Goal: Task Accomplishment & Management: Use online tool/utility

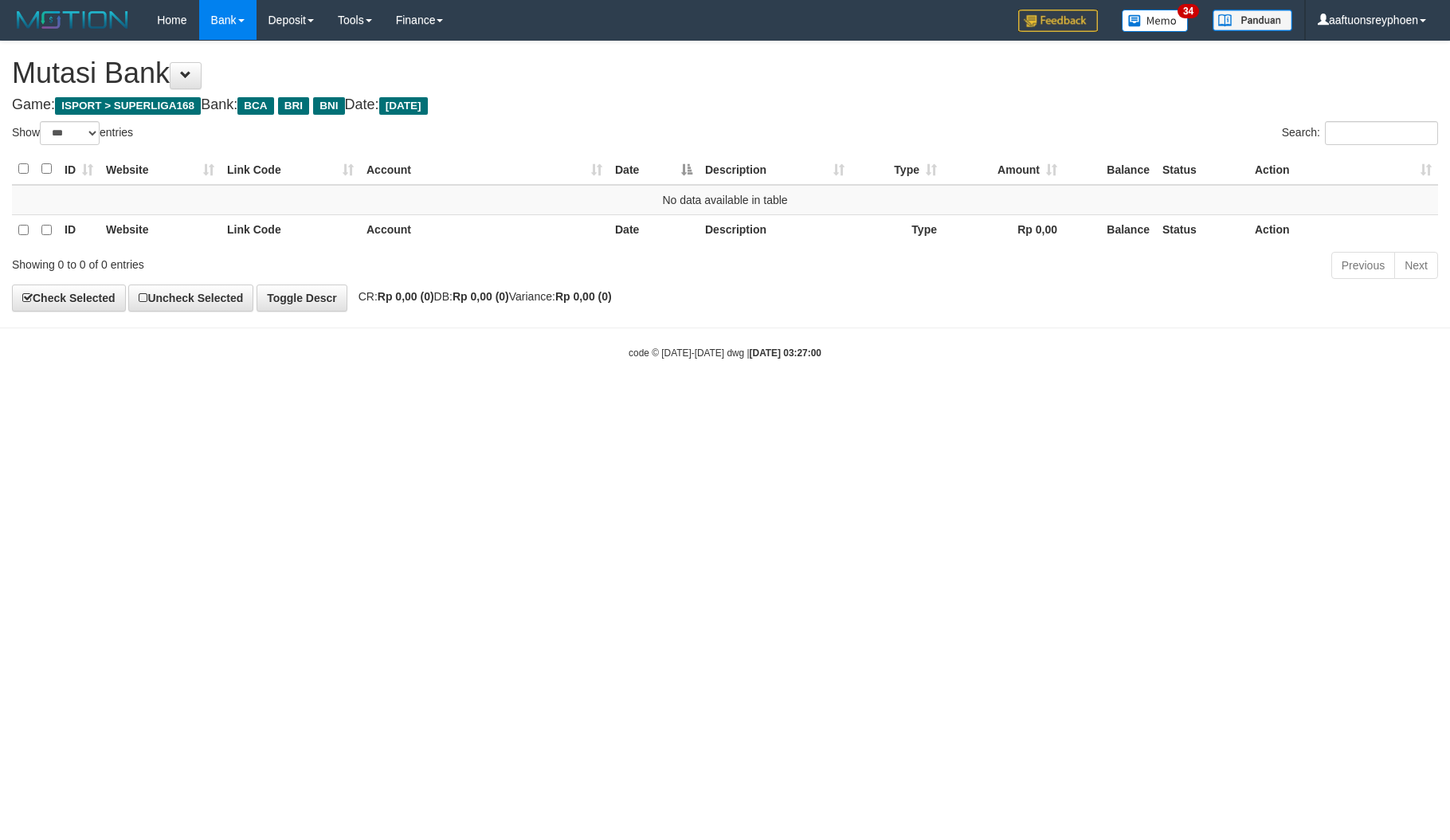
select select "***"
drag, startPoint x: 759, startPoint y: 434, endPoint x: 797, endPoint y: 469, distance: 51.7
click at [765, 400] on html "Toggle navigation Home Bank Account List Load By Website Group [ISPORT] SUPERLI…" at bounding box center [725, 200] width 1450 height 400
select select "***"
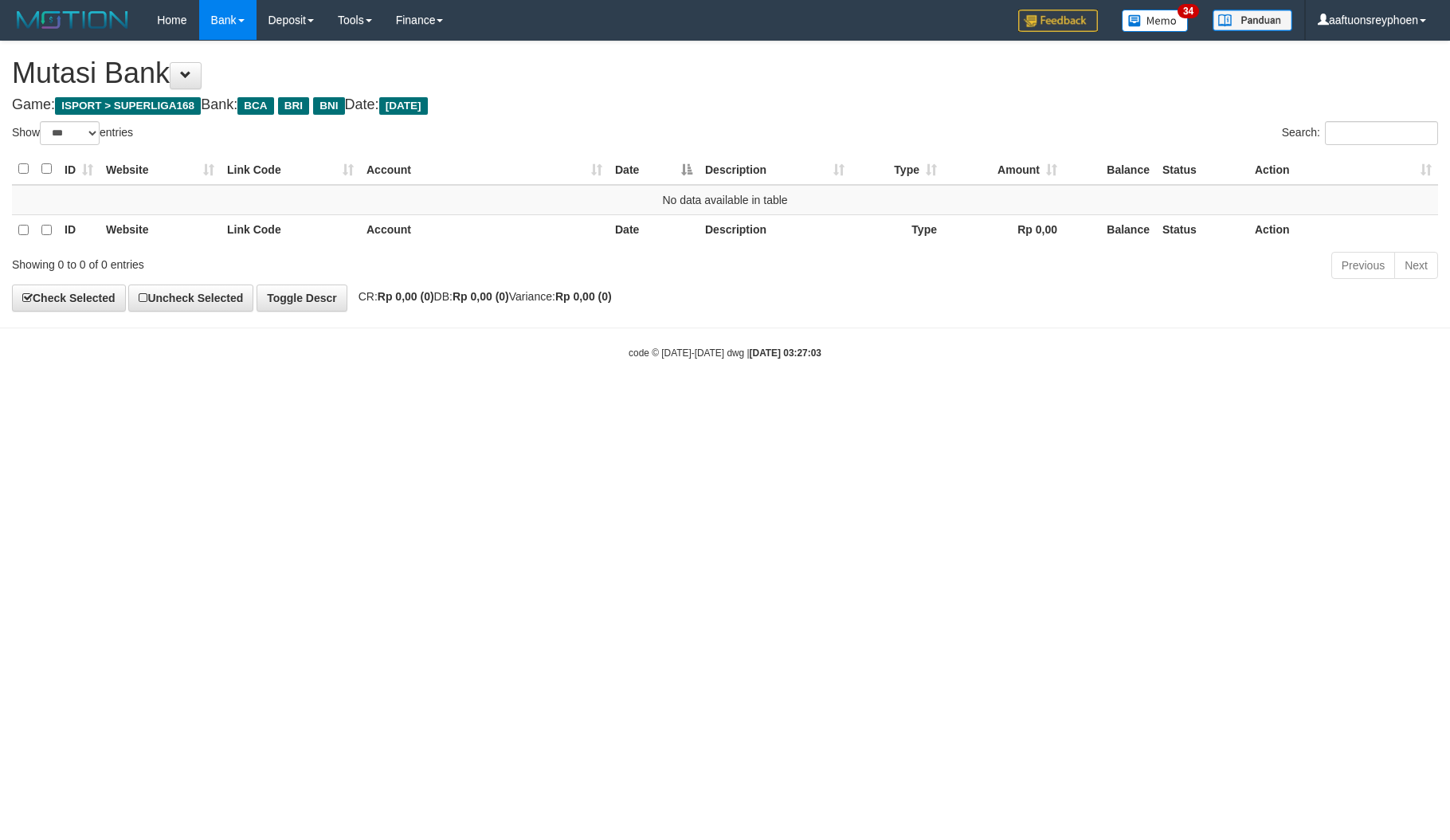
select select "***"
click at [836, 400] on html "Toggle navigation Home Bank Account List Load By Website Group [ISPORT] SUPERLI…" at bounding box center [725, 200] width 1450 height 400
select select "***"
click at [841, 400] on html "Toggle navigation Home Bank Account List Load By Website Group [ISPORT] SUPERLI…" at bounding box center [725, 200] width 1450 height 400
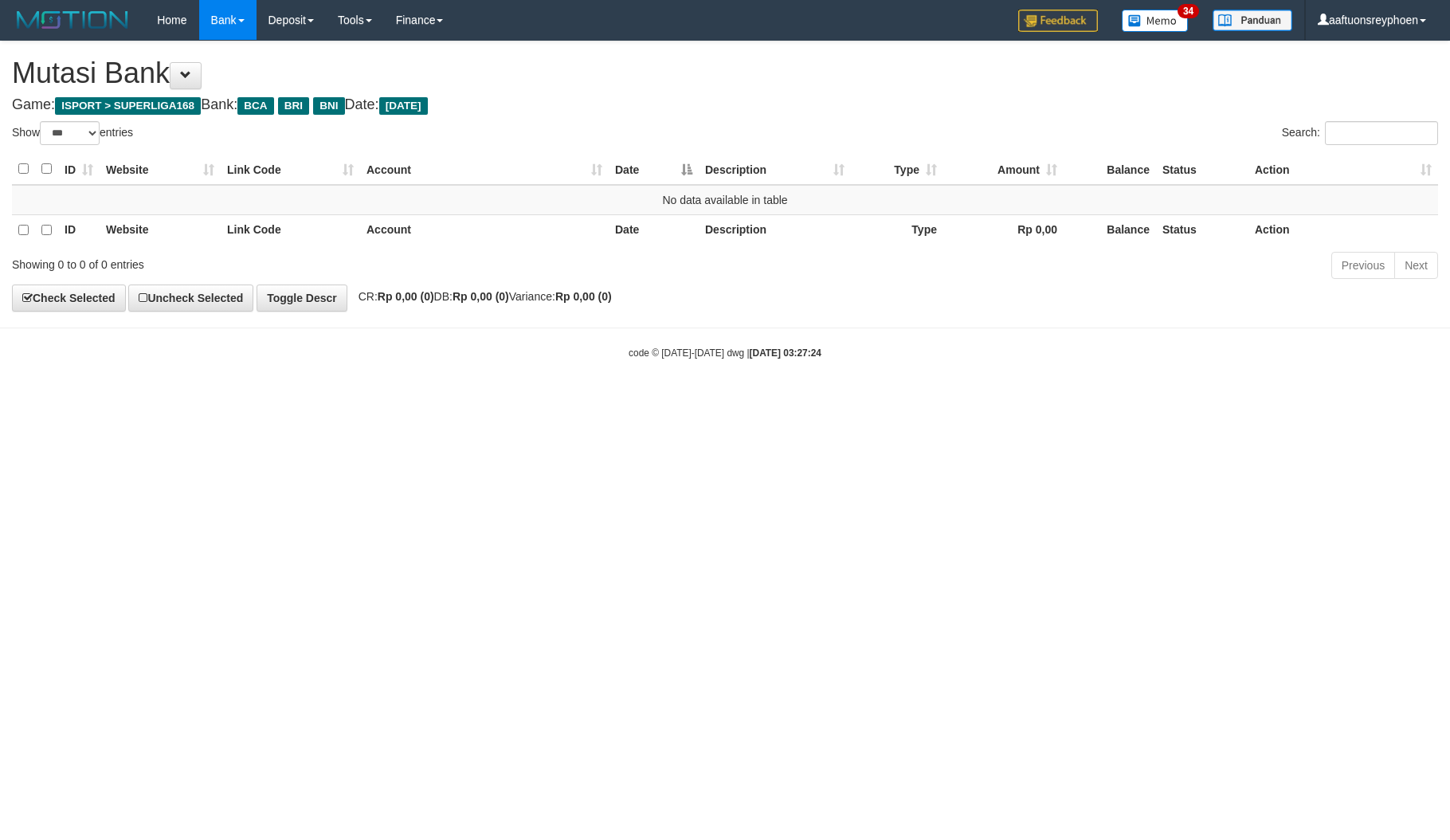
select select "***"
click at [967, 400] on html "Toggle navigation Home Bank Account List Load By Website Group [ISPORT] SUPERLI…" at bounding box center [725, 200] width 1450 height 400
drag, startPoint x: 715, startPoint y: 588, endPoint x: 732, endPoint y: 588, distance: 17.0
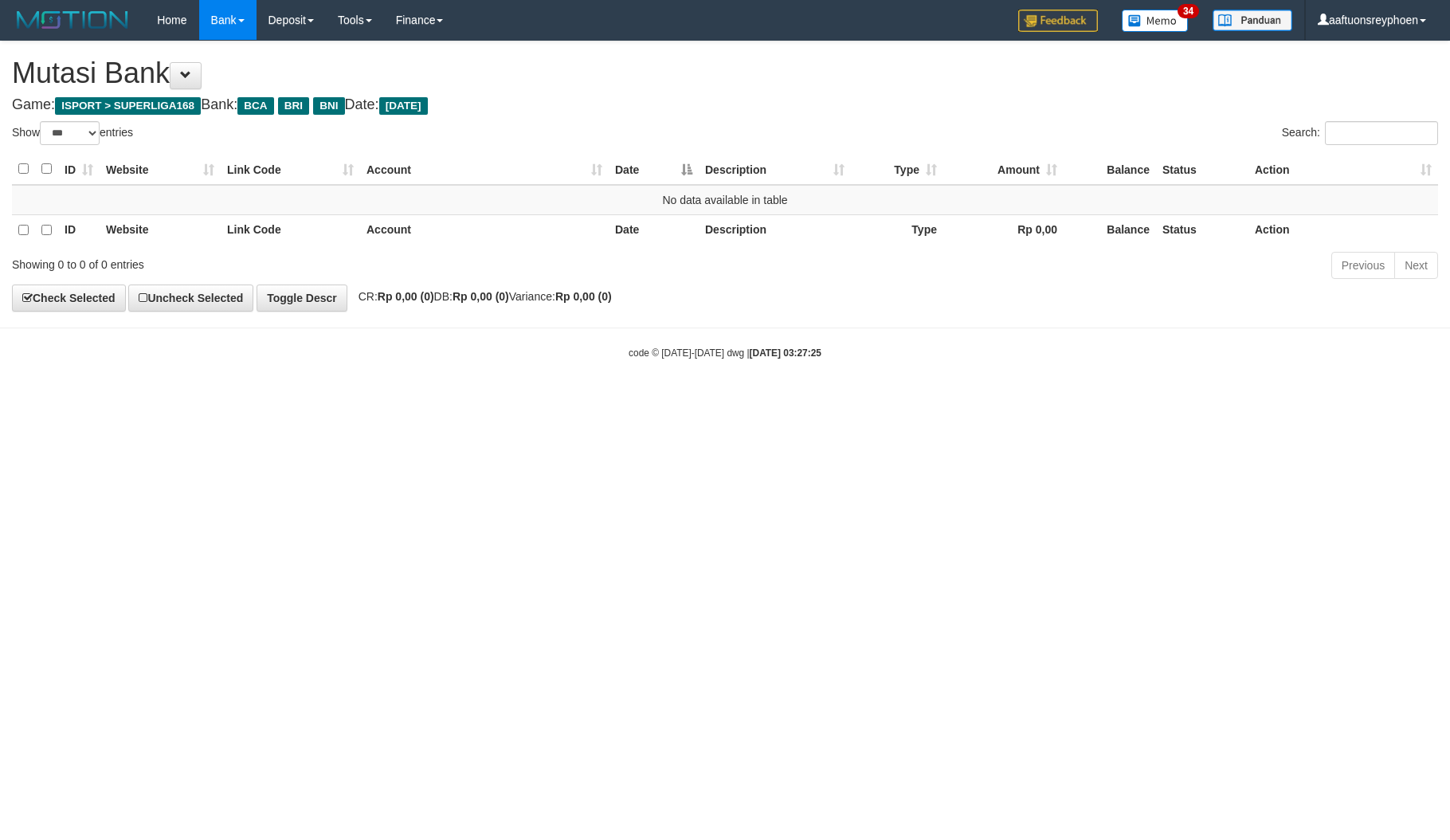
click at [732, 400] on html "Toggle navigation Home Bank Account List Load By Website Group [ISPORT] SUPERLI…" at bounding box center [725, 200] width 1450 height 400
select select "***"
click at [762, 400] on html "Toggle navigation Home Bank Account List Load By Website Group [ISPORT] SUPERLI…" at bounding box center [725, 200] width 1450 height 400
click at [759, 400] on html "Toggle navigation Home Bank Account List Load By Website Group [ISPORT] SUPERLI…" at bounding box center [725, 200] width 1450 height 400
click at [757, 400] on html "Toggle navigation Home Bank Account List Load By Website Group [ISPORT] SUPERLI…" at bounding box center [725, 200] width 1450 height 400
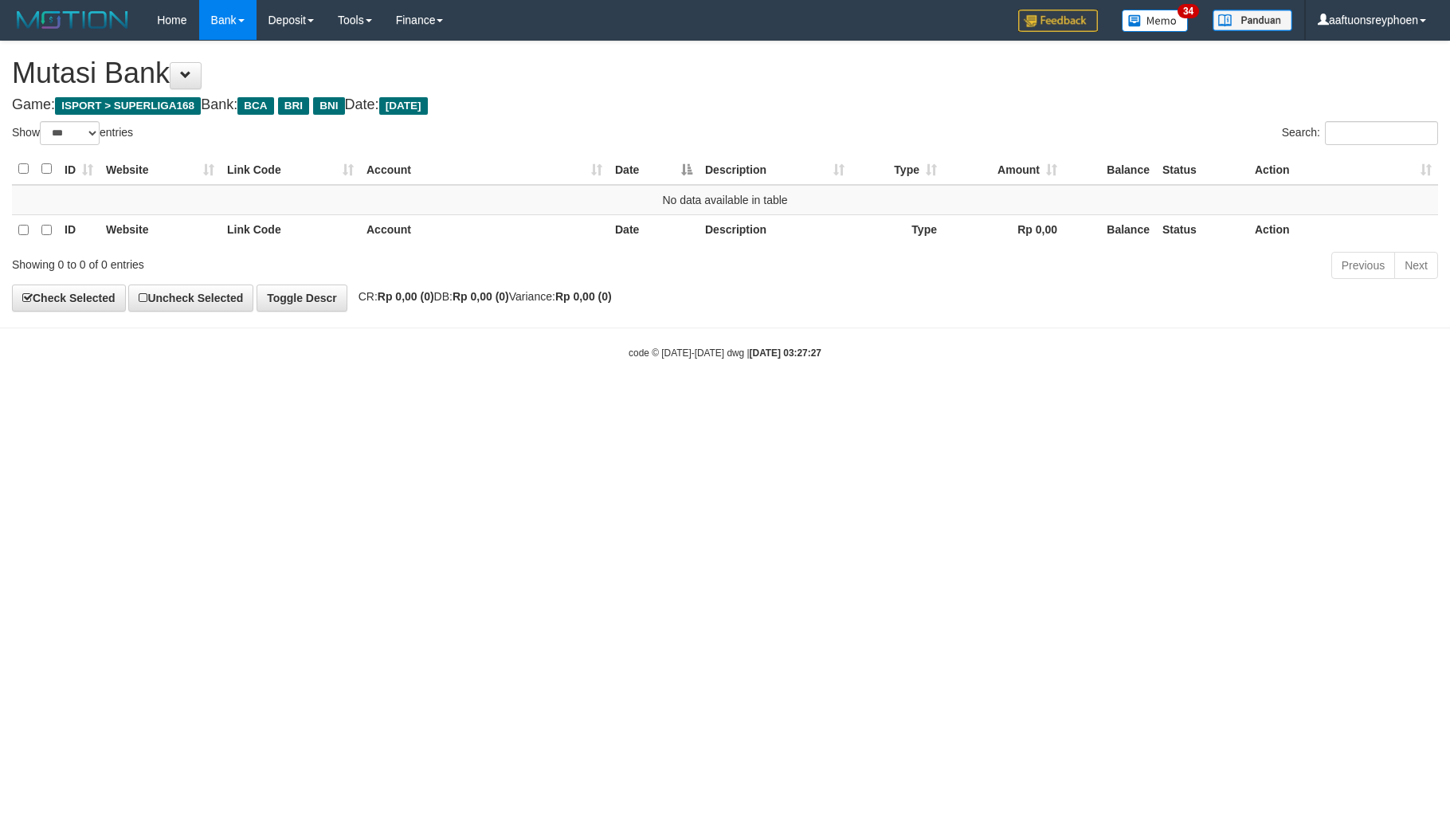
select select "***"
click at [650, 400] on html "Toggle navigation Home Bank Account List Load By Website Group [ISPORT] SUPERLI…" at bounding box center [725, 200] width 1450 height 400
click at [1330, 400] on html "Toggle navigation Home Bank Account List Load By Website Group [ISPORT] SUPERLI…" at bounding box center [725, 200] width 1450 height 400
drag, startPoint x: 433, startPoint y: 633, endPoint x: 473, endPoint y: 648, distance: 42.7
click at [460, 400] on html "Toggle navigation Home Bank Account List Load By Website Group [ISPORT] SUPERLI…" at bounding box center [725, 200] width 1450 height 400
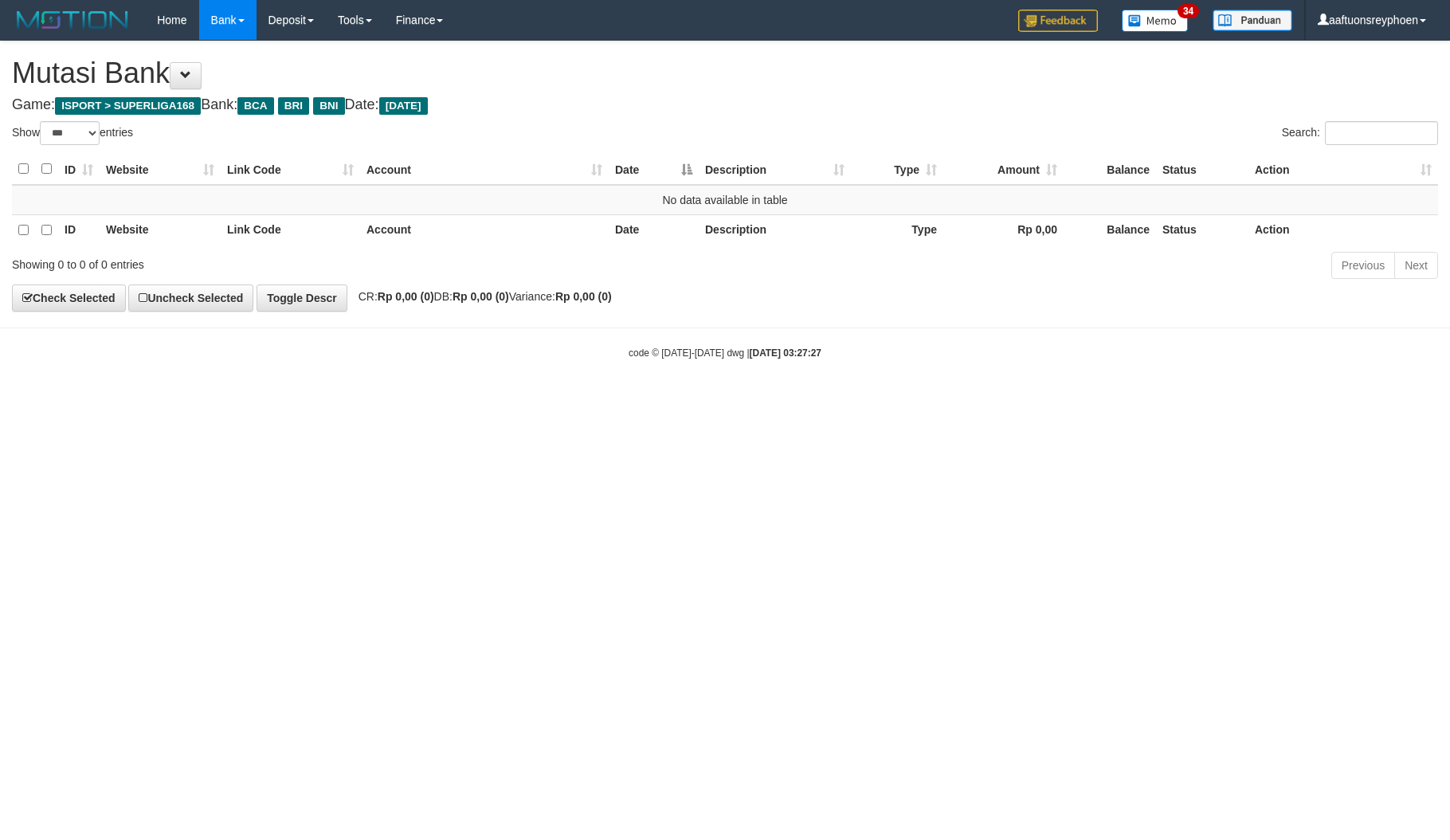
click at [482, 400] on html "Toggle navigation Home Bank Account List Load By Website Group [ISPORT] SUPERLI…" at bounding box center [725, 200] width 1450 height 400
select select "***"
click at [482, 400] on html "Toggle navigation Home Bank Account List Load By Website Group [ISPORT] SUPERLI…" at bounding box center [725, 200] width 1450 height 400
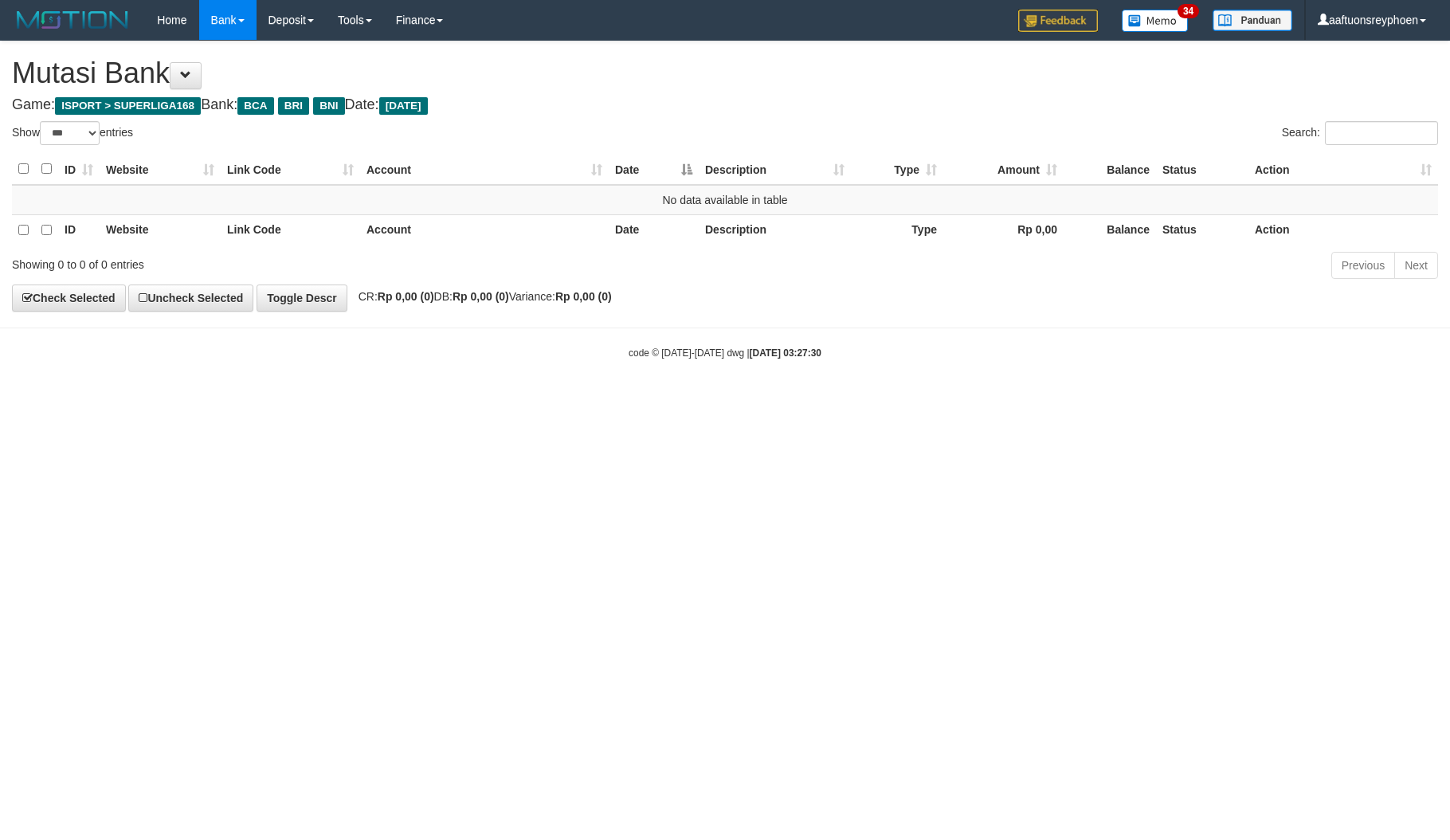
click at [482, 400] on html "Toggle navigation Home Bank Account List Load By Website Group [ISPORT] SUPERLI…" at bounding box center [725, 200] width 1450 height 400
drag, startPoint x: 0, startPoint y: 0, endPoint x: 970, endPoint y: 609, distance: 1145.3
click at [500, 400] on html "Toggle navigation Home Bank Account List Load By Website Group [ISPORT] SUPERLI…" at bounding box center [725, 200] width 1450 height 400
select select "***"
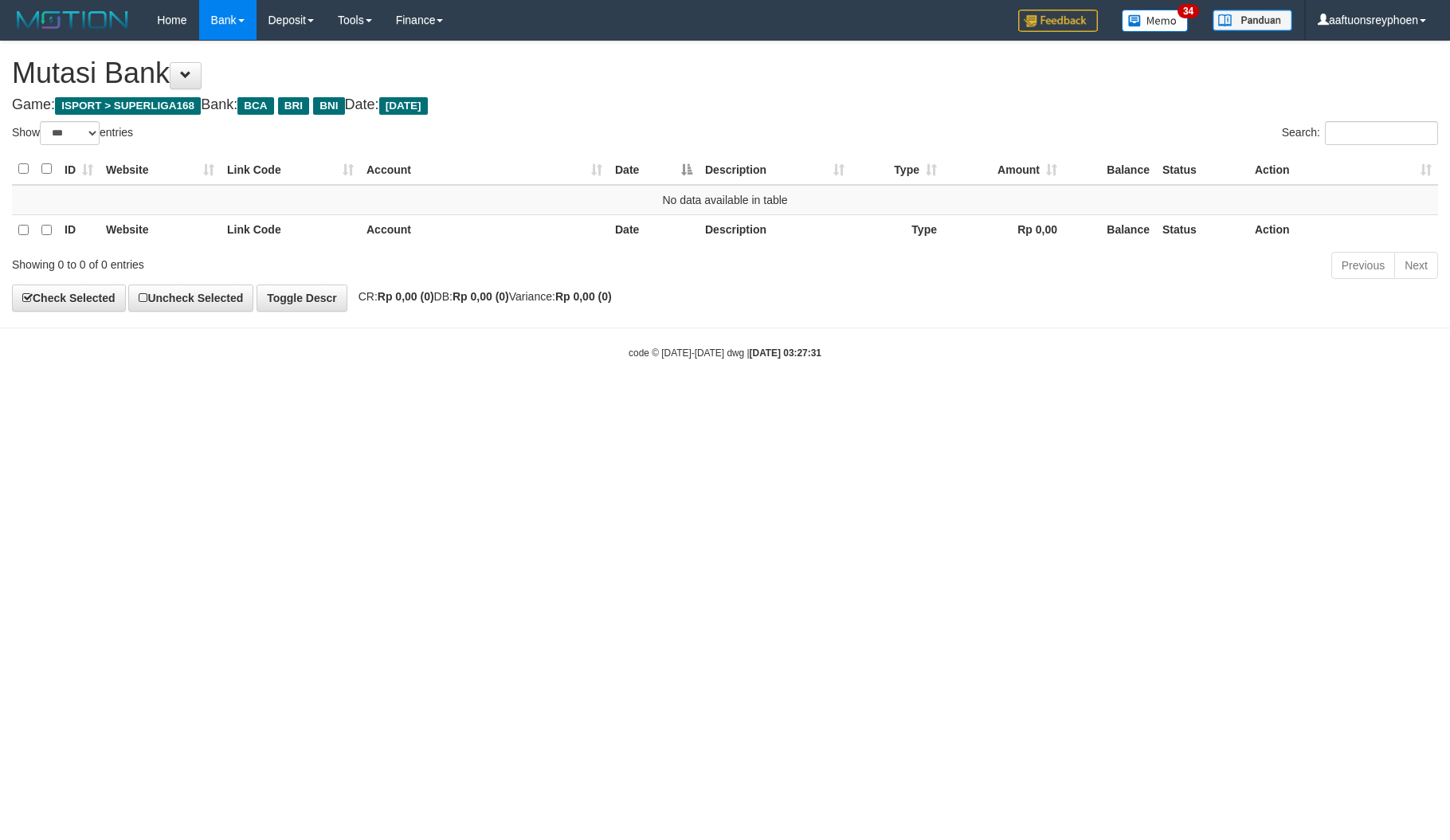
click at [443, 400] on html "Toggle navigation Home Bank Account List Load By Website Group [ISPORT] SUPERLI…" at bounding box center [725, 200] width 1450 height 400
select select "***"
click at [444, 400] on html "Toggle navigation Home Bank Account List Load By Website Group [ISPORT] SUPERLI…" at bounding box center [725, 200] width 1450 height 400
drag, startPoint x: 0, startPoint y: 0, endPoint x: 444, endPoint y: 654, distance: 790.5
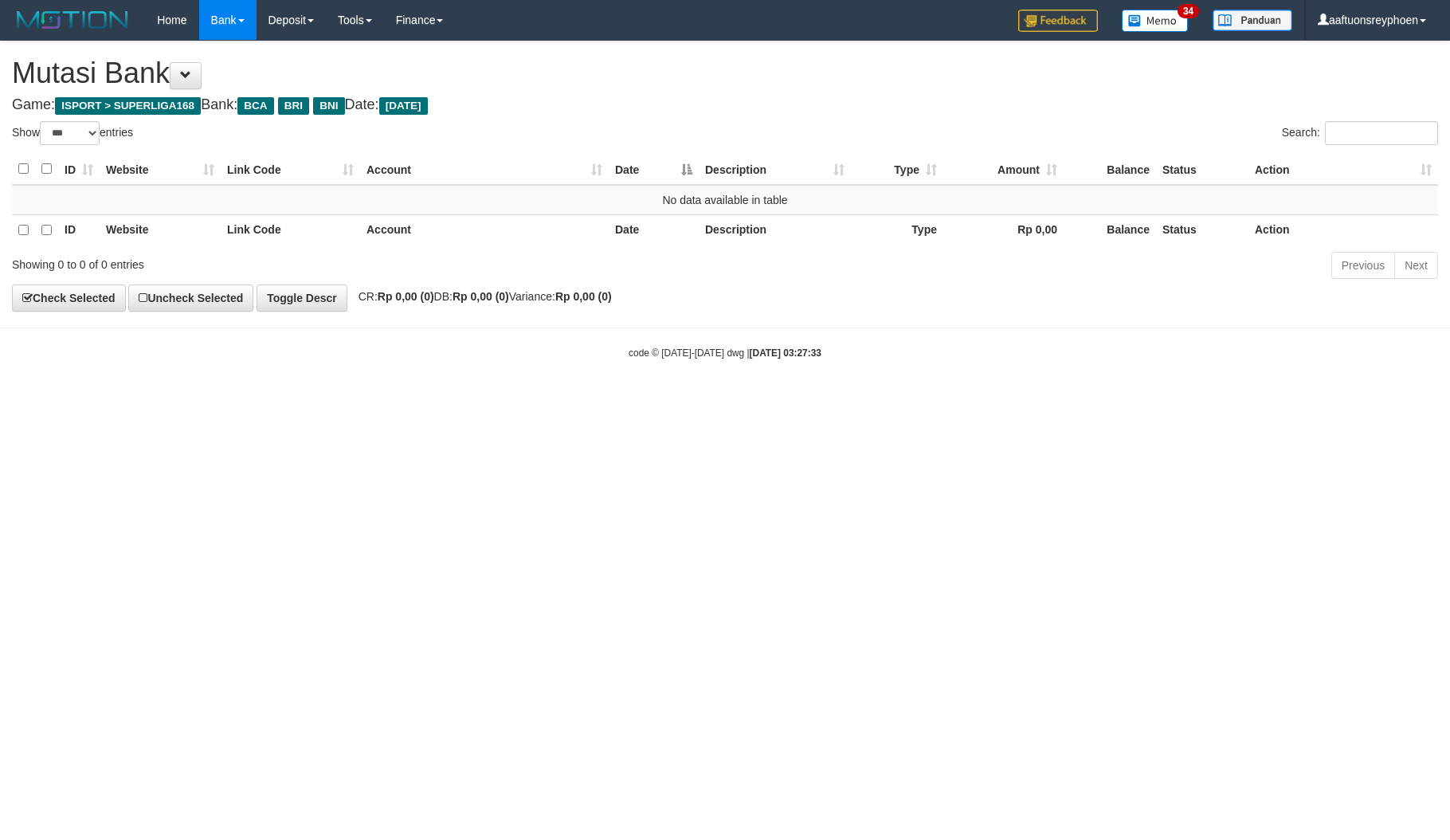
click at [444, 400] on html "Toggle navigation Home Bank Account List Load By Website Group [ISPORT] SUPERLI…" at bounding box center [725, 200] width 1450 height 400
drag, startPoint x: 444, startPoint y: 654, endPoint x: 1181, endPoint y: 604, distance: 738.7
click at [455, 400] on html "Toggle navigation Home Bank Account List Load By Website Group [ISPORT] SUPERLI…" at bounding box center [725, 200] width 1450 height 400
click at [399, 400] on html "Toggle navigation Home Bank Account List Load By Website Group [ISPORT] SUPERLI…" at bounding box center [725, 200] width 1450 height 400
select select "***"
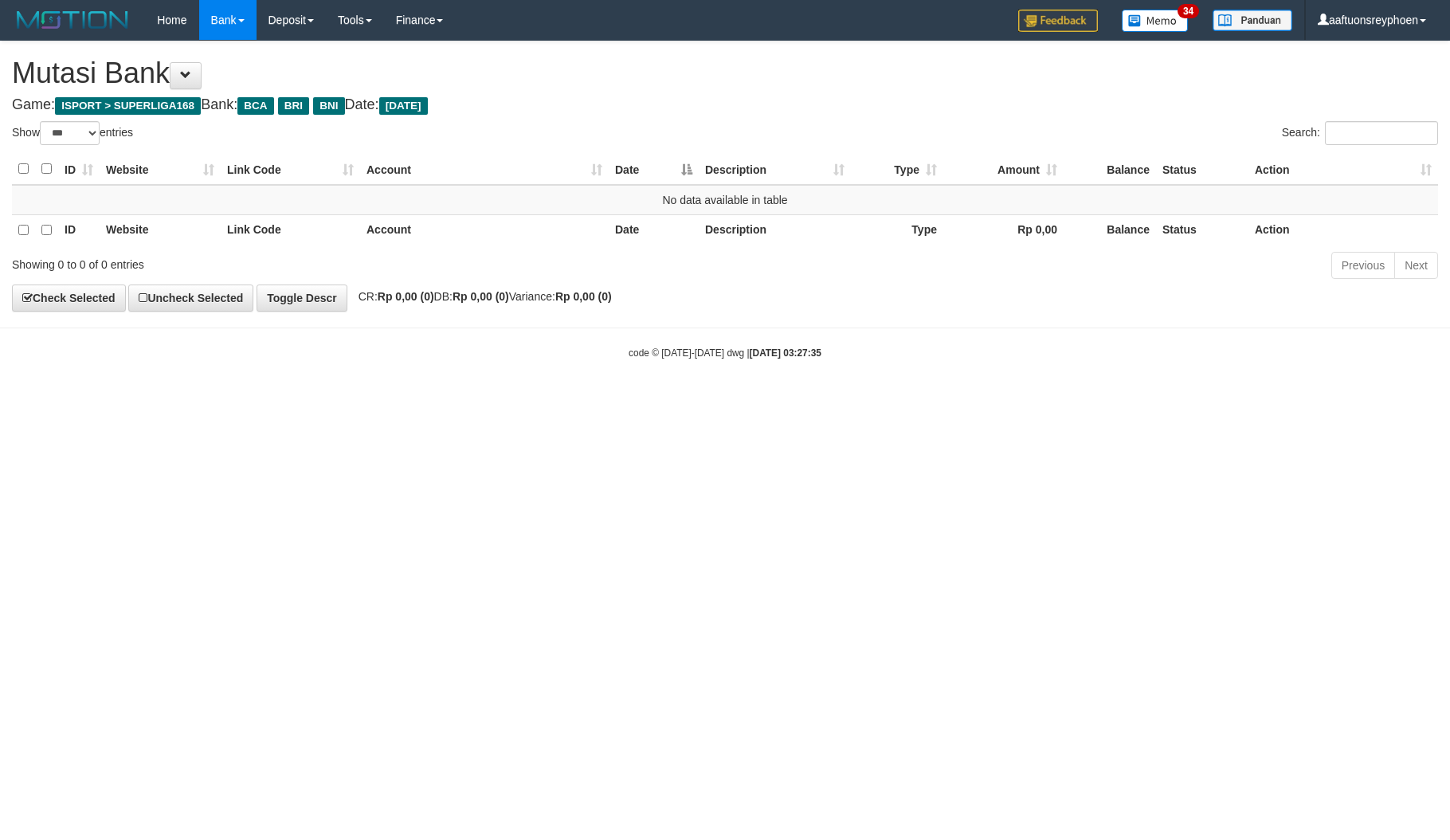
click at [401, 400] on html "Toggle navigation Home Bank Account List Load By Website Group [ISPORT] SUPERLI…" at bounding box center [725, 200] width 1450 height 400
select select "***"
click at [637, 400] on html "Toggle navigation Home Bank Account List Load By Website Group [ISPORT] SUPERLI…" at bounding box center [725, 200] width 1450 height 400
click at [631, 400] on html "Toggle navigation Home Bank Account List Load By Website Group [ISPORT] SUPERLI…" at bounding box center [725, 200] width 1450 height 400
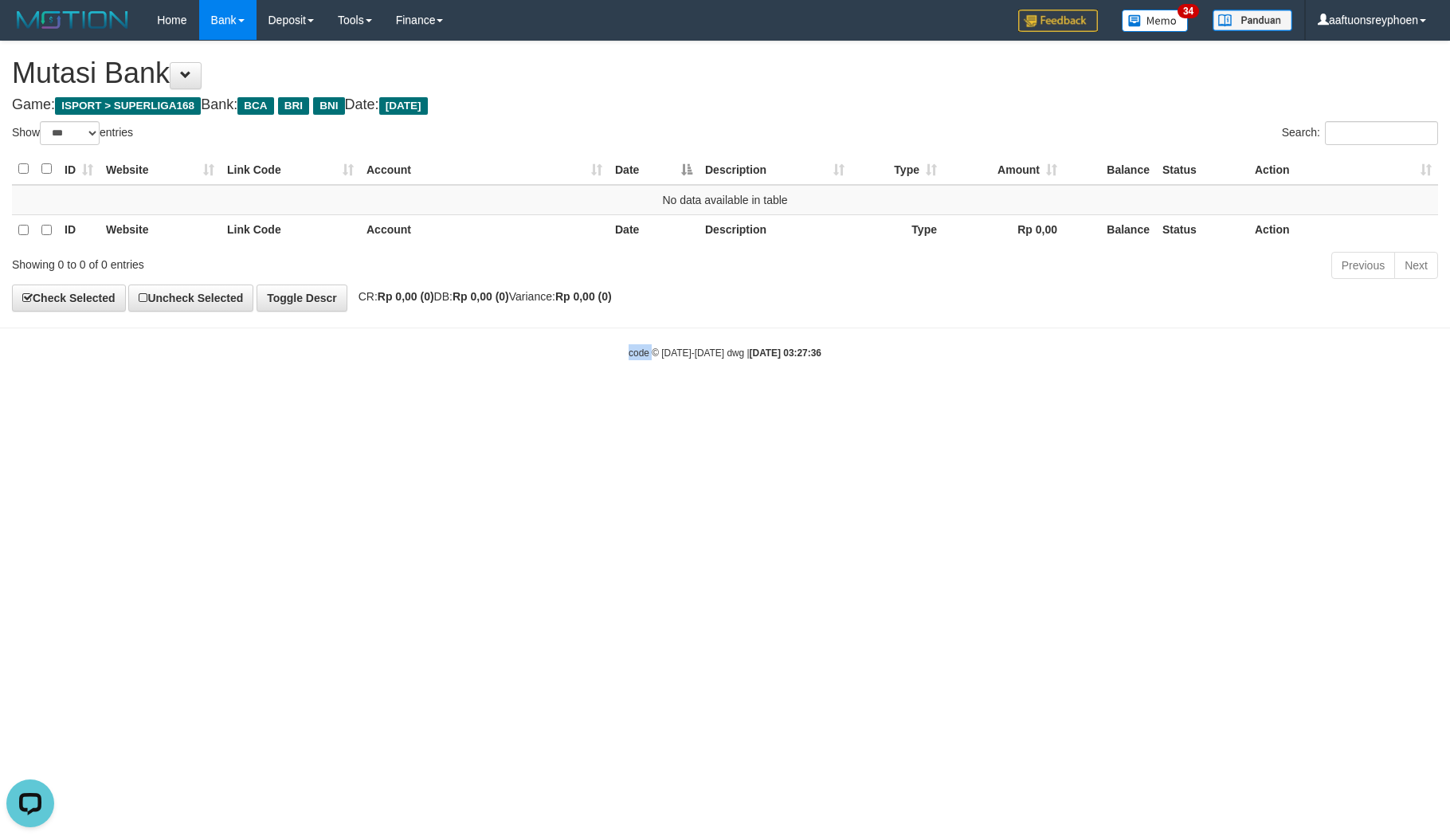
click at [631, 400] on html "Toggle navigation Home Bank Account List Load By Website Group [ISPORT] SUPERLI…" at bounding box center [725, 200] width 1450 height 400
click at [632, 400] on html "Toggle navigation Home Bank Account List Load By Website Group [ISPORT] SUPERLI…" at bounding box center [725, 200] width 1450 height 400
select select "***"
click at [635, 400] on html "Toggle navigation Home Bank Account List Load By Website Group [ISPORT] SUPERLI…" at bounding box center [725, 200] width 1450 height 400
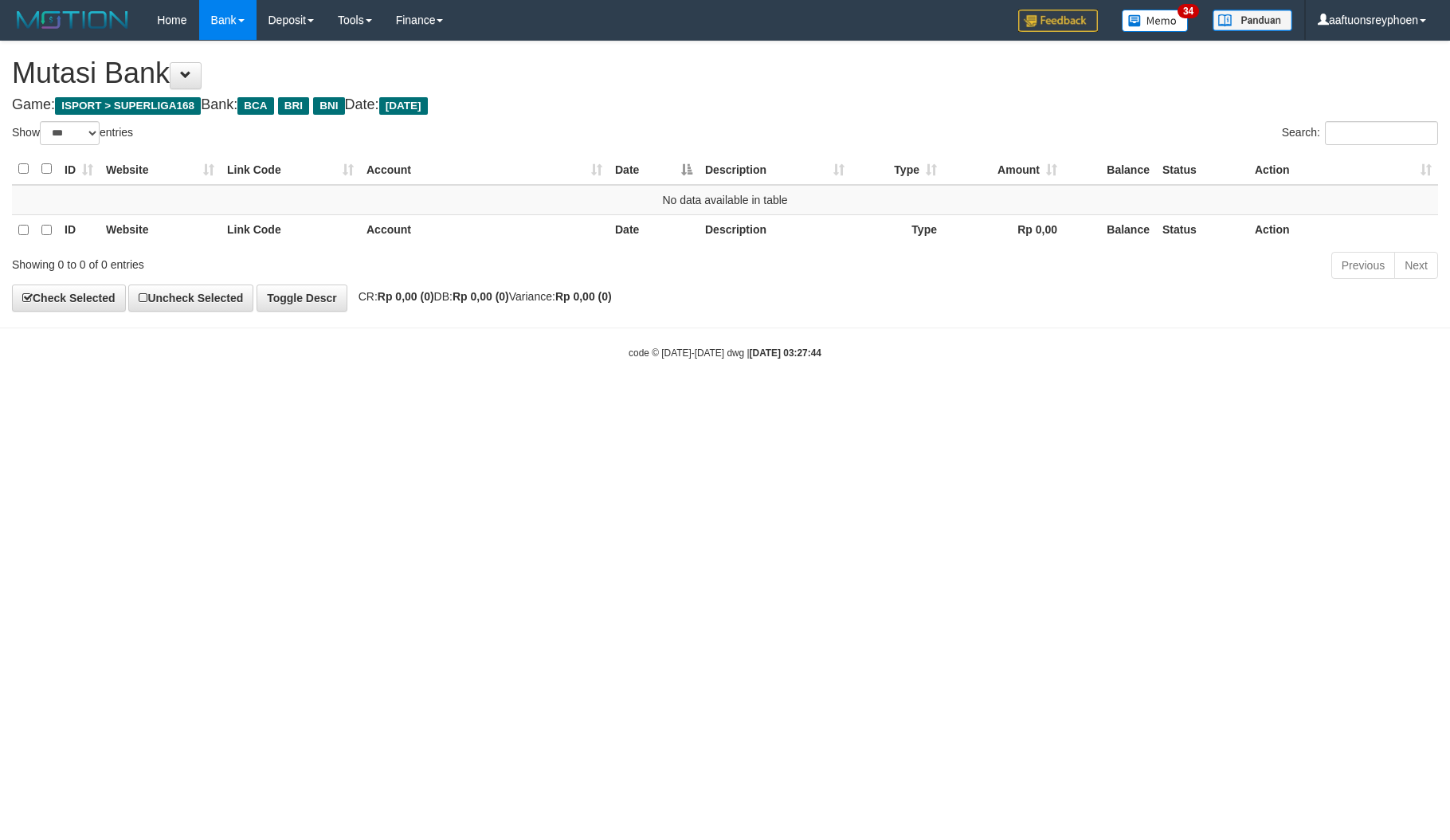
select select "***"
click at [635, 400] on html "Toggle navigation Home Bank Account List Load By Website Group [ISPORT] SUPERLI…" at bounding box center [725, 200] width 1450 height 400
select select "***"
click at [975, 400] on html "Toggle navigation Home Bank Account List Load By Website Group [ISPORT] SUPERLI…" at bounding box center [725, 200] width 1450 height 400
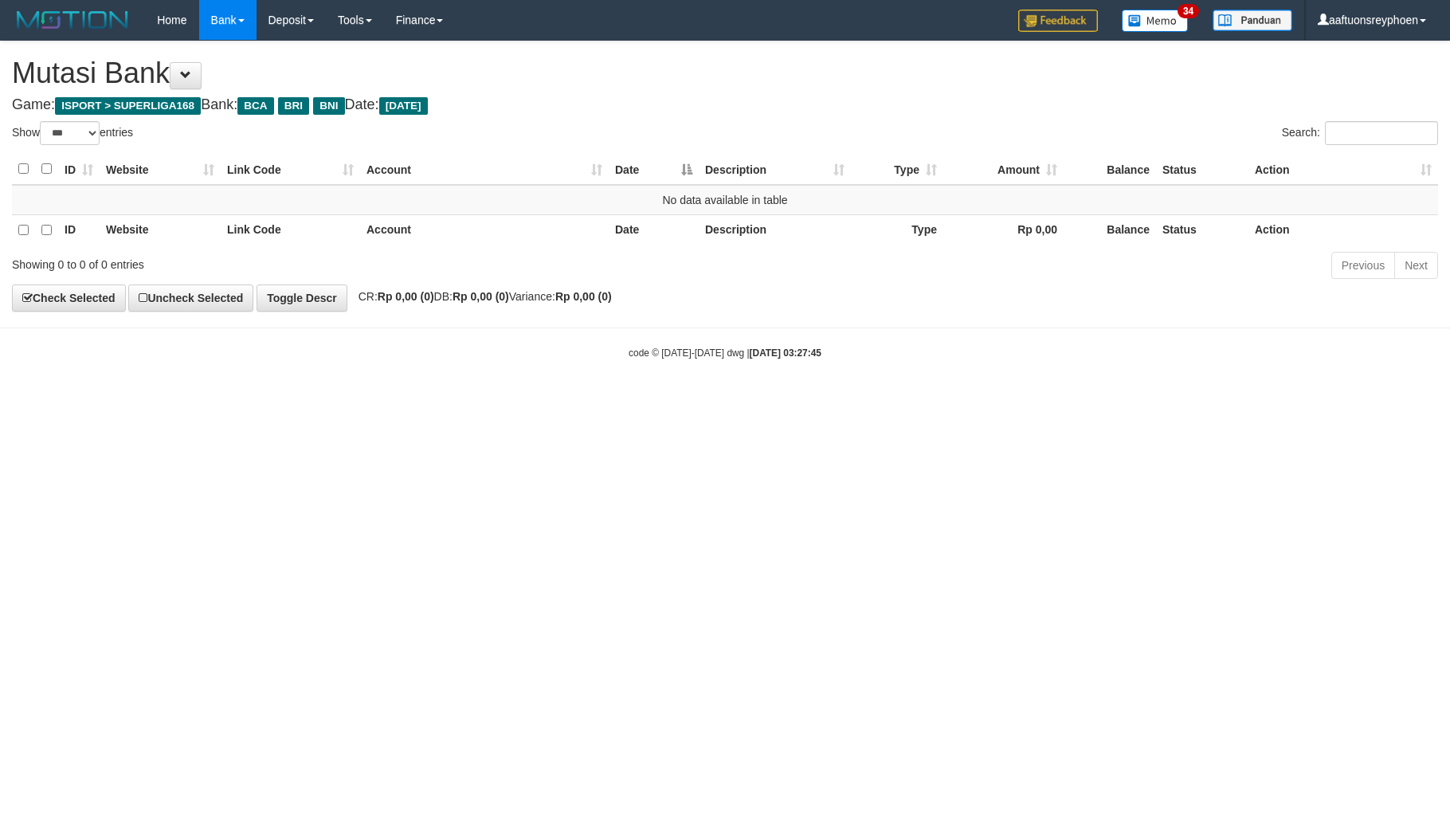
drag, startPoint x: 491, startPoint y: 622, endPoint x: 503, endPoint y: 622, distance: 12.0
click at [492, 400] on html "Toggle navigation Home Bank Account List Load By Website Group [ISPORT] SUPERLI…" at bounding box center [725, 200] width 1450 height 400
drag, startPoint x: 1439, startPoint y: 455, endPoint x: 804, endPoint y: 581, distance: 647.4
click at [1412, 400] on html "Toggle navigation Home Bank Account List Load By Website Group [ISPORT] SUPERLI…" at bounding box center [725, 200] width 1450 height 400
drag, startPoint x: 956, startPoint y: 550, endPoint x: 1447, endPoint y: 508, distance: 492.8
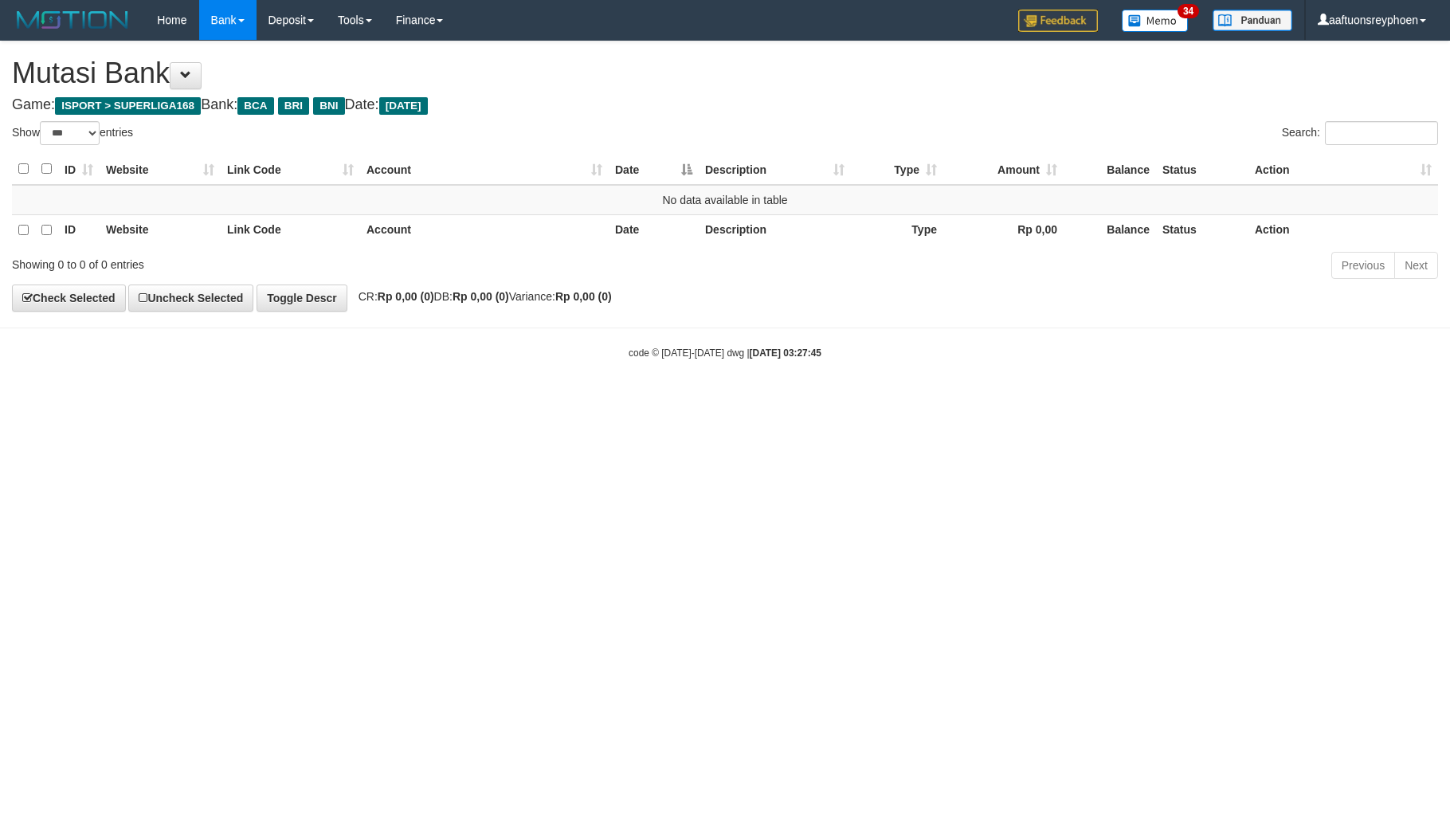
click at [1027, 400] on html "Toggle navigation Home Bank Account List Load By Website Group [ISPORT] SUPERLI…" at bounding box center [725, 200] width 1450 height 400
select select "***"
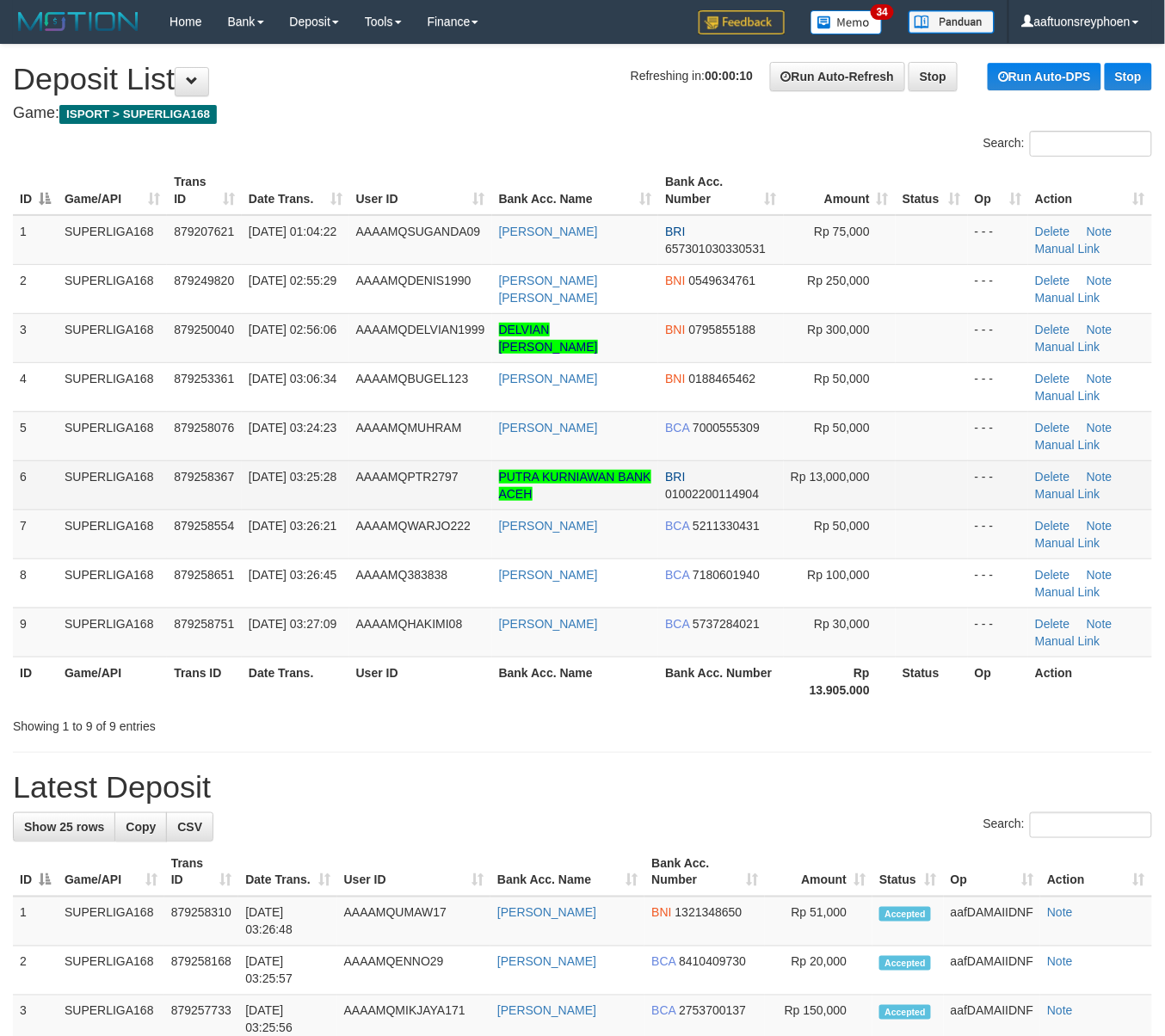
click at [96, 500] on td "SUPERLIGA168" at bounding box center [112, 484] width 109 height 49
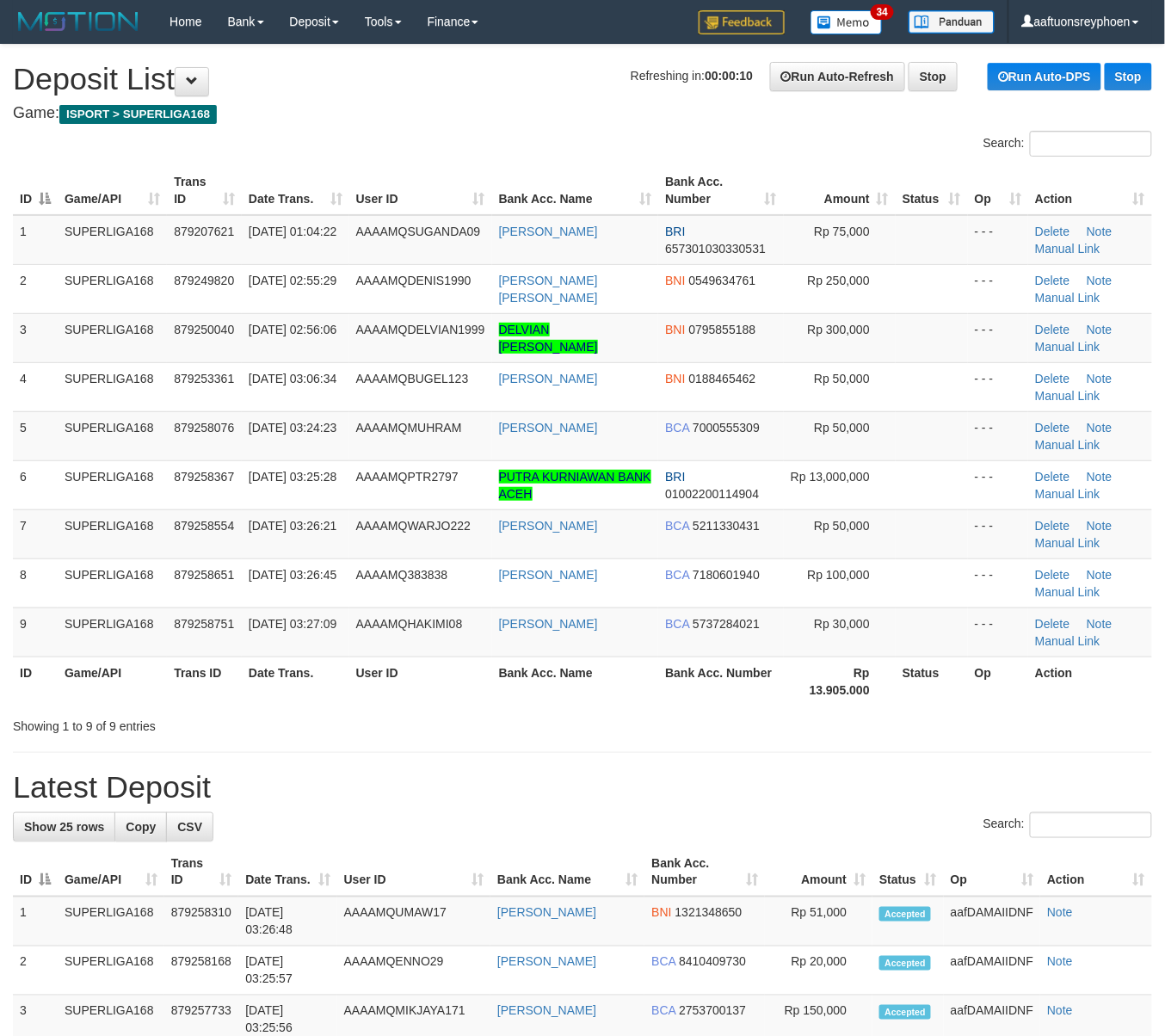
drag, startPoint x: 96, startPoint y: 500, endPoint x: -2, endPoint y: 496, distance: 98.1
drag, startPoint x: 49, startPoint y: 536, endPoint x: -45, endPoint y: 549, distance: 94.9
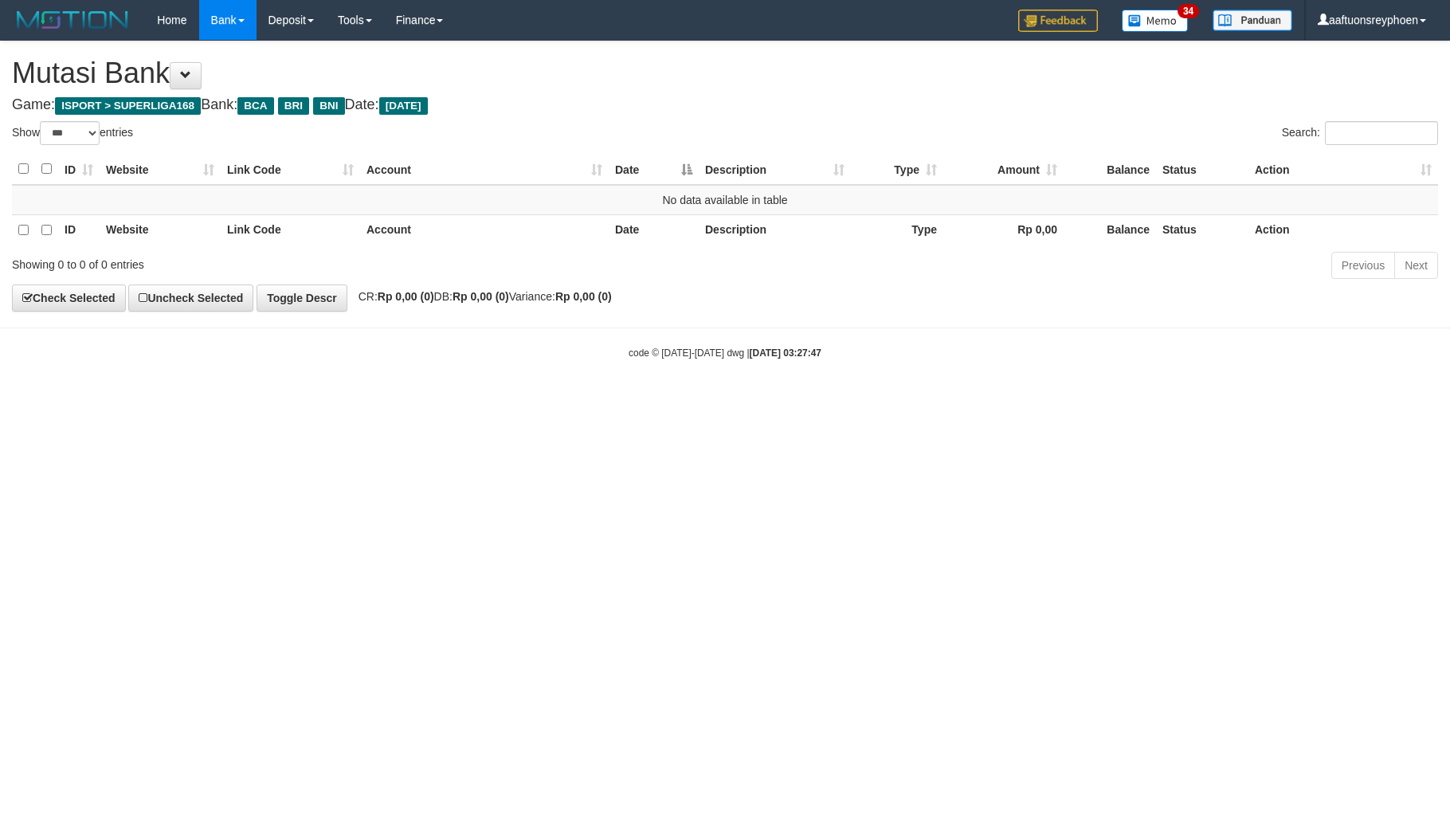
select select "***"
drag, startPoint x: 580, startPoint y: 546, endPoint x: 1205, endPoint y: 526, distance: 625.3
click at [816, 400] on html "Toggle navigation Home Bank Account List Load By Website Group [ISPORT] SUPERLI…" at bounding box center [725, 200] width 1450 height 400
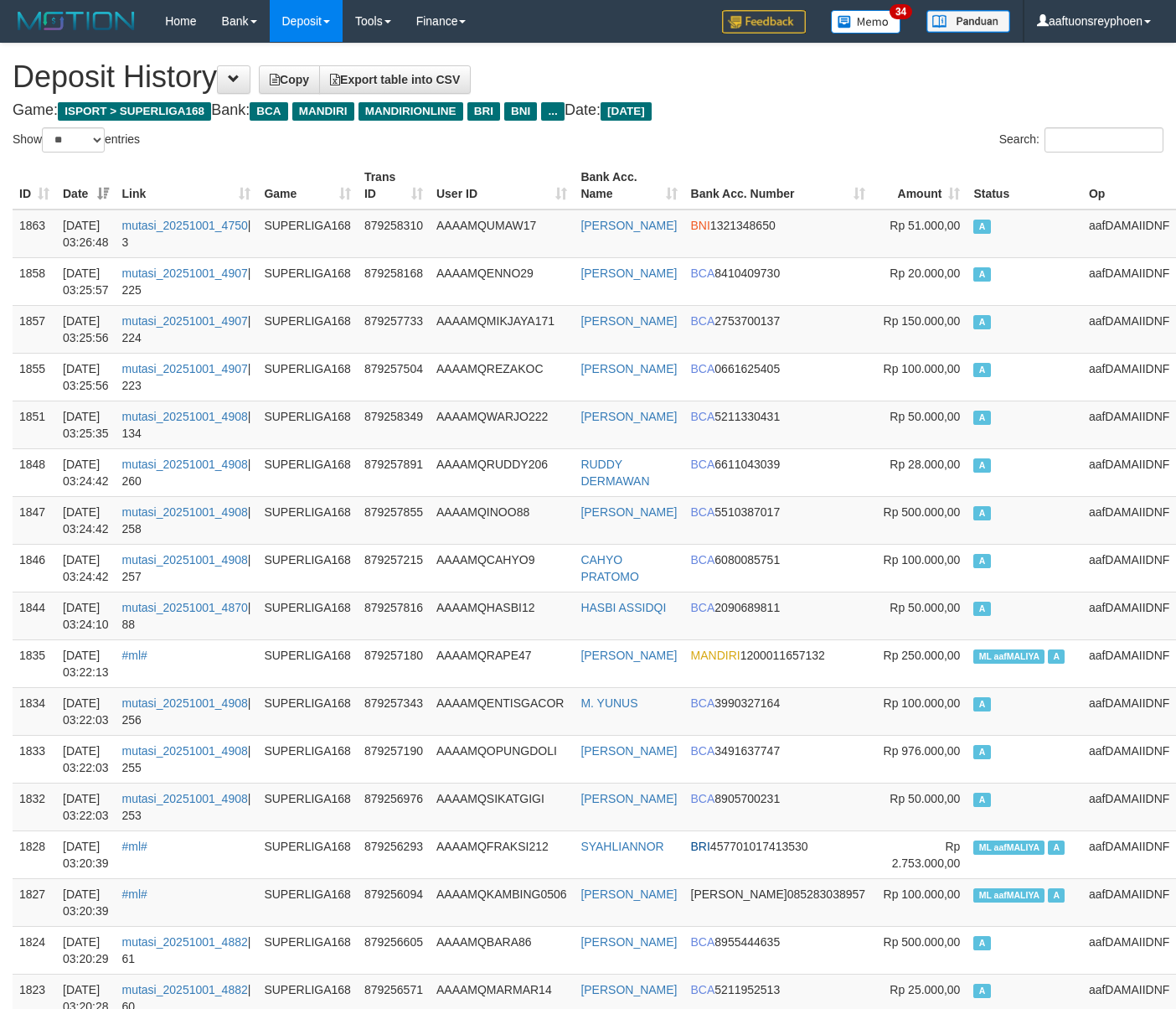
select select "**"
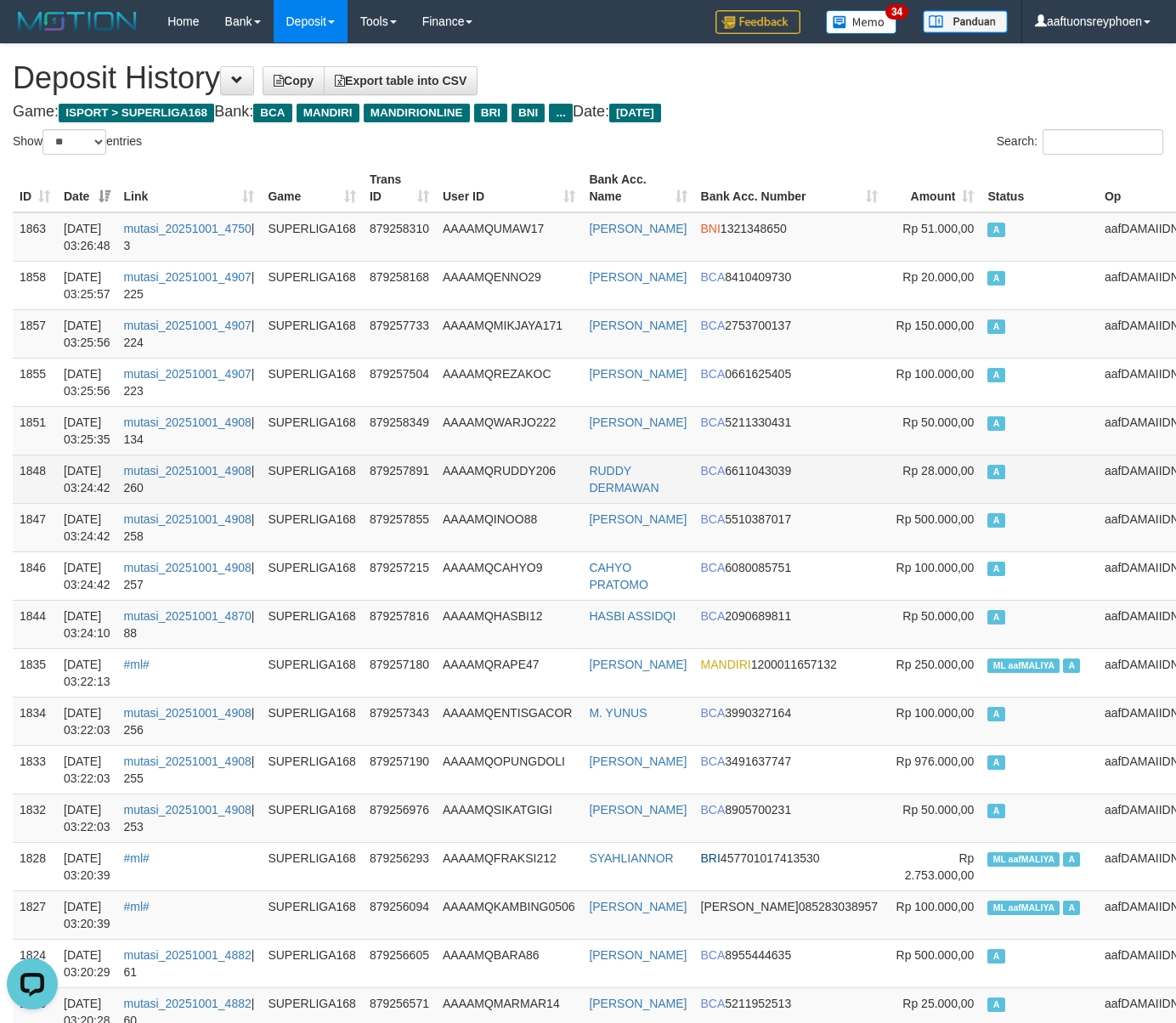
drag, startPoint x: 1013, startPoint y: 471, endPoint x: 837, endPoint y: 492, distance: 177.2
click at [1008, 471] on td "A" at bounding box center [1039, 478] width 118 height 48
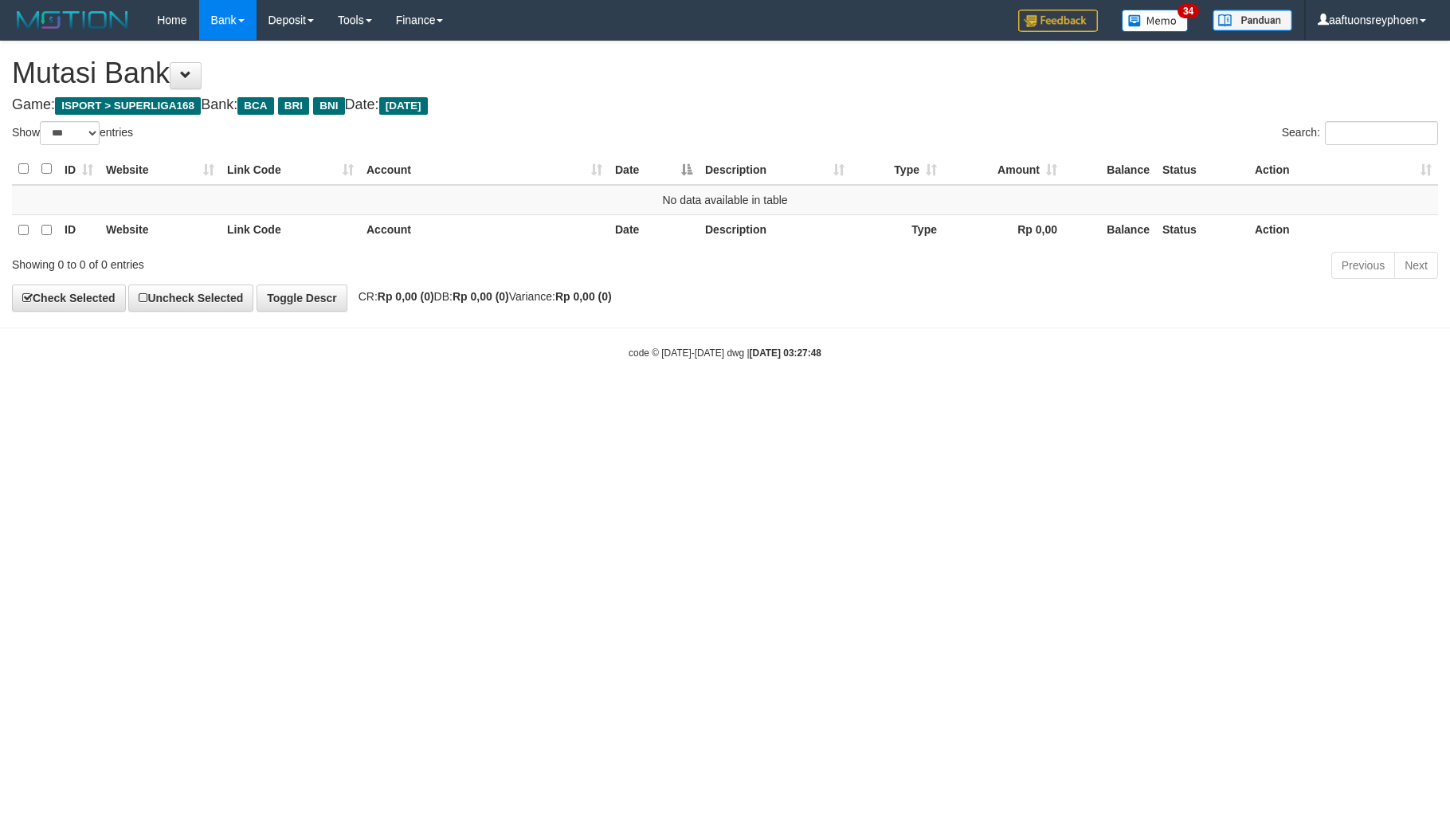
select select "***"
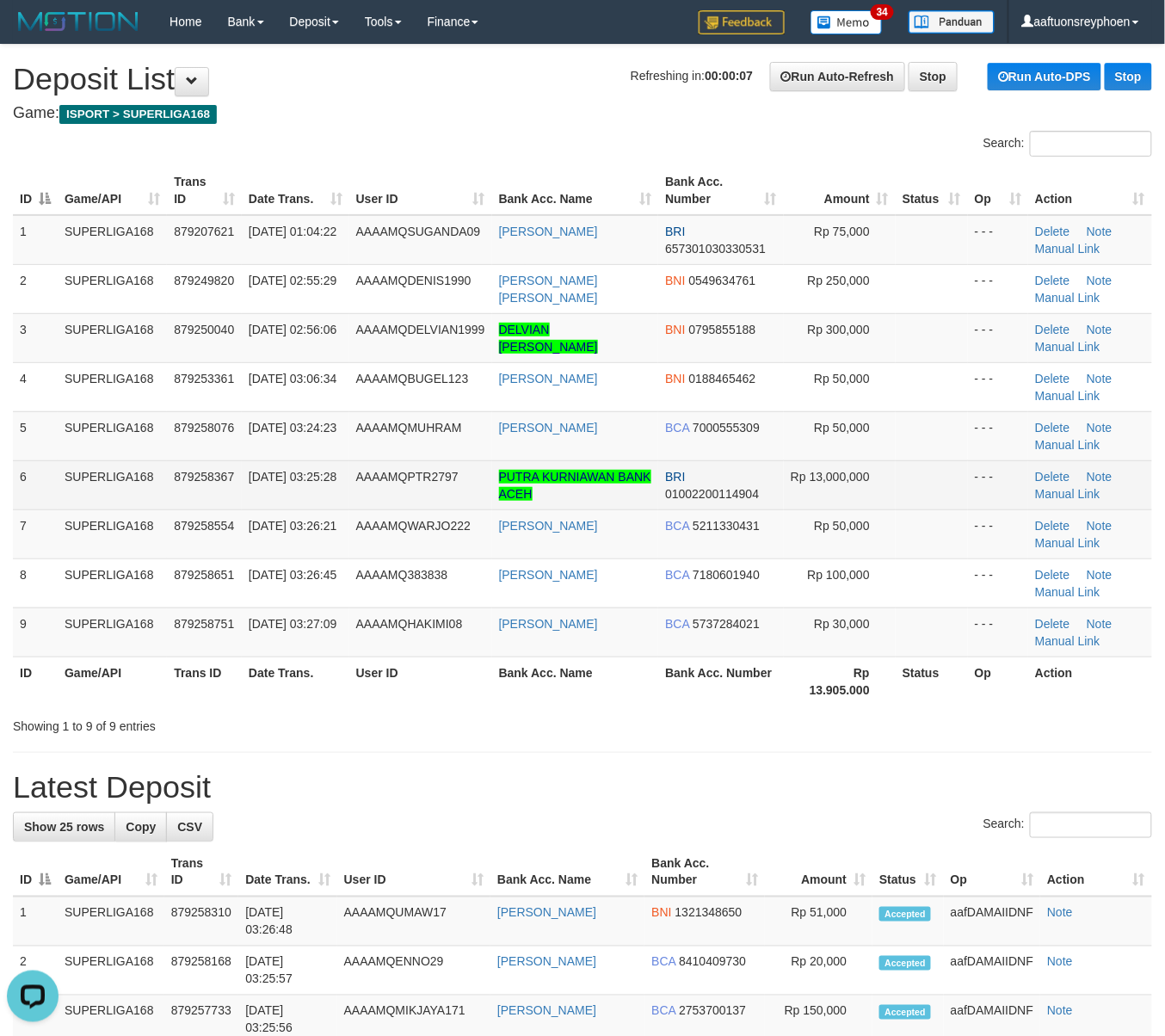
click at [133, 462] on td "SUPERLIGA168" at bounding box center [112, 484] width 109 height 49
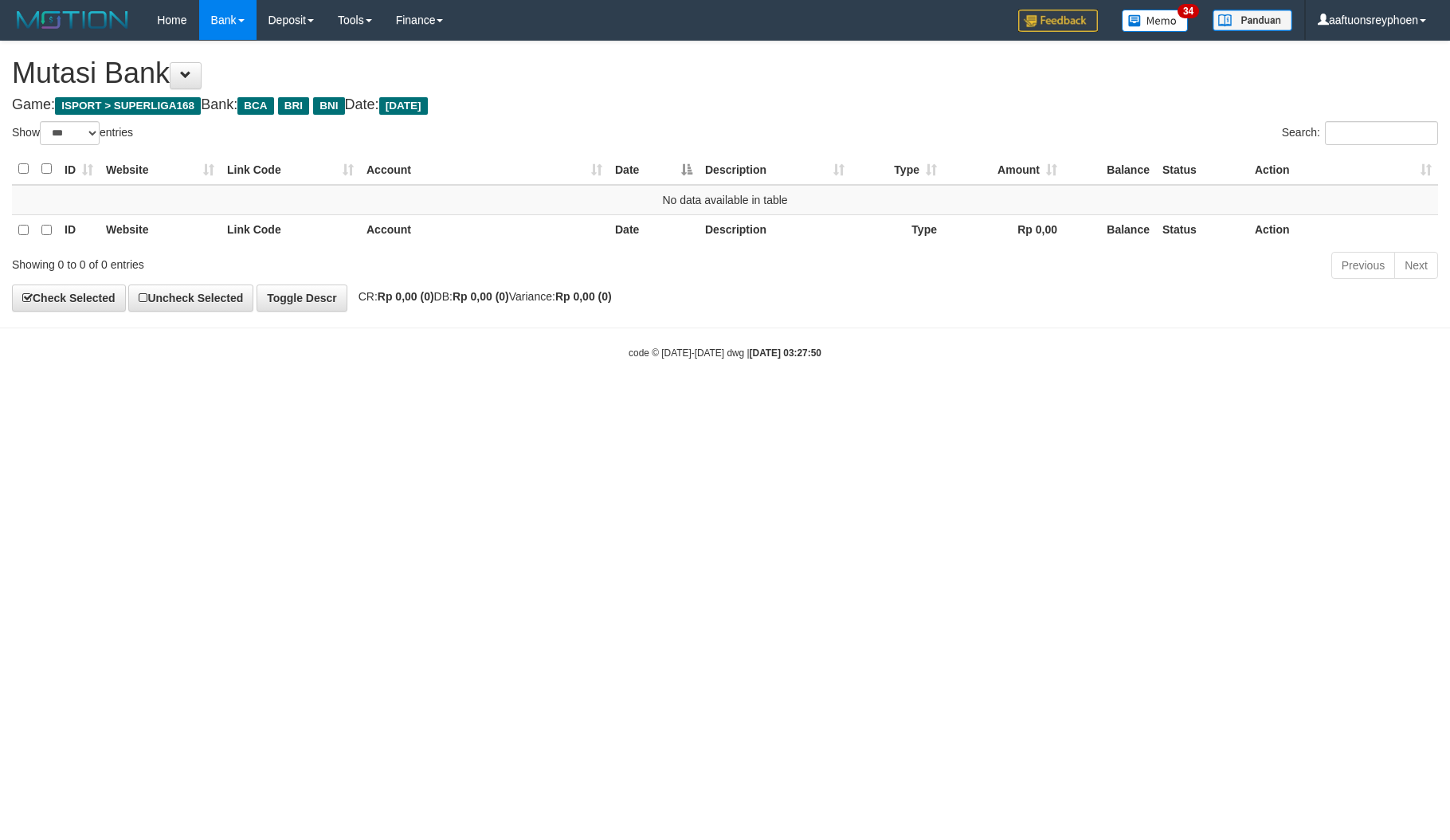
select select "***"
drag, startPoint x: 929, startPoint y: 612, endPoint x: 1439, endPoint y: 543, distance: 514.6
click at [932, 400] on html "Toggle navigation Home Bank Account List Load By Website Group [ISPORT] SUPERLI…" at bounding box center [725, 200] width 1450 height 400
select select "***"
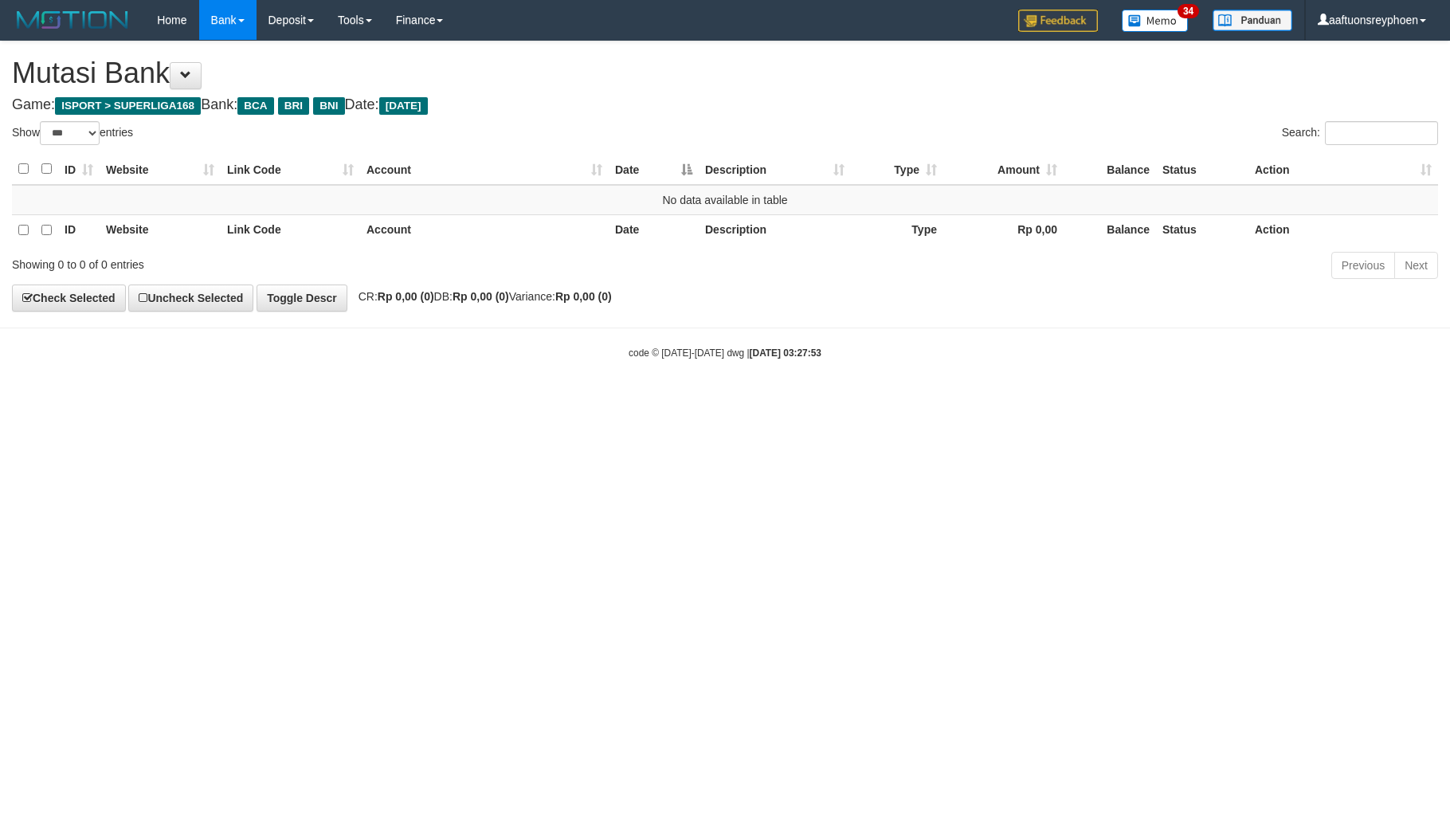
select select "***"
drag, startPoint x: 993, startPoint y: 559, endPoint x: 1444, endPoint y: 498, distance: 455.1
click at [1052, 400] on html "Toggle navigation Home Bank Account List Load By Website Group [ISPORT] SUPERLI…" at bounding box center [725, 200] width 1450 height 400
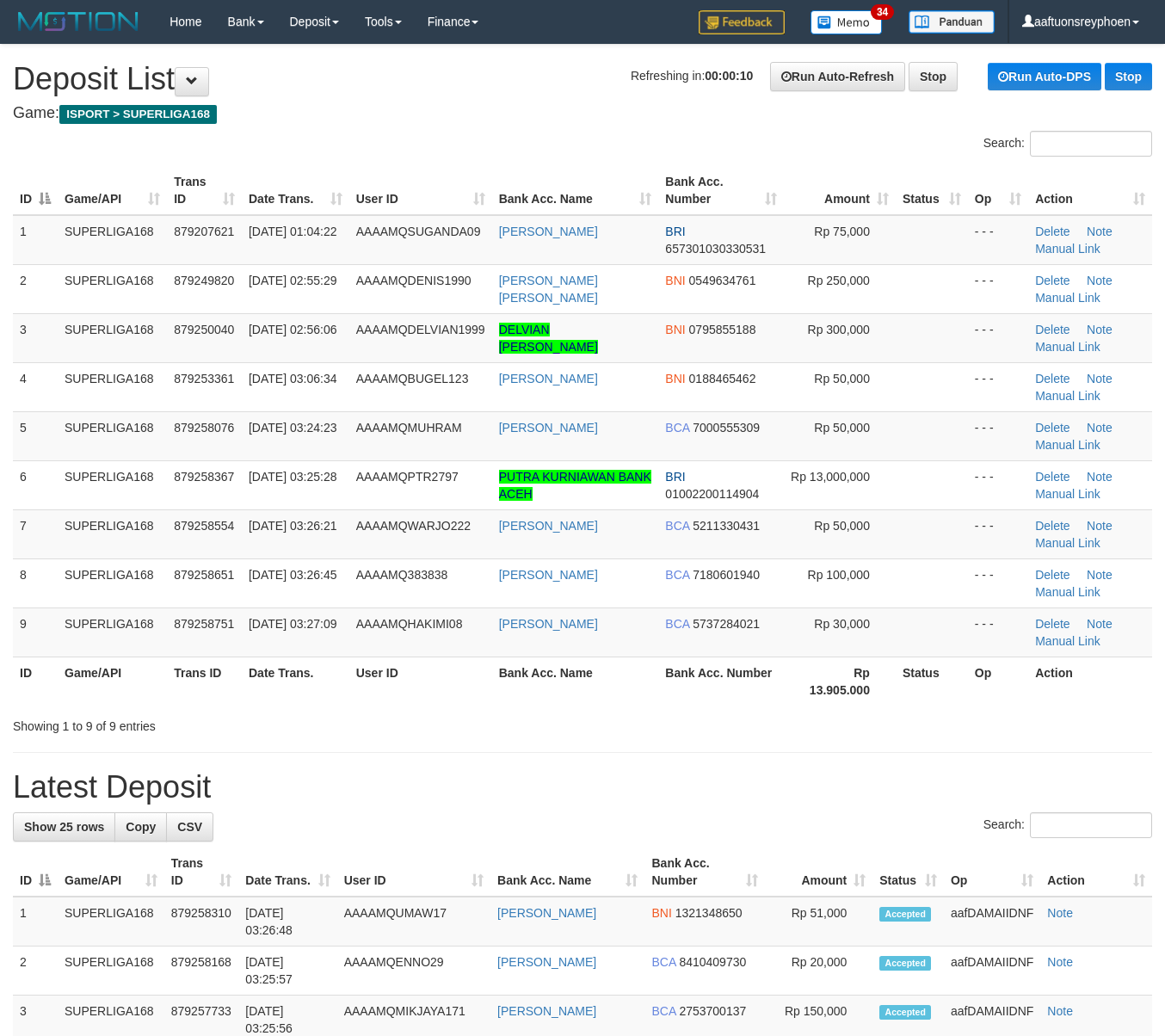
click at [183, 485] on td "879258367" at bounding box center [203, 484] width 74 height 49
drag, startPoint x: 256, startPoint y: 411, endPoint x: 3, endPoint y: 437, distance: 254.3
click at [255, 411] on td "01/10/2025 03:24:23" at bounding box center [295, 435] width 107 height 49
click at [148, 417] on td "SUPERLIGA168" at bounding box center [112, 435] width 109 height 49
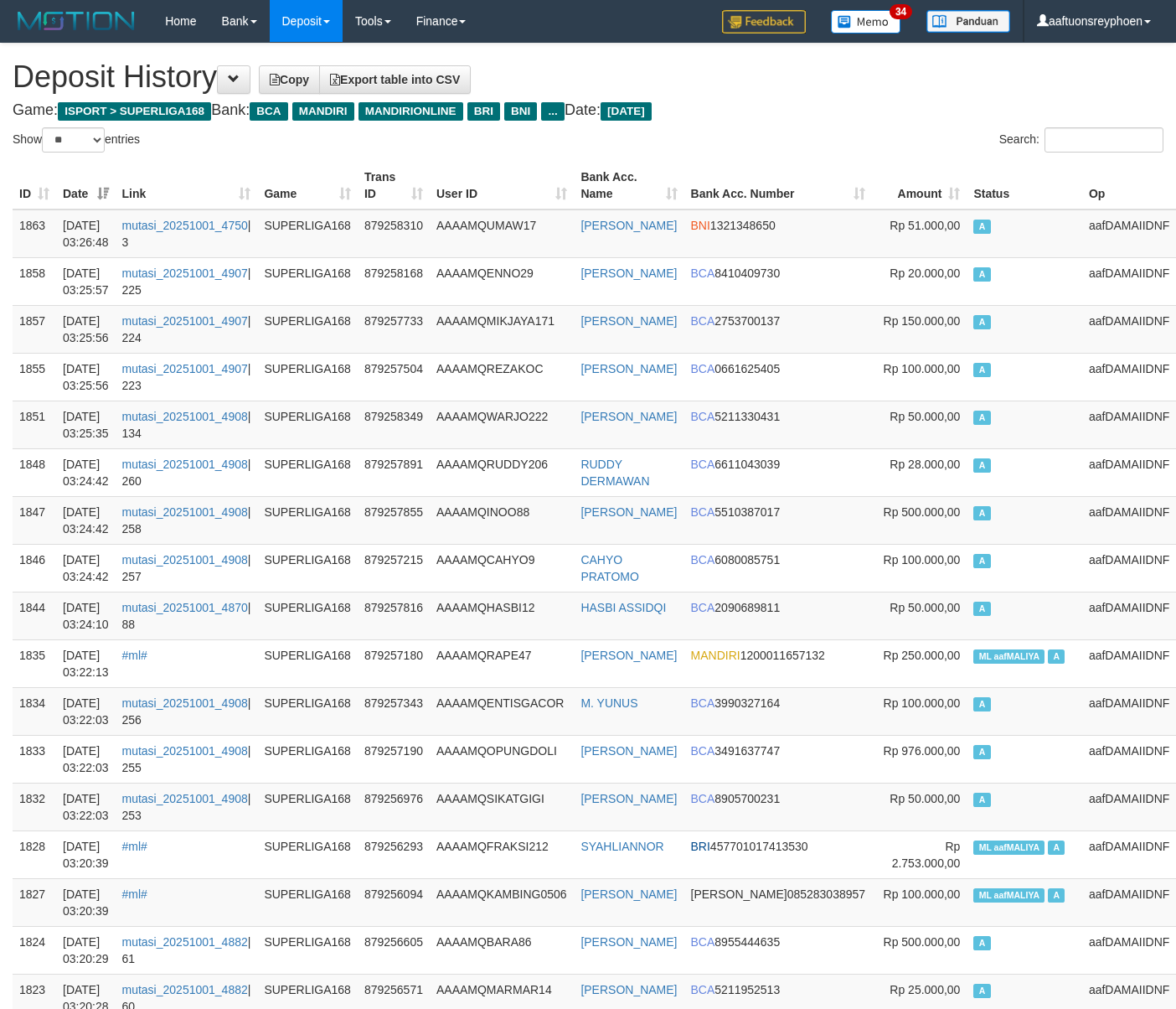
select select "**"
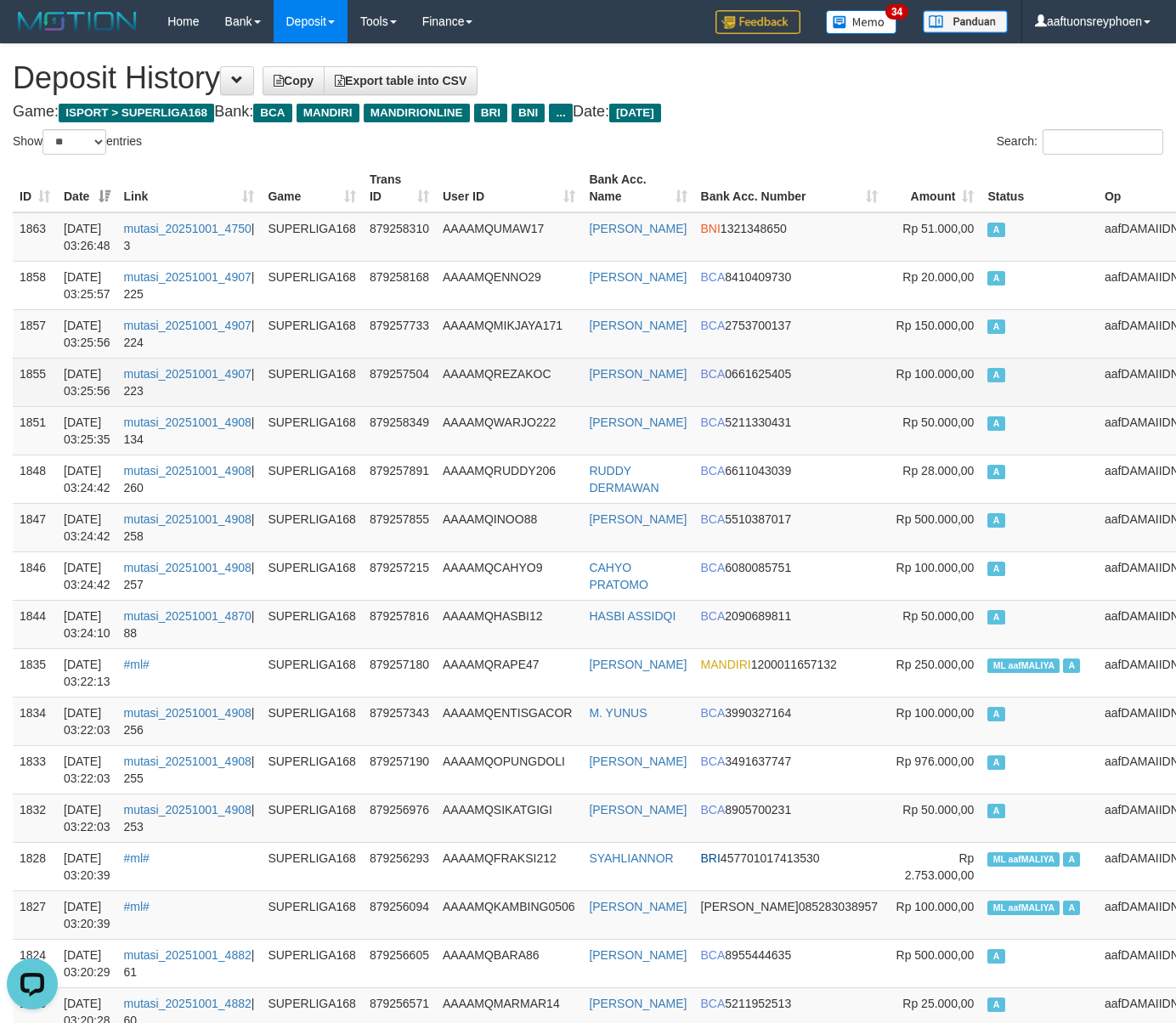
drag, startPoint x: 1044, startPoint y: 375, endPoint x: 909, endPoint y: 385, distance: 135.4
click at [1040, 375] on td "A" at bounding box center [1039, 381] width 118 height 48
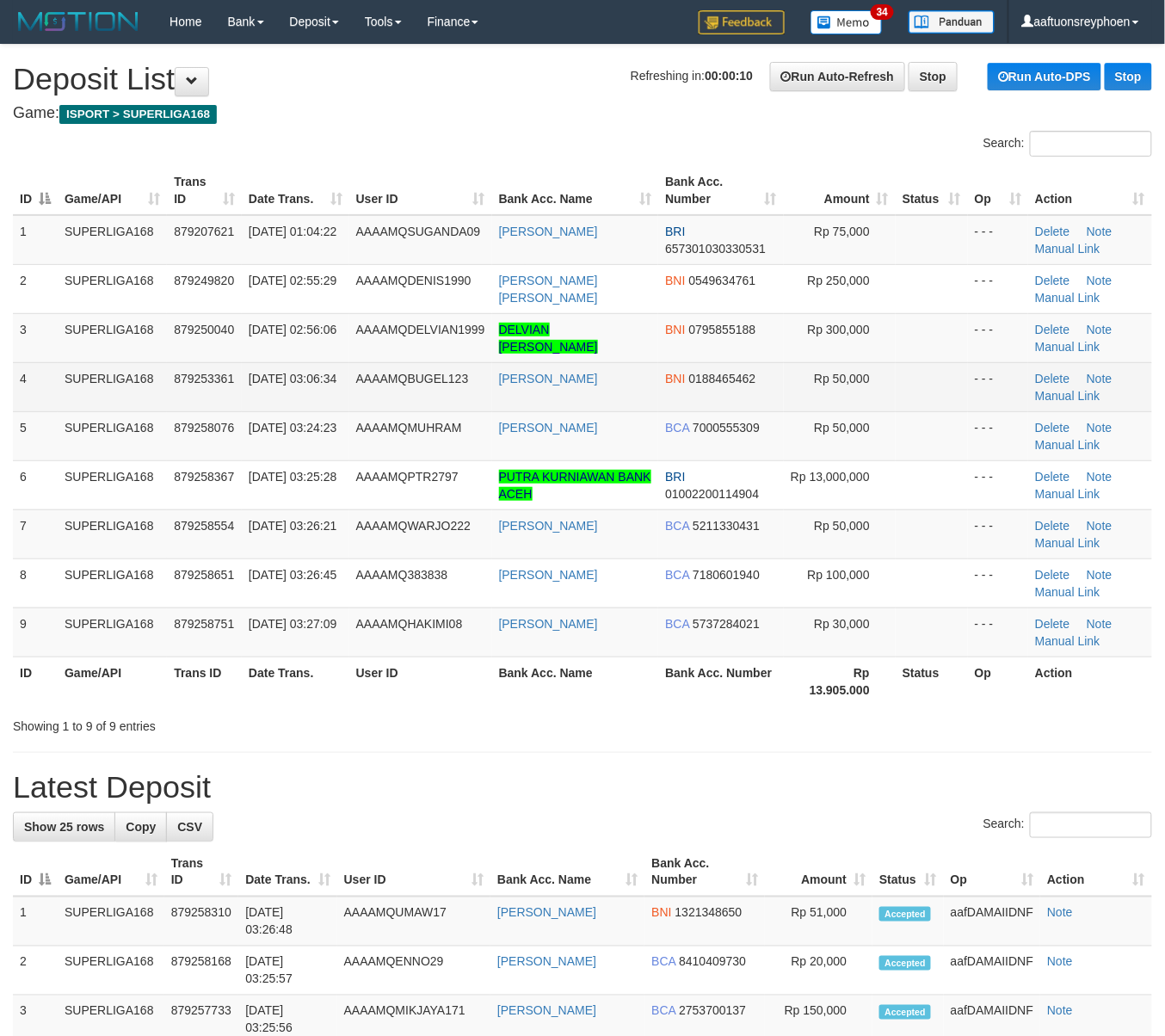
click at [159, 379] on tr "4 SUPERLIGA168 879253361 01/10/2025 03:06:34 AAAAMQBUGEL123 NUR HARYANTO BNI 01…" at bounding box center [582, 386] width 1139 height 49
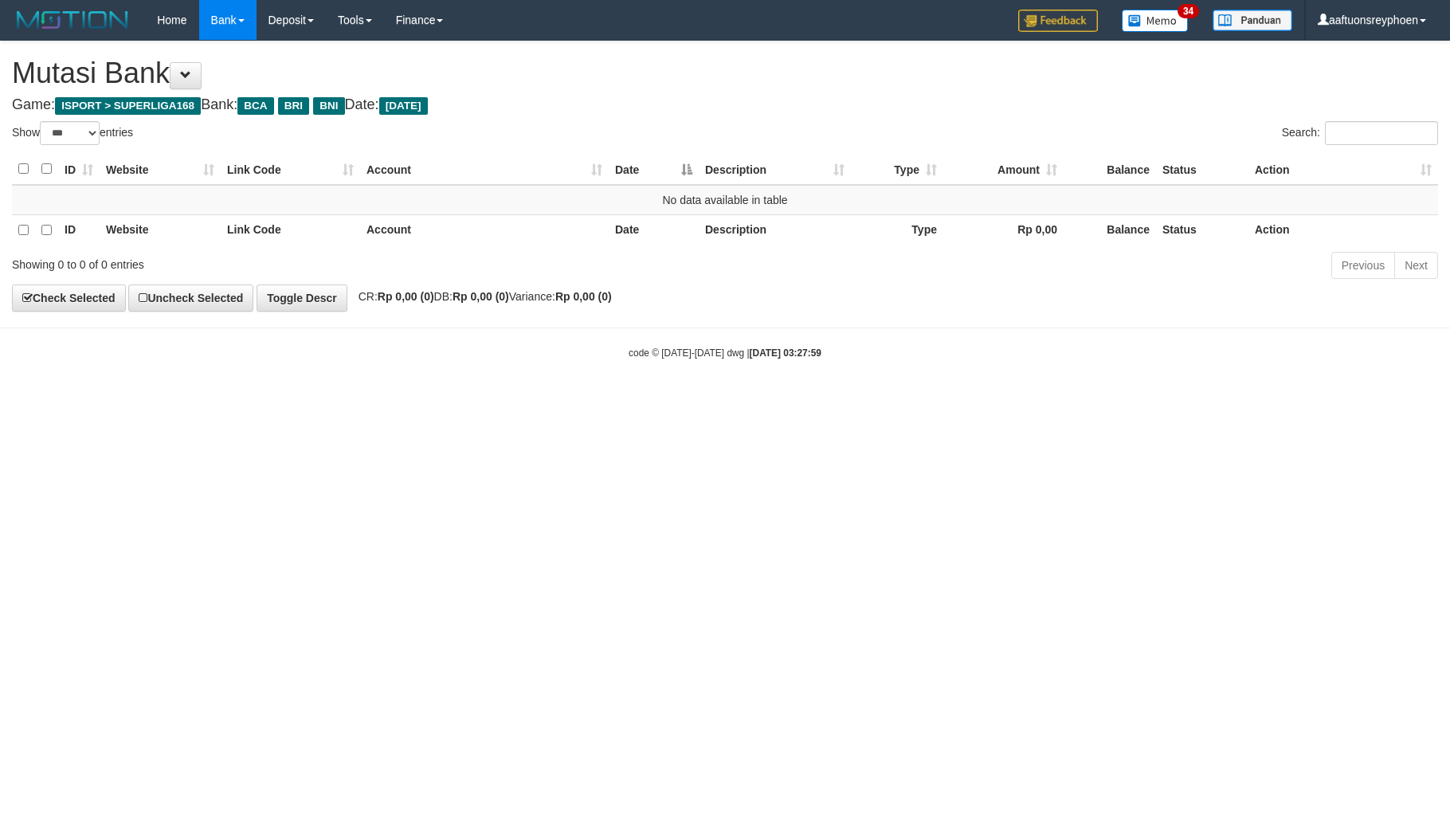
select select "***"
click at [555, 400] on html "Toggle navigation Home Bank Account List Load By Website Group [ISPORT] SUPERLI…" at bounding box center [725, 200] width 1450 height 400
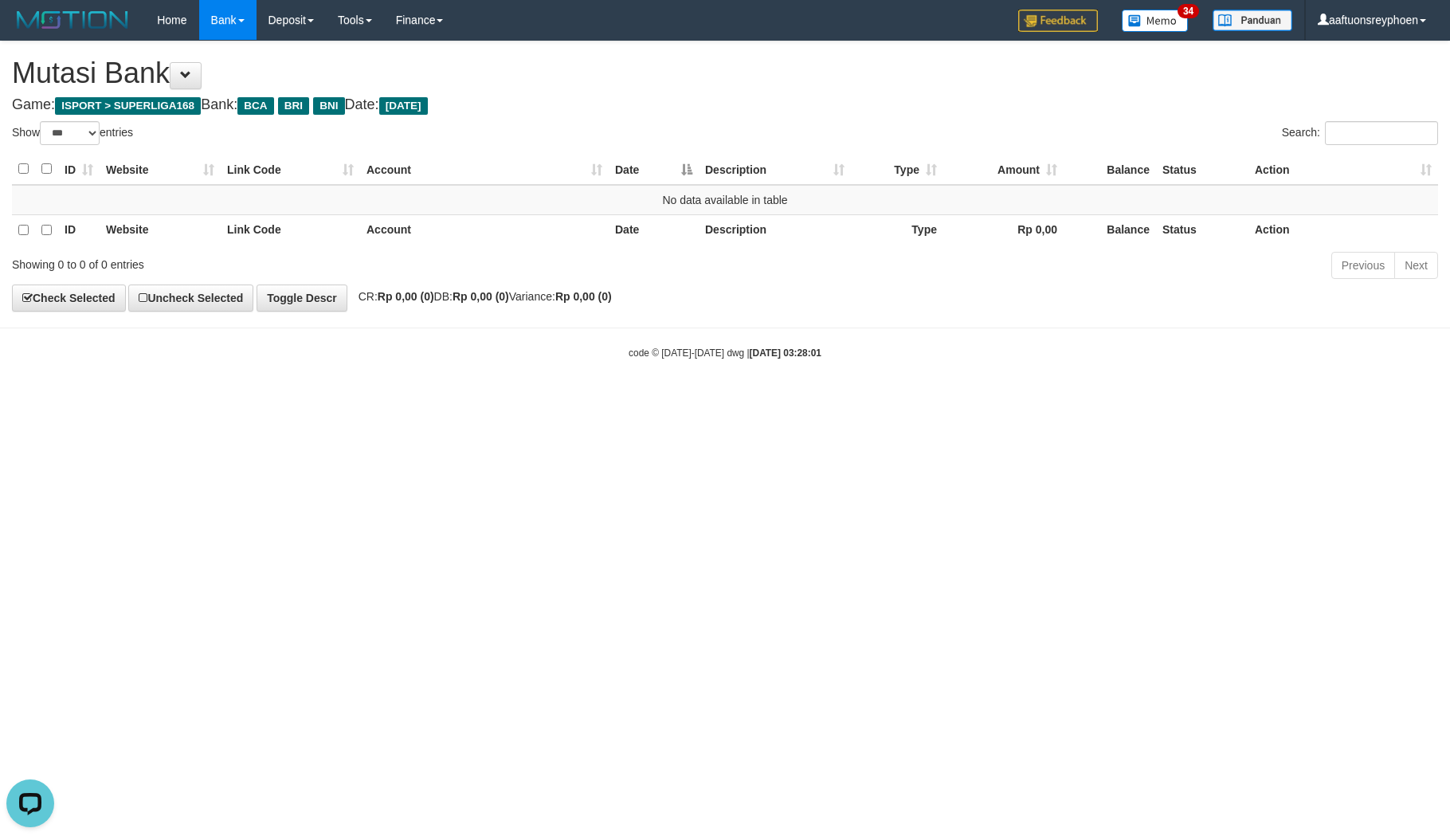
click at [549, 400] on html "Toggle navigation Home Bank Account List Load By Website Group [ISPORT] SUPERLI…" at bounding box center [725, 200] width 1450 height 400
select select "***"
click at [568, 400] on html "Toggle navigation Home Bank Account List Load By Website Group [ISPORT] SUPERLI…" at bounding box center [725, 200] width 1450 height 400
drag, startPoint x: 750, startPoint y: 540, endPoint x: 1196, endPoint y: 478, distance: 450.3
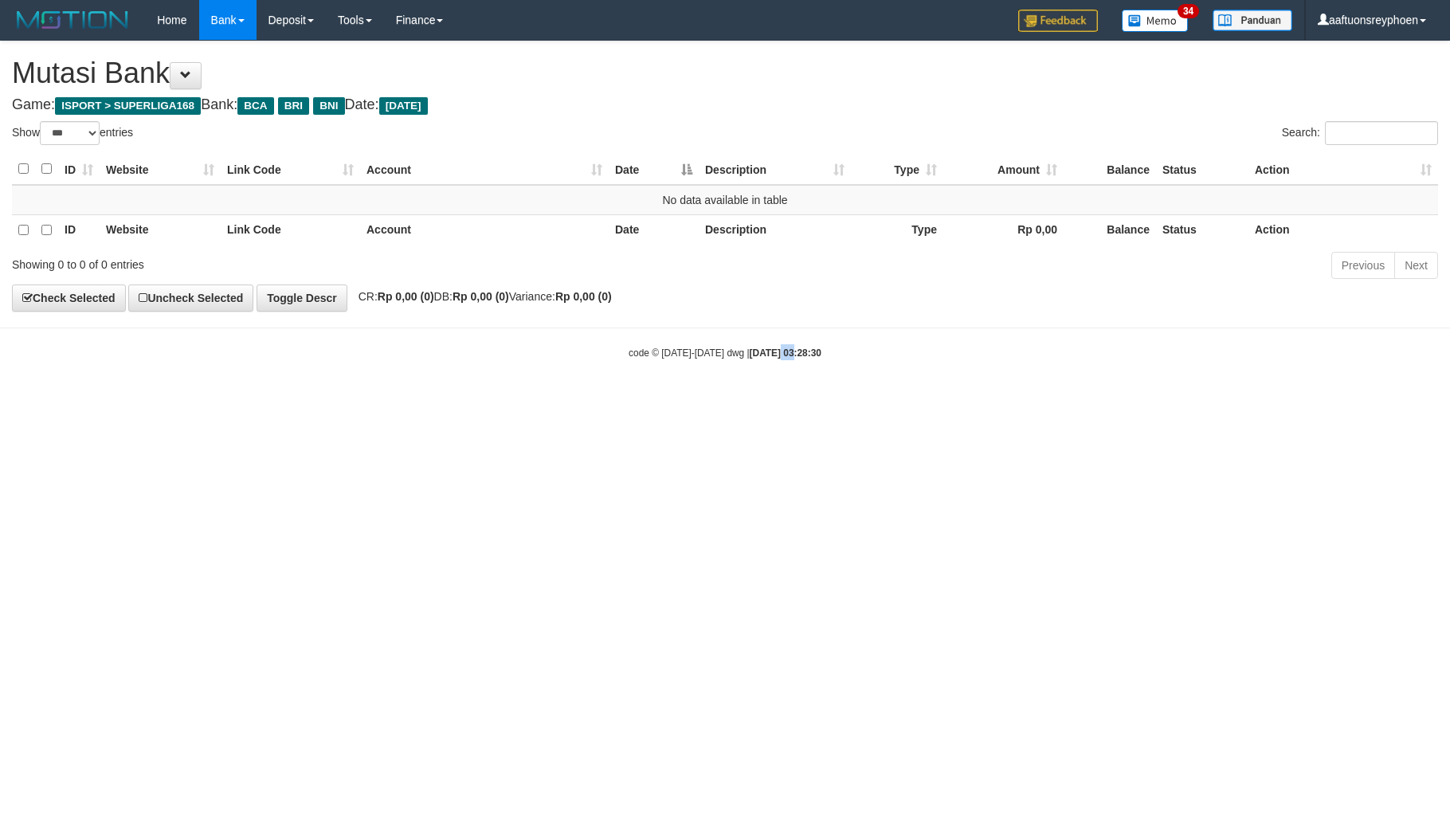
click at [1033, 400] on html "Toggle navigation Home Bank Account List Load By Website Group [ISPORT] SUPERLI…" at bounding box center [725, 200] width 1450 height 400
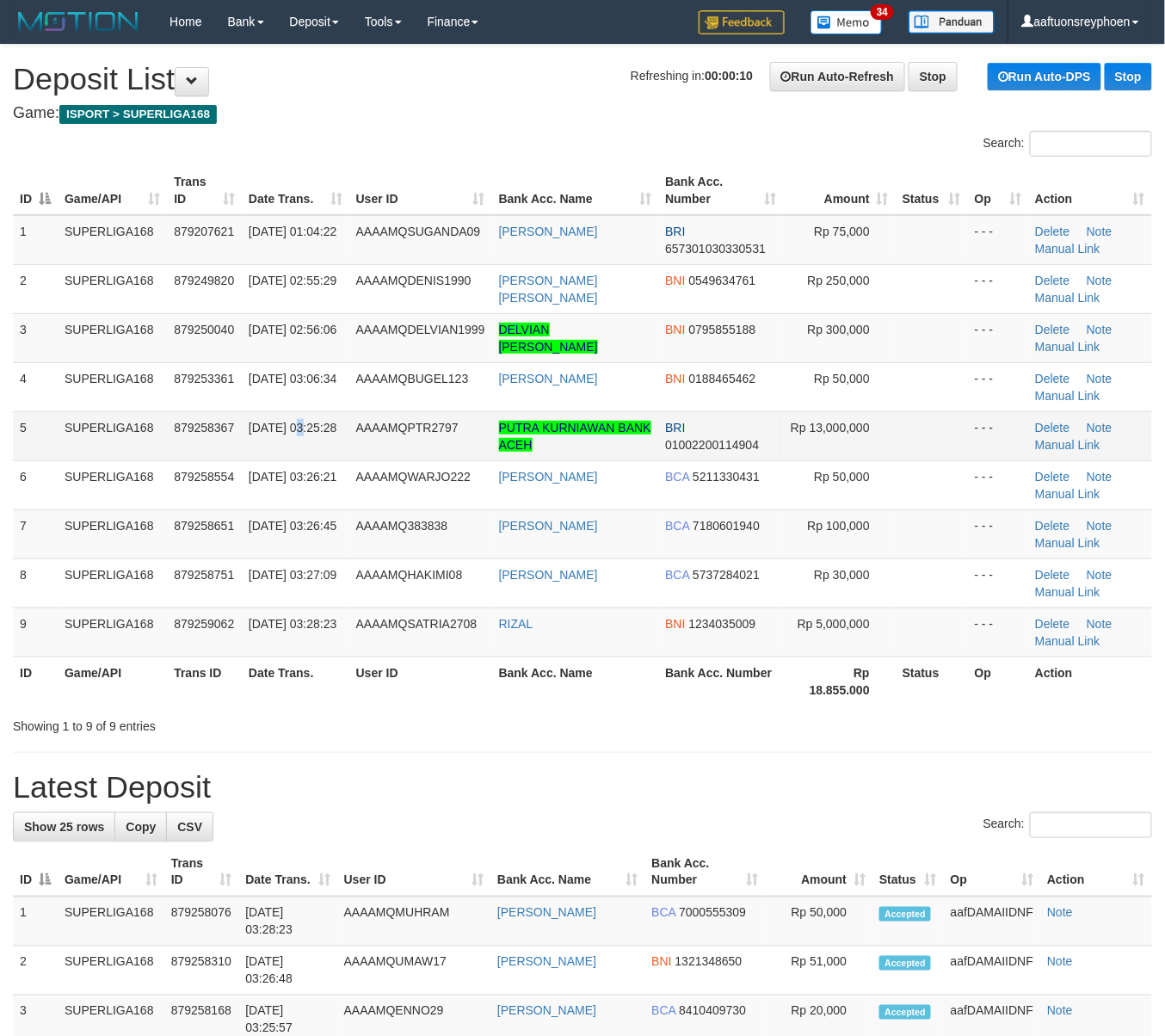
drag, startPoint x: 294, startPoint y: 419, endPoint x: 341, endPoint y: 426, distance: 47.5
click at [304, 420] on span "01/10/2025 03:25:28" at bounding box center [292, 427] width 88 height 14
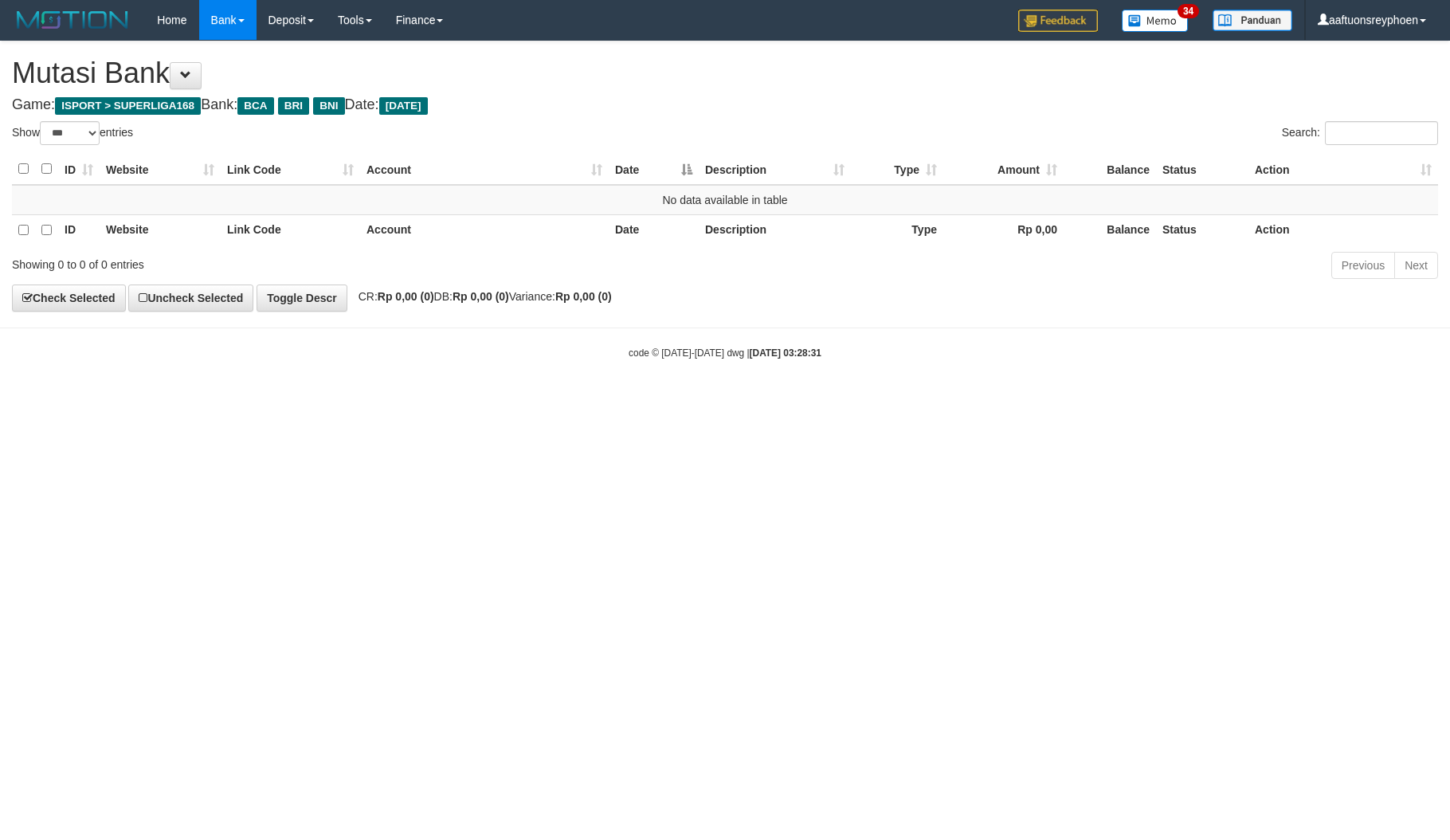
select select "***"
drag, startPoint x: 1012, startPoint y: 466, endPoint x: 1333, endPoint y: 409, distance: 326.0
click at [1015, 400] on html "Toggle navigation Home Bank Account List Load By Website Group [ISPORT] SUPERLI…" at bounding box center [725, 200] width 1450 height 400
drag, startPoint x: 1404, startPoint y: 399, endPoint x: 569, endPoint y: 542, distance: 847.2
click at [1354, 400] on html "Toggle navigation Home Bank Account List Load By Website Group [ISPORT] SUPERLI…" at bounding box center [725, 200] width 1450 height 400
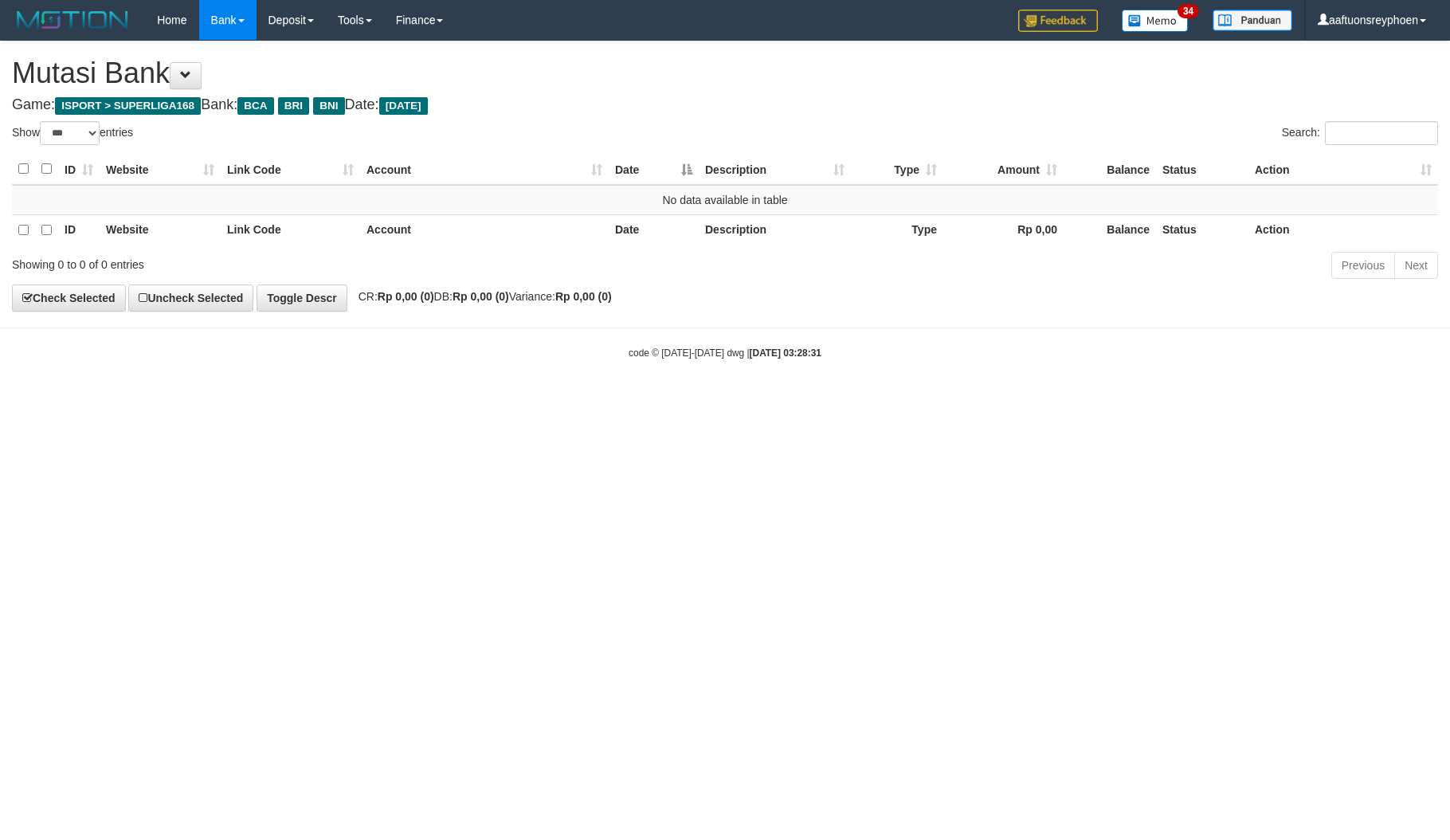
click at [562, 400] on html "Toggle navigation Home Bank Account List Load By Website Group [ISPORT] SUPERLI…" at bounding box center [725, 200] width 1450 height 400
drag, startPoint x: 564, startPoint y: 556, endPoint x: 985, endPoint y: 491, distance: 426.0
click at [581, 400] on html "Toggle navigation Home Bank Account List Load By Website Group [ISPORT] SUPERLI…" at bounding box center [725, 200] width 1450 height 400
drag, startPoint x: 1337, startPoint y: 419, endPoint x: 540, endPoint y: 587, distance: 814.5
click at [1331, 400] on html "Toggle navigation Home Bank Account List Load By Website Group [ISPORT] SUPERLI…" at bounding box center [725, 200] width 1450 height 400
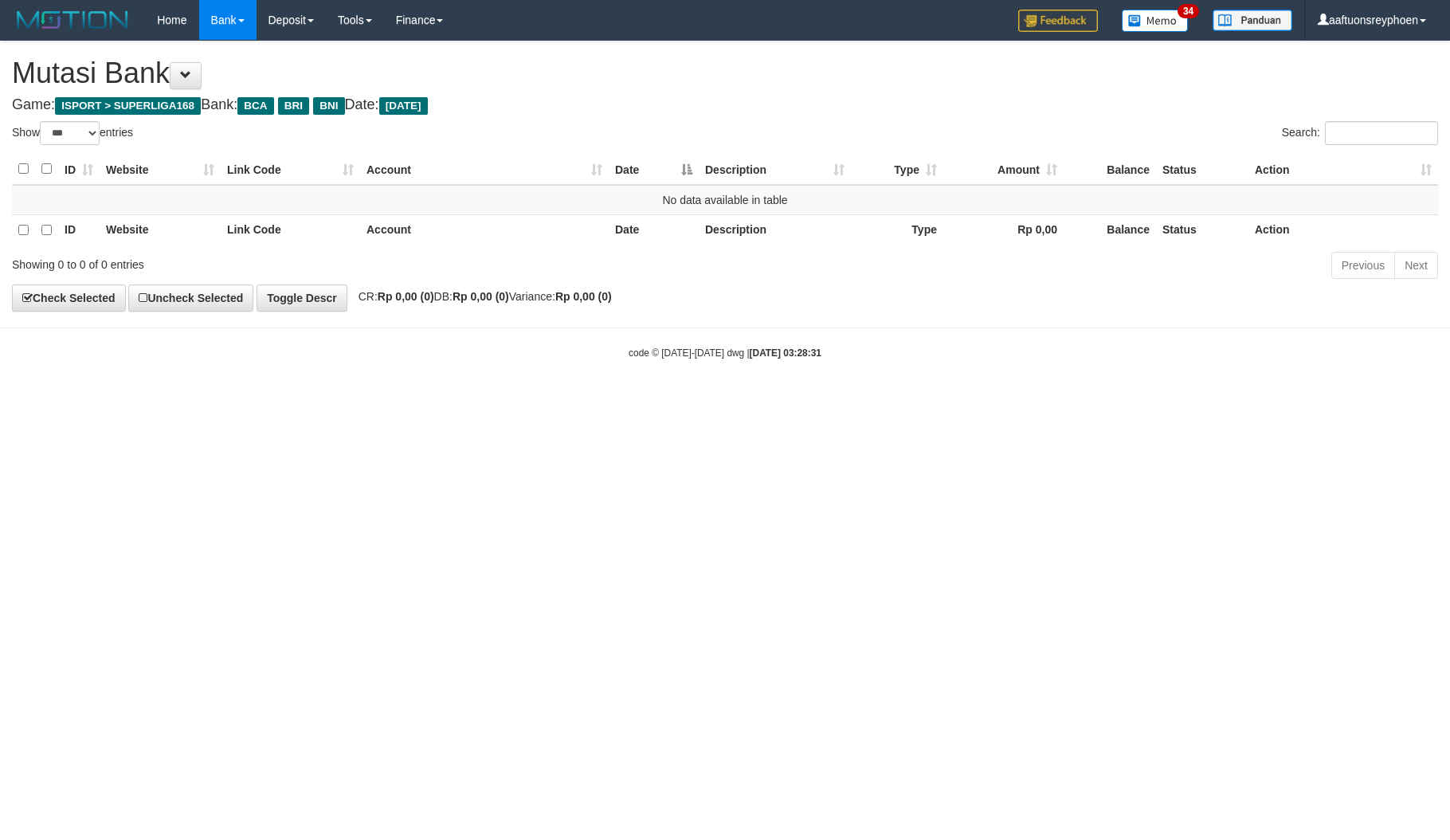
drag, startPoint x: 542, startPoint y: 584, endPoint x: 650, endPoint y: 574, distance: 108.5
click at [552, 400] on html "Toggle navigation Home Bank Account List Load By Website Group [ISPORT] SUPERLI…" at bounding box center [725, 200] width 1450 height 400
drag, startPoint x: 1298, startPoint y: 442, endPoint x: 540, endPoint y: 588, distance: 771.9
click at [1282, 400] on html "Toggle navigation Home Bank Account List Load By Website Group [ISPORT] SUPERLI…" at bounding box center [725, 200] width 1450 height 400
drag, startPoint x: 540, startPoint y: 588, endPoint x: 1439, endPoint y: 476, distance: 905.9
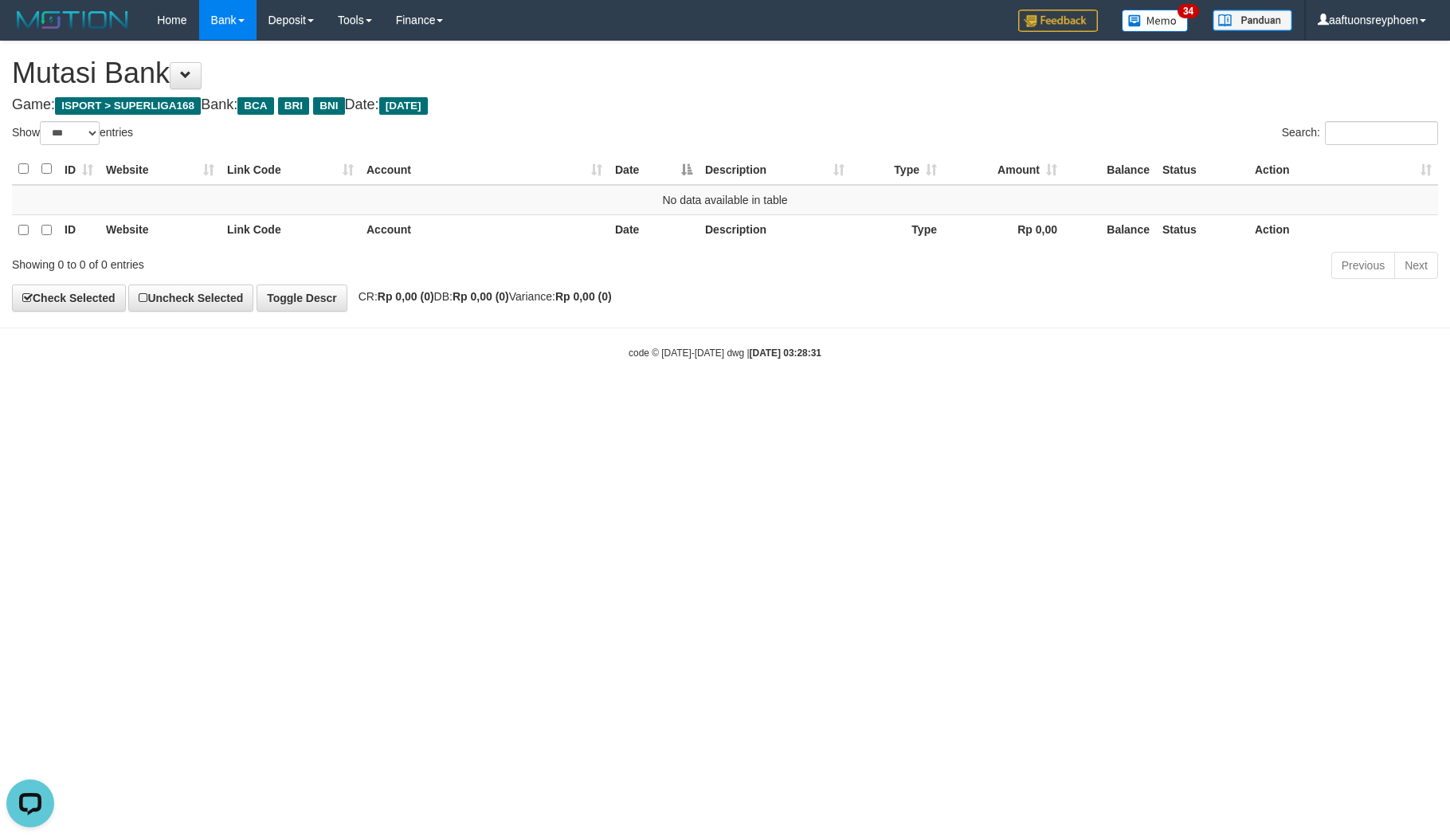
click at [779, 400] on html "Toggle navigation Home Bank Account List Load By Website Group [ISPORT] SUPERLI…" at bounding box center [725, 200] width 1450 height 400
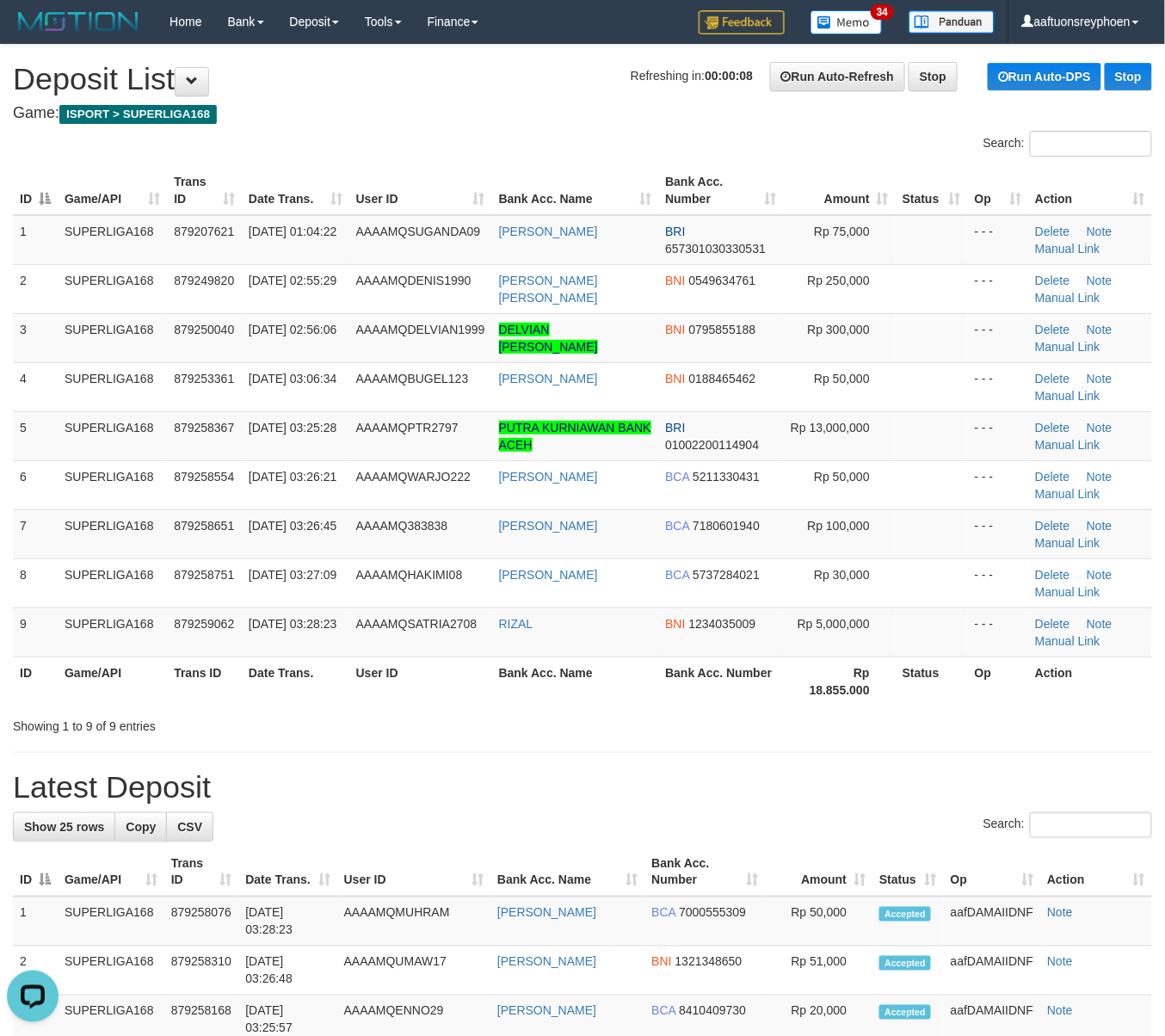
drag, startPoint x: 43, startPoint y: 413, endPoint x: 1, endPoint y: 416, distance: 42.1
click at [11, 414] on div "ID Game/API Trans ID Date Trans. User ID Bank Acc. Name Bank Acc. Number Amount…" at bounding box center [582, 435] width 1165 height 549
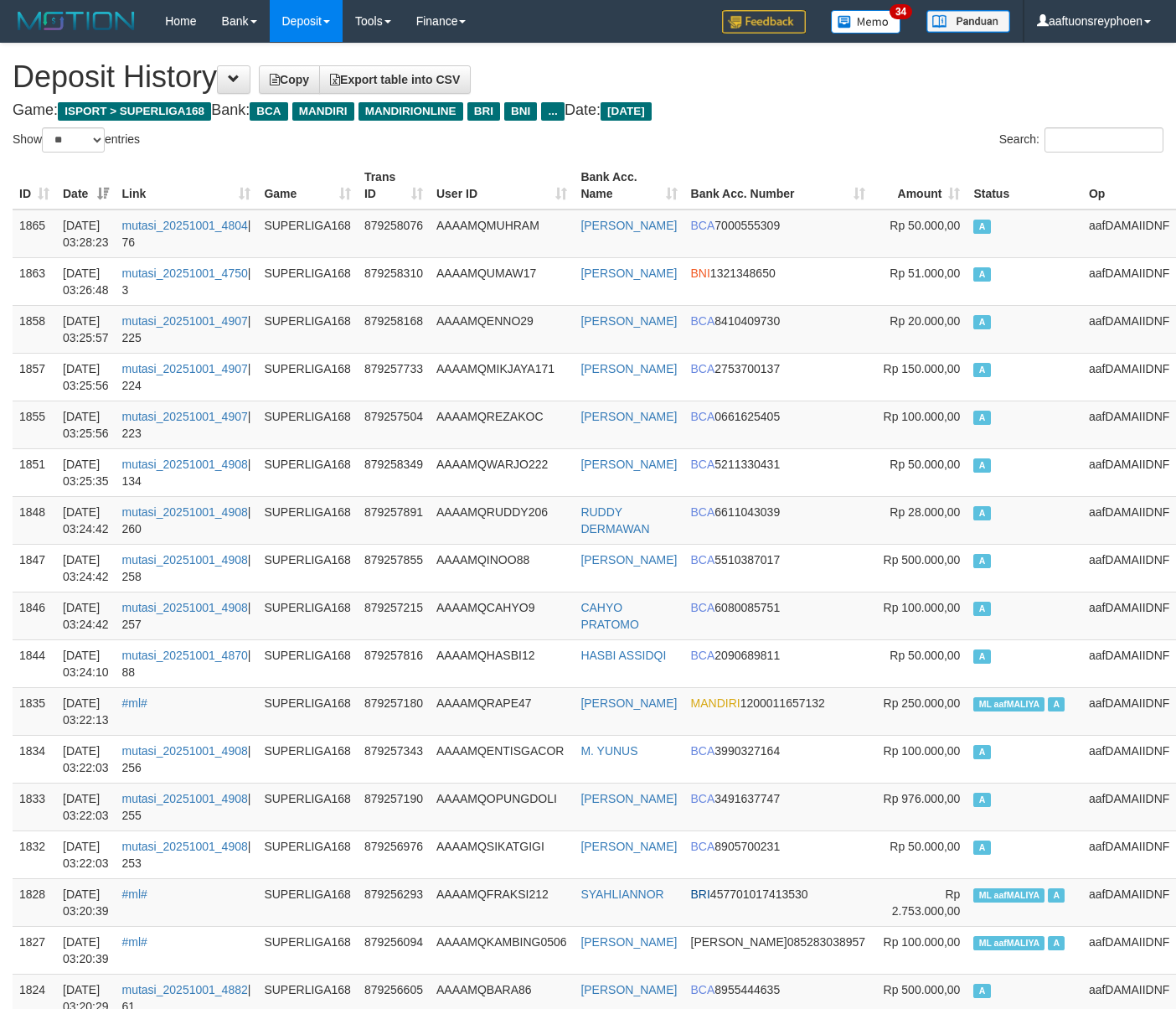
select select "**"
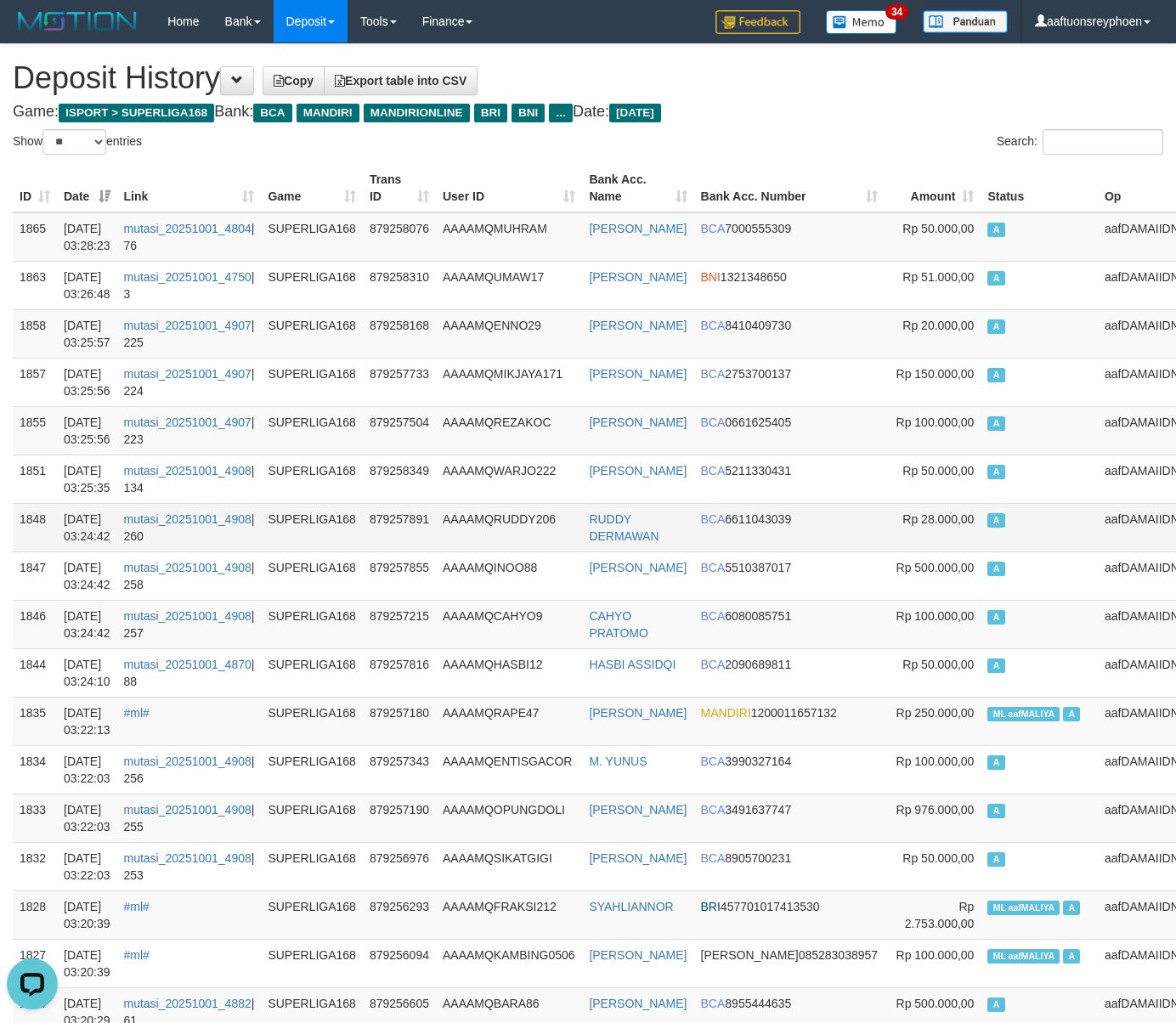
drag, startPoint x: 1037, startPoint y: 479, endPoint x: 497, endPoint y: 534, distance: 542.8
click at [1037, 480] on td "A" at bounding box center [1039, 478] width 118 height 48
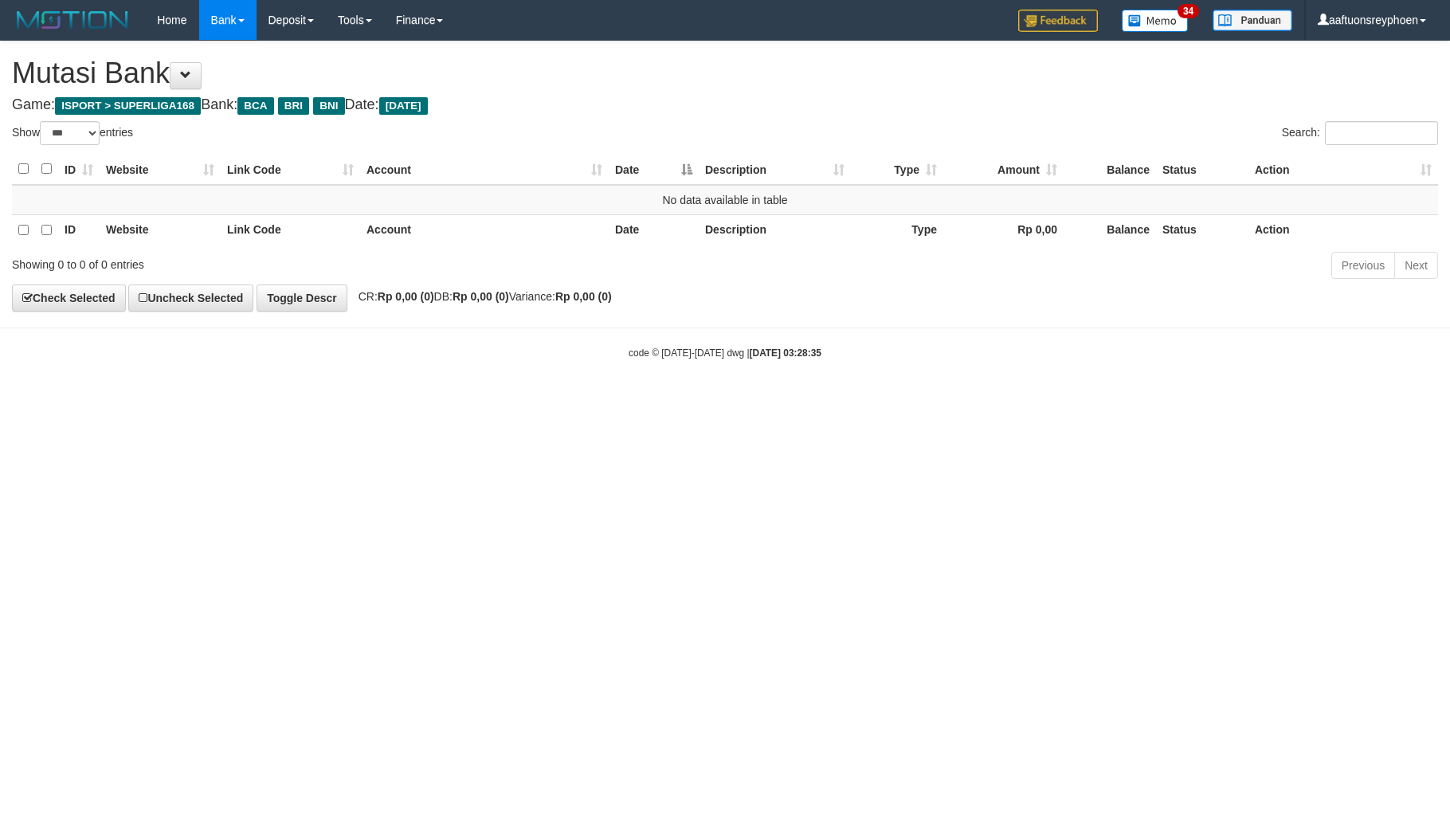
select select "***"
drag, startPoint x: 906, startPoint y: 575, endPoint x: 1448, endPoint y: 483, distance: 549.8
click at [1094, 400] on html "Toggle navigation Home Bank Account List Load By Website Group [ISPORT] SUPERLI…" at bounding box center [725, 200] width 1450 height 400
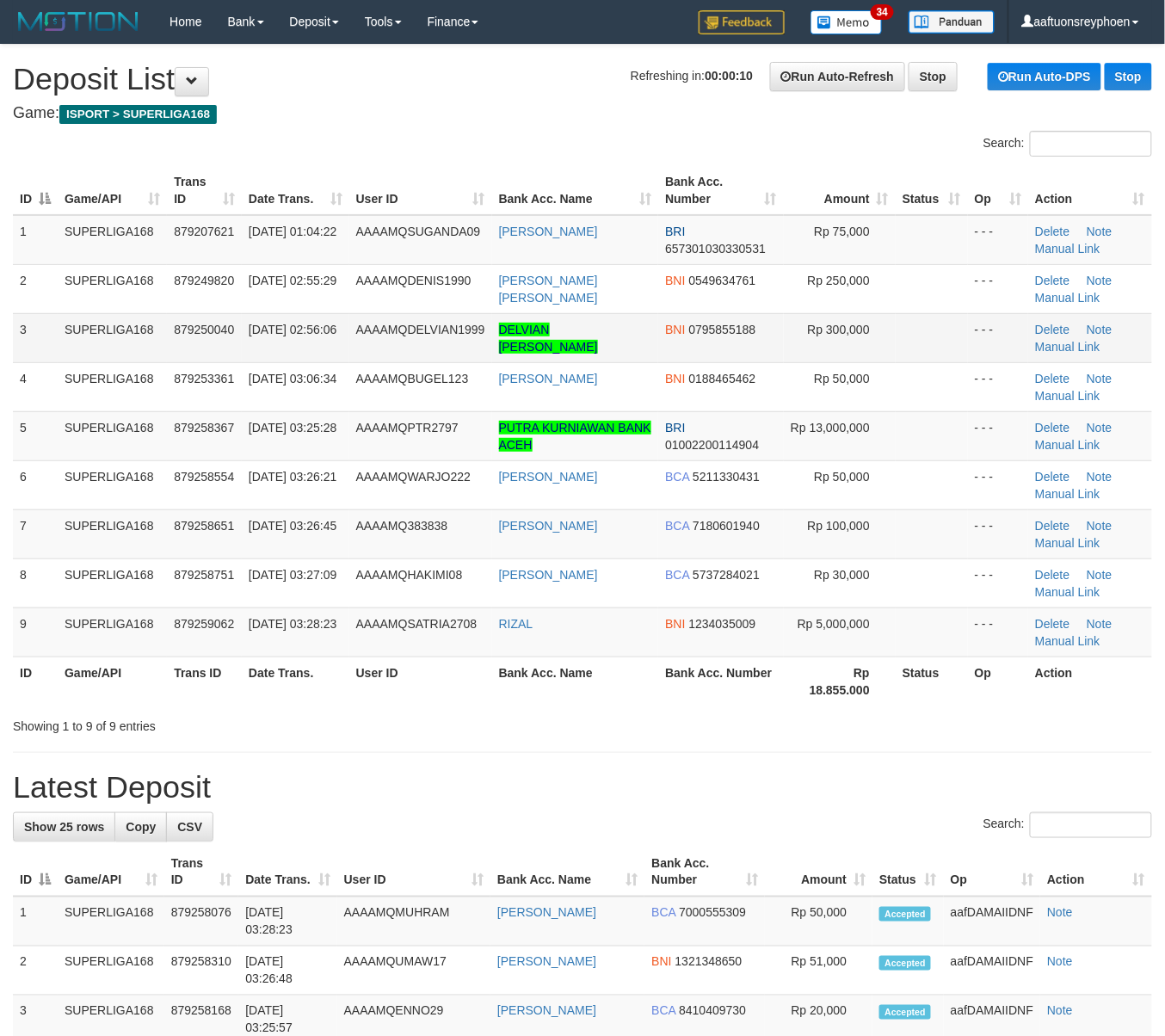
click at [280, 336] on span "[DATE] 02:56:06" at bounding box center [292, 329] width 88 height 14
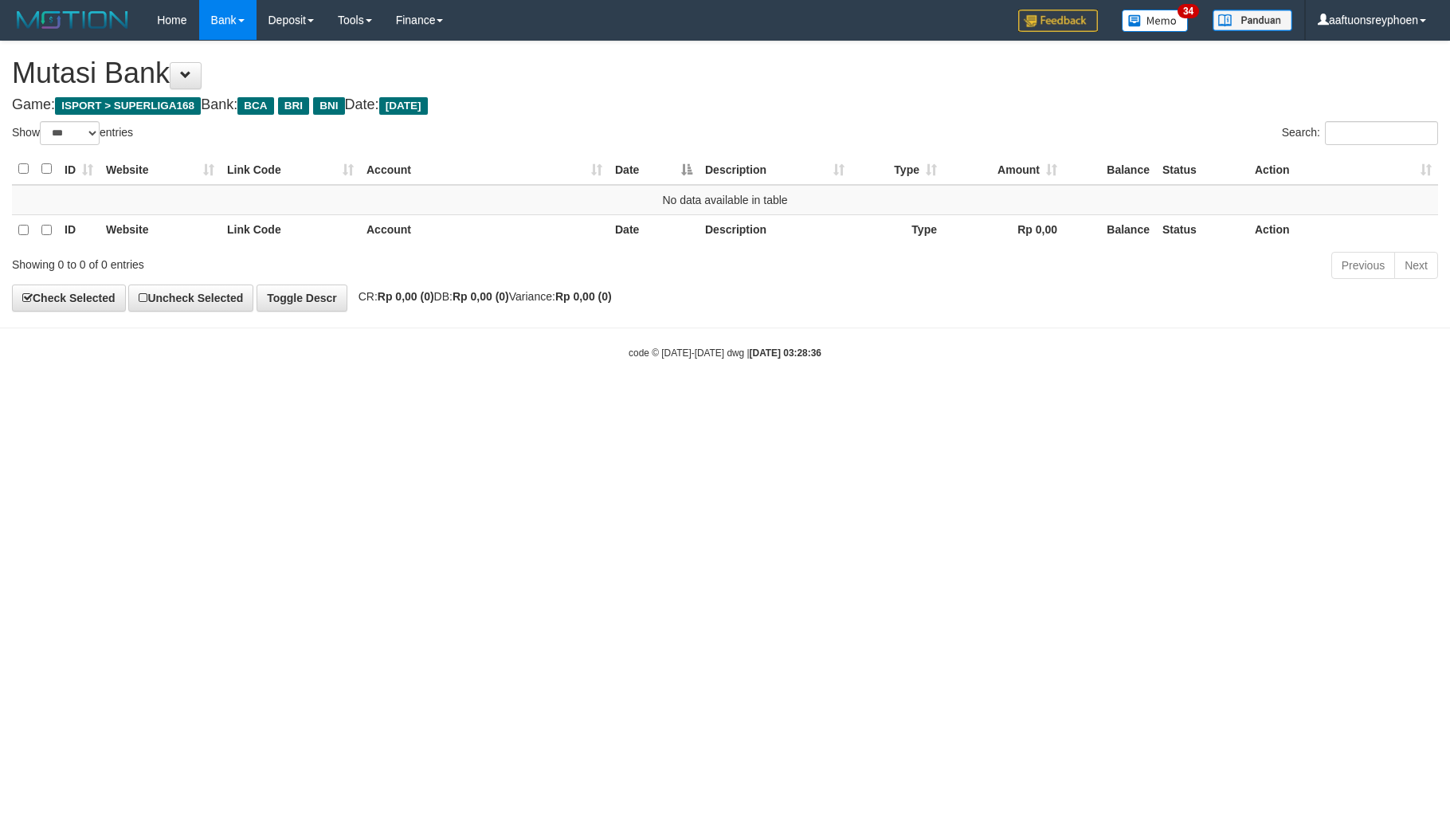
select select "***"
click at [440, 400] on html "Toggle navigation Home Bank Account List Load By Website Group [ISPORT] SUPERLI…" at bounding box center [725, 200] width 1450 height 400
drag, startPoint x: 431, startPoint y: 648, endPoint x: 1380, endPoint y: 502, distance: 960.2
click at [521, 400] on html "Toggle navigation Home Bank Account List Load By Website Group [ISPORT] SUPERLI…" at bounding box center [725, 200] width 1450 height 400
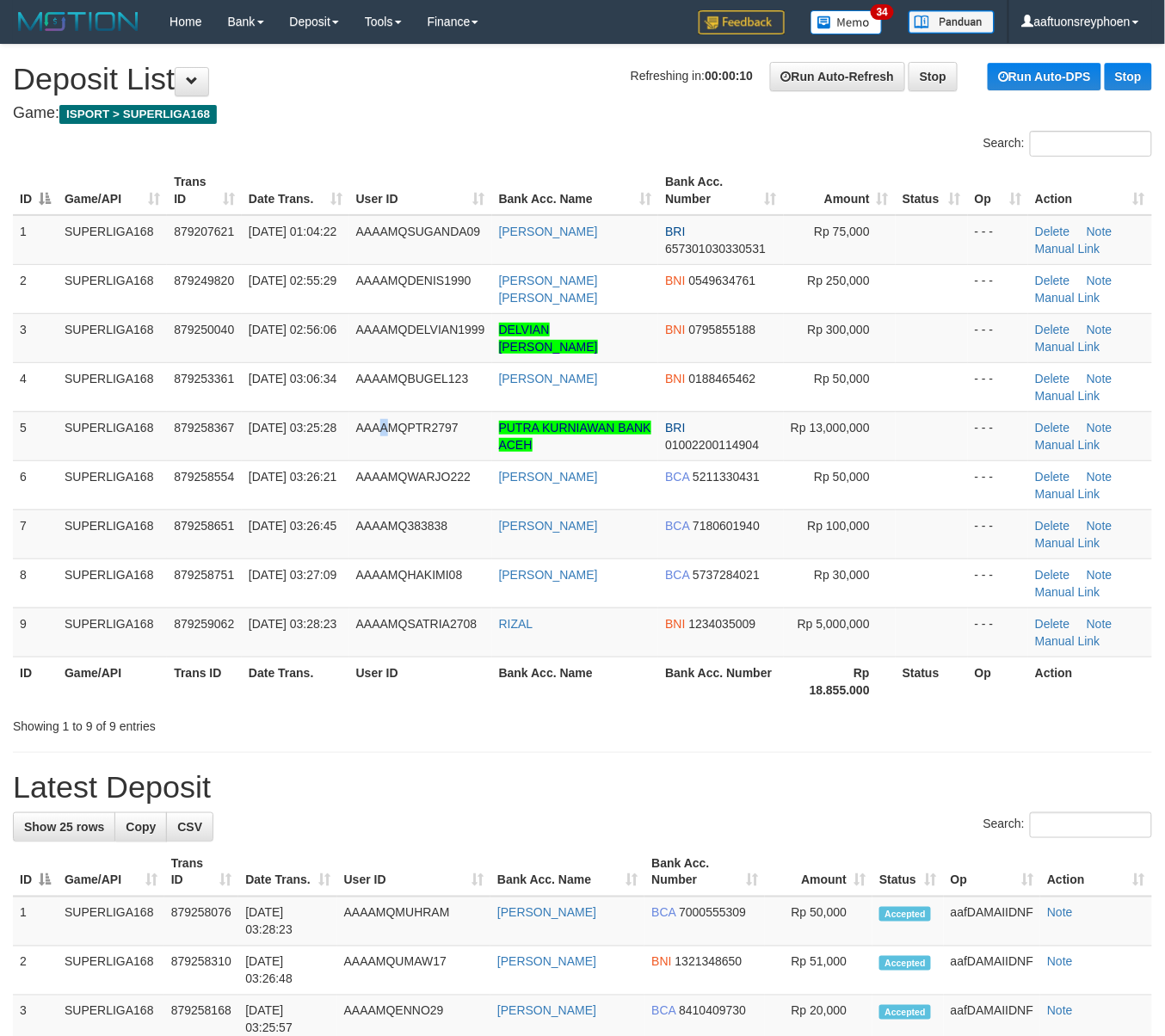
drag, startPoint x: 381, startPoint y: 455, endPoint x: 7, endPoint y: 540, distance: 383.5
click at [351, 459] on td "AAAAMQPTR2797" at bounding box center [420, 435] width 143 height 49
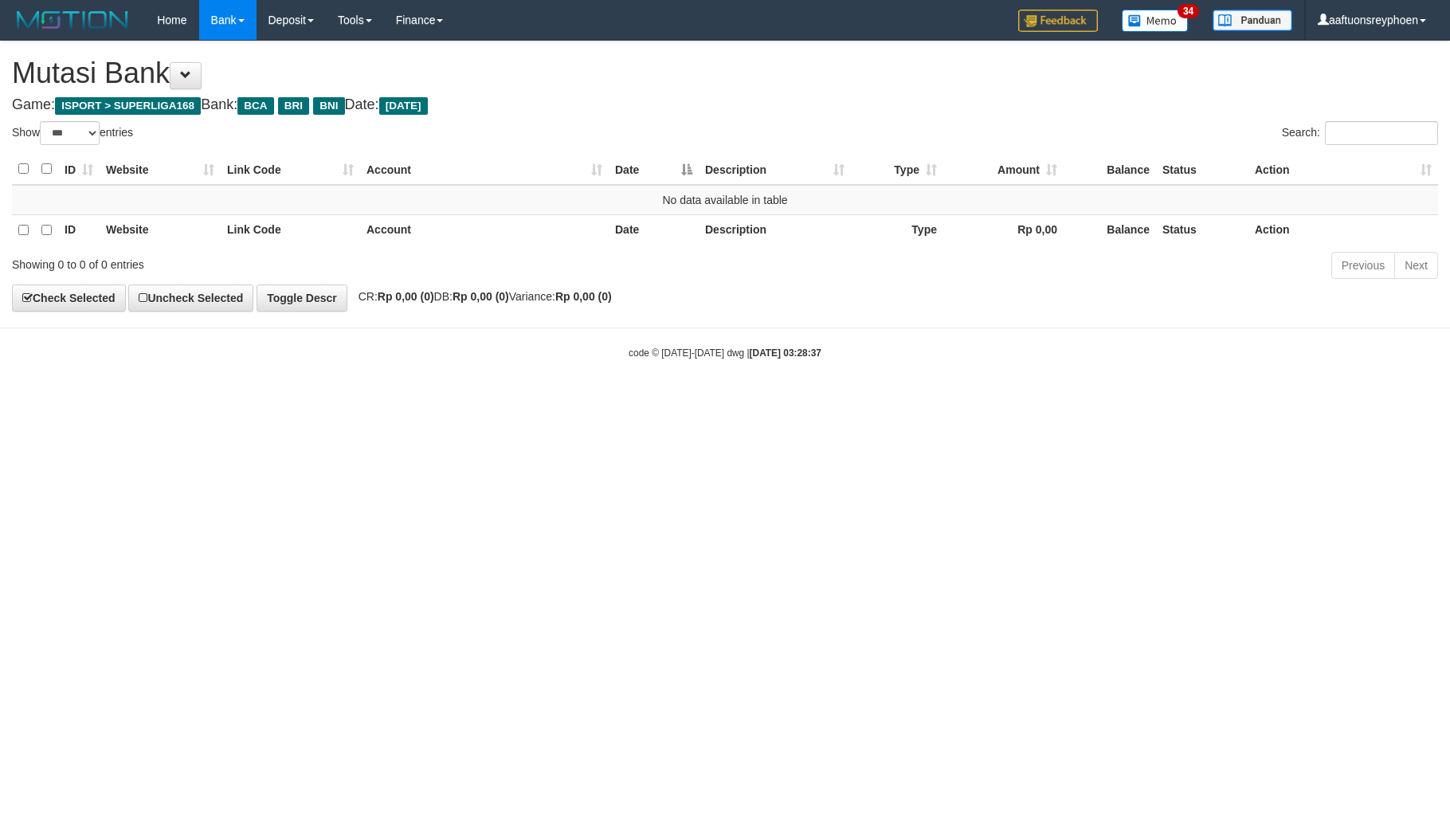
select select "***"
drag, startPoint x: 721, startPoint y: 581, endPoint x: 618, endPoint y: 594, distance: 103.8
click at [725, 400] on html "Toggle navigation Home Bank Account List Load By Website Group [ISPORT] SUPERLI…" at bounding box center [725, 200] width 1450 height 400
drag, startPoint x: 617, startPoint y: 594, endPoint x: 714, endPoint y: 597, distance: 97.0
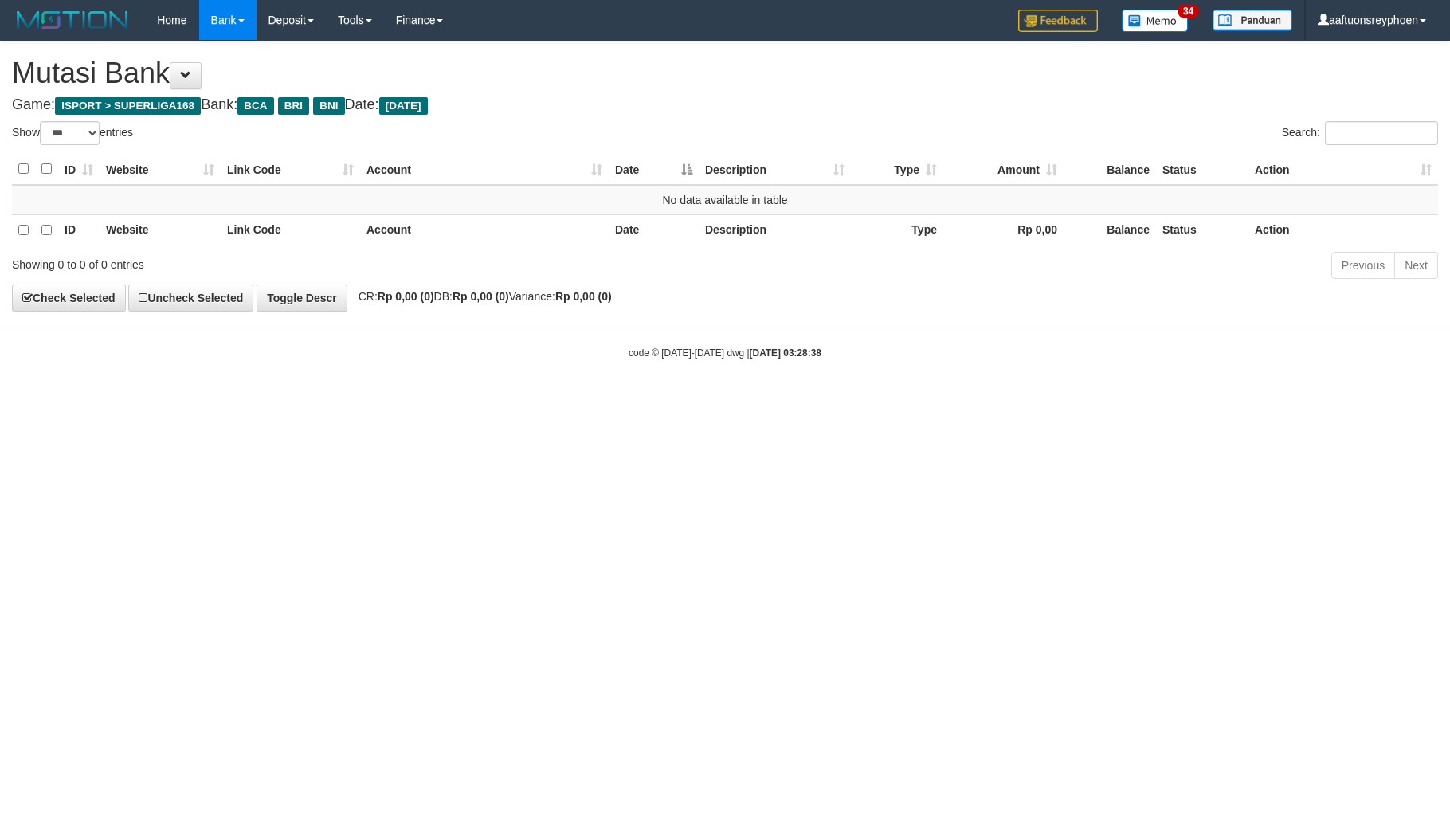
click at [629, 400] on html "Toggle navigation Home Bank Account List Load By Website Group [ISPORT] SUPERLI…" at bounding box center [725, 200] width 1450 height 400
drag, startPoint x: 1419, startPoint y: 486, endPoint x: 815, endPoint y: 563, distance: 608.9
click at [1396, 400] on html "Toggle navigation Home Bank Account List Load By Website Group [ISPORT] SUPERLI…" at bounding box center [725, 200] width 1450 height 400
click at [655, 400] on html "Toggle navigation Home Bank Account List Load By Website Group [ISPORT] SUPERLI…" at bounding box center [725, 200] width 1450 height 400
click at [877, 400] on html "Toggle navigation Home Bank Account List Load By Website Group [ISPORT] SUPERLI…" at bounding box center [725, 200] width 1450 height 400
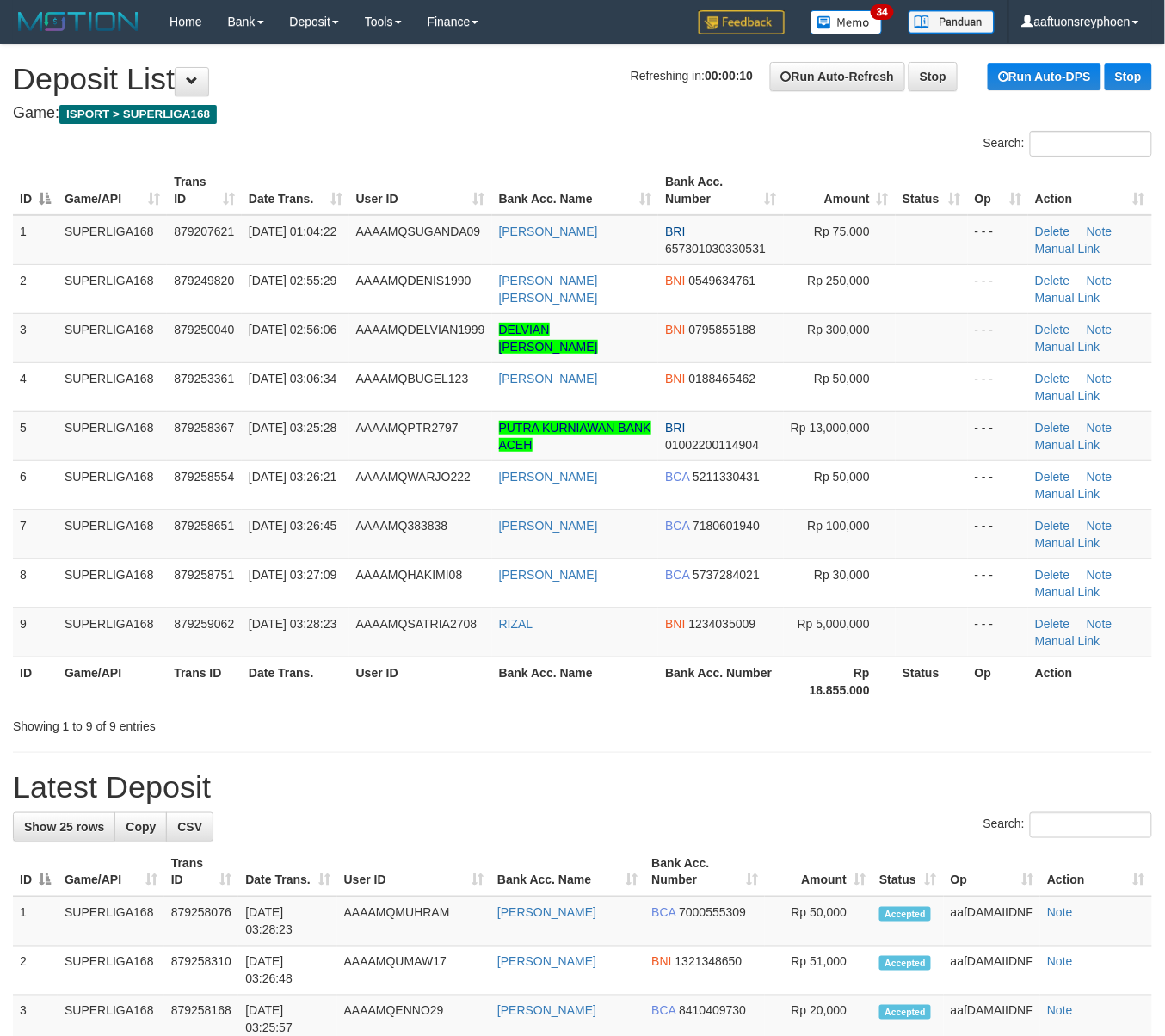
click at [111, 478] on td "SUPERLIGA168" at bounding box center [112, 484] width 109 height 49
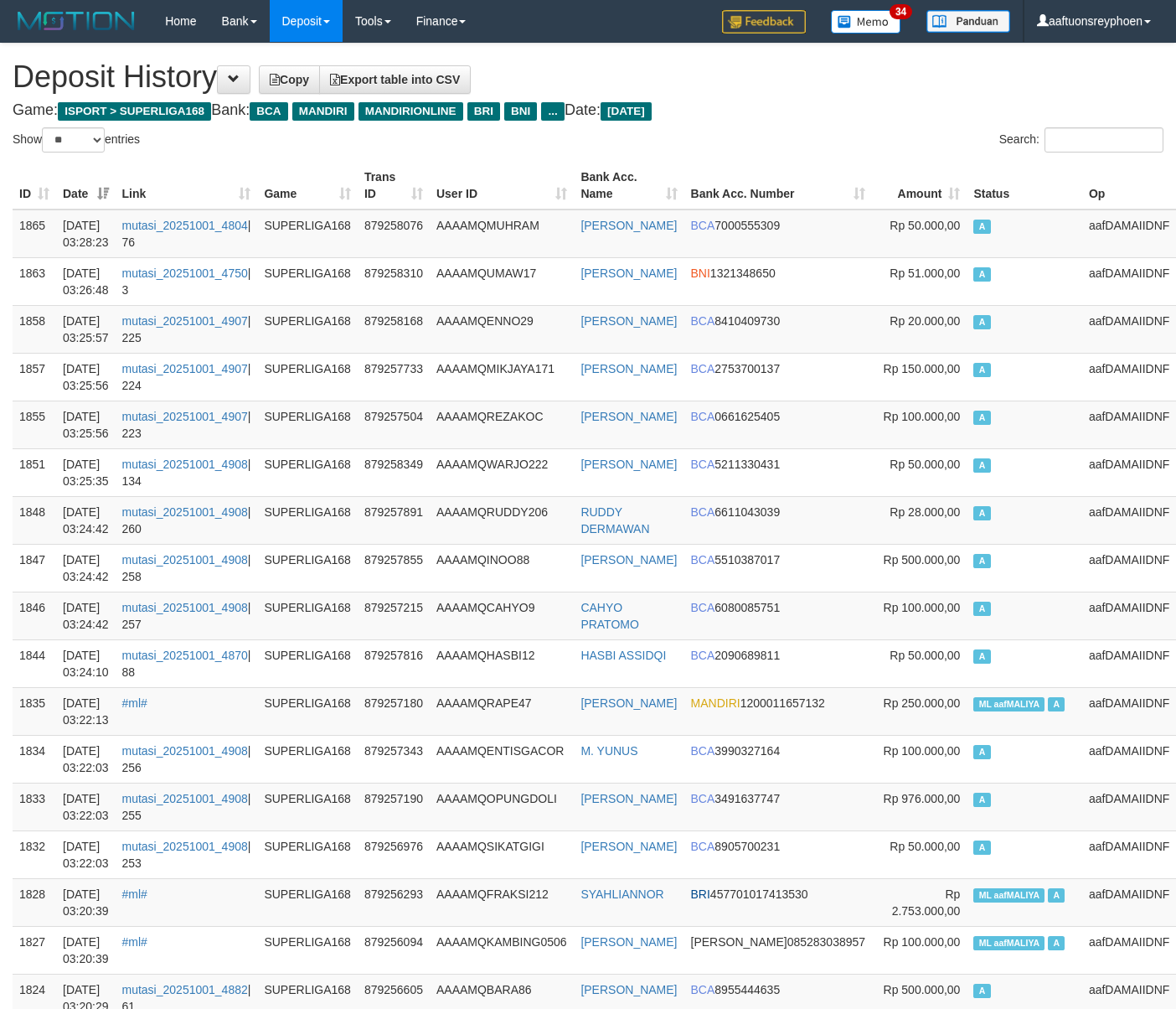
select select "**"
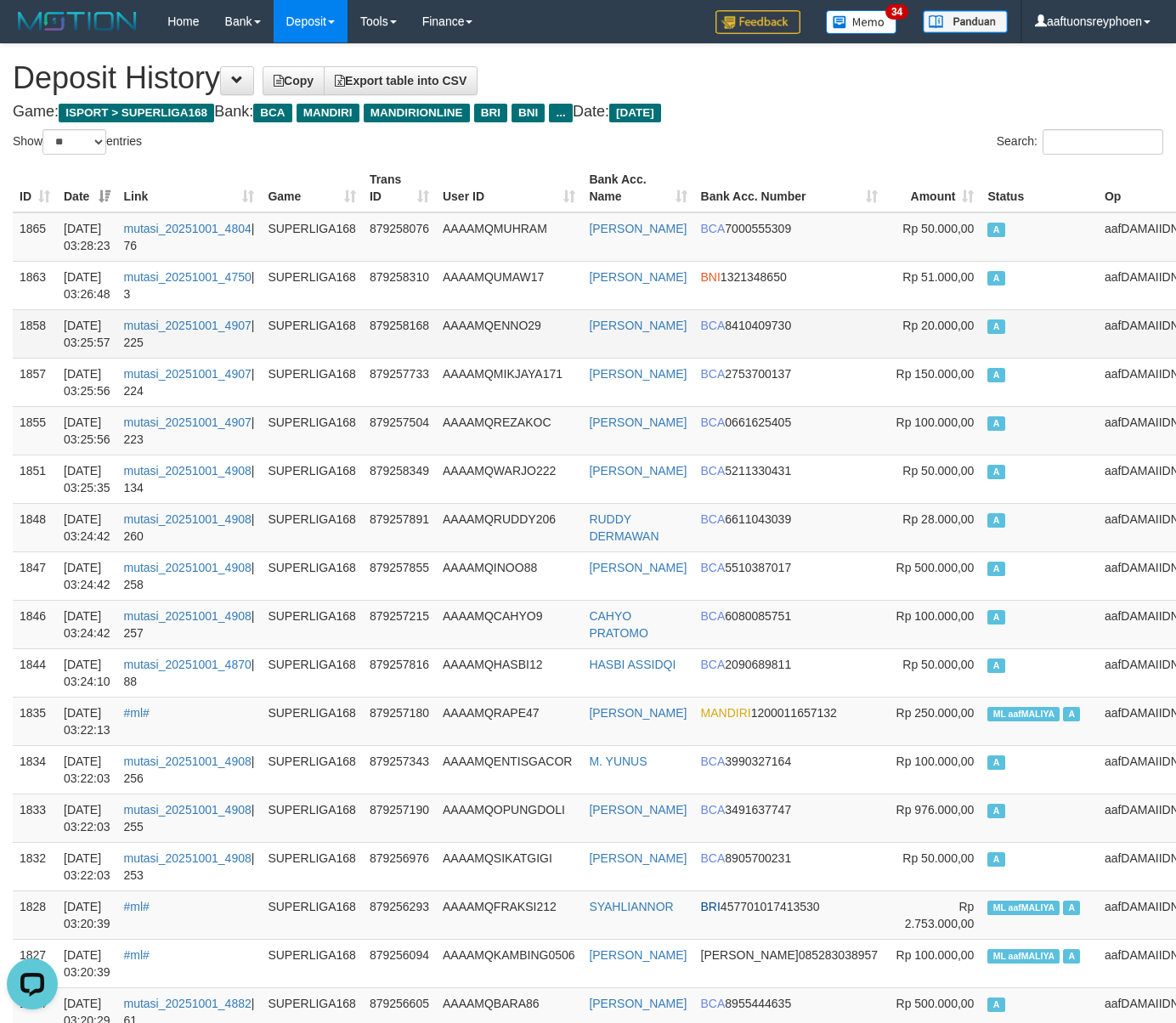
click at [1057, 356] on td "A" at bounding box center [1039, 333] width 118 height 48
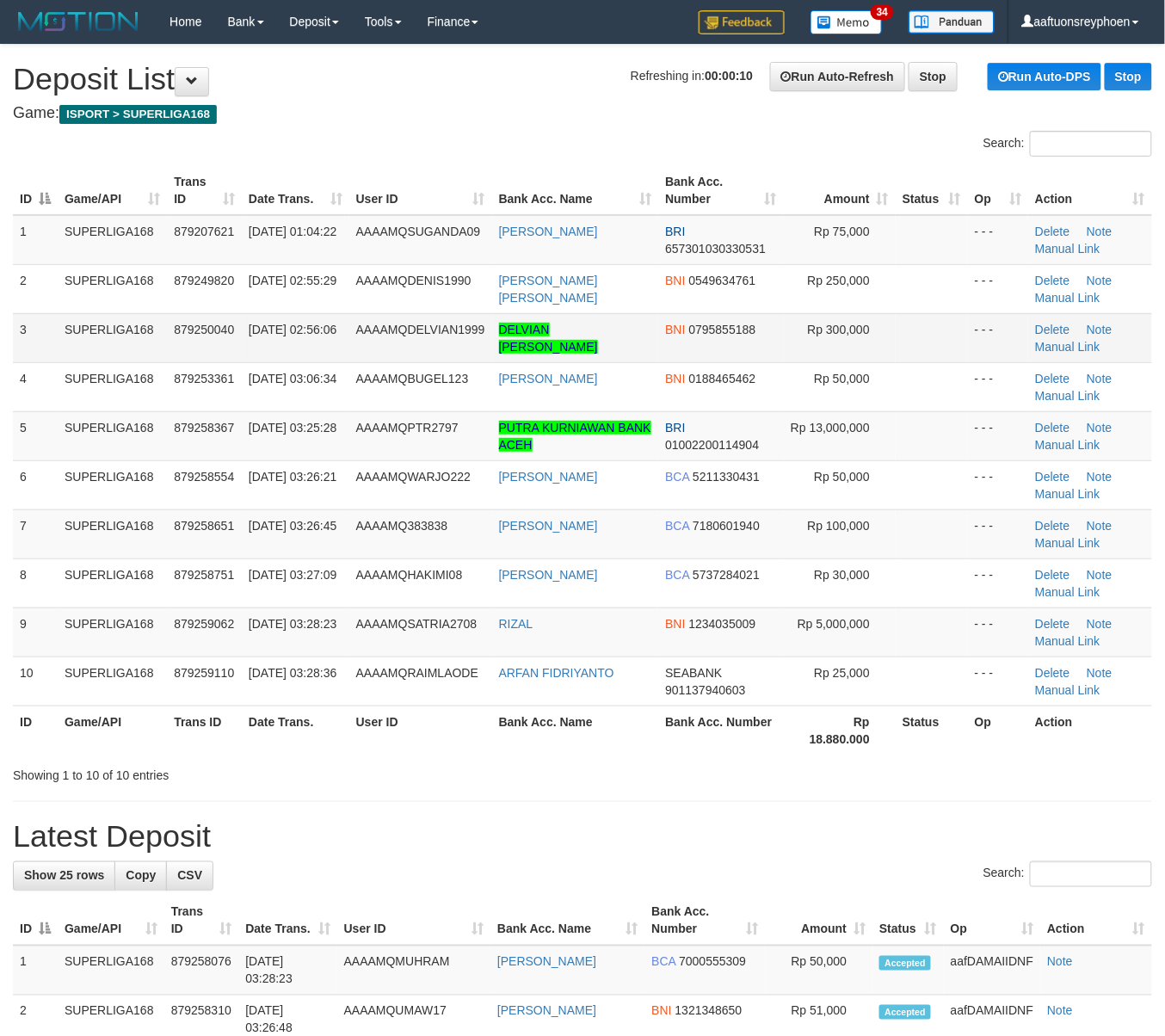
click at [232, 346] on td "879250040" at bounding box center [203, 337] width 74 height 49
drag, startPoint x: 232, startPoint y: 346, endPoint x: 5, endPoint y: 406, distance: 234.8
click at [177, 360] on td "879250040" at bounding box center [203, 337] width 74 height 49
click at [84, 341] on td "SUPERLIGA168" at bounding box center [112, 337] width 109 height 49
click at [91, 318] on td "SUPERLIGA168" at bounding box center [112, 337] width 109 height 49
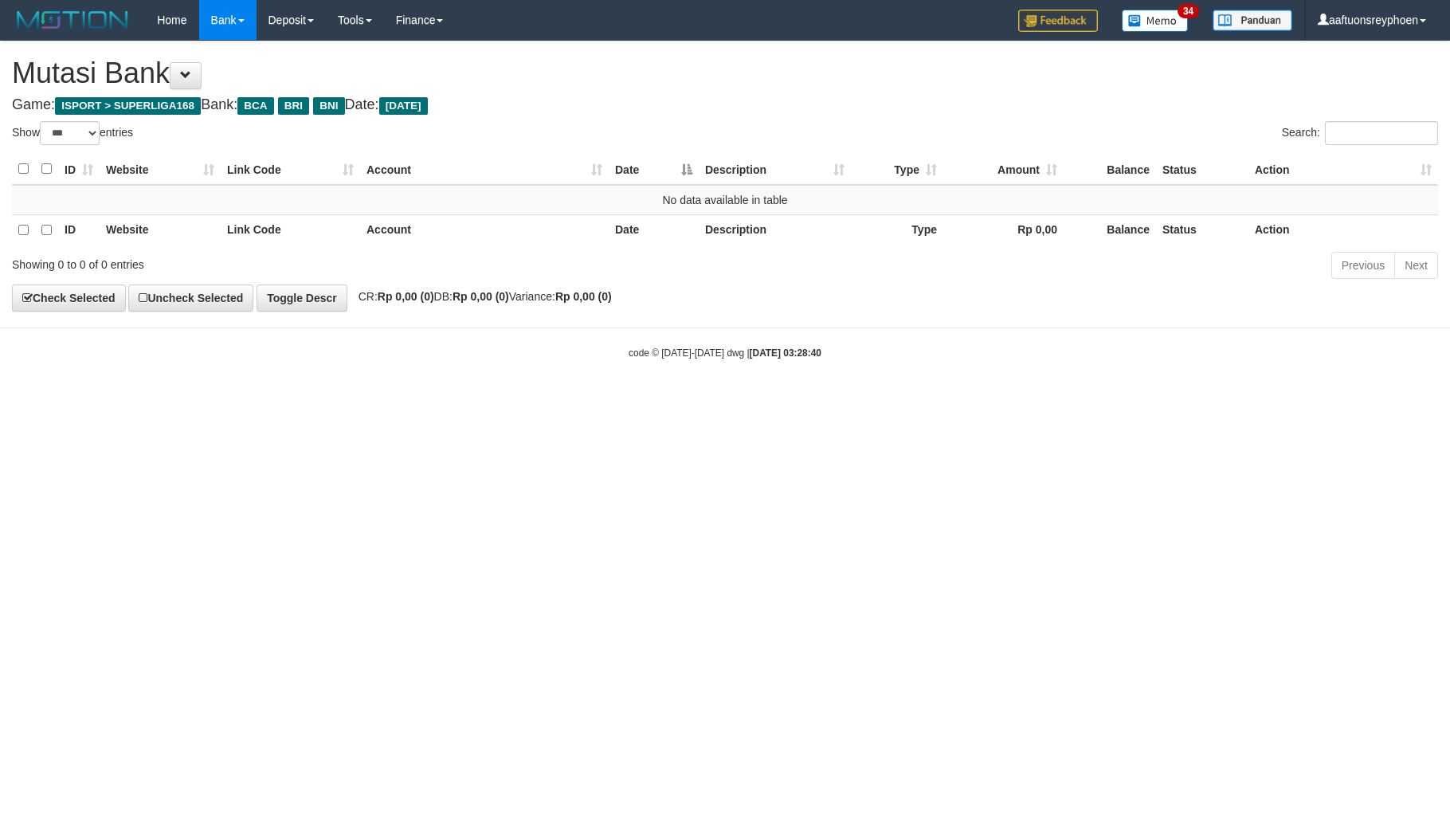
select select "***"
click at [1004, 400] on html "Toggle navigation Home Bank Account List Load By Website Group [ISPORT] SUPERLI…" at bounding box center [725, 200] width 1450 height 400
select select "***"
click at [976, 400] on html "Toggle navigation Home Bank Account List Load By Website Group [ISPORT] SUPERLI…" at bounding box center [725, 200] width 1450 height 400
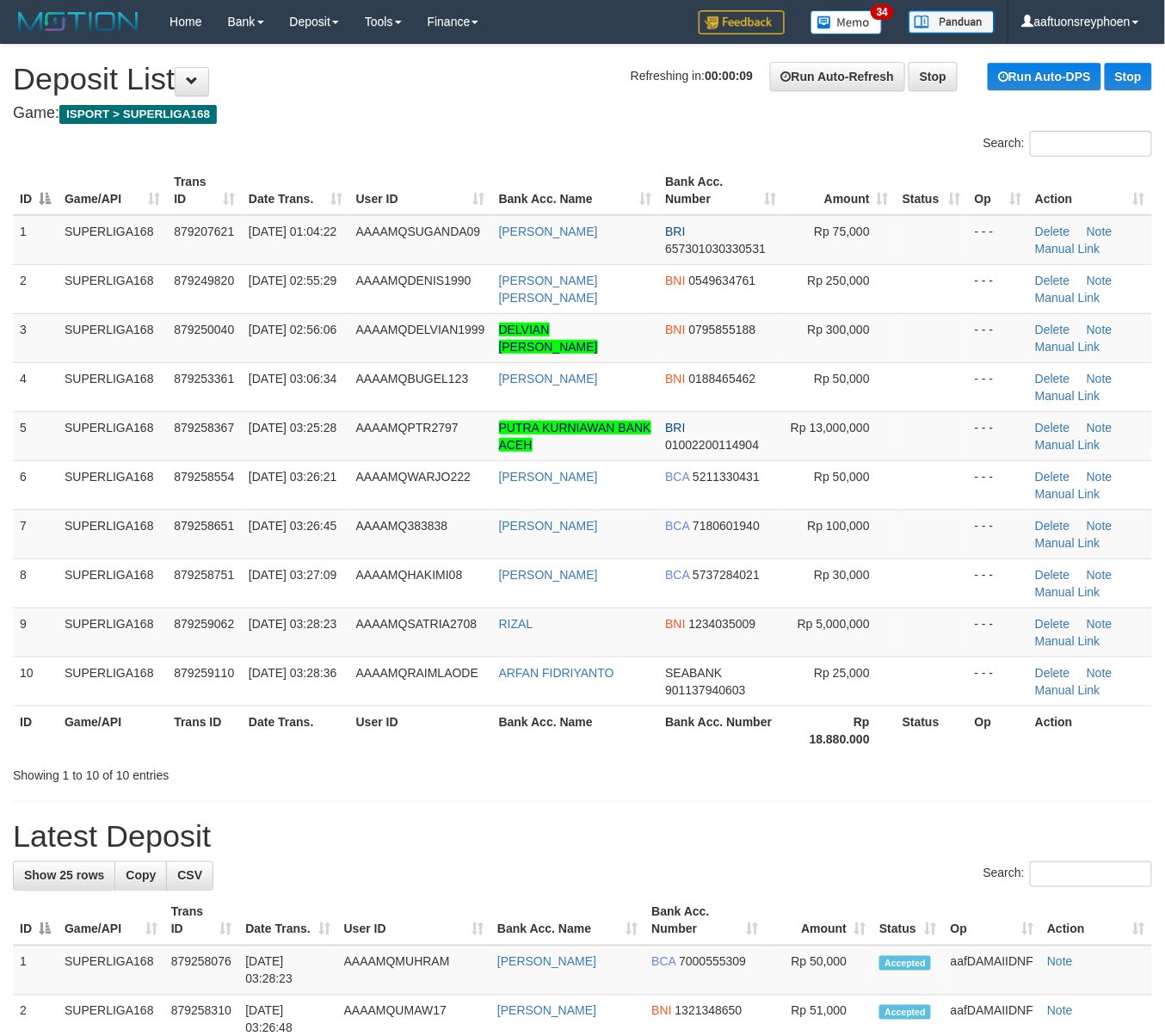
drag, startPoint x: 491, startPoint y: 370, endPoint x: 2, endPoint y: 489, distance: 503.3
click at [476, 375] on td "AAAAMQBUGEL123" at bounding box center [420, 386] width 143 height 49
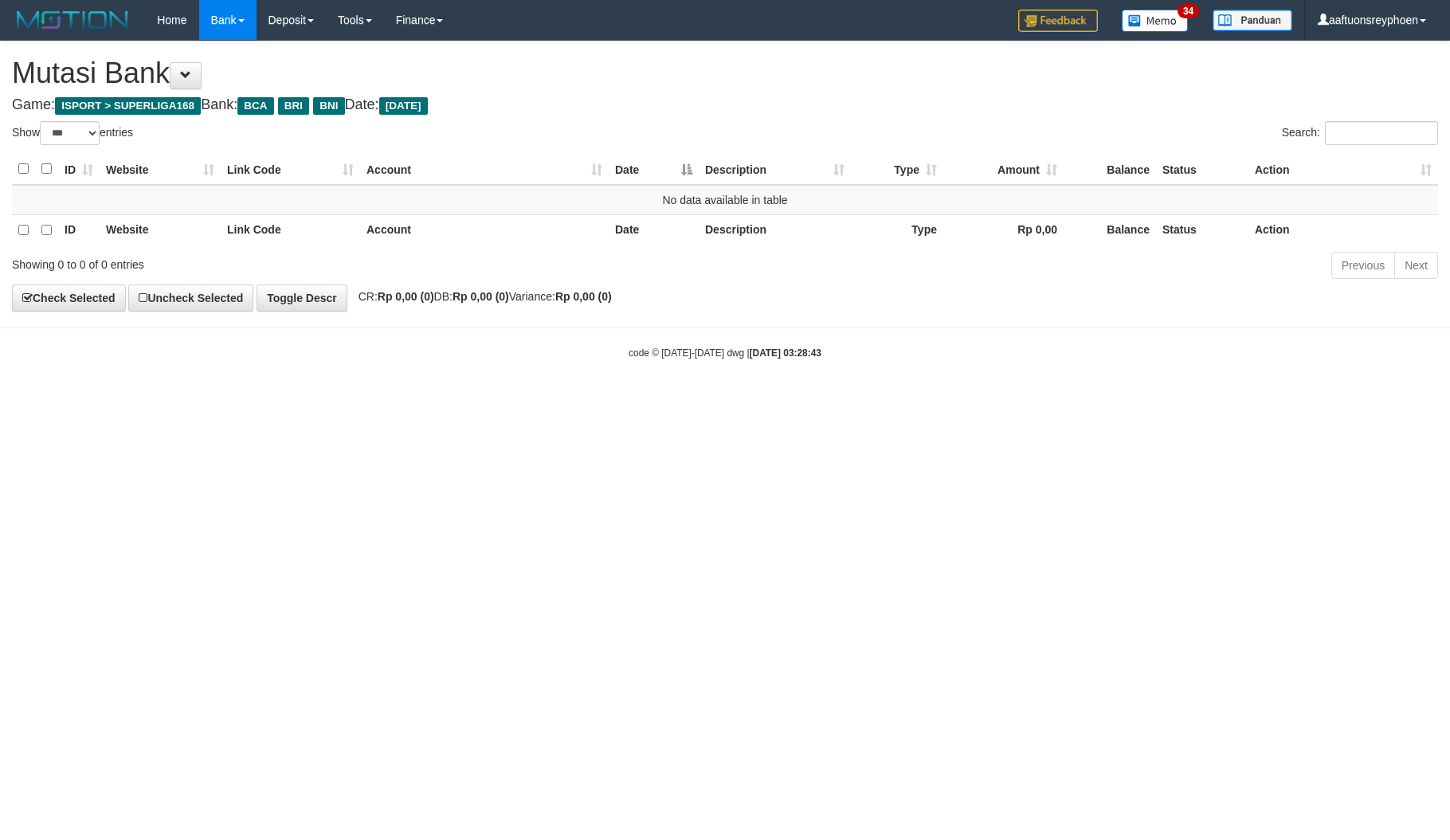
select select "***"
drag, startPoint x: 931, startPoint y: 502, endPoint x: 936, endPoint y: 527, distance: 25.5
click at [929, 400] on html "Toggle navigation Home Bank Account List Load By Website Group [ISPORT] SUPERLI…" at bounding box center [725, 200] width 1450 height 400
select select "***"
click at [810, 400] on html "Toggle navigation Home Bank Account List Load By Website Group [ISPORT] SUPERLI…" at bounding box center [725, 200] width 1450 height 400
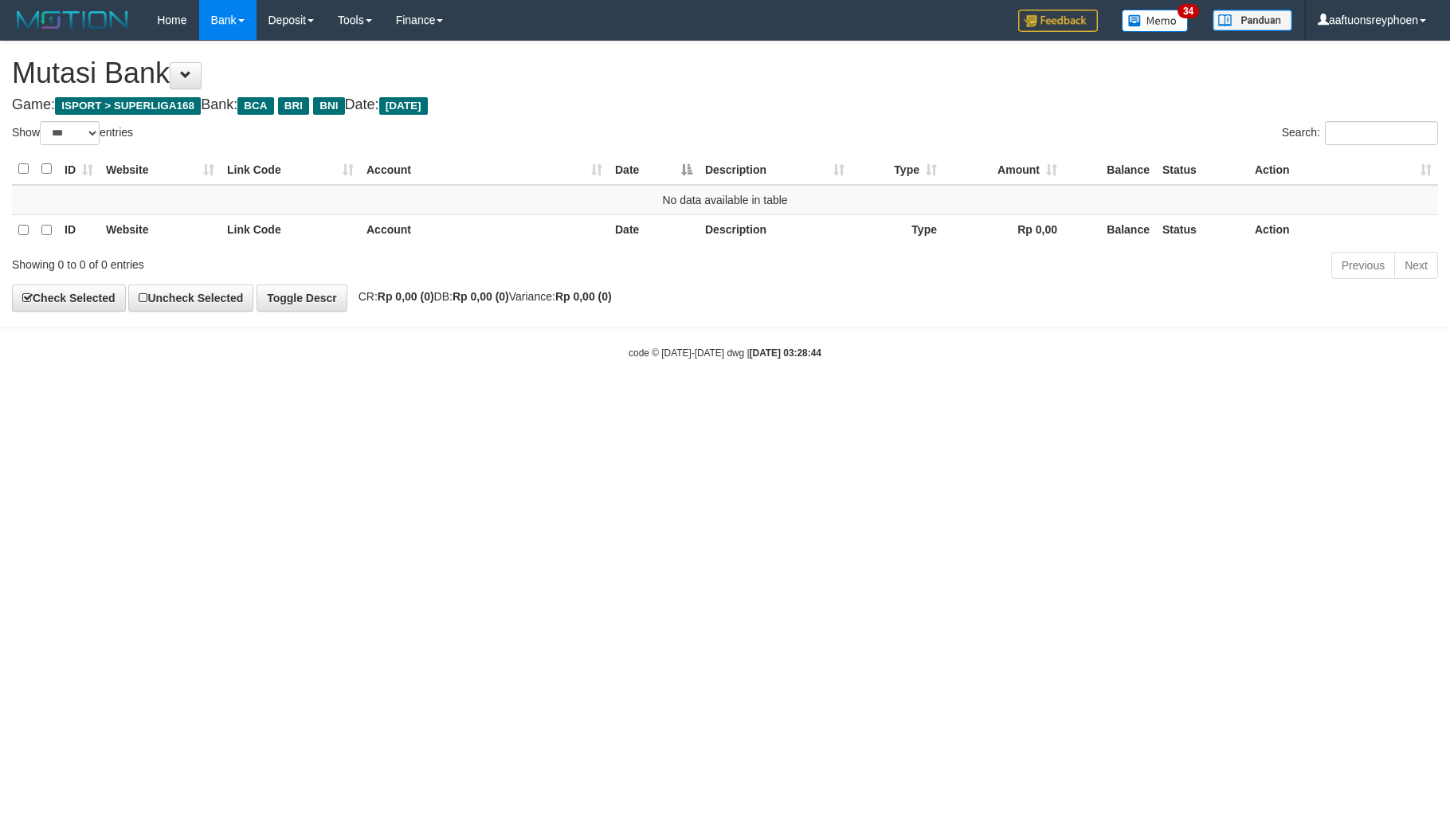
click at [798, 400] on html "Toggle navigation Home Bank Account List Load By Website Group [ISPORT] SUPERLI…" at bounding box center [725, 200] width 1450 height 400
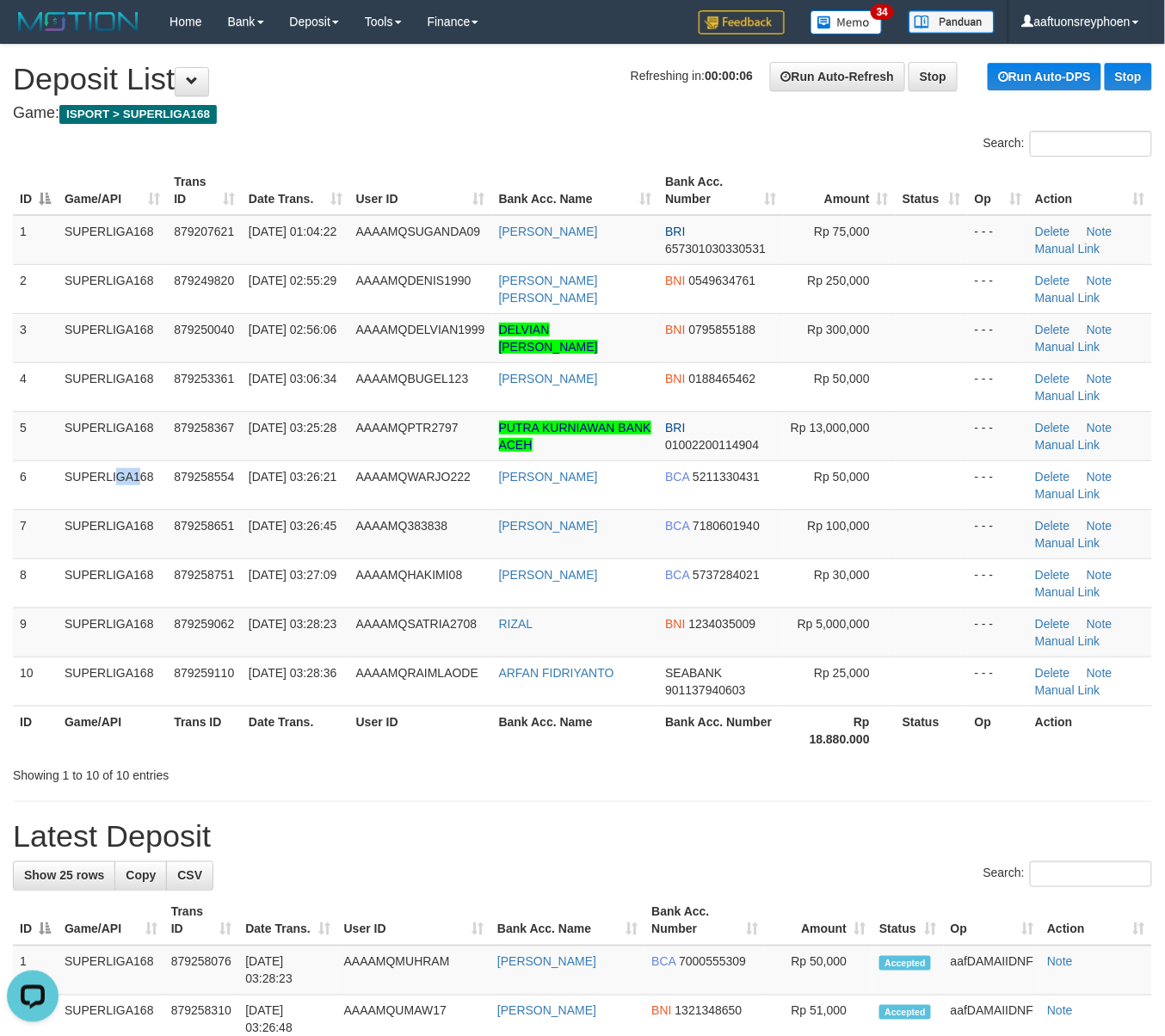
drag, startPoint x: 96, startPoint y: 462, endPoint x: 0, endPoint y: 466, distance: 96.1
click at [79, 462] on td "SUPERLIGA168" at bounding box center [112, 484] width 109 height 49
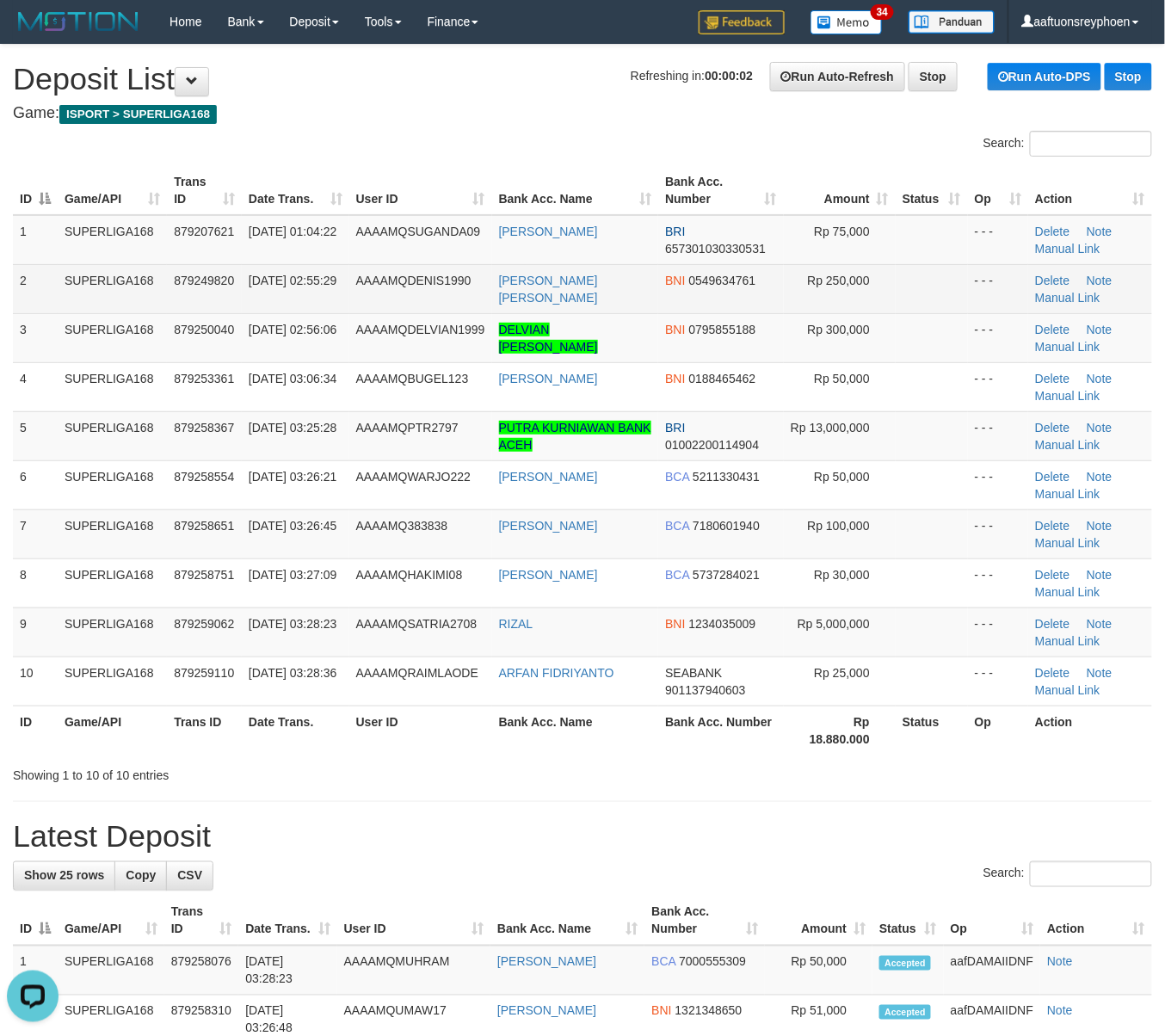
click at [272, 288] on span "01/10/2025 02:55:29" at bounding box center [292, 281] width 88 height 14
drag, startPoint x: 264, startPoint y: 290, endPoint x: 332, endPoint y: 295, distance: 68.2
click at [290, 288] on span "01/10/2025 02:55:29" at bounding box center [292, 281] width 88 height 14
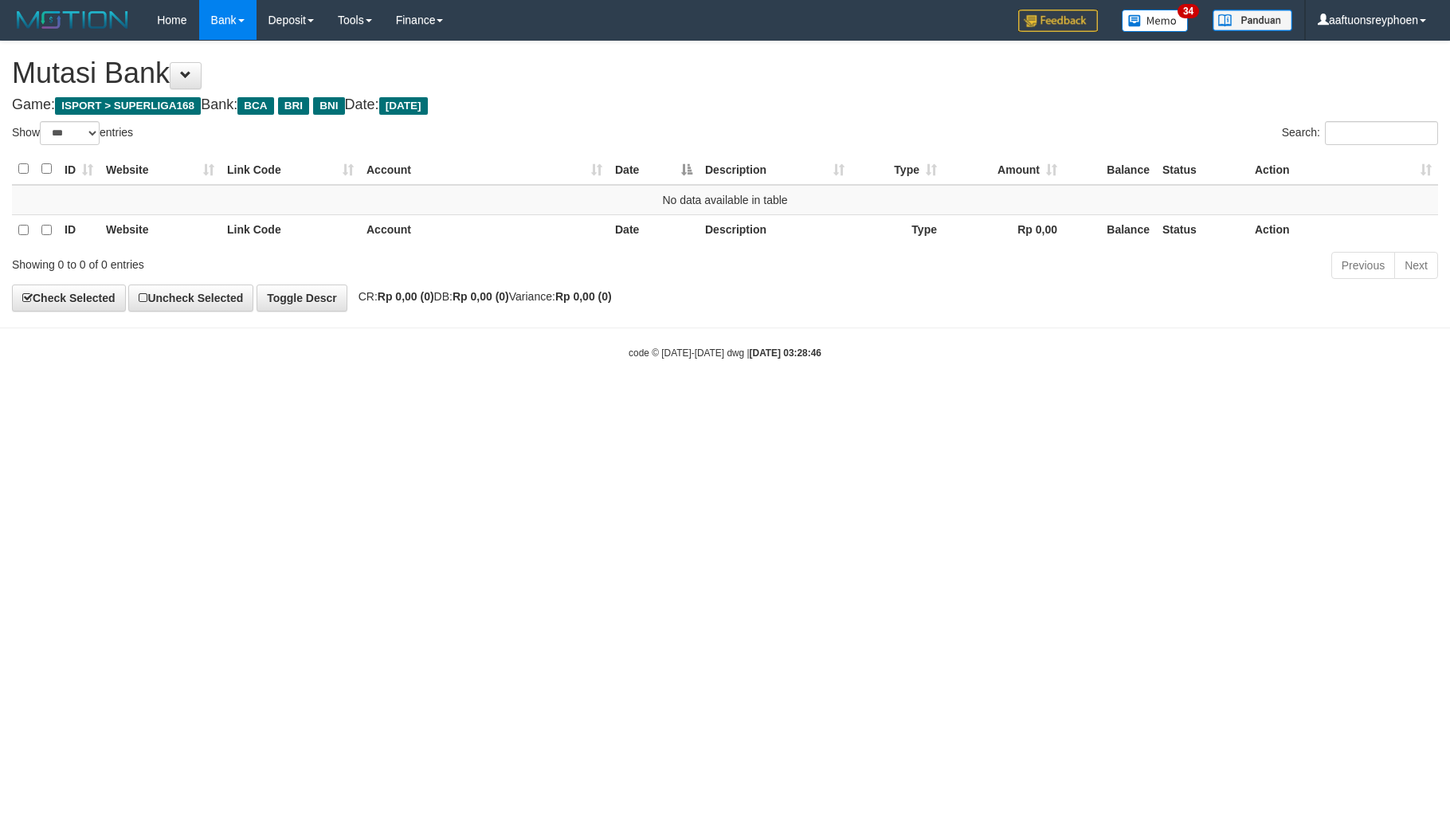
select select "***"
click at [986, 400] on html "Toggle navigation Home Bank Account List Load By Website Group [ISPORT] SUPERLI…" at bounding box center [725, 200] width 1450 height 400
select select "***"
click at [677, 400] on html "Toggle navigation Home Bank Account List Load By Website Group [ISPORT] SUPERLI…" at bounding box center [725, 200] width 1450 height 400
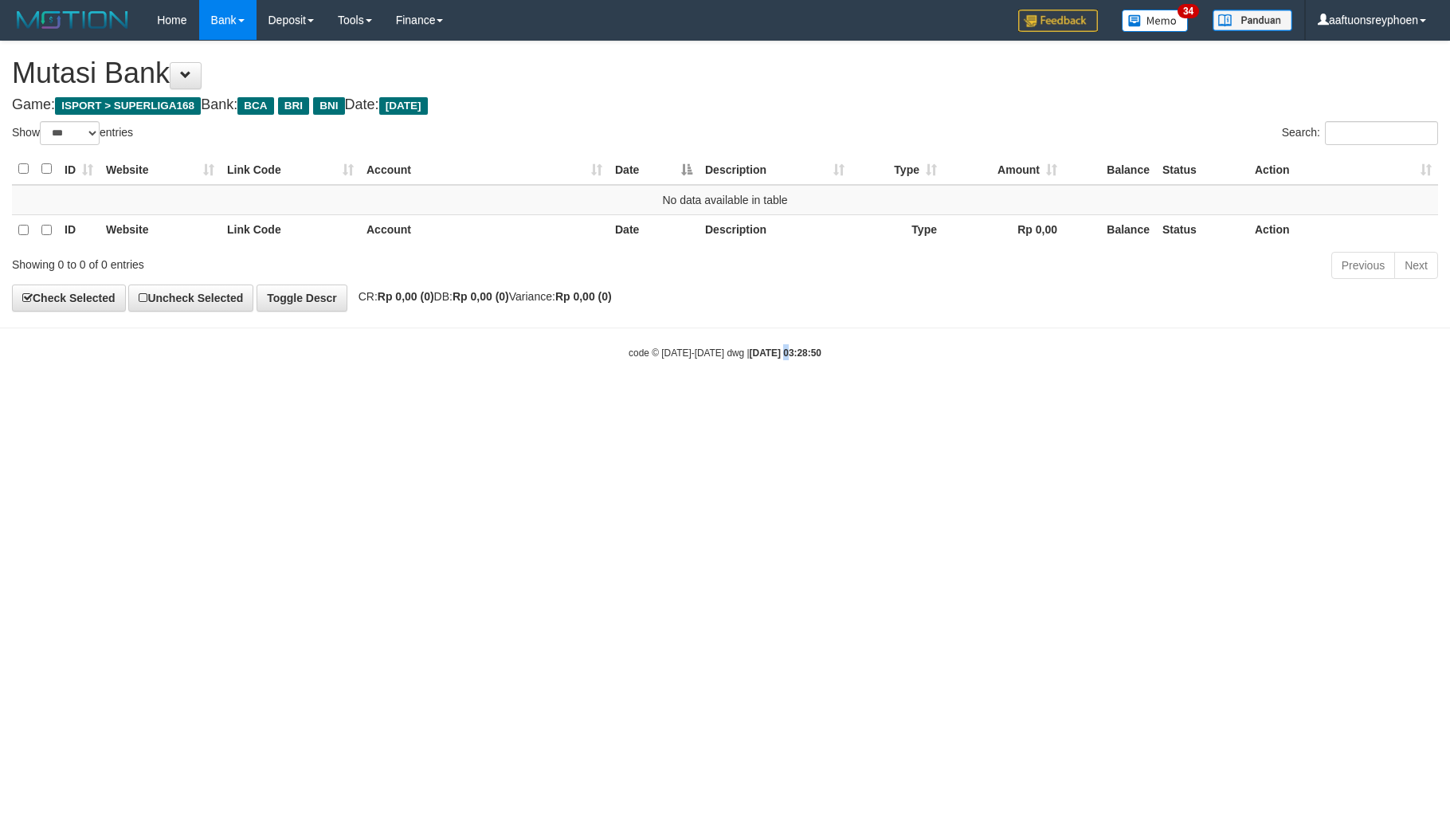
drag, startPoint x: 771, startPoint y: 598, endPoint x: 717, endPoint y: 594, distance: 54.1
click at [773, 400] on html "Toggle navigation Home Bank Account List Load By Website Group [ISPORT] SUPERLI…" at bounding box center [725, 200] width 1450 height 400
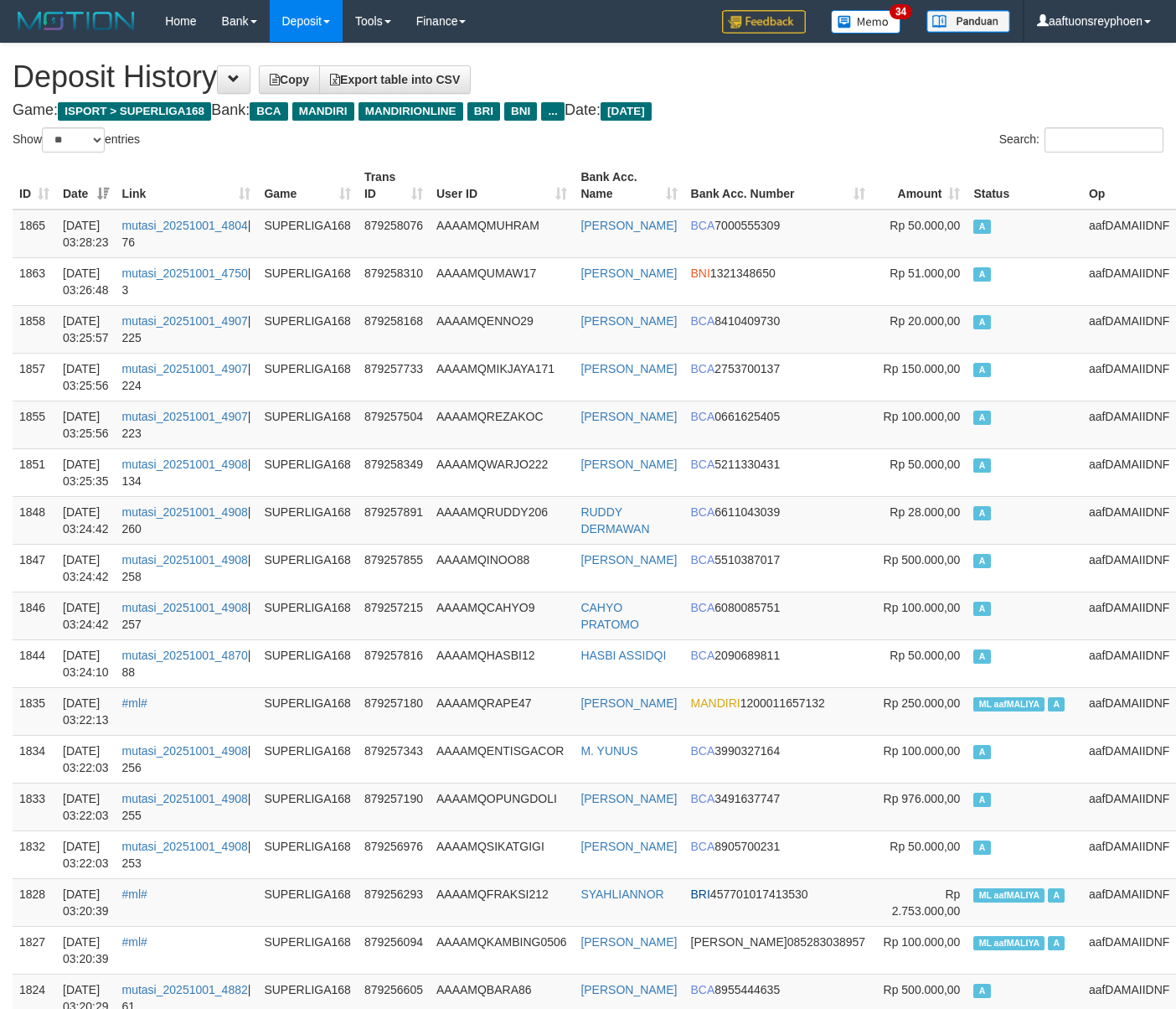
select select "**"
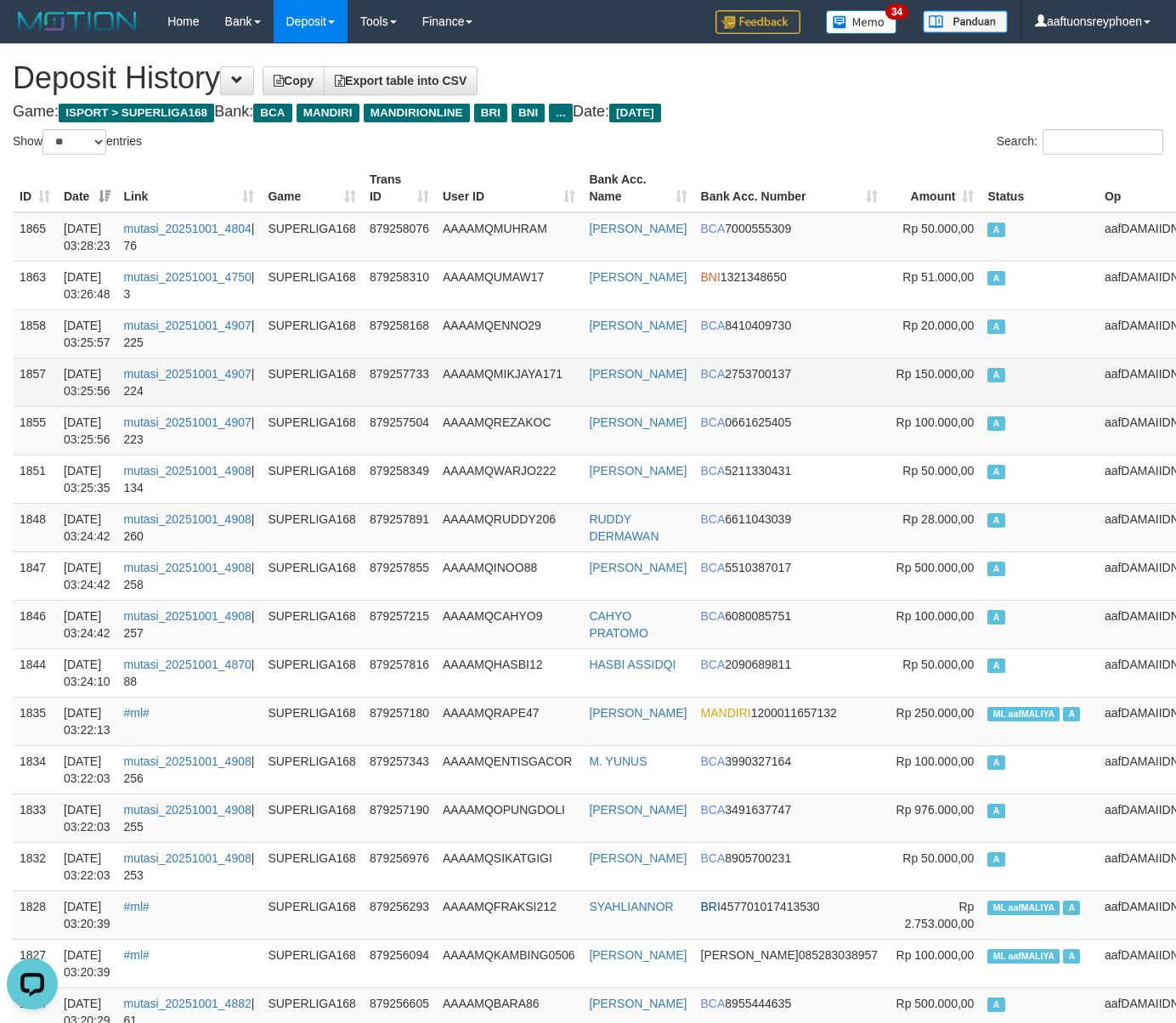
click at [1005, 360] on td "A" at bounding box center [1039, 381] width 118 height 48
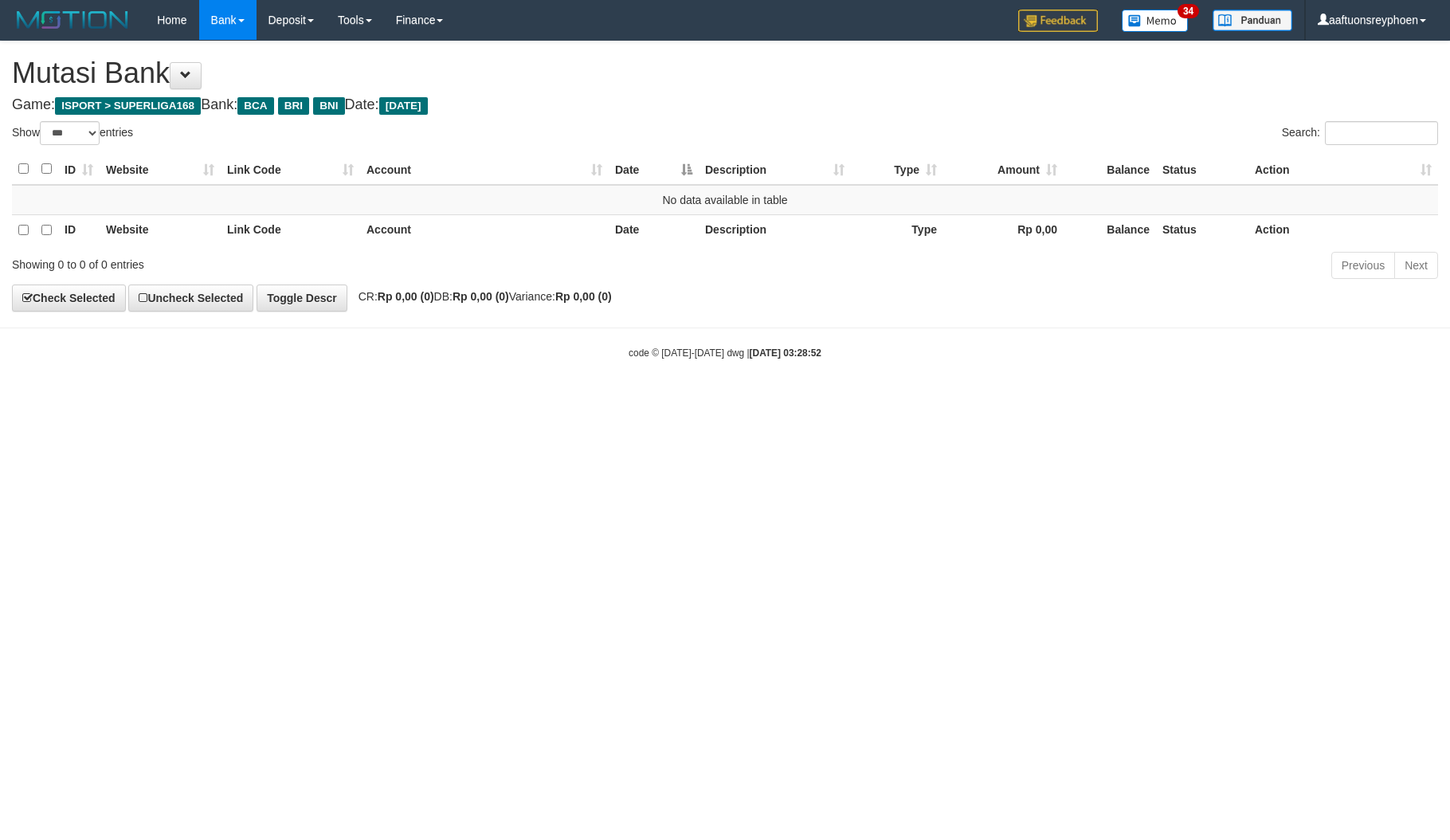
select select "***"
drag, startPoint x: 702, startPoint y: 462, endPoint x: 763, endPoint y: 456, distance: 61.3
click at [703, 400] on html "Toggle navigation Home Bank Account List Load By Website Group [ISPORT] SUPERLI…" at bounding box center [725, 200] width 1450 height 400
click at [1417, 400] on html "Toggle navigation Home Bank Account List Load By Website Group [ISPORT] SUPERLI…" at bounding box center [725, 200] width 1450 height 400
drag, startPoint x: 496, startPoint y: 539, endPoint x: 940, endPoint y: 482, distance: 447.6
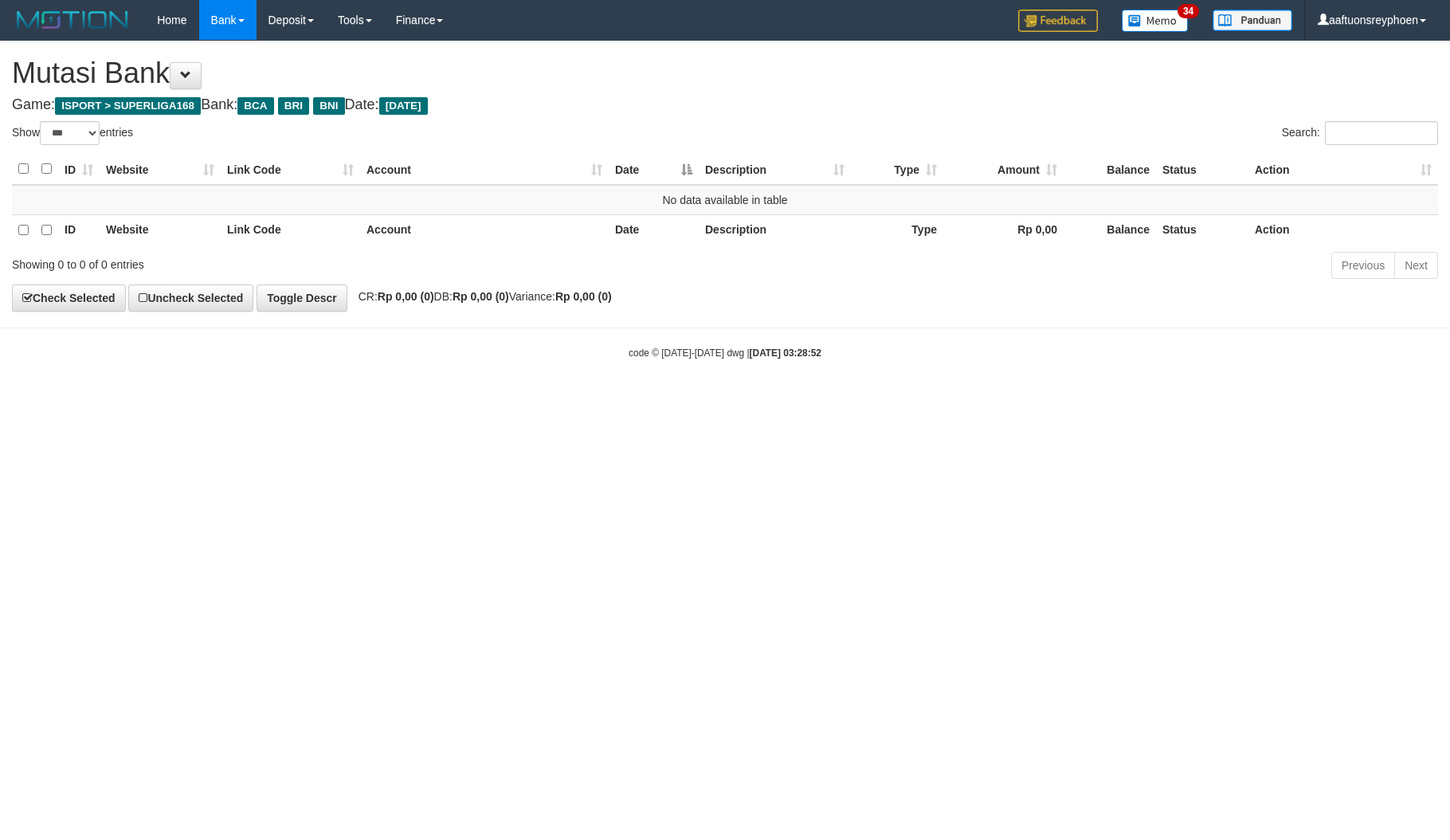
click at [588, 400] on html "Toggle navigation Home Bank Account List Load By Website Group [ISPORT] SUPERLI…" at bounding box center [725, 200] width 1450 height 400
select select "***"
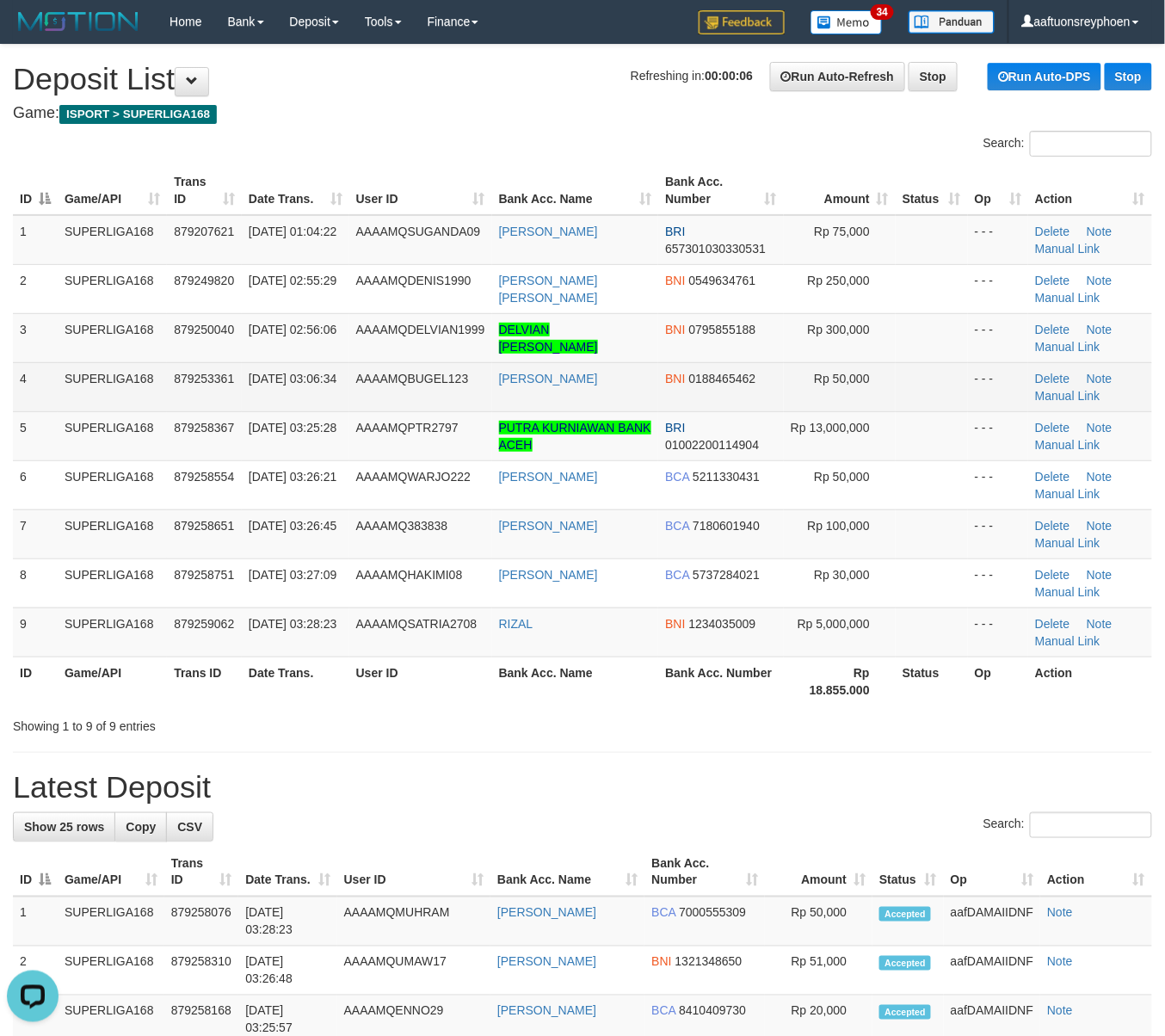
drag, startPoint x: 338, startPoint y: 394, endPoint x: 351, endPoint y: 393, distance: 13.0
click at [339, 394] on td "[DATE] 03:06:34" at bounding box center [295, 386] width 107 height 49
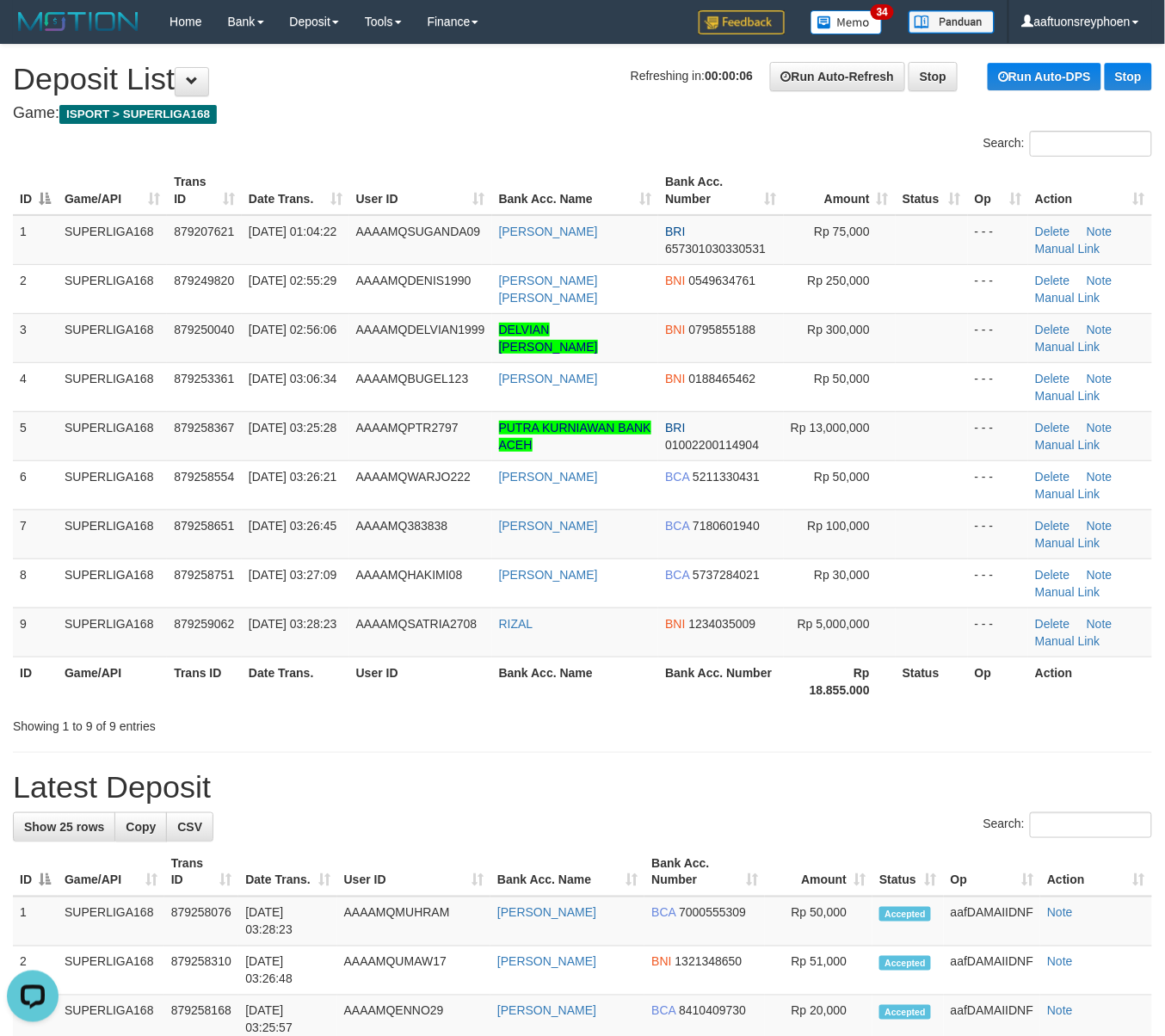
drag, startPoint x: 351, startPoint y: 393, endPoint x: 7, endPoint y: 452, distance: 349.0
click at [318, 396] on tr "4 SUPERLIGA168 879253361 01/10/2025 03:06:34 AAAAMQBUGEL123 NUR HARYANTO BNI 01…" at bounding box center [582, 386] width 1139 height 49
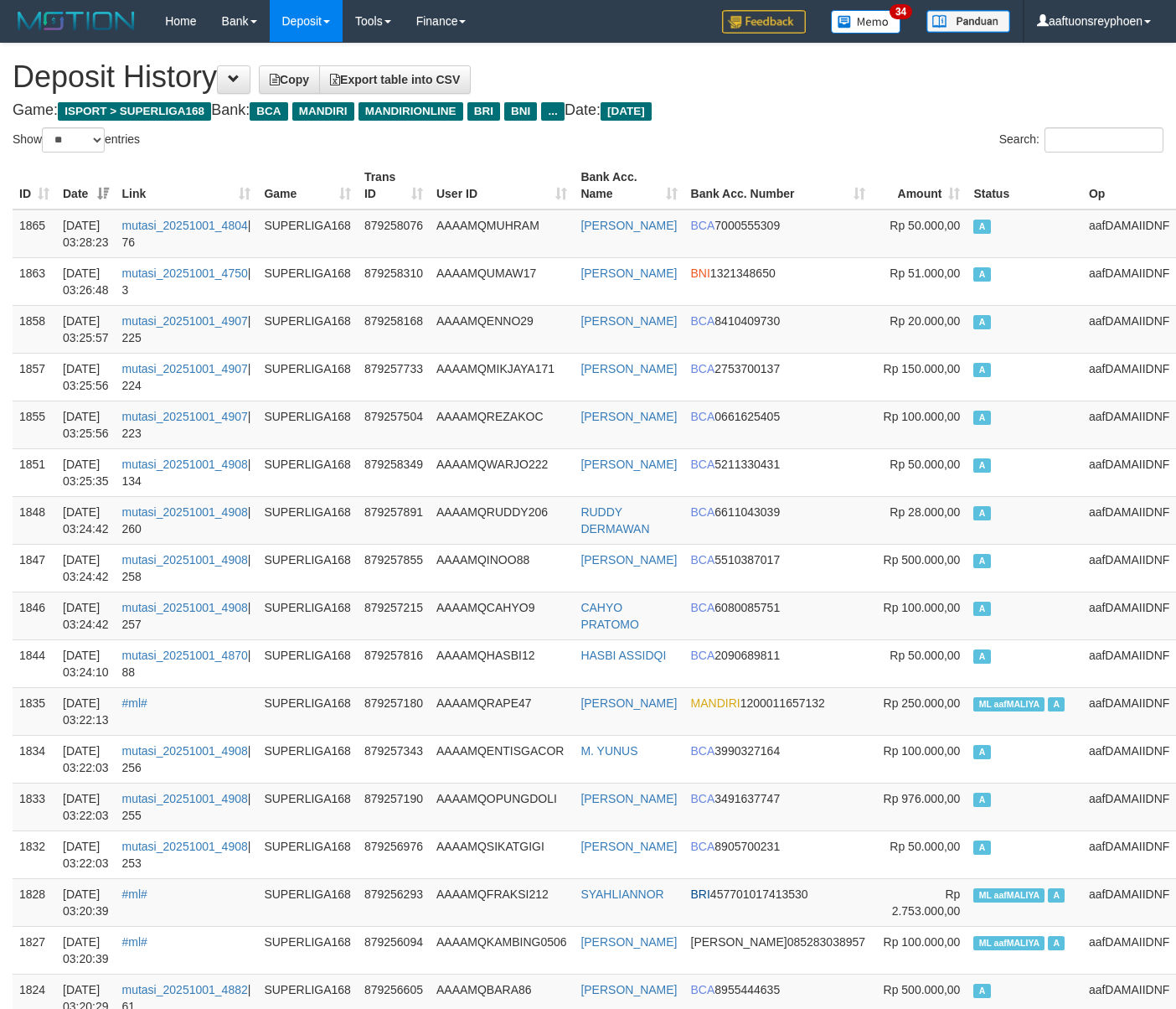
select select "**"
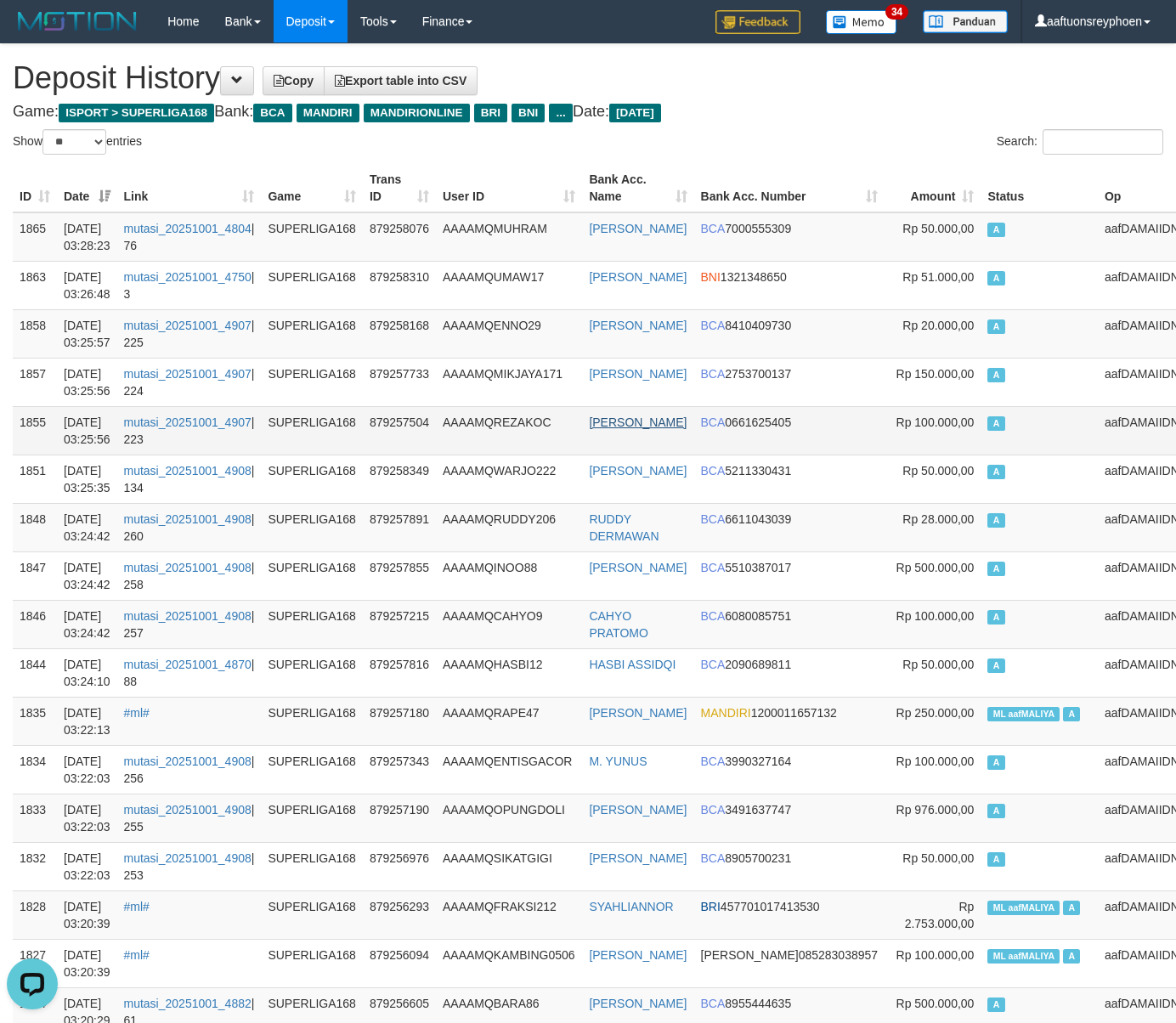
drag, startPoint x: 1114, startPoint y: 408, endPoint x: 656, endPoint y: 422, distance: 458.2
click at [1113, 408] on td "aafDAMAIIDNF" at bounding box center [1145, 430] width 95 height 48
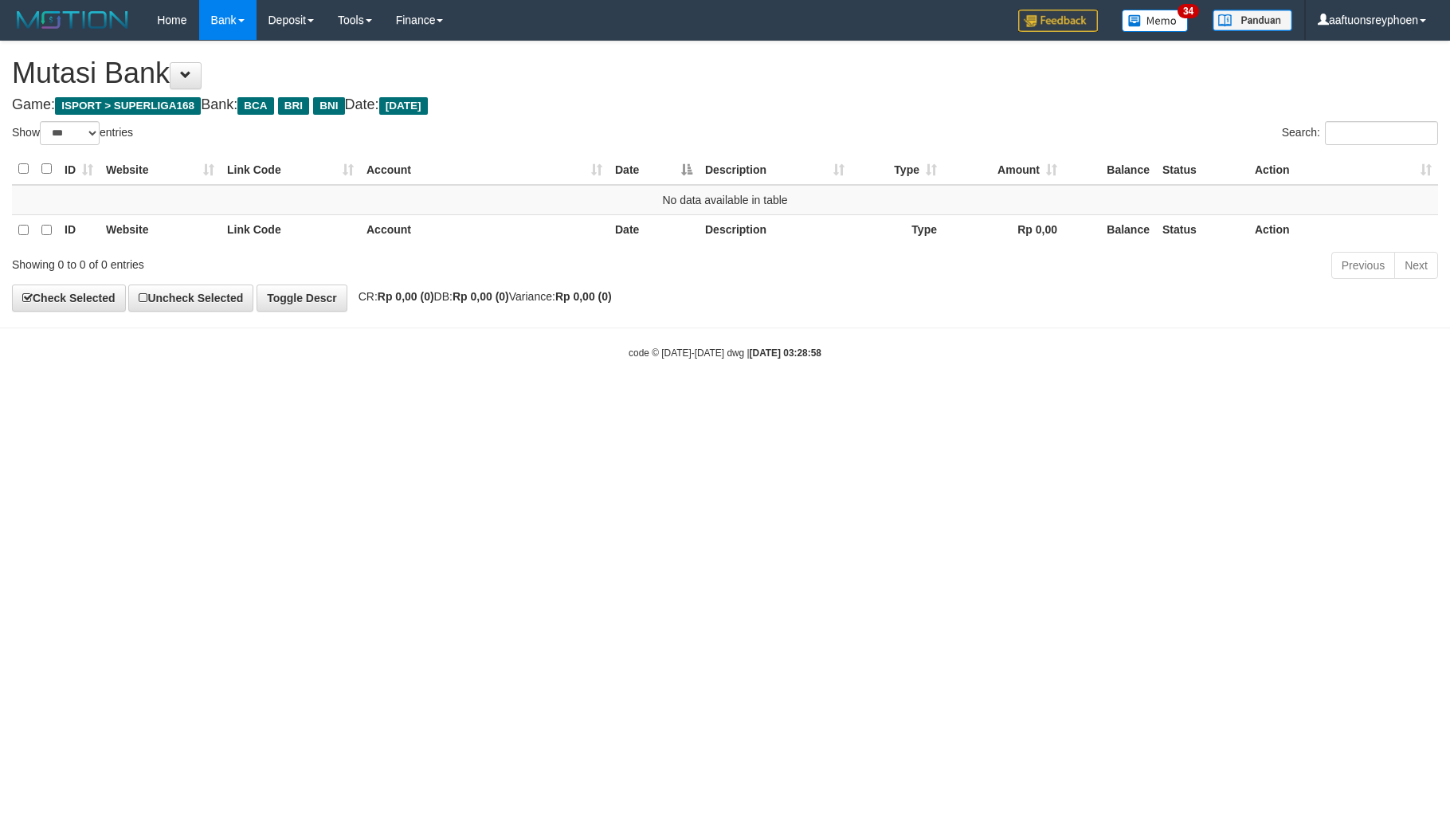
select select "***"
drag, startPoint x: 500, startPoint y: 485, endPoint x: 1148, endPoint y: 454, distance: 648.7
click at [556, 400] on html "Toggle navigation Home Bank Account List Load By Website Group [ISPORT] SUPERLI…" at bounding box center [725, 200] width 1450 height 400
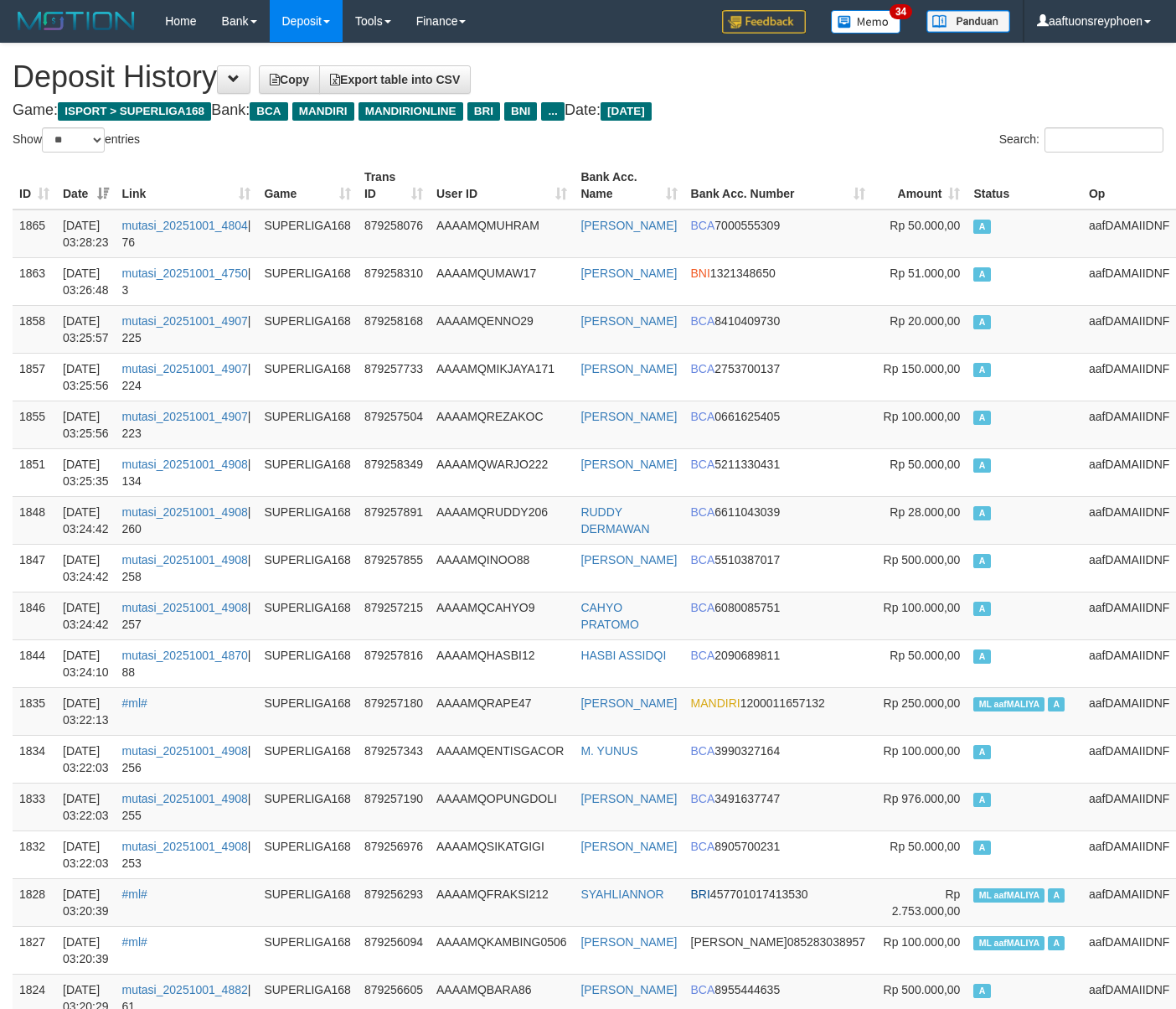
select select "**"
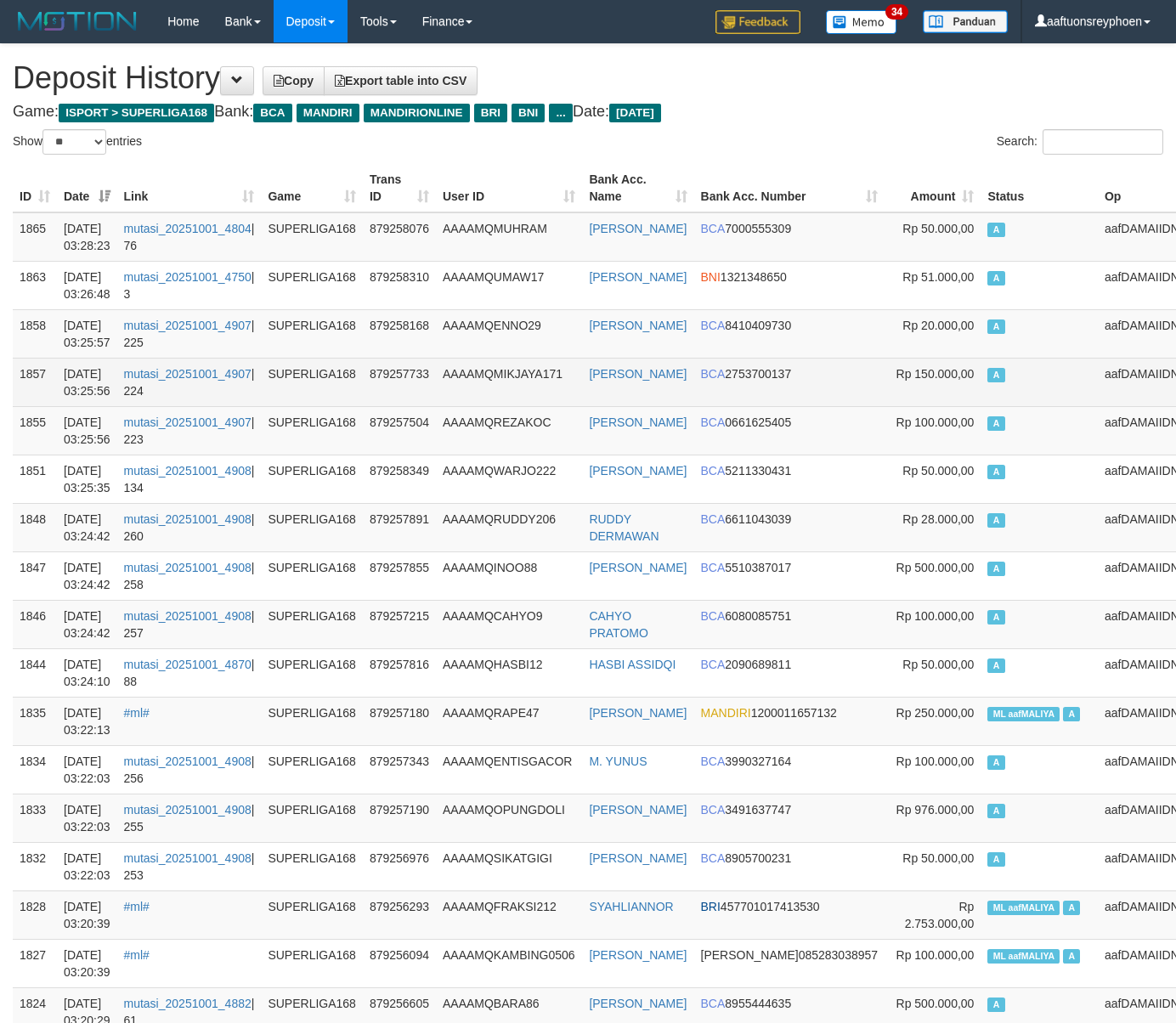
click at [1048, 392] on td "A" at bounding box center [1039, 381] width 118 height 48
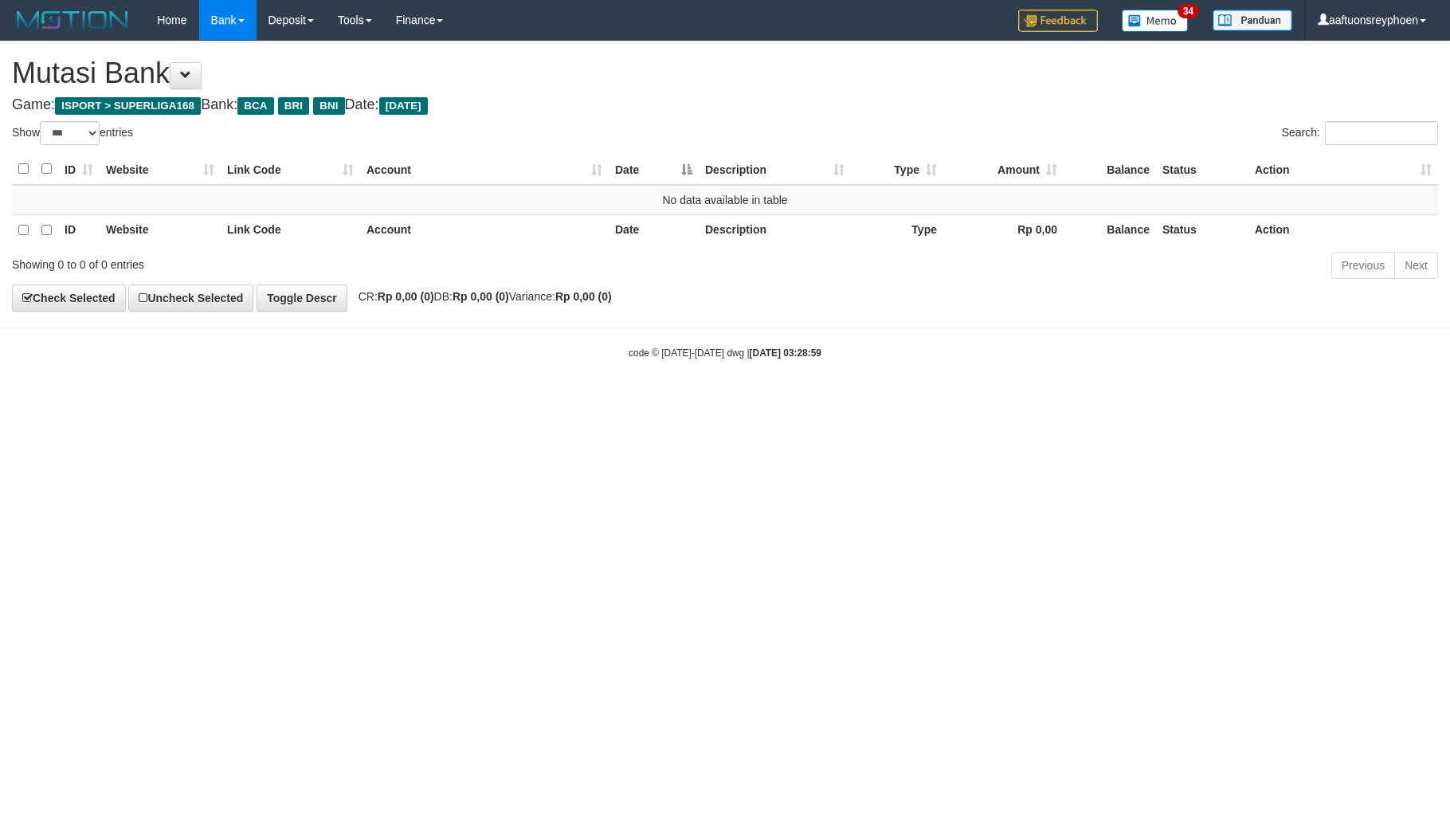
select select "***"
drag, startPoint x: 878, startPoint y: 498, endPoint x: 1433, endPoint y: 481, distance: 555.3
click at [1254, 400] on html "Toggle navigation Home Bank Account List Load By Website Group [ISPORT] SUPERLI…" at bounding box center [725, 200] width 1450 height 400
select select "***"
click at [295, 400] on html "Toggle navigation Home Bank Account List Load By Website Group [ISPORT] SUPERLI…" at bounding box center [725, 200] width 1450 height 400
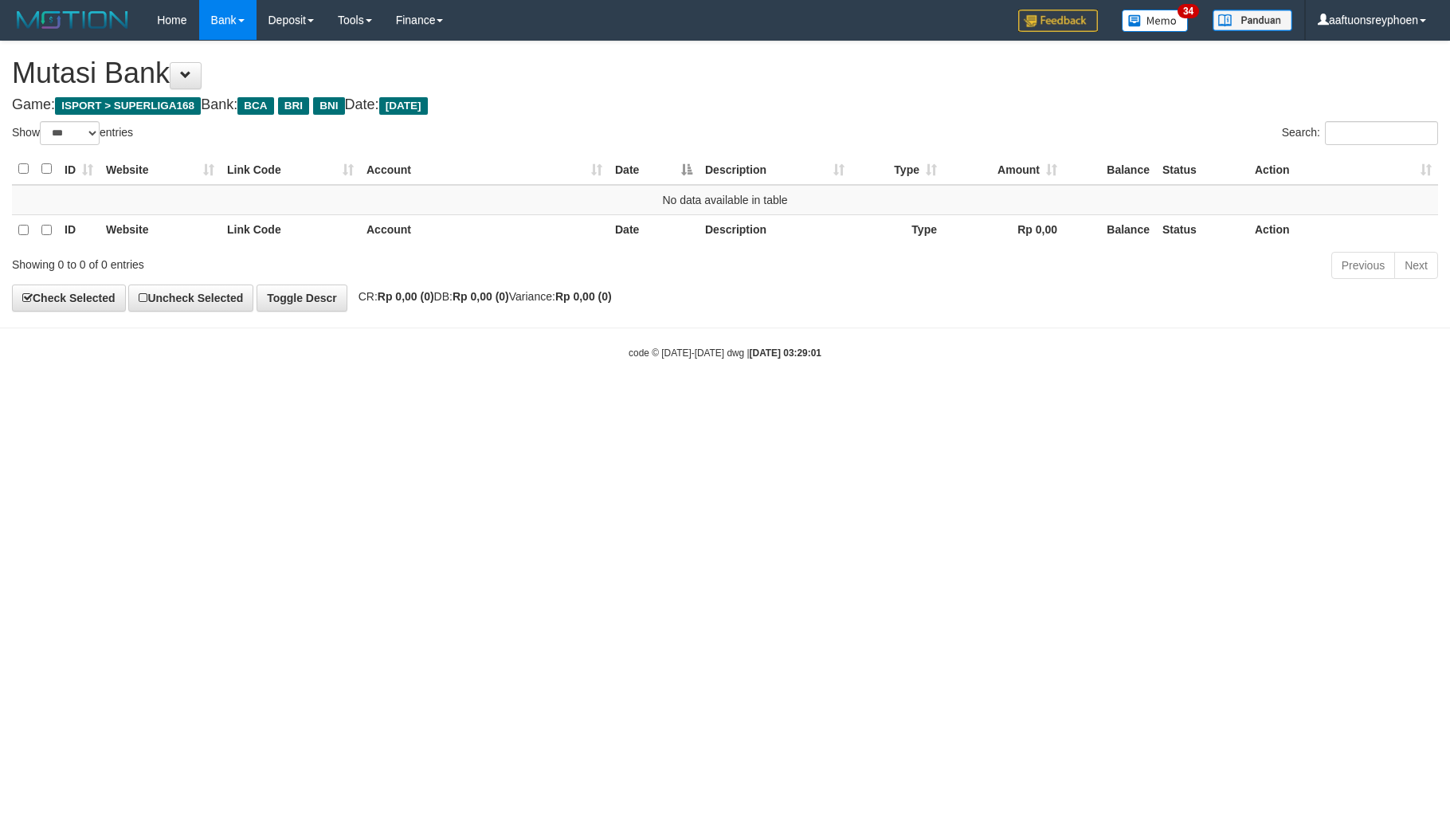
click at [295, 400] on html "Toggle navigation Home Bank Account List Load By Website Group [ISPORT] SUPERLI…" at bounding box center [725, 200] width 1450 height 400
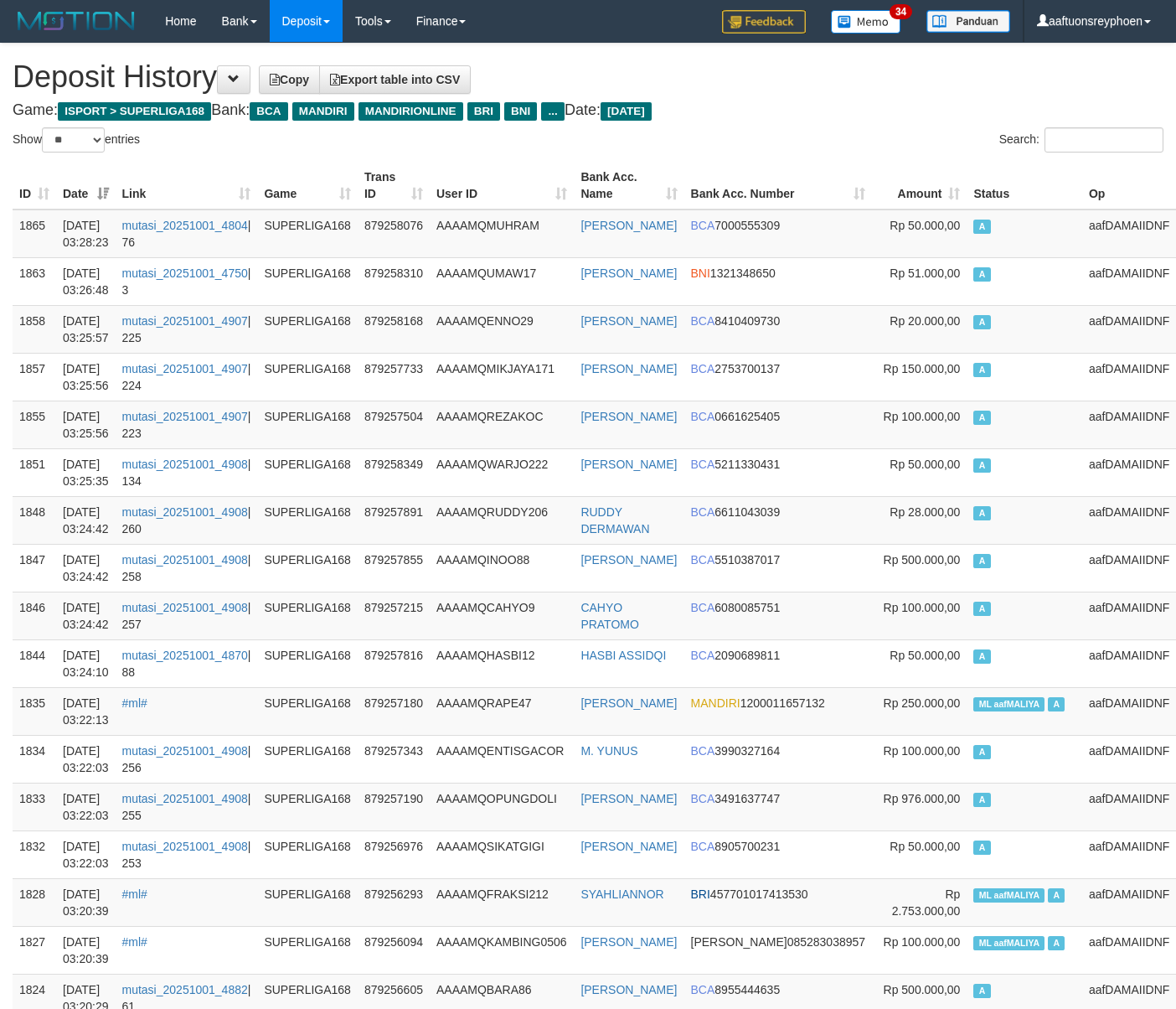
select select "**"
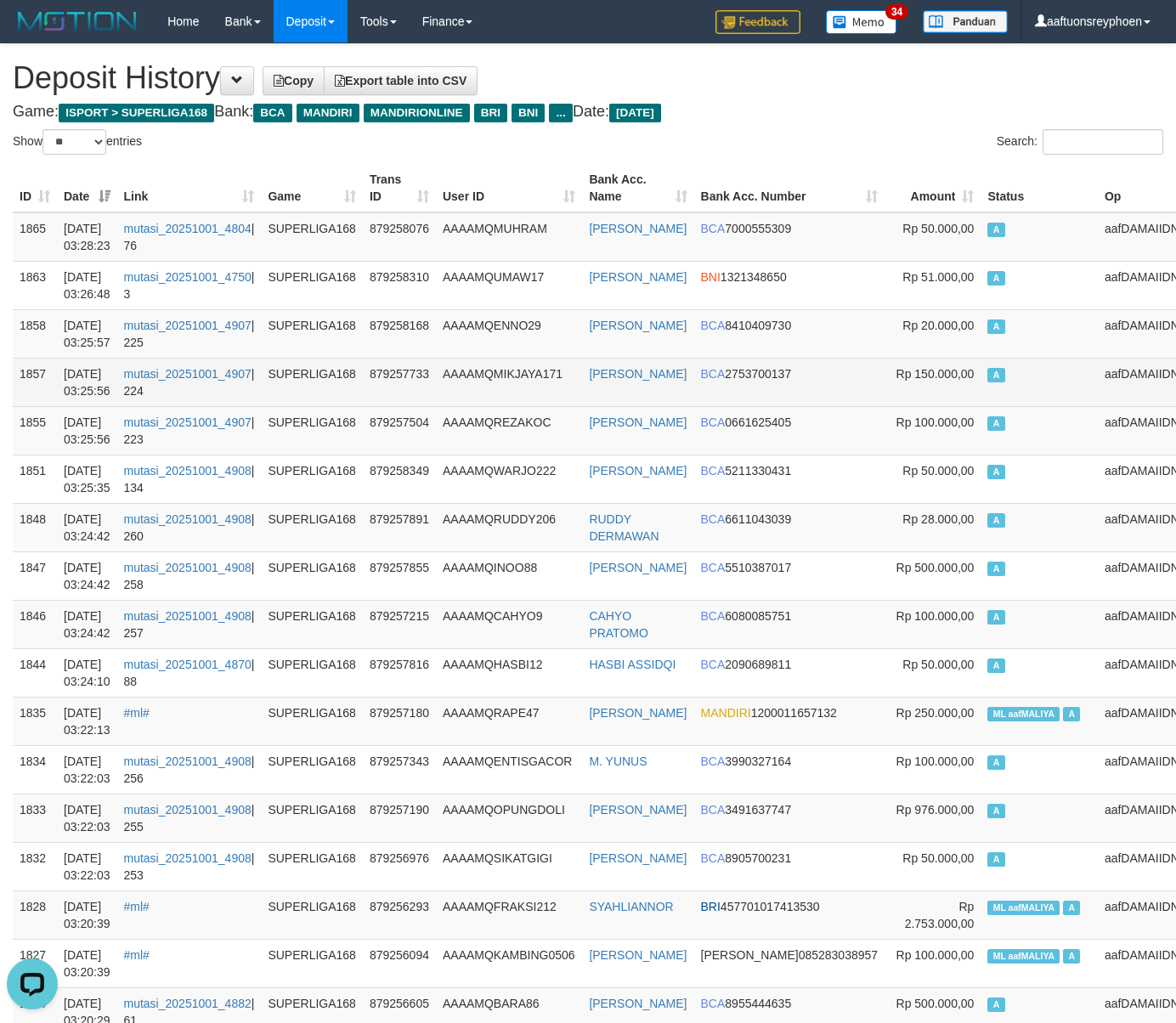
drag, startPoint x: 911, startPoint y: 411, endPoint x: 141, endPoint y: 376, distance: 770.8
click at [905, 411] on td "Rp 100.000,00" at bounding box center [932, 430] width 96 height 48
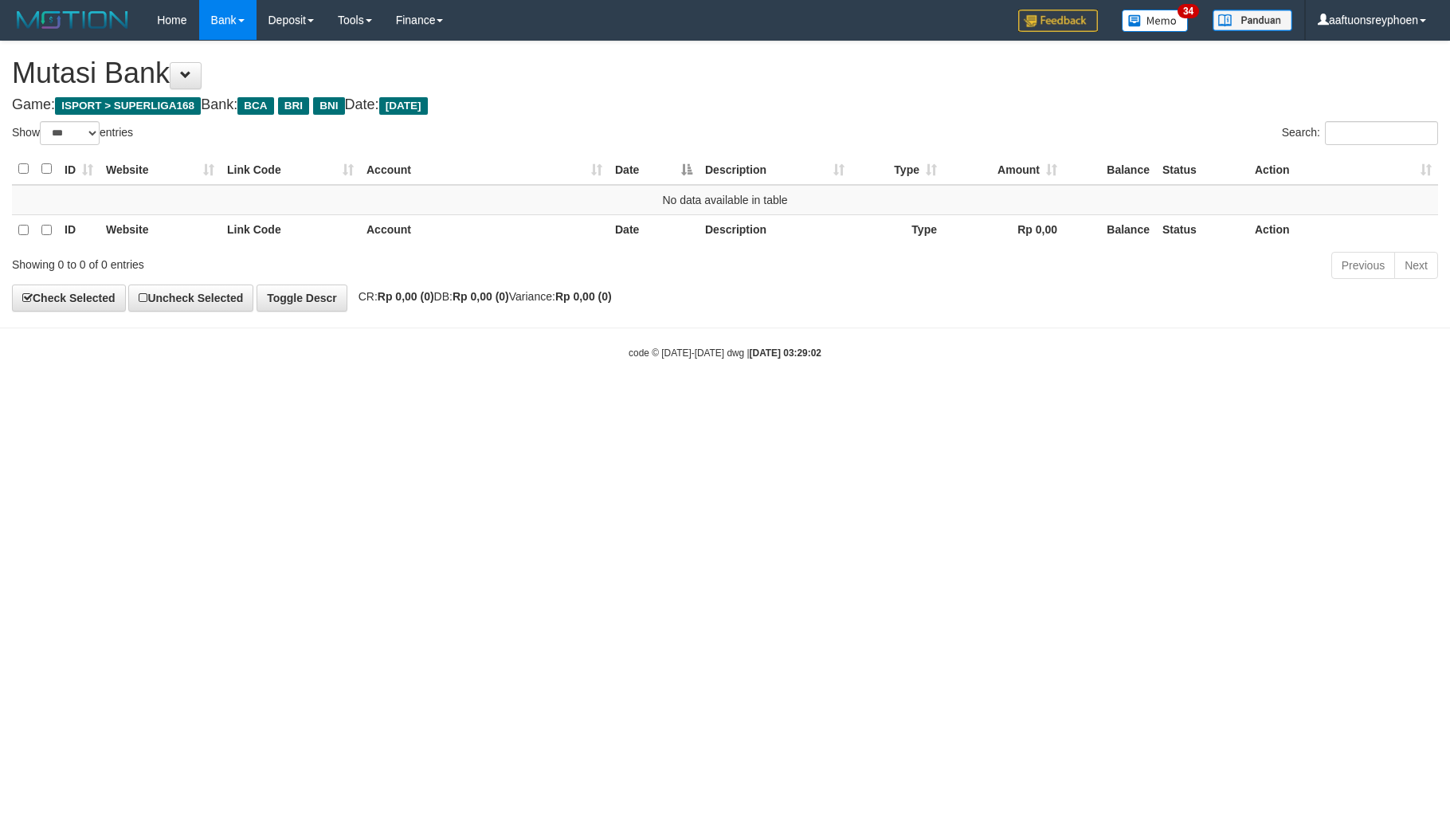
select select "***"
drag, startPoint x: 0, startPoint y: 0, endPoint x: 1031, endPoint y: 502, distance: 1146.7
click at [325, 400] on html "Toggle navigation Home Bank Account List Load By Website Group [ISPORT] SUPERLI…" at bounding box center [725, 200] width 1450 height 400
click at [1253, 400] on html "Toggle navigation Home Bank Account List Load By Website Group [ISPORT] SUPERLI…" at bounding box center [725, 200] width 1450 height 400
drag, startPoint x: 815, startPoint y: 542, endPoint x: 1449, endPoint y: 450, distance: 640.6
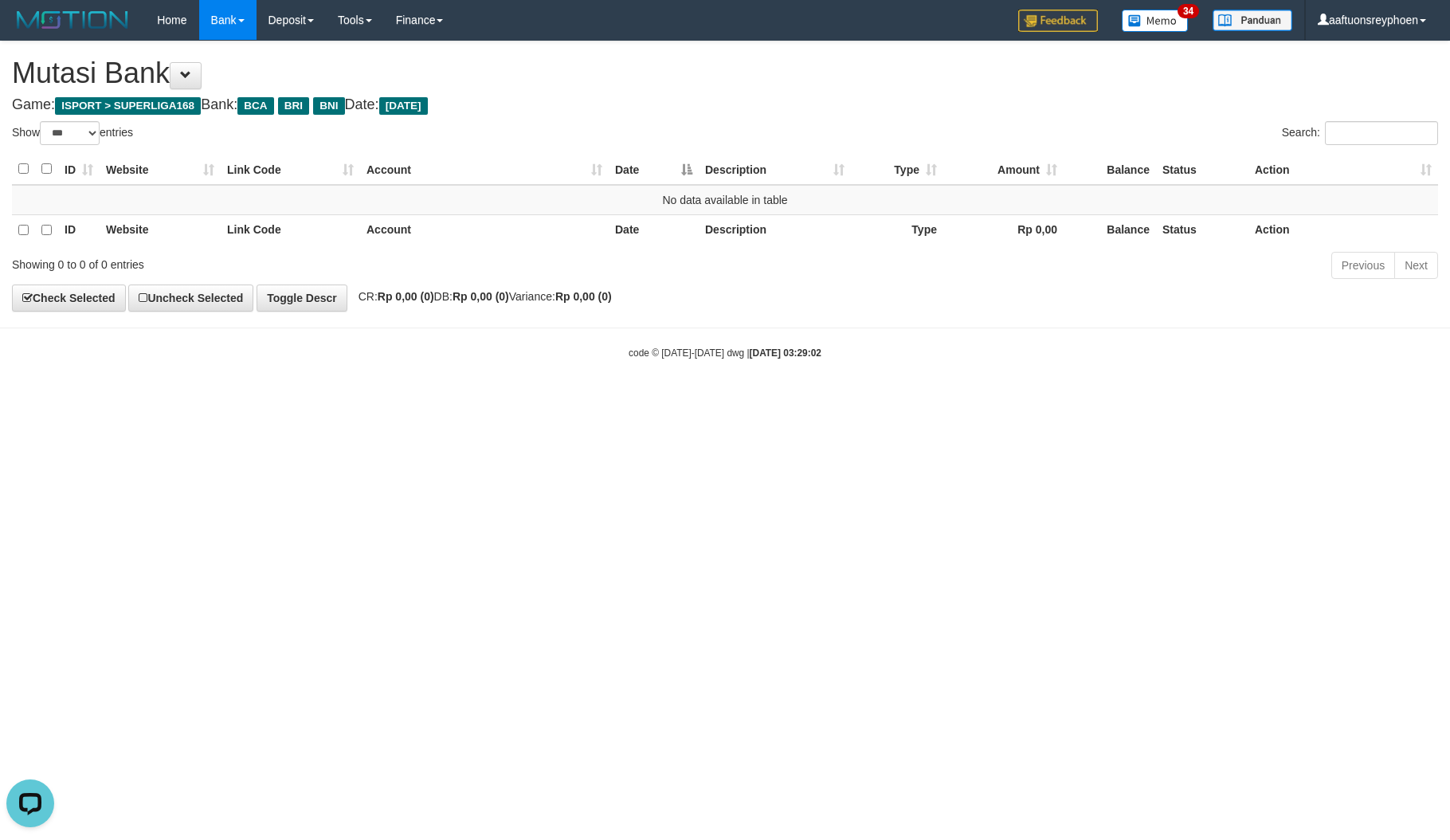
click at [922, 400] on html "Toggle navigation Home Bank Account List Load By Website Group [ISPORT] SUPERLI…" at bounding box center [725, 200] width 1450 height 400
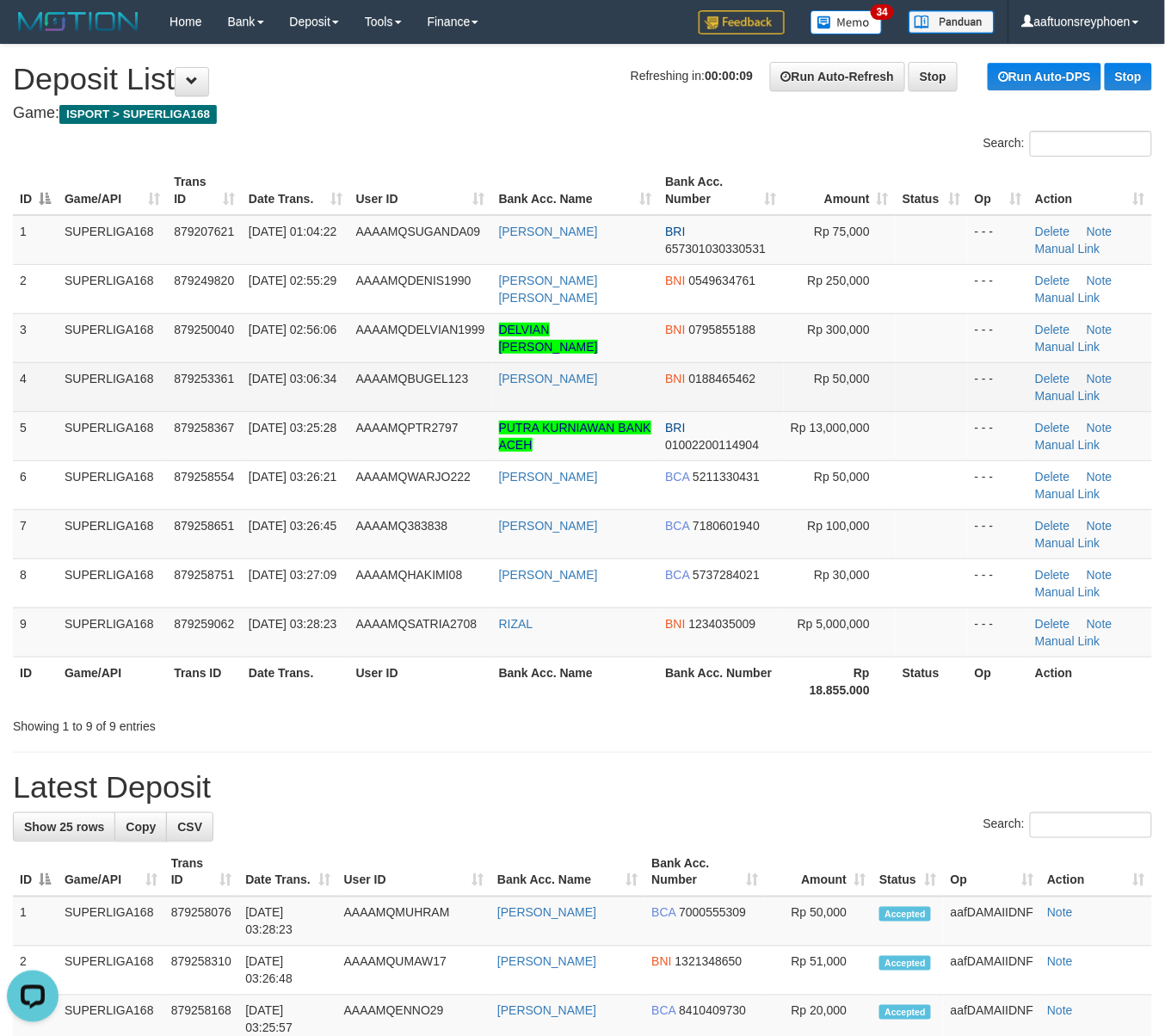
click at [142, 383] on td "SUPERLIGA168" at bounding box center [112, 386] width 109 height 49
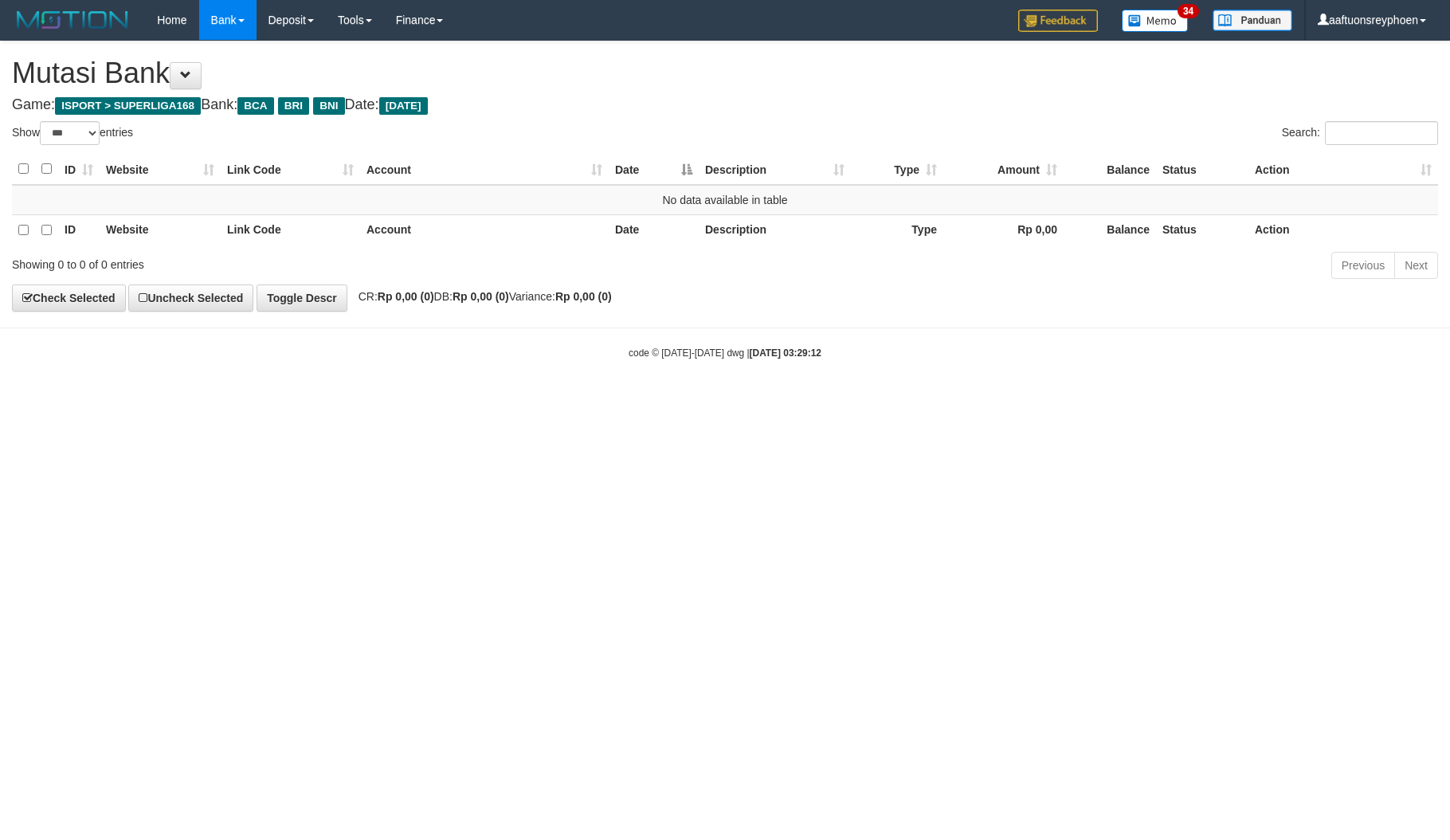
select select "***"
drag, startPoint x: 919, startPoint y: 523, endPoint x: 941, endPoint y: 545, distance: 31.1
click at [919, 400] on html "Toggle navigation Home Bank Account List Load By Website Group [ISPORT] SUPERLI…" at bounding box center [725, 200] width 1450 height 400
drag, startPoint x: 940, startPoint y: 535, endPoint x: 1099, endPoint y: 494, distance: 164.2
click at [1017, 400] on html "Toggle navigation Home Bank Account List Load By Website Group [ISPORT] SUPERLI…" at bounding box center [725, 200] width 1450 height 400
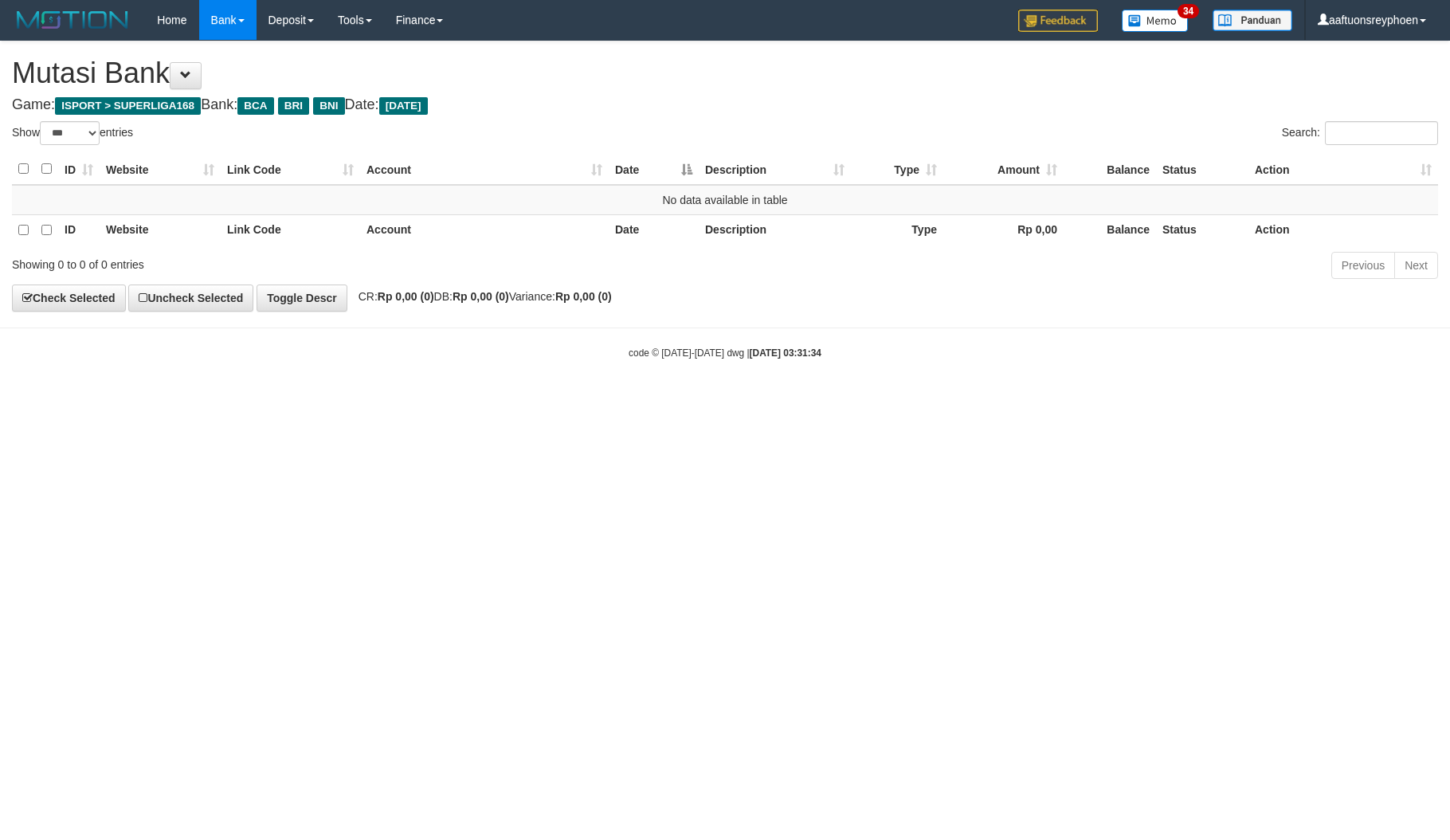
select select "***"
click at [1018, 400] on html "Toggle navigation Home Bank Account List Load By Website Group [ISPORT] SUPERLI…" at bounding box center [725, 200] width 1450 height 400
select select "***"
click at [1006, 400] on html "Toggle navigation Home Bank Account List Load By Website Group [ISPORT] SUPERLI…" at bounding box center [725, 200] width 1450 height 400
select select "***"
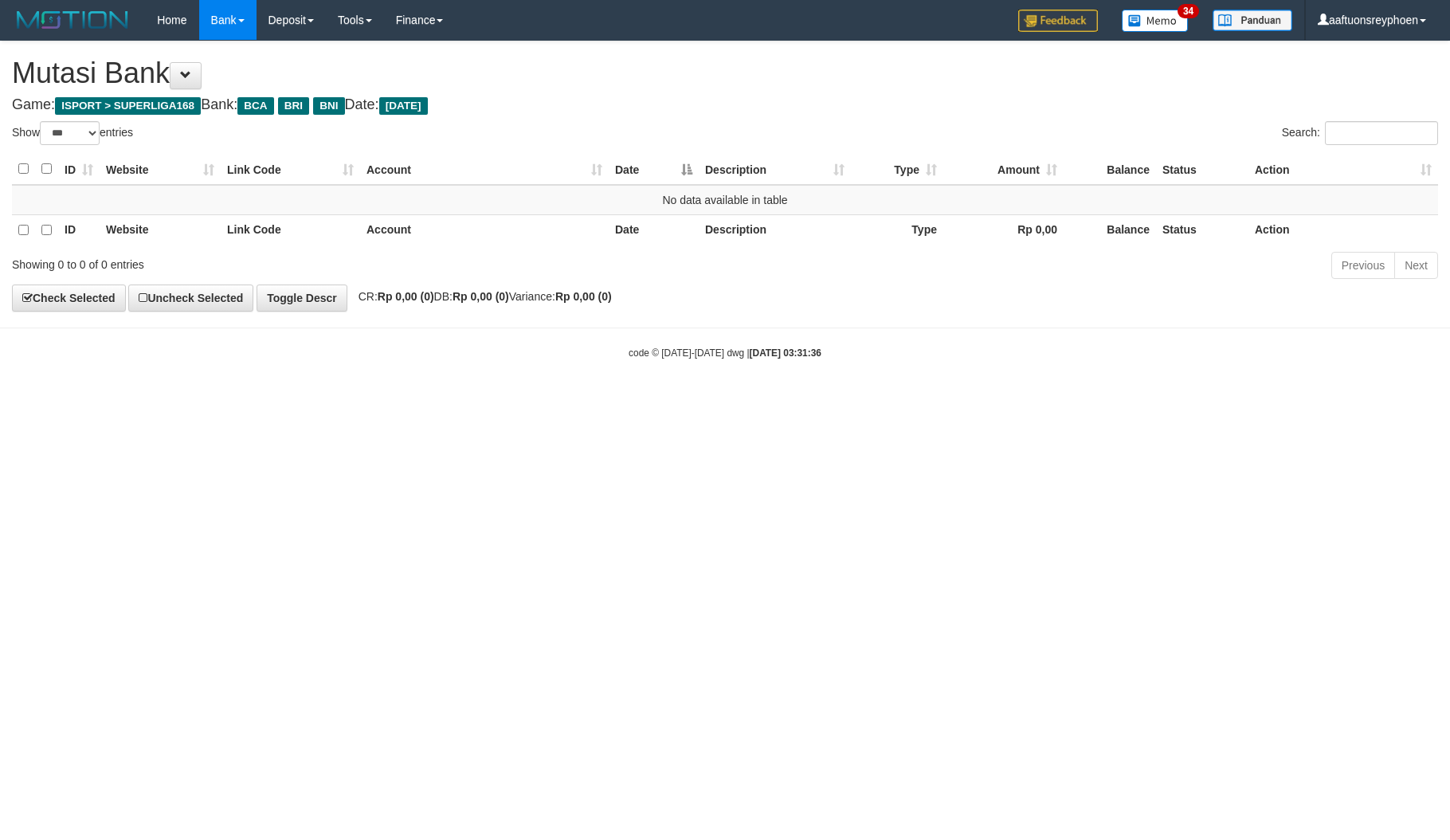
click at [833, 400] on html "Toggle navigation Home Bank Account List Load By Website Group [ISPORT] SUPERLI…" at bounding box center [725, 200] width 1450 height 400
select select "***"
click at [767, 400] on html "Toggle navigation Home Bank Account List Load By Website Group [ISPORT] SUPERLI…" at bounding box center [725, 200] width 1450 height 400
select select "***"
click at [625, 400] on html "Toggle navigation Home Bank Account List Load By Website Group [ISPORT] SUPERLI…" at bounding box center [725, 200] width 1450 height 400
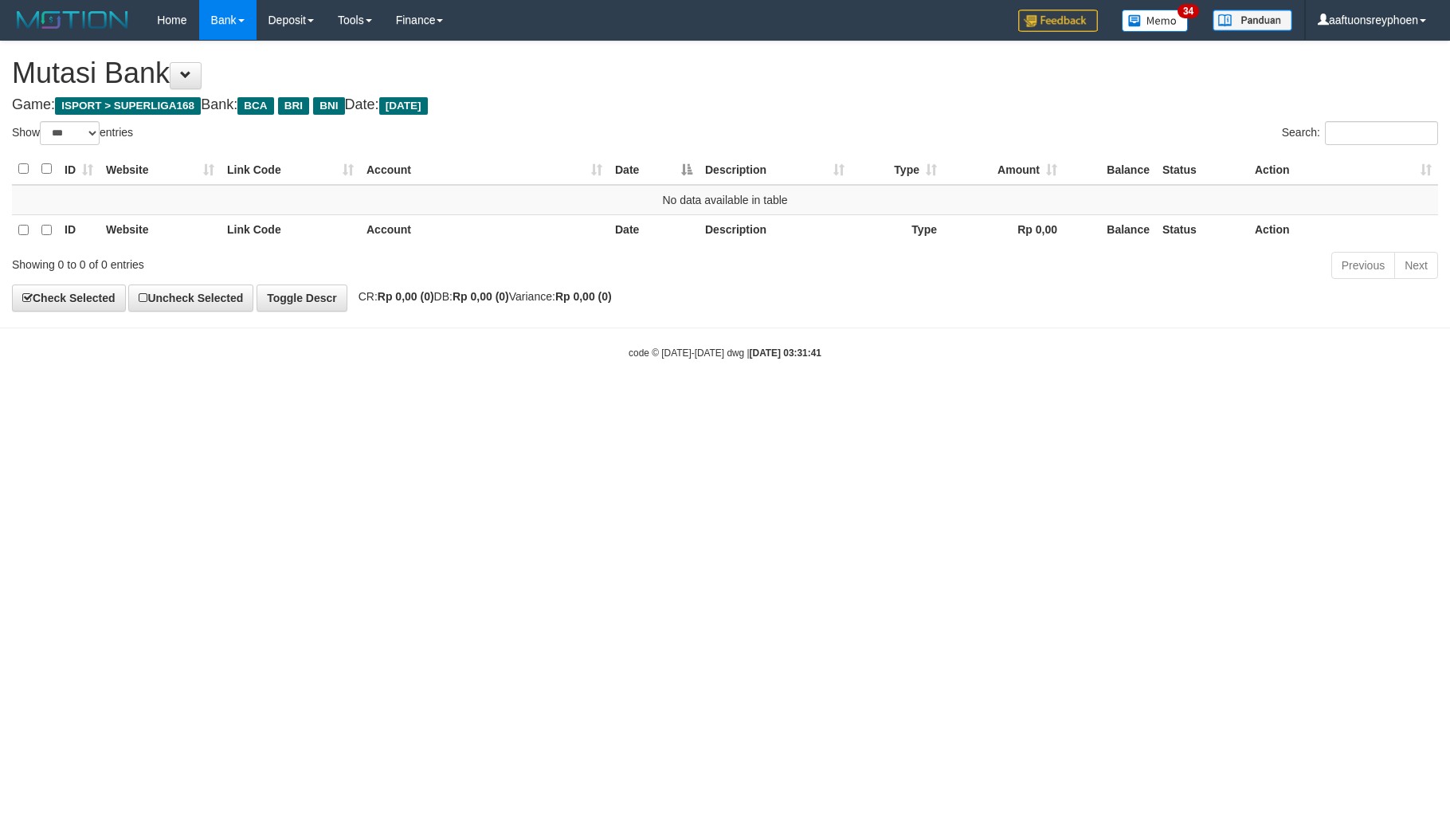
select select "***"
click at [628, 400] on html "Toggle navigation Home Bank Account List Load By Website Group [ISPORT] SUPERLI…" at bounding box center [725, 200] width 1450 height 400
drag, startPoint x: 0, startPoint y: 0, endPoint x: 1077, endPoint y: 642, distance: 1253.8
click at [668, 400] on html "Toggle navigation Home Bank Account List Load By Website Group [ISPORT] SUPERLI…" at bounding box center [725, 200] width 1450 height 400
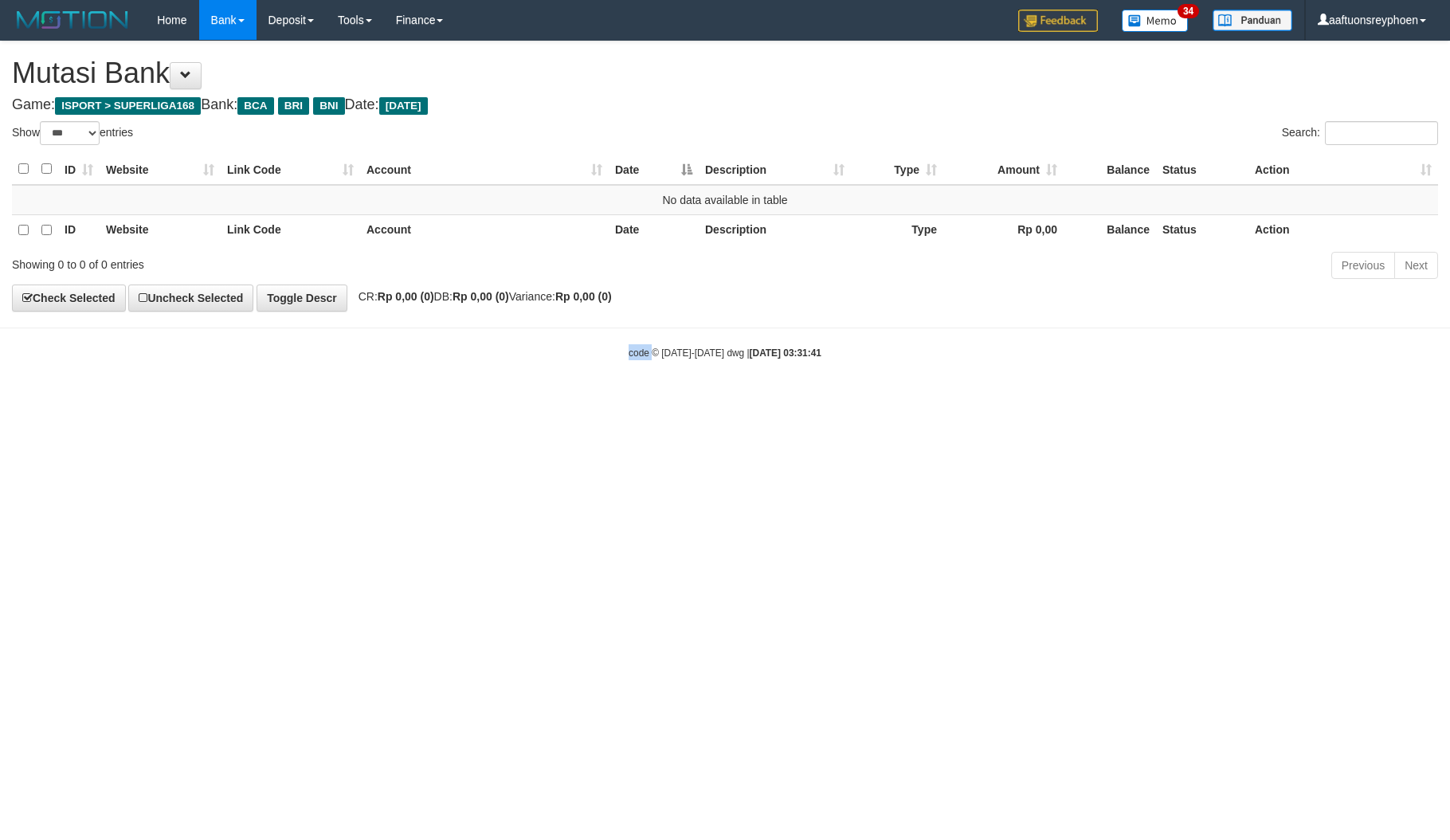
click at [600, 400] on html "Toggle navigation Home Bank Account List Load By Website Group [ISPORT] SUPERLI…" at bounding box center [725, 200] width 1450 height 400
select select "***"
click at [609, 400] on html "Toggle navigation Home Bank Account List Load By Website Group [ISPORT] SUPERLI…" at bounding box center [725, 200] width 1450 height 400
select select "***"
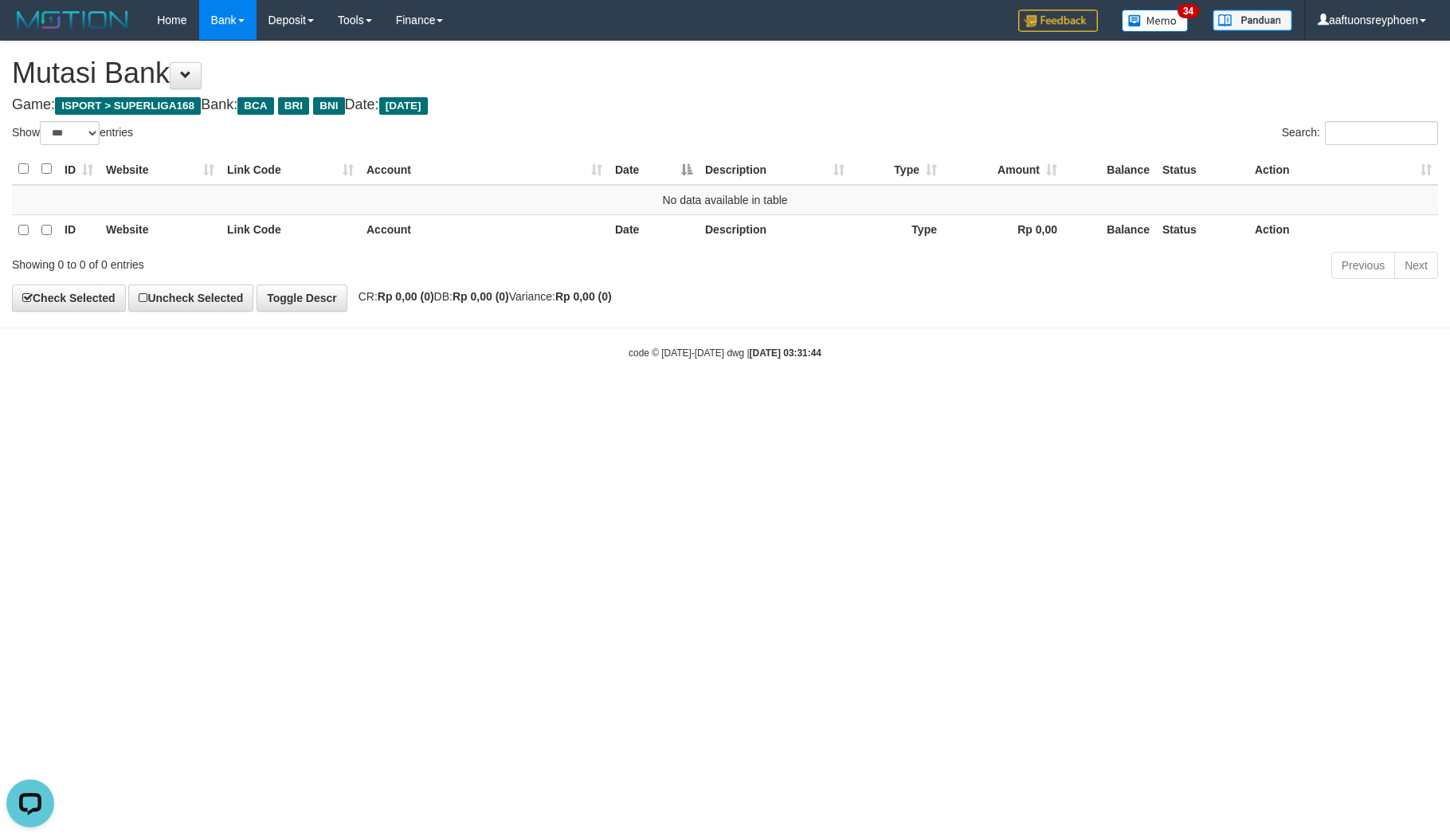
drag, startPoint x: 438, startPoint y: 565, endPoint x: 431, endPoint y: 571, distance: 9.2
click at [437, 400] on html "Toggle navigation Home Bank Account List Load By Website Group [ISPORT] SUPERLI…" at bounding box center [725, 200] width 1450 height 400
click at [433, 400] on html "Toggle navigation Home Bank Account List Load By Website Group [ISPORT] SUPERLI…" at bounding box center [725, 200] width 1450 height 400
click at [437, 400] on html "Toggle navigation Home Bank Account List Load By Website Group [ISPORT] SUPERLI…" at bounding box center [725, 200] width 1450 height 400
click at [448, 400] on html "Toggle navigation Home Bank Account List Load By Website Group [ISPORT] SUPERLI…" at bounding box center [725, 200] width 1450 height 400
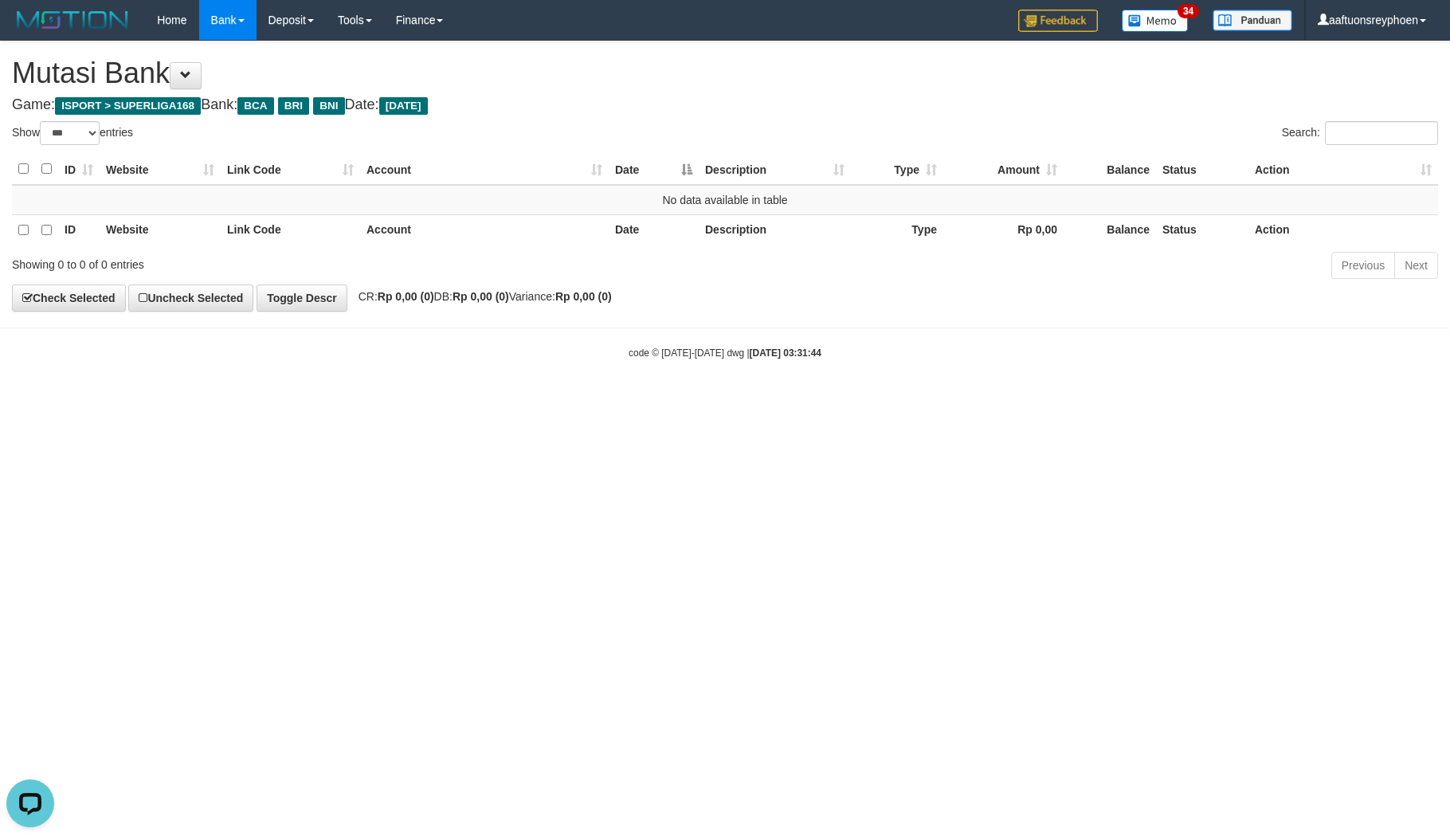
drag, startPoint x: 1028, startPoint y: 556, endPoint x: 1011, endPoint y: 558, distance: 17.1
click at [1024, 400] on html "Toggle navigation Home Bank Account List Load By Website Group [ISPORT] SUPERLI…" at bounding box center [725, 200] width 1450 height 400
click at [602, 400] on html "Toggle navigation Home Bank Account List Load By Website Group [ISPORT] SUPERLI…" at bounding box center [725, 200] width 1450 height 400
click at [598, 400] on html "Toggle navigation Home Bank Account List Load By Website Group [ISPORT] SUPERLI…" at bounding box center [725, 200] width 1450 height 400
drag, startPoint x: 590, startPoint y: 613, endPoint x: 811, endPoint y: 594, distance: 221.8
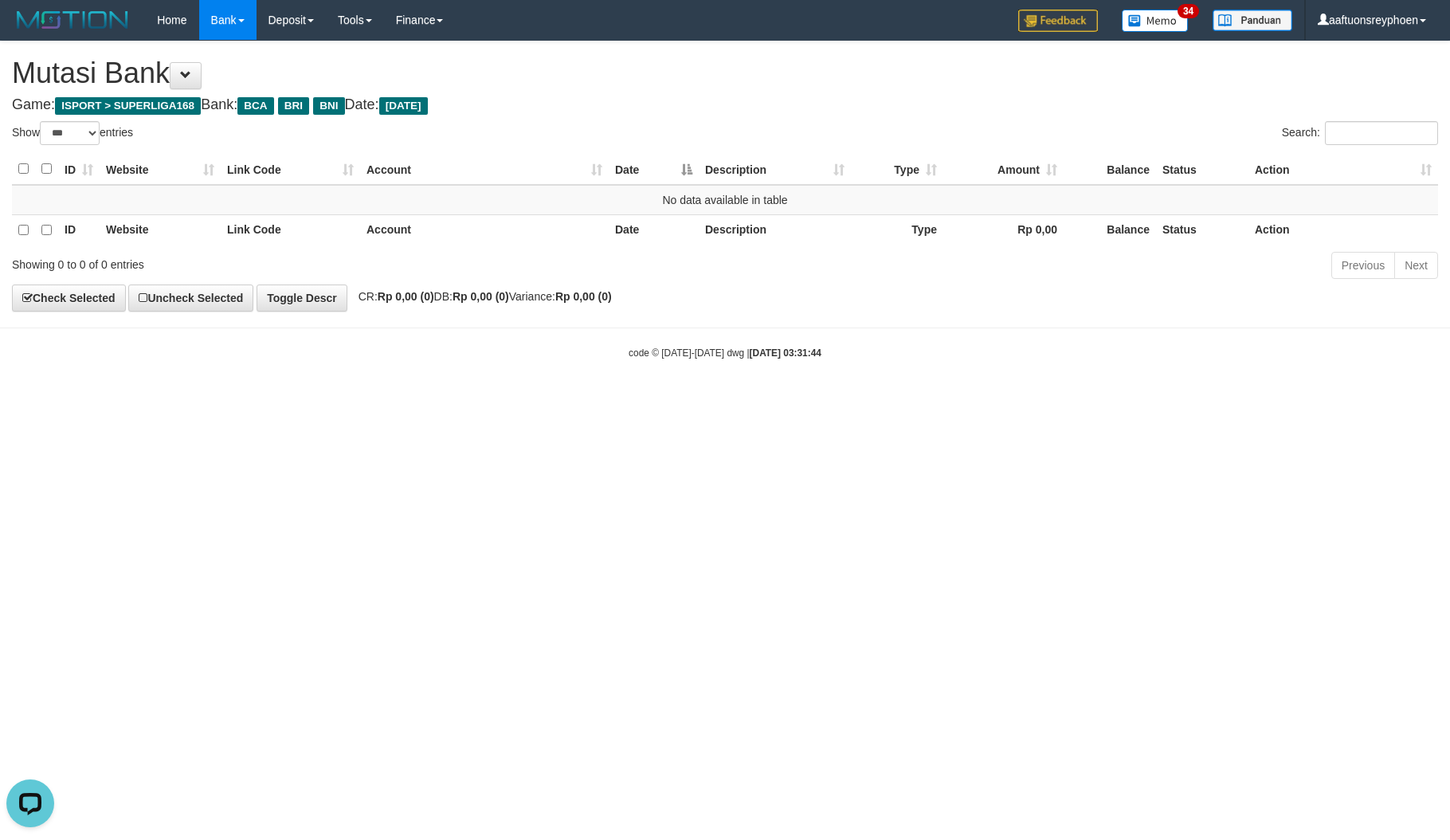
click at [596, 400] on html "Toggle navigation Home Bank Account List Load By Website Group [ISPORT] SUPERLI…" at bounding box center [725, 200] width 1450 height 400
drag, startPoint x: 1226, startPoint y: 545, endPoint x: 358, endPoint y: 699, distance: 881.6
click at [1199, 400] on html "Toggle navigation Home Bank Account List Load By Website Group [ISPORT] SUPERLI…" at bounding box center [725, 200] width 1450 height 400
click at [637, 400] on html "Toggle navigation Home Bank Account List Load By Website Group [ISPORT] SUPERLI…" at bounding box center [725, 200] width 1450 height 400
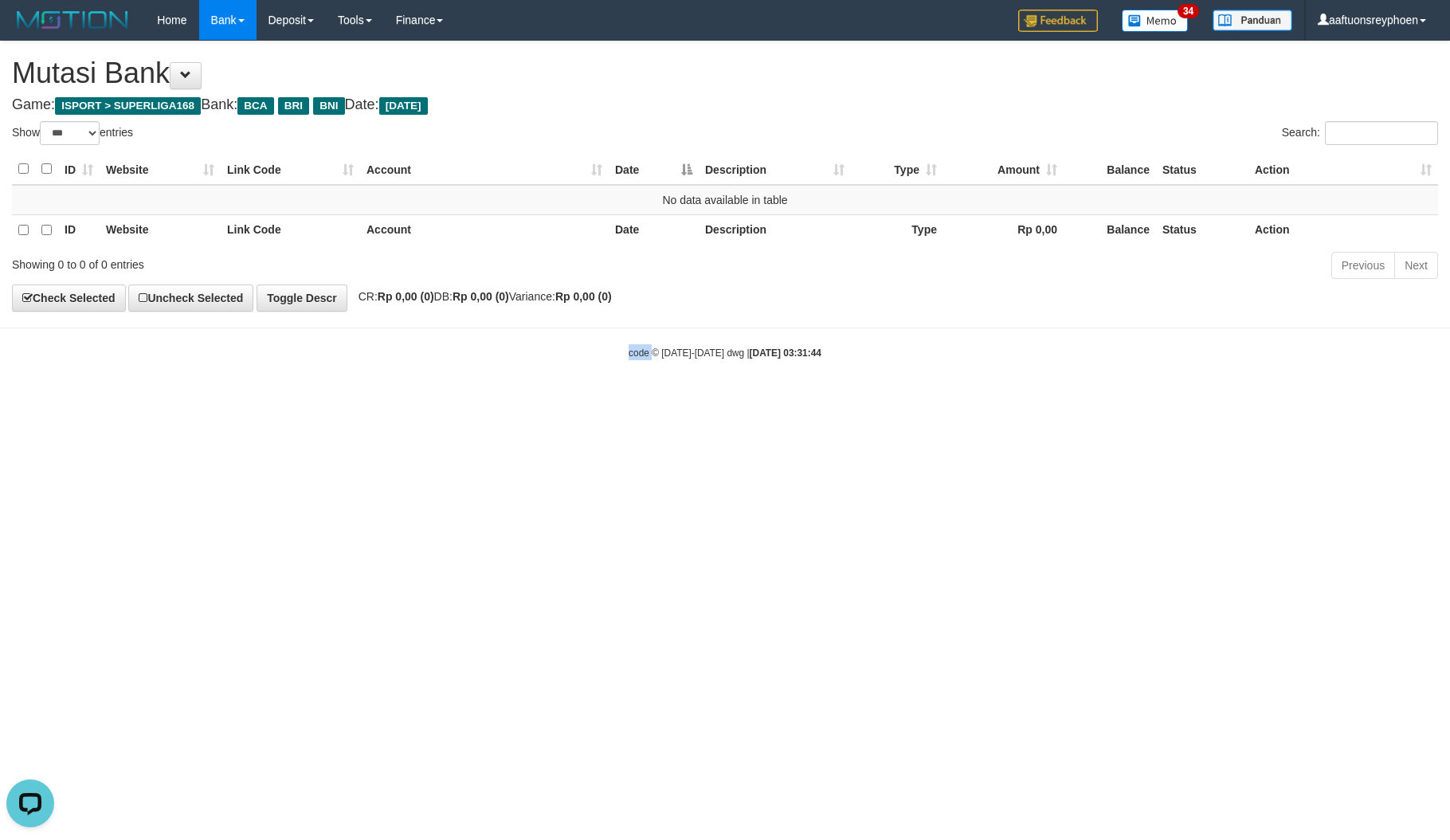
click at [637, 400] on html "Toggle navigation Home Bank Account List Load By Website Group [ISPORT] SUPERLI…" at bounding box center [725, 200] width 1450 height 400
drag, startPoint x: 1282, startPoint y: 585, endPoint x: 1219, endPoint y: 585, distance: 63.0
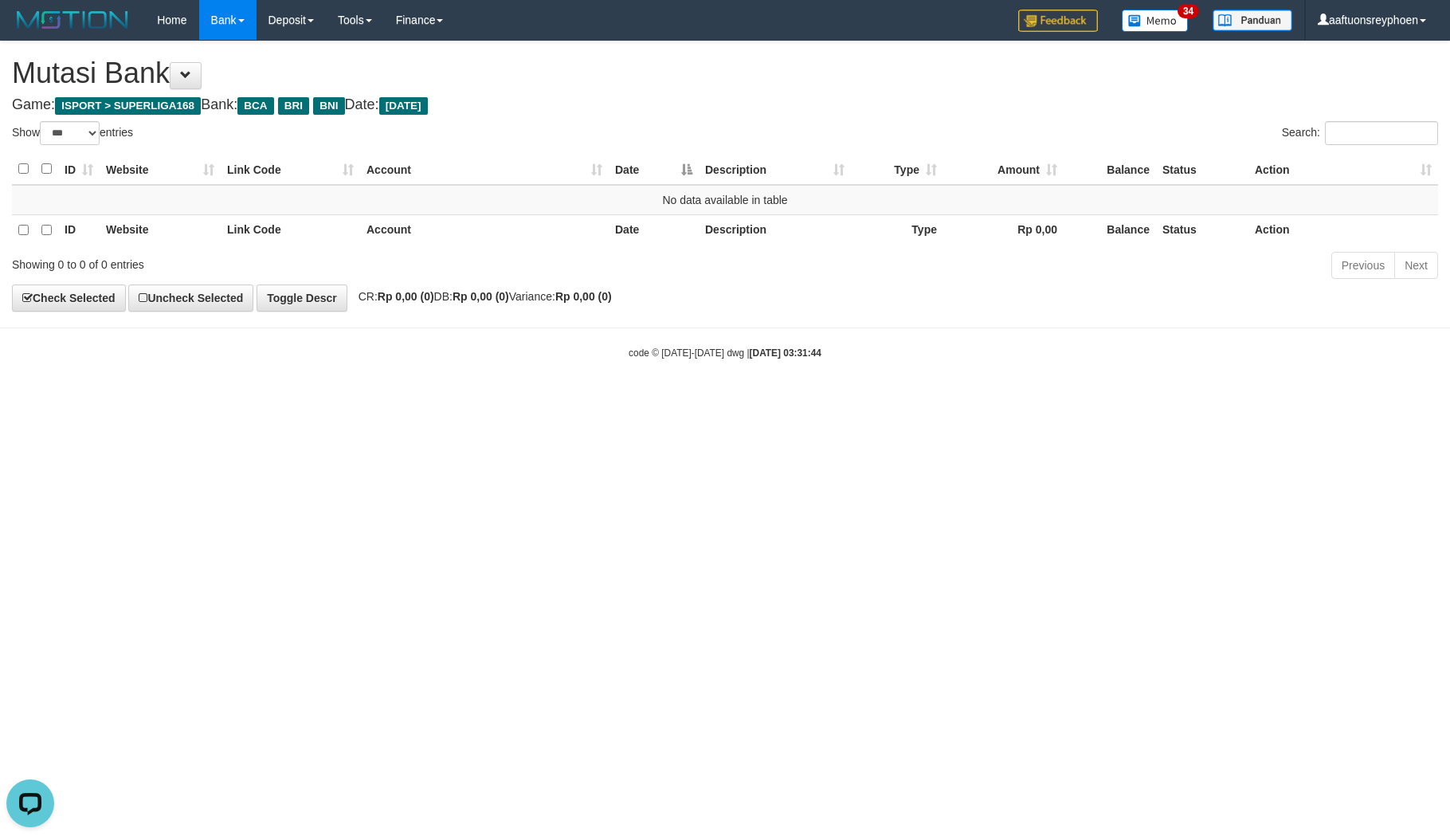
click at [1272, 400] on html "Toggle navigation Home Bank Account List Load By Website Group [ISPORT] SUPERLI…" at bounding box center [725, 200] width 1450 height 400
drag, startPoint x: 510, startPoint y: 656, endPoint x: 523, endPoint y: 678, distance: 25.6
click at [515, 400] on html "Toggle navigation Home Bank Account List Load By Website Group [ISPORT] SUPERLI…" at bounding box center [725, 200] width 1450 height 400
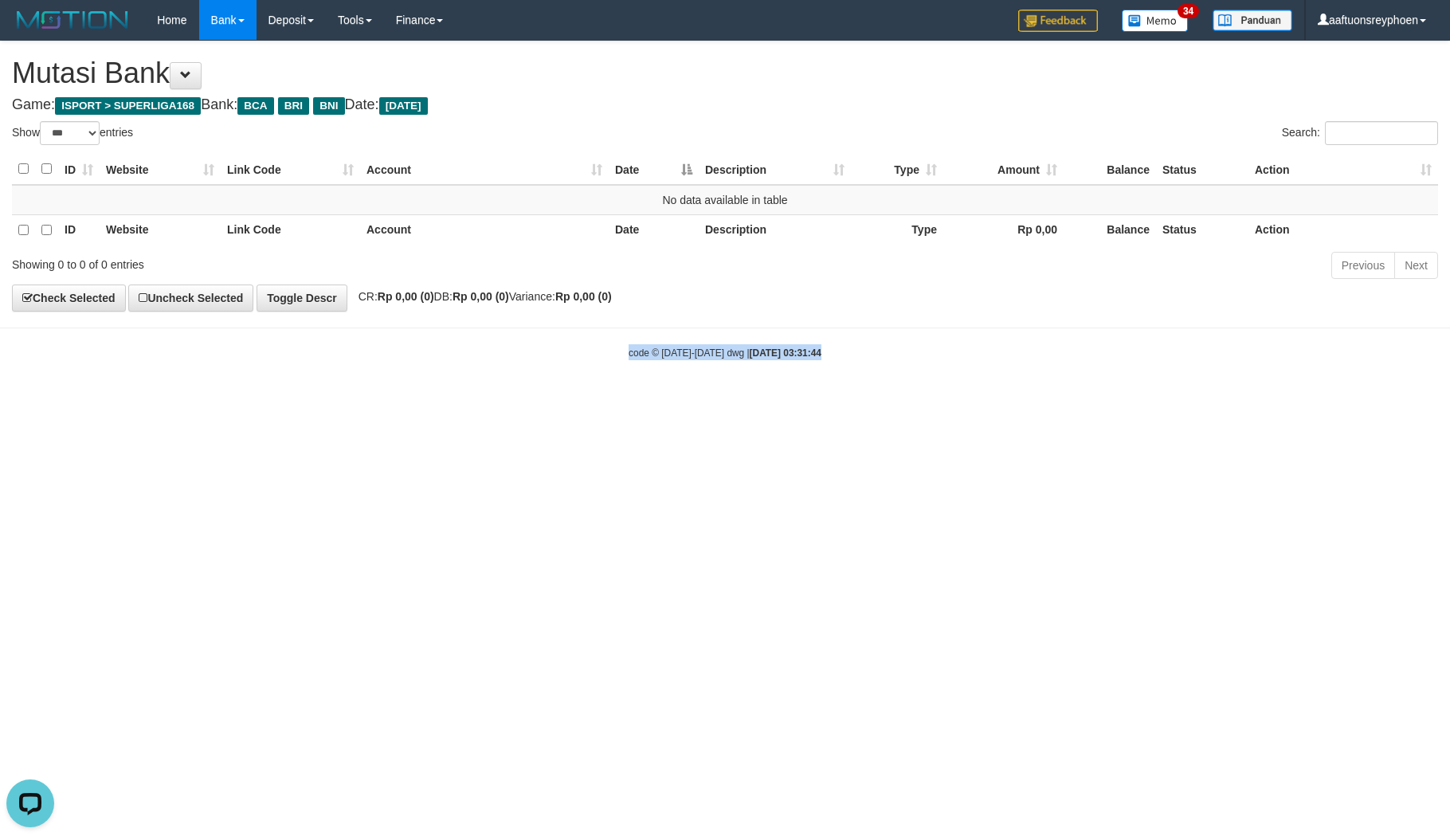
click at [515, 400] on html "Toggle navigation Home Bank Account List Load By Website Group [ISPORT] SUPERLI…" at bounding box center [725, 200] width 1450 height 400
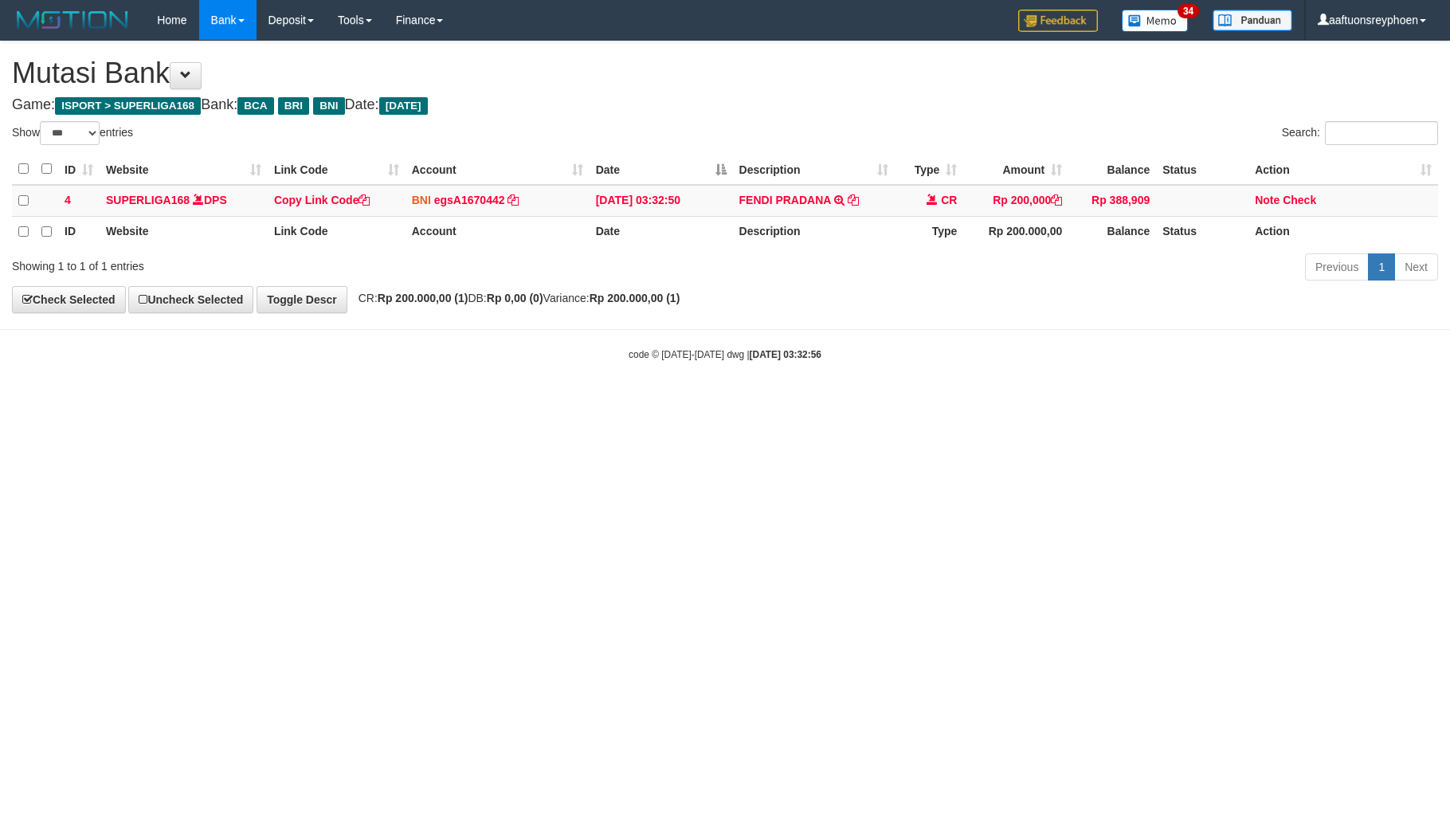
select select "***"
click at [603, 401] on html "Toggle navigation Home Bank Account List Load By Website Group [ISPORT] SUPERLI…" at bounding box center [725, 200] width 1450 height 401
select select "***"
drag, startPoint x: 770, startPoint y: 469, endPoint x: 677, endPoint y: 459, distance: 93.5
click at [771, 401] on html "Toggle navigation Home Bank Account List Load By Website Group [ISPORT] SUPERLI…" at bounding box center [725, 200] width 1450 height 401
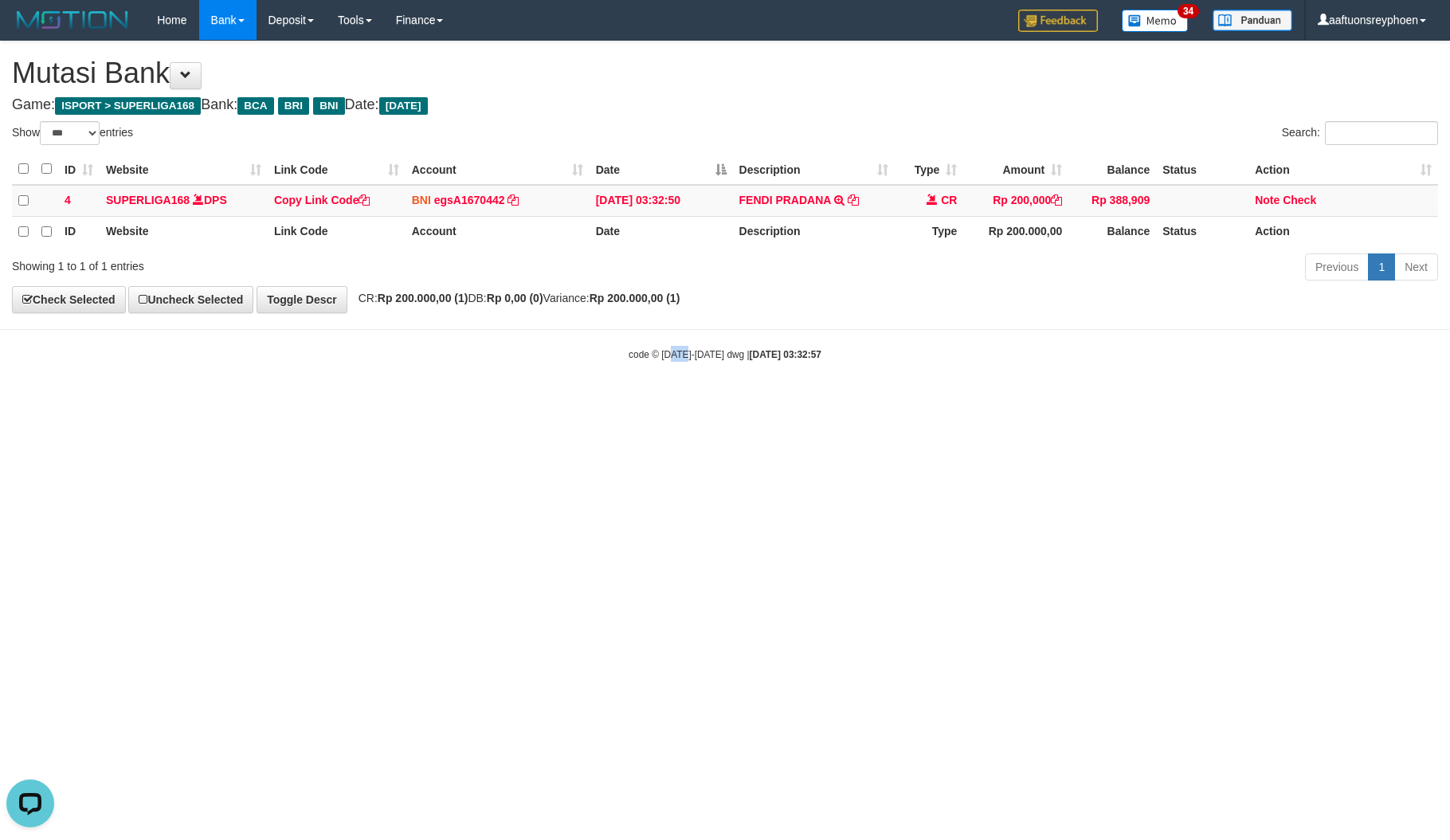
drag, startPoint x: 677, startPoint y: 459, endPoint x: 1448, endPoint y: 394, distance: 773.7
click at [822, 401] on html "Toggle navigation Home Bank Account List Load By Website Group [ISPORT] SUPERLI…" at bounding box center [725, 200] width 1450 height 401
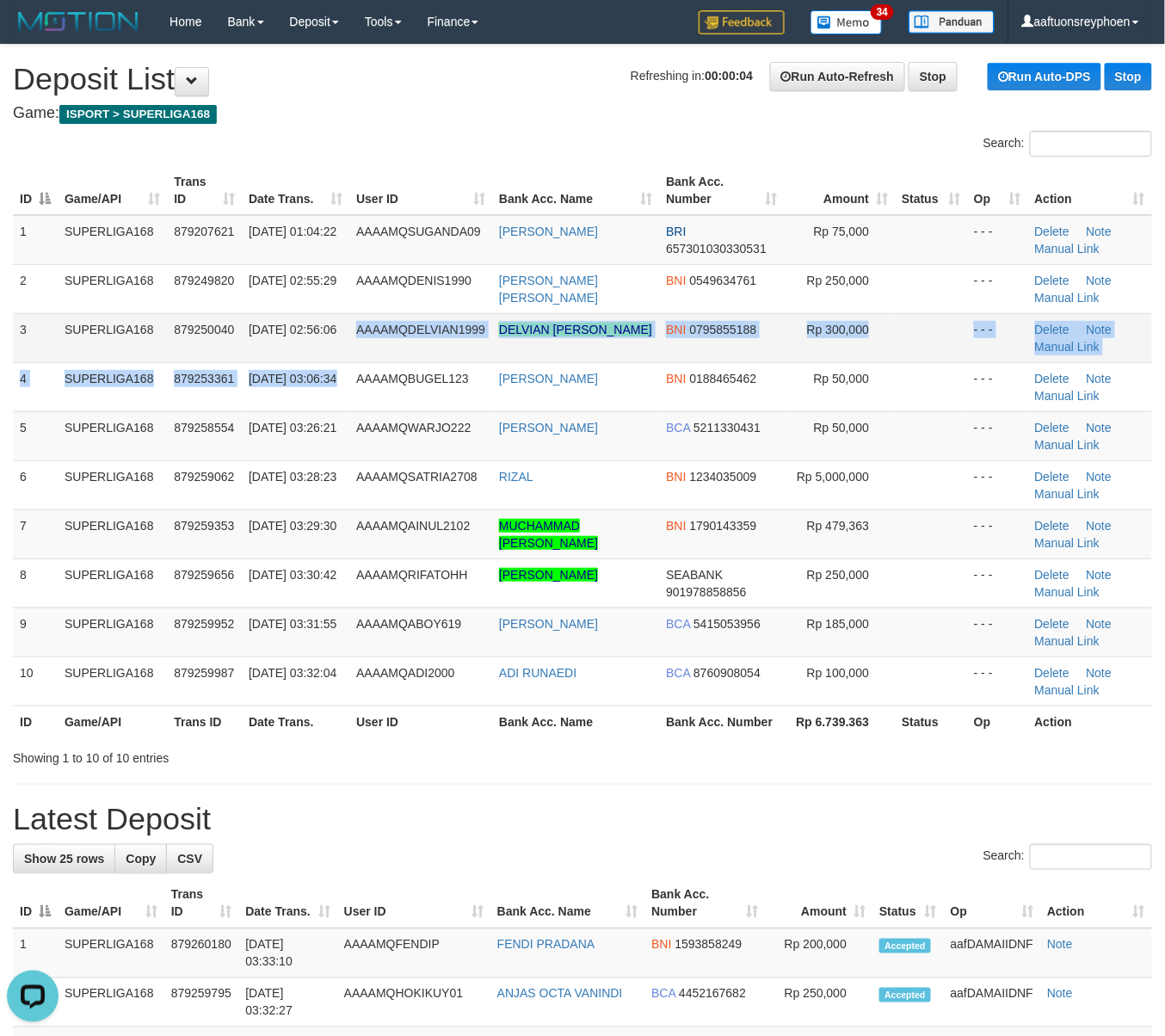
drag, startPoint x: 358, startPoint y: 355, endPoint x: 366, endPoint y: 348, distance: 10.6
click at [360, 348] on tbody "1 SUPERLIGA168 879207621 01/10/2025 01:04:22 AAAAMQSUGANDA09 OKY SUGANDA BRI 65…" at bounding box center [582, 460] width 1139 height 491
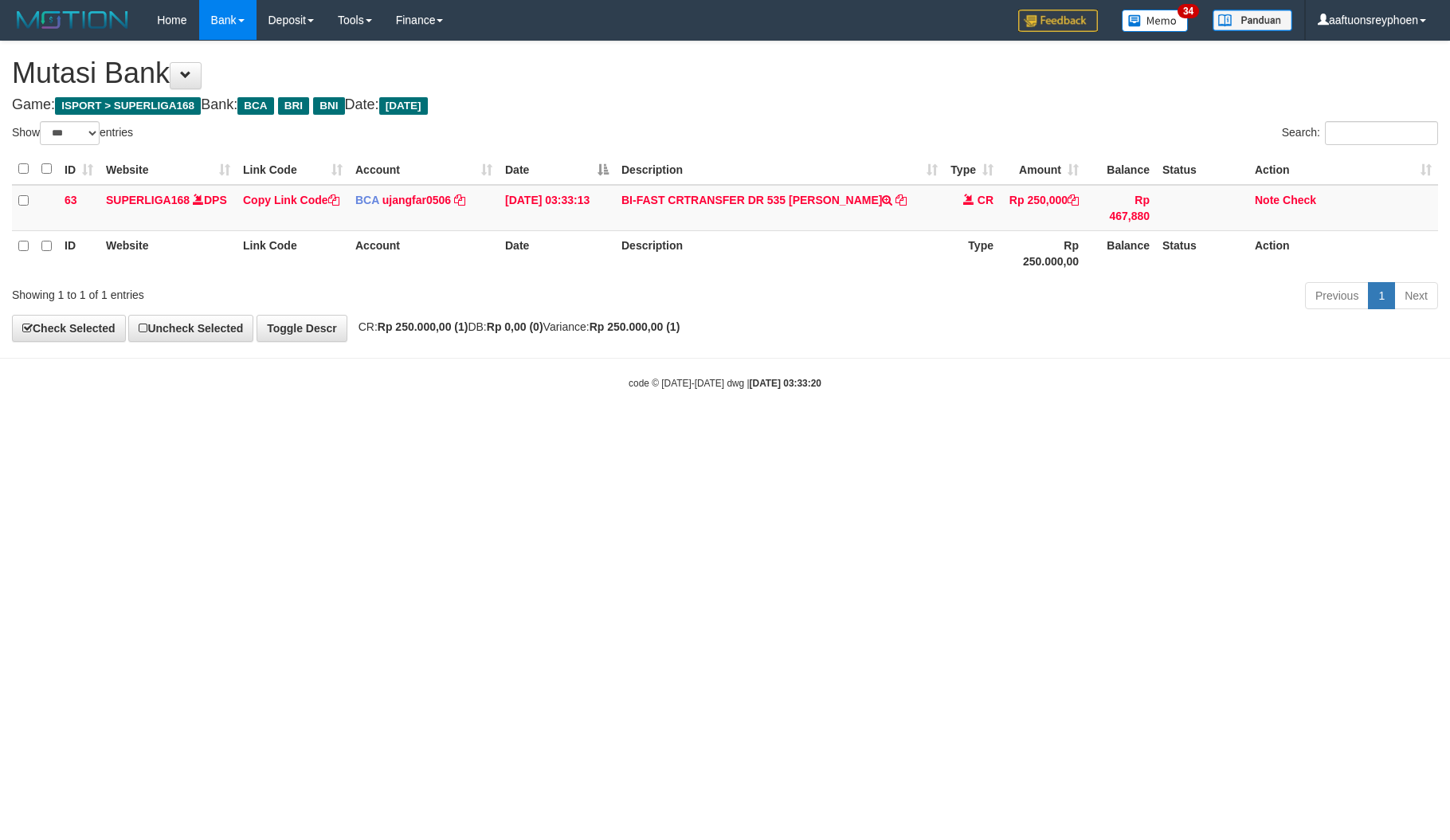
select select "***"
drag, startPoint x: 1130, startPoint y: 495, endPoint x: 1567, endPoint y: 476, distance: 437.4
click at [1449, 431] on html "Toggle navigation Home Bank Account List Load By Website Group [ISPORT] SUPERLI…" at bounding box center [725, 215] width 1450 height 431
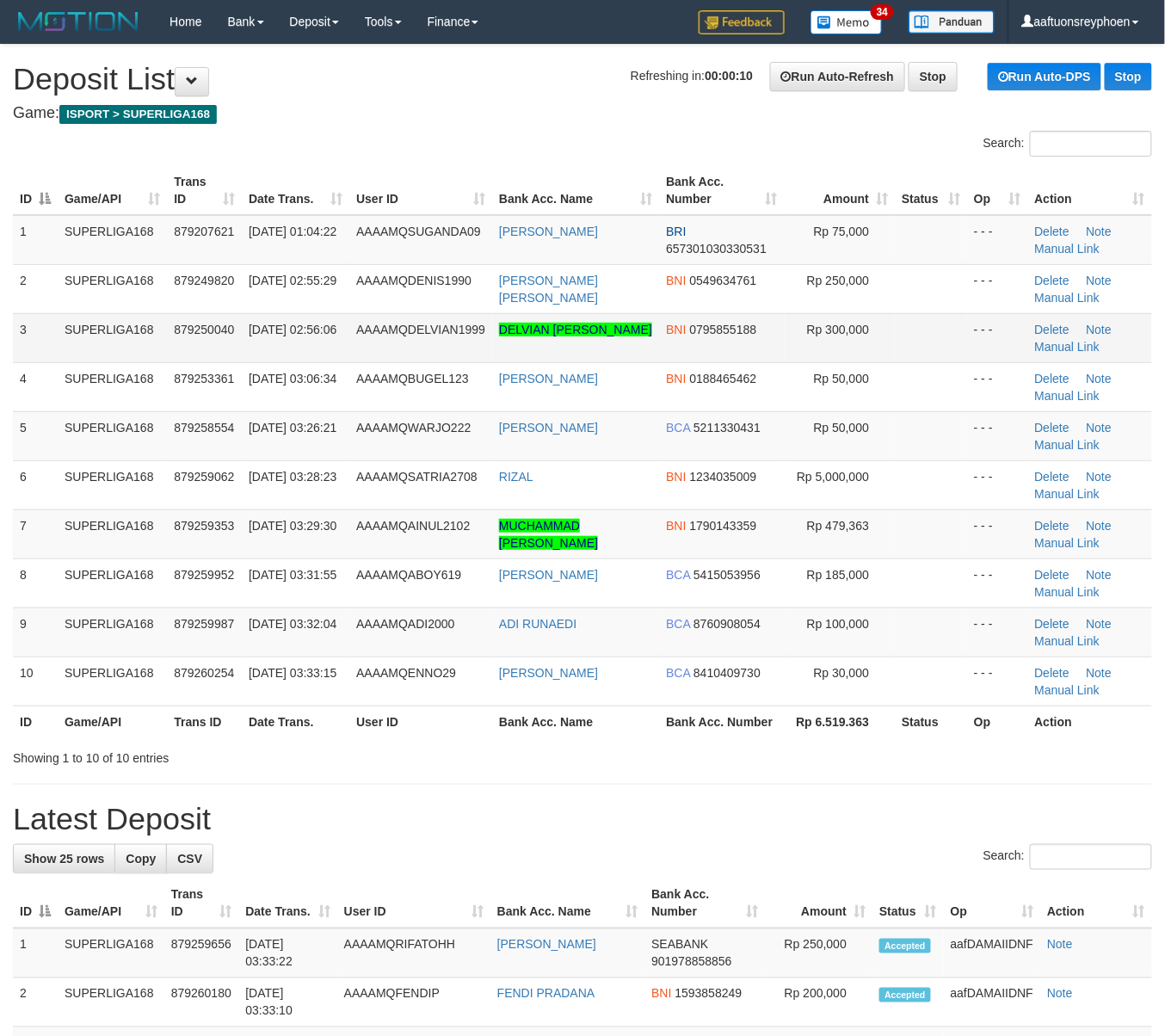
click at [112, 328] on td "SUPERLIGA168" at bounding box center [112, 337] width 109 height 49
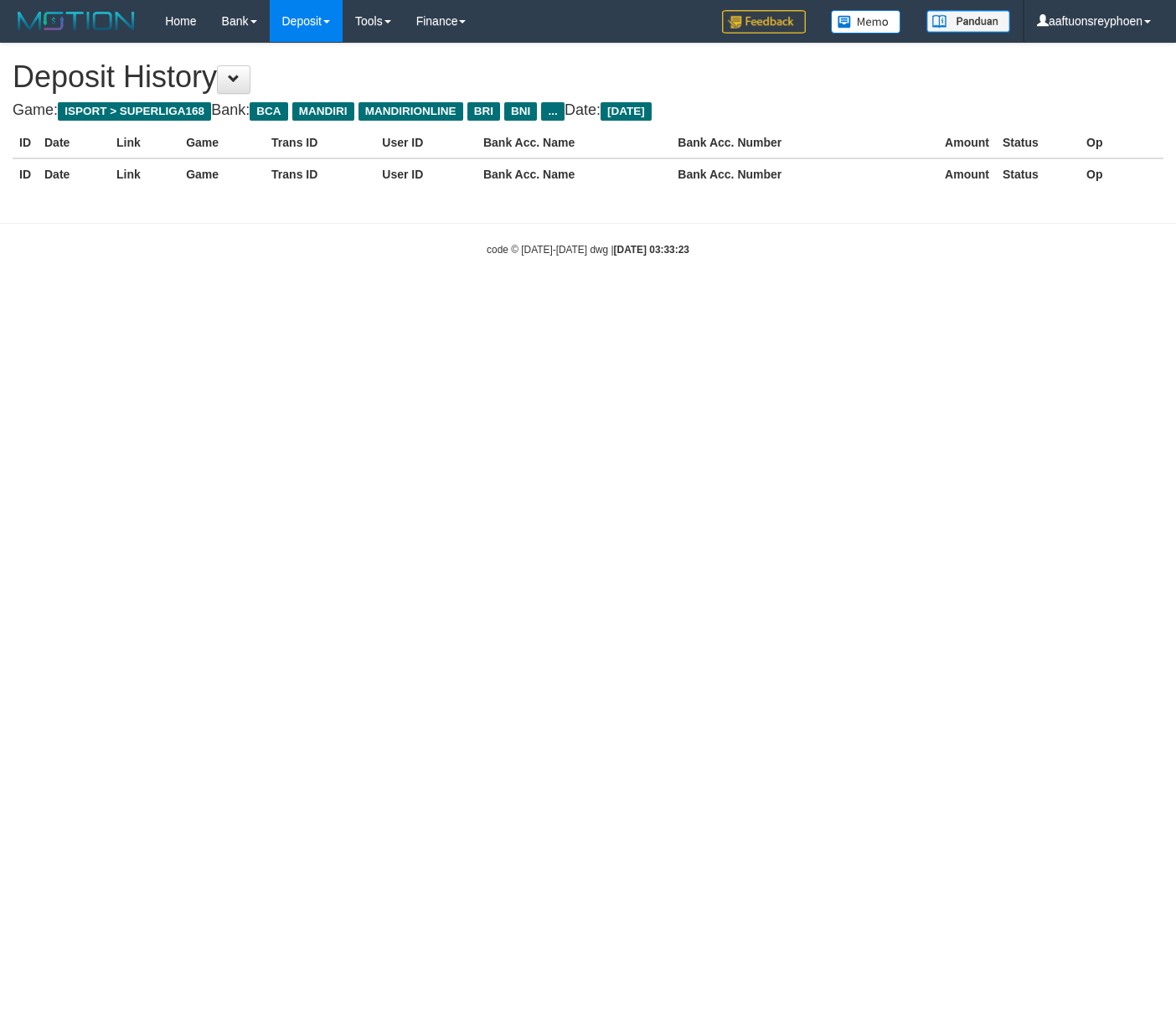
select select "**"
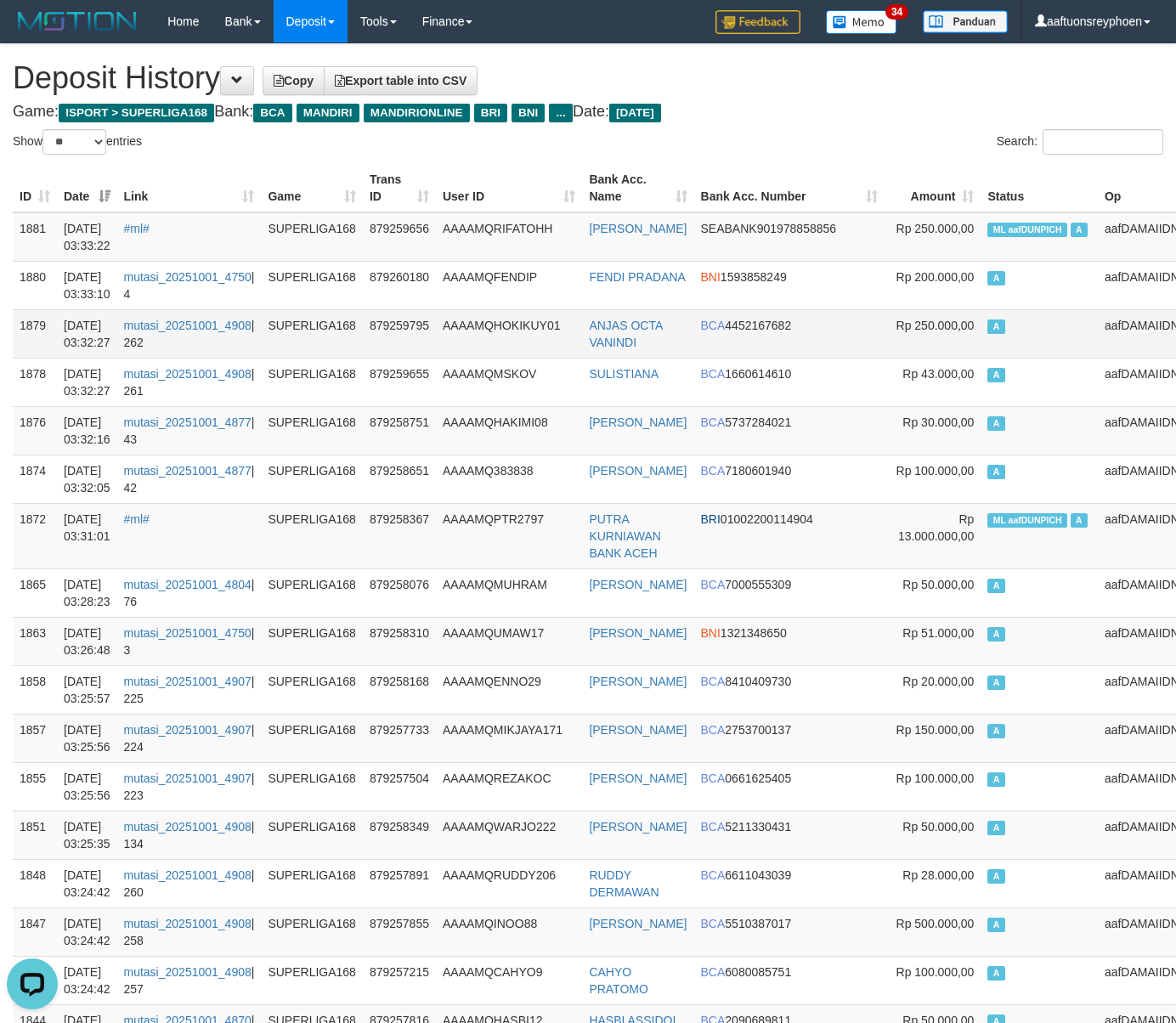
click at [980, 333] on td "A" at bounding box center [1039, 333] width 118 height 48
click at [980, 331] on td "A" at bounding box center [1039, 333] width 118 height 48
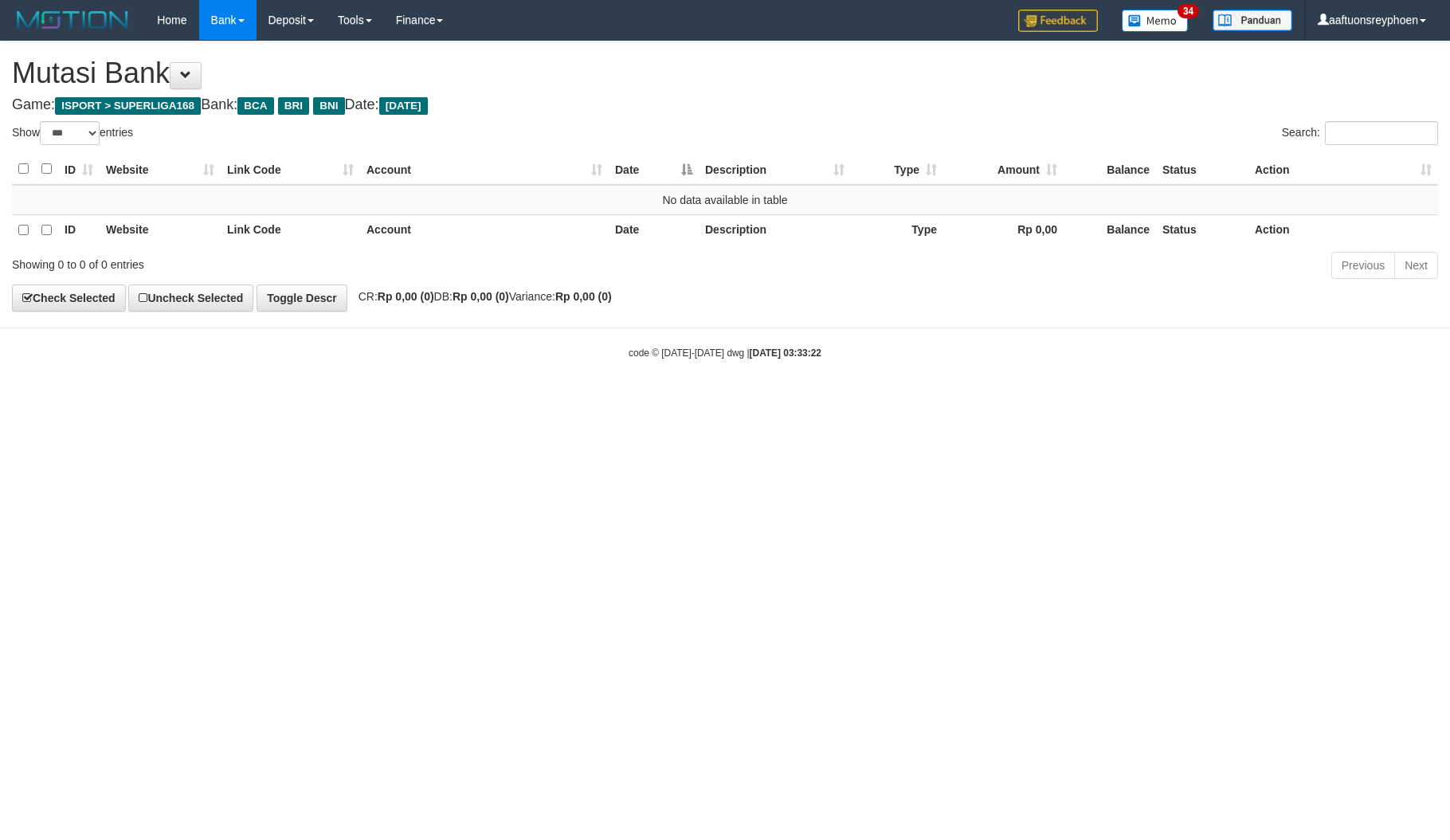
select select "***"
click at [1449, 400] on html "Toggle navigation Home Bank Account List Load By Website Group [ISPORT] SUPERLI…" at bounding box center [725, 200] width 1450 height 400
drag, startPoint x: 1399, startPoint y: 433, endPoint x: 1530, endPoint y: 421, distance: 131.5
click at [1449, 400] on html "Toggle navigation Home Bank Account List Load By Website Group [ISPORT] SUPERLI…" at bounding box center [725, 200] width 1450 height 400
click at [1267, 400] on html "Toggle navigation Home Bank Account List Load By Website Group [ISPORT] SUPERLI…" at bounding box center [725, 200] width 1450 height 400
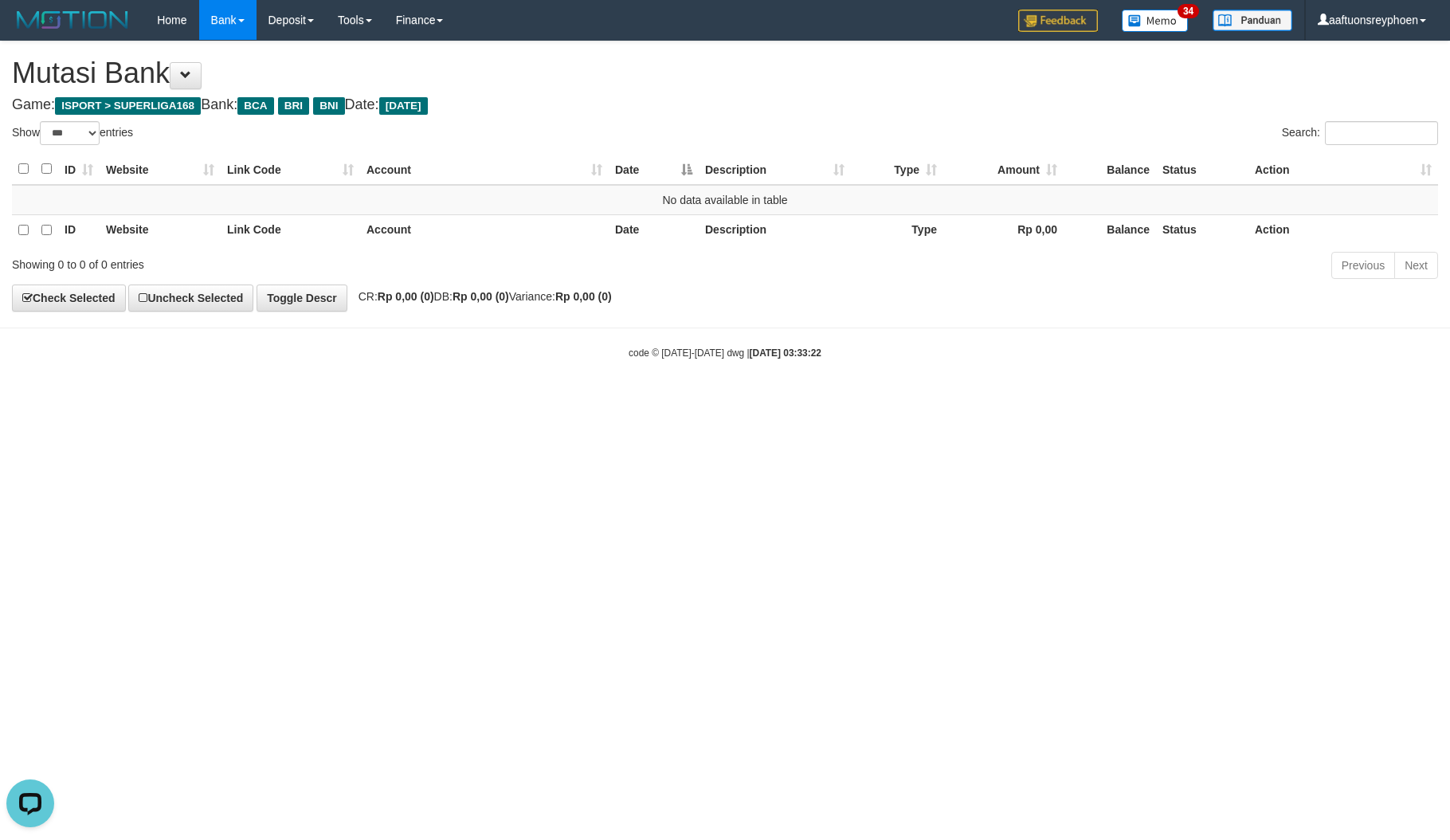
drag, startPoint x: 1104, startPoint y: 408, endPoint x: 1118, endPoint y: 431, distance: 26.9
click at [1104, 400] on html "Toggle navigation Home Bank Account List Load By Website Group [ISPORT] SUPERLI…" at bounding box center [725, 200] width 1450 height 400
drag, startPoint x: 789, startPoint y: 466, endPoint x: 817, endPoint y: 481, distance: 31.8
click at [789, 400] on html "Toggle navigation Home Bank Account List Load By Website Group [ISPORT] SUPERLI…" at bounding box center [725, 200] width 1450 height 400
drag, startPoint x: 817, startPoint y: 481, endPoint x: 1146, endPoint y: 451, distance: 330.4
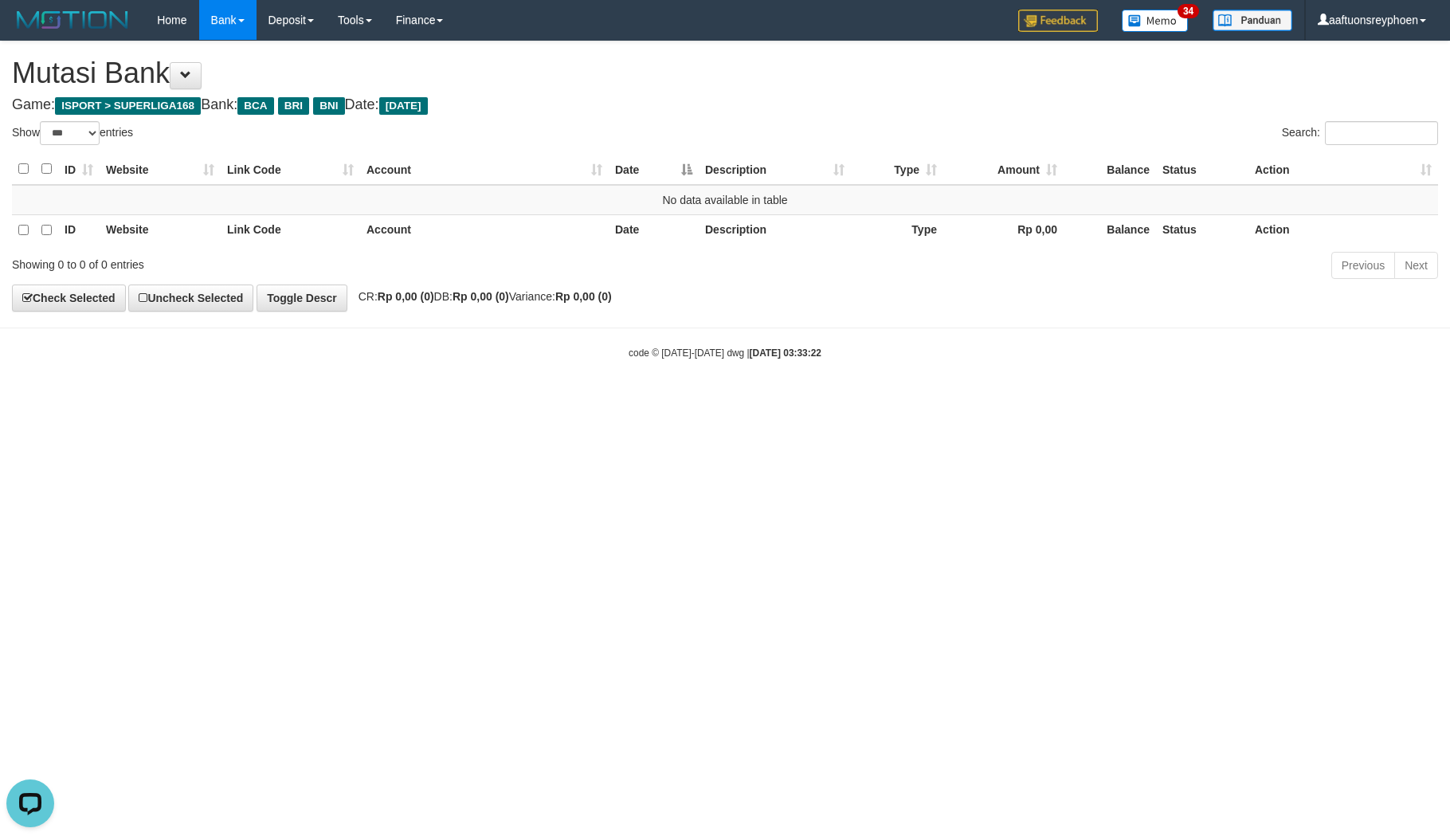
click at [838, 400] on html "Toggle navigation Home Bank Account List Load By Website Group [ISPORT] SUPERLI…" at bounding box center [725, 200] width 1450 height 400
drag, startPoint x: 808, startPoint y: 557, endPoint x: 913, endPoint y: 577, distance: 106.9
click at [836, 400] on html "Toggle navigation Home Bank Account List Load By Website Group [ISPORT] SUPERLI…" at bounding box center [725, 200] width 1450 height 400
click at [692, 400] on html "Toggle navigation Home Bank Account List Load By Website Group [ISPORT] SUPERLI…" at bounding box center [725, 200] width 1450 height 400
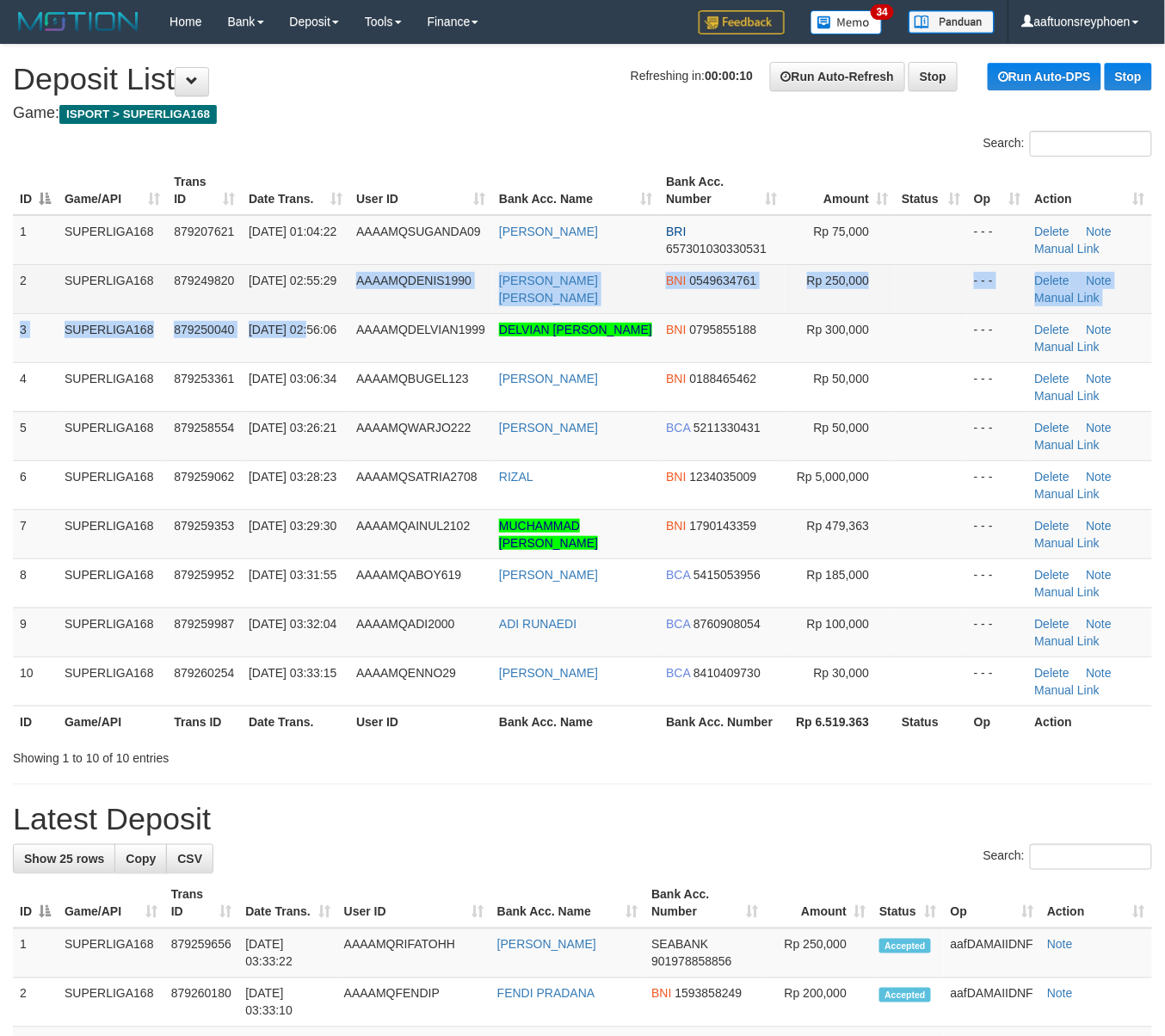
drag, startPoint x: 320, startPoint y: 315, endPoint x: 315, endPoint y: 302, distance: 13.9
click at [315, 302] on tbody "1 SUPERLIGA168 879207621 01/10/2025 01:04:22 AAAAMQSUGANDA09 OKY SUGANDA BRI 65…" at bounding box center [582, 460] width 1139 height 491
click at [280, 311] on tbody "1 SUPERLIGA168 879207621 01/10/2025 01:04:22 AAAAMQSUGANDA09 OKY SUGANDA BRI 65…" at bounding box center [582, 460] width 1139 height 491
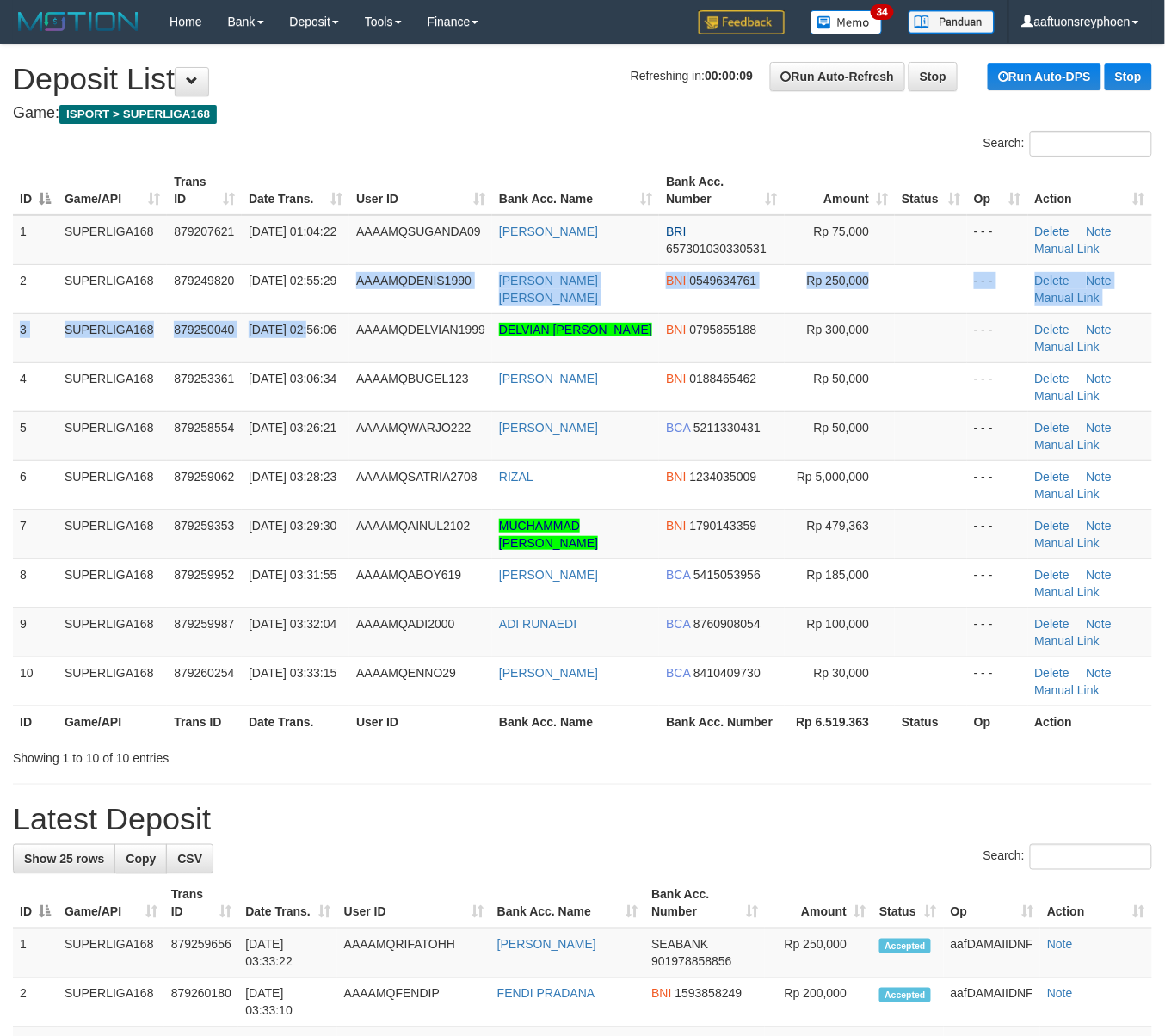
drag, startPoint x: 280, startPoint y: 311, endPoint x: 1, endPoint y: 386, distance: 288.9
click at [277, 311] on td "[DATE] 02:55:29" at bounding box center [295, 288] width 107 height 49
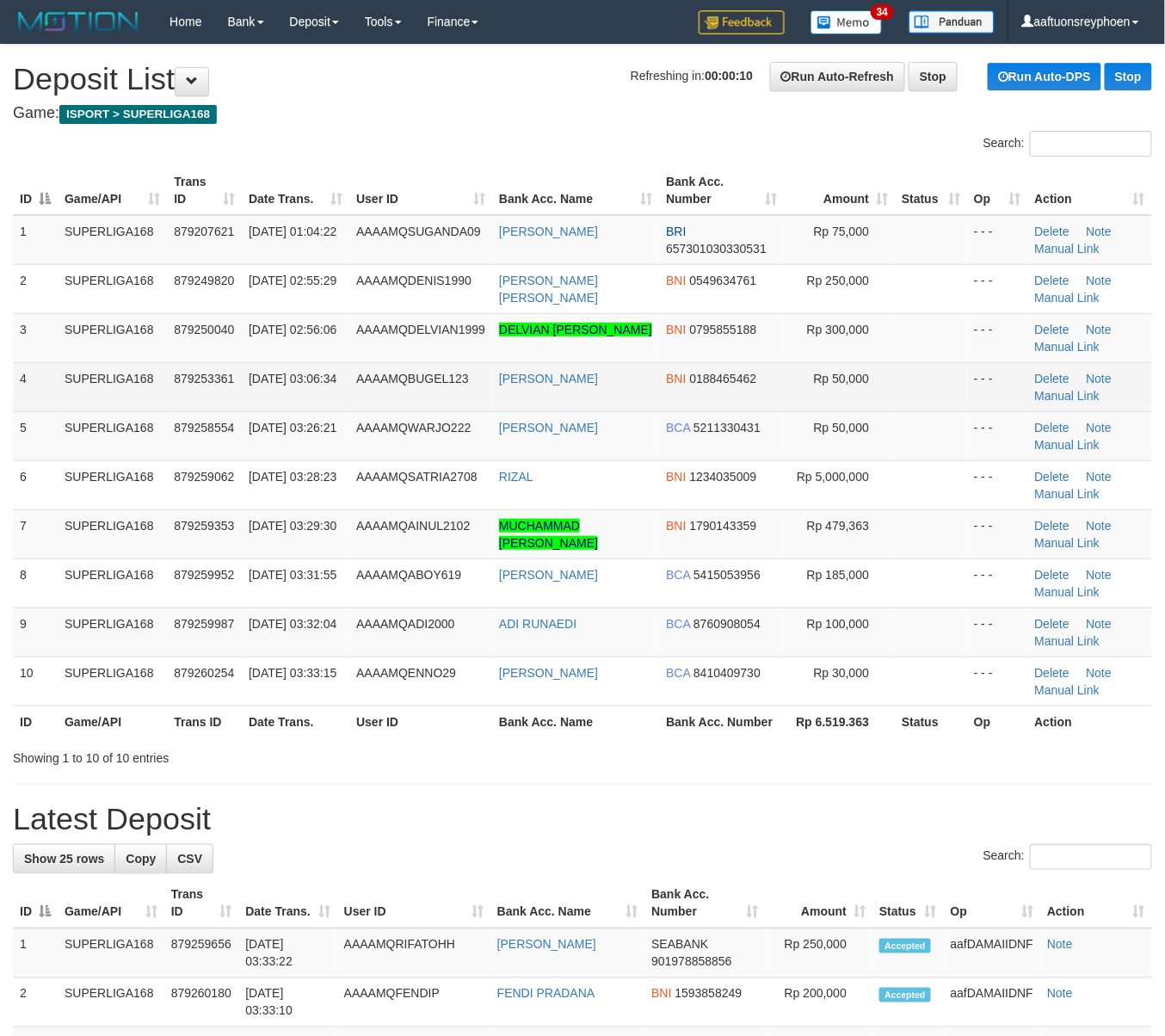
click at [155, 368] on td "SUPERLIGA168" at bounding box center [112, 386] width 109 height 49
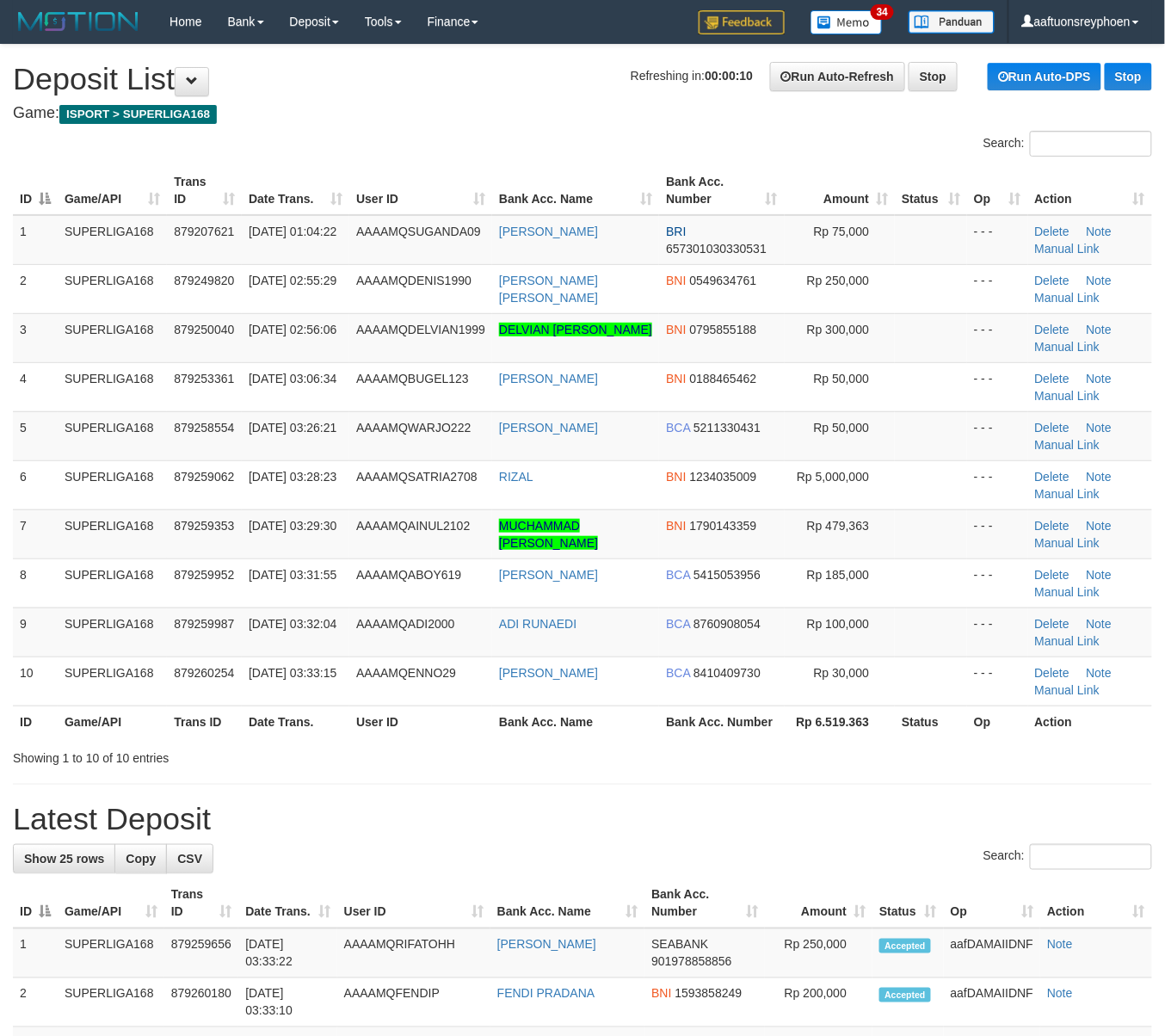
drag, startPoint x: 155, startPoint y: 368, endPoint x: 5, endPoint y: 393, distance: 152.1
click at [125, 370] on td "SUPERLIGA168" at bounding box center [112, 386] width 109 height 49
drag, startPoint x: 200, startPoint y: 359, endPoint x: 5, endPoint y: 389, distance: 197.3
click at [194, 361] on td "879250040" at bounding box center [203, 337] width 74 height 49
drag, startPoint x: 163, startPoint y: 355, endPoint x: 5, endPoint y: 400, distance: 164.3
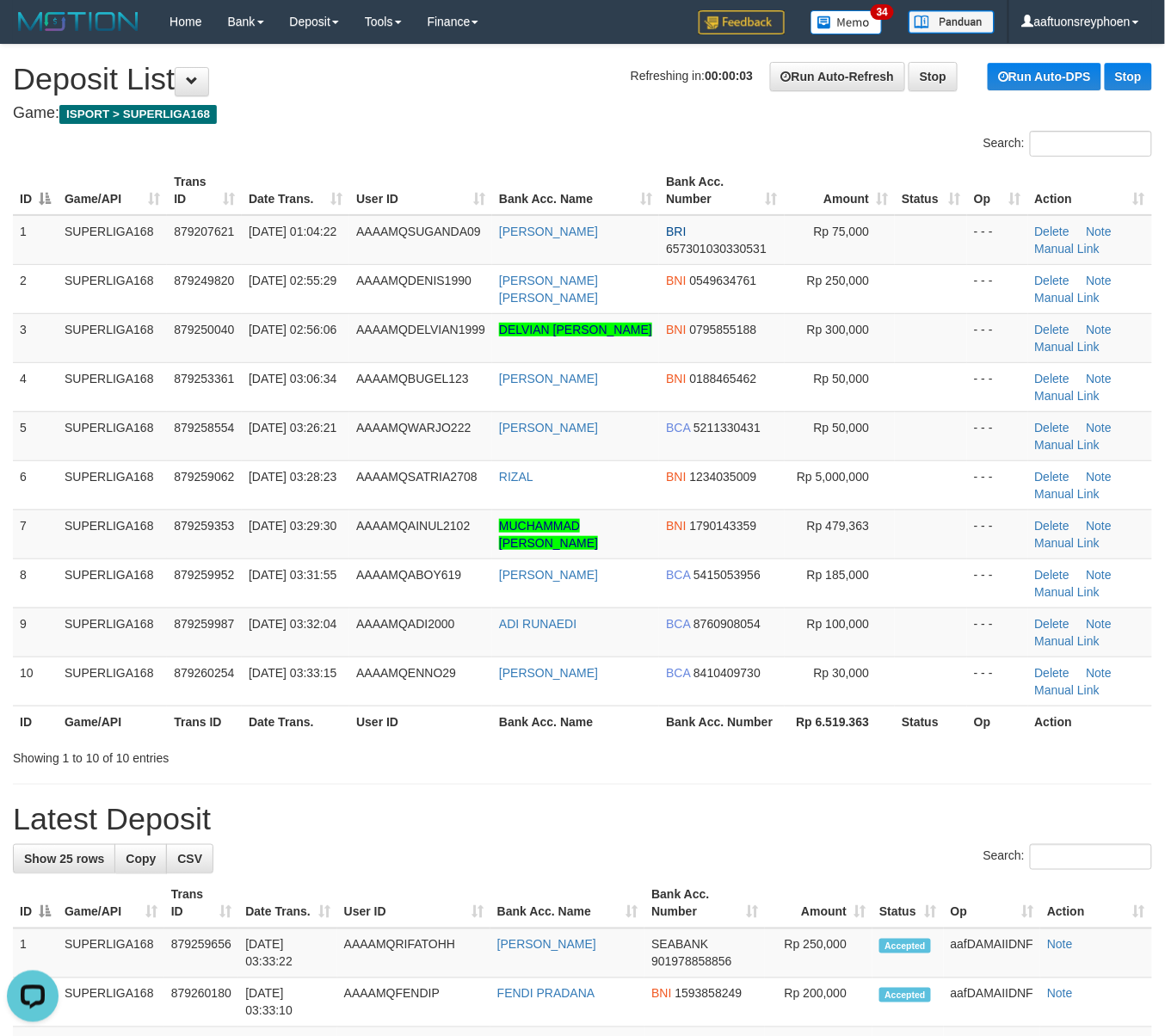
click at [155, 355] on td "SUPERLIGA168" at bounding box center [112, 337] width 109 height 49
drag, startPoint x: 211, startPoint y: 390, endPoint x: 7, endPoint y: 426, distance: 207.2
click at [206, 390] on td "879253361" at bounding box center [204, 386] width 74 height 49
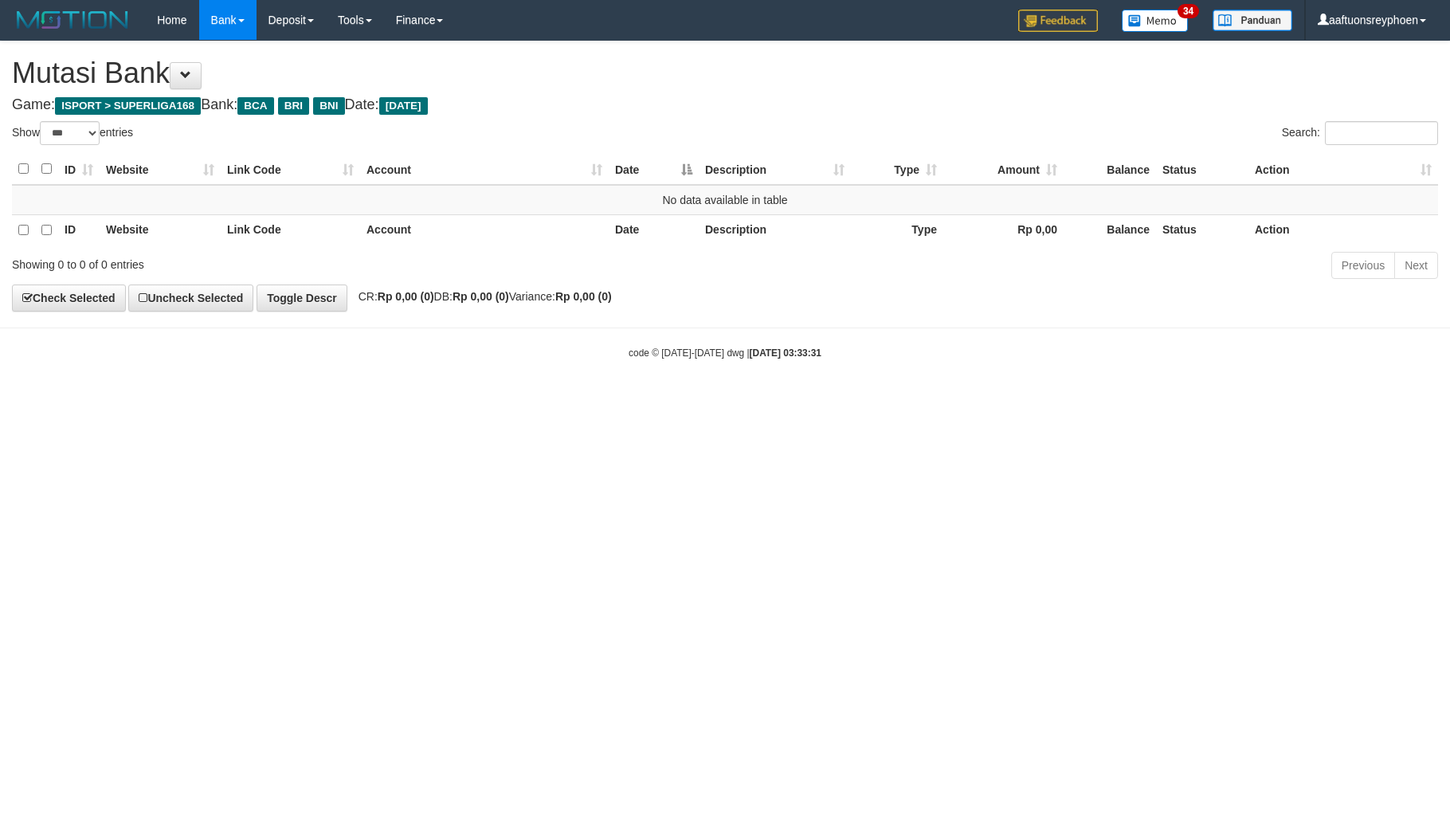
select select "***"
drag, startPoint x: 680, startPoint y: 598, endPoint x: 1051, endPoint y: 552, distance: 373.8
click at [744, 400] on html "Toggle navigation Home Bank Account List Load By Website Group [ISPORT] SUPERLI…" at bounding box center [725, 200] width 1450 height 400
drag, startPoint x: 876, startPoint y: 575, endPoint x: 887, endPoint y: 564, distance: 15.6
click at [882, 400] on html "Toggle navigation Home Bank Account List Load By Website Group [ISPORT] SUPERLI…" at bounding box center [725, 200] width 1450 height 400
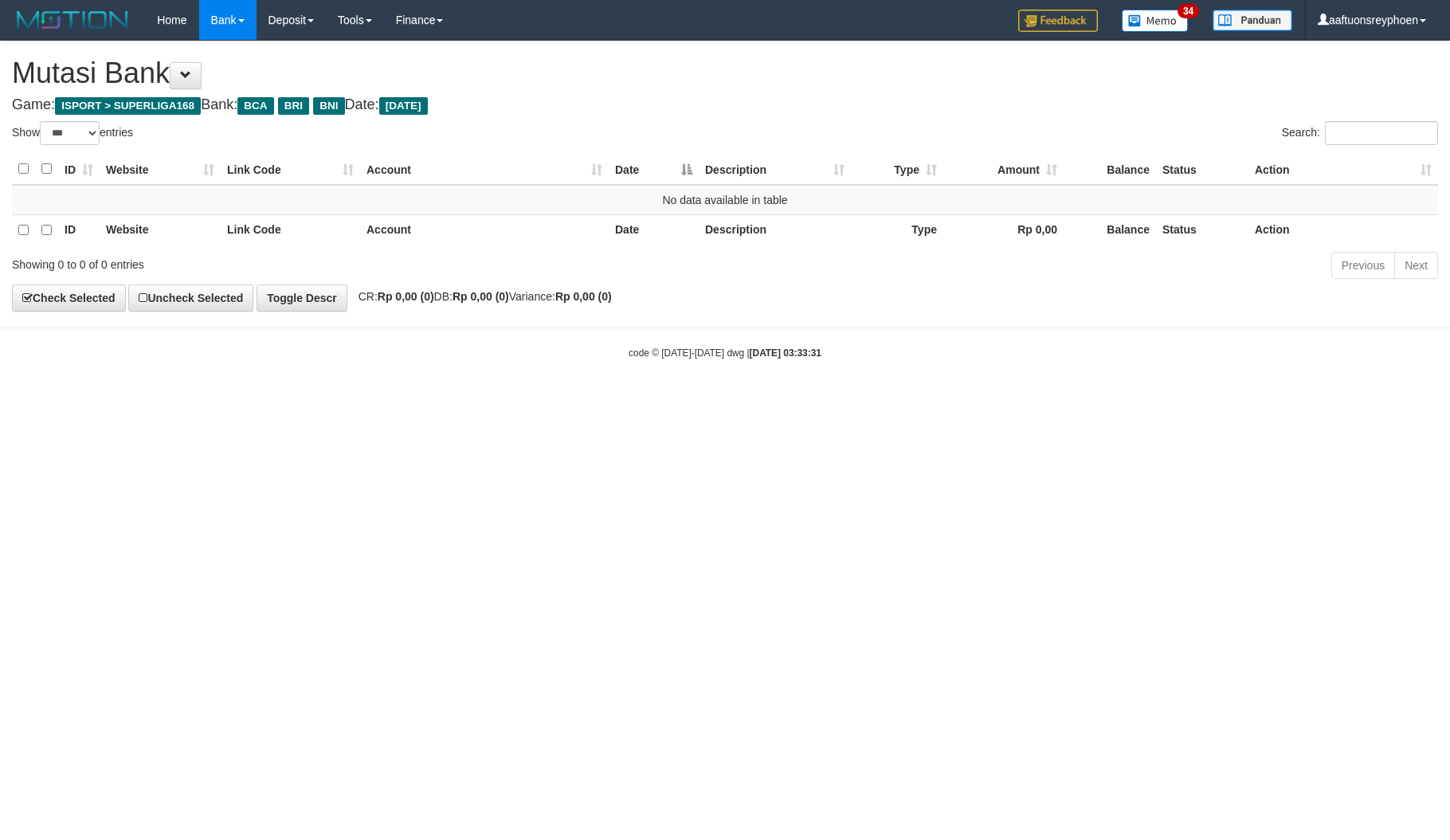
click at [1382, 400] on html "Toggle navigation Home Bank Account List Load By Website Group [ISPORT] SUPERLI…" at bounding box center [725, 200] width 1450 height 400
select select "***"
click at [635, 400] on html "Toggle navigation Home Bank Account List Load By Website Group [ISPORT] SUPERLI…" at bounding box center [725, 200] width 1450 height 400
select select "***"
drag, startPoint x: 972, startPoint y: 416, endPoint x: 1447, endPoint y: 340, distance: 481.0
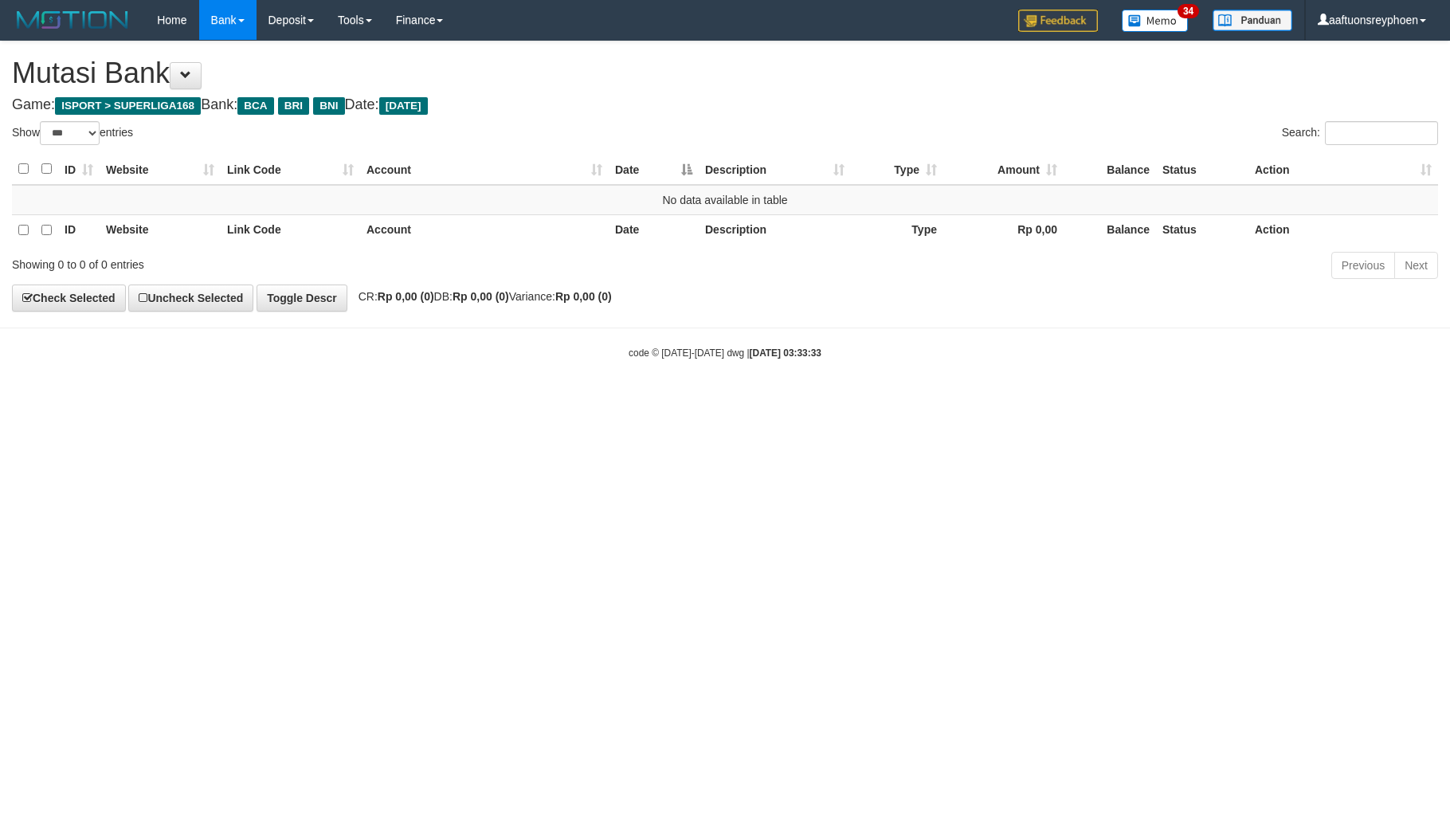
click at [1152, 364] on html "Toggle navigation Home Bank Account List Load By Website Group [ISPORT] SUPERLI…" at bounding box center [725, 200] width 1450 height 400
drag, startPoint x: 591, startPoint y: 581, endPoint x: 1449, endPoint y: 442, distance: 869.2
click at [612, 400] on html "Toggle navigation Home Bank Account List Load By Website Group [ISPORT] SUPERLI…" at bounding box center [725, 200] width 1450 height 400
drag, startPoint x: 680, startPoint y: 545, endPoint x: 765, endPoint y: 558, distance: 86.0
click at [696, 400] on html "Toggle navigation Home Bank Account List Load By Website Group [ISPORT] SUPERLI…" at bounding box center [725, 200] width 1450 height 400
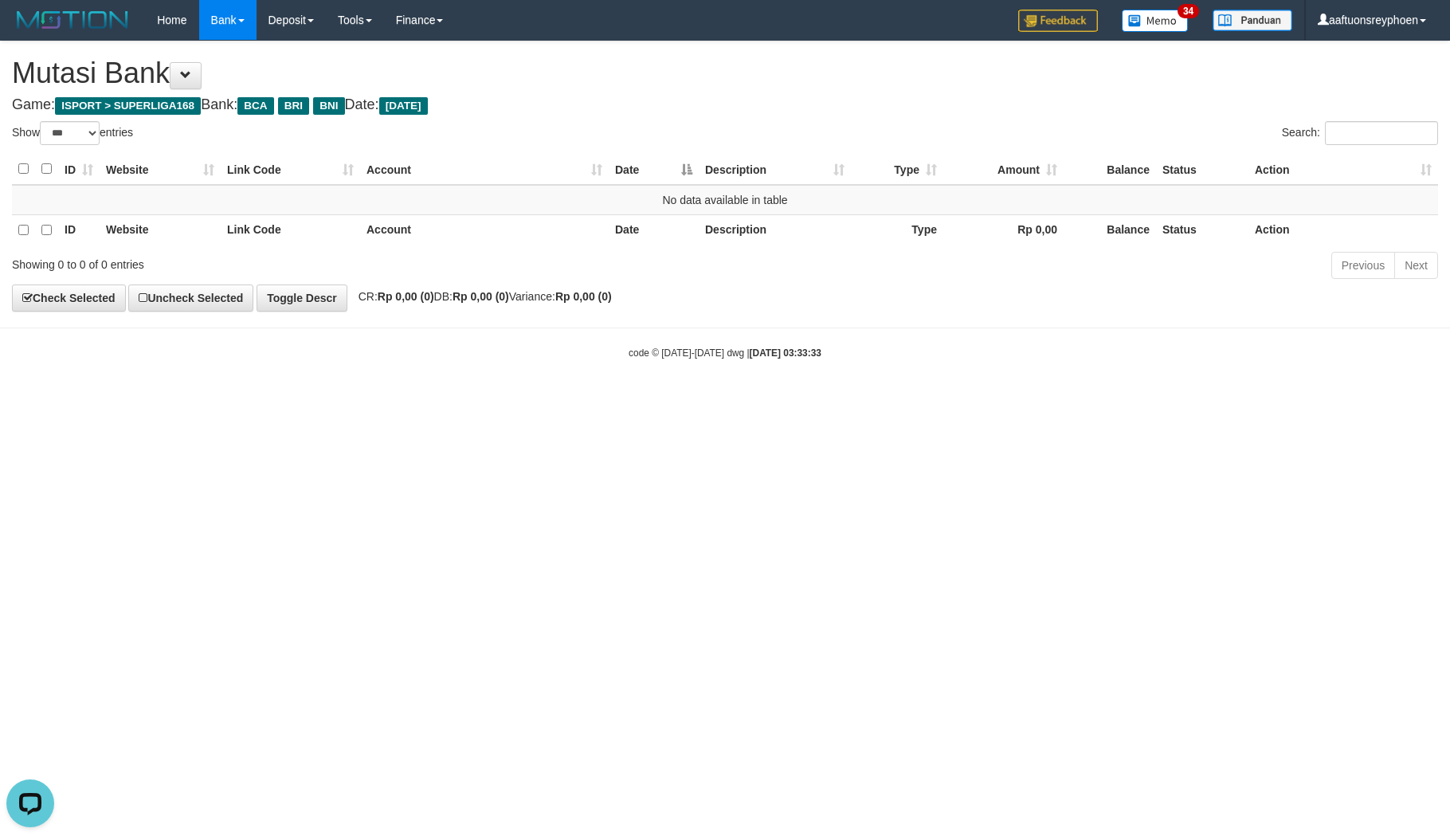
drag, startPoint x: 826, startPoint y: 497, endPoint x: 1447, endPoint y: 397, distance: 629.0
click at [951, 400] on html "Toggle navigation Home Bank Account List Load By Website Group [ISPORT] SUPERLI…" at bounding box center [725, 200] width 1450 height 400
drag, startPoint x: 676, startPoint y: 491, endPoint x: 1298, endPoint y: 421, distance: 625.9
click at [780, 400] on html "Toggle navigation Home Bank Account List Load By Website Group [ISPORT] SUPERLI…" at bounding box center [725, 200] width 1450 height 400
drag, startPoint x: 670, startPoint y: 488, endPoint x: 1114, endPoint y: 403, distance: 452.1
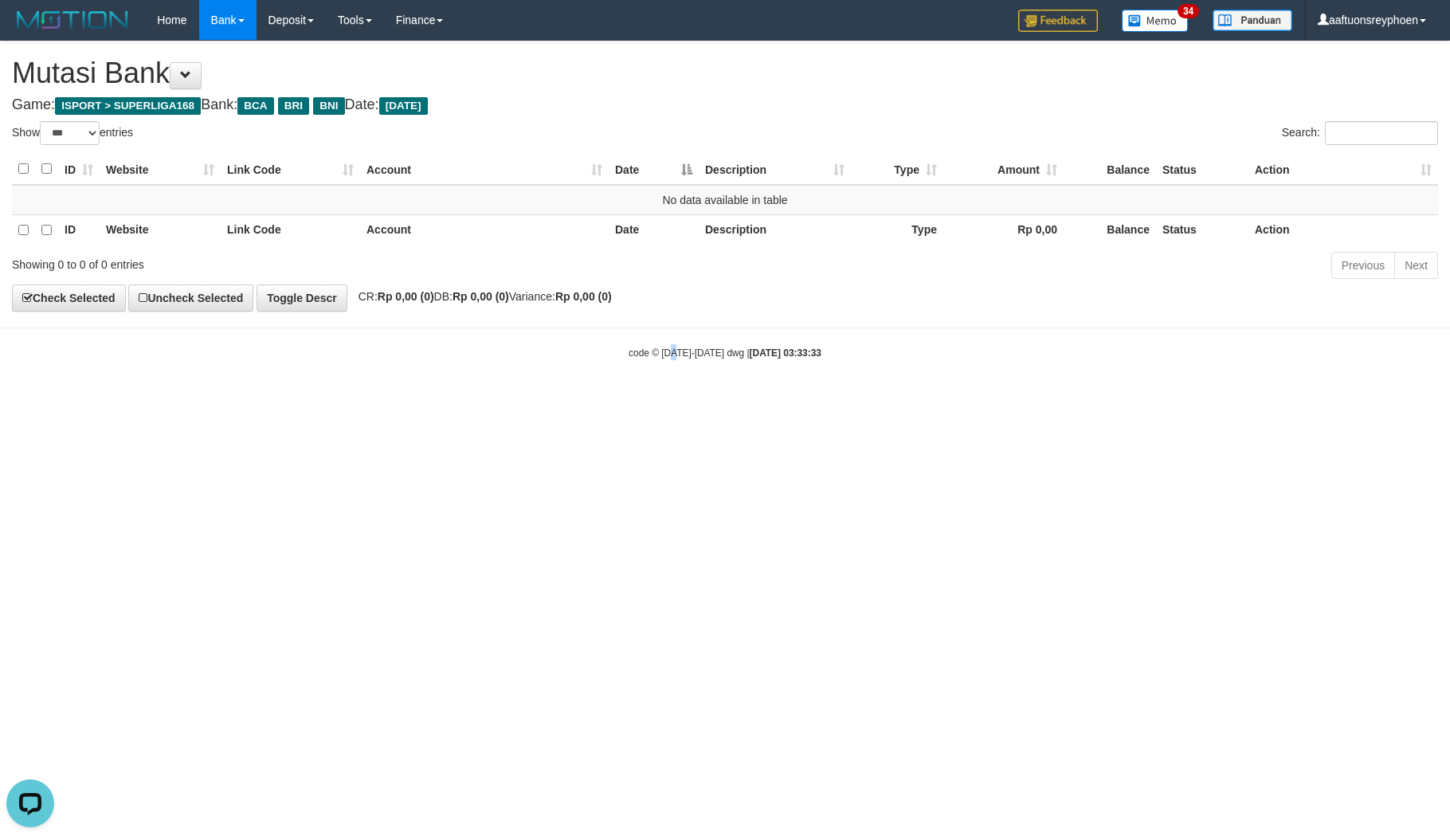
click at [709, 400] on html "Toggle navigation Home Bank Account List Load By Website Group [ISPORT] SUPERLI…" at bounding box center [725, 200] width 1450 height 400
drag, startPoint x: 1082, startPoint y: 383, endPoint x: 1441, endPoint y: 331, distance: 362.7
click at [1228, 357] on body "Toggle navigation Home Bank Account List Load By Website Group [ISPORT] SUPERLI…" at bounding box center [725, 200] width 1450 height 400
drag, startPoint x: 972, startPoint y: 367, endPoint x: 1447, endPoint y: 264, distance: 486.0
click at [1079, 349] on body "Toggle navigation Home Bank Account List Load By Website Group [ISPORT] SUPERLI…" at bounding box center [725, 200] width 1450 height 400
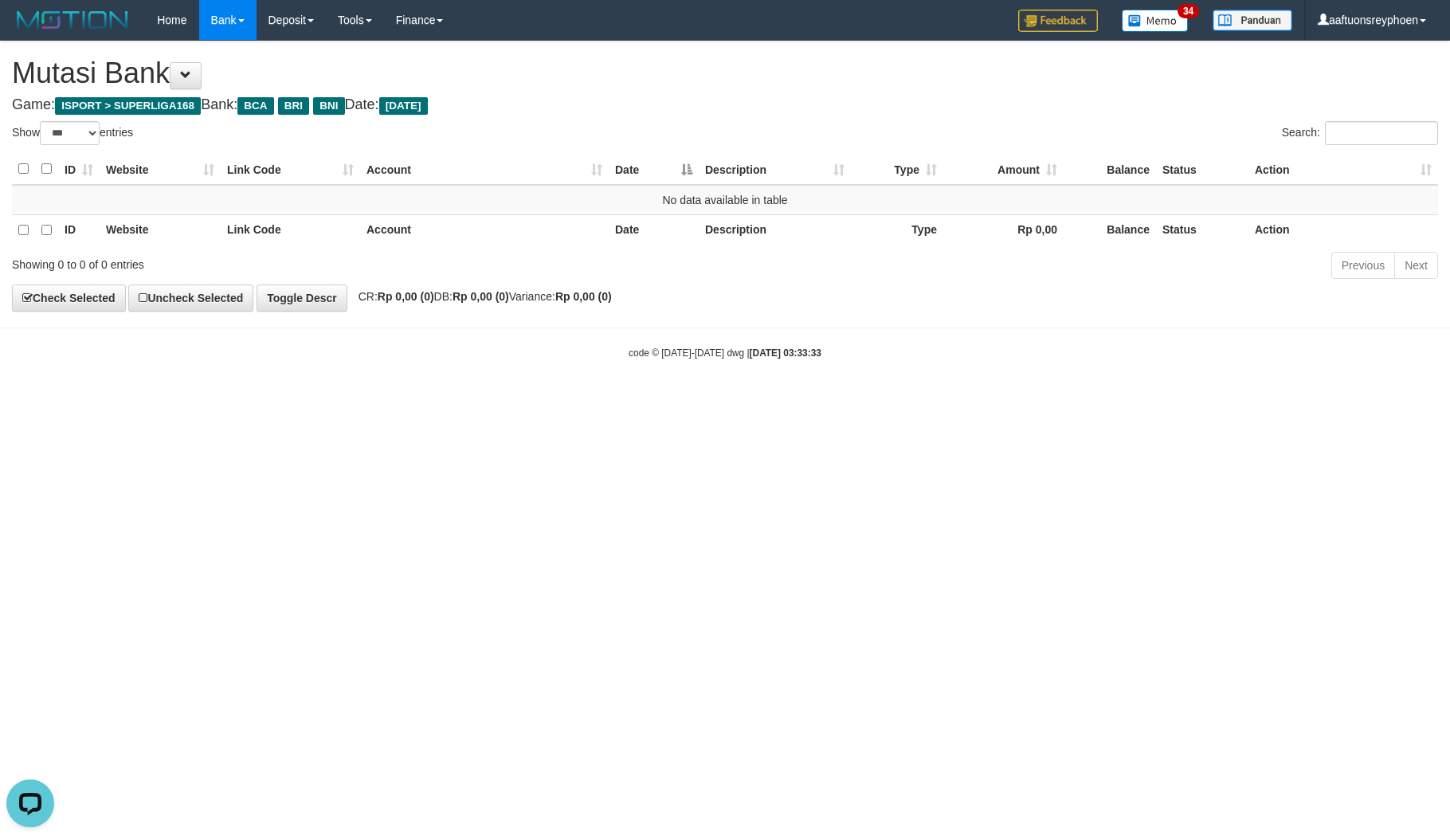
drag, startPoint x: 837, startPoint y: 428, endPoint x: 1107, endPoint y: 396, distance: 271.9
click at [852, 400] on html "Toggle navigation Home Bank Account List Load By Website Group [ISPORT] SUPERLI…" at bounding box center [725, 200] width 1450 height 400
drag, startPoint x: 1011, startPoint y: 408, endPoint x: 1352, endPoint y: 366, distance: 343.6
click at [1129, 383] on html "Toggle navigation Home Bank Account List Load By Website Group [ISPORT] SUPERLI…" at bounding box center [725, 200] width 1450 height 400
drag, startPoint x: 1283, startPoint y: 386, endPoint x: 1443, endPoint y: 360, distance: 162.1
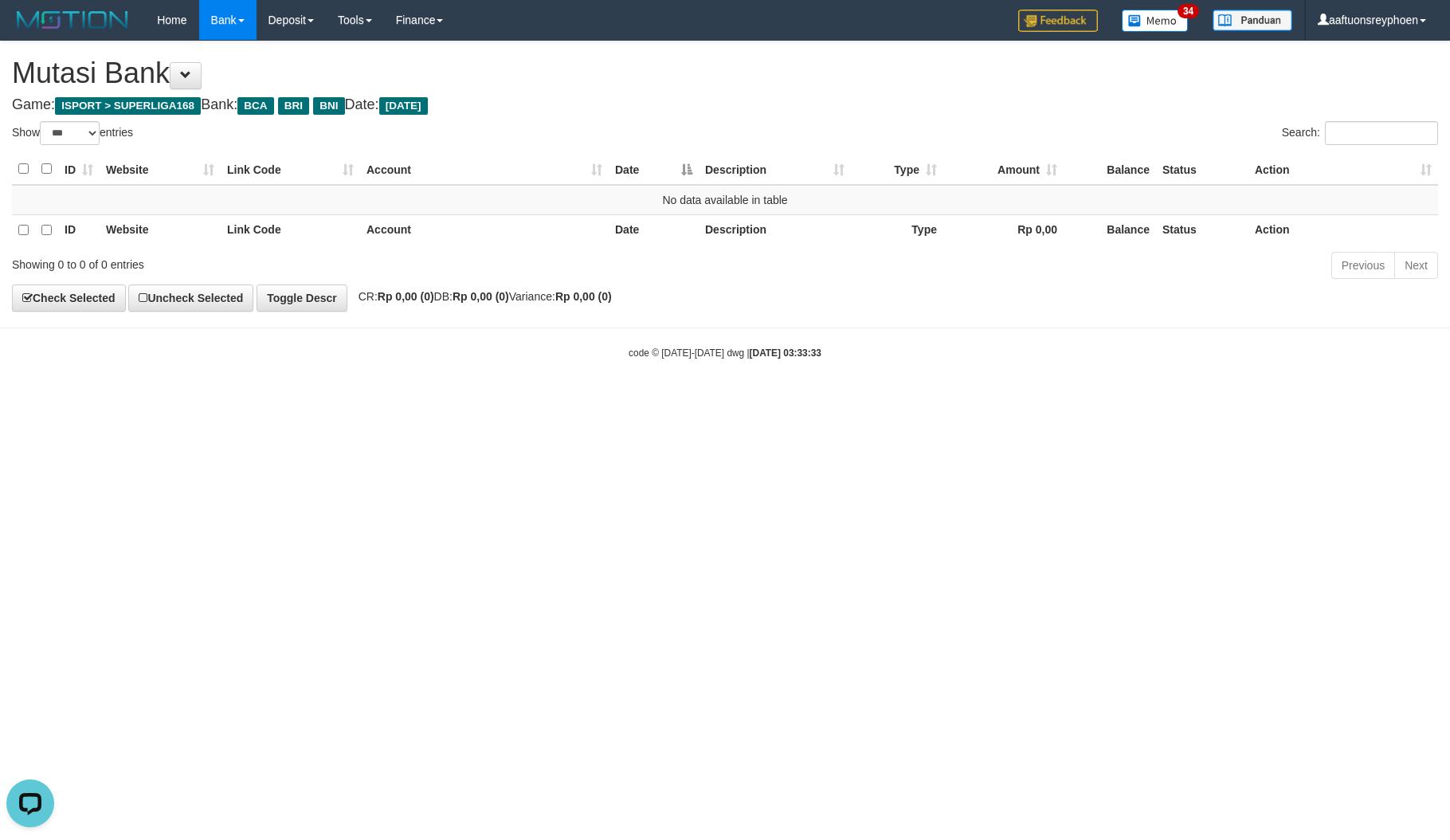
click at [1298, 384] on html "Toggle navigation Home Bank Account List Load By Website Group [ISPORT] SUPERLI…" at bounding box center [725, 200] width 1450 height 400
drag, startPoint x: 788, startPoint y: 508, endPoint x: 1445, endPoint y: 390, distance: 667.5
click at [847, 400] on html "Toggle navigation Home Bank Account List Load By Website Group [ISPORT] SUPERLI…" at bounding box center [725, 200] width 1450 height 400
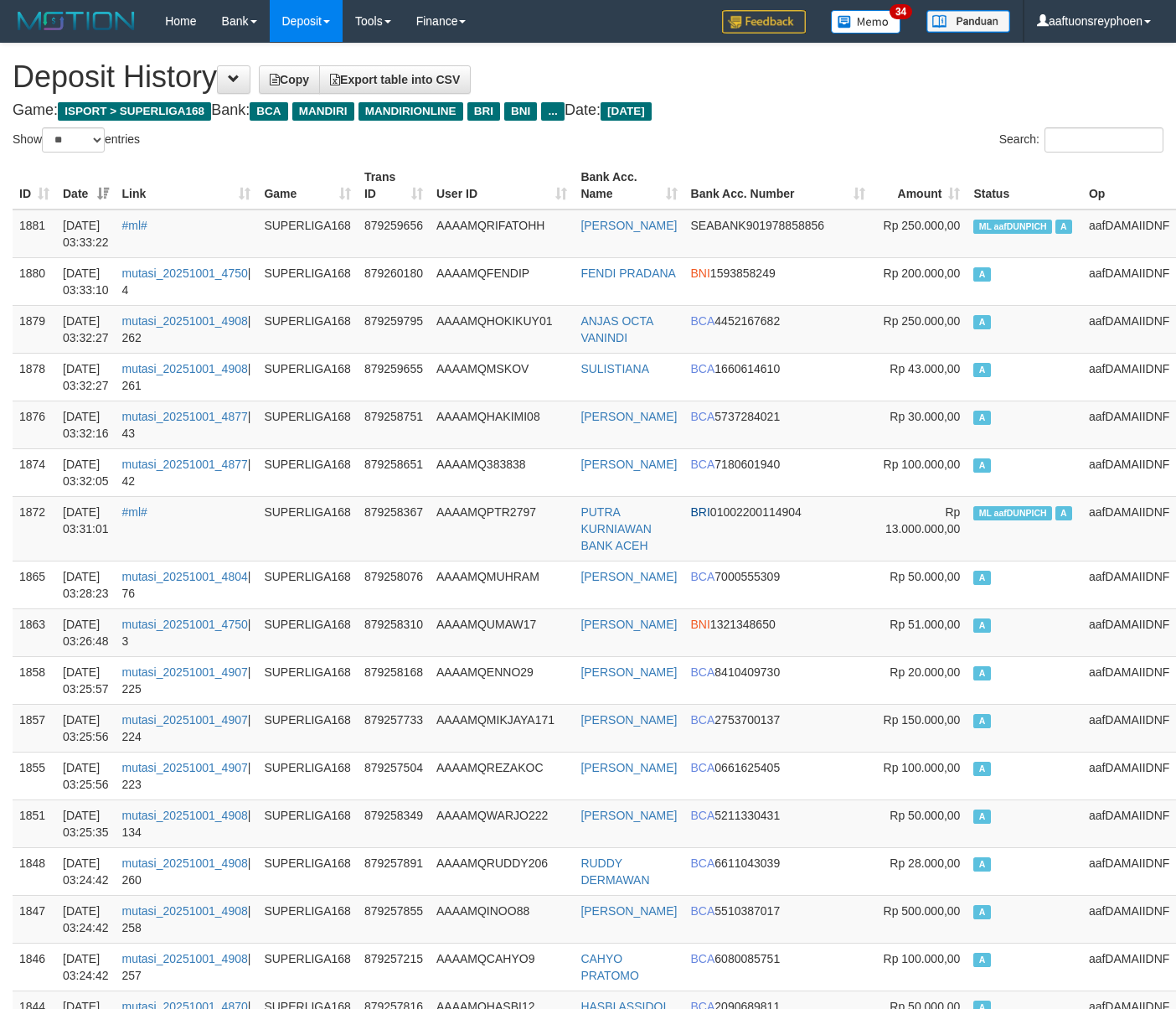
select select "**"
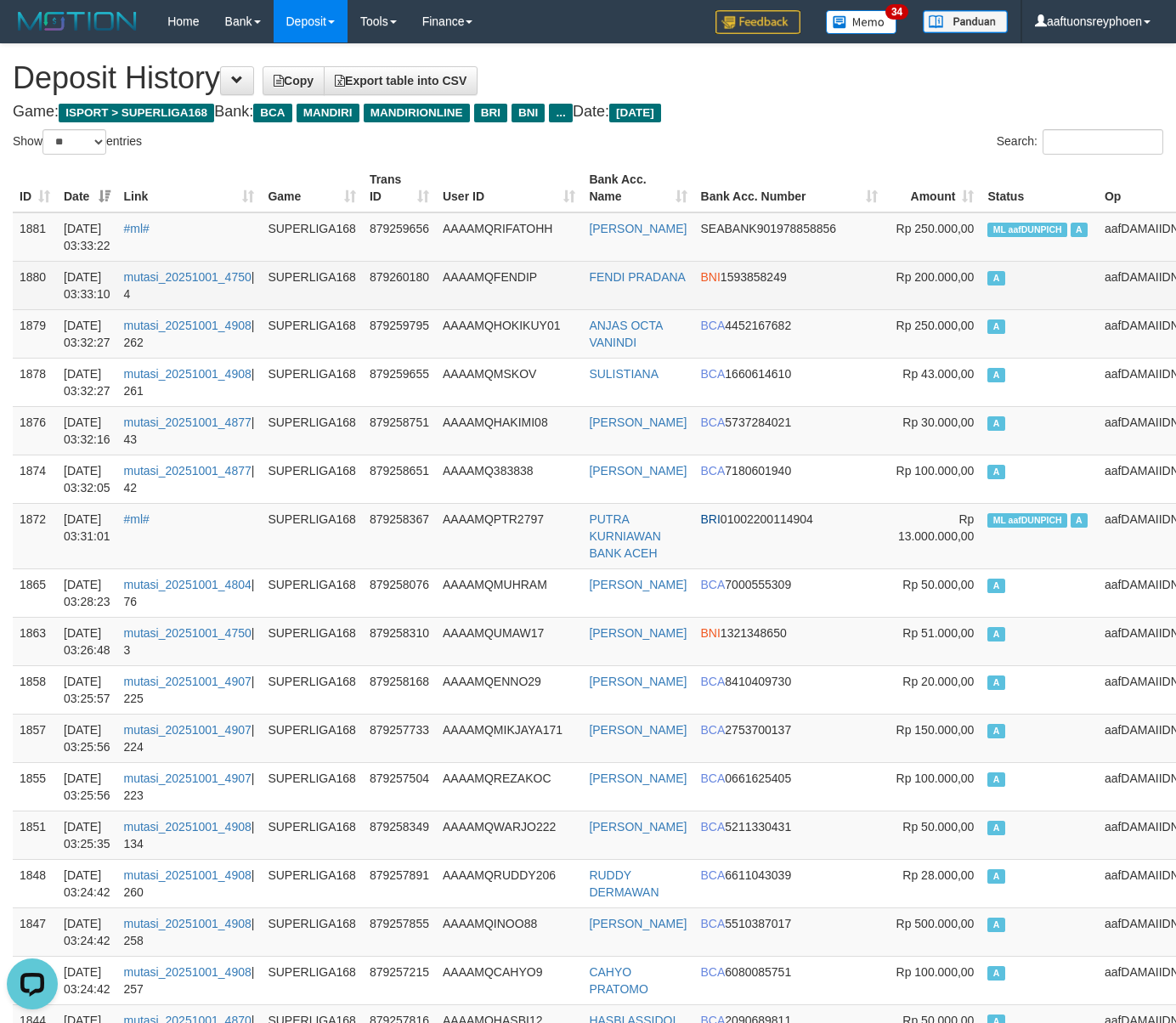
click at [980, 309] on td "A" at bounding box center [1039, 284] width 118 height 48
click at [980, 305] on td "A" at bounding box center [1039, 284] width 118 height 48
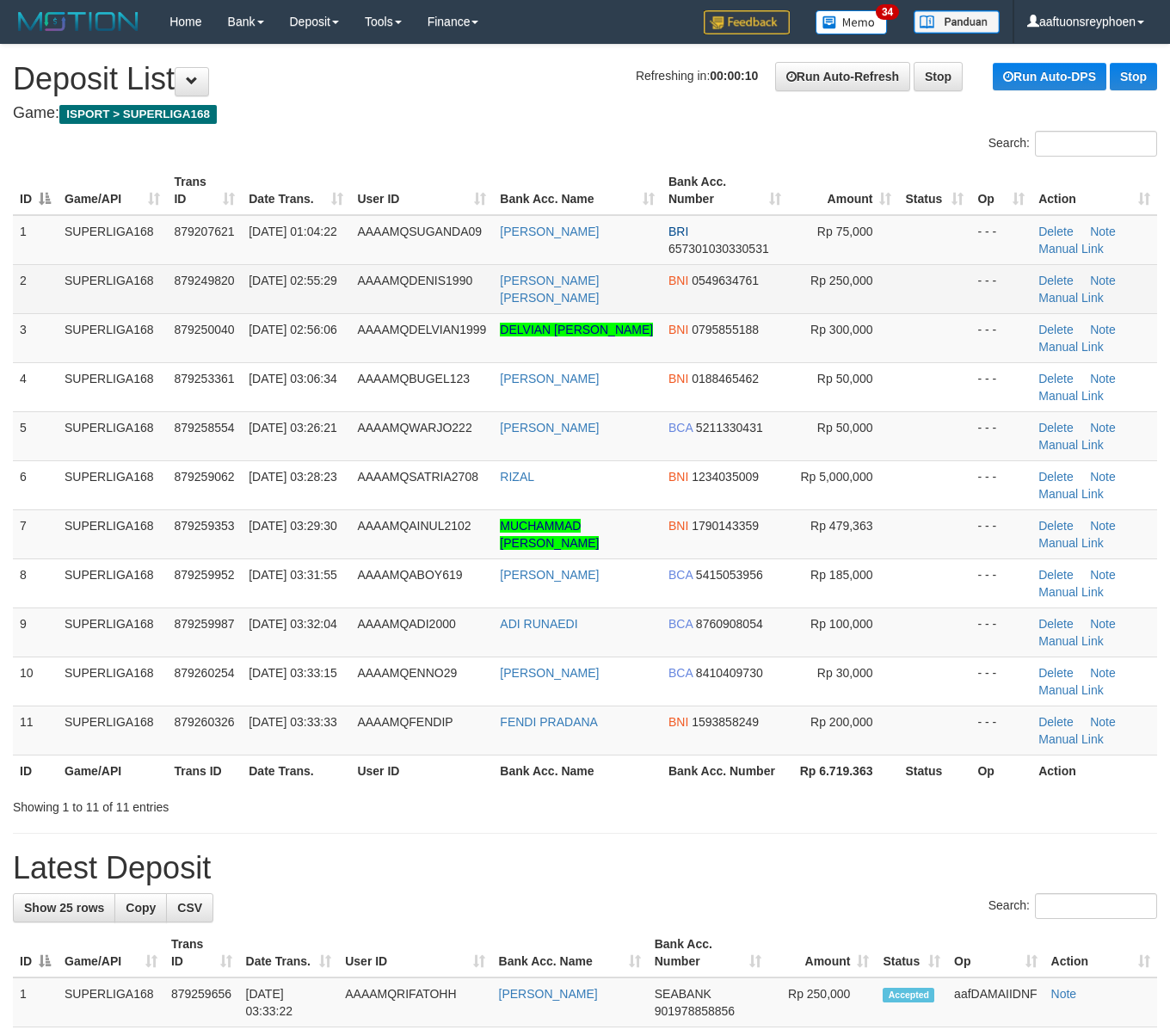
click at [325, 311] on td "[DATE] 02:55:29" at bounding box center [295, 288] width 108 height 49
click at [324, 308] on td "[DATE] 02:55:29" at bounding box center [295, 288] width 108 height 49
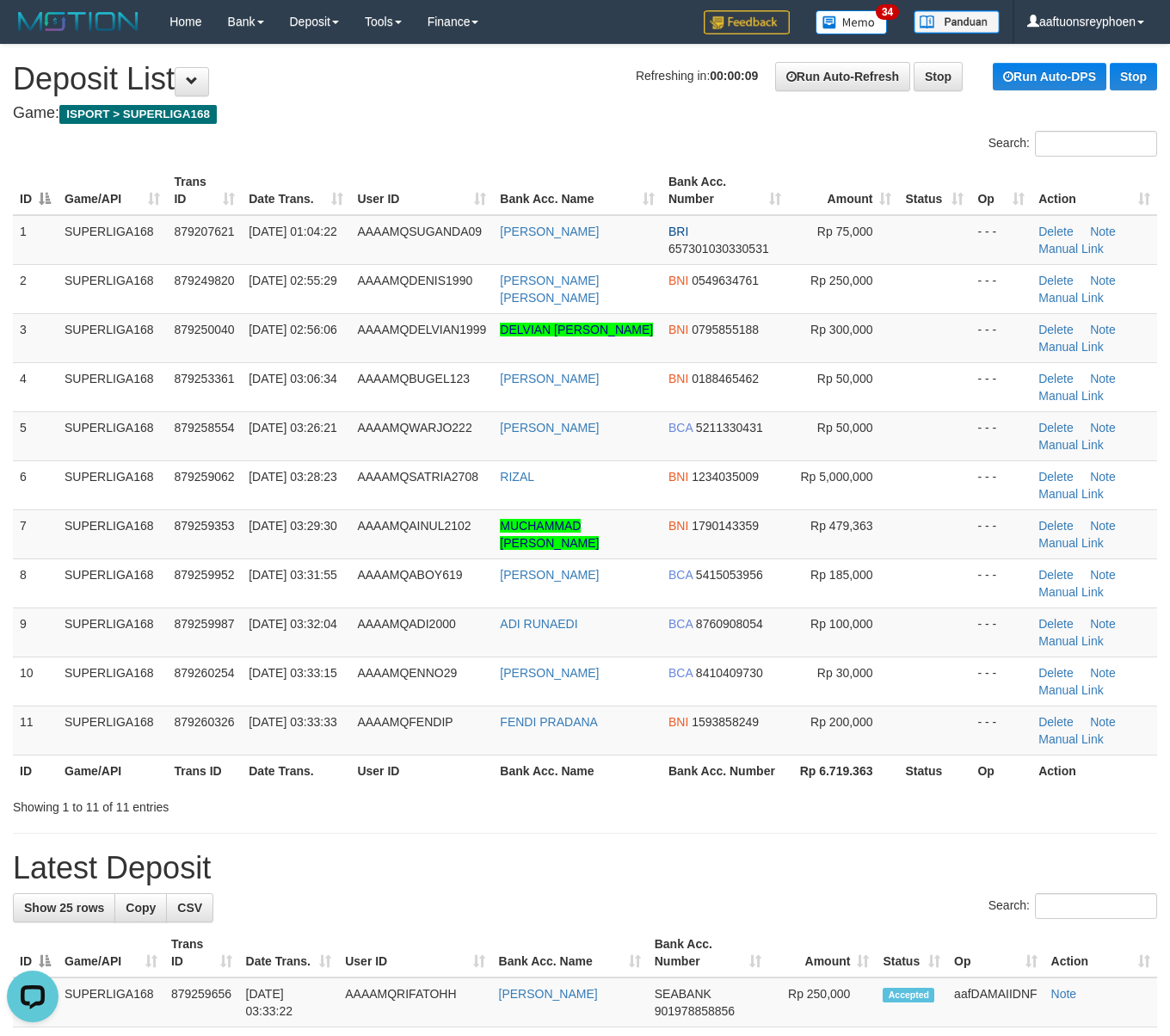
drag, startPoint x: 434, startPoint y: 139, endPoint x: 332, endPoint y: 178, distance: 109.2
click at [419, 147] on div "Search:" at bounding box center [585, 146] width 1170 height 30
drag, startPoint x: 332, startPoint y: 169, endPoint x: 315, endPoint y: 171, distance: 17.1
click at [331, 169] on th "Date Trans." at bounding box center [295, 189] width 108 height 49
drag, startPoint x: 107, startPoint y: 228, endPoint x: 1, endPoint y: 242, distance: 106.9
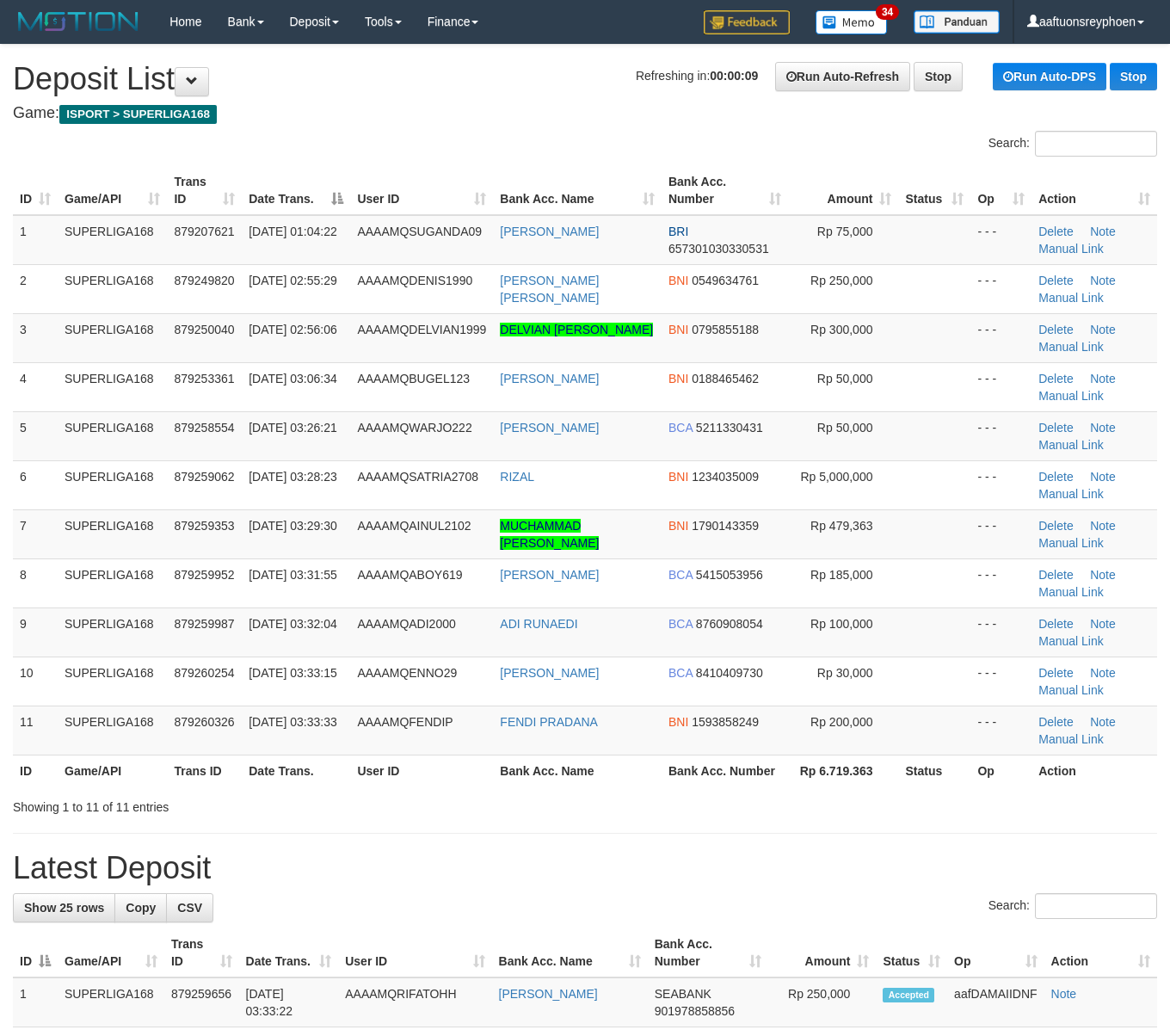
click at [75, 228] on td "SUPERLIGA168" at bounding box center [112, 240] width 109 height 50
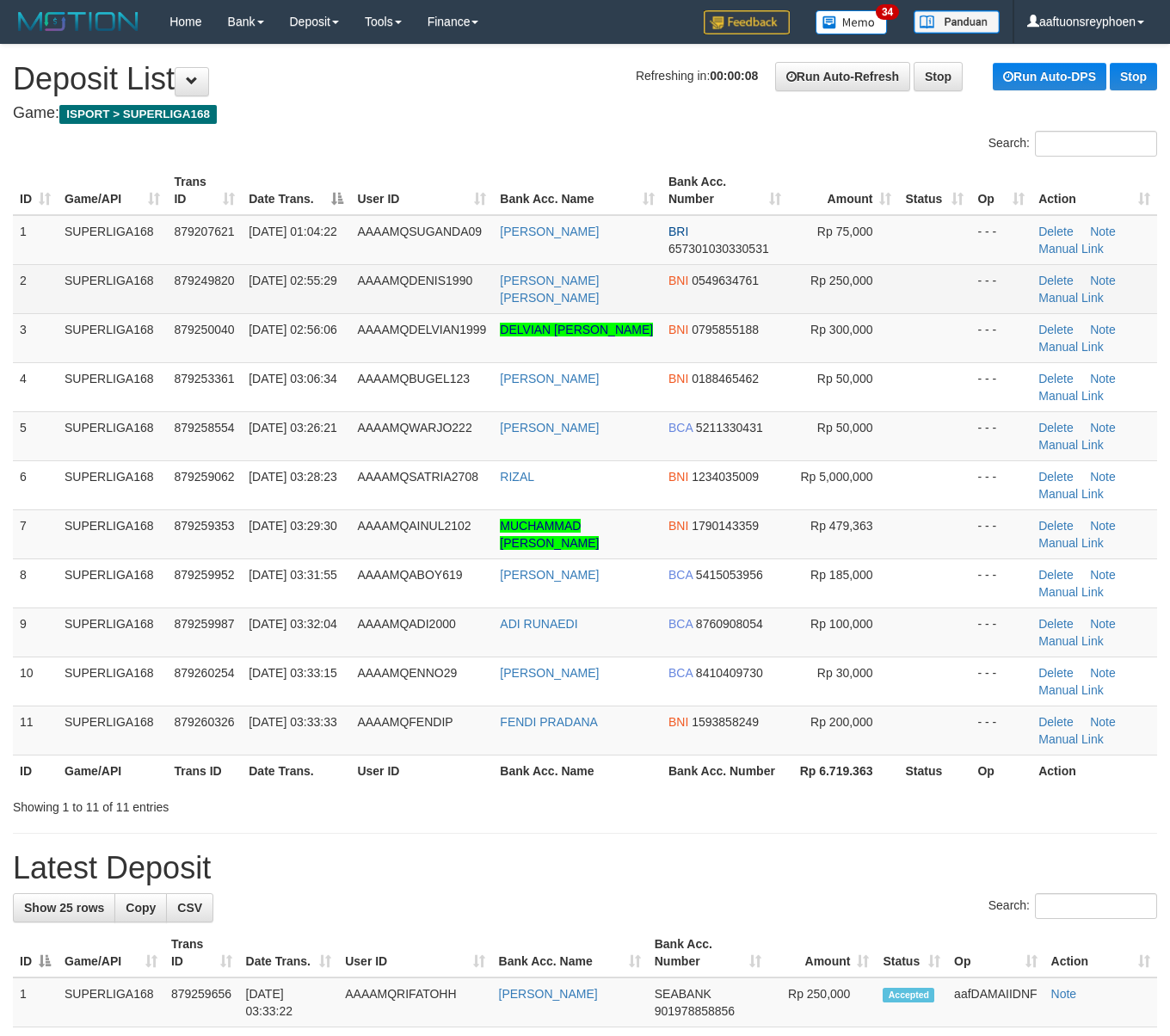
click at [81, 302] on td "SUPERLIGA168" at bounding box center [112, 288] width 109 height 49
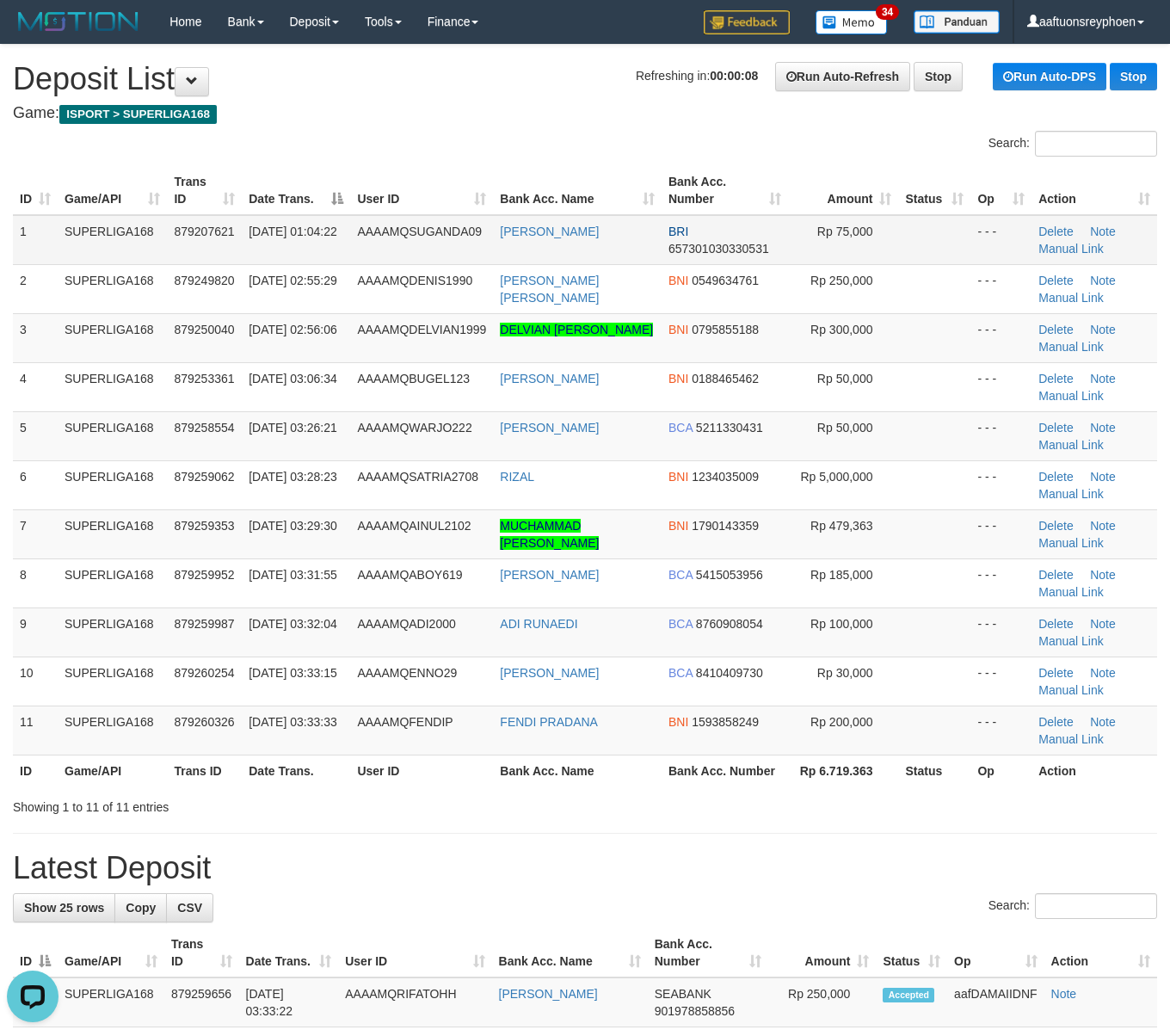
click at [237, 224] on tr "1 SUPERLIGA168 879207621 01/10/2025 01:04:22 AAAAMQSUGANDA09 OKY SUGANDA BRI 65…" at bounding box center [585, 240] width 1144 height 50
click at [237, 224] on td "879207621" at bounding box center [203, 240] width 74 height 50
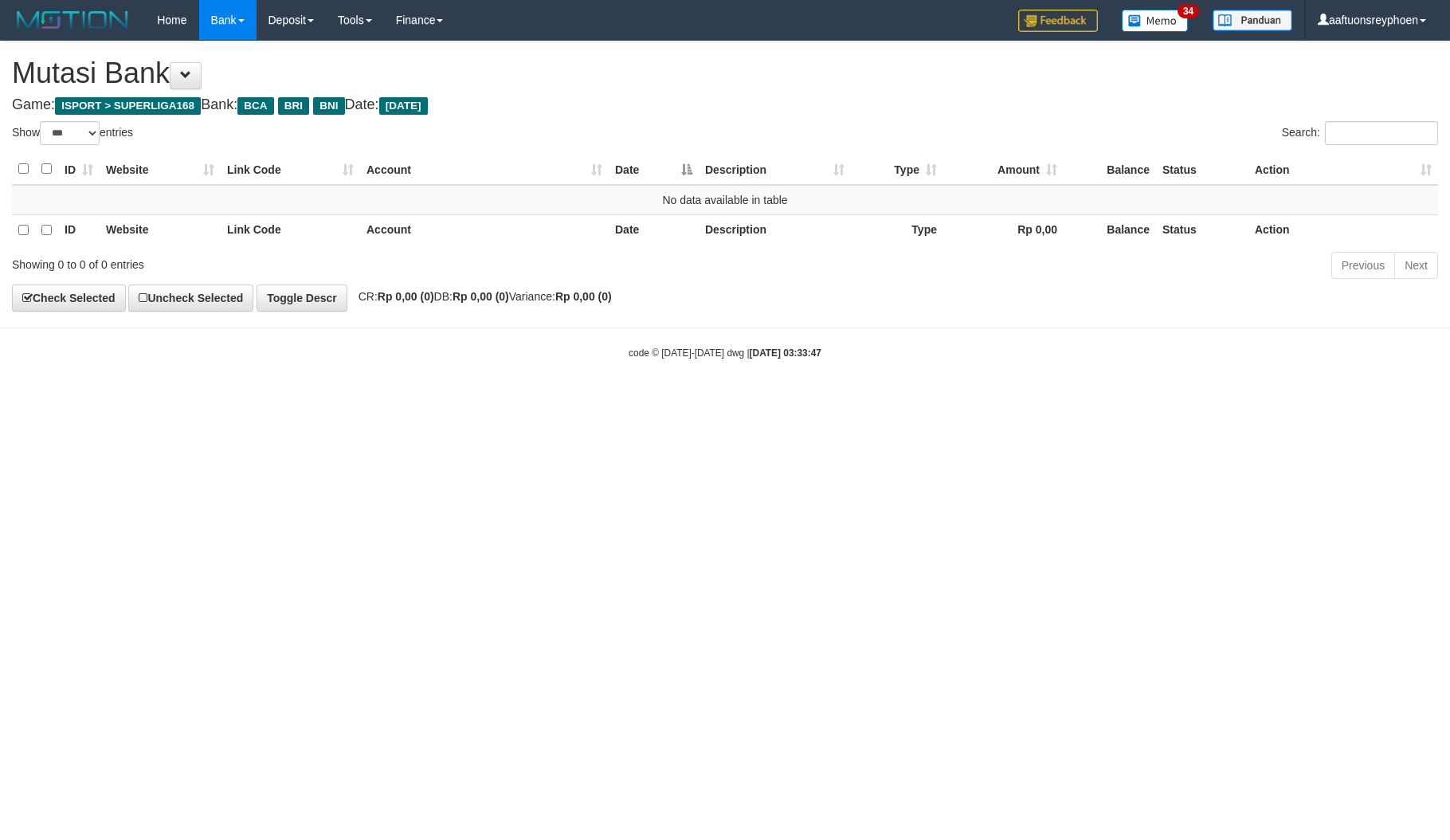
select select "***"
drag, startPoint x: 833, startPoint y: 89, endPoint x: 731, endPoint y: 507, distance: 430.3
click at [768, 400] on html "Toggle navigation Home Bank Account List Load By Website Group [ISPORT] SUPERLI…" at bounding box center [725, 200] width 1450 height 400
click at [731, 400] on html "Toggle navigation Home Bank Account List Load By Website Group [ISPORT] SUPERLI…" at bounding box center [725, 200] width 1450 height 400
drag, startPoint x: 1448, startPoint y: 400, endPoint x: 1409, endPoint y: 414, distance: 41.4
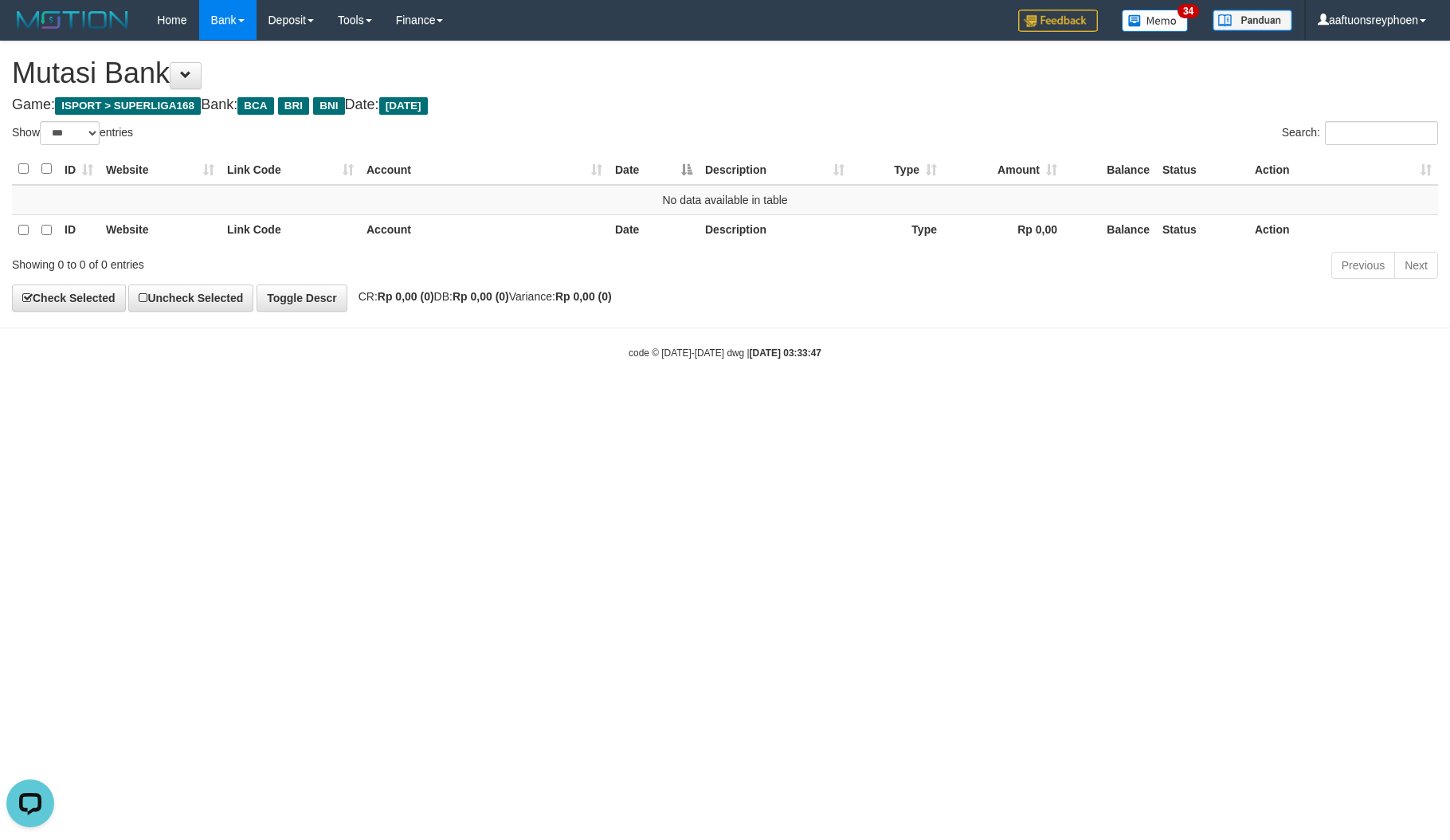
click at [1444, 400] on html "Toggle navigation Home Bank Account List Load By Website Group [ISPORT] SUPERLI…" at bounding box center [725, 200] width 1450 height 400
drag, startPoint x: 828, startPoint y: 500, endPoint x: 1142, endPoint y: 485, distance: 314.4
click at [906, 400] on html "Toggle navigation Home Bank Account List Load By Website Group [ISPORT] SUPERLI…" at bounding box center [725, 200] width 1450 height 400
click at [1411, 400] on html "Toggle navigation Home Bank Account List Load By Website Group [ISPORT] SUPERLI…" at bounding box center [725, 200] width 1450 height 400
drag, startPoint x: 603, startPoint y: 599, endPoint x: 1160, endPoint y: 510, distance: 564.1
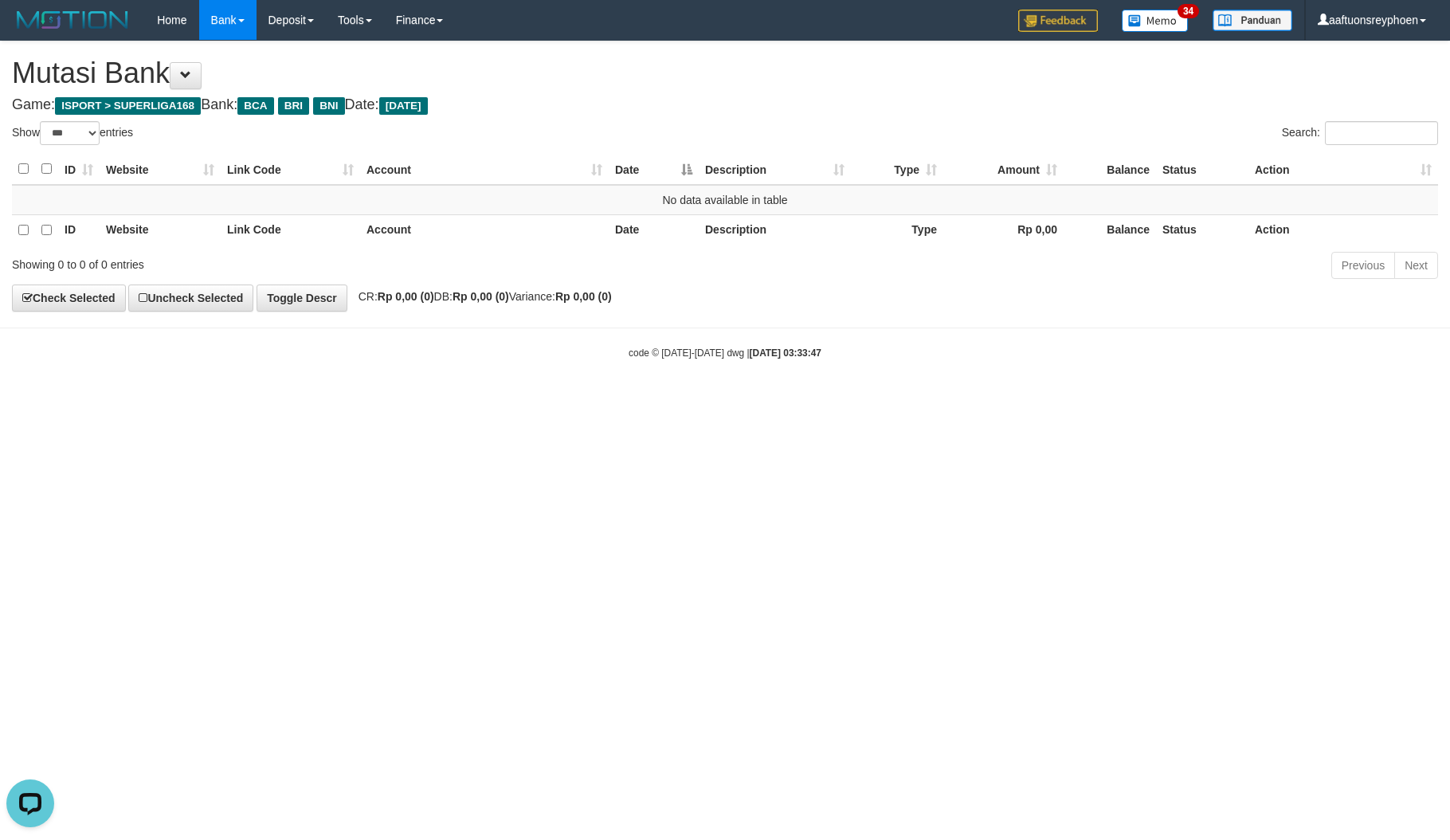
click at [714, 400] on html "Toggle navigation Home Bank Account List Load By Website Group [ISPORT] SUPERLI…" at bounding box center [725, 200] width 1450 height 400
drag, startPoint x: 1434, startPoint y: 464, endPoint x: 832, endPoint y: 607, distance: 618.8
click at [1412, 400] on html "Toggle navigation Home Bank Account List Load By Website Group [ISPORT] SUPERLI…" at bounding box center [725, 200] width 1450 height 400
drag, startPoint x: 719, startPoint y: 638, endPoint x: 1444, endPoint y: 526, distance: 733.6
click at [1053, 400] on html "Toggle navigation Home Bank Account List Load By Website Group [ISPORT] SUPERLI…" at bounding box center [725, 200] width 1450 height 400
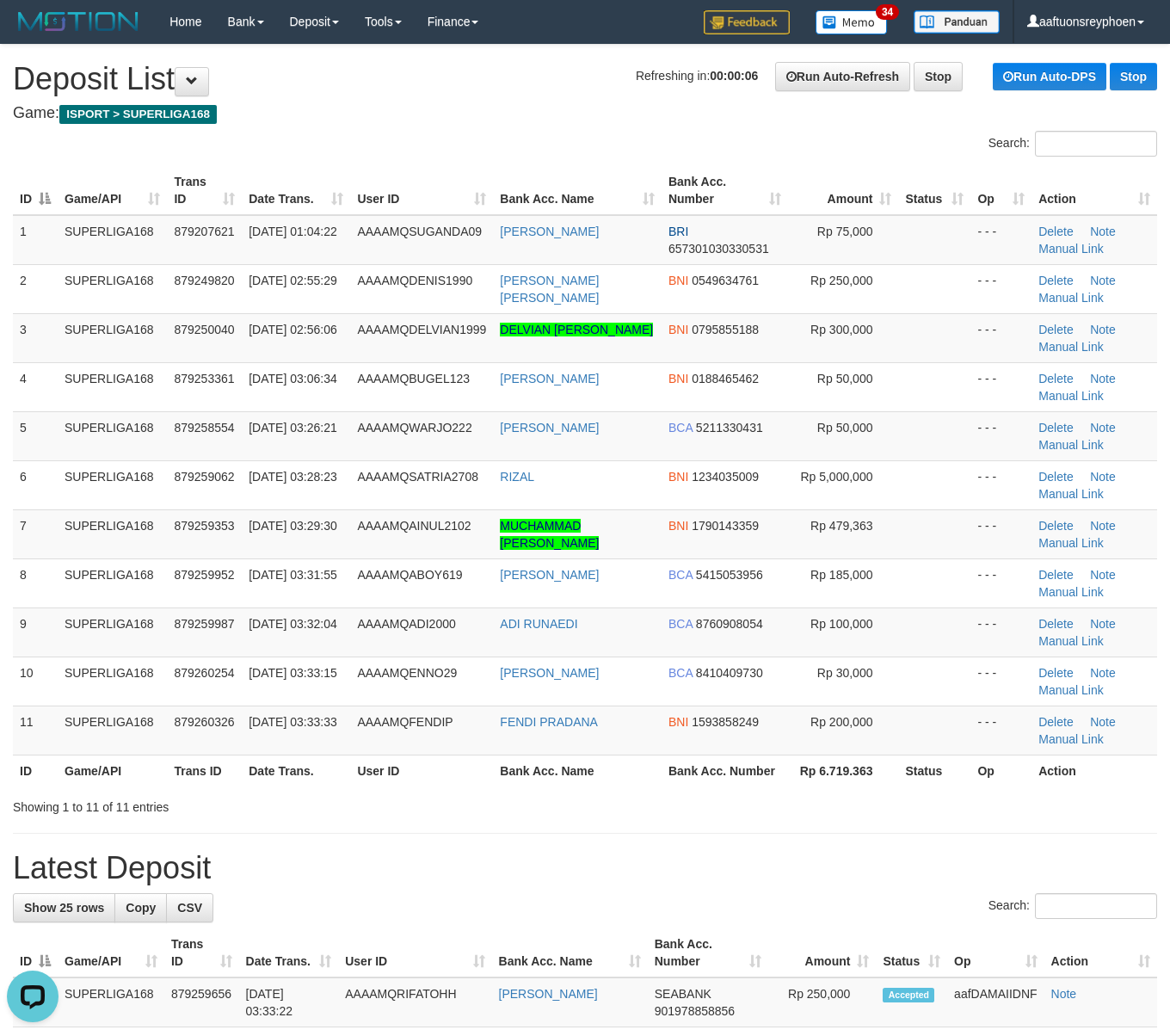
drag, startPoint x: 56, startPoint y: 428, endPoint x: 2, endPoint y: 437, distance: 54.7
click at [25, 433] on td "5" at bounding box center [35, 435] width 45 height 49
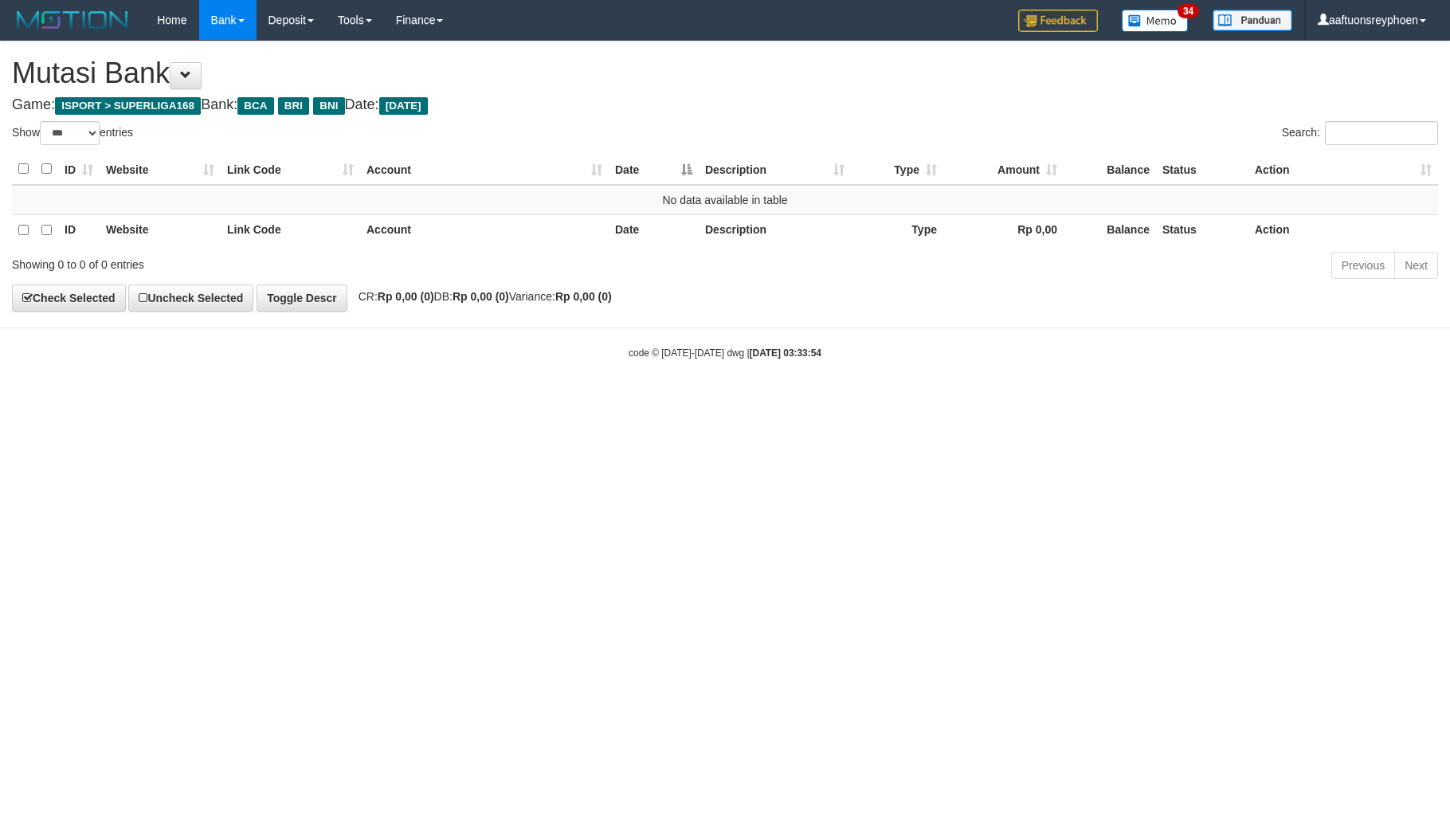
select select "***"
drag, startPoint x: 867, startPoint y: 449, endPoint x: 1184, endPoint y: 416, distance: 318.7
click at [969, 400] on html "Toggle navigation Home Bank Account List Load By Website Group [ISPORT] SUPERLI…" at bounding box center [725, 200] width 1450 height 400
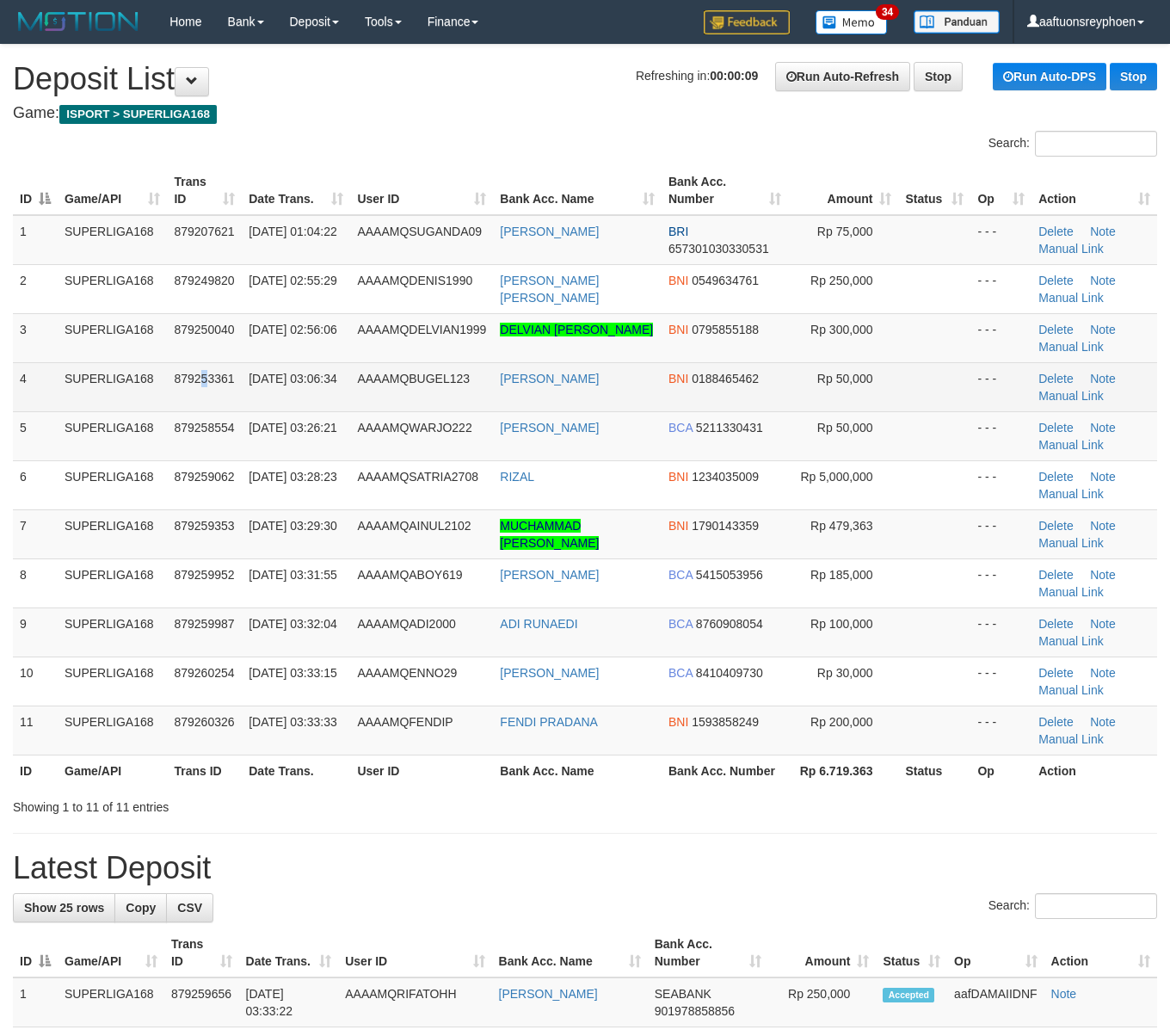
click at [206, 365] on td "879253361" at bounding box center [203, 386] width 74 height 49
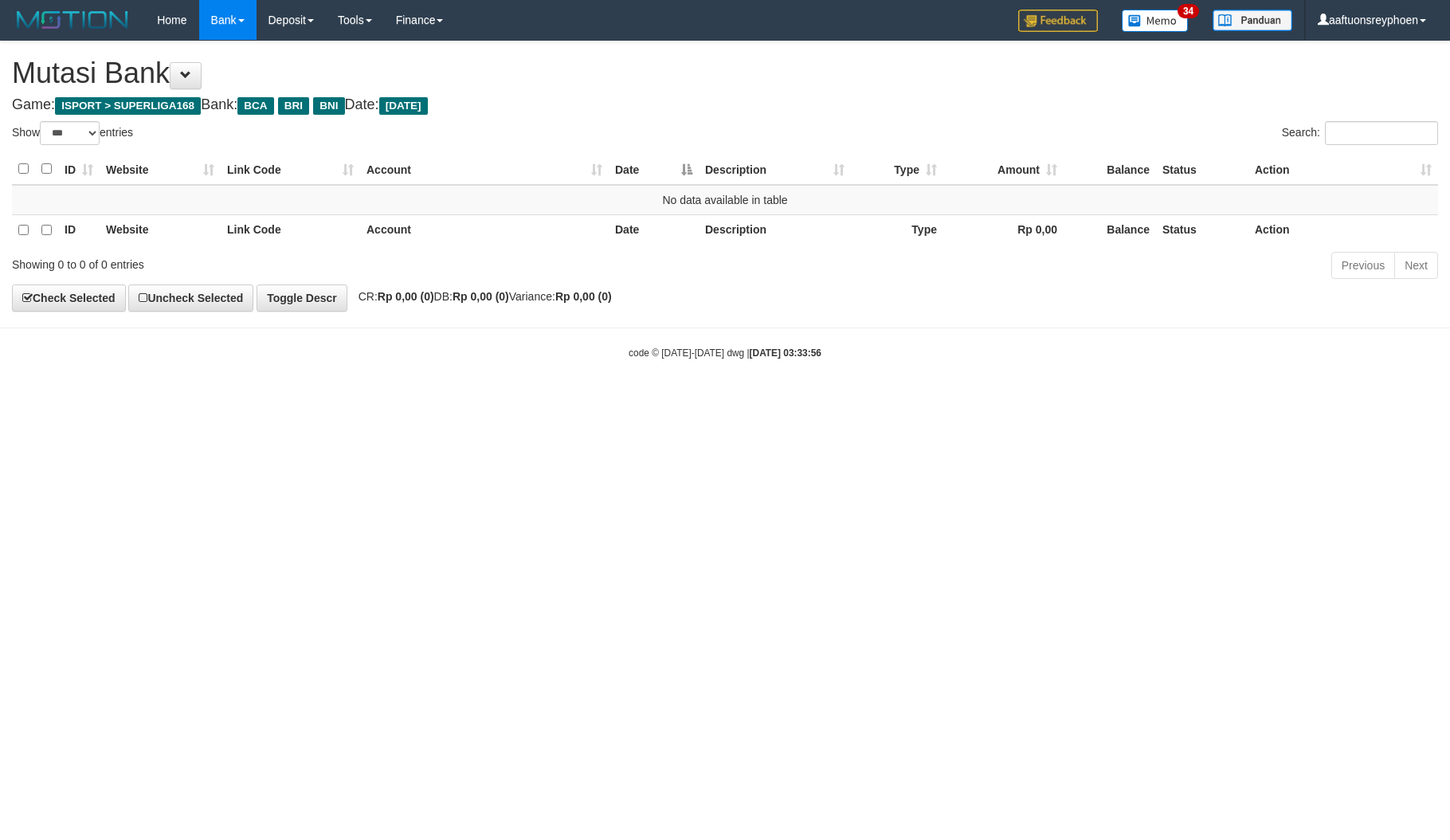
select select "***"
click at [1316, 400] on html "Toggle navigation Home Bank Account List Load By Website Group [ISPORT] SUPERLI…" at bounding box center [725, 200] width 1450 height 400
select select "***"
drag, startPoint x: 714, startPoint y: 522, endPoint x: 750, endPoint y: 588, distance: 75.2
click at [714, 400] on html "Toggle navigation Home Bank Account List Load By Website Group [ISPORT] SUPERLI…" at bounding box center [725, 200] width 1450 height 400
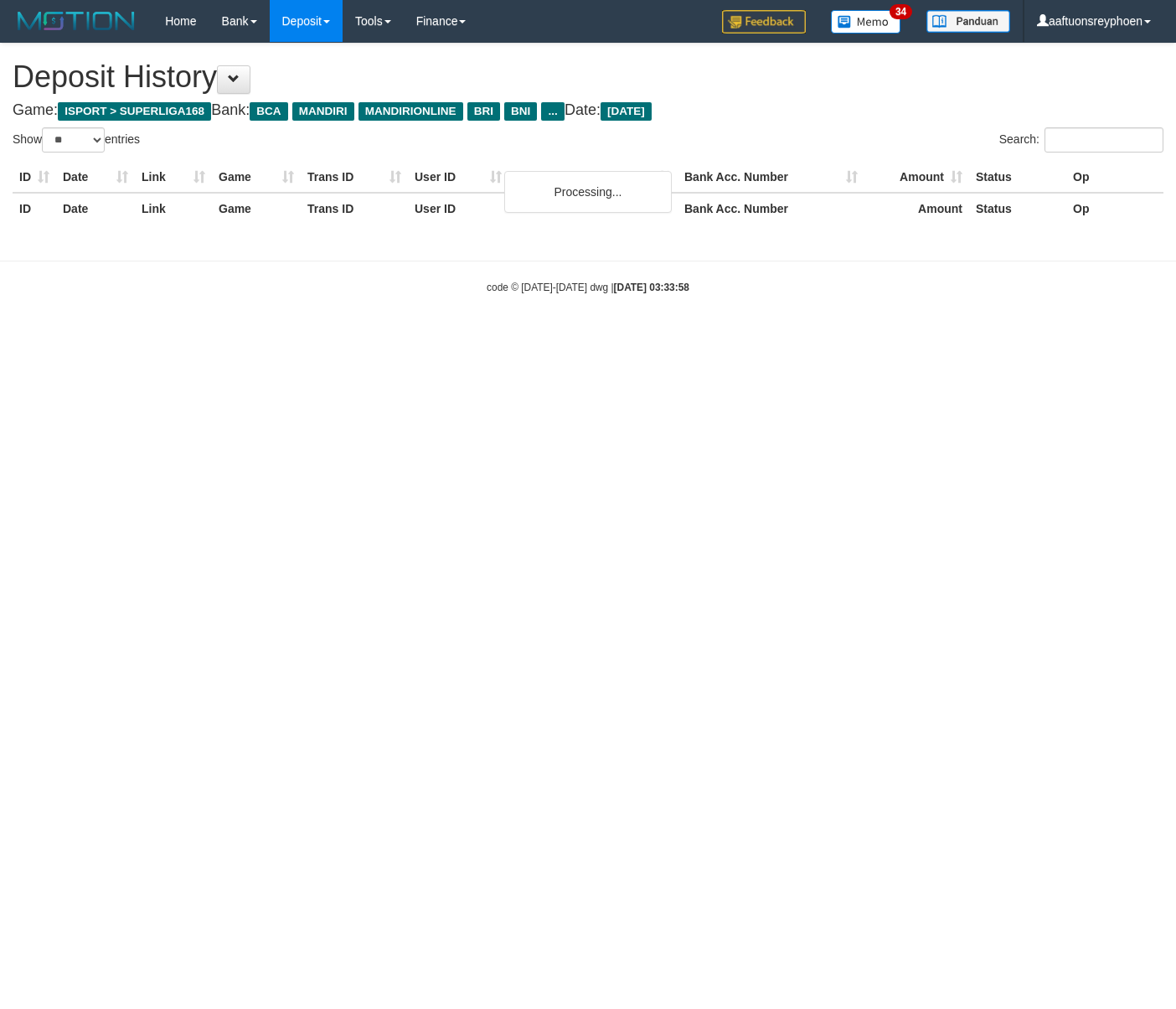
select select "**"
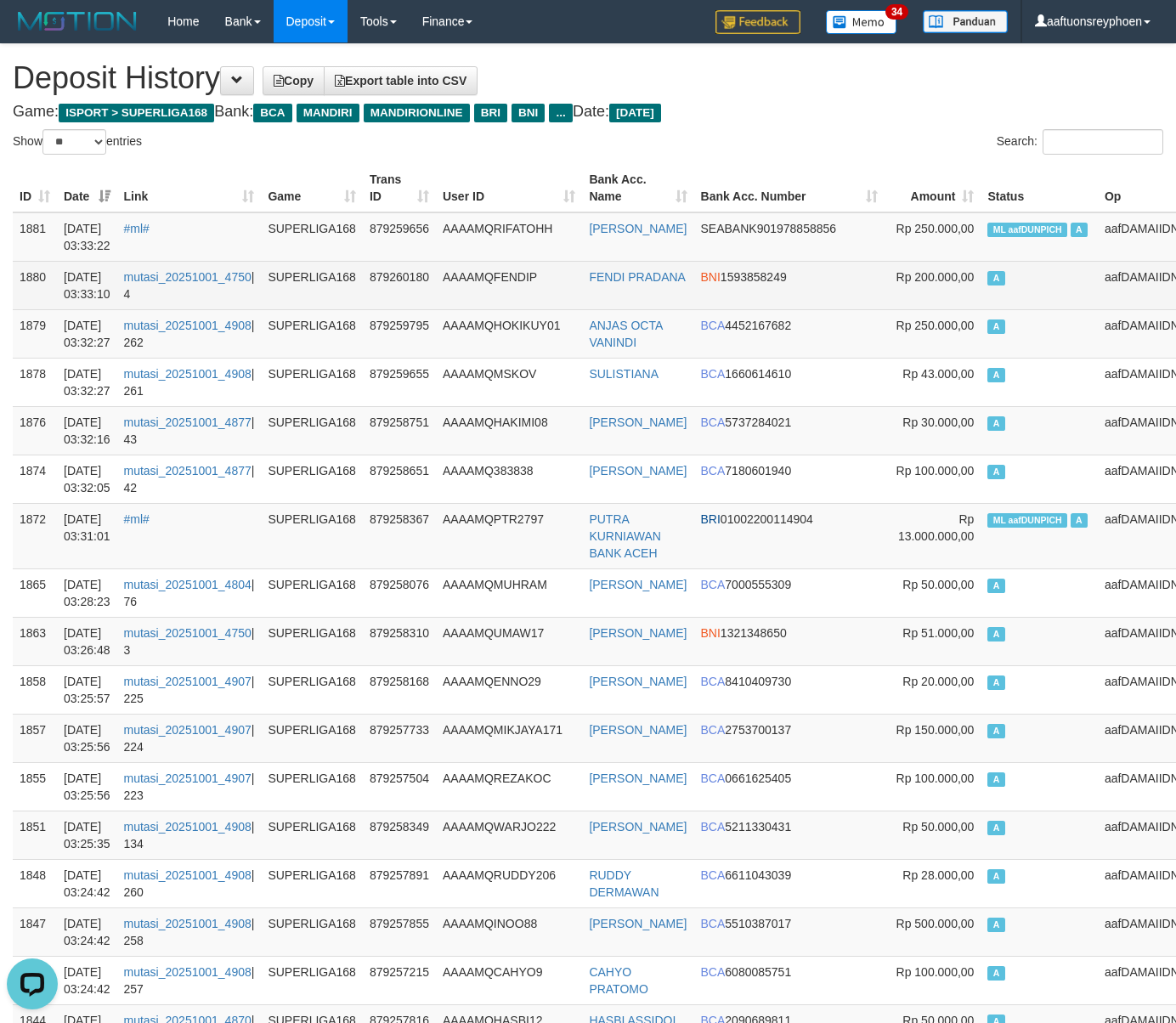
click at [1014, 309] on td "A" at bounding box center [1039, 284] width 118 height 48
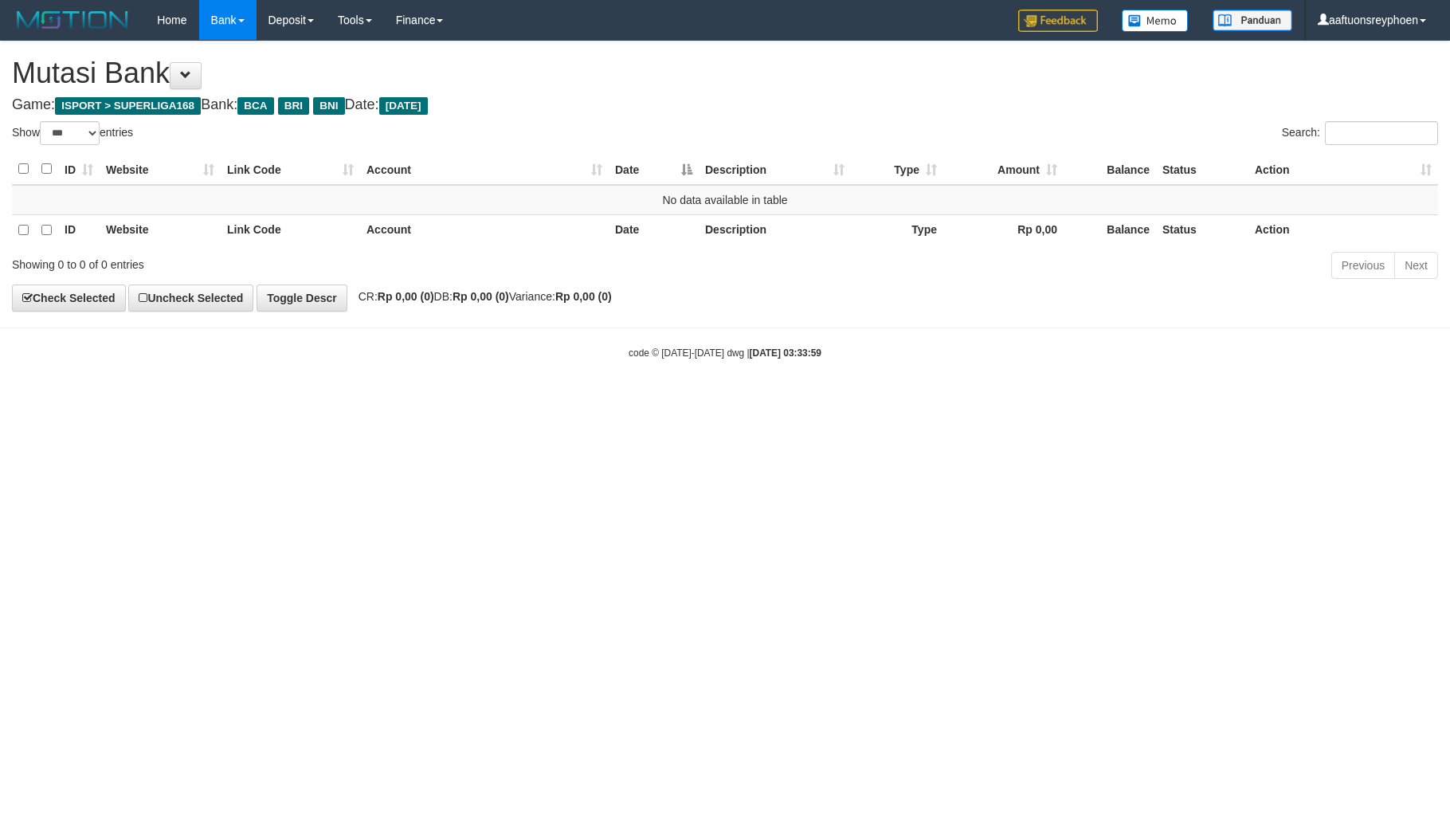
select select "***"
click at [700, 400] on html "Toggle navigation Home Bank Account List Load By Website Group [ISPORT] SUPERLI…" at bounding box center [725, 200] width 1450 height 400
select select "***"
drag, startPoint x: 0, startPoint y: 0, endPoint x: 691, endPoint y: 639, distance: 941.2
click at [691, 400] on html "Toggle navigation Home Bank Account List Load By Website Group [ISPORT] SUPERLI…" at bounding box center [725, 200] width 1450 height 400
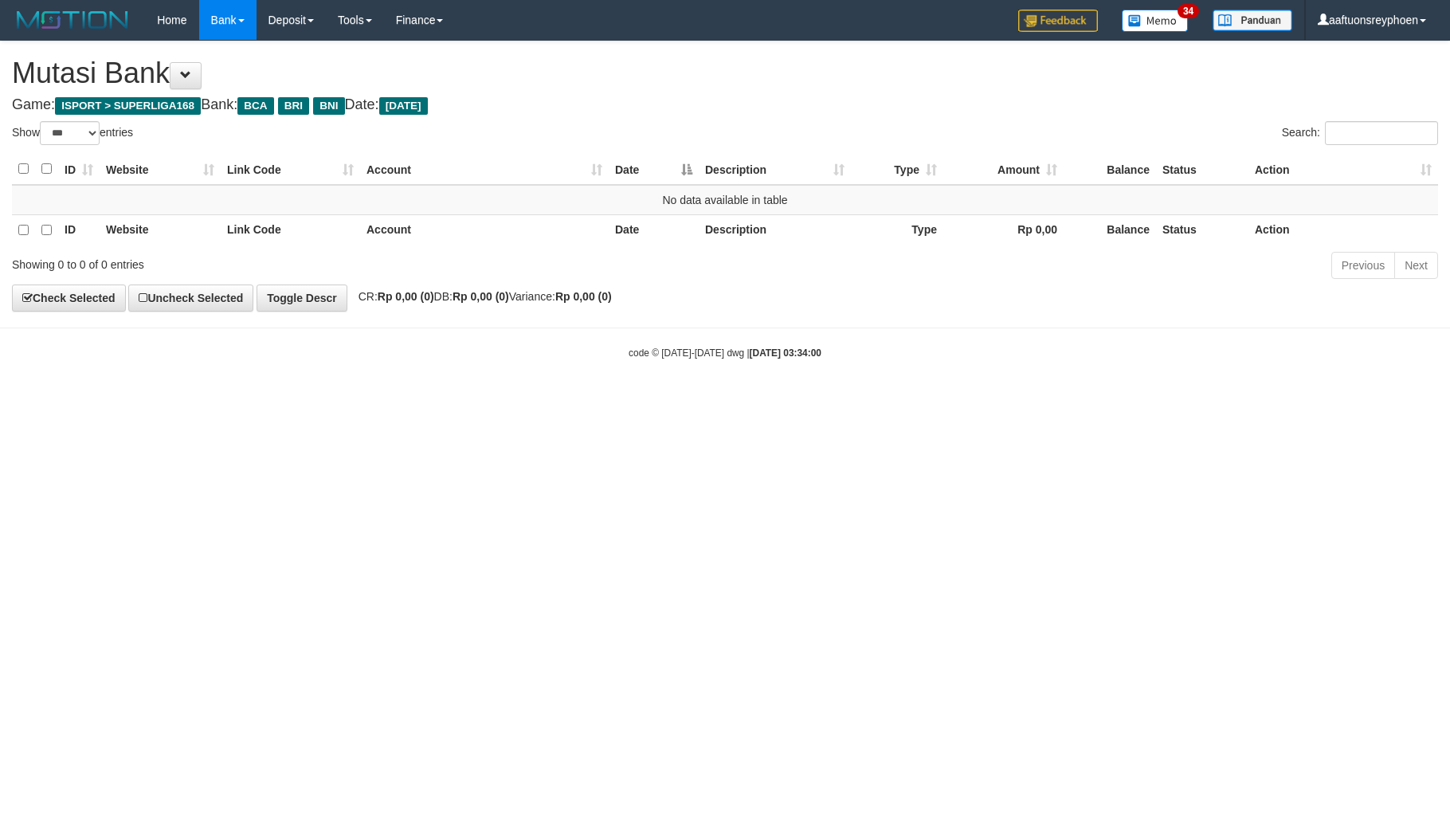
click at [1228, 400] on html "Toggle navigation Home Bank Account List Load By Website Group [ISPORT] SUPERLI…" at bounding box center [725, 200] width 1450 height 400
click at [626, 400] on html "Toggle navigation Home Bank Account List Load By Website Group [ISPORT] SUPERLI…" at bounding box center [725, 200] width 1450 height 400
click at [638, 400] on html "Toggle navigation Home Bank Account List Load By Website Group [ISPORT] SUPERLI…" at bounding box center [725, 200] width 1450 height 400
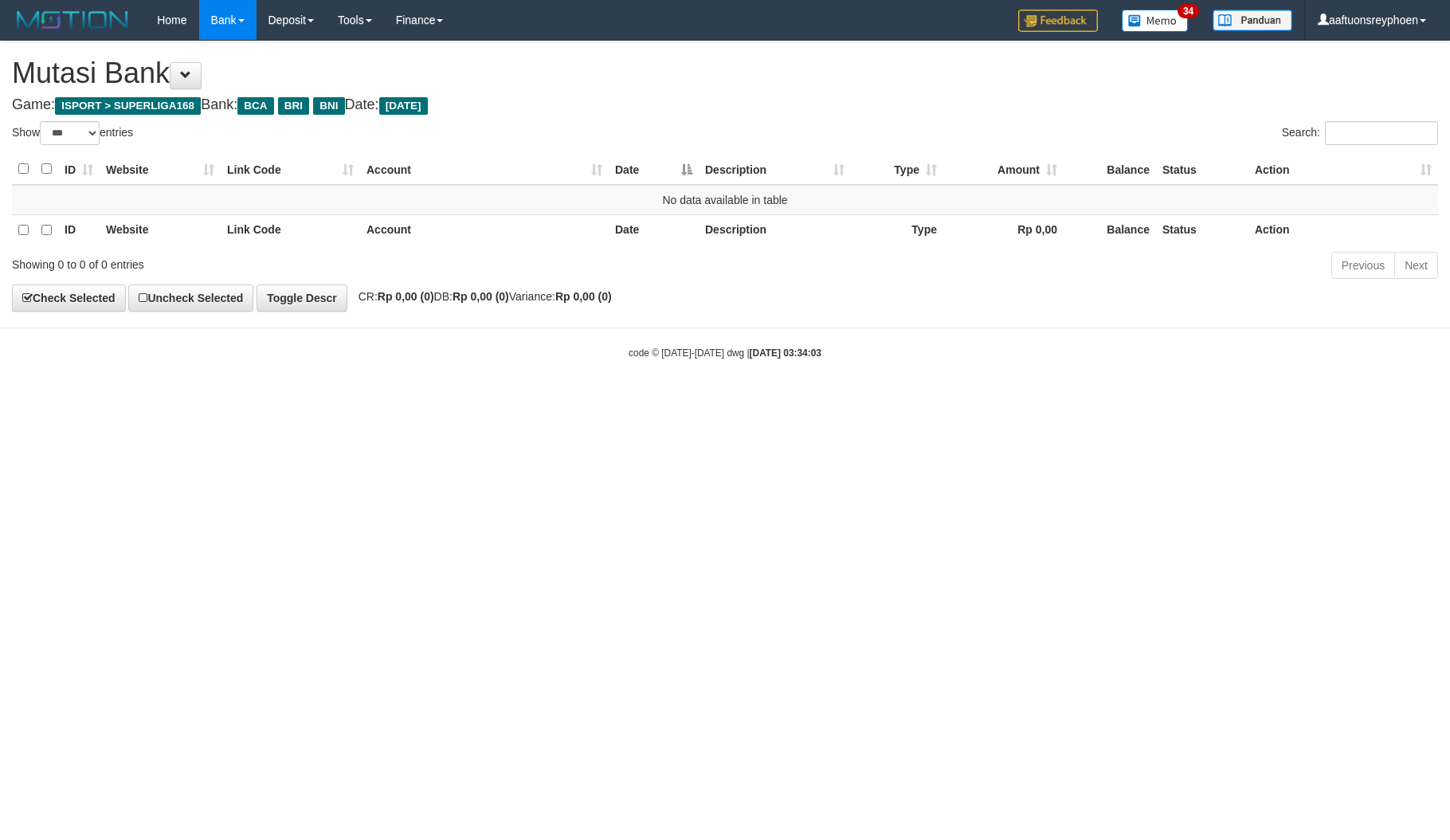
select select "***"
drag, startPoint x: 1402, startPoint y: 567, endPoint x: 788, endPoint y: 629, distance: 617.1
click at [1400, 400] on html "Toggle navigation Home Bank Account List Load By Website Group [ISPORT] SUPERLI…" at bounding box center [725, 200] width 1450 height 400
click at [590, 400] on html "Toggle navigation Home Bank Account List Load By Website Group [ISPORT] SUPERLI…" at bounding box center [725, 200] width 1450 height 400
click at [600, 400] on html "Toggle navigation Home Bank Account List Load By Website Group [ISPORT] SUPERLI…" at bounding box center [725, 200] width 1450 height 400
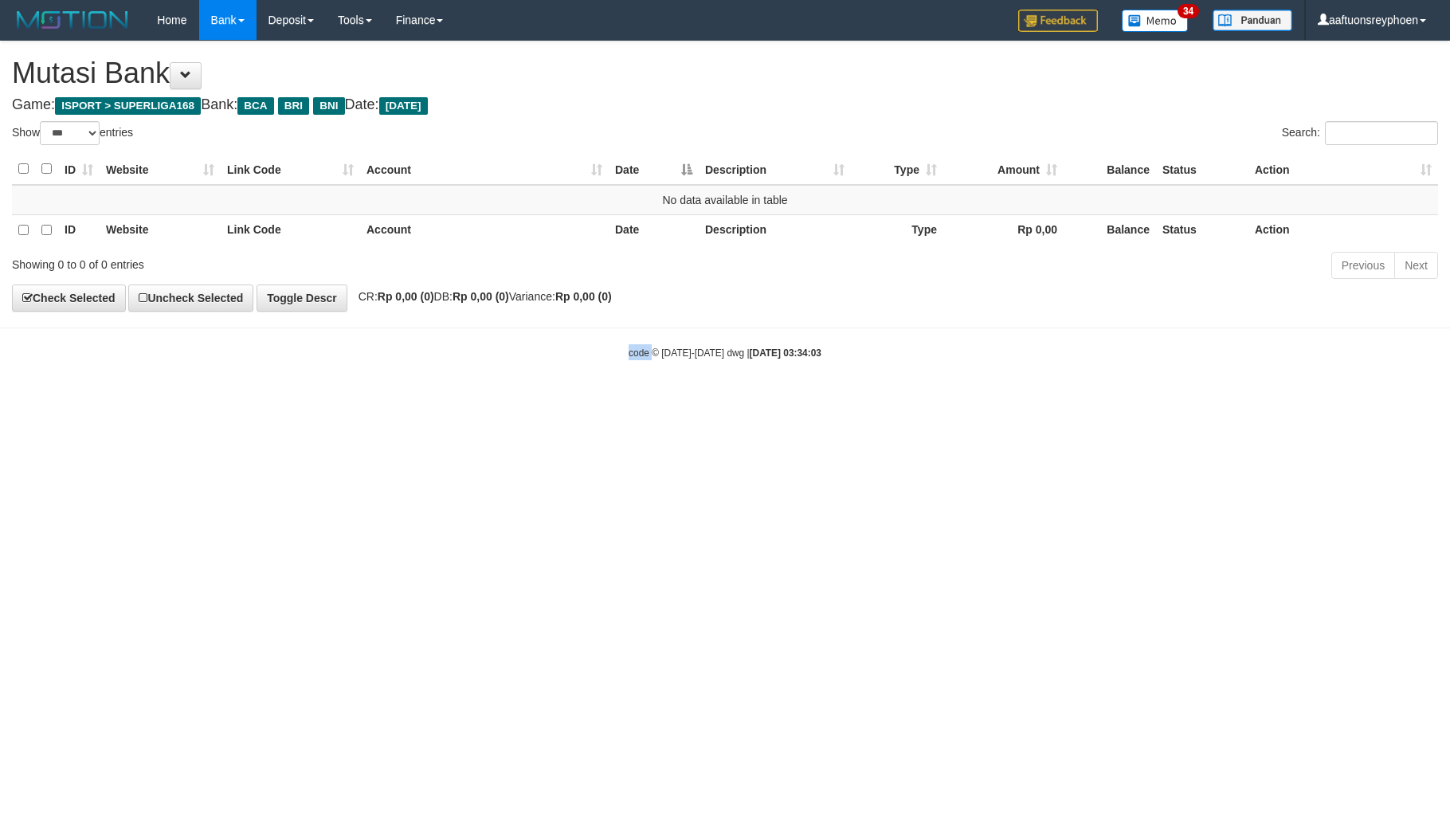
click at [600, 400] on html "Toggle navigation Home Bank Account List Load By Website Group [ISPORT] SUPERLI…" at bounding box center [725, 200] width 1450 height 400
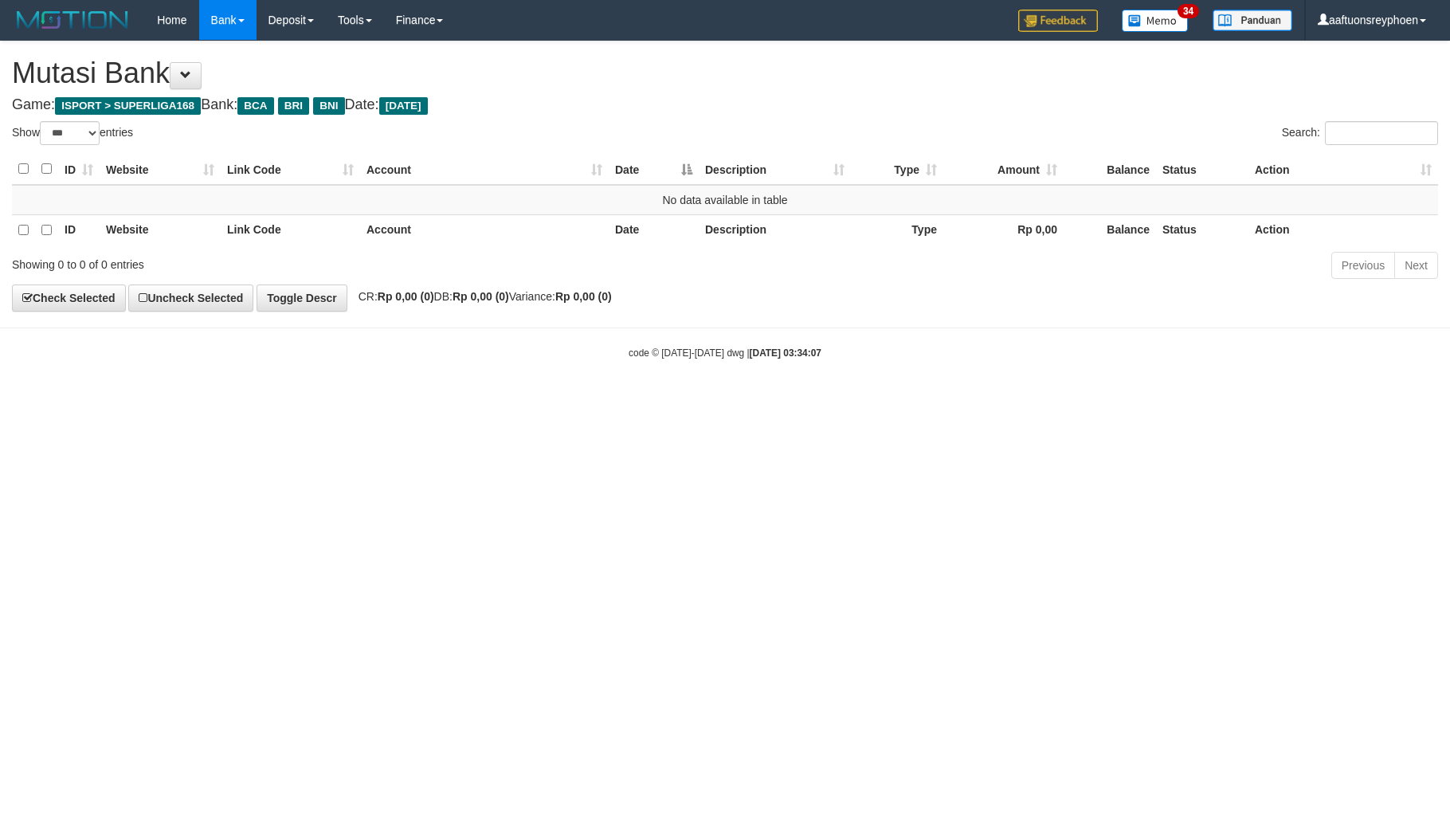
select select "***"
click at [600, 400] on html "Toggle navigation Home Bank Account List Load By Website Group [ISPORT] SUPERLI…" at bounding box center [725, 200] width 1450 height 400
select select "***"
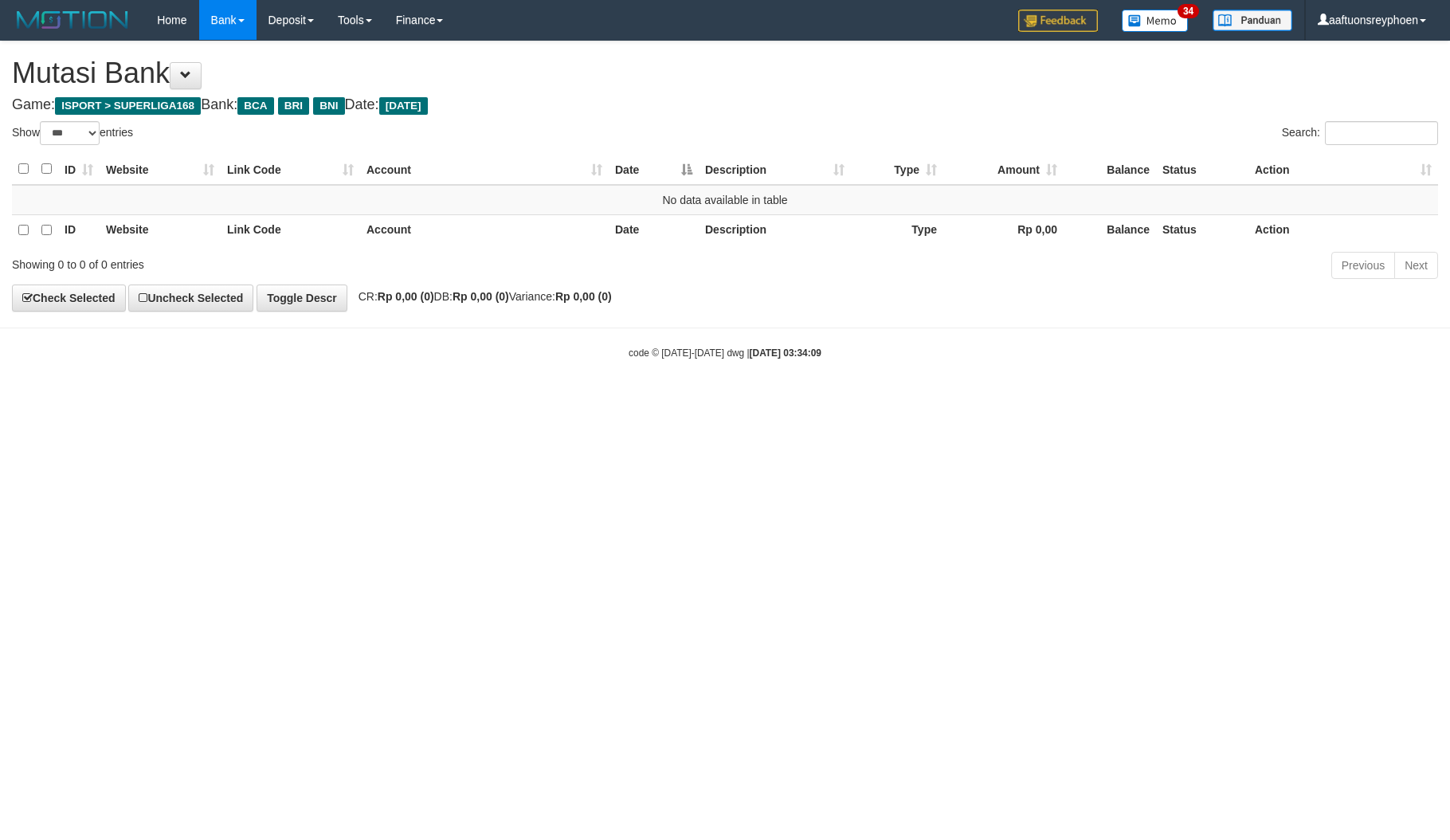
click at [600, 400] on html "Toggle navigation Home Bank Account List Load By Website Group [ISPORT] SUPERLI…" at bounding box center [725, 200] width 1450 height 400
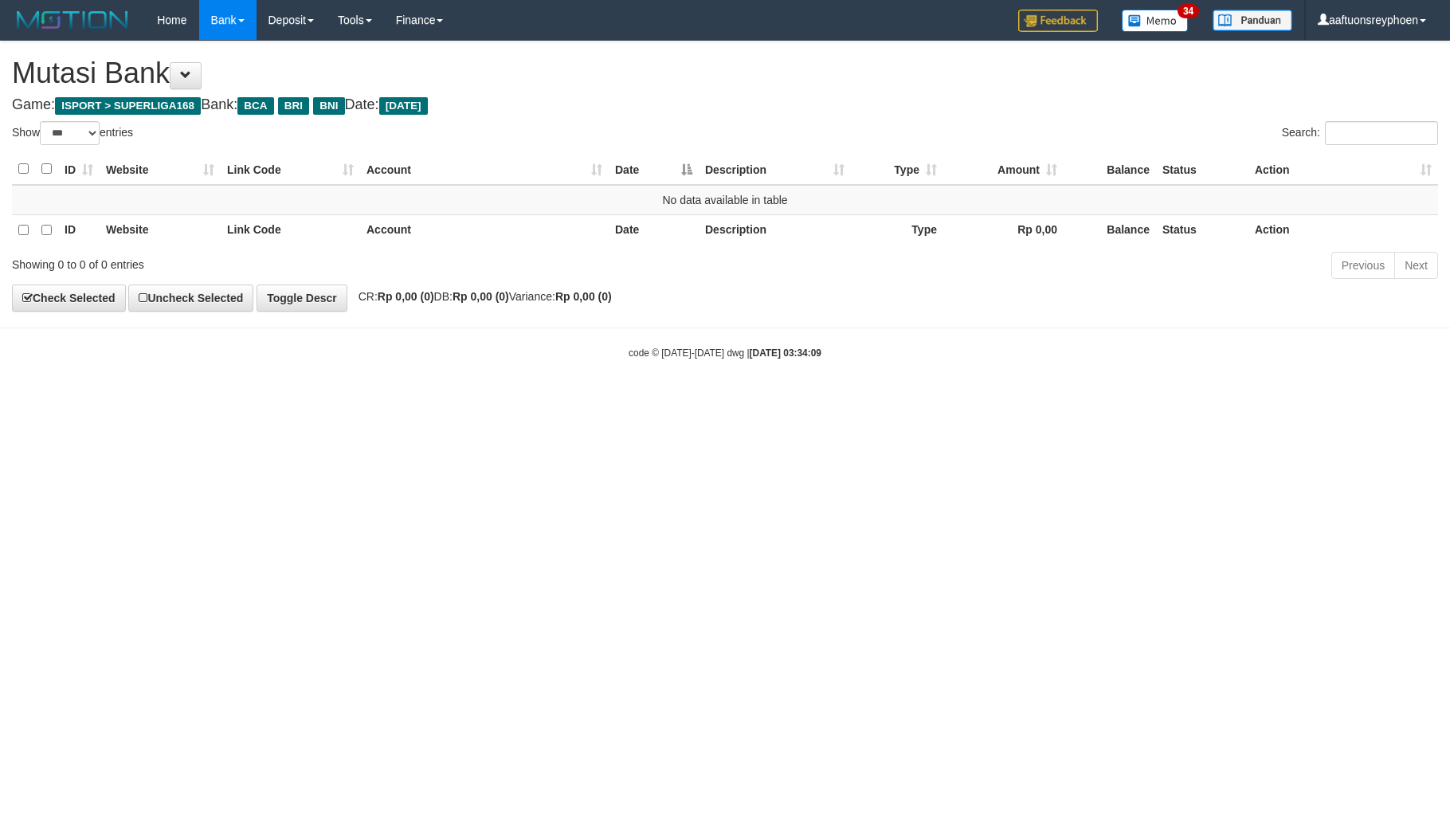
click at [1279, 400] on html "Toggle navigation Home Bank Account List Load By Website Group [ISPORT] SUPERLI…" at bounding box center [725, 200] width 1450 height 400
click at [646, 400] on html "Toggle navigation Home Bank Account List Load By Website Group [ISPORT] SUPERLI…" at bounding box center [725, 200] width 1450 height 400
drag, startPoint x: 646, startPoint y: 651, endPoint x: 1366, endPoint y: 584, distance: 723.1
click at [654, 400] on html "Toggle navigation Home Bank Account List Load By Website Group [ISPORT] SUPERLI…" at bounding box center [725, 200] width 1450 height 400
select select "***"
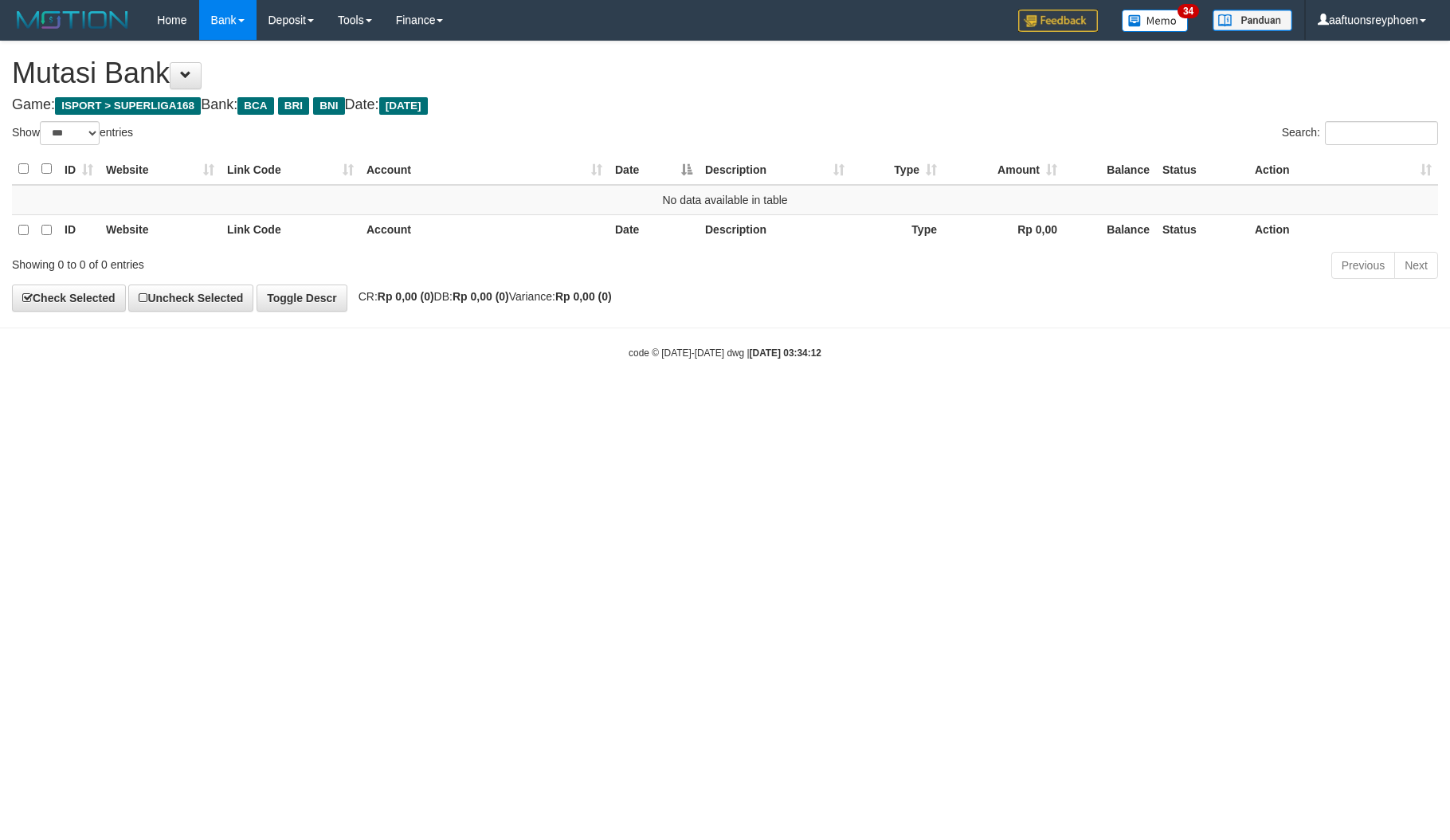
click at [813, 400] on html "Toggle navigation Home Bank Account List Load By Website Group [ISPORT] SUPERLI…" at bounding box center [725, 200] width 1450 height 400
drag, startPoint x: 813, startPoint y: 666, endPoint x: 1015, endPoint y: 638, distance: 203.9
click at [823, 400] on html "Toggle navigation Home Bank Account List Load By Website Group [ISPORT] SUPERLI…" at bounding box center [725, 200] width 1450 height 400
select select "***"
click at [588, 400] on html "Toggle navigation Home Bank Account List Load By Website Group [ISPORT] SUPERLI…" at bounding box center [725, 200] width 1450 height 400
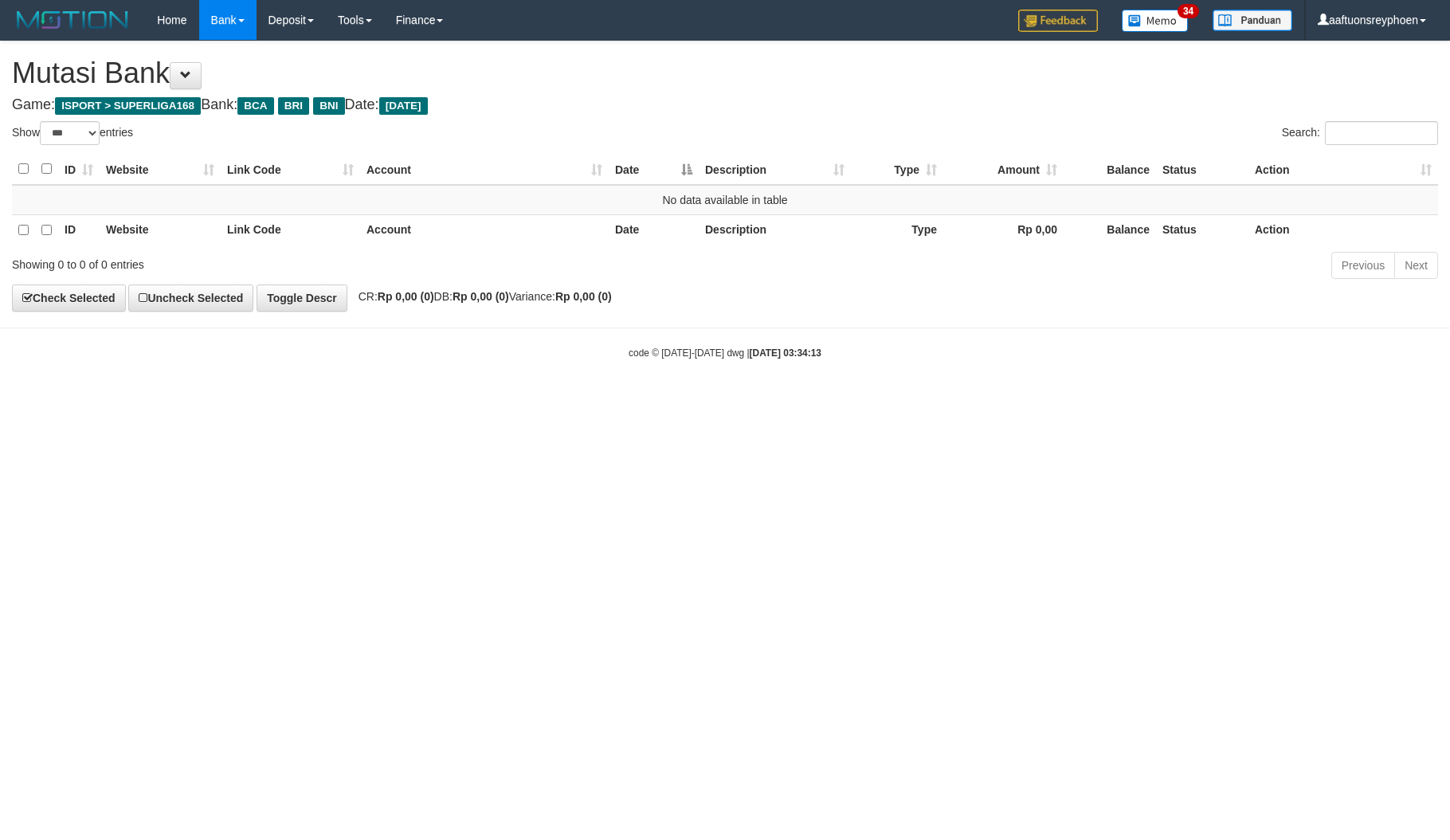
click at [590, 400] on html "Toggle navigation Home Bank Account List Load By Website Group [ISPORT] SUPERLI…" at bounding box center [725, 200] width 1450 height 400
click at [1015, 400] on html "Toggle navigation Home Bank Account List Load By Website Group [ISPORT] SUPERLI…" at bounding box center [725, 200] width 1450 height 400
drag, startPoint x: 651, startPoint y: 663, endPoint x: 1197, endPoint y: 588, distance: 551.1
click at [714, 400] on html "Toggle navigation Home Bank Account List Load By Website Group [ISPORT] SUPERLI…" at bounding box center [725, 200] width 1450 height 400
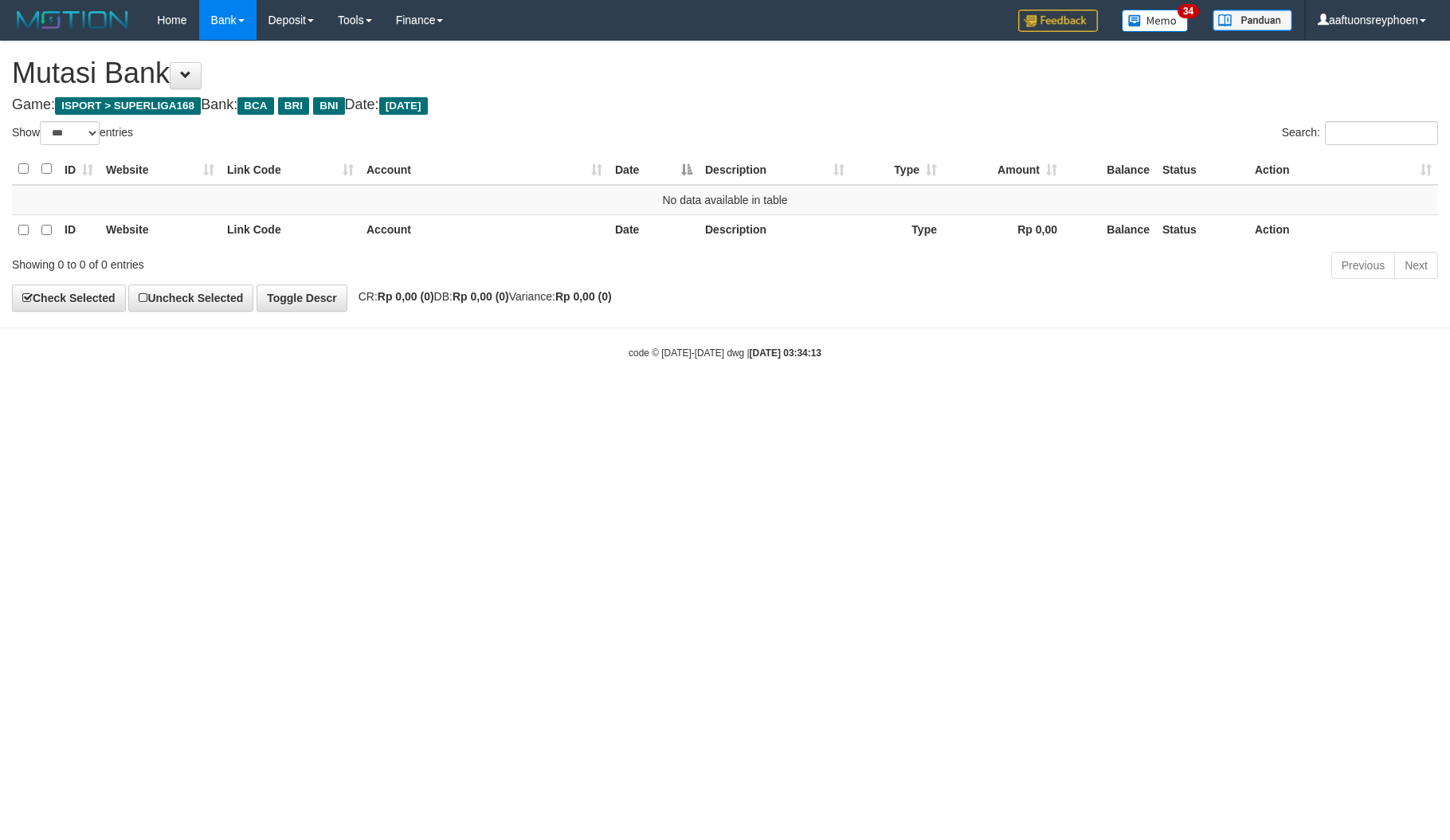
drag, startPoint x: 1259, startPoint y: 575, endPoint x: 1198, endPoint y: 588, distance: 62.4
click at [1253, 400] on html "Toggle navigation Home Bank Account List Load By Website Group [ISPORT] SUPERLI…" at bounding box center [725, 200] width 1450 height 400
click at [674, 400] on html "Toggle navigation Home Bank Account List Load By Website Group [ISPORT] SUPERLI…" at bounding box center [725, 200] width 1450 height 400
select select "***"
click at [677, 400] on html "Toggle navigation Home Bank Account List Load By Website Group [ISPORT] SUPERLI…" at bounding box center [725, 200] width 1450 height 400
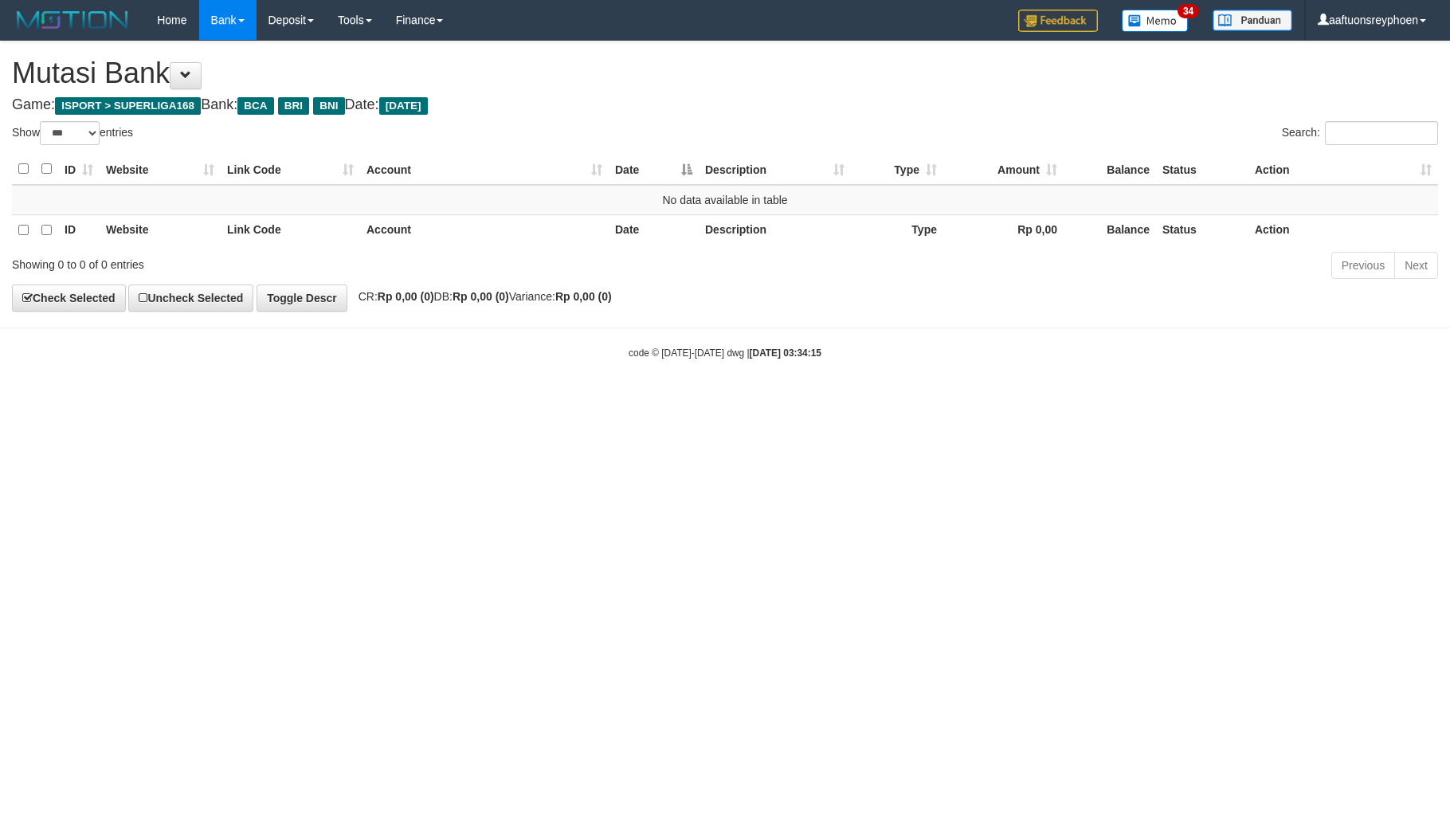
click at [1166, 400] on html "Toggle navigation Home Bank Account List Load By Website Group [ISPORT] SUPERLI…" at bounding box center [725, 200] width 1450 height 400
drag, startPoint x: 588, startPoint y: 658, endPoint x: 3, endPoint y: 771, distance: 595.8
click at [588, 400] on html "Toggle navigation Home Bank Account List Load By Website Group [ISPORT] SUPERLI…" at bounding box center [725, 200] width 1450 height 400
select select "***"
click at [460, 400] on html "Toggle navigation Home Bank Account List Load By Website Group [ISPORT] SUPERLI…" at bounding box center [725, 200] width 1450 height 400
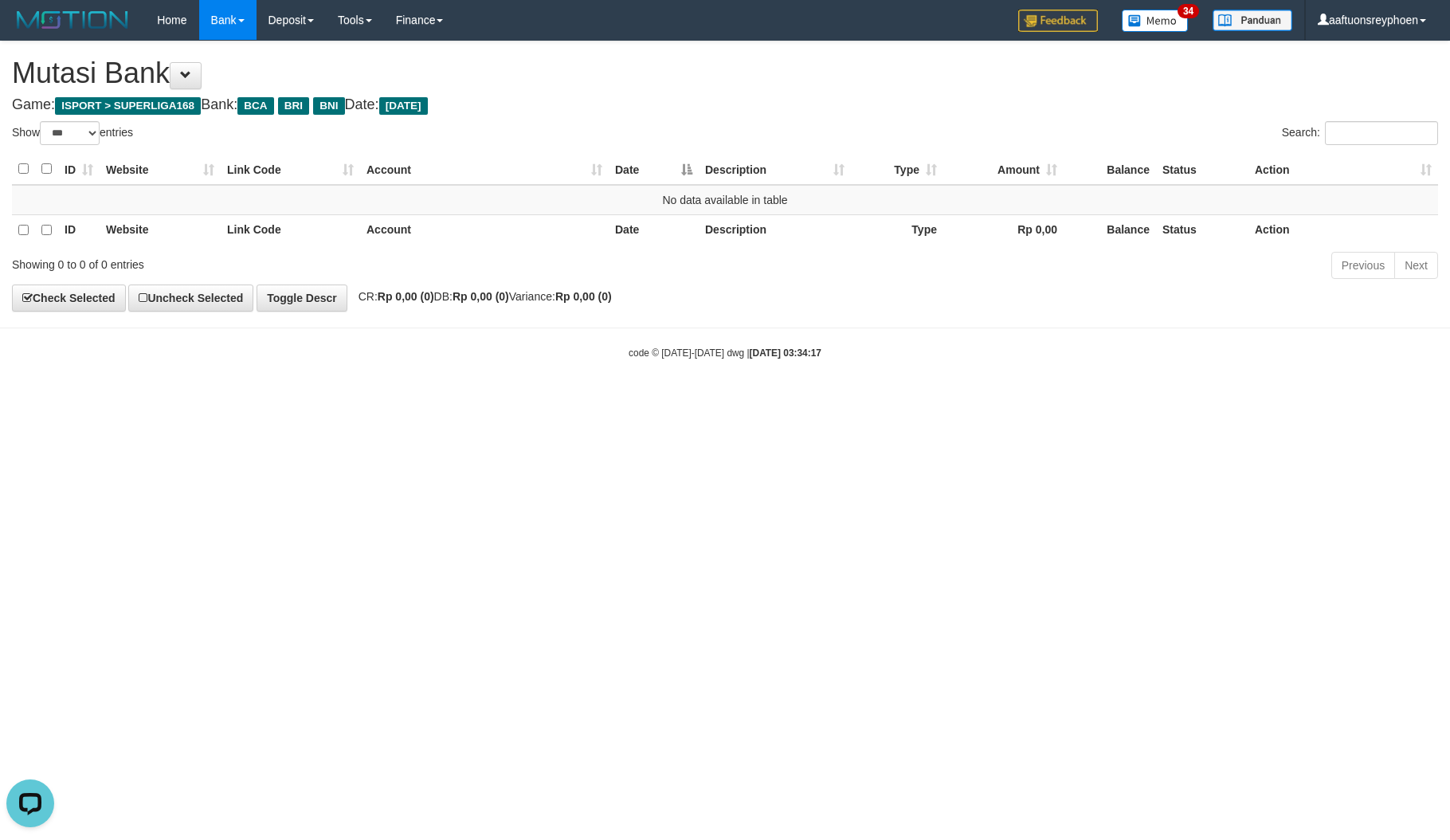
drag, startPoint x: 450, startPoint y: 625, endPoint x: 781, endPoint y: 577, distance: 334.5
click at [601, 400] on html "Toggle navigation Home Bank Account List Load By Website Group [ISPORT] SUPERLI…" at bounding box center [725, 200] width 1450 height 400
drag, startPoint x: 810, startPoint y: 545, endPoint x: 784, endPoint y: 546, distance: 26.0
click at [813, 400] on html "Toggle navigation Home Bank Account List Load By Website Group [ISPORT] SUPERLI…" at bounding box center [725, 200] width 1450 height 400
drag, startPoint x: 772, startPoint y: 545, endPoint x: 1273, endPoint y: 514, distance: 502.0
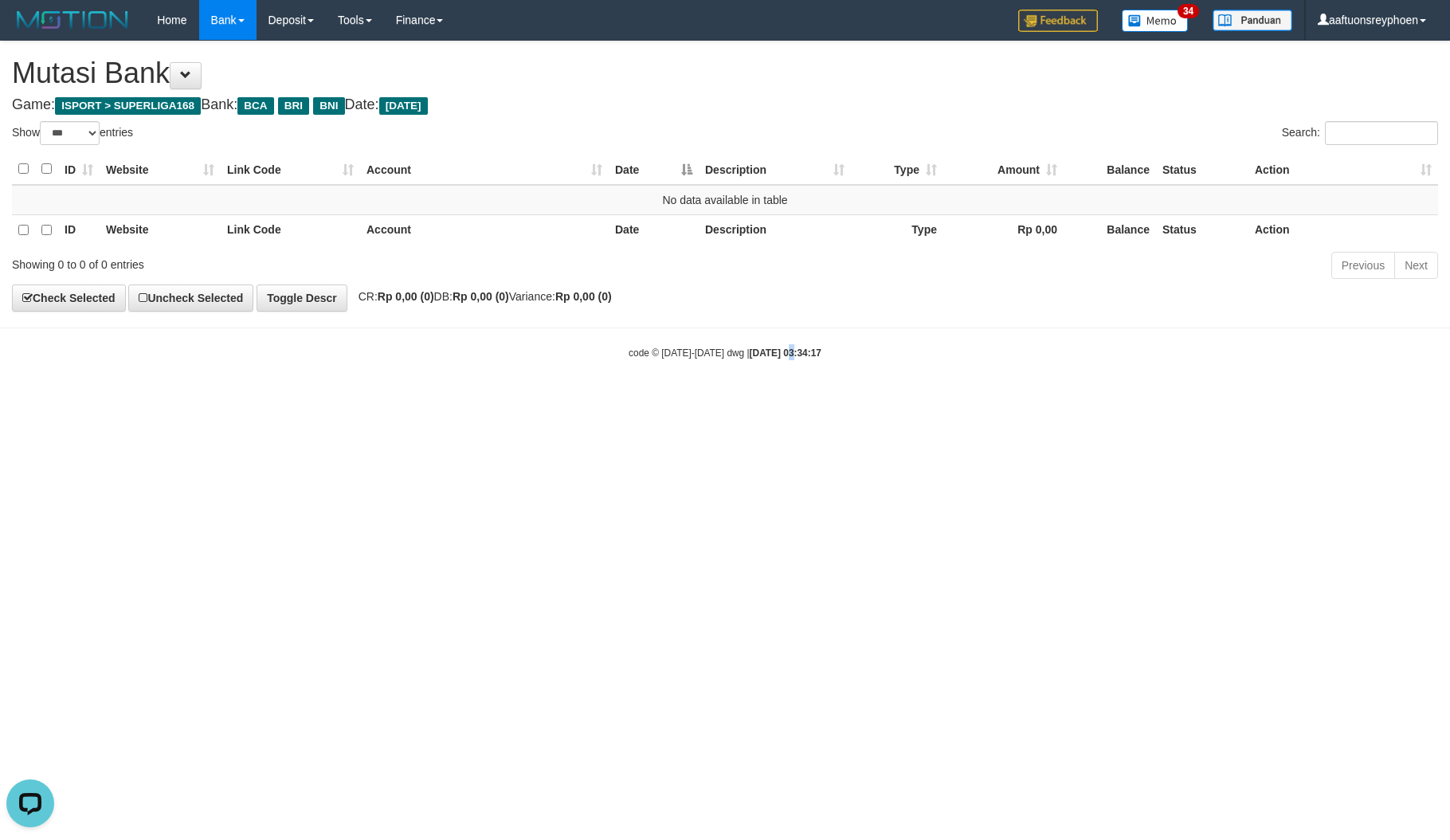
click at [836, 400] on html "Toggle navigation Home Bank Account List Load By Website Group [ISPORT] SUPERLI…" at bounding box center [725, 200] width 1450 height 400
drag, startPoint x: 540, startPoint y: 549, endPoint x: 574, endPoint y: 585, distance: 49.5
click at [544, 400] on html "Toggle navigation Home Bank Account List Load By Website Group [ISPORT] SUPERLI…" at bounding box center [725, 200] width 1450 height 400
click at [566, 400] on html "Toggle navigation Home Bank Account List Load By Website Group [ISPORT] SUPERLI…" at bounding box center [725, 200] width 1450 height 400
drag, startPoint x: 572, startPoint y: 559, endPoint x: 1348, endPoint y: 494, distance: 778.7
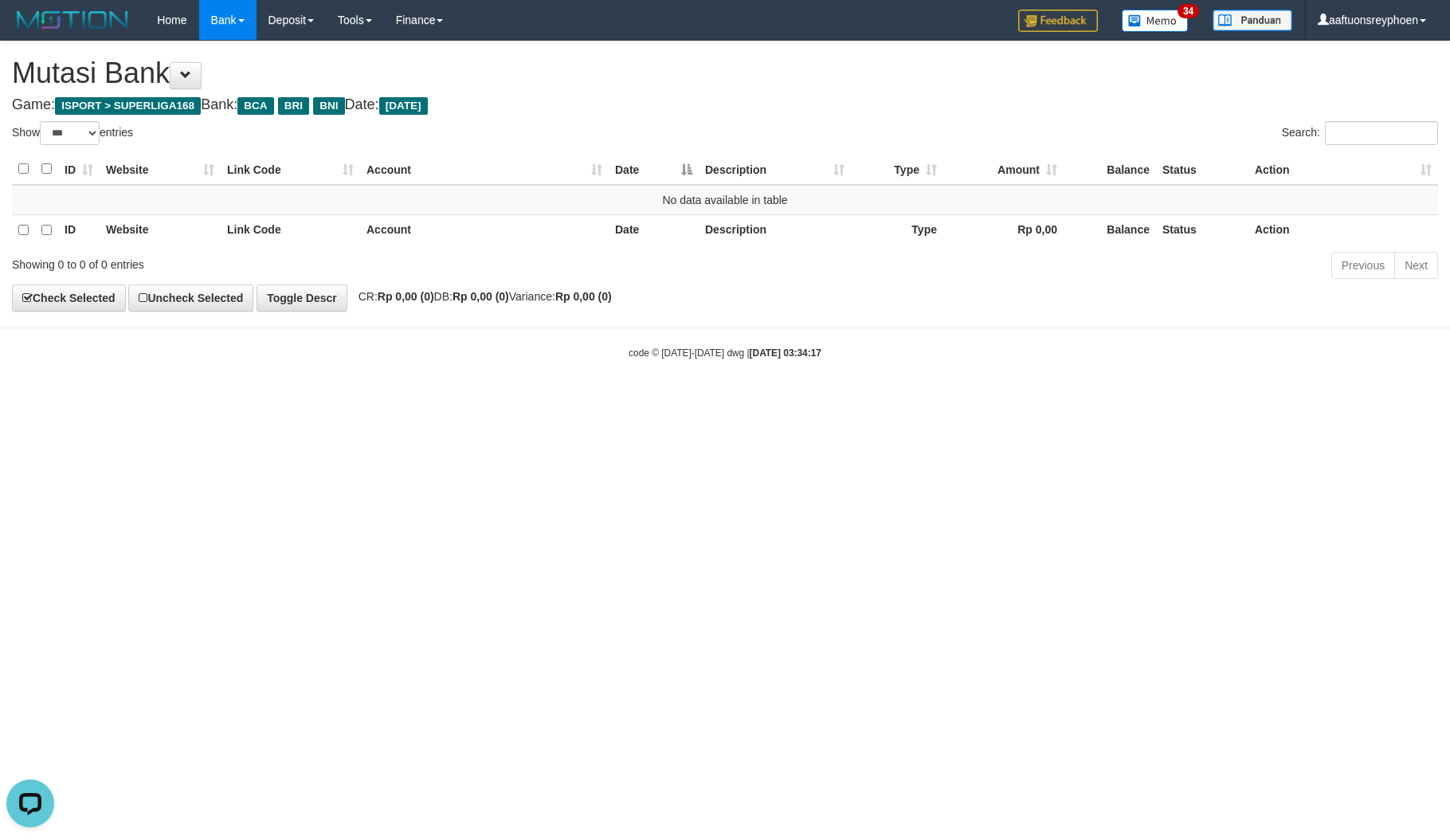
click at [641, 400] on html "Toggle navigation Home Bank Account List Load By Website Group [ISPORT] SUPERLI…" at bounding box center [725, 200] width 1450 height 400
drag, startPoint x: 1348, startPoint y: 494, endPoint x: 635, endPoint y: 537, distance: 714.3
click at [1265, 400] on html "Toggle navigation Home Bank Account List Load By Website Group [ISPORT] SUPERLI…" at bounding box center [725, 200] width 1450 height 400
drag, startPoint x: 635, startPoint y: 537, endPoint x: 4, endPoint y: 521, distance: 631.2
click at [648, 400] on html "Toggle navigation Home Bank Account List Load By Website Group [ISPORT] SUPERLI…" at bounding box center [725, 200] width 1450 height 400
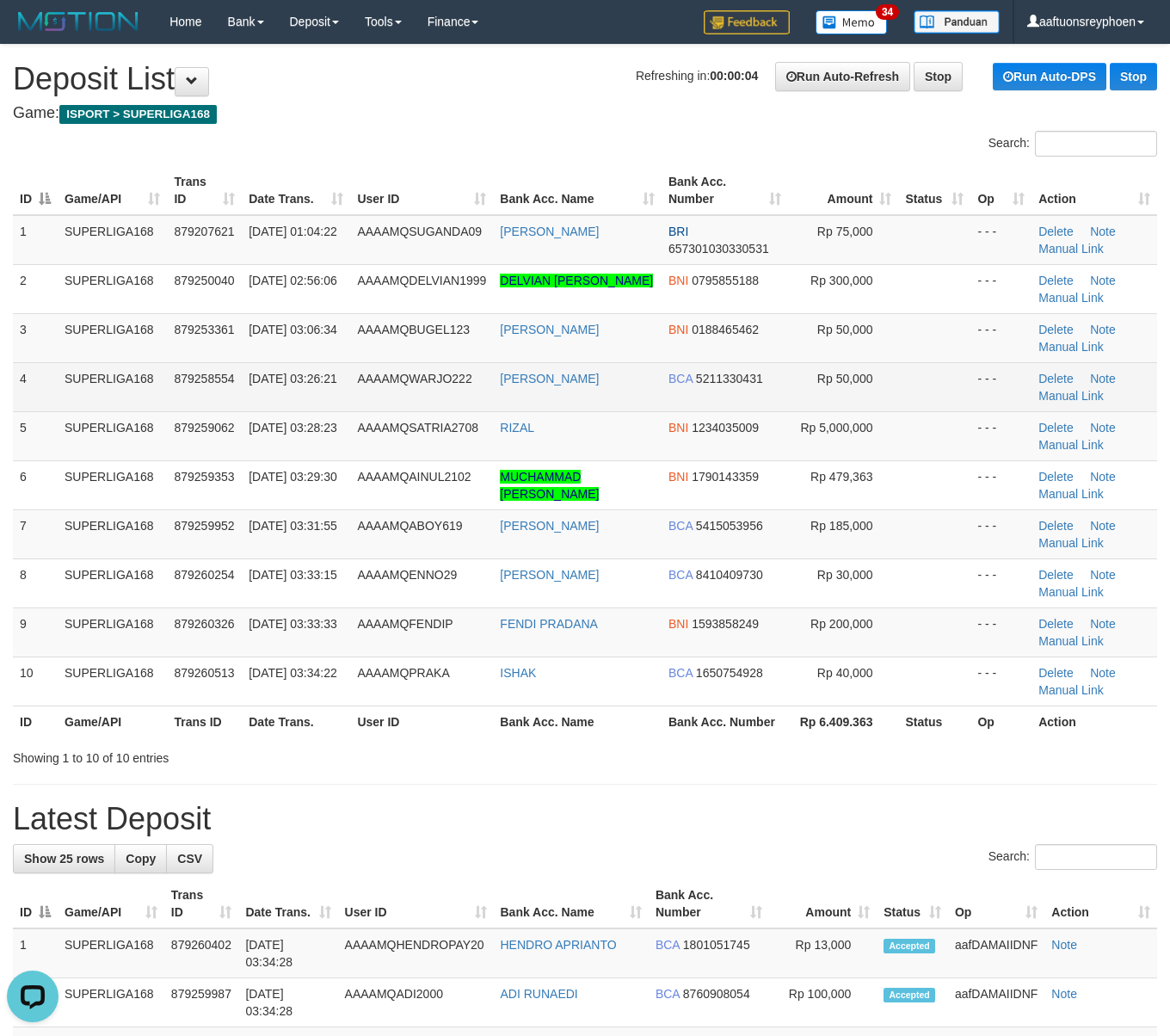
click at [36, 401] on td "4" at bounding box center [35, 386] width 45 height 49
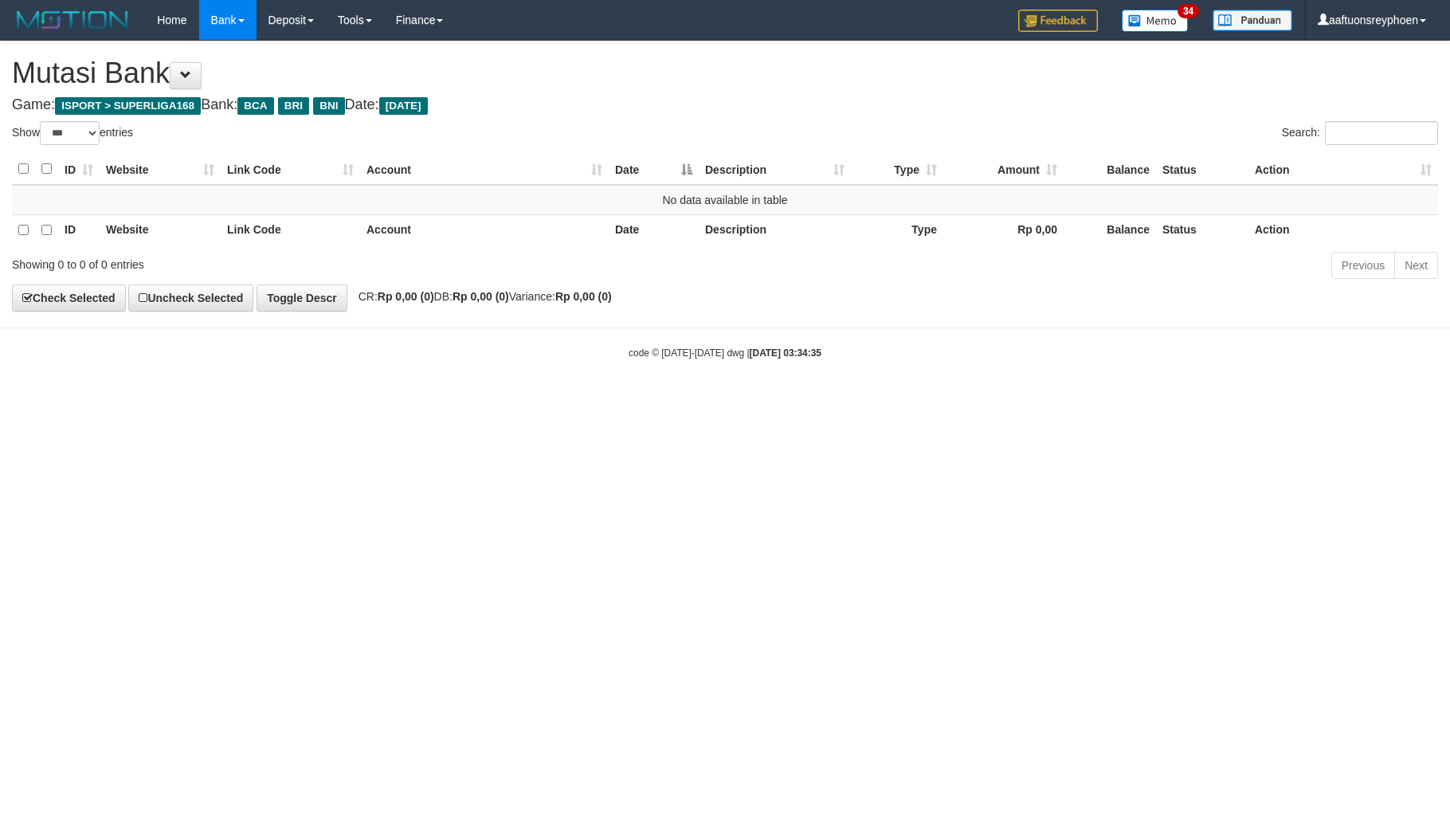
select select "***"
drag, startPoint x: 699, startPoint y: 463, endPoint x: 810, endPoint y: 455, distance: 111.3
click at [757, 400] on html "Toggle navigation Home Bank Account List Load By Website Group [ISPORT] SUPERLI…" at bounding box center [725, 200] width 1450 height 400
drag, startPoint x: 616, startPoint y: 469, endPoint x: 759, endPoint y: 466, distance: 143.0
click at [638, 400] on html "Toggle navigation Home Bank Account List Load By Website Group [ISPORT] SUPERLI…" at bounding box center [725, 200] width 1450 height 400
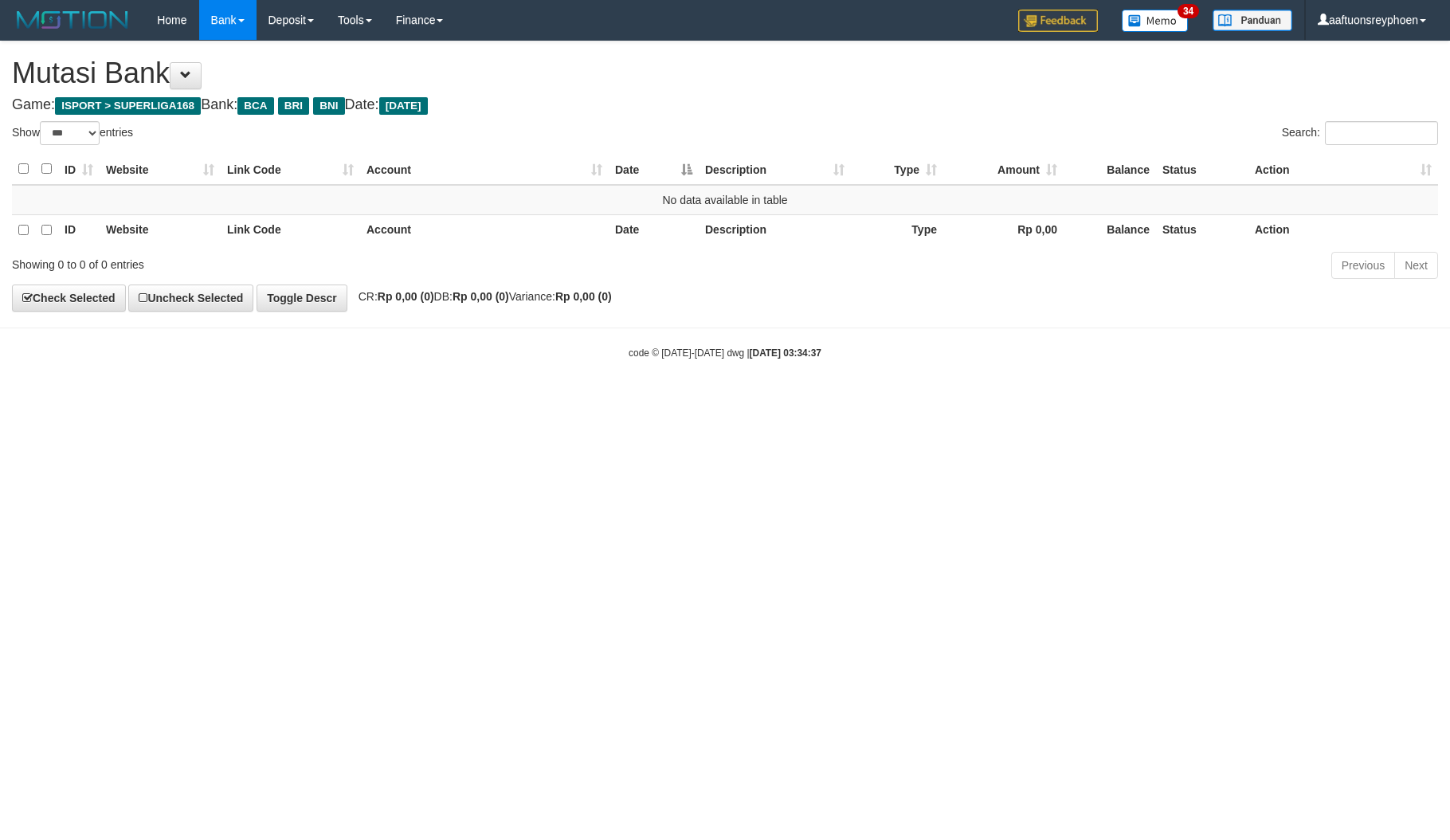
select select "***"
drag, startPoint x: 0, startPoint y: 0, endPoint x: 1225, endPoint y: 424, distance: 1296.3
click at [1368, 400] on html "Toggle navigation Home Bank Account List Load By Website Group [ISPORT] SUPERLI…" at bounding box center [725, 200] width 1450 height 400
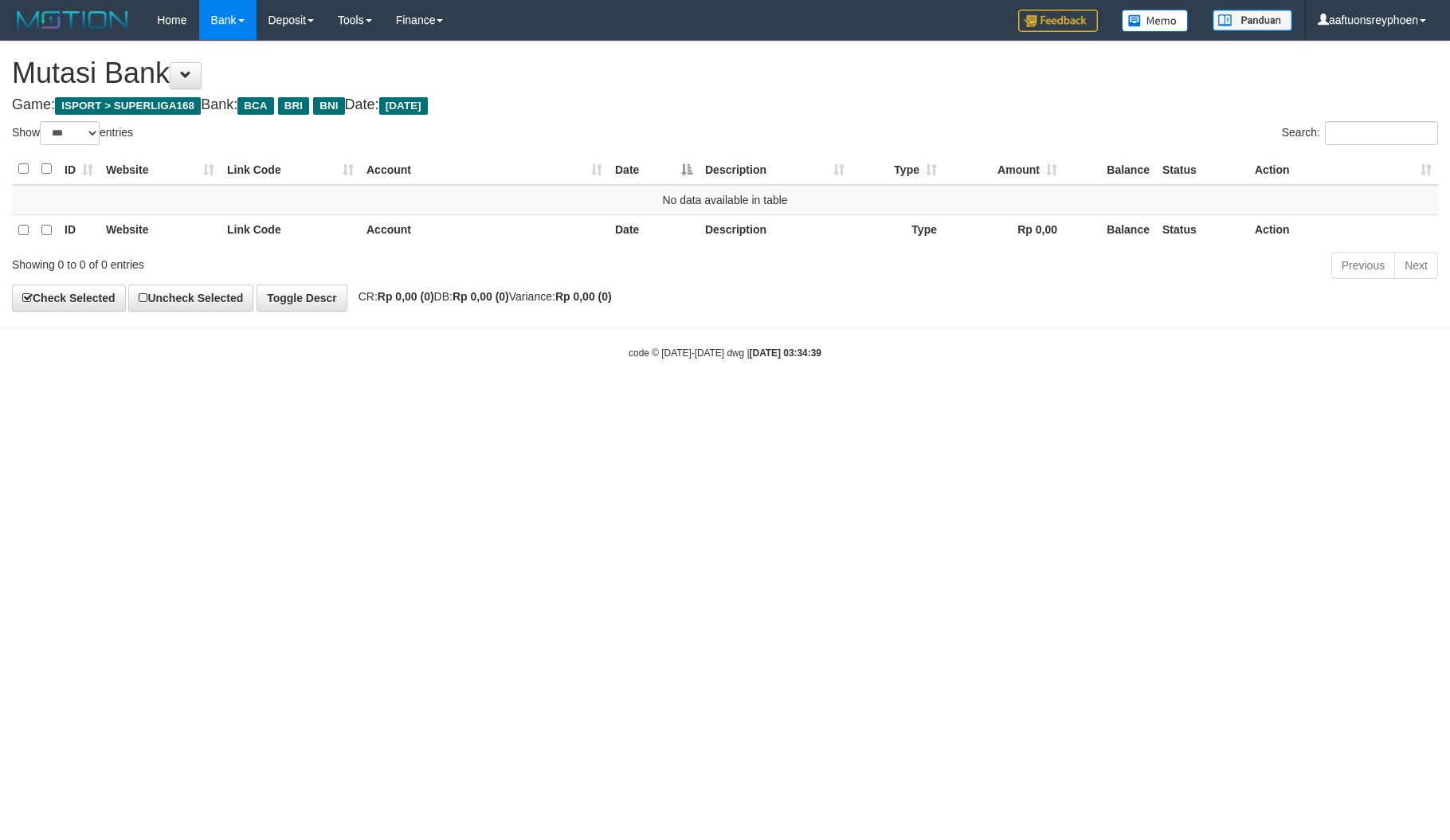
select select "***"
click at [733, 400] on html "Toggle navigation Home Bank Account List Load By Website Group [ISPORT] SUPERLI…" at bounding box center [725, 200] width 1450 height 400
drag, startPoint x: 735, startPoint y: 448, endPoint x: 1448, endPoint y: 488, distance: 714.1
click at [916, 400] on html "Toggle navigation Home Bank Account List Load By Website Group [ISPORT] SUPERLI…" at bounding box center [725, 200] width 1450 height 400
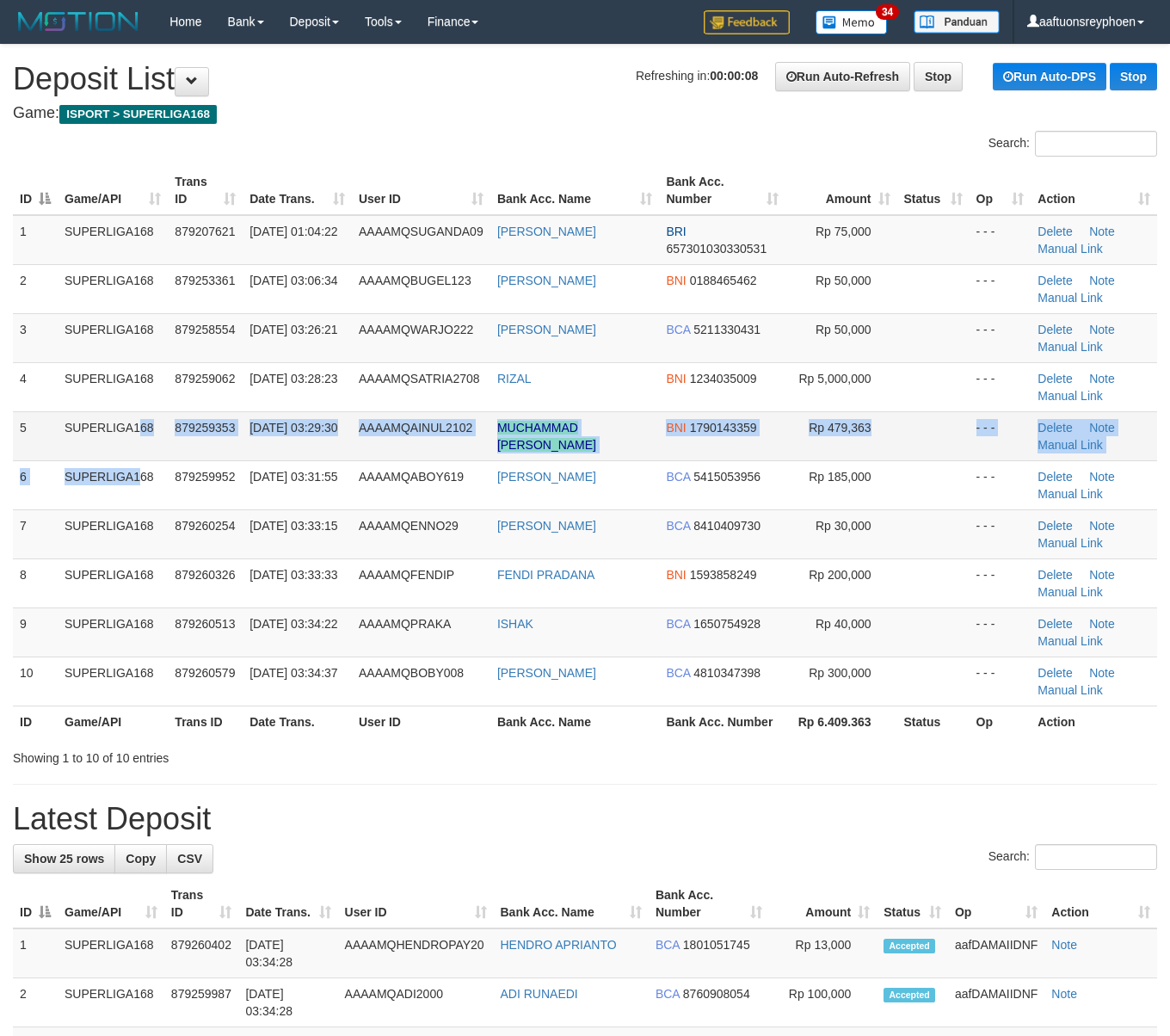
drag, startPoint x: 69, startPoint y: 454, endPoint x: 28, endPoint y: 452, distance: 41.0
click at [50, 452] on tbody "1 SUPERLIGA168 879207621 01/10/2025 01:04:22 AAAAMQSUGANDA09 OKY SUGANDA BRI 65…" at bounding box center [585, 460] width 1144 height 491
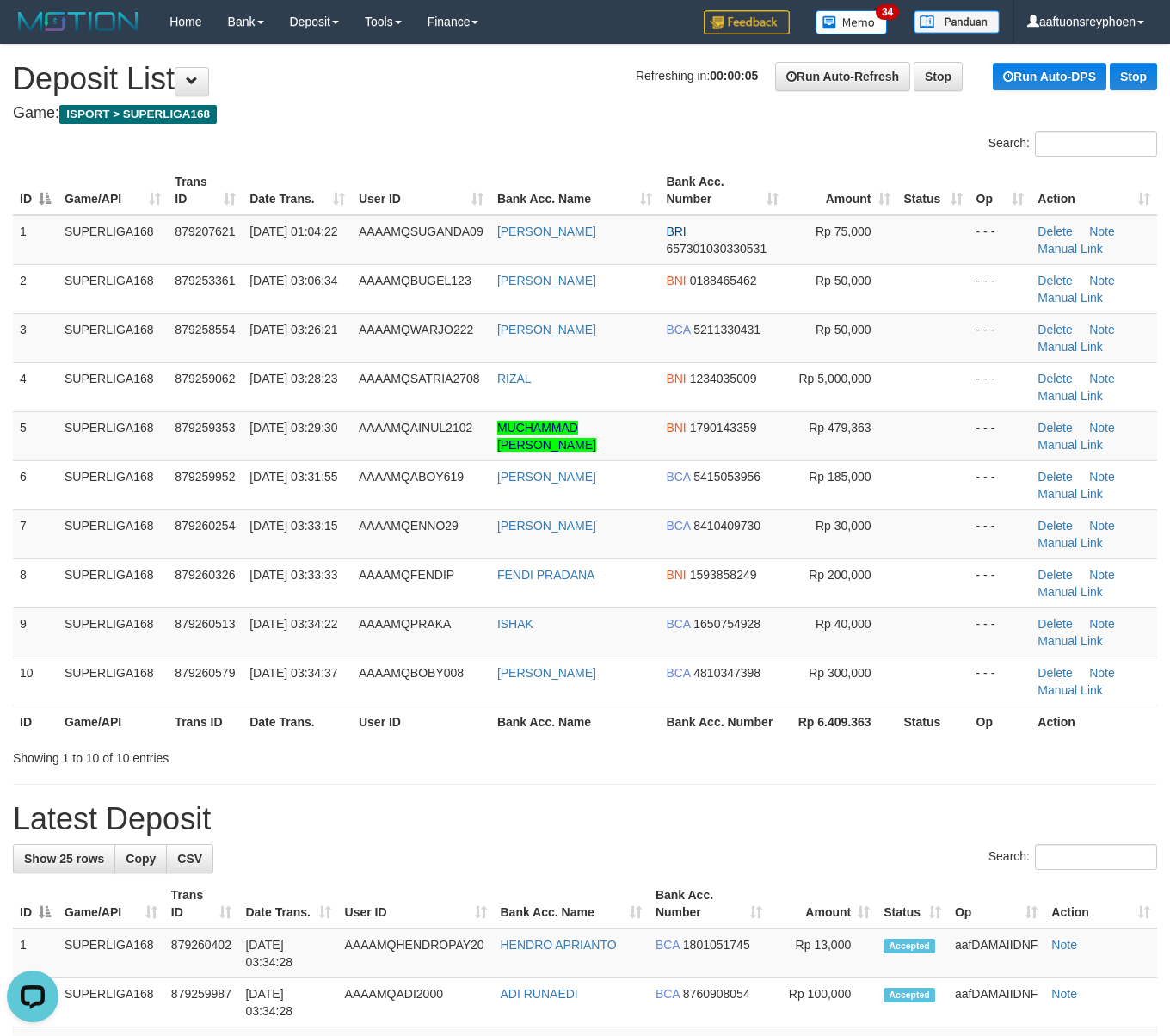
drag, startPoint x: 31, startPoint y: 280, endPoint x: 1, endPoint y: 279, distance: 30.0
click at [26, 279] on td "2" at bounding box center [35, 288] width 45 height 49
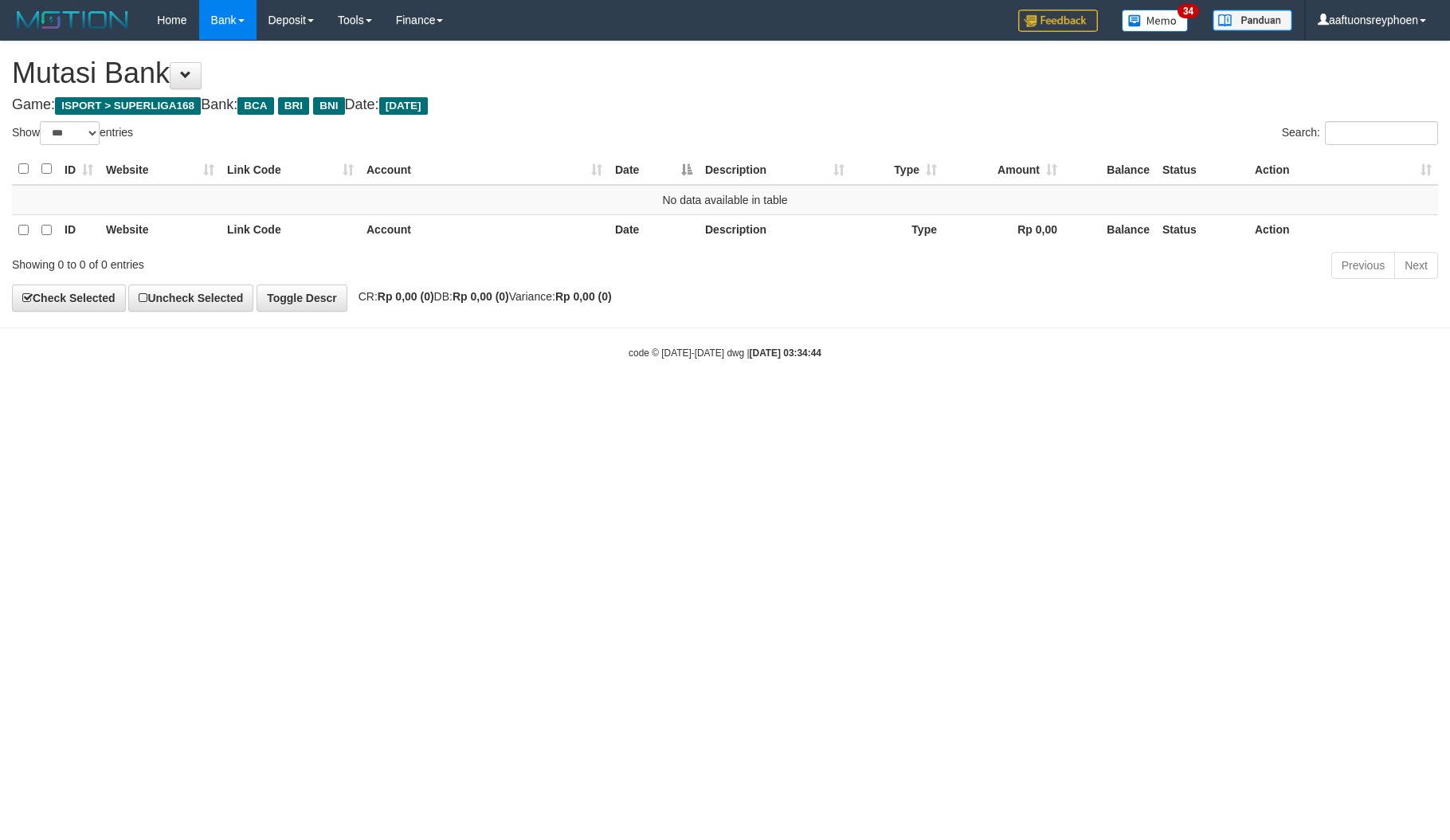
select select "***"
click at [767, 400] on html "Toggle navigation Home Bank Account List Load By Website Group [ISPORT] SUPERLI…" at bounding box center [725, 200] width 1450 height 400
click at [646, 400] on html "Toggle navigation Home Bank Account List Load By Website Group [ISPORT] SUPERLI…" at bounding box center [725, 200] width 1450 height 400
select select "***"
drag, startPoint x: 829, startPoint y: 420, endPoint x: 1380, endPoint y: 367, distance: 553.5
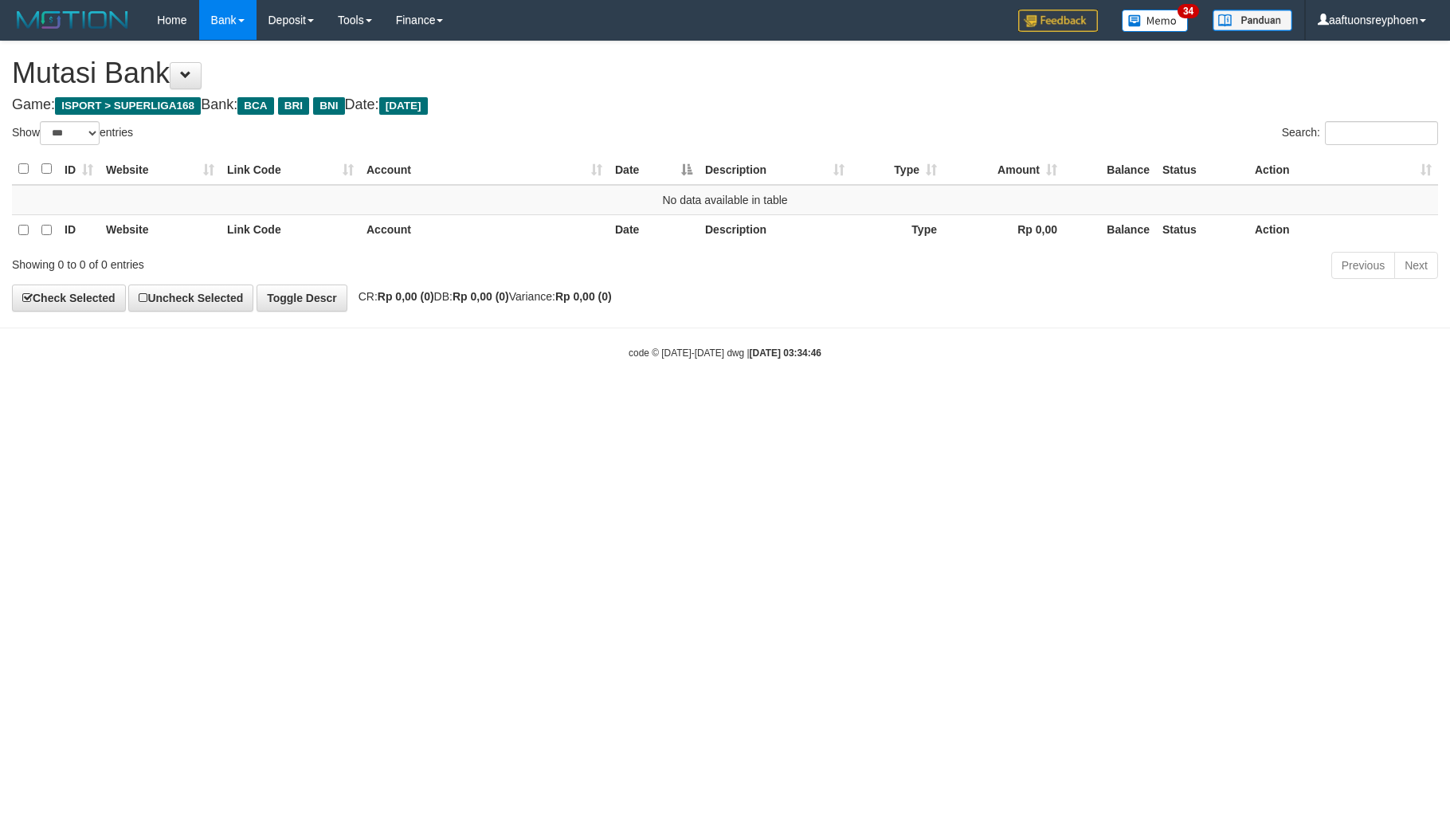
click at [886, 400] on html "Toggle navigation Home Bank Account List Load By Website Group [ISPORT] SUPERLI…" at bounding box center [725, 200] width 1450 height 400
drag, startPoint x: 702, startPoint y: 444, endPoint x: 724, endPoint y: 466, distance: 31.1
click at [705, 400] on html "Toggle navigation Home Bank Account List Load By Website Group [ISPORT] SUPERLI…" at bounding box center [725, 200] width 1450 height 400
drag, startPoint x: 721, startPoint y: 442, endPoint x: 1322, endPoint y: 395, distance: 602.8
click at [728, 400] on html "Toggle navigation Home Bank Account List Load By Website Group [ISPORT] SUPERLI…" at bounding box center [725, 200] width 1450 height 400
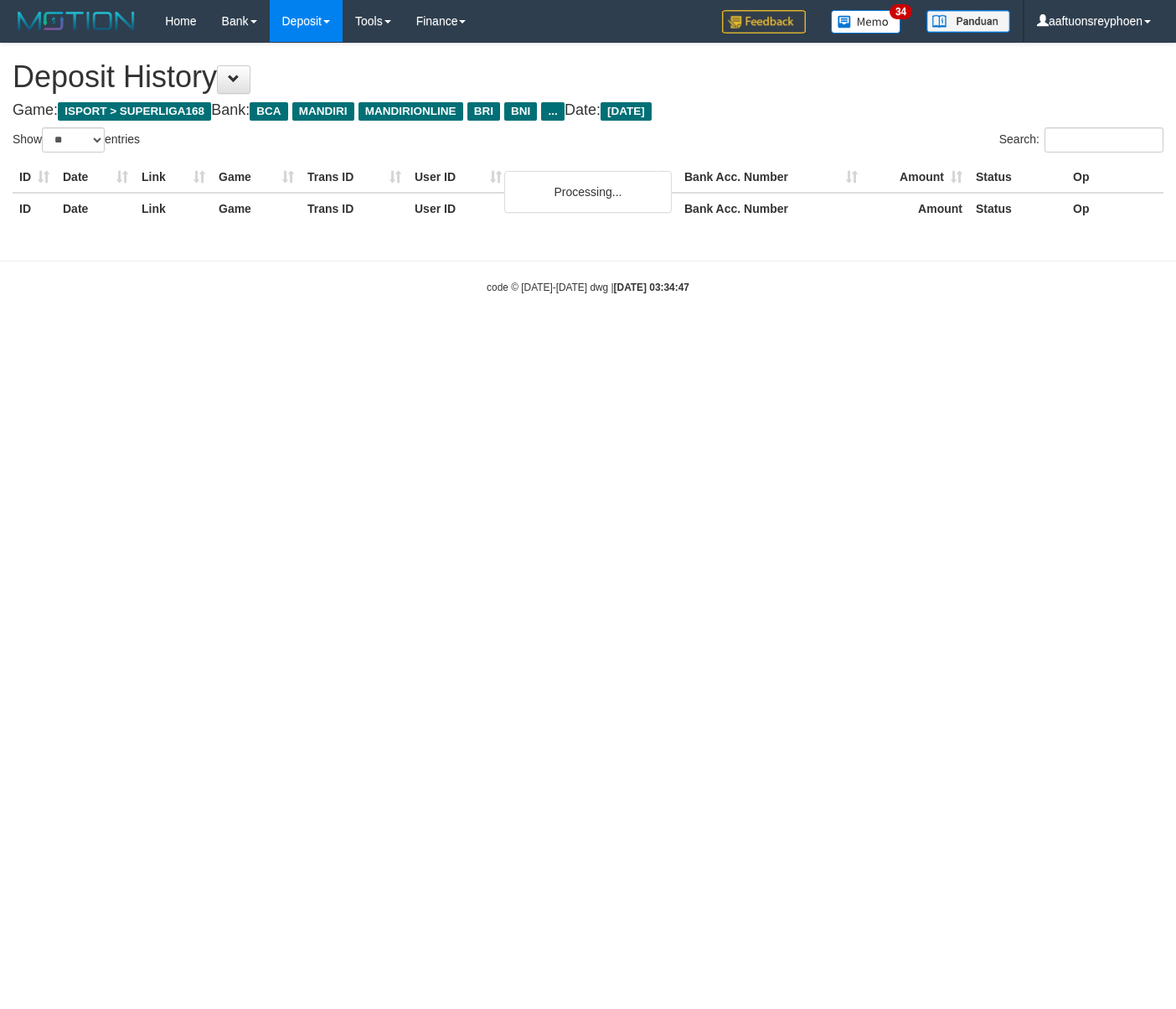
select select "**"
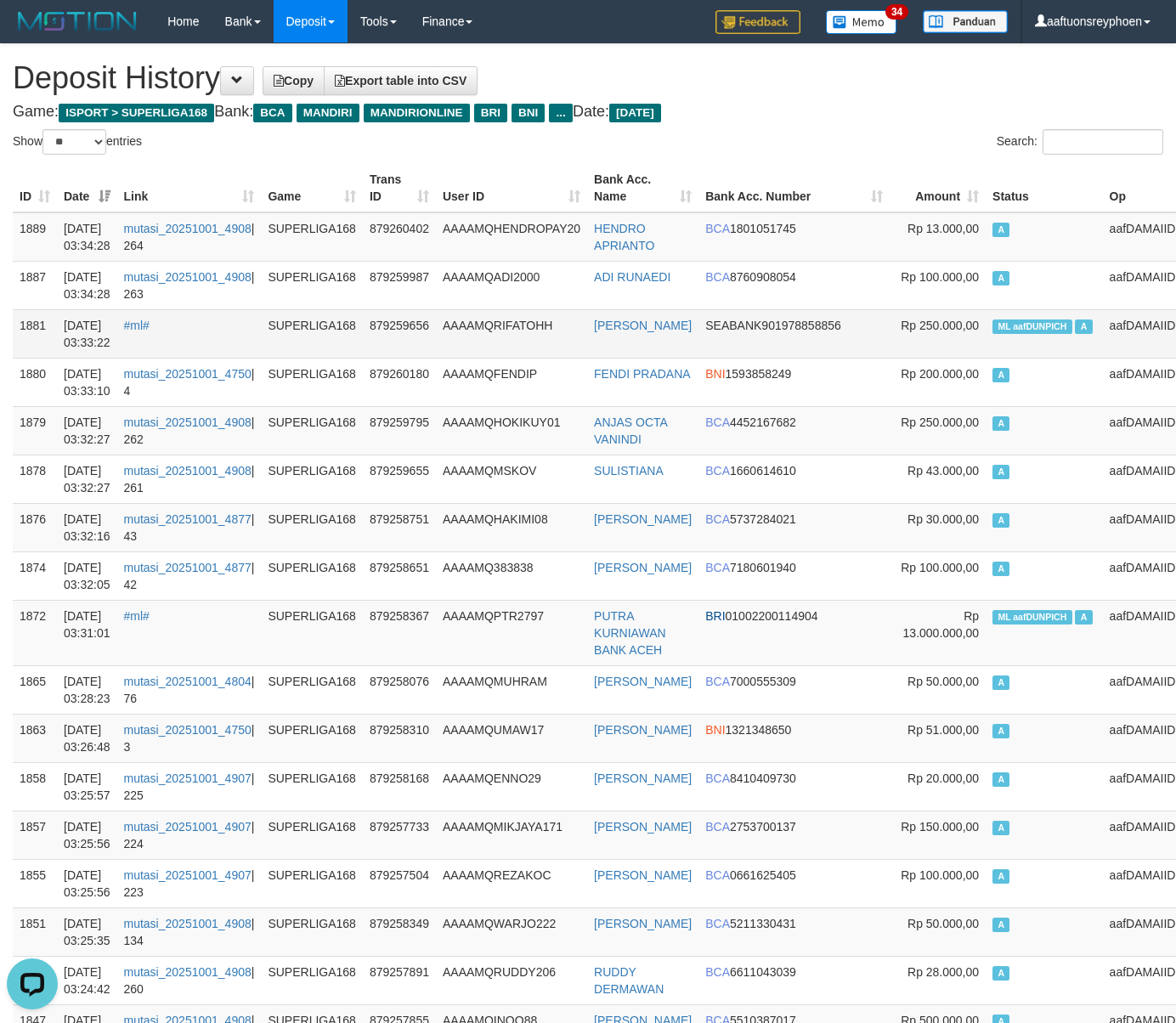
click at [986, 312] on td "ML aafDUNPICH A" at bounding box center [1045, 333] width 118 height 48
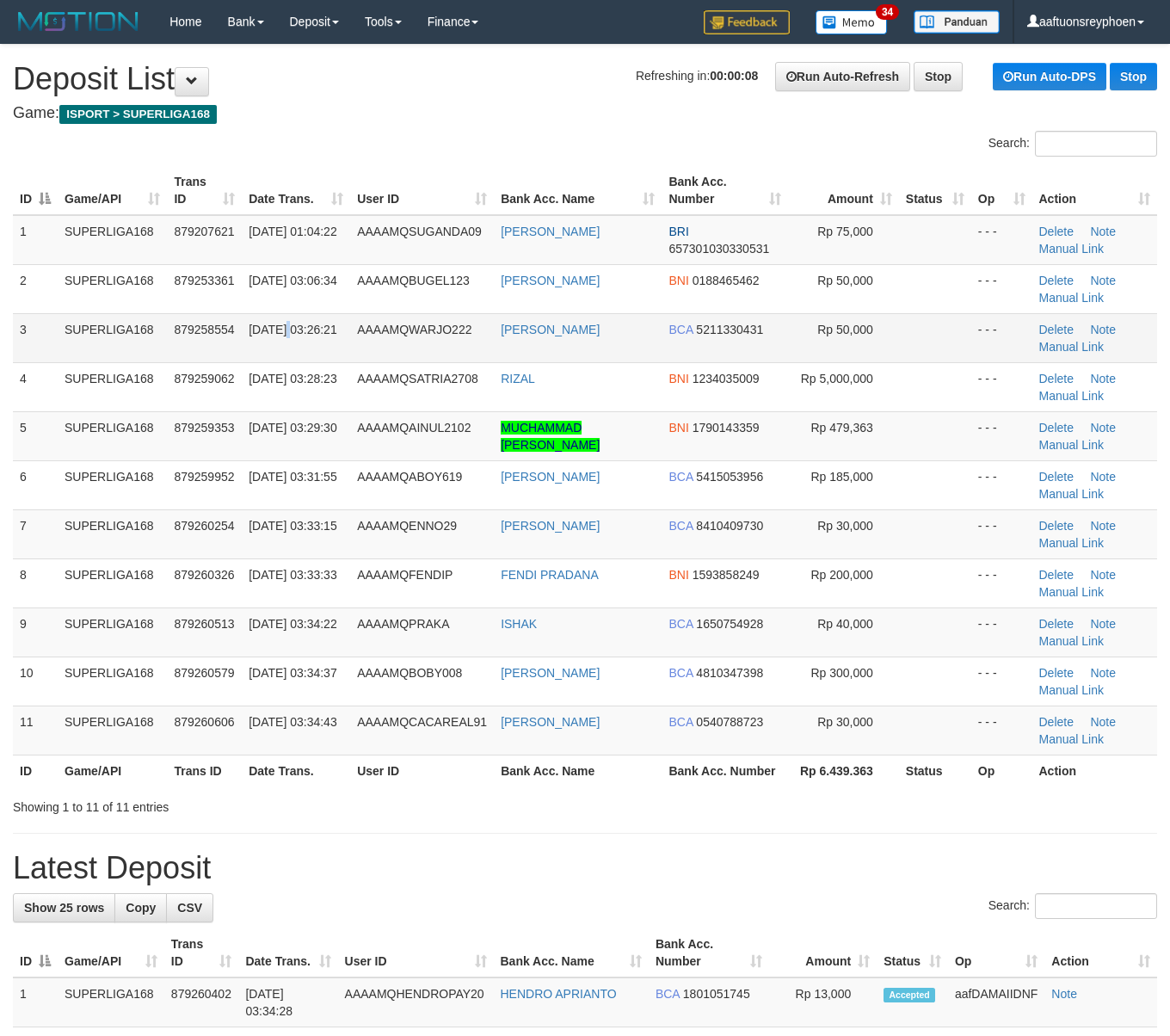
click at [286, 318] on td "01/10/2025 03:26:21" at bounding box center [295, 337] width 108 height 49
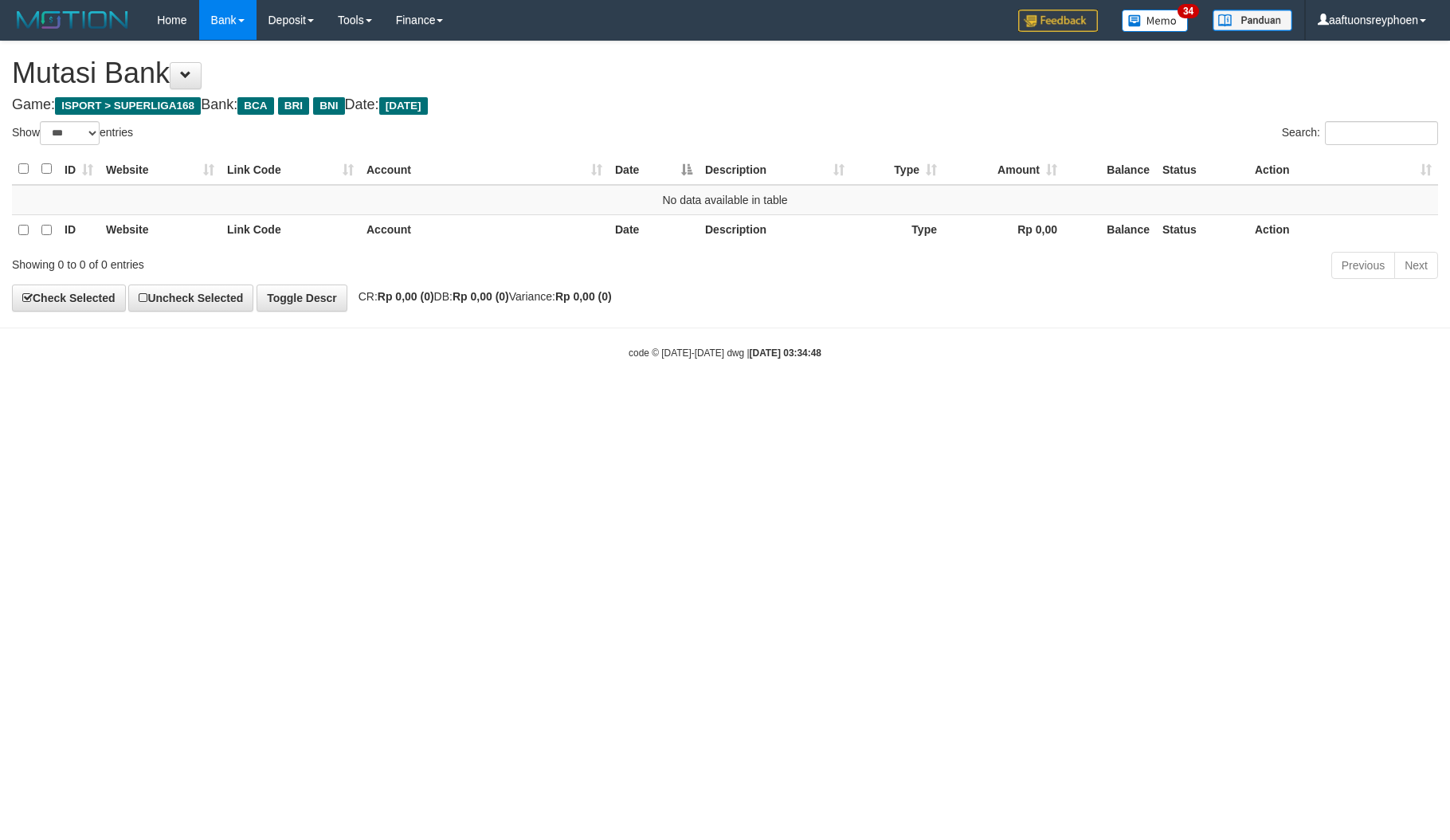
select select "***"
click at [1062, 400] on html "Toggle navigation Home Bank Account List Load By Website Group [ISPORT] SUPERLI…" at bounding box center [725, 200] width 1450 height 400
select select "***"
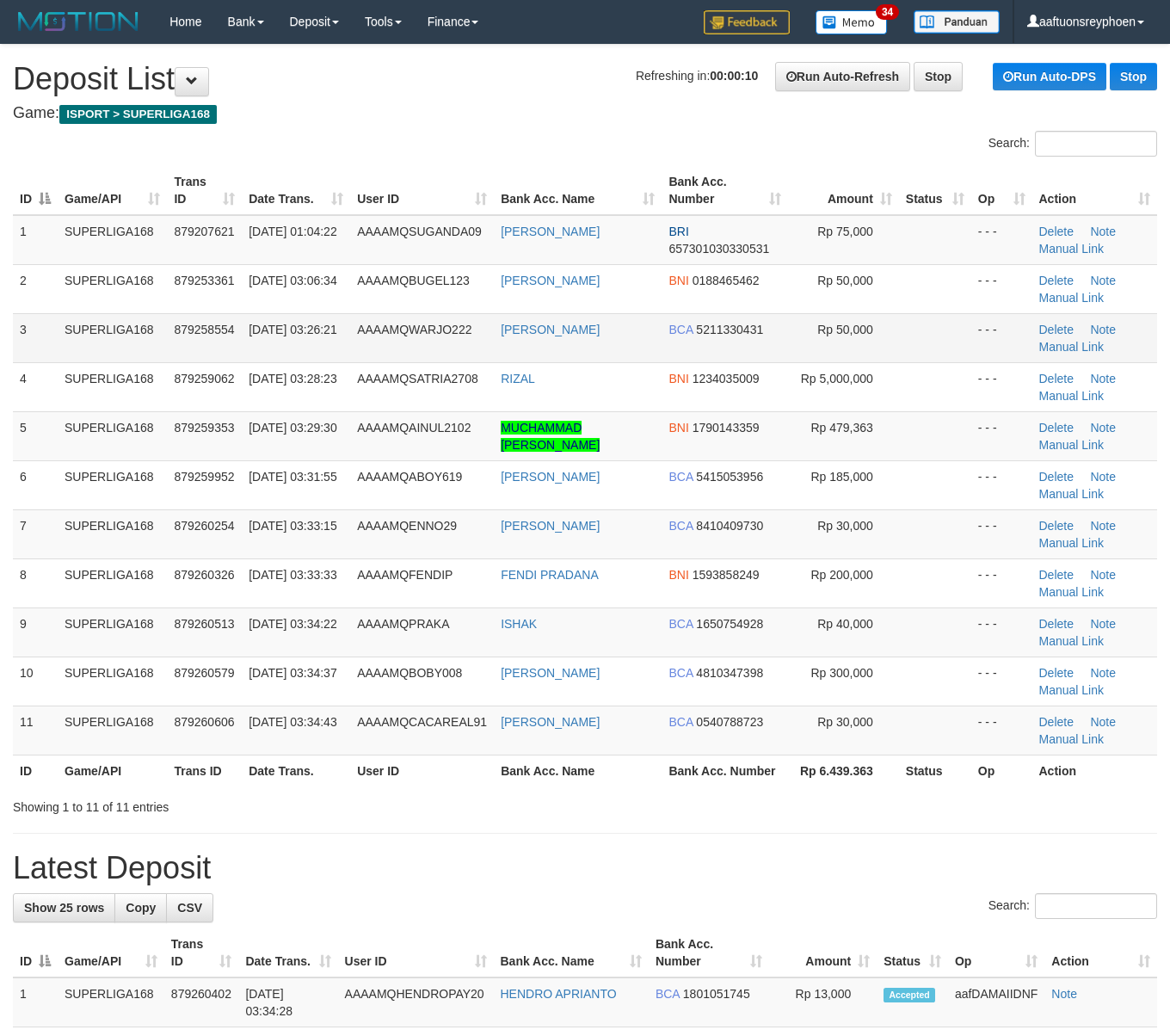
click at [323, 358] on tbody "1 SUPERLIGA168 879207621 01/10/2025 01:04:22 AAAAMQSUGANDA09 OKY SUGANDA BRI 65…" at bounding box center [585, 485] width 1144 height 540
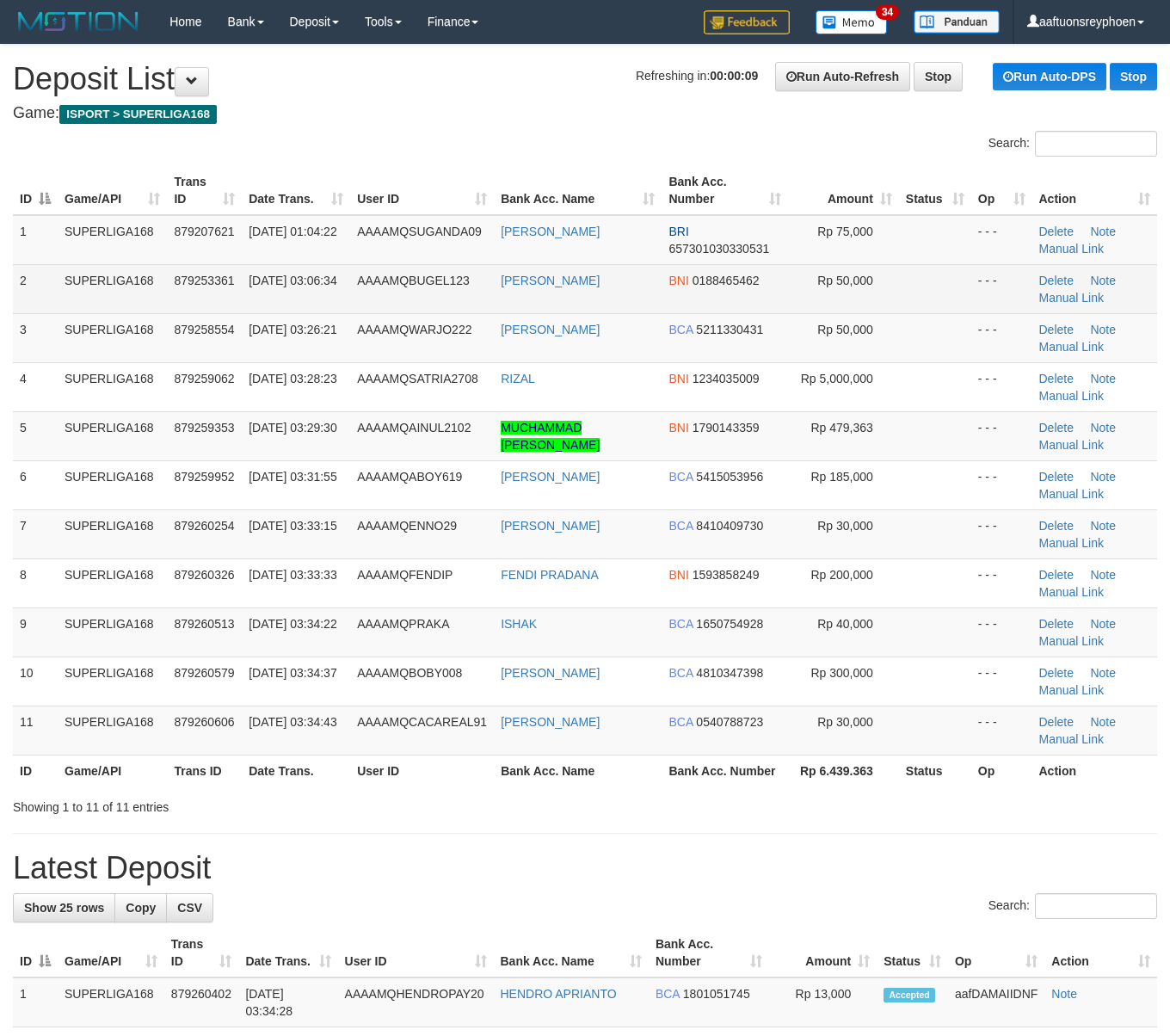
drag, startPoint x: 320, startPoint y: 277, endPoint x: 323, endPoint y: 267, distance: 10.4
click at [323, 267] on td "01/10/2025 03:06:34" at bounding box center [295, 288] width 108 height 49
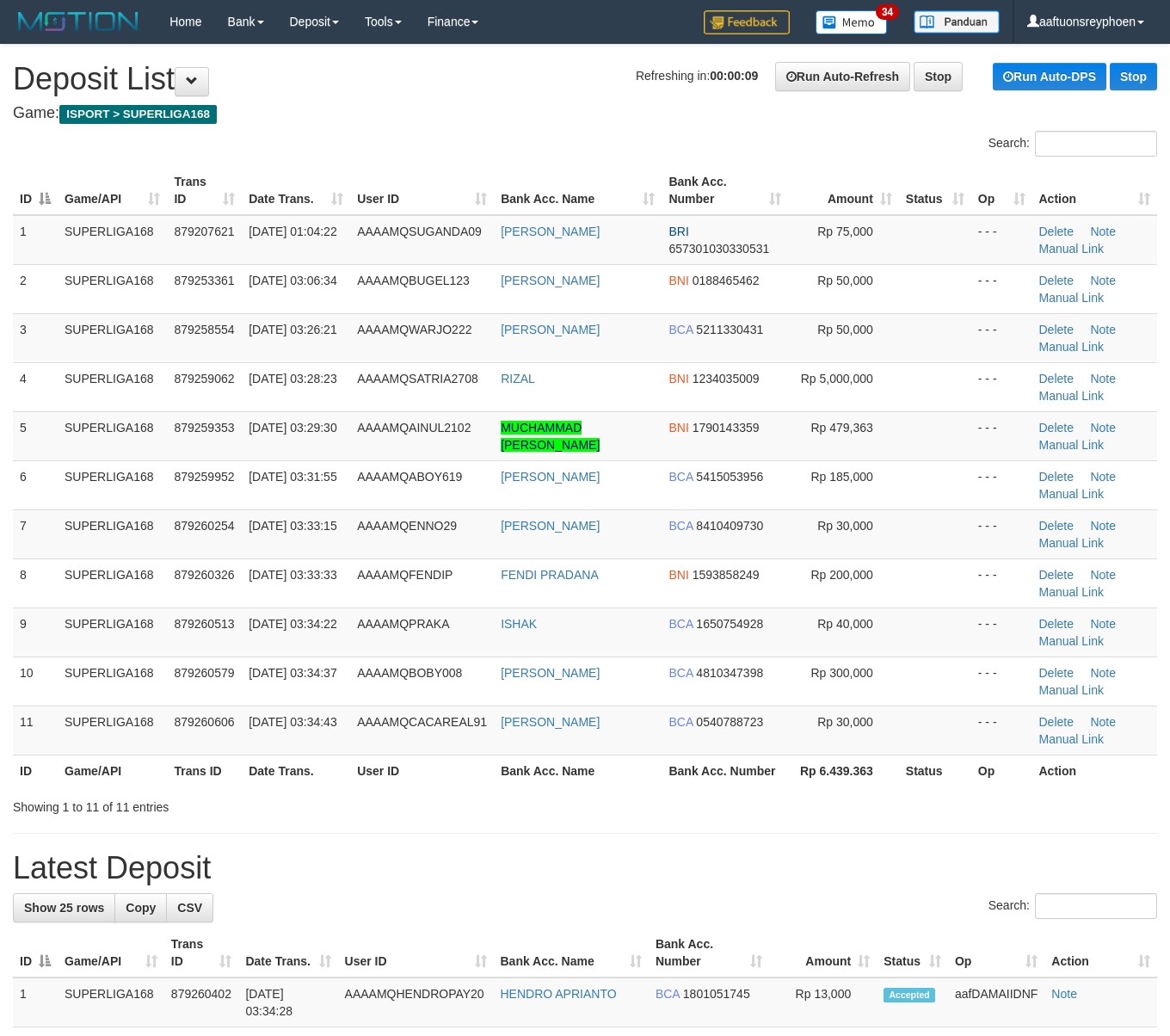
drag, startPoint x: 323, startPoint y: 267, endPoint x: 4, endPoint y: 345, distance: 328.4
click at [259, 269] on td "01/10/2025 03:06:34" at bounding box center [295, 288] width 108 height 49
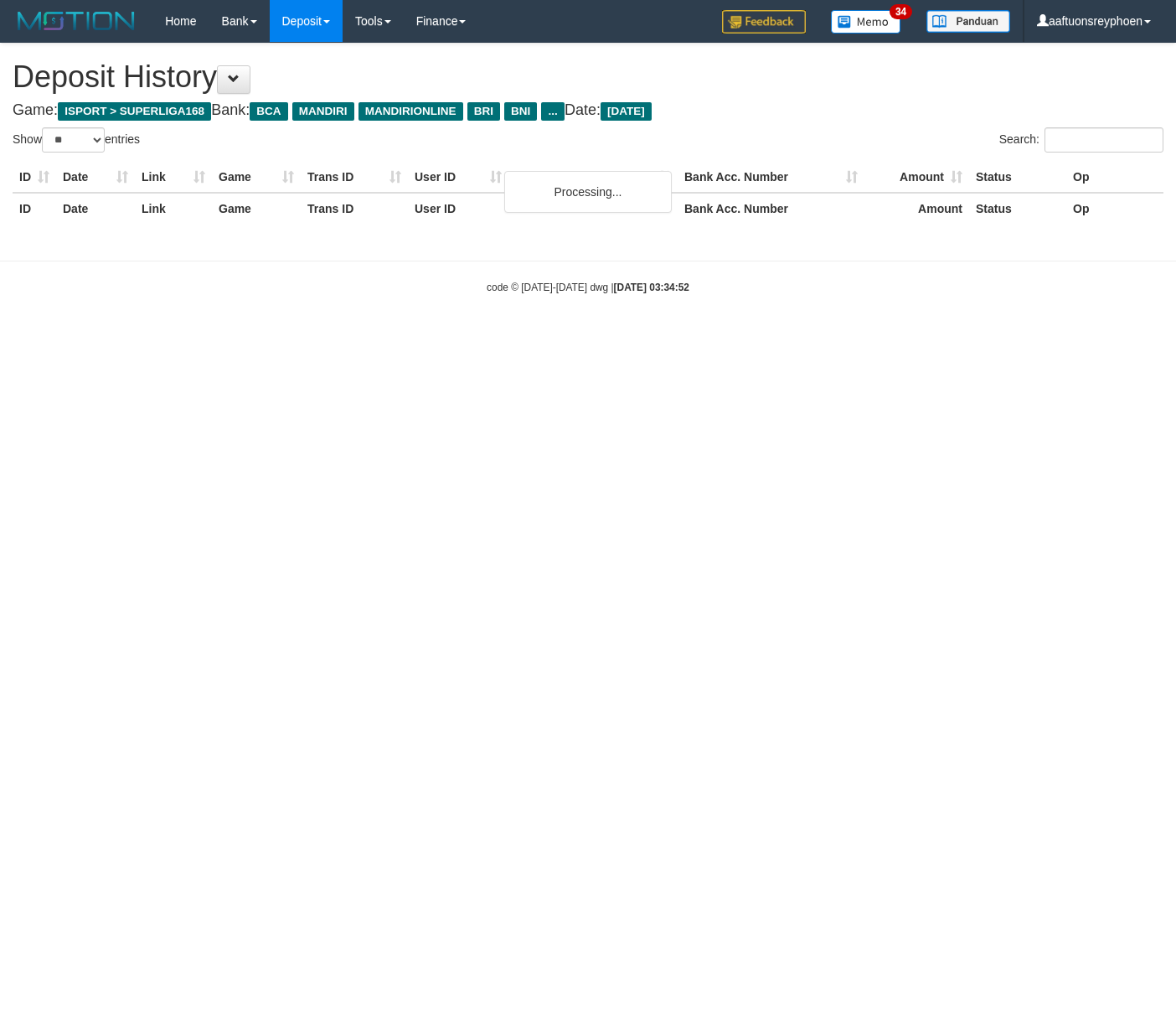
select select "**"
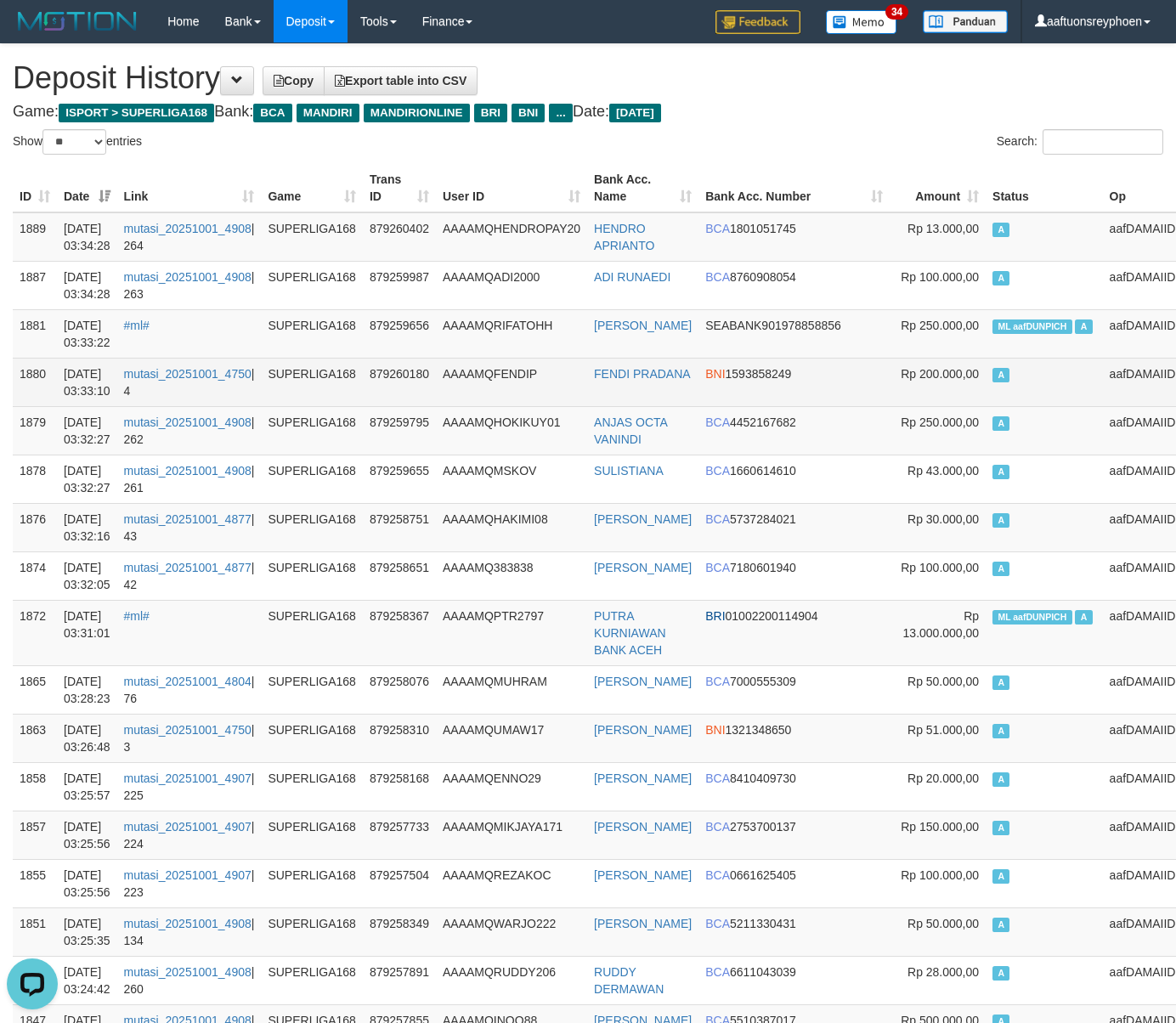
click at [1011, 376] on td "A" at bounding box center [1045, 381] width 118 height 48
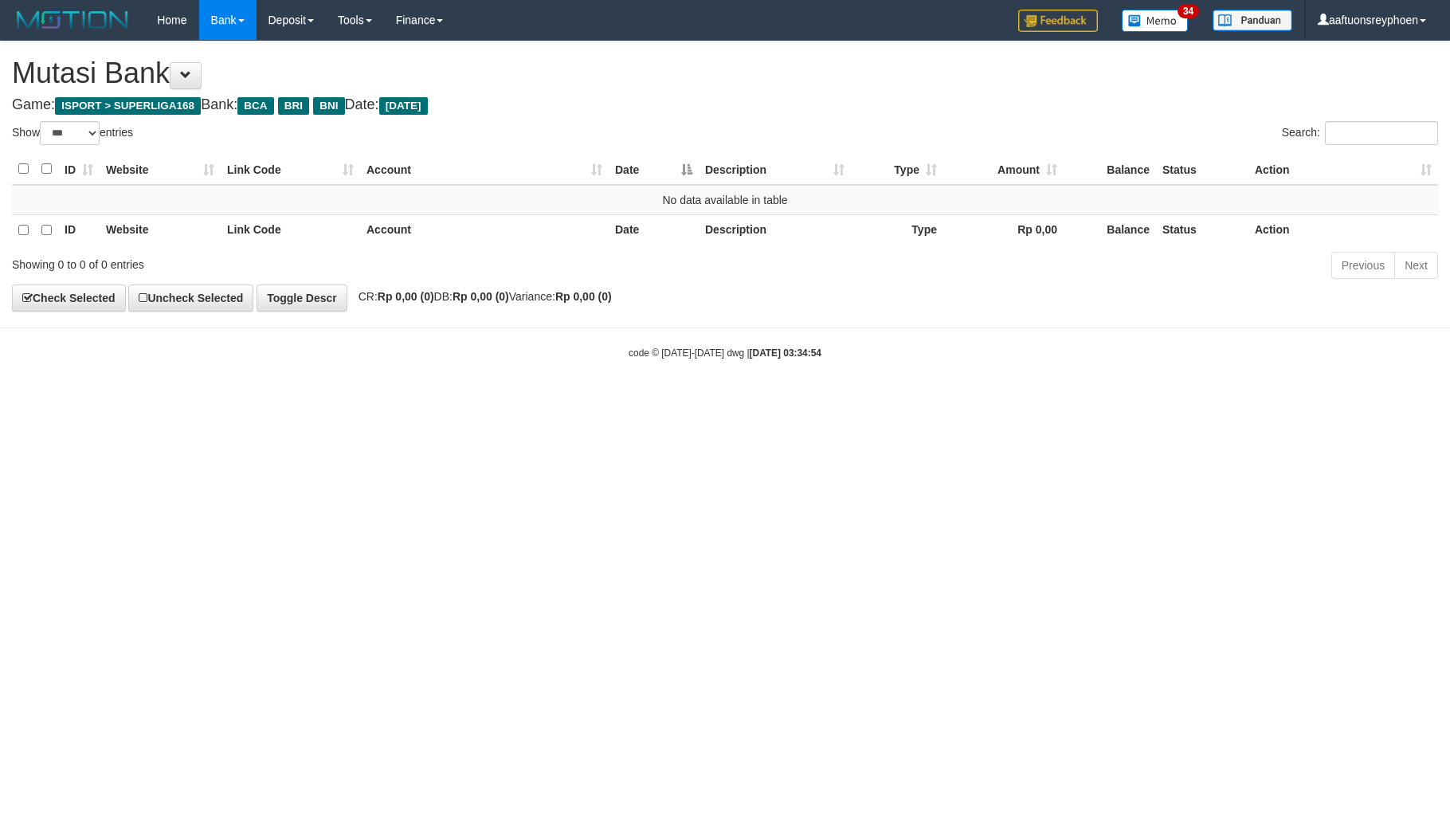
select select "***"
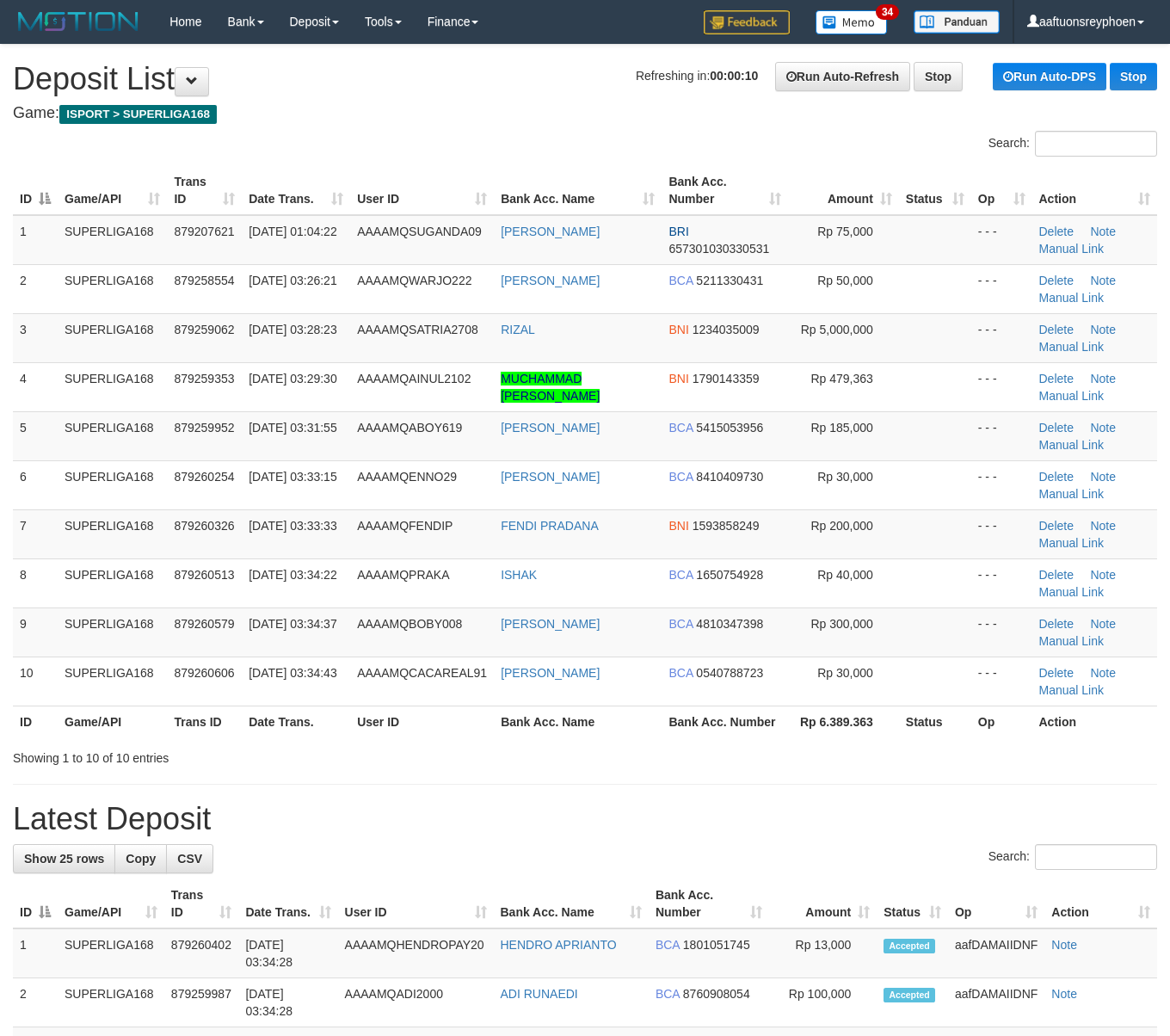
click at [97, 302] on td "SUPERLIGA168" at bounding box center [112, 288] width 109 height 49
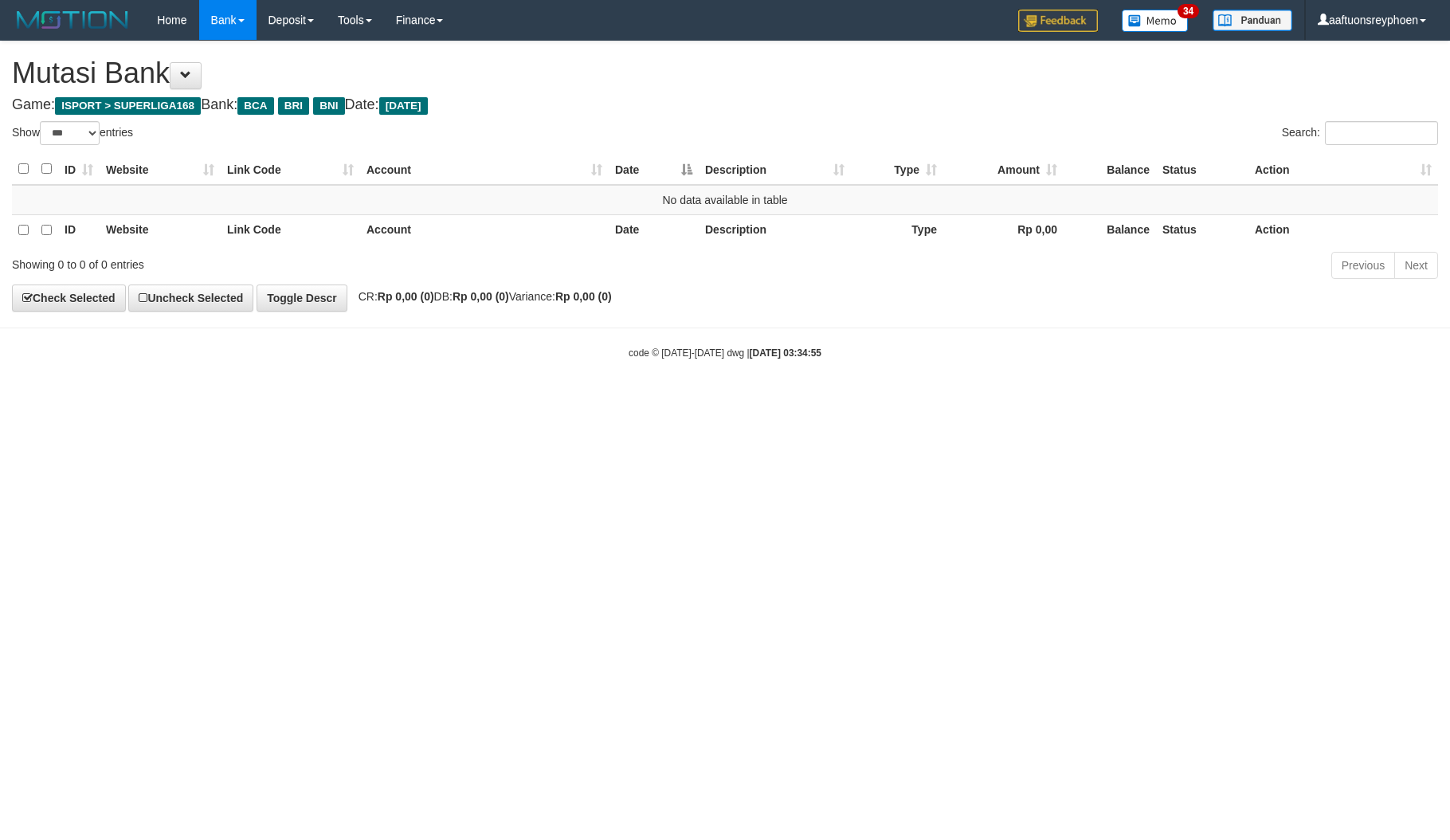
select select "***"
click at [648, 400] on html "Toggle navigation Home Bank Account List Load By Website Group [ISPORT] SUPERLI…" at bounding box center [725, 200] width 1450 height 400
drag, startPoint x: 1441, startPoint y: 335, endPoint x: 791, endPoint y: 448, distance: 659.7
click at [1406, 346] on body "Toggle navigation Home Bank Account List Load By Website Group [ISPORT] SUPERLI…" at bounding box center [725, 200] width 1450 height 400
drag, startPoint x: 754, startPoint y: 443, endPoint x: 1050, endPoint y: 396, distance: 299.7
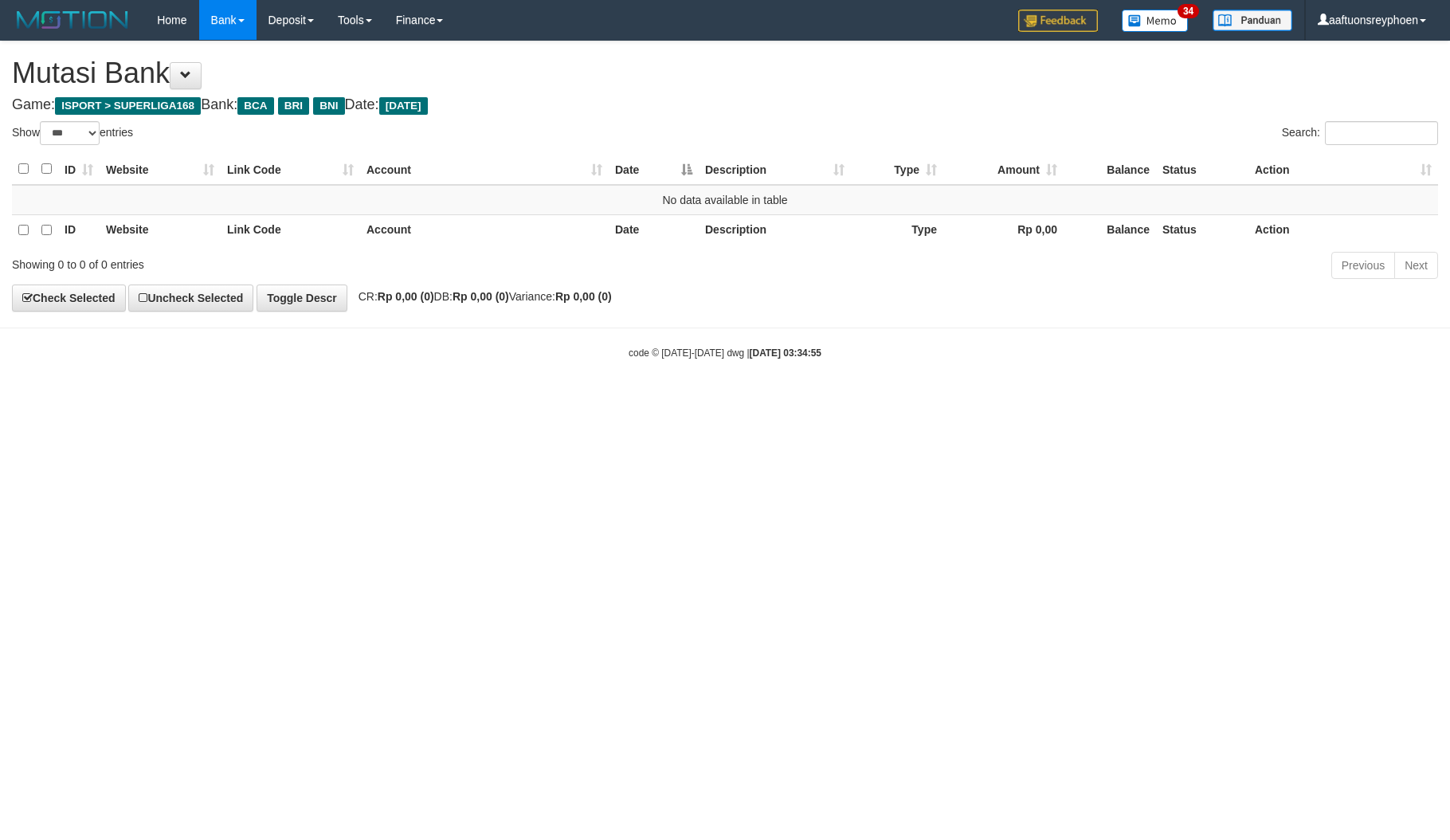
click at [859, 400] on html "Toggle navigation Home Bank Account List Load By Website Group [ISPORT] SUPERLI…" at bounding box center [725, 200] width 1450 height 400
drag, startPoint x: 744, startPoint y: 392, endPoint x: 750, endPoint y: 380, distance: 13.4
click at [756, 389] on body "Toggle navigation Home Bank Account List Load By Website Group [ISPORT] SUPERLI…" at bounding box center [725, 200] width 1450 height 400
select select "***"
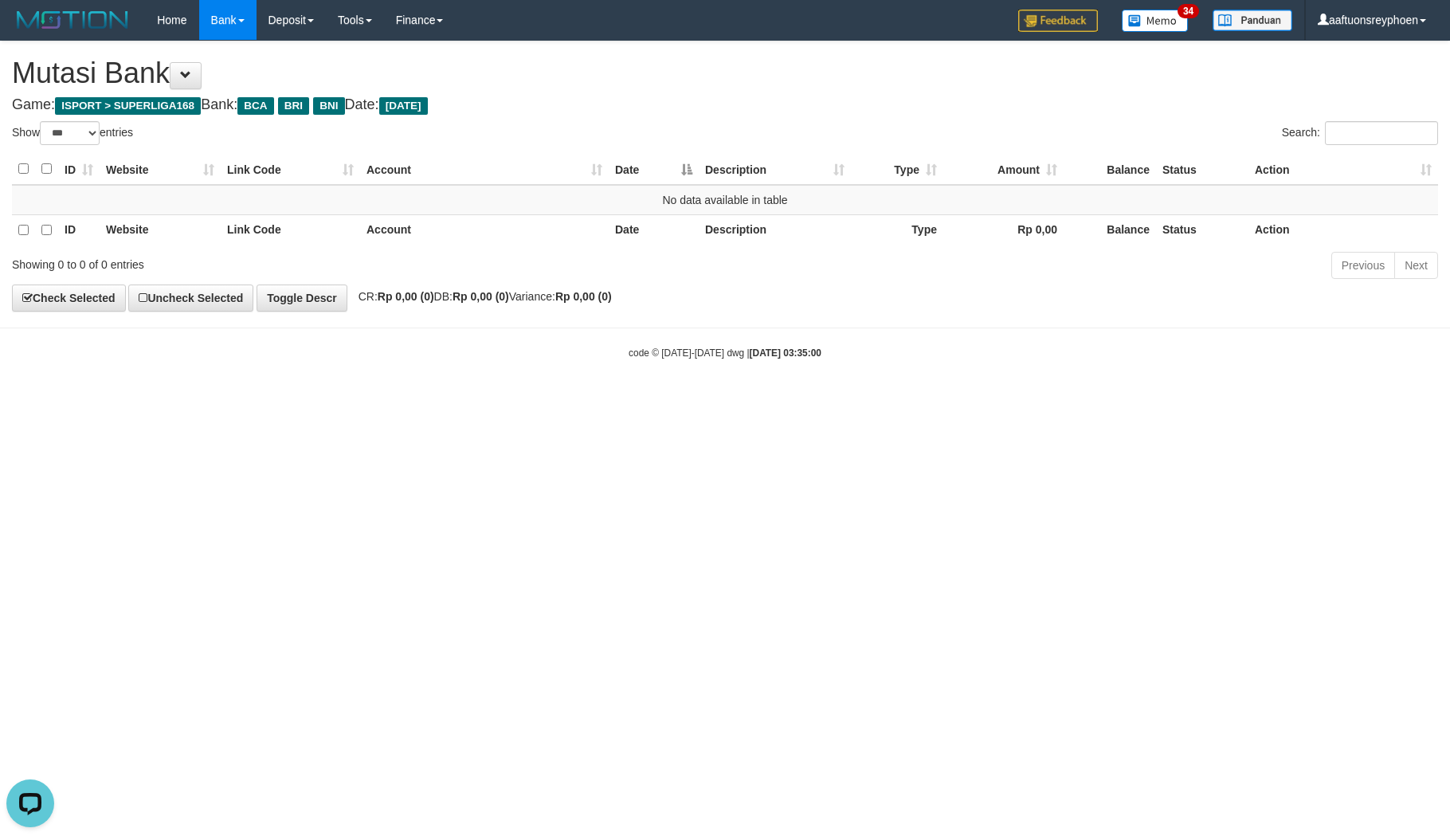
drag, startPoint x: 693, startPoint y: 424, endPoint x: 1444, endPoint y: 366, distance: 753.2
click at [714, 400] on html "Toggle navigation Home Bank Account List Load By Website Group [ISPORT] SUPERLI…" at bounding box center [725, 200] width 1450 height 400
select select "***"
drag, startPoint x: 878, startPoint y: 454, endPoint x: 1289, endPoint y: 421, distance: 412.3
click at [1052, 400] on html "Toggle navigation Home Bank Account List Load By Website Group [ISPORT] SUPERLI…" at bounding box center [725, 200] width 1450 height 400
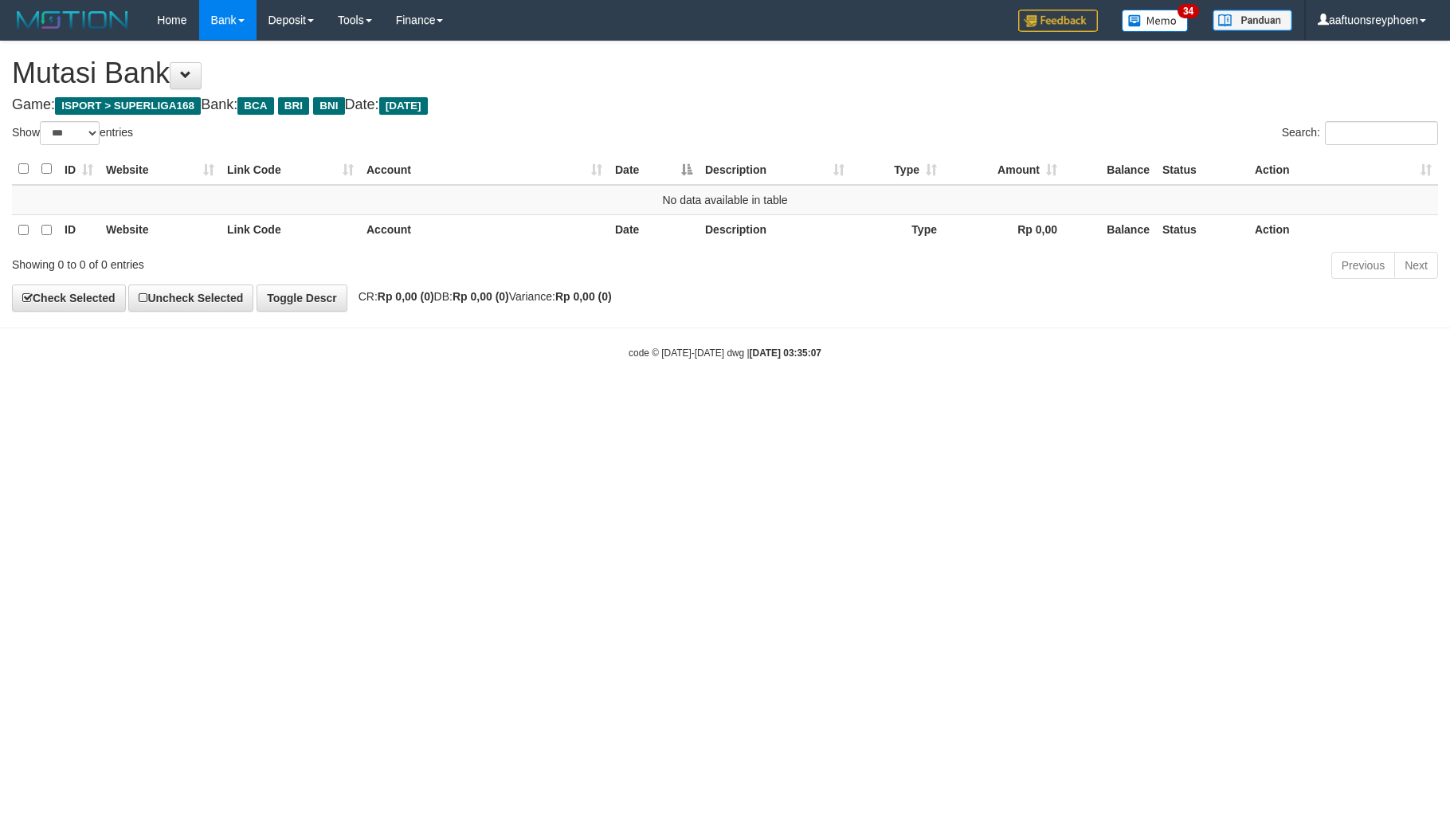
select select "***"
click at [1005, 400] on html "Toggle navigation Home Bank Account List Load By Website Group [ISPORT] SUPERLI…" at bounding box center [725, 200] width 1450 height 400
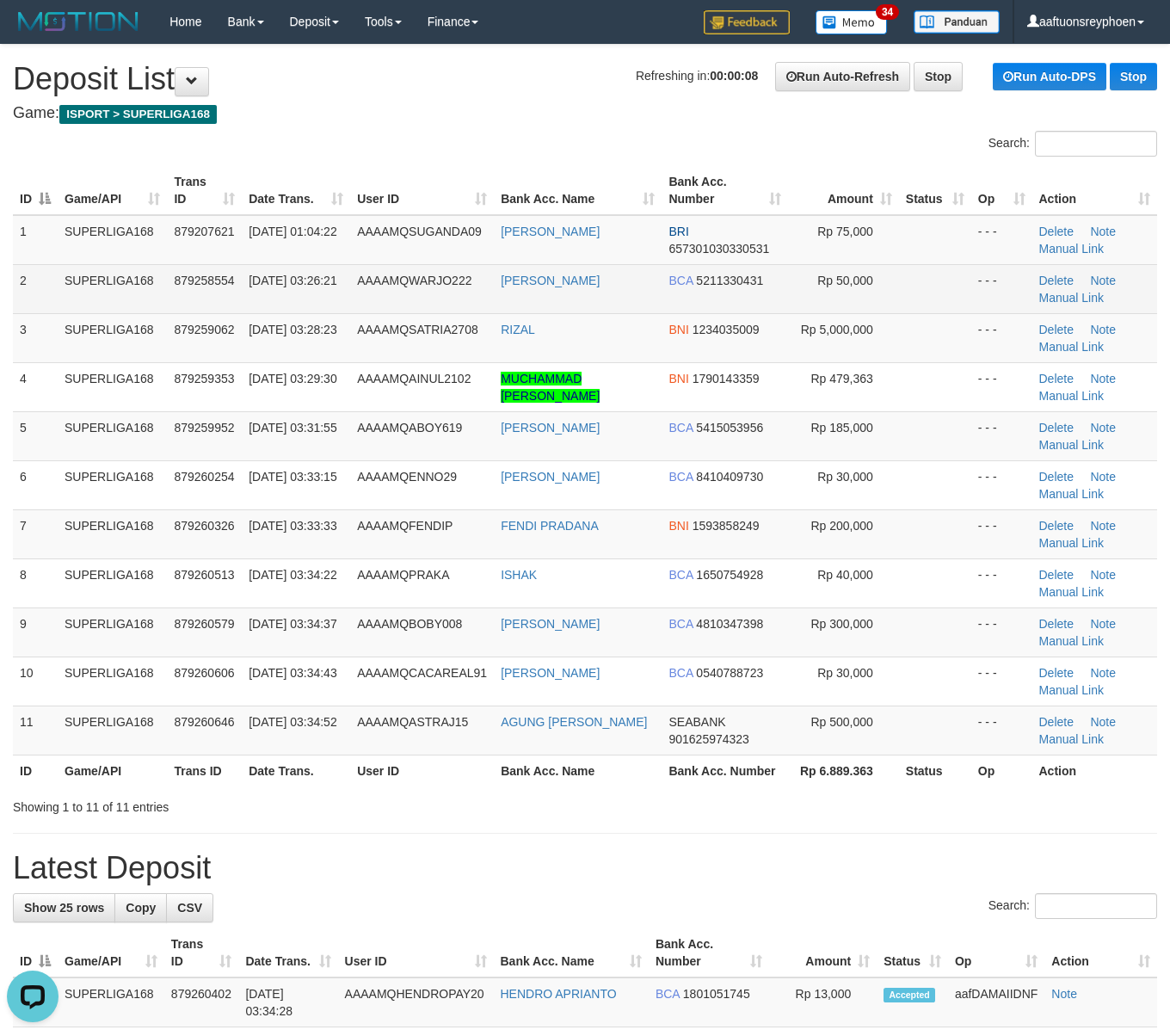
click at [316, 279] on td "01/10/2025 03:26:21" at bounding box center [295, 288] width 108 height 49
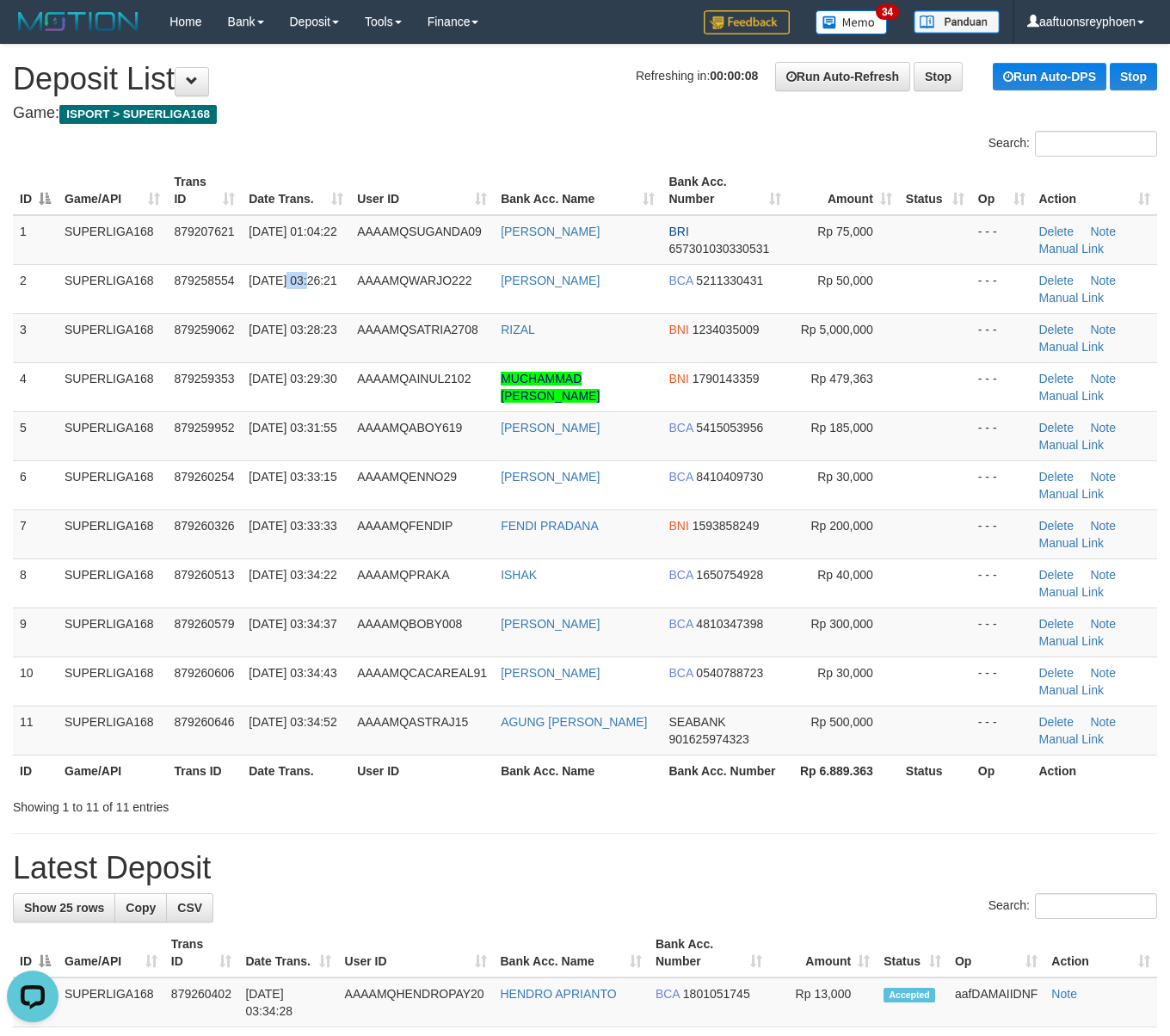
drag, startPoint x: 316, startPoint y: 279, endPoint x: 11, endPoint y: 317, distance: 307.4
click at [302, 280] on td "[DATE] 03:26:21" at bounding box center [295, 288] width 108 height 49
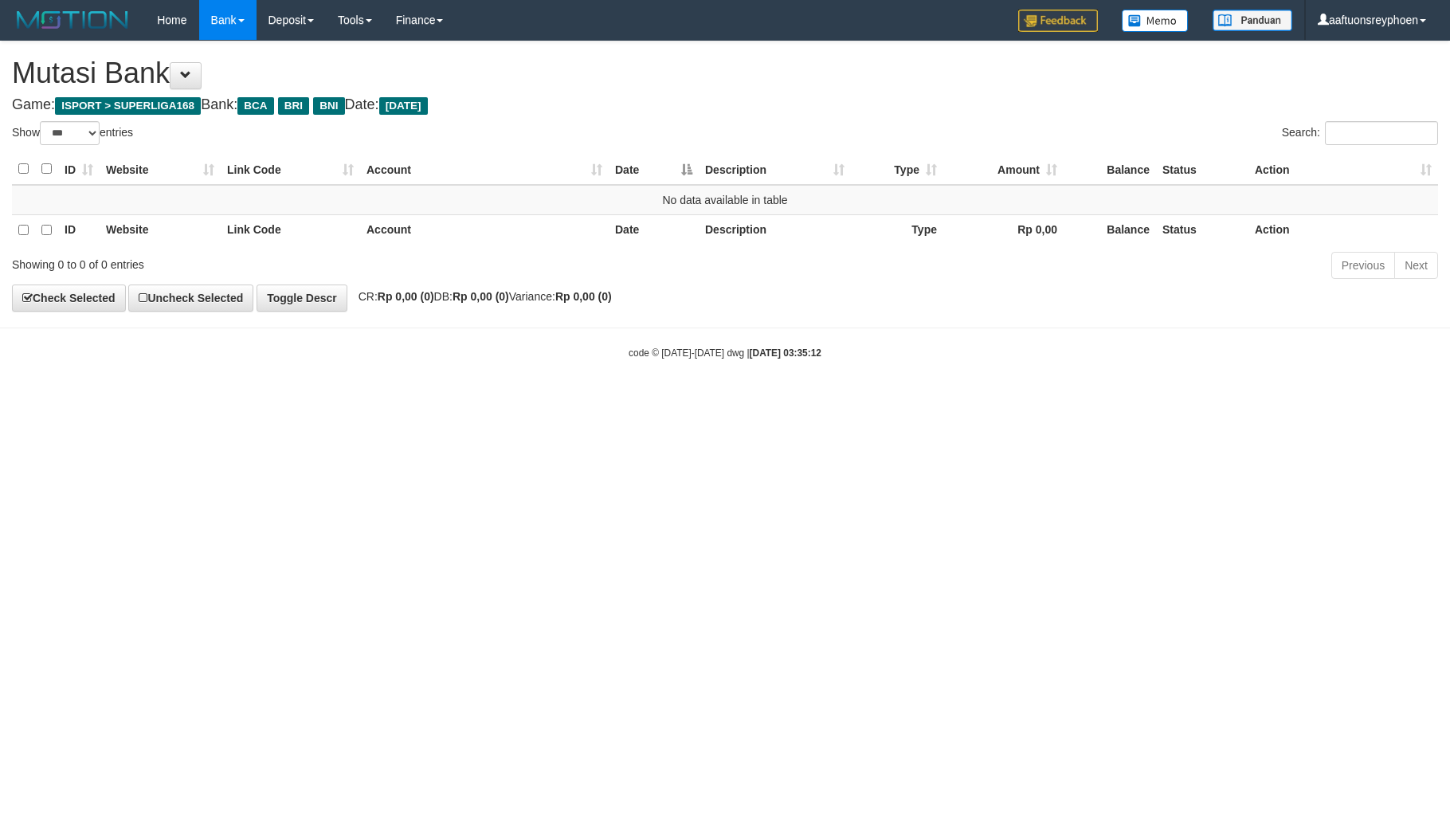
select select "***"
click at [834, 400] on html "Toggle navigation Home Bank Account List Load By Website Group [ISPORT] SUPERLI…" at bounding box center [725, 200] width 1450 height 400
drag, startPoint x: 771, startPoint y: 466, endPoint x: 1447, endPoint y: 360, distance: 684.3
click at [945, 400] on html "Toggle navigation Home Bank Account List Load By Website Group [ISPORT] SUPERLI…" at bounding box center [725, 200] width 1450 height 400
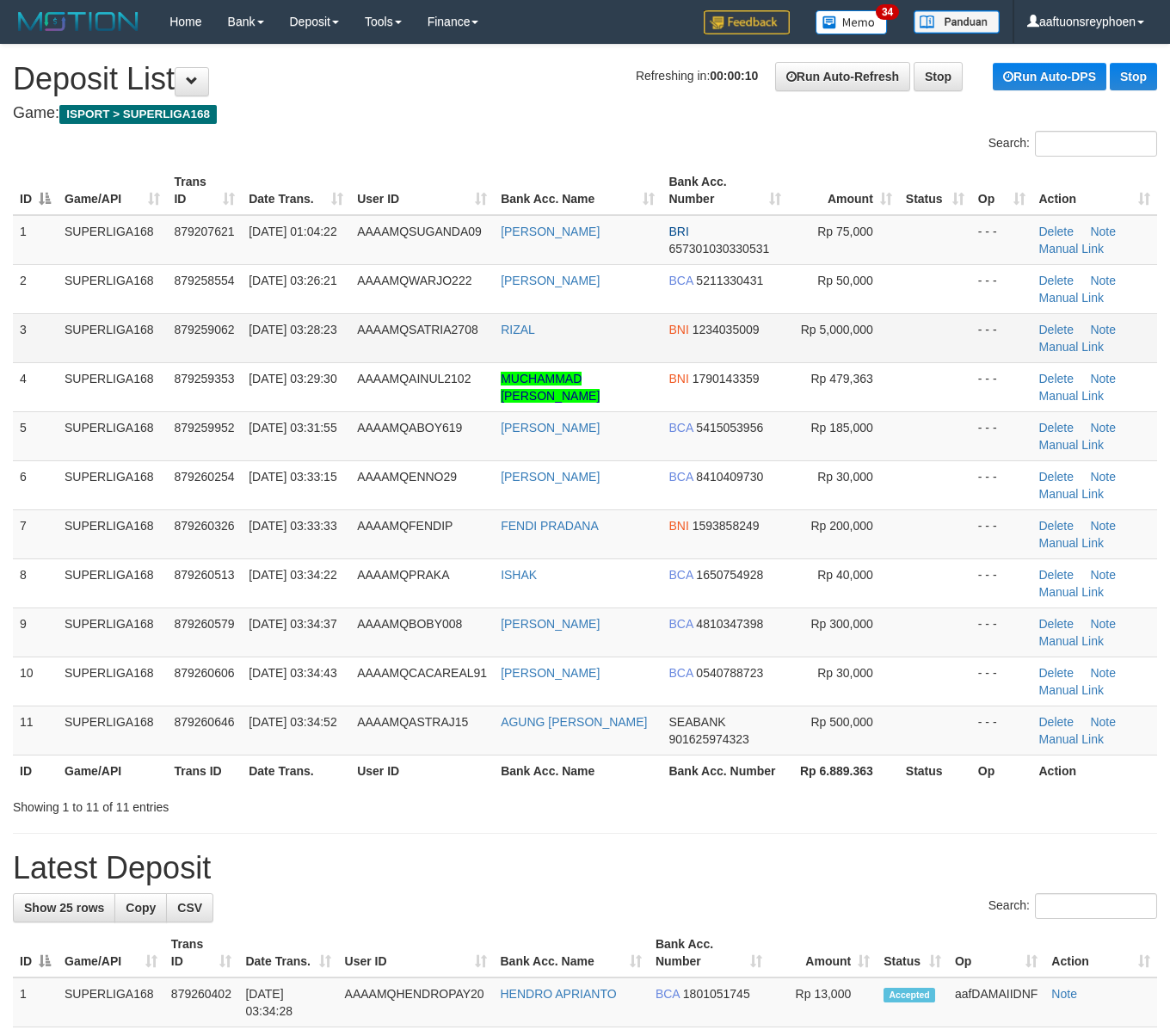
drag, startPoint x: 15, startPoint y: 356, endPoint x: 19, endPoint y: 345, distance: 11.7
click at [19, 345] on td "3" at bounding box center [35, 337] width 45 height 49
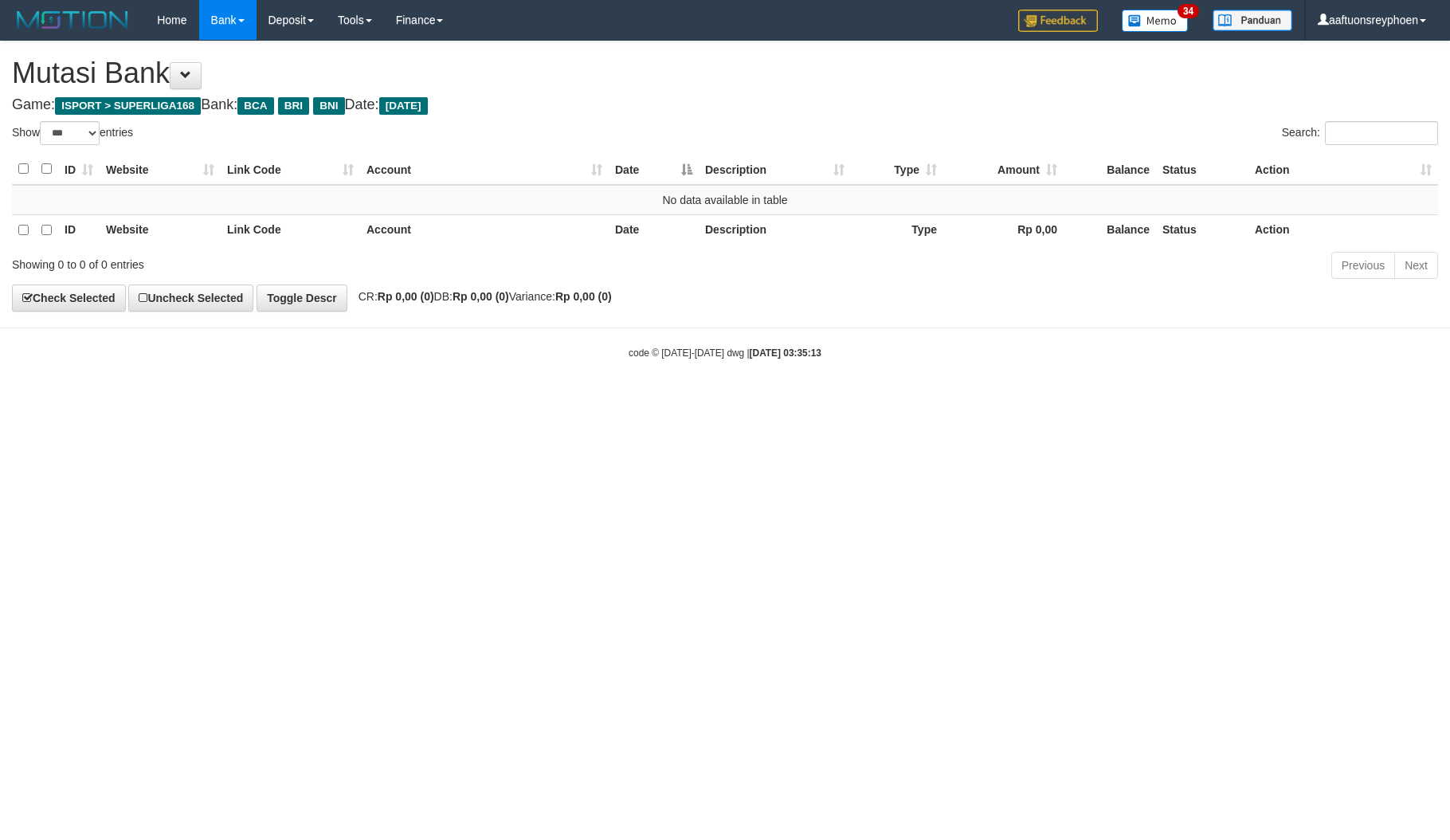
select select "***"
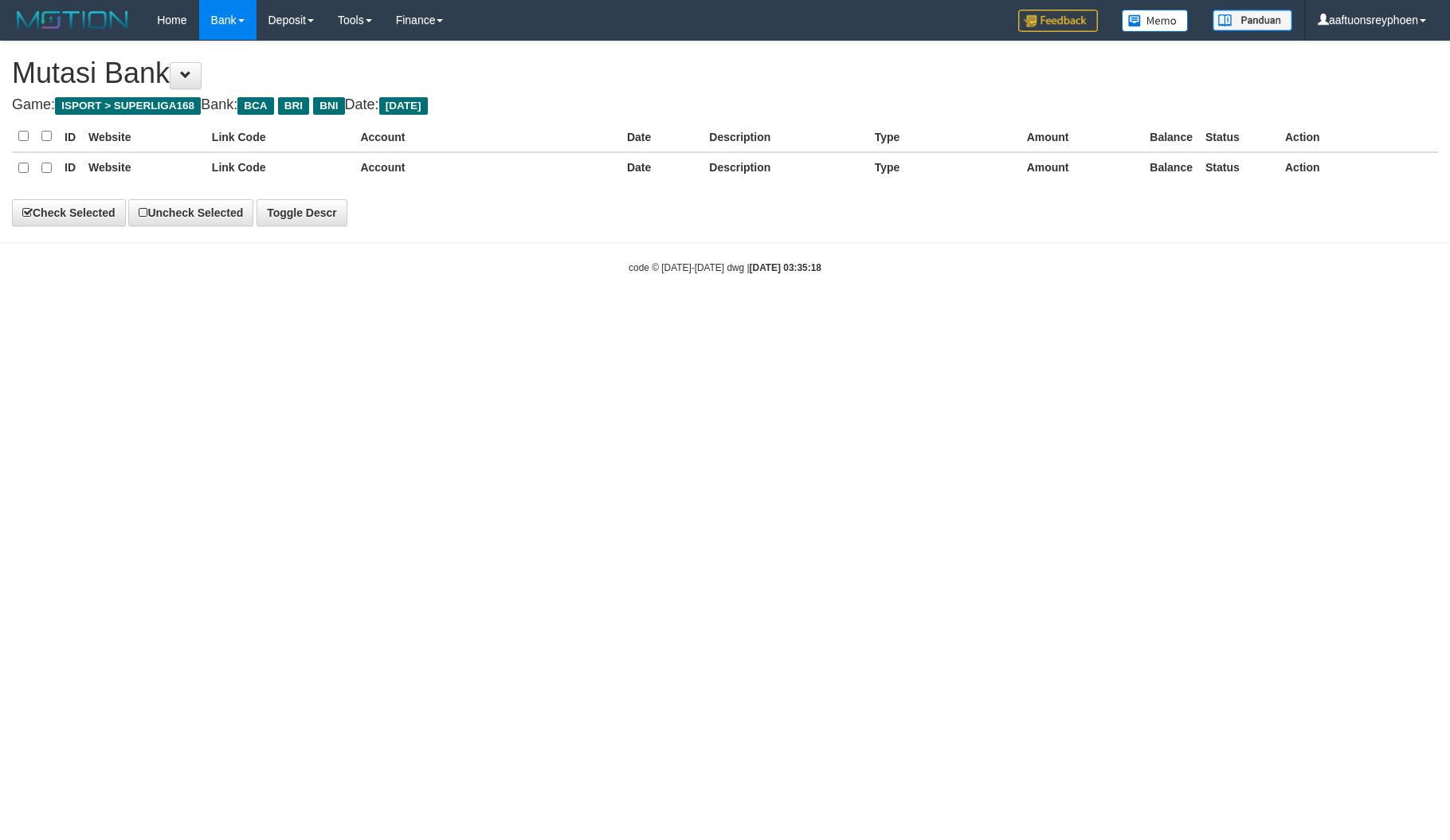
select select "***"
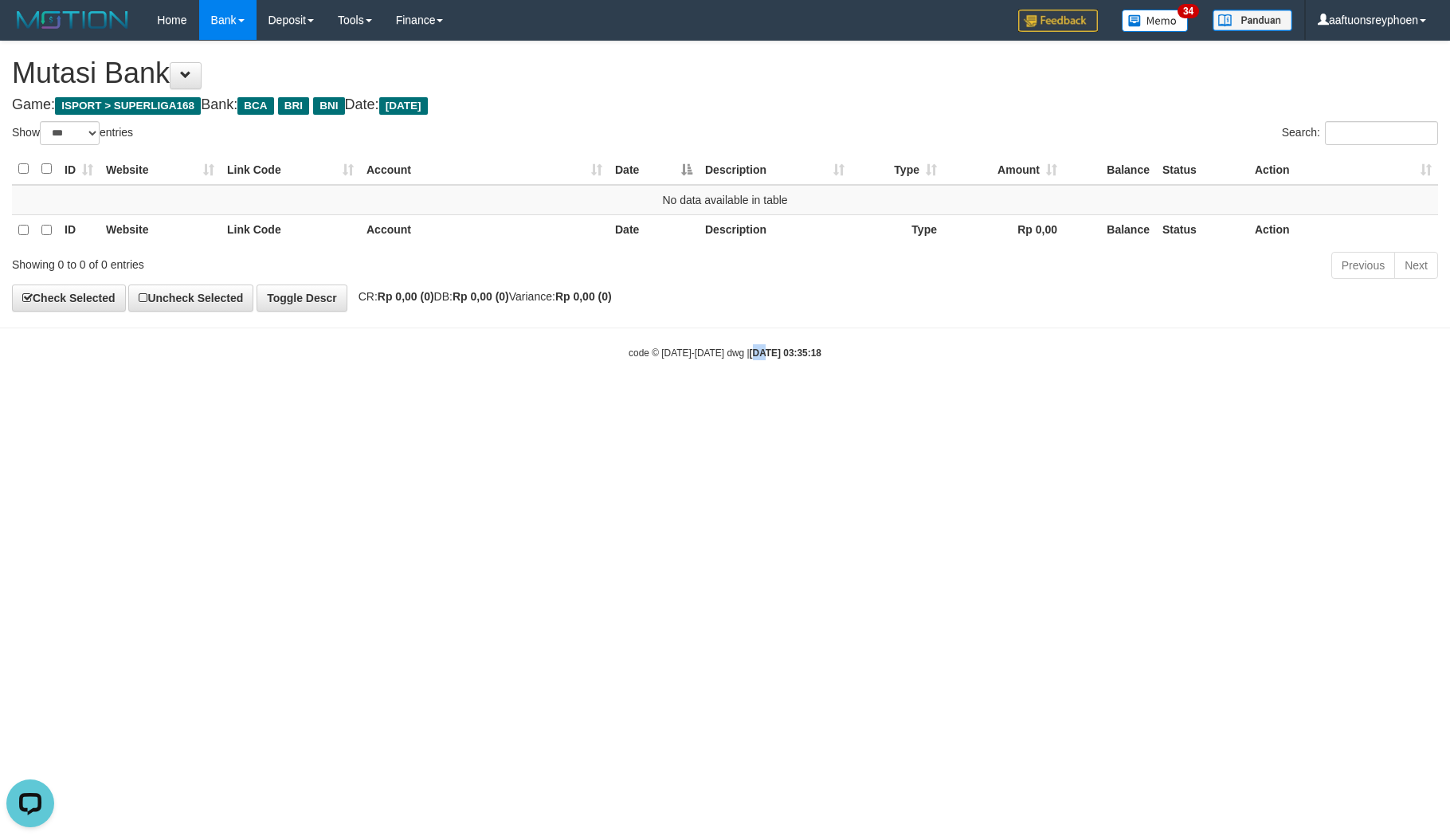
click at [747, 400] on html "Toggle navigation Home Bank Account List Load By Website Group [ISPORT] SUPERLI…" at bounding box center [725, 200] width 1450 height 400
drag, startPoint x: 733, startPoint y: 523, endPoint x: 1444, endPoint y: 491, distance: 711.7
click at [869, 400] on html "Toggle navigation Home Bank Account List Load By Website Group [ISPORT] SUPERLI…" at bounding box center [725, 200] width 1450 height 400
drag, startPoint x: 720, startPoint y: 555, endPoint x: 1444, endPoint y: 485, distance: 727.4
click at [815, 400] on html "Toggle navigation Home Bank Account List Load By Website Group [ISPORT] SUPERLI…" at bounding box center [725, 200] width 1450 height 400
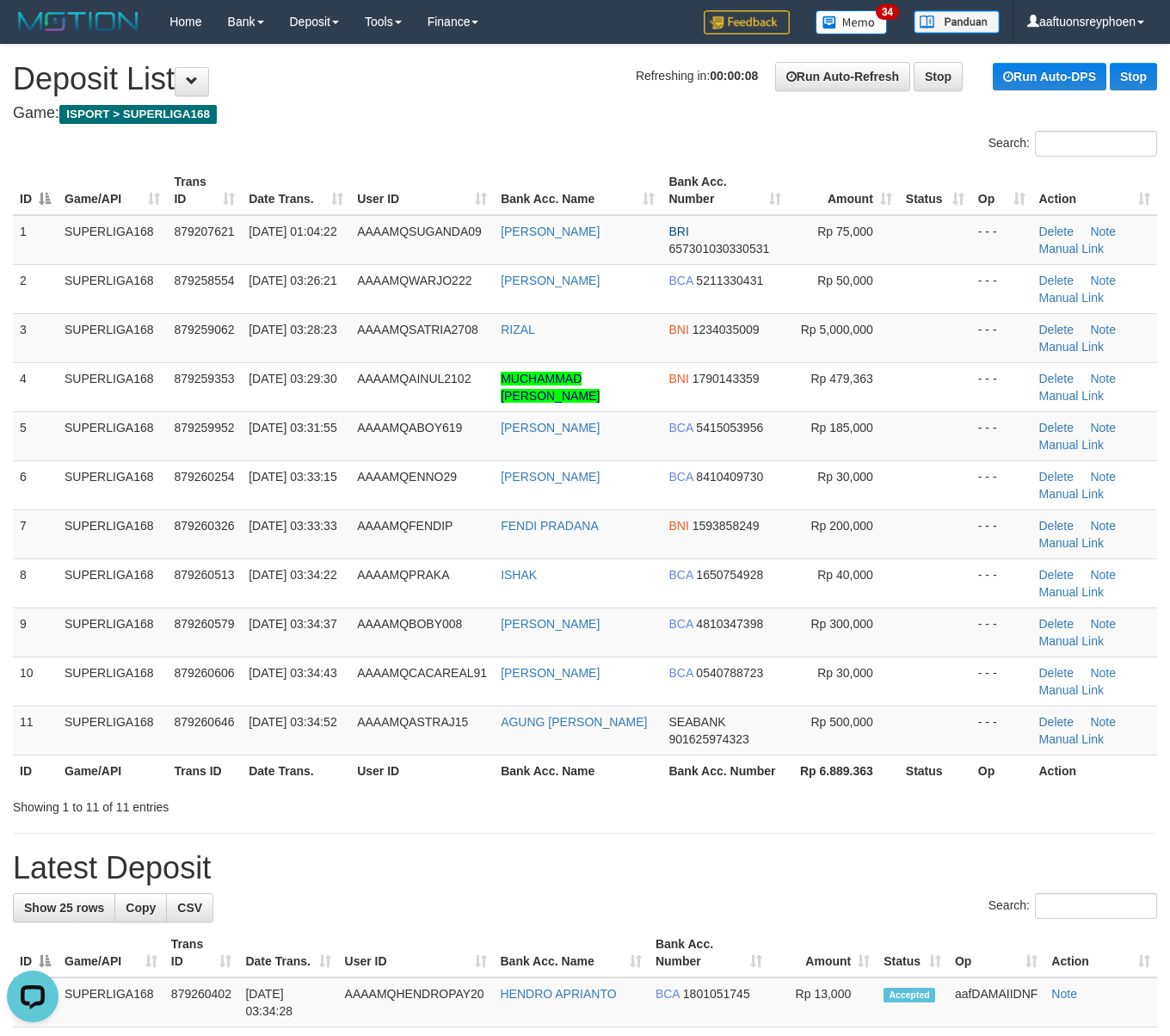
drag, startPoint x: 90, startPoint y: 426, endPoint x: 5, endPoint y: 437, distance: 85.7
click at [83, 426] on td "SUPERLIGA168" at bounding box center [112, 435] width 109 height 49
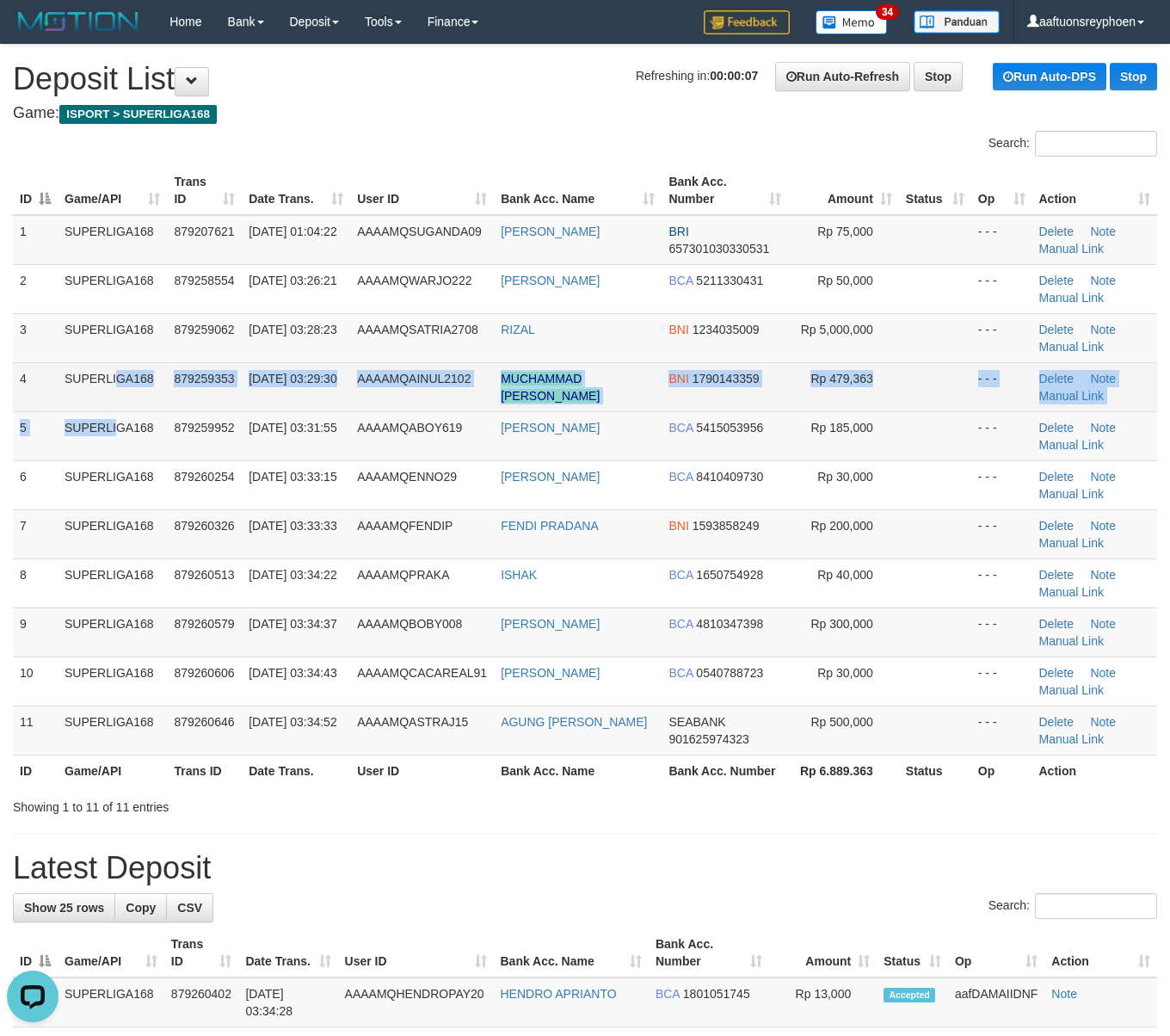
click at [70, 409] on tbody "1 SUPERLIGA168 879207621 01/10/2025 01:04:22 AAAAMQSUGANDA09 OKY SUGANDA BRI 65…" at bounding box center [585, 485] width 1144 height 540
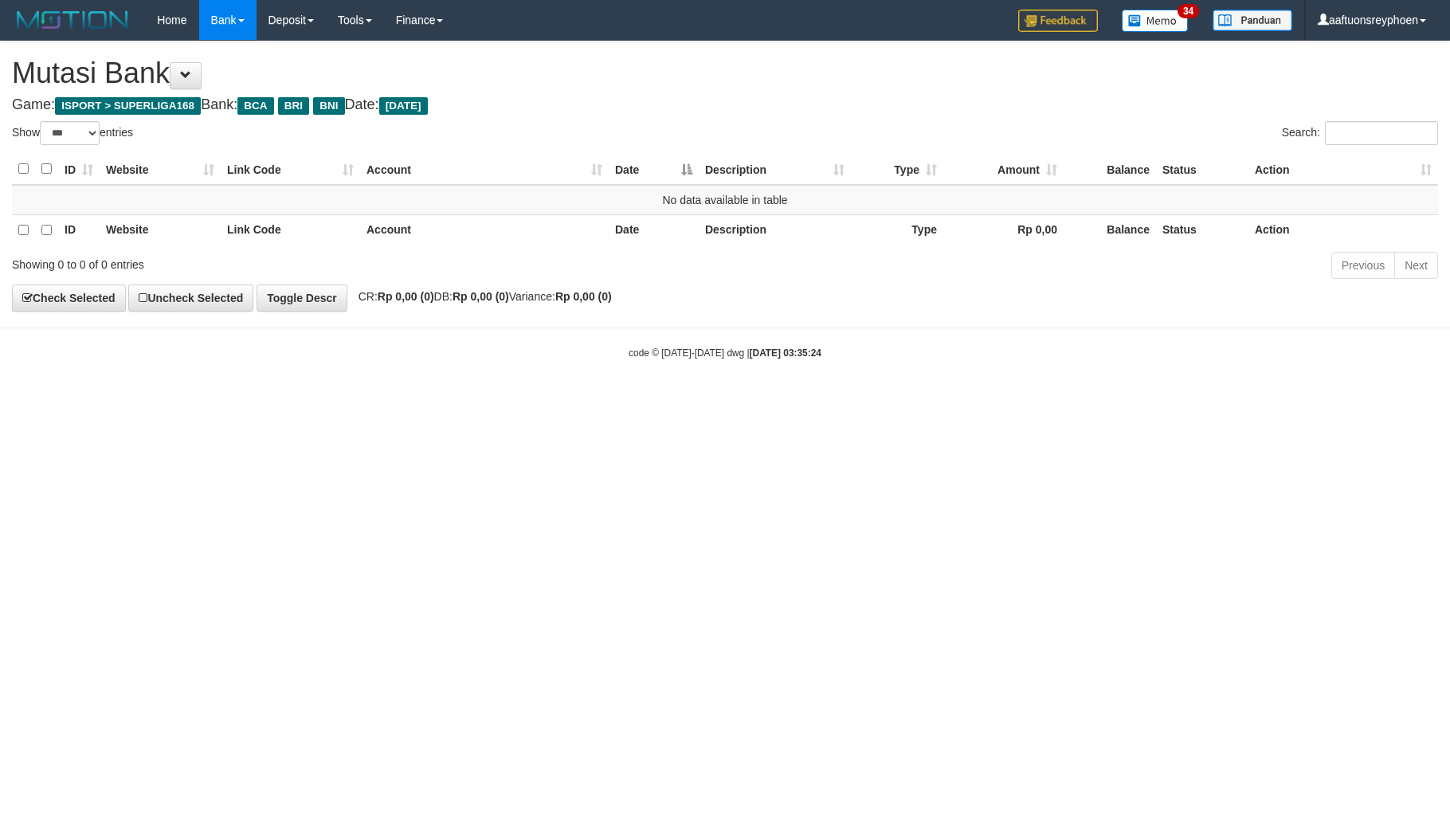
select select "***"
click at [1023, 400] on html "Toggle navigation Home Bank Account List Load By Website Group [ISPORT] SUPERLI…" at bounding box center [725, 200] width 1450 height 400
select select "***"
click at [828, 400] on html "Toggle navigation Home Bank Account List Load By Website Group [ISPORT] SUPERLI…" at bounding box center [725, 200] width 1450 height 400
select select "***"
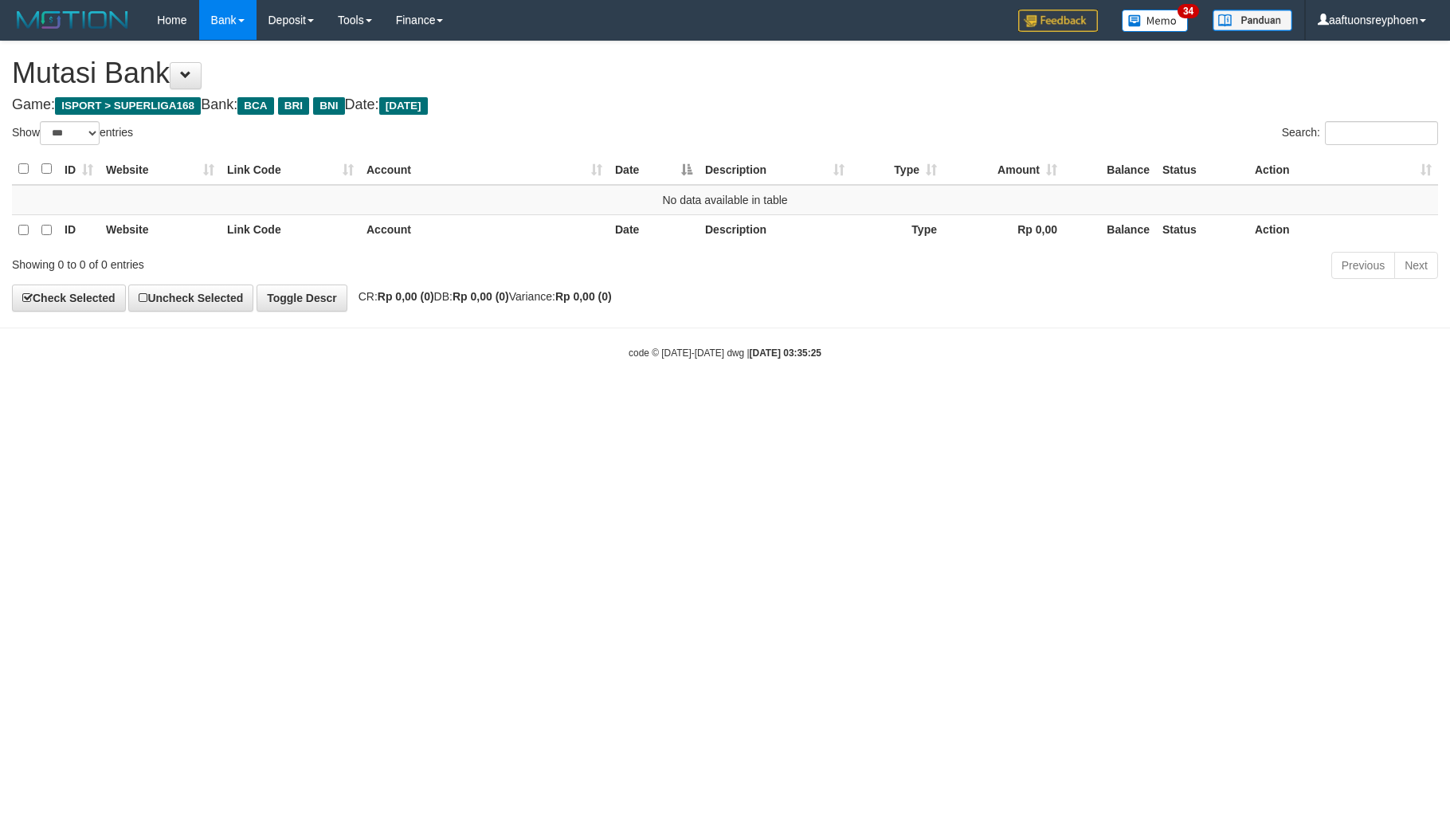
click at [954, 400] on html "Toggle navigation Home Bank Account List Load By Website Group [ISPORT] SUPERLI…" at bounding box center [725, 200] width 1450 height 400
select select "***"
drag, startPoint x: 566, startPoint y: 502, endPoint x: 829, endPoint y: 460, distance: 266.3
click at [646, 400] on html "Toggle navigation Home Bank Account List Load By Website Group [ISPORT] SUPERLI…" at bounding box center [725, 200] width 1450 height 400
click at [1381, 400] on html "Toggle navigation Home Bank Account List Load By Website Group [ISPORT] SUPERLI…" at bounding box center [725, 200] width 1450 height 400
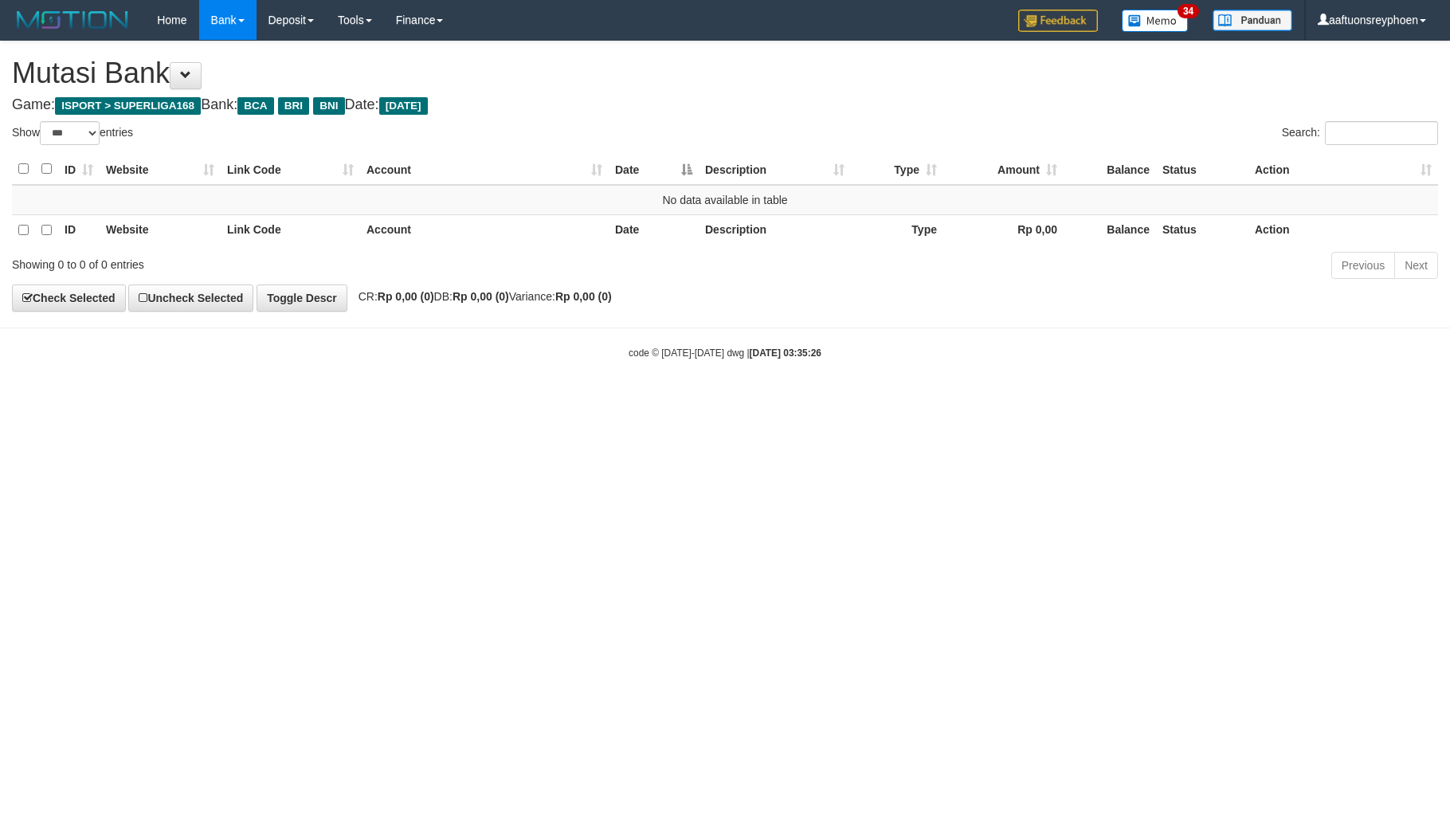
drag, startPoint x: 862, startPoint y: 500, endPoint x: 1155, endPoint y: 453, distance: 296.7
click at [1095, 400] on html "Toggle navigation Home Bank Account List Load By Website Group [ISPORT] SUPERLI…" at bounding box center [725, 200] width 1450 height 400
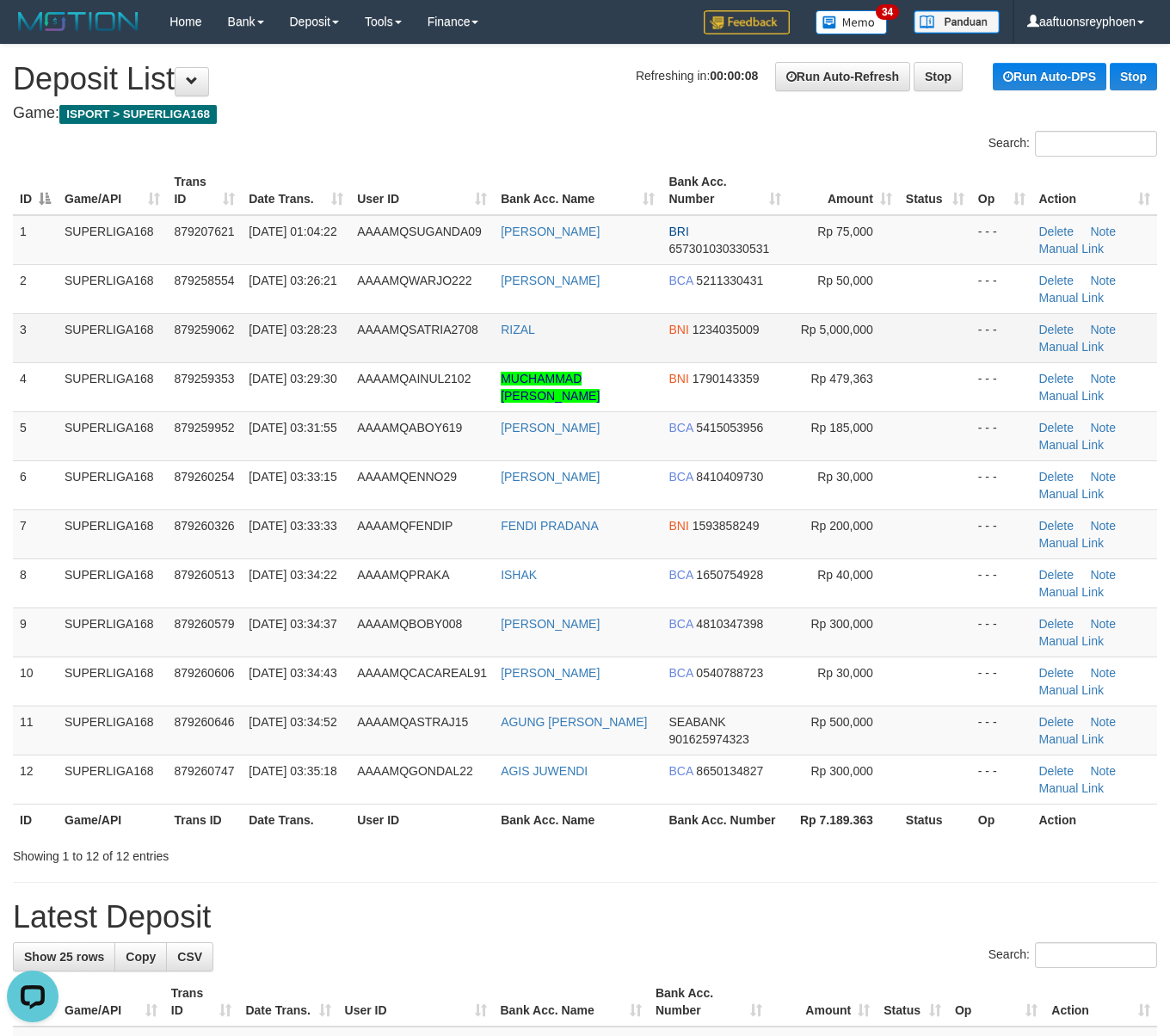
click at [330, 351] on td "01/10/2025 03:28:23" at bounding box center [295, 337] width 108 height 49
drag, startPoint x: 294, startPoint y: 351, endPoint x: 295, endPoint y: 331, distance: 20.0
click at [299, 332] on span "01/10/2025 03:28:23" at bounding box center [292, 329] width 88 height 14
drag, startPoint x: 258, startPoint y: 159, endPoint x: 19, endPoint y: 238, distance: 251.7
click at [256, 163] on div "Search: ID Game/API Trans ID Date Trans. User ID Bank Acc. Name Bank Acc. Numbe…" at bounding box center [585, 498] width 1144 height 734
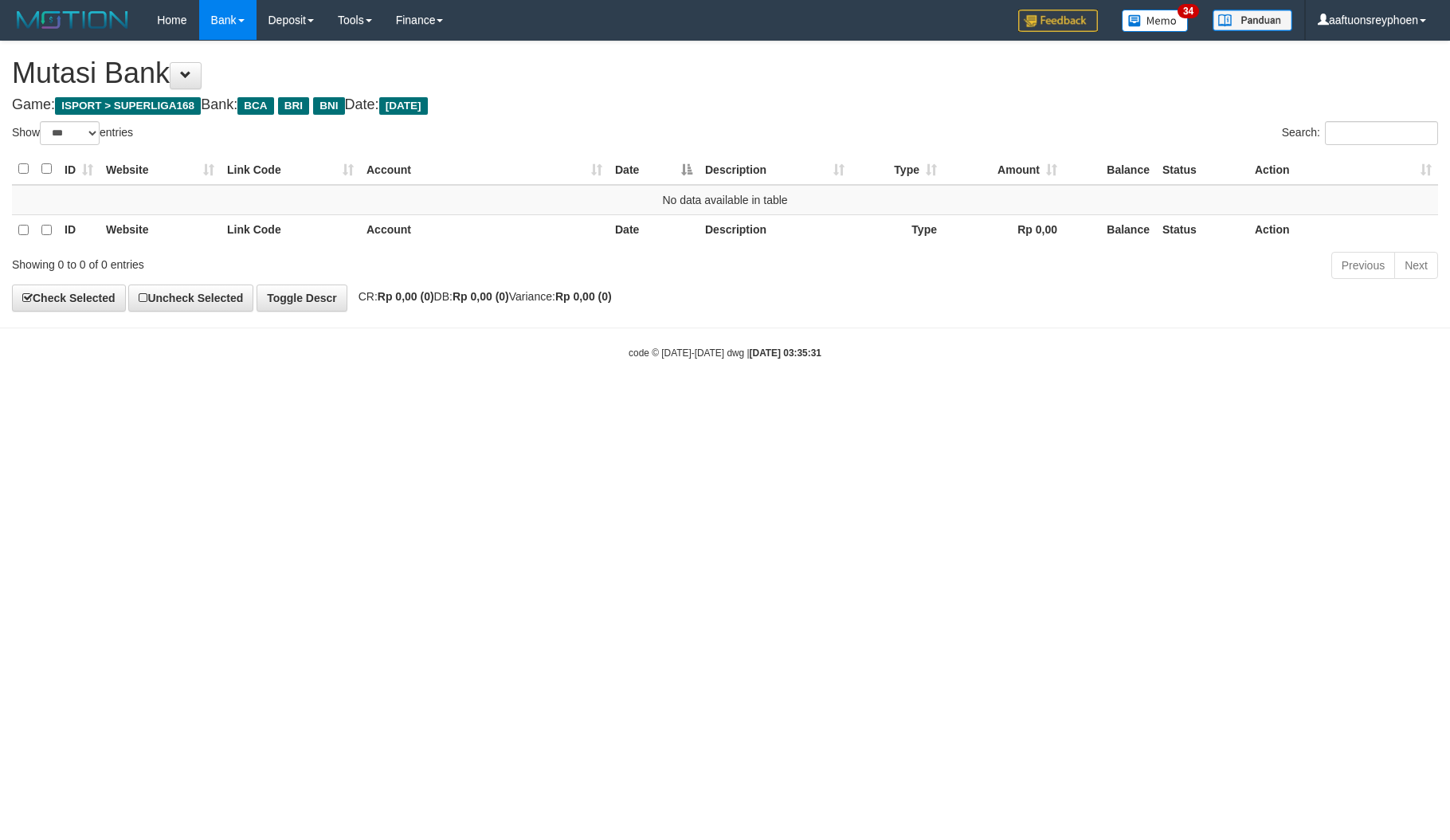
select select "***"
click at [1043, 400] on html "Toggle navigation Home Bank Account List Load By Website Group [ISPORT] SUPERLI…" at bounding box center [725, 200] width 1450 height 400
select select "***"
drag, startPoint x: 539, startPoint y: 657, endPoint x: 577, endPoint y: 648, distance: 39.1
click at [555, 400] on html "Toggle navigation Home Bank Account List Load By Website Group [ISPORT] SUPERLI…" at bounding box center [725, 200] width 1450 height 400
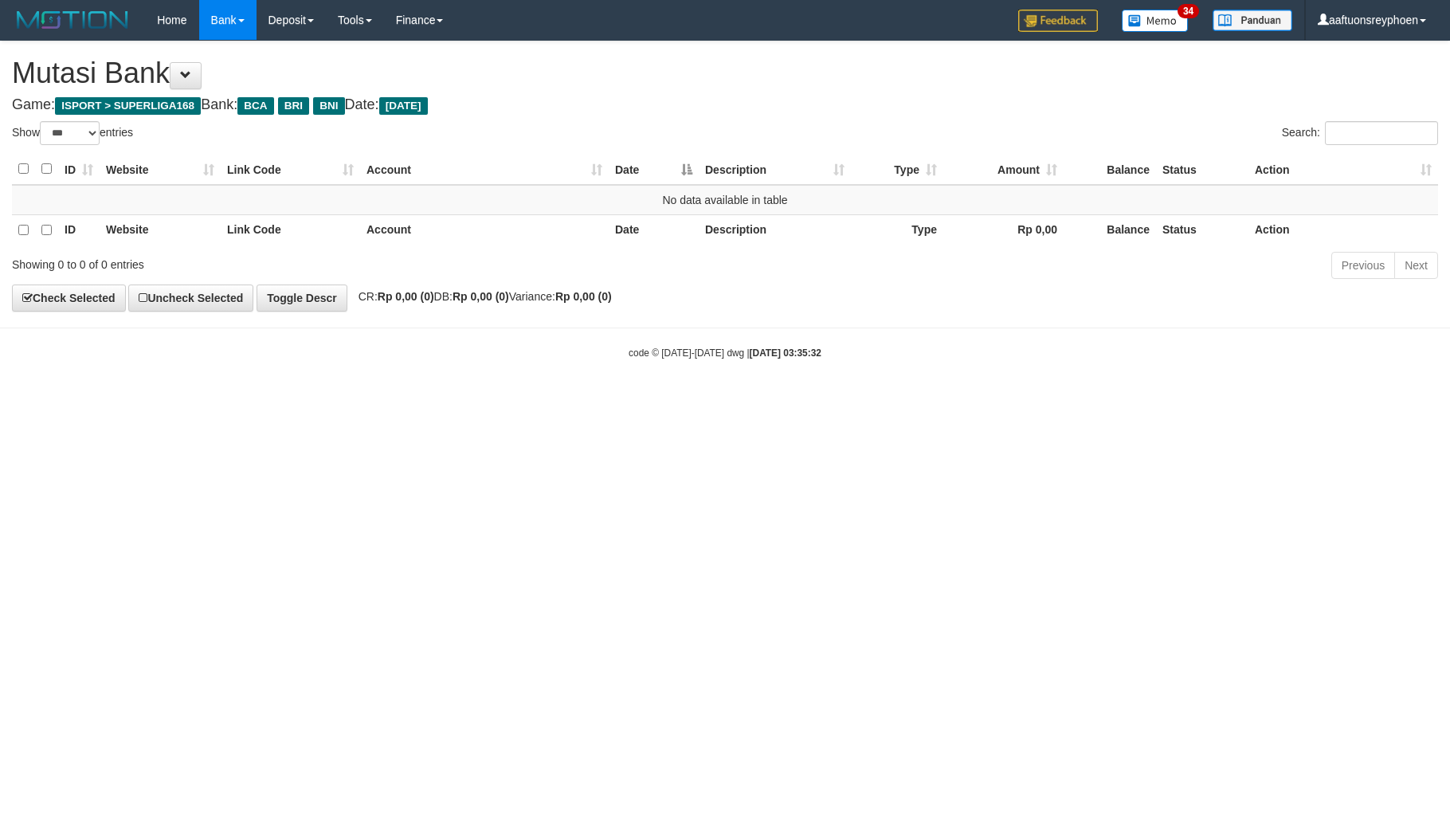
drag, startPoint x: 1346, startPoint y: 565, endPoint x: 1286, endPoint y: 570, distance: 60.2
click at [1348, 400] on html "Toggle navigation Home Bank Account List Load By Website Group [ISPORT] SUPERLI…" at bounding box center [725, 200] width 1450 height 400
drag, startPoint x: 615, startPoint y: 598, endPoint x: 1269, endPoint y: 530, distance: 657.5
click at [741, 400] on html "Toggle navigation Home Bank Account List Load By Website Group [ISPORT] SUPERLI…" at bounding box center [725, 200] width 1450 height 400
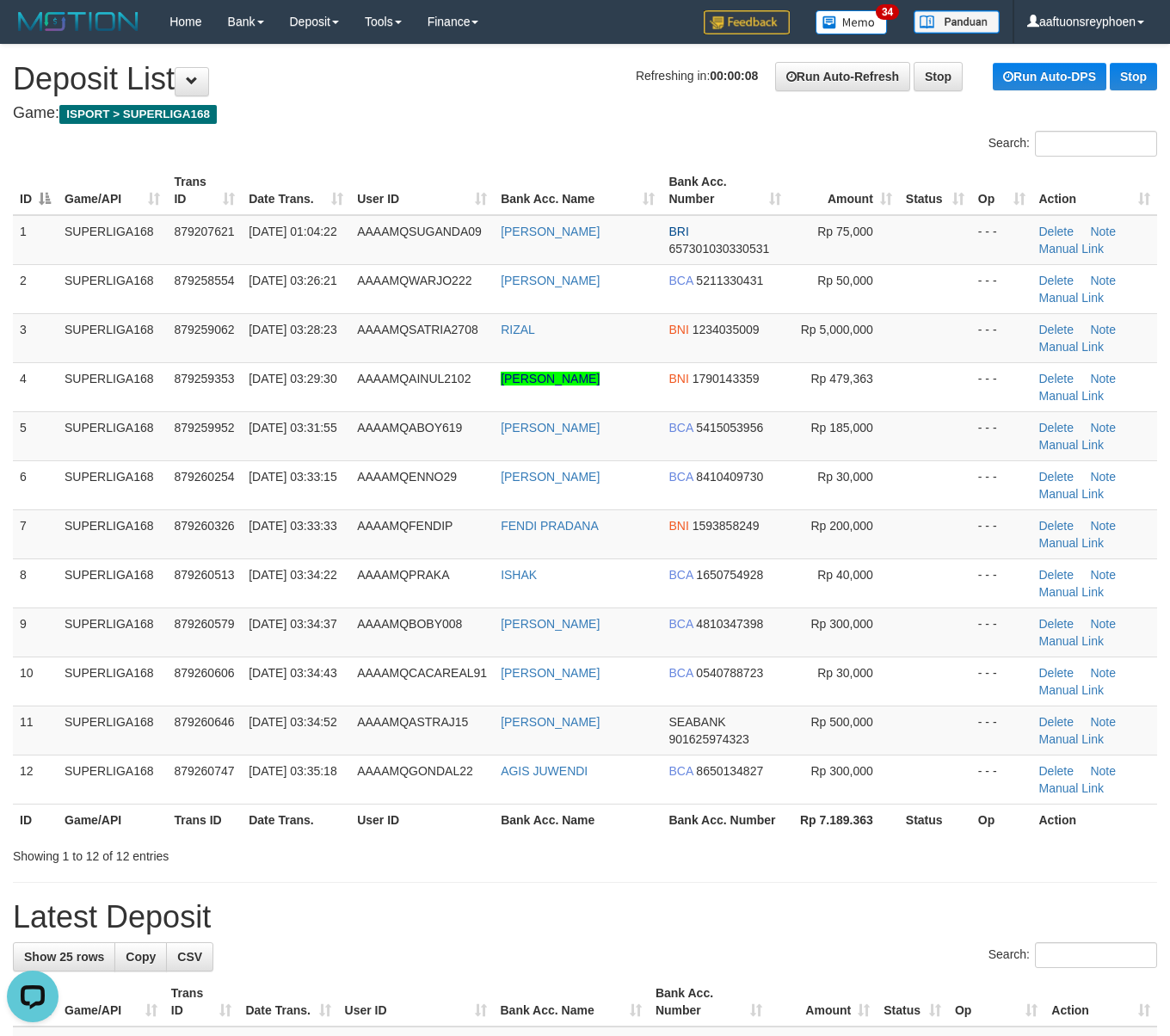
drag, startPoint x: 3, startPoint y: 445, endPoint x: -16, endPoint y: 455, distance: 21.5
click at [23, 459] on td "5" at bounding box center [35, 435] width 45 height 49
drag, startPoint x: 119, startPoint y: 451, endPoint x: 2, endPoint y: 445, distance: 117.2
click at [103, 445] on tbody "1 SUPERLIGA168 879207621 01/10/2025 01:04:22 AAAAMQSUGANDA09 OKY SUGANDA BRI 65…" at bounding box center [585, 510] width 1144 height 589
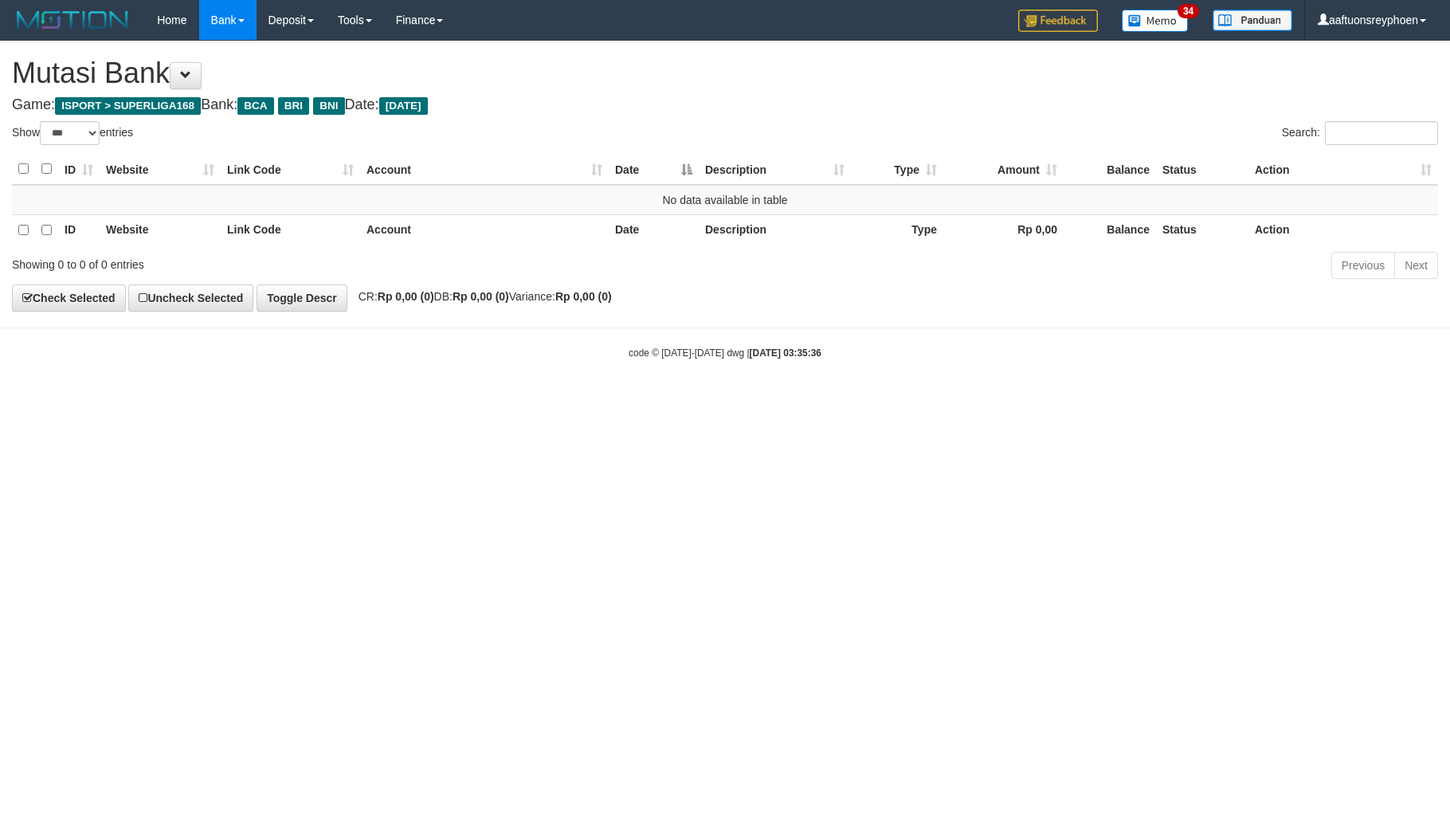
select select "***"
click at [1074, 400] on html "Toggle navigation Home Bank Account List Load By Website Group [ISPORT] SUPERLI…" at bounding box center [725, 200] width 1450 height 400
select select "***"
drag, startPoint x: 967, startPoint y: 496, endPoint x: 1444, endPoint y: 454, distance: 478.8
click at [1063, 400] on html "Toggle navigation Home Bank Account List Load By Website Group [ISPORT] SUPERLI…" at bounding box center [725, 200] width 1450 height 400
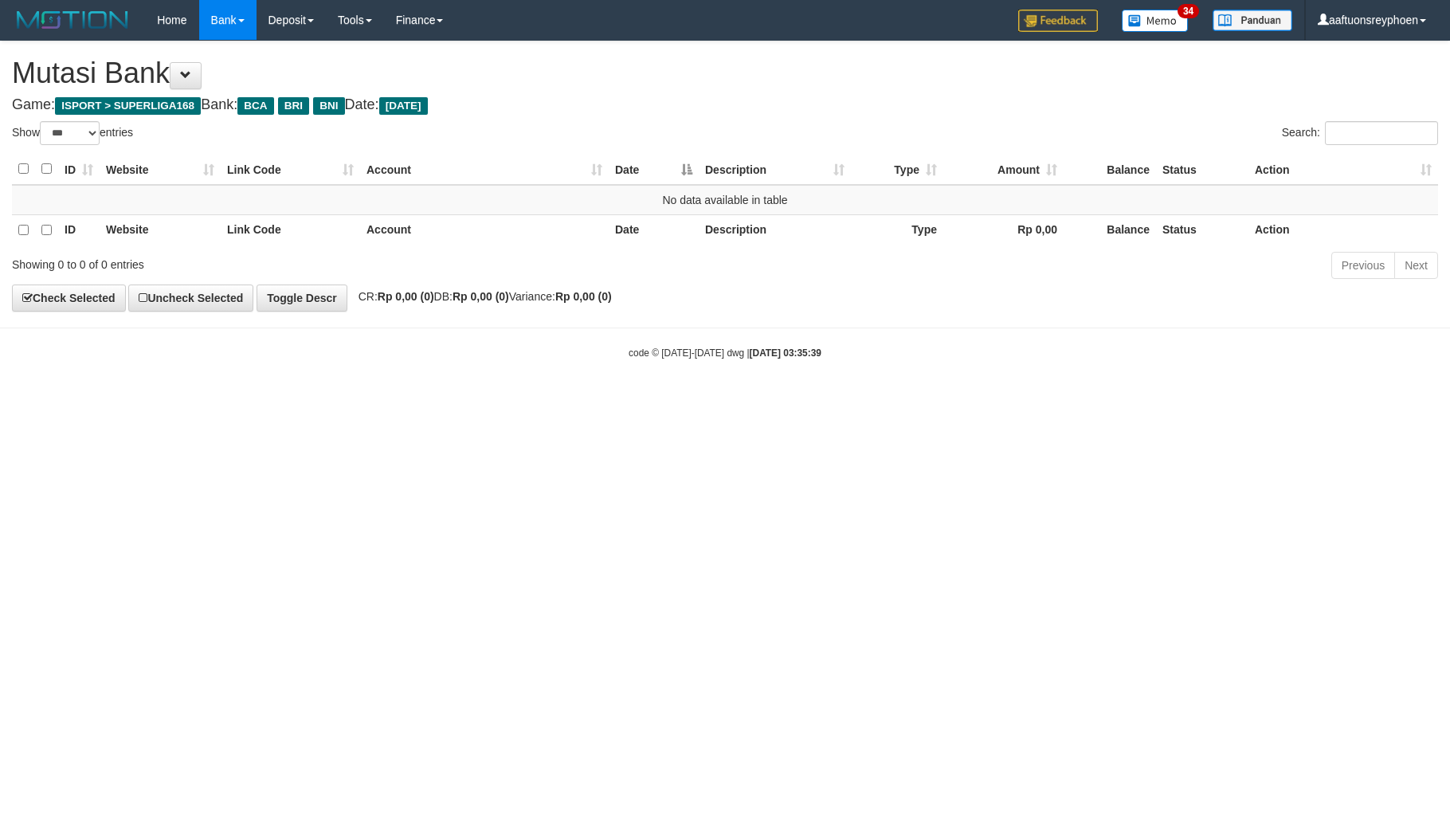
select select "***"
drag, startPoint x: 367, startPoint y: 501, endPoint x: 383, endPoint y: 498, distance: 16.3
click at [381, 400] on html "Toggle navigation Home Bank Account List Load By Website Group [ISPORT] SUPERLI…" at bounding box center [725, 200] width 1450 height 400
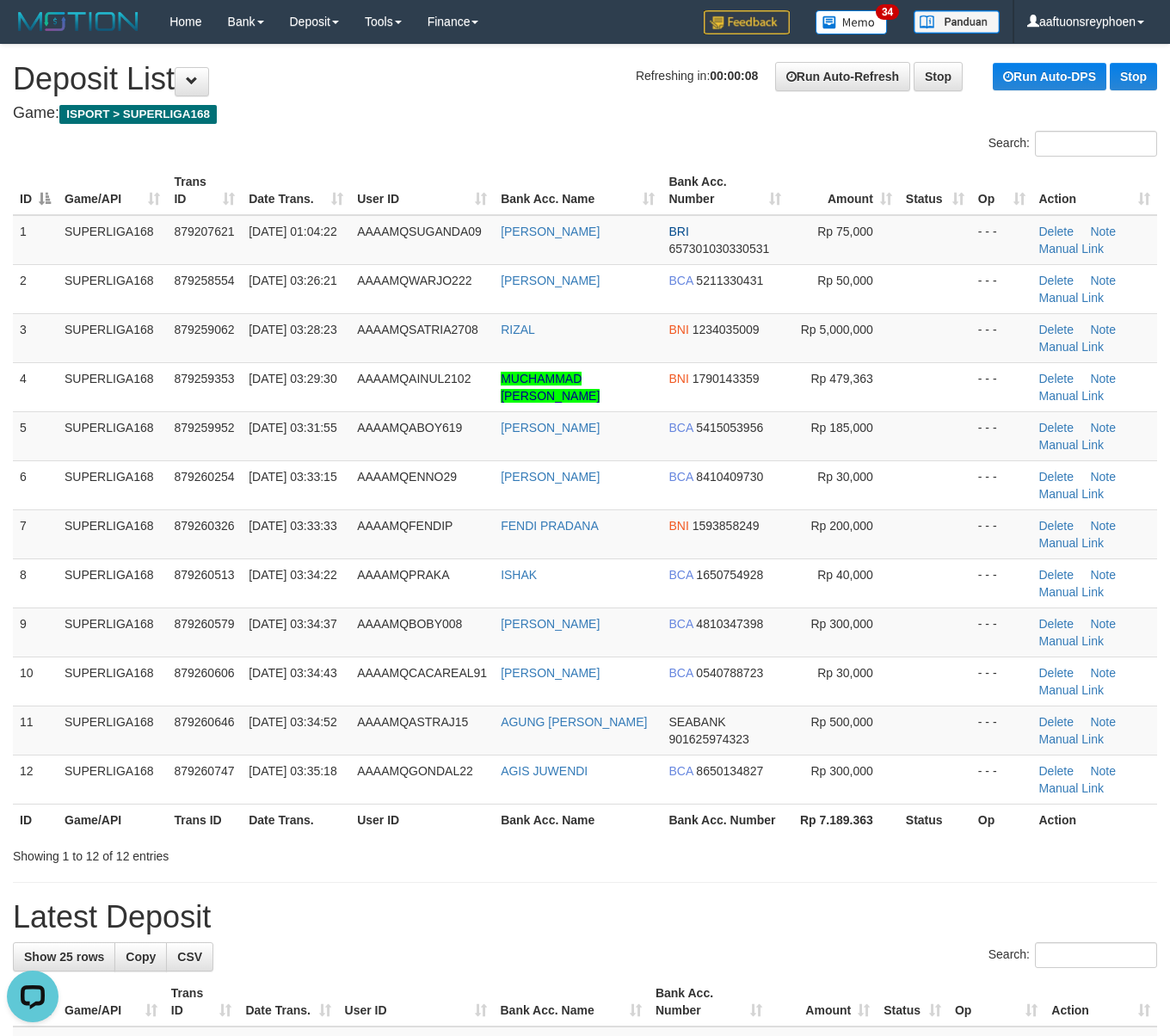
drag, startPoint x: 11, startPoint y: 373, endPoint x: -21, endPoint y: 387, distance: 34.9
drag, startPoint x: 182, startPoint y: 366, endPoint x: 4, endPoint y: 376, distance: 178.3
click at [178, 366] on td "879259353" at bounding box center [203, 386] width 74 height 49
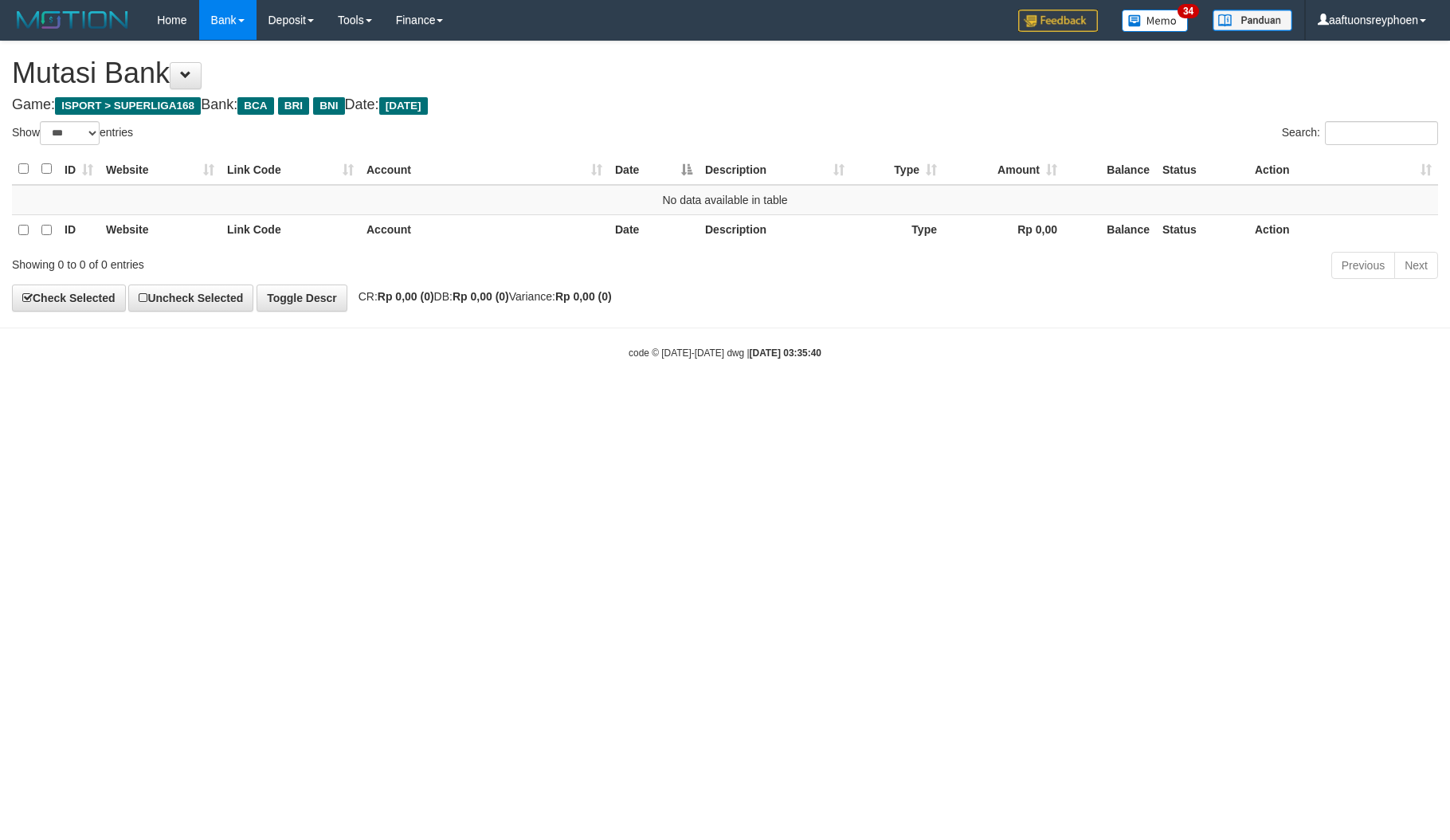
select select "***"
click at [996, 400] on html "Toggle navigation Home Bank Account List Load By Website Group [ISPORT] SUPERLI…" at bounding box center [725, 200] width 1450 height 400
click at [995, 400] on html "Toggle navigation Home Bank Account List Load By Website Group [ISPORT] SUPERLI…" at bounding box center [725, 200] width 1450 height 400
drag, startPoint x: 995, startPoint y: 463, endPoint x: 1015, endPoint y: 487, distance: 31.2
click at [996, 400] on html "Toggle navigation Home Bank Account List Load By Website Group [ISPORT] SUPERLI…" at bounding box center [725, 200] width 1450 height 400
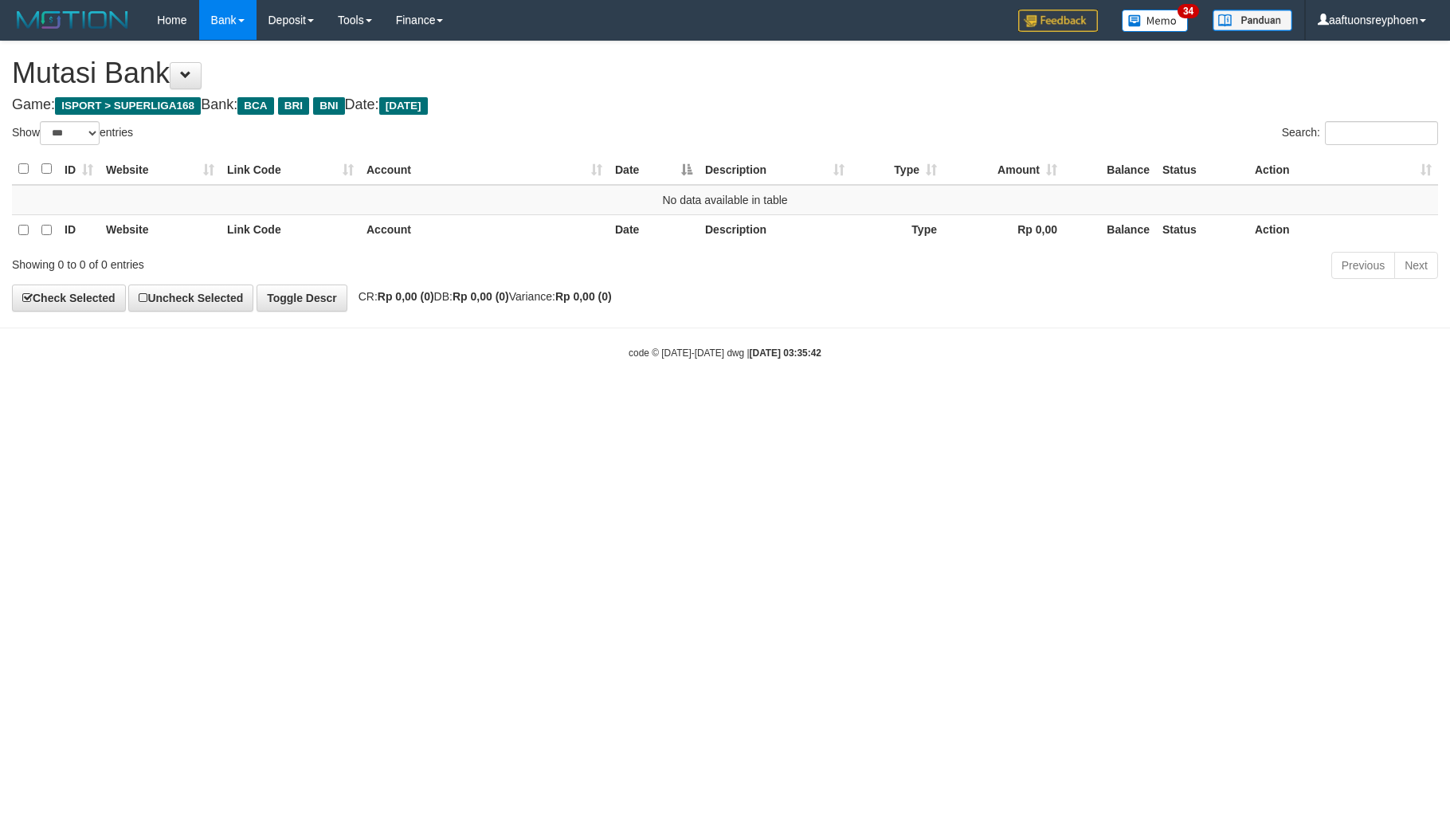
select select "***"
click at [1176, 400] on html "Toggle navigation Home Bank Account List Load By Website Group [ISPORT] SUPERLI…" at bounding box center [725, 200] width 1450 height 400
select select "***"
click at [789, 400] on html "Toggle navigation Home Bank Account List Load By Website Group [ISPORT] SUPERLI…" at bounding box center [725, 200] width 1450 height 400
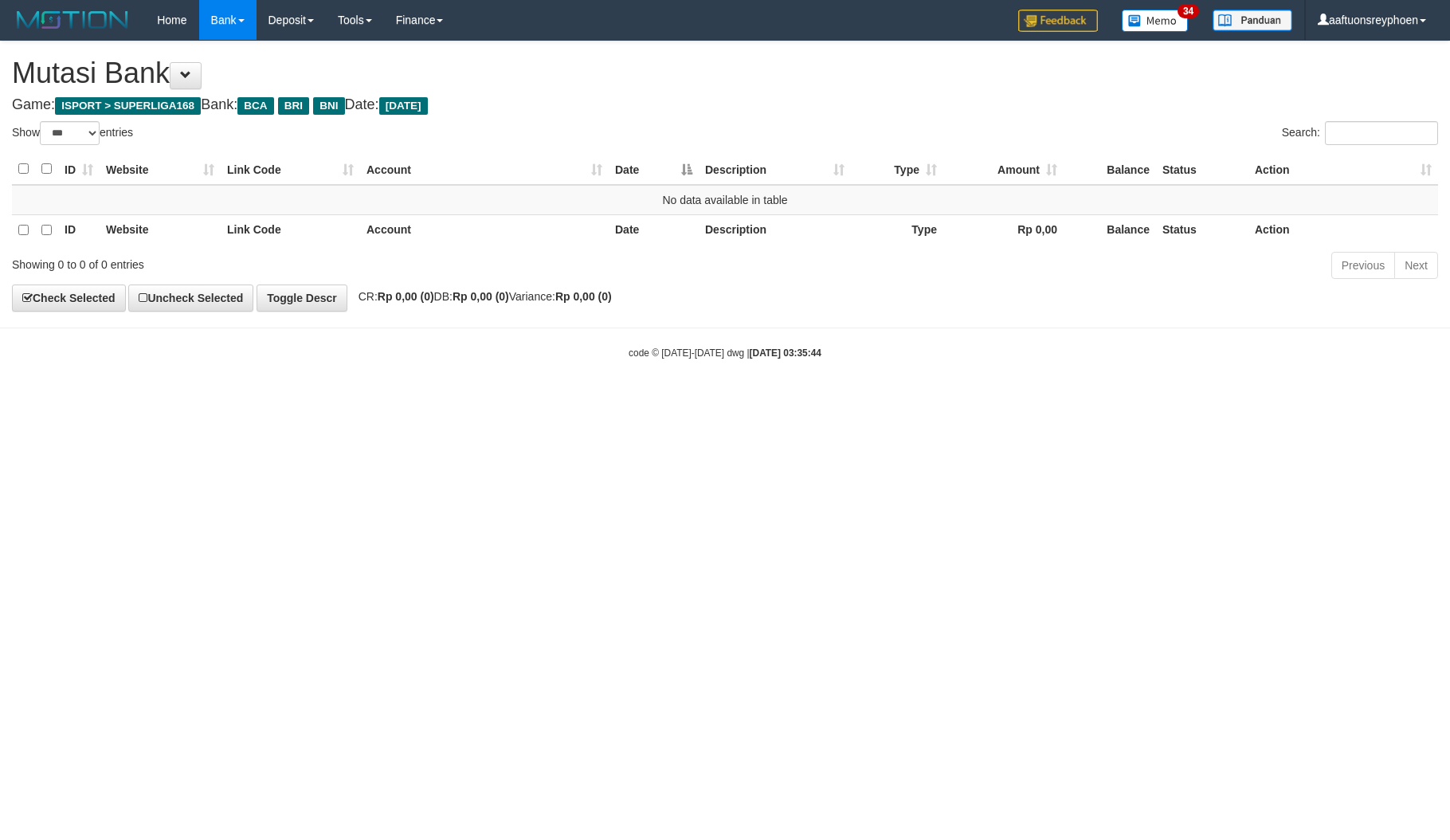
click at [886, 400] on html "Toggle navigation Home Bank Account List Load By Website Group [ISPORT] SUPERLI…" at bounding box center [725, 200] width 1450 height 400
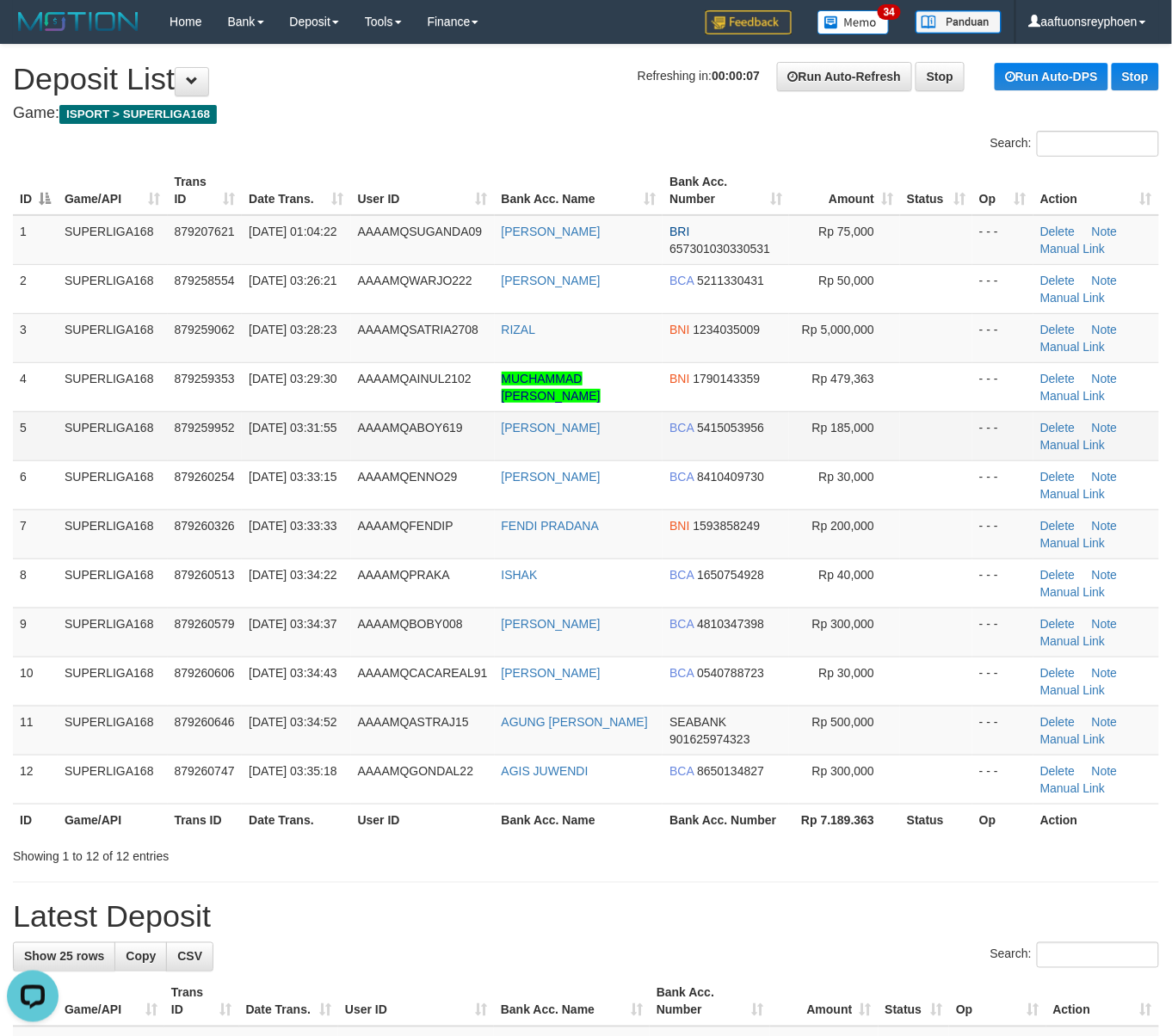
click at [157, 424] on td "SUPERLIGA168" at bounding box center [112, 435] width 110 height 49
drag, startPoint x: 157, startPoint y: 424, endPoint x: 101, endPoint y: 413, distance: 57.1
click at [125, 413] on td "SUPERLIGA168" at bounding box center [112, 435] width 110 height 49
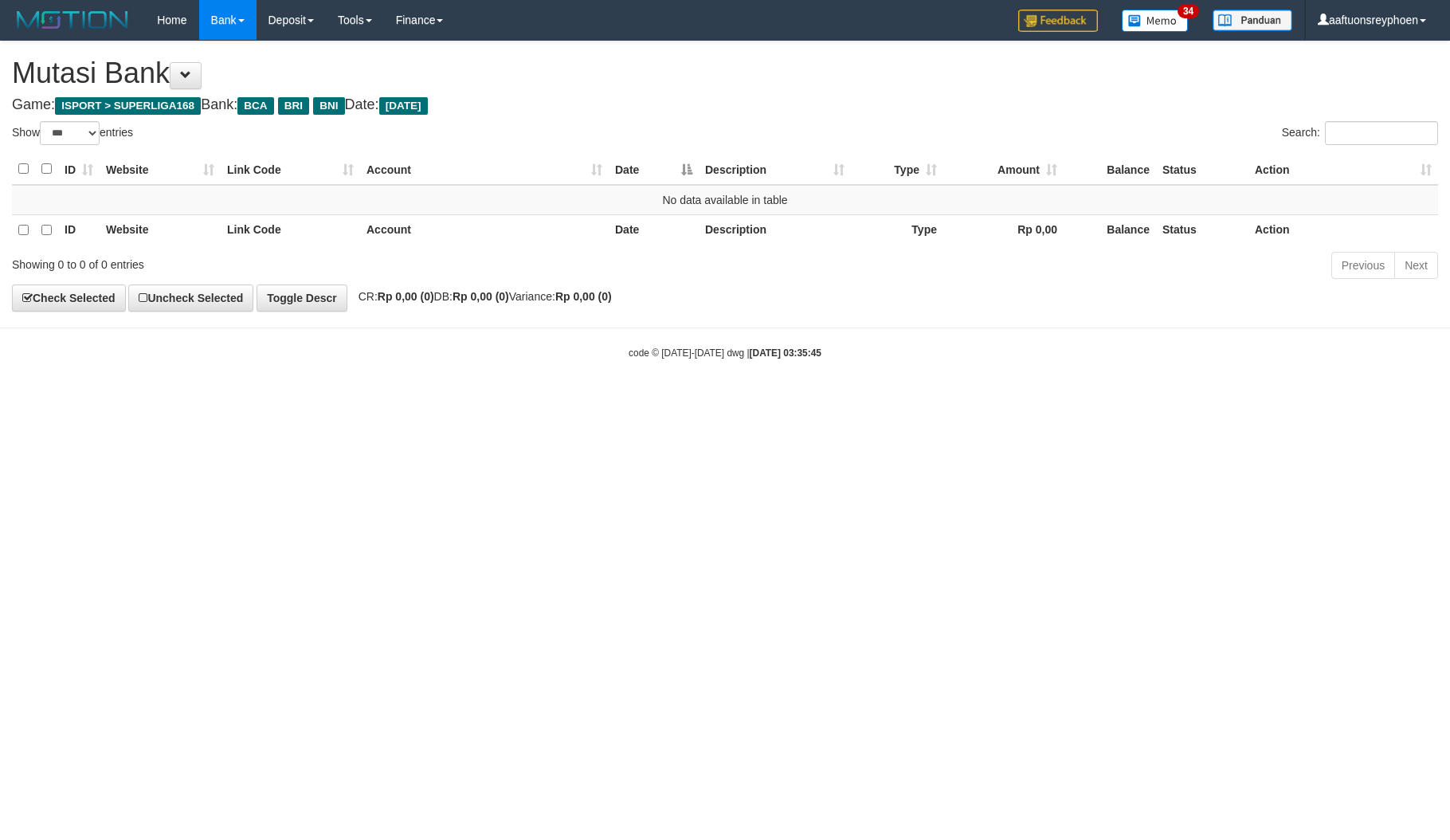
select select "***"
click at [894, 400] on html "Toggle navigation Home Bank Account List Load By Website Group [ISPORT] SUPERLI…" at bounding box center [725, 200] width 1450 height 400
select select "***"
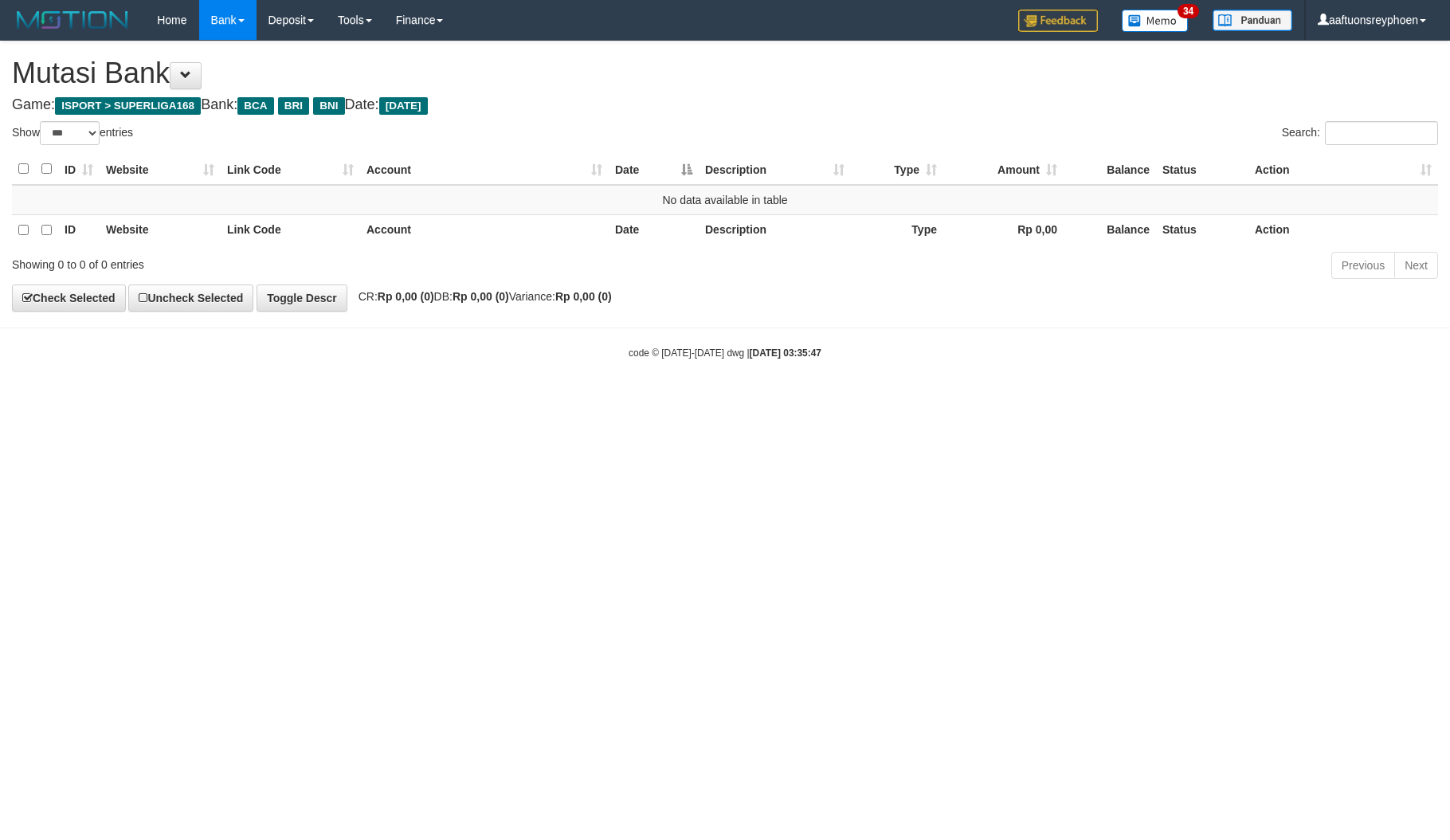
select select "***"
drag, startPoint x: 905, startPoint y: 460, endPoint x: 1038, endPoint y: 469, distance: 133.3
click at [991, 400] on html "Toggle navigation Home Bank Account List Load By Website Group [ISPORT] SUPERLI…" at bounding box center [725, 200] width 1450 height 400
select select "***"
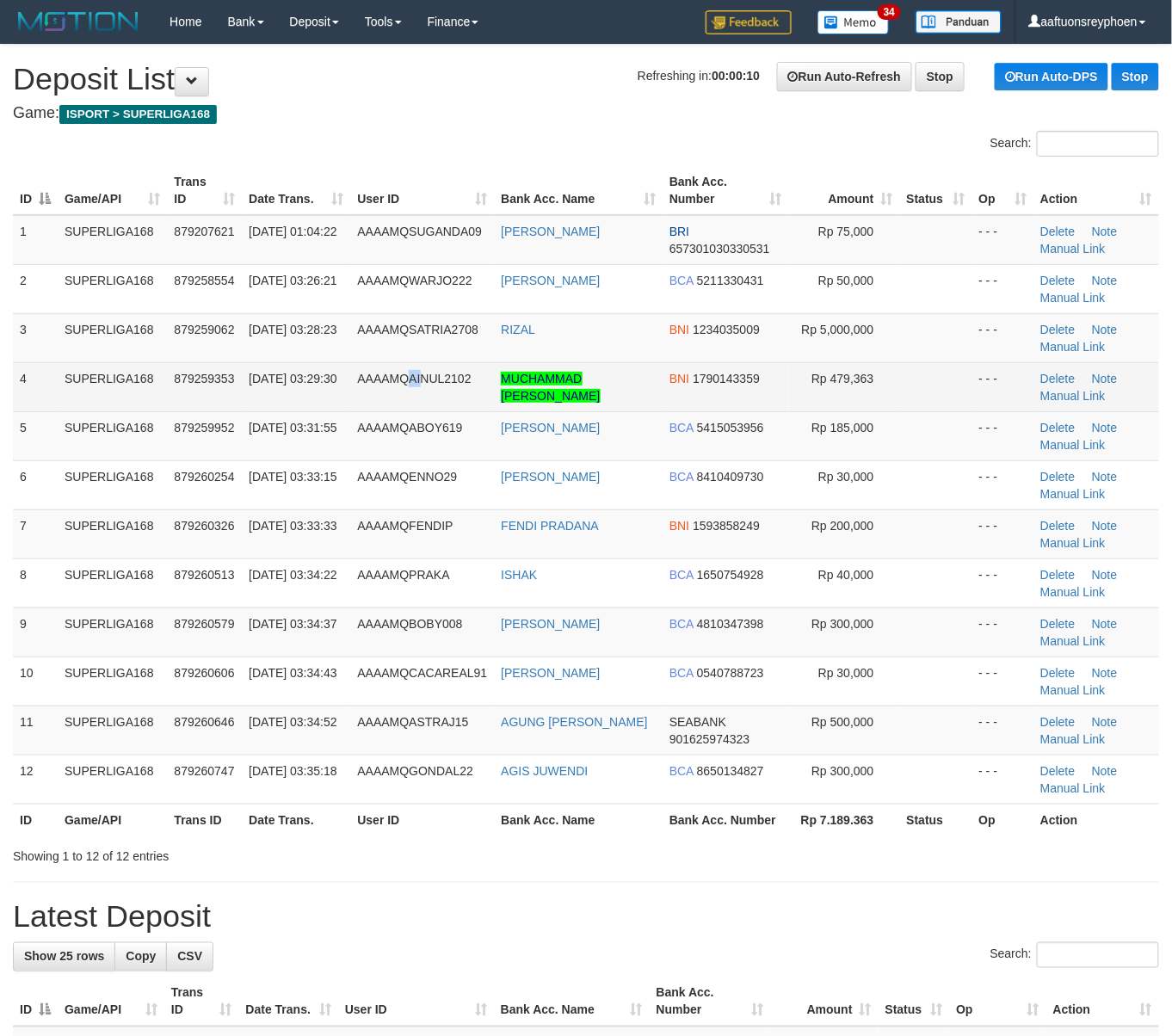
click at [410, 382] on span "AAAAMQAINUL2102" at bounding box center [413, 379] width 114 height 14
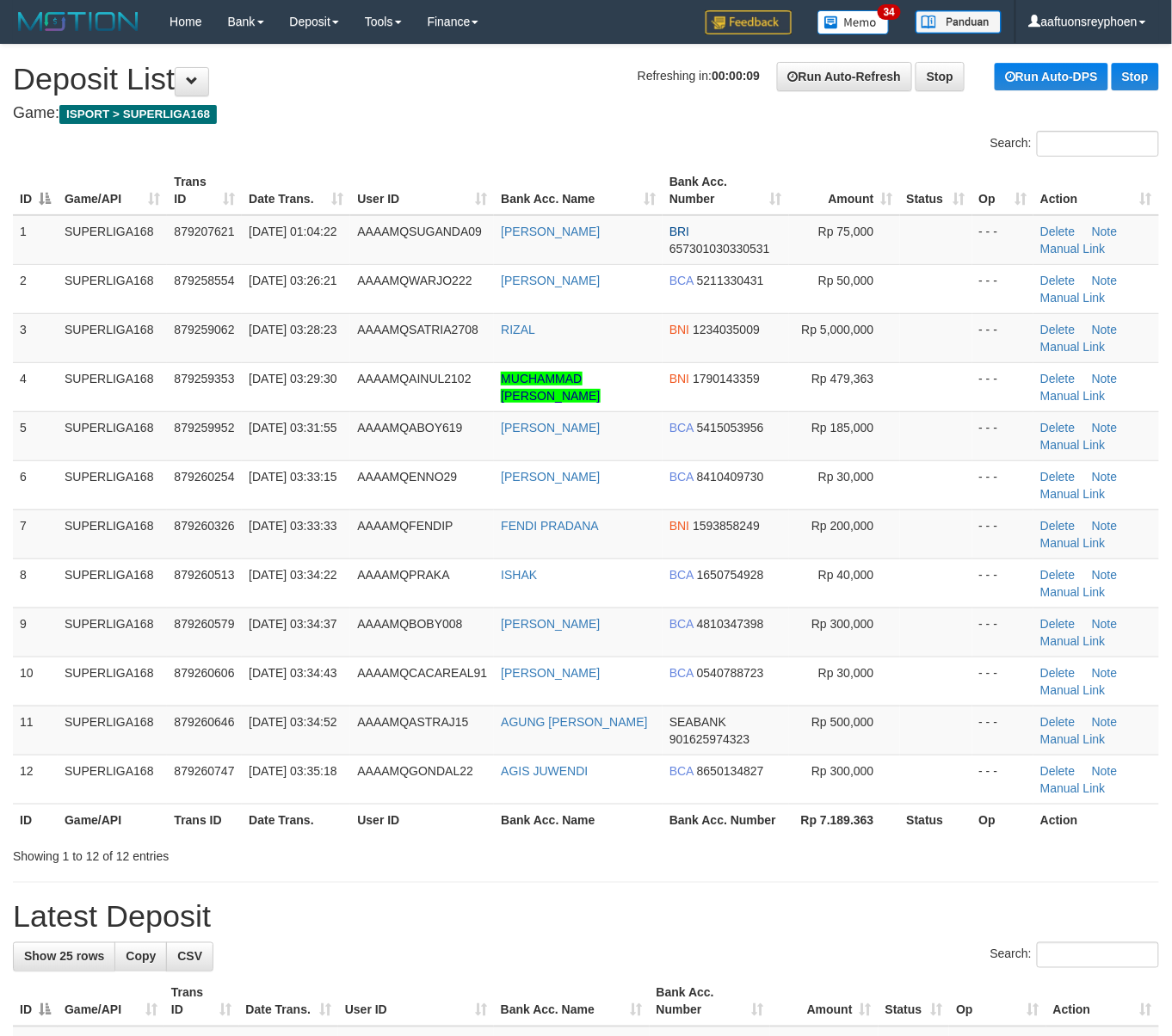
drag, startPoint x: 405, startPoint y: 384, endPoint x: 7, endPoint y: 452, distance: 403.8
click at [394, 387] on td "AAAAMQAINUL2102" at bounding box center [421, 386] width 144 height 49
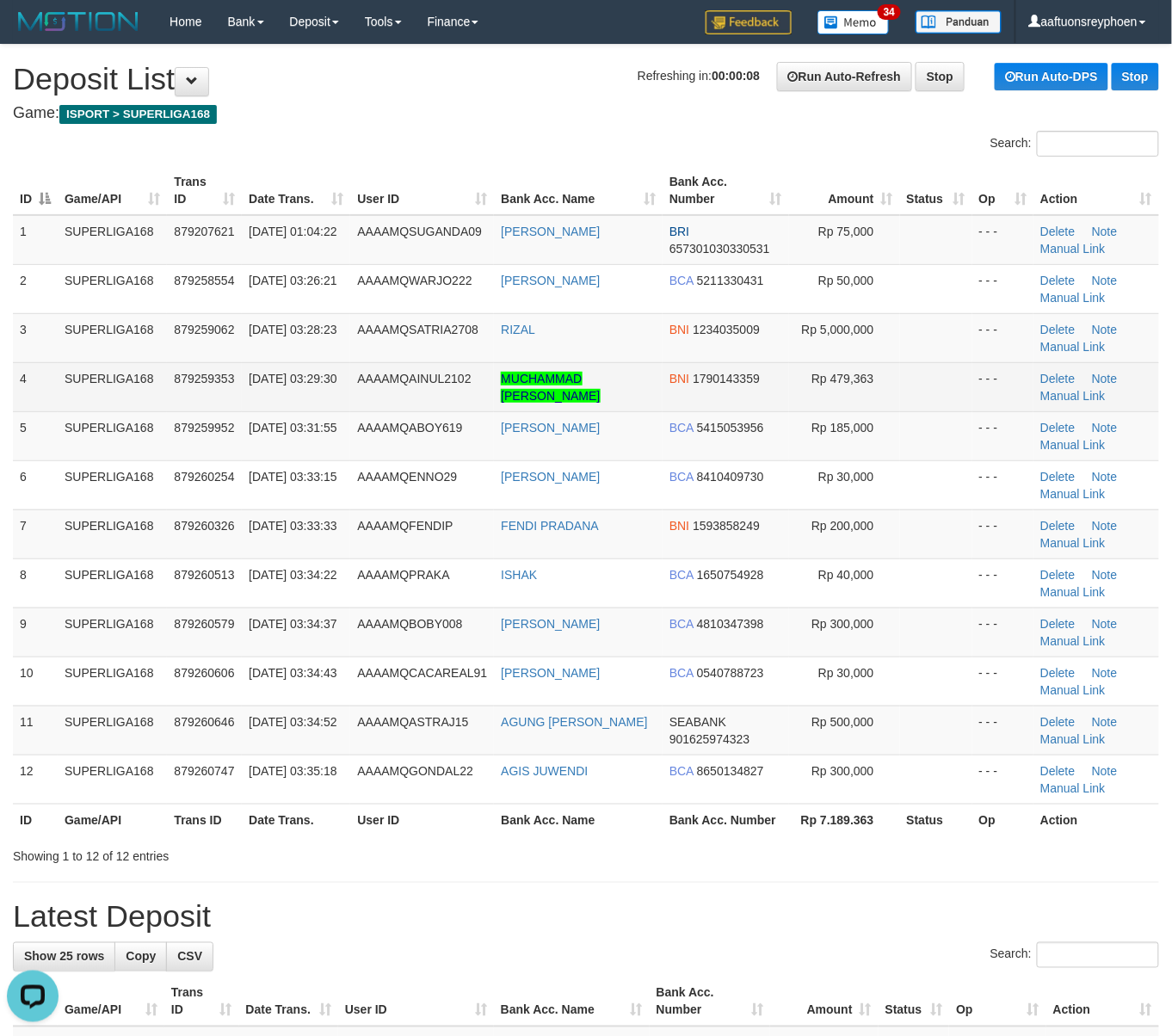
click at [117, 381] on td "SUPERLIGA168" at bounding box center [112, 386] width 109 height 49
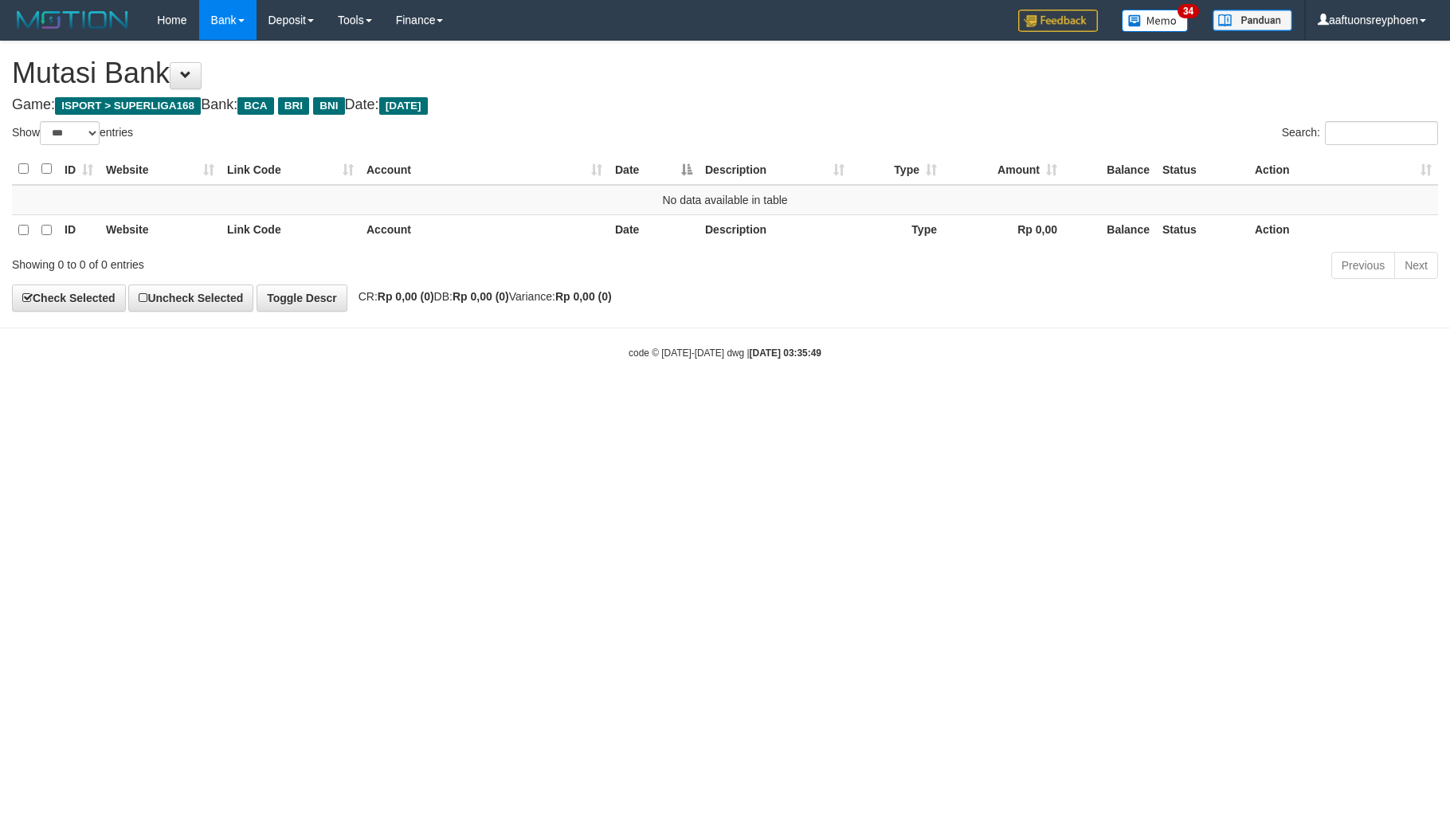
select select "***"
click at [840, 400] on html "Toggle navigation Home Bank Account List Load By Website Group [ISPORT] SUPERLI…" at bounding box center [725, 200] width 1450 height 400
drag, startPoint x: 784, startPoint y: 475, endPoint x: 1448, endPoint y: 387, distance: 669.8
click at [826, 400] on html "Toggle navigation Home Bank Account List Load By Website Group [ISPORT] SUPERLI…" at bounding box center [725, 200] width 1450 height 400
select select "***"
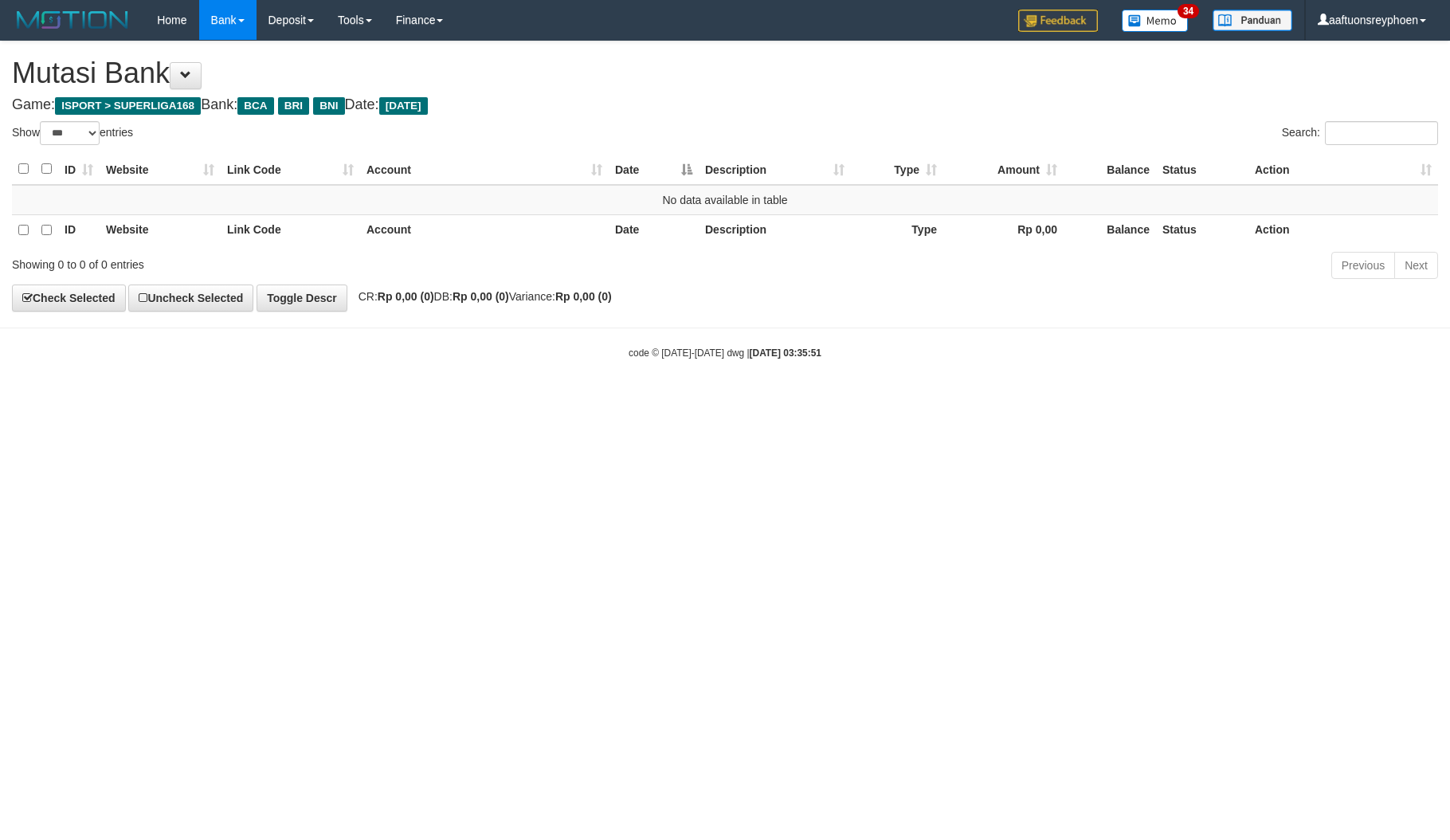
click at [960, 400] on html "Toggle navigation Home Bank Account List Load By Website Group [ISPORT] SUPERLI…" at bounding box center [725, 200] width 1450 height 400
select select "***"
drag, startPoint x: 1075, startPoint y: 431, endPoint x: 1447, endPoint y: 383, distance: 375.1
click at [1113, 400] on html "Toggle navigation Home Bank Account List Load By Website Group [ISPORT] SUPERLI…" at bounding box center [725, 200] width 1450 height 400
drag, startPoint x: 1138, startPoint y: 386, endPoint x: 1447, endPoint y: 368, distance: 309.5
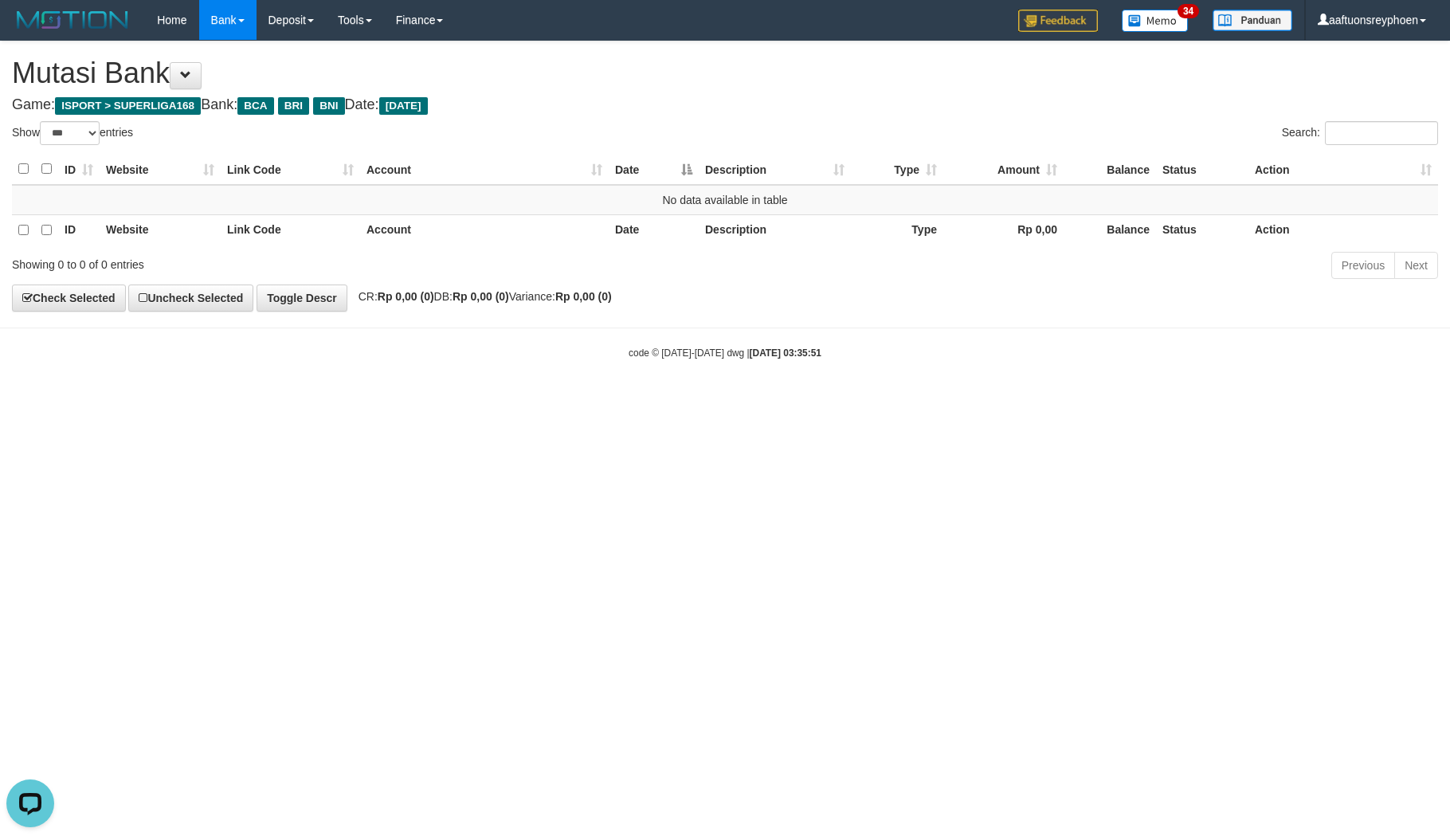
click at [1165, 393] on body "Toggle navigation Home Bank Account List Load By Website Group [ISPORT] SUPERLI…" at bounding box center [725, 200] width 1450 height 400
select select "***"
click at [1323, 400] on html "Toggle navigation Home Bank Account List Load By Website Group [ISPORT] SUPERLI…" at bounding box center [725, 200] width 1450 height 400
drag, startPoint x: 597, startPoint y: 502, endPoint x: 1111, endPoint y: 429, distance: 519.2
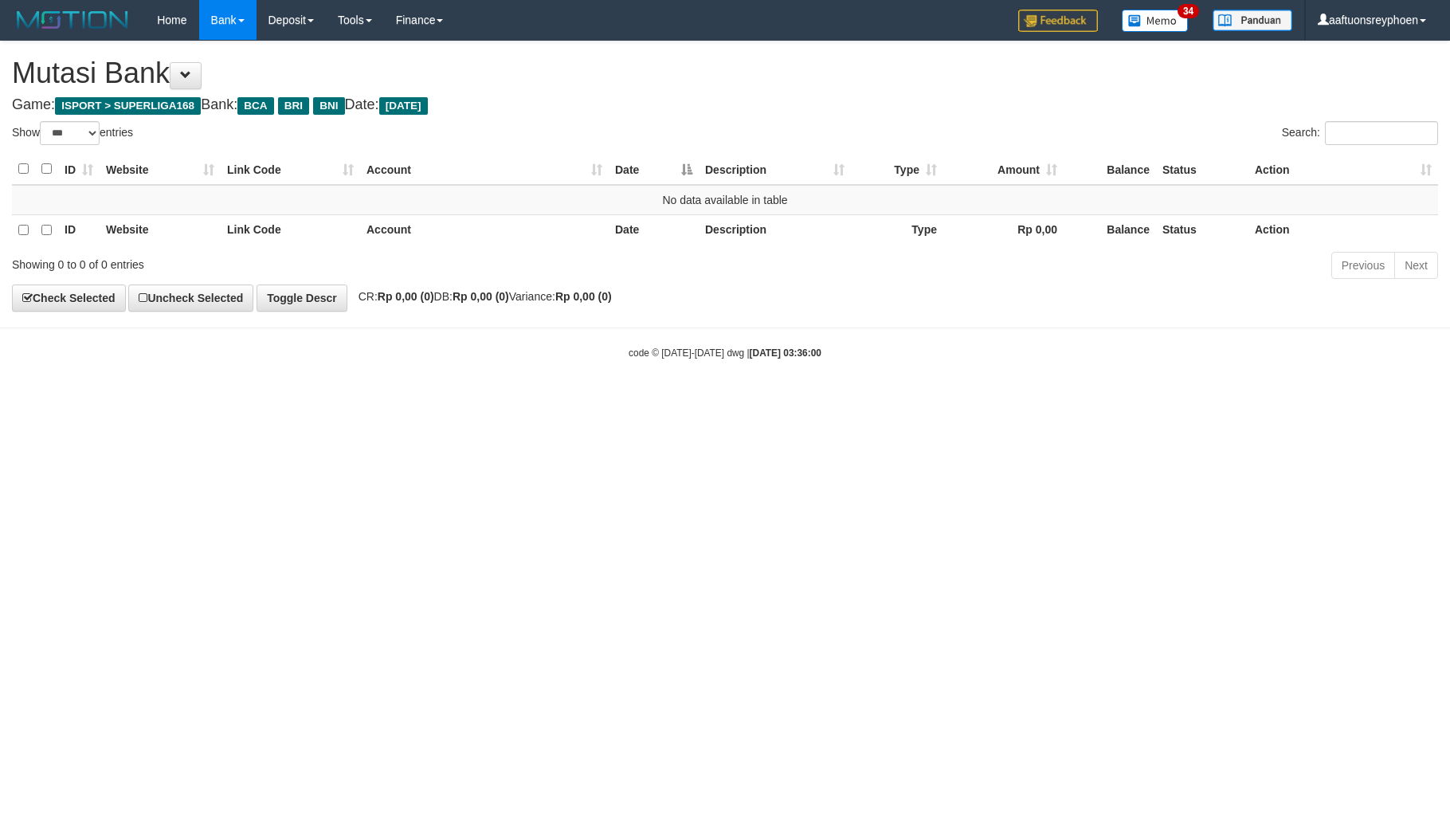
click at [752, 400] on html "Toggle navigation Home Bank Account List Load By Website Group [ISPORT] SUPERLI…" at bounding box center [725, 200] width 1450 height 400
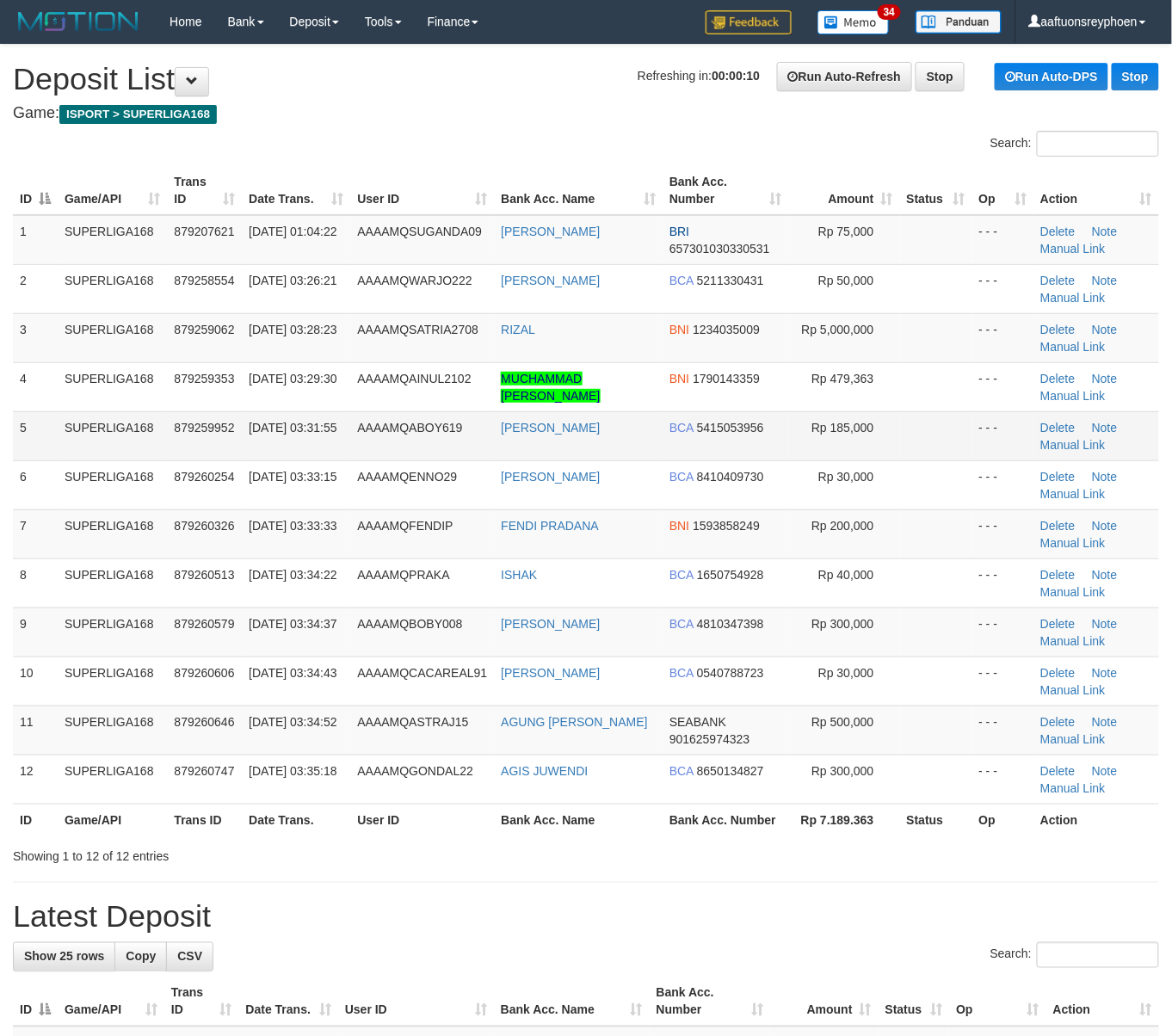
click at [191, 426] on span "879259952" at bounding box center [203, 427] width 60 height 14
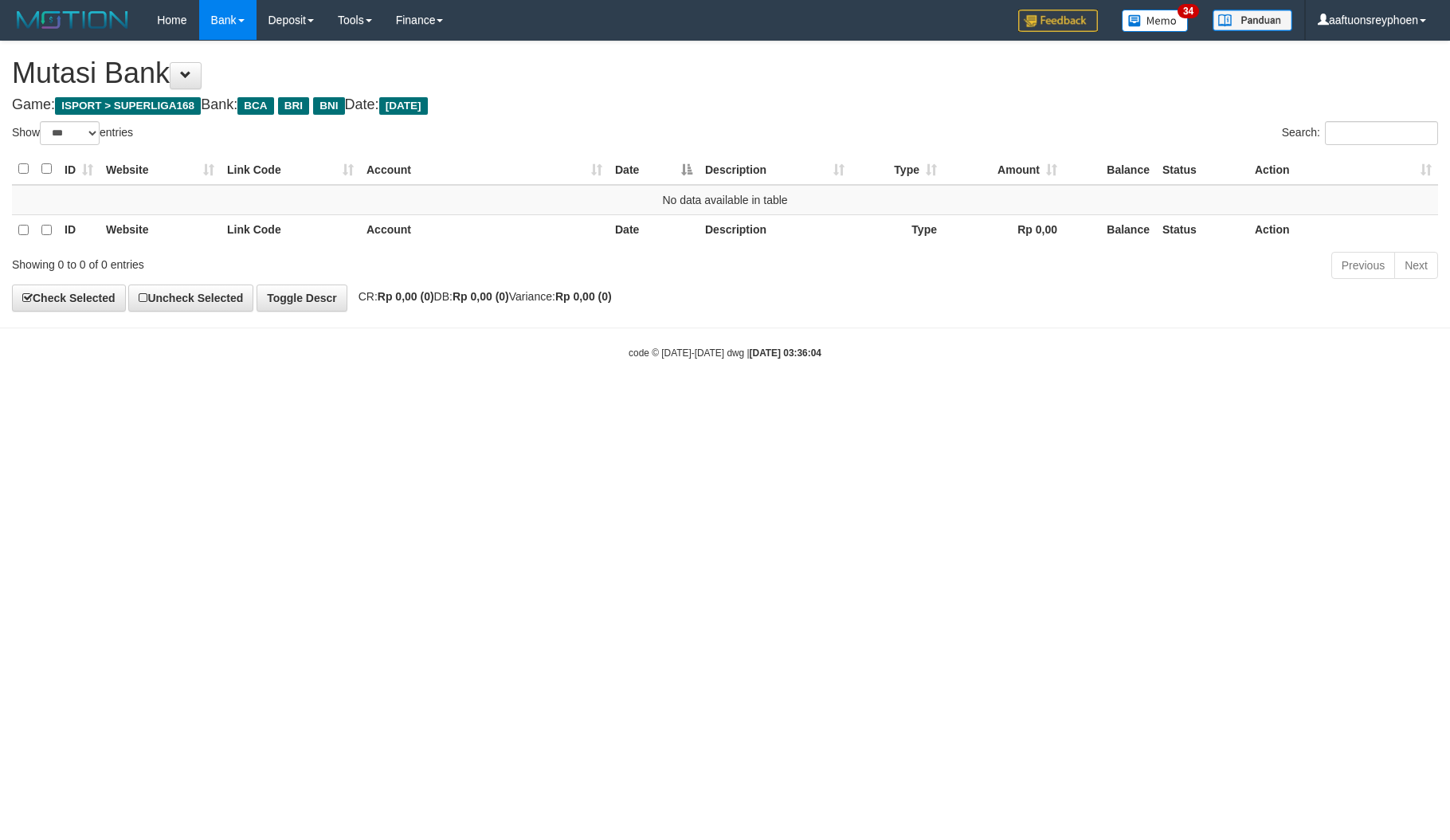
select select "***"
drag, startPoint x: 972, startPoint y: 521, endPoint x: 1447, endPoint y: 466, distance: 478.2
click at [1096, 400] on html "Toggle navigation Home Bank Account List Load By Website Group [ISPORT] SUPERLI…" at bounding box center [725, 200] width 1450 height 400
select select "***"
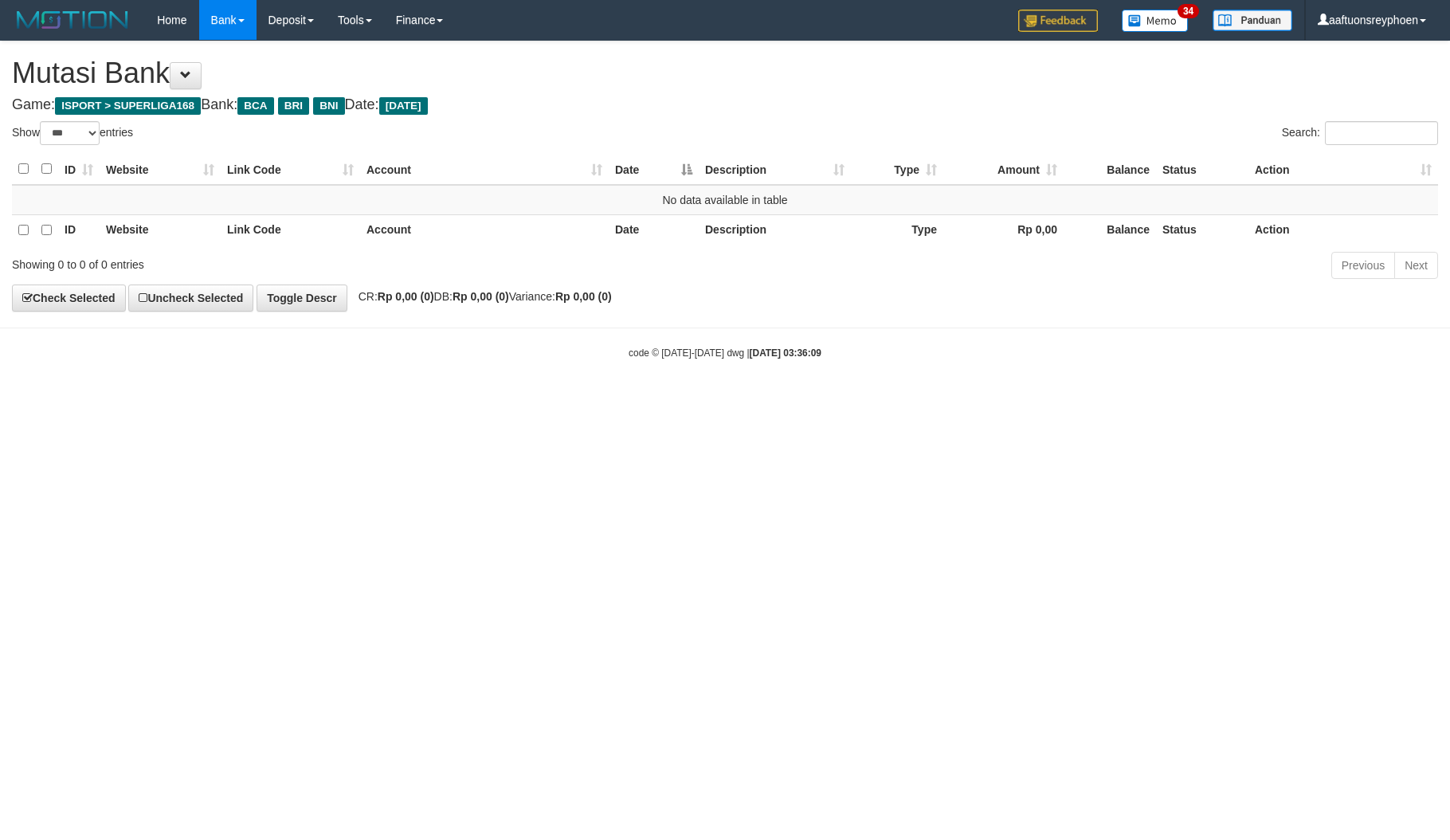
click at [890, 400] on html "Toggle navigation Home Bank Account List Load By Website Group [ISPORT] SUPERLI…" at bounding box center [725, 200] width 1450 height 400
select select "***"
click at [696, 400] on html "Toggle navigation Home Bank Account List Load By Website Group [ISPORT] SUPERLI…" at bounding box center [725, 200] width 1450 height 400
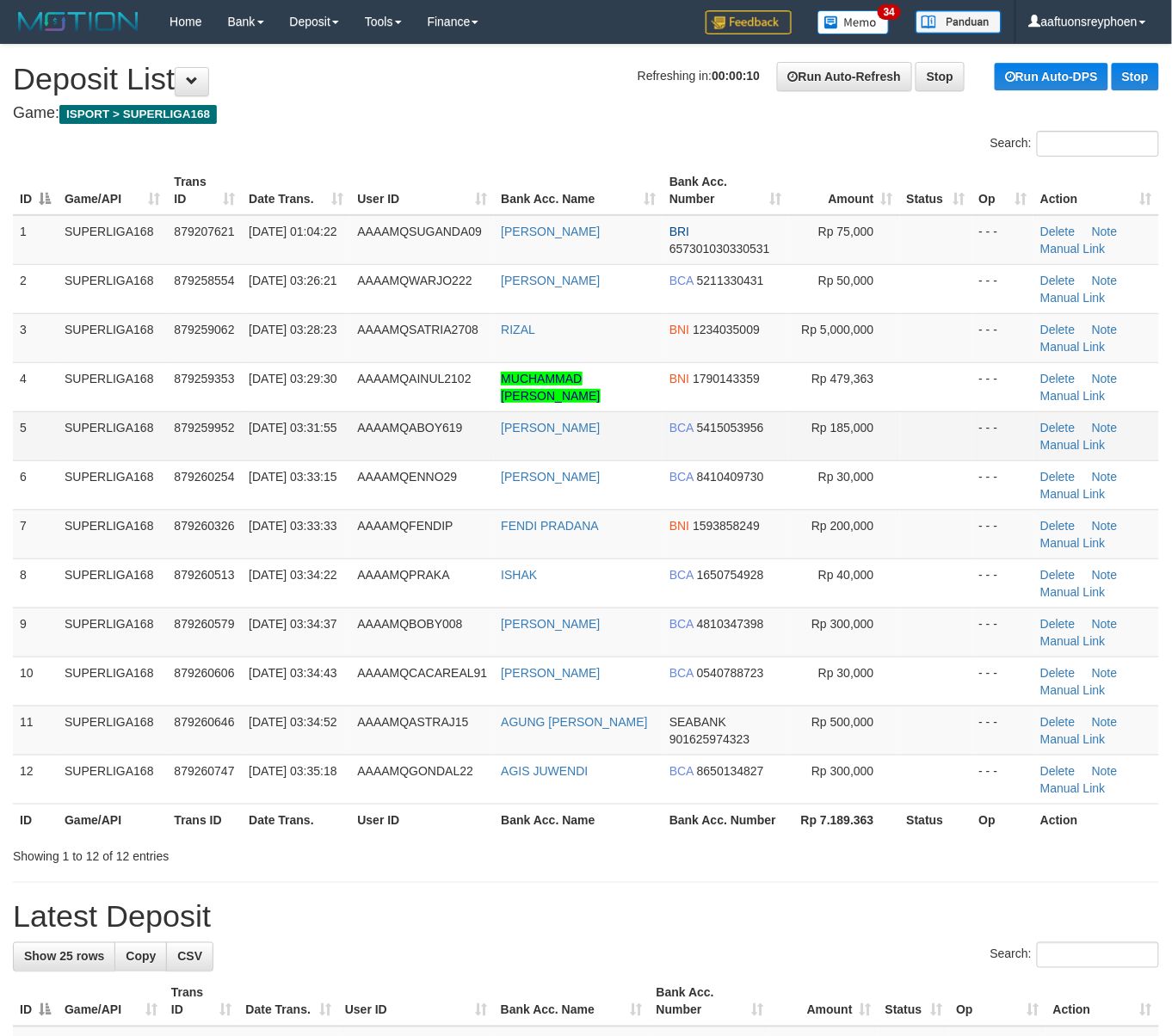
click at [69, 418] on td "SUPERLIGA168" at bounding box center [112, 435] width 109 height 49
click at [257, 341] on td "[DATE] 03:28:23" at bounding box center [295, 337] width 108 height 49
click at [257, 336] on span "01/10/2025 03:28:23" at bounding box center [293, 329] width 88 height 14
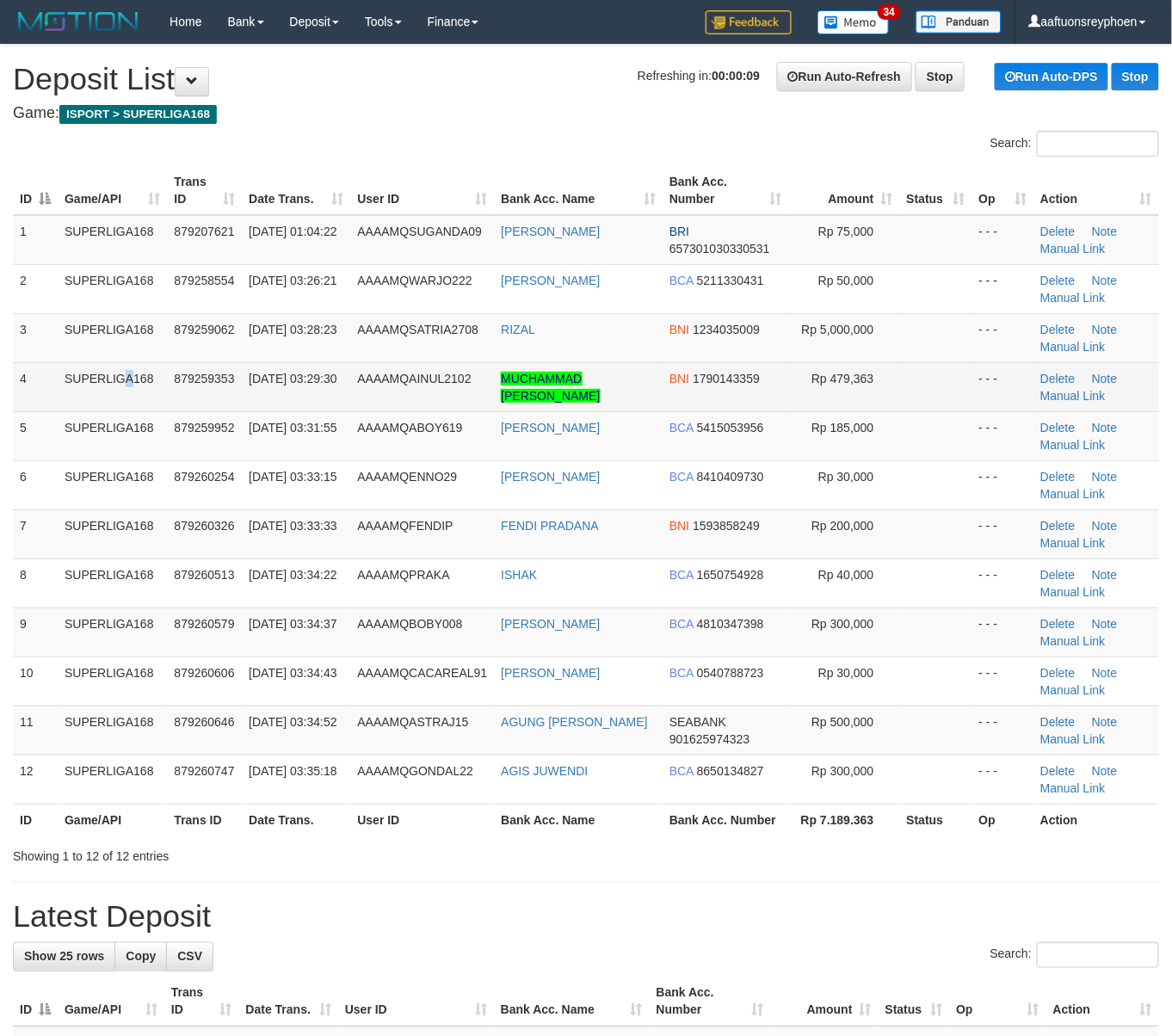
click at [84, 387] on td "SUPERLIGA168" at bounding box center [112, 386] width 109 height 49
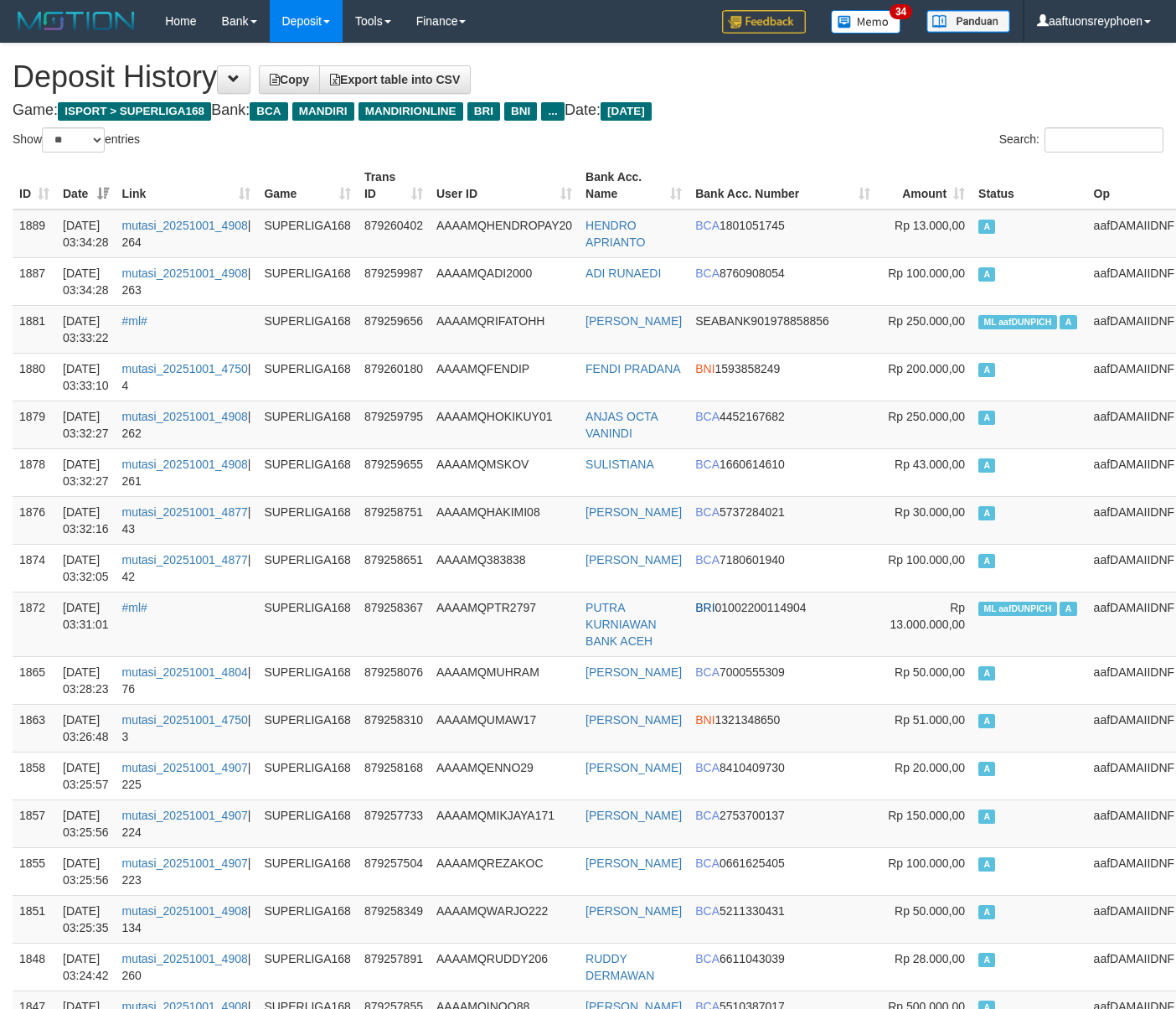
select select "**"
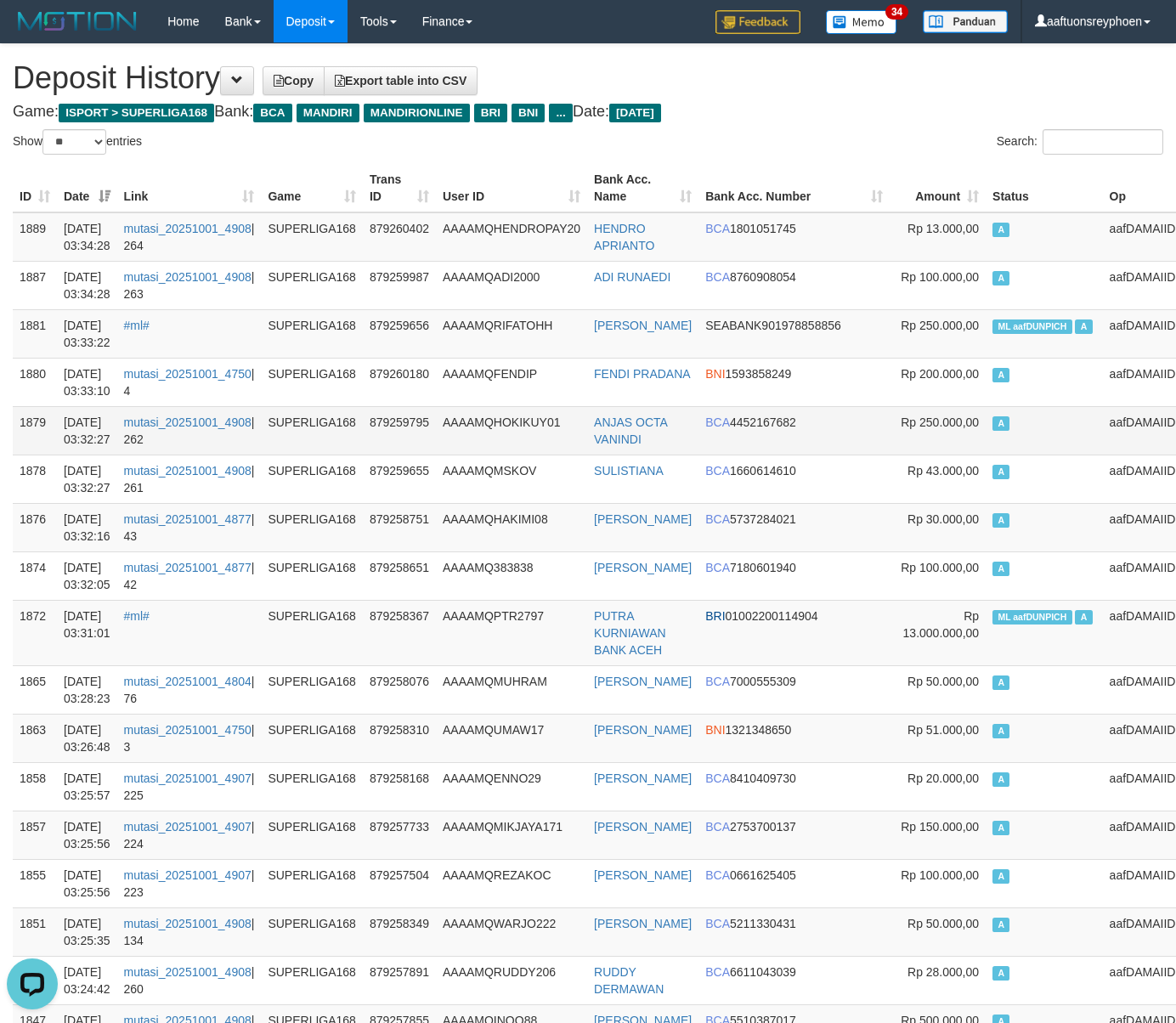
click at [999, 428] on td "A" at bounding box center [1045, 430] width 118 height 48
click at [942, 426] on tr "1879 01/10/2025 03:32:27 mutasi_20251001_4908 | 262 SUPERLIGA168 879259795 AAAA…" at bounding box center [605, 430] width 1185 height 48
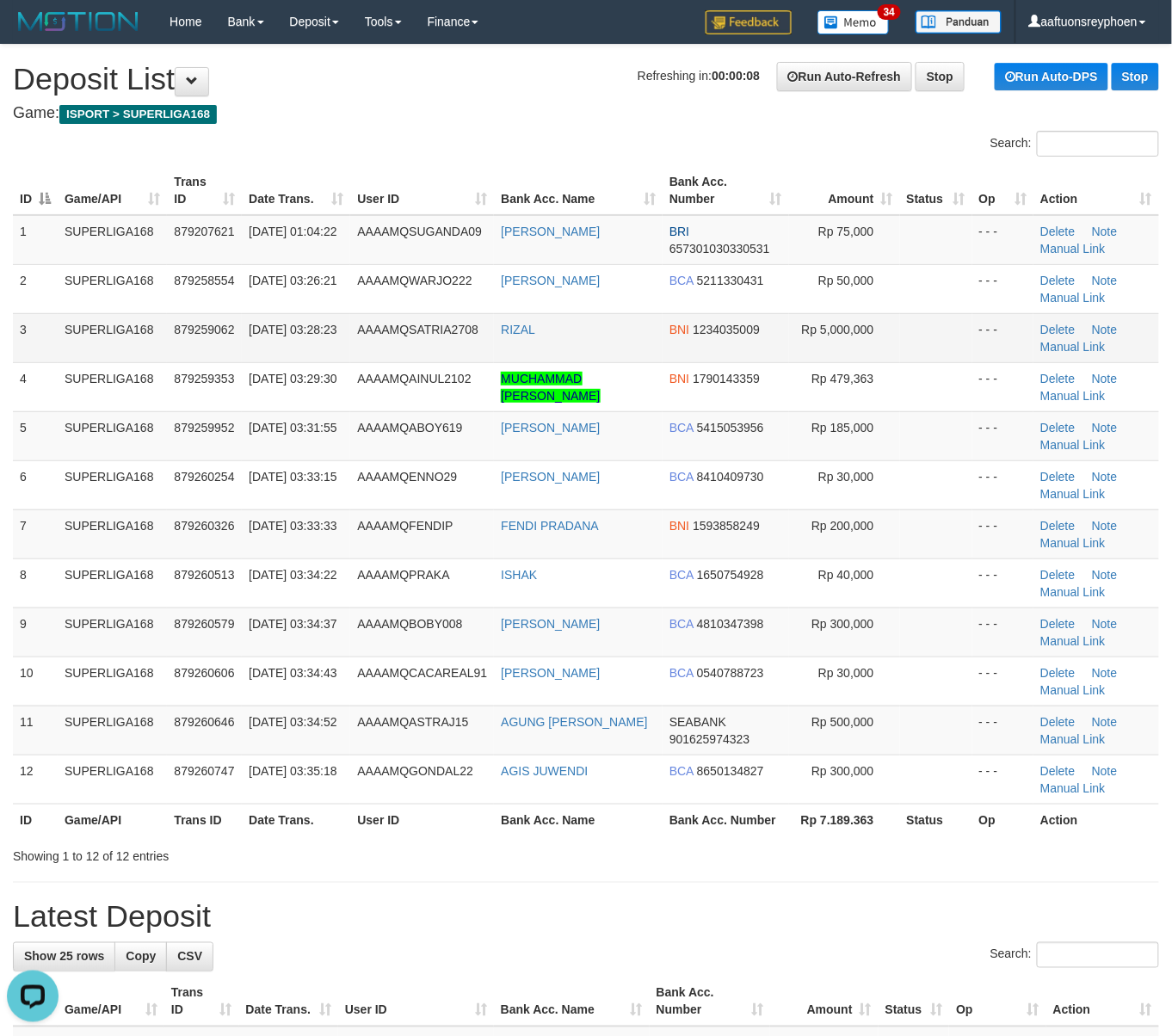
click at [57, 342] on tr "3 SUPERLIGA168 879259062 [DATE] 03:28:23 AAAAMQSATRIA2708 [GEOGRAPHIC_DATA] BNI…" at bounding box center [586, 337] width 1146 height 49
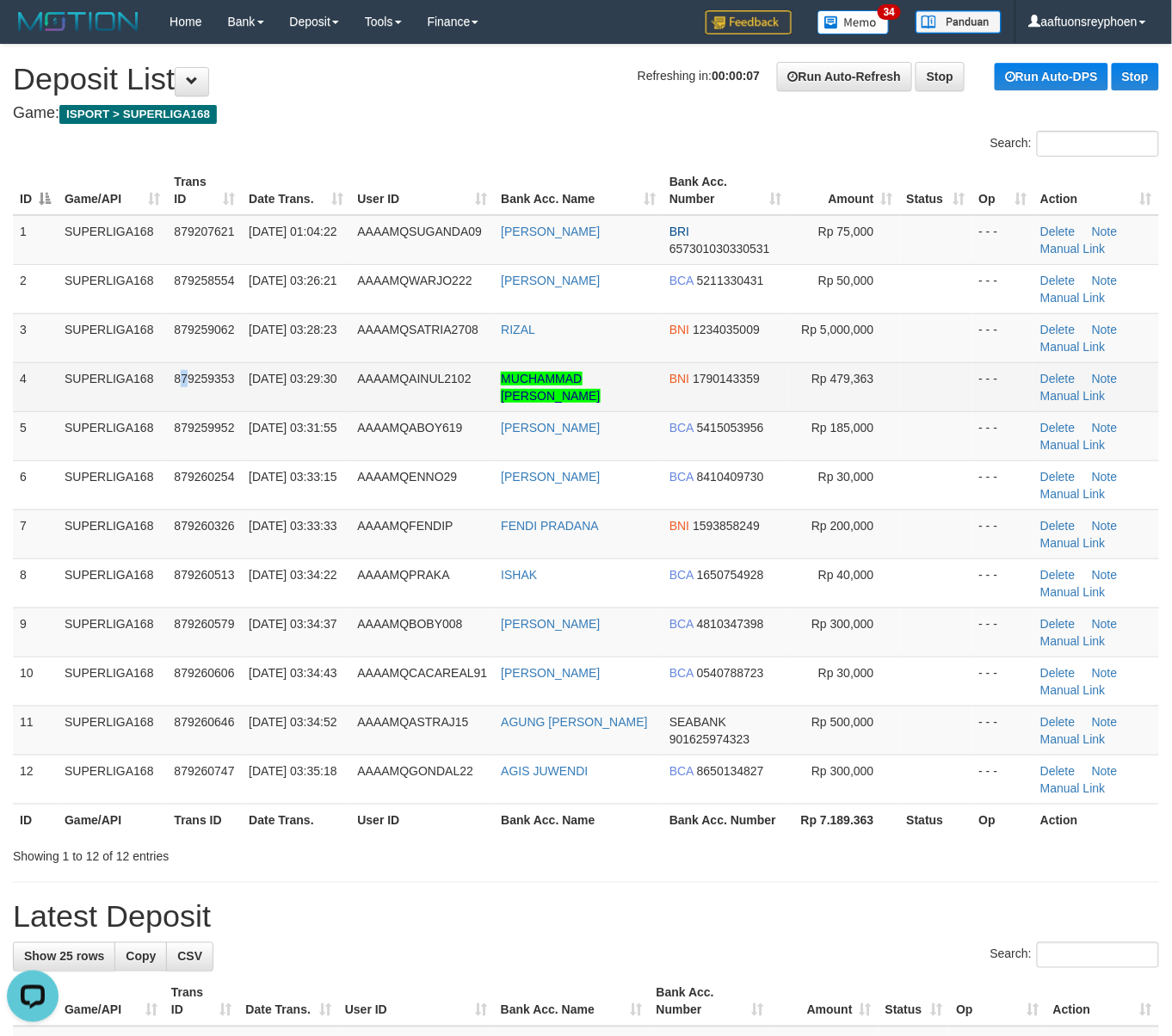
click at [184, 376] on span "879259353" at bounding box center [203, 379] width 60 height 14
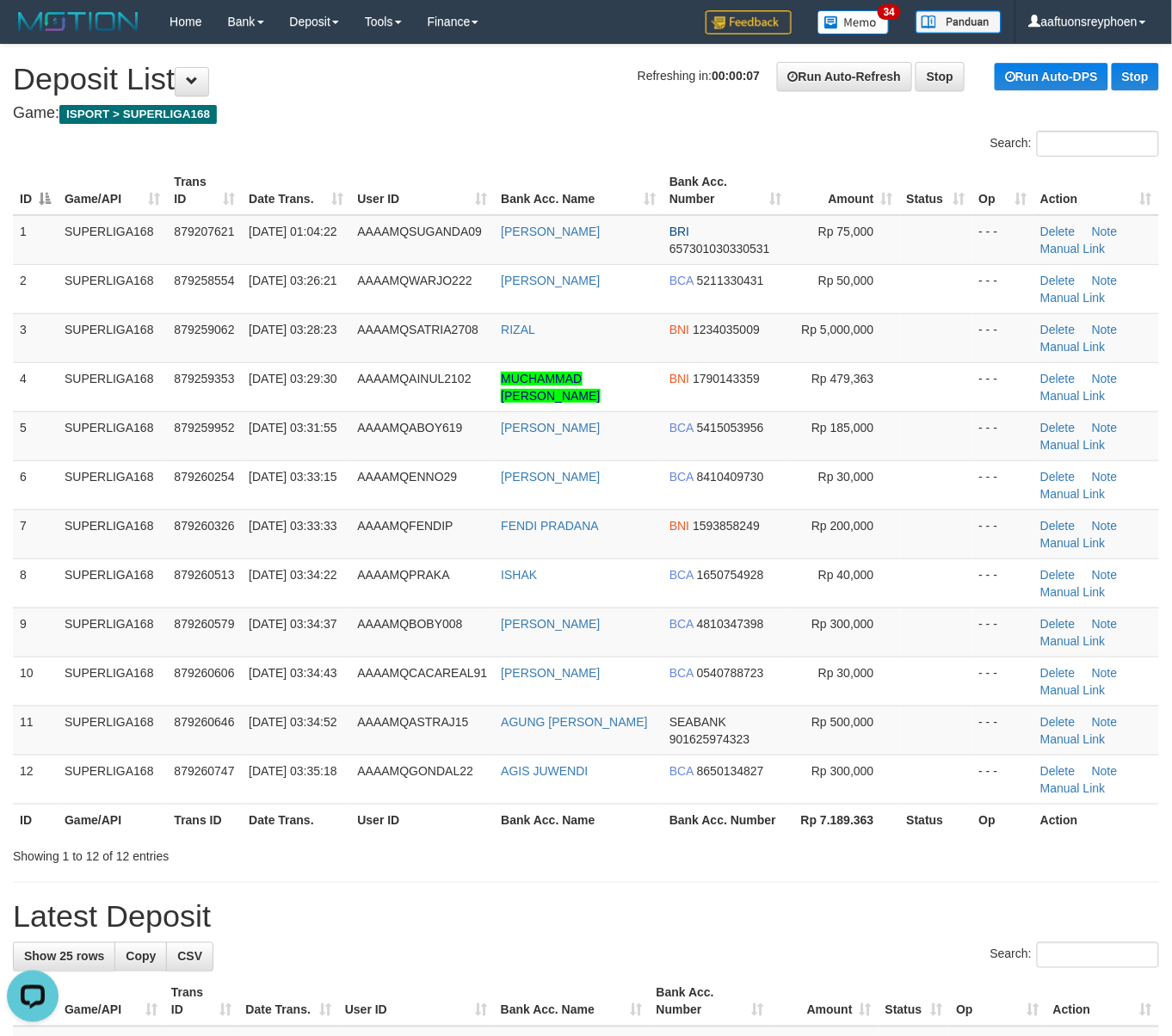
drag, startPoint x: 153, startPoint y: 398, endPoint x: 4, endPoint y: 400, distance: 149.0
click at [134, 394] on td "SUPERLIGA168" at bounding box center [112, 386] width 109 height 49
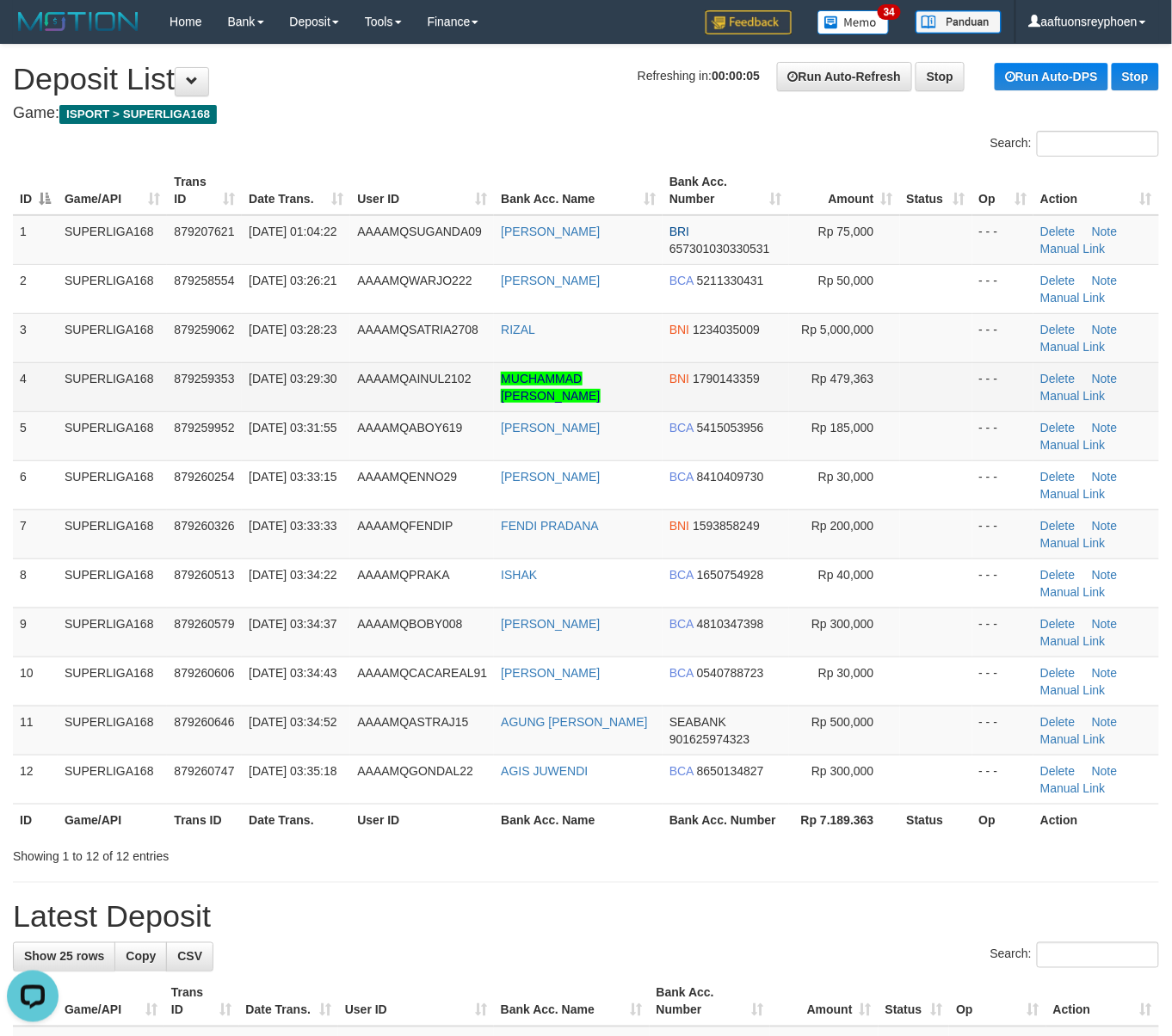
click at [203, 387] on td "879259353" at bounding box center [203, 386] width 74 height 49
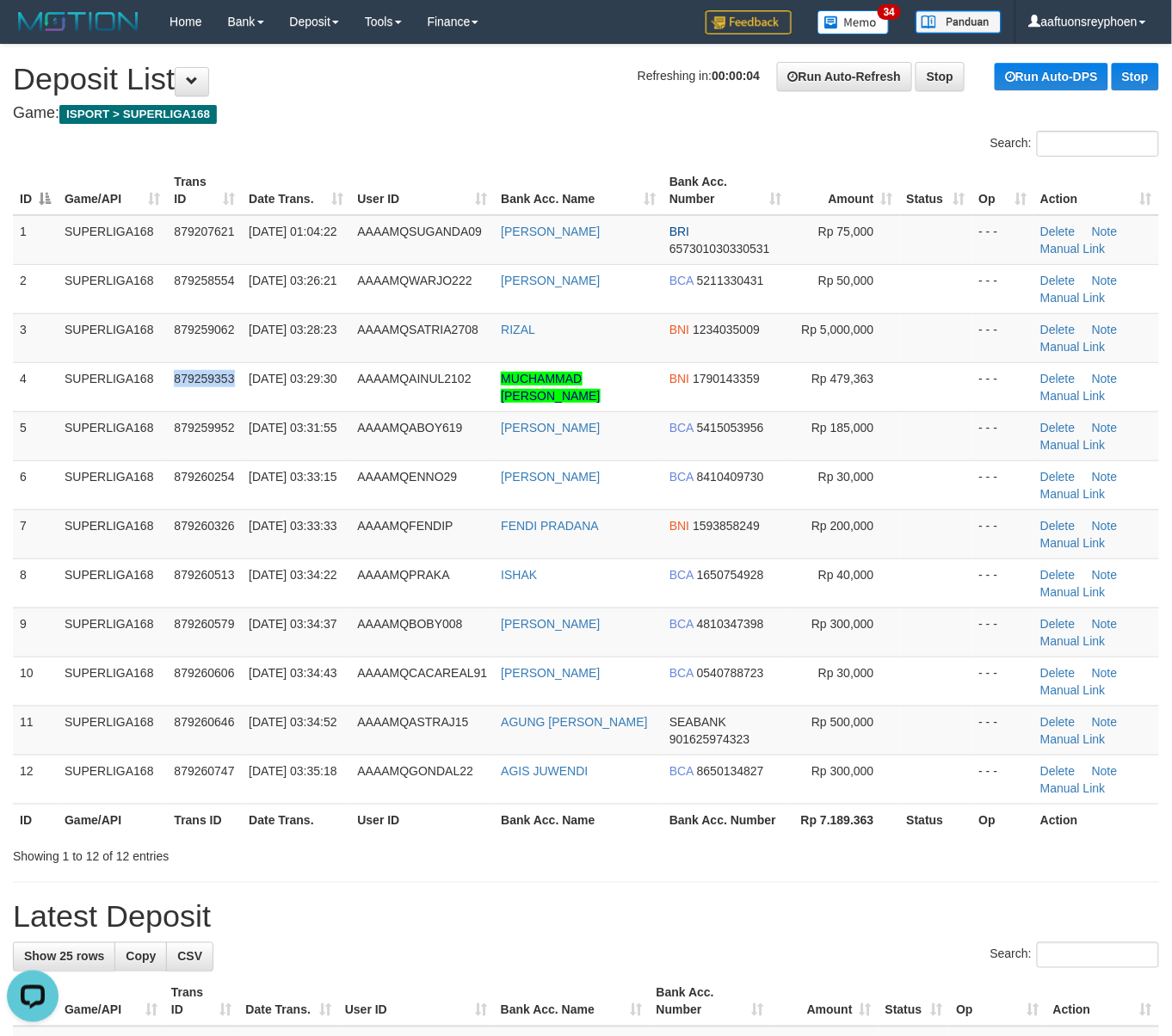
drag, startPoint x: 203, startPoint y: 387, endPoint x: 5, endPoint y: 401, distance: 198.5
click at [180, 387] on td "879259353" at bounding box center [203, 386] width 74 height 49
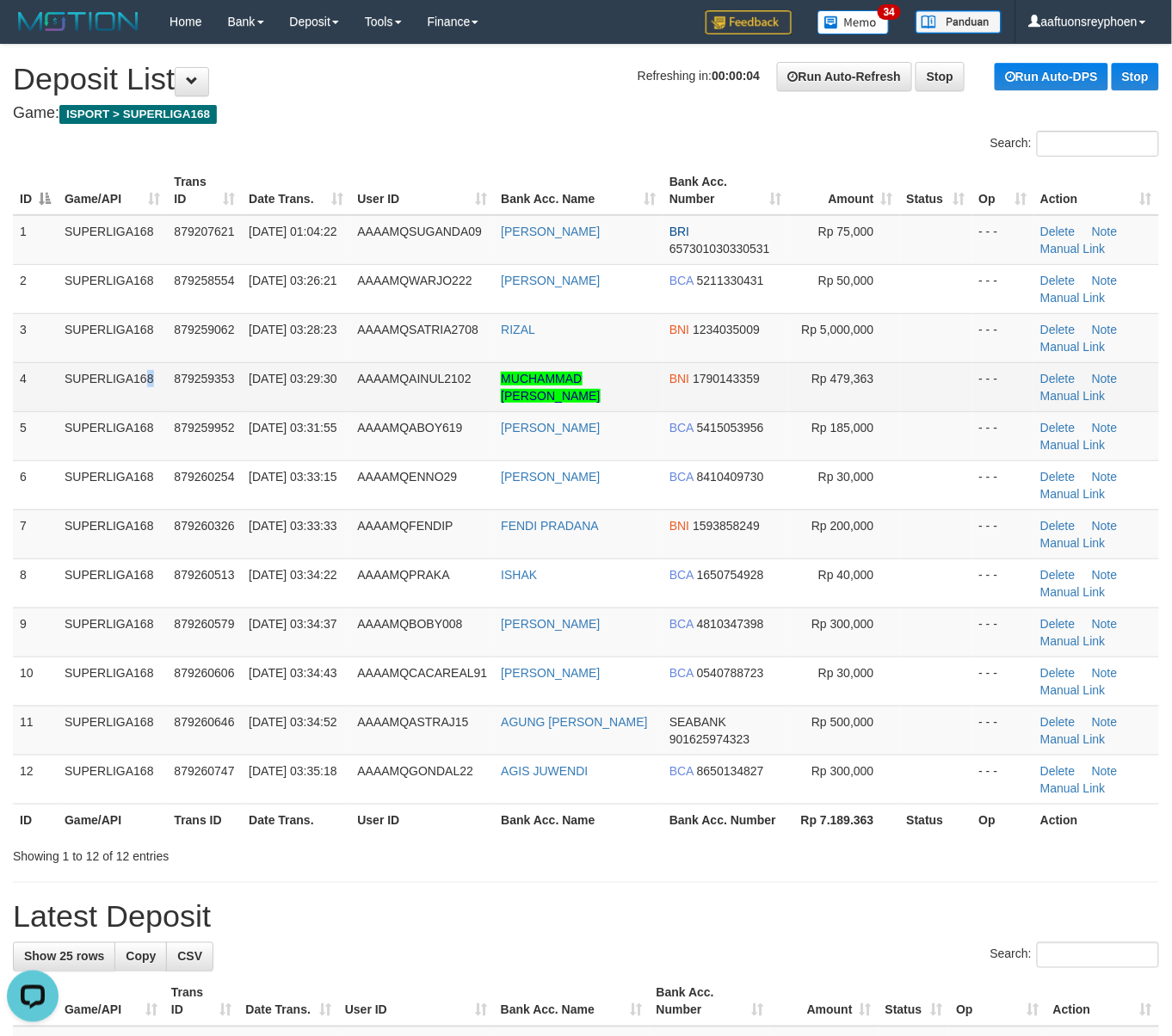
click at [103, 400] on td "SUPERLIGA168" at bounding box center [112, 386] width 109 height 49
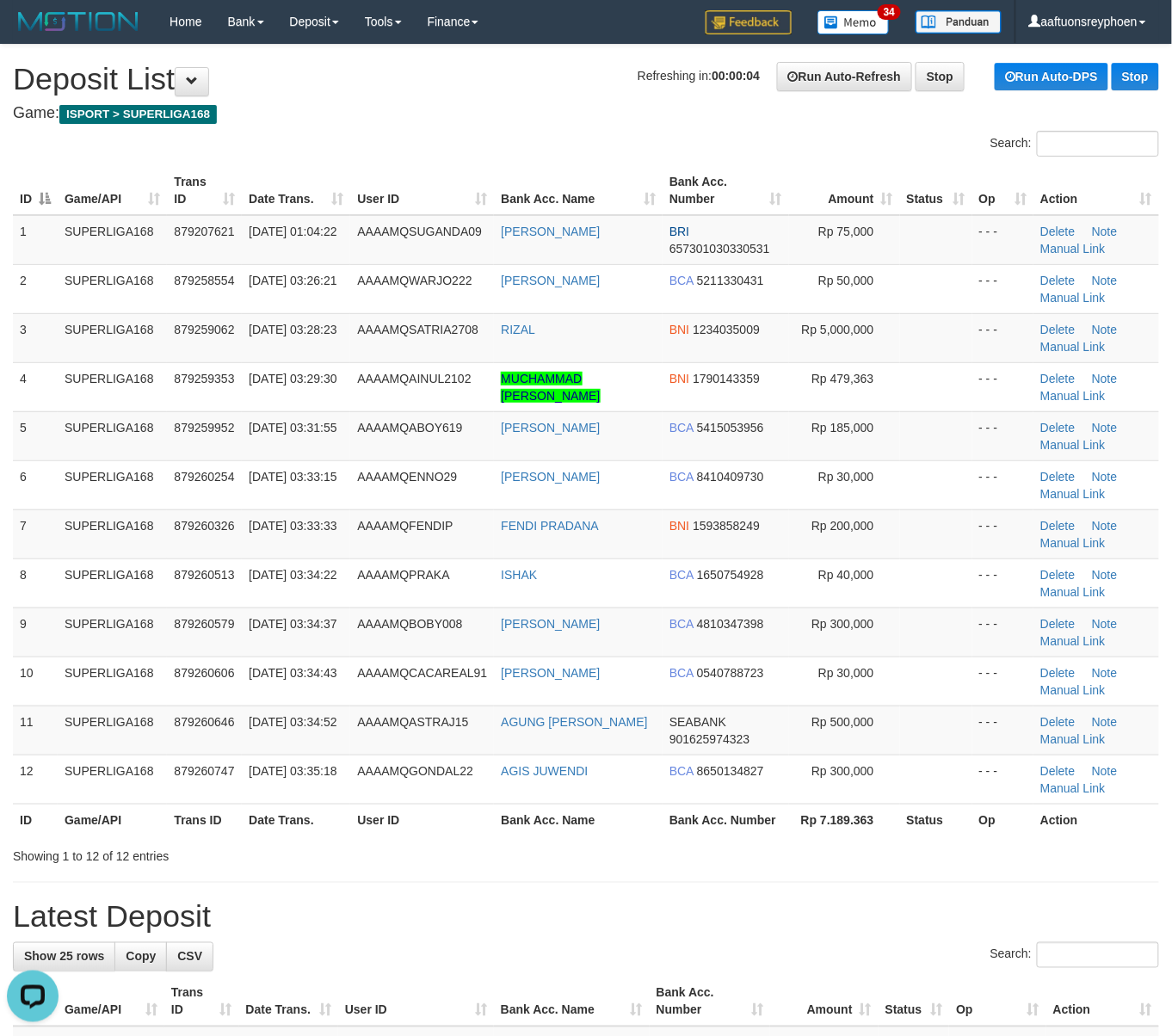
drag, startPoint x: 94, startPoint y: 403, endPoint x: 2, endPoint y: 409, distance: 92.2
click at [66, 403] on td "SUPERLIGA168" at bounding box center [112, 386] width 109 height 49
click at [277, 336] on span "01/10/2025 03:28:23" at bounding box center [293, 329] width 88 height 14
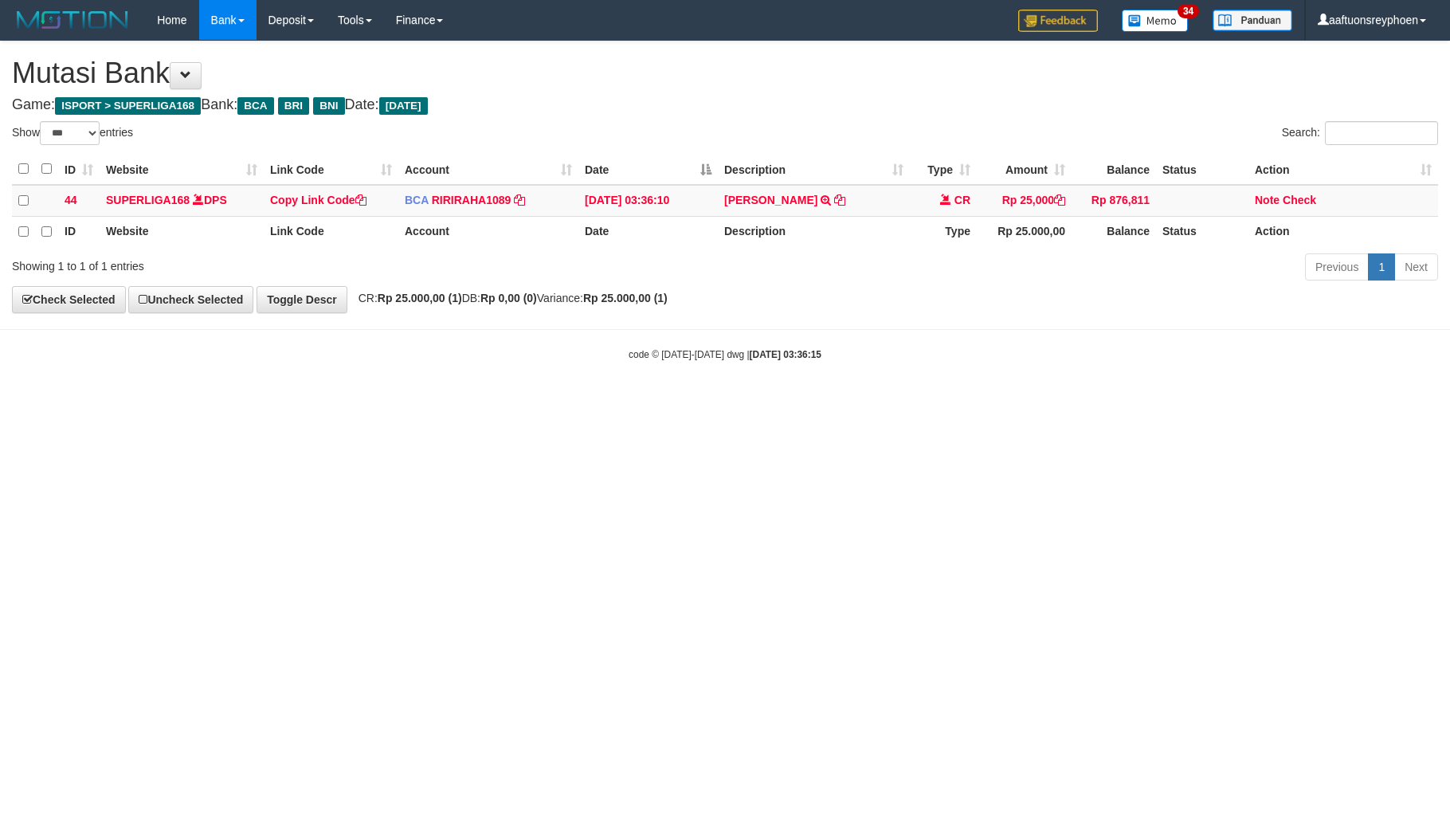
select select "***"
click at [880, 191] on td "DEBBY DWI WILLIYAN TRSF E-BANKING CR 0110/FTSCY/WS95031 25000.00DEBBY DWI WILLI…" at bounding box center [814, 200] width 192 height 32
click at [877, 191] on td "DEBBY DWI WILLIYAN TRSF E-BANKING CR 0110/FTSCY/WS95031 25000.00DEBBY DWI WILLI…" at bounding box center [814, 200] width 192 height 32
drag, startPoint x: 877, startPoint y: 191, endPoint x: 1447, endPoint y: 297, distance: 579.8
click at [887, 195] on td "DEBBY DWI WILLIYAN TRSF E-BANKING CR 0110/FTSCY/WS95031 25000.00DEBBY DWI WILLI…" at bounding box center [814, 200] width 192 height 32
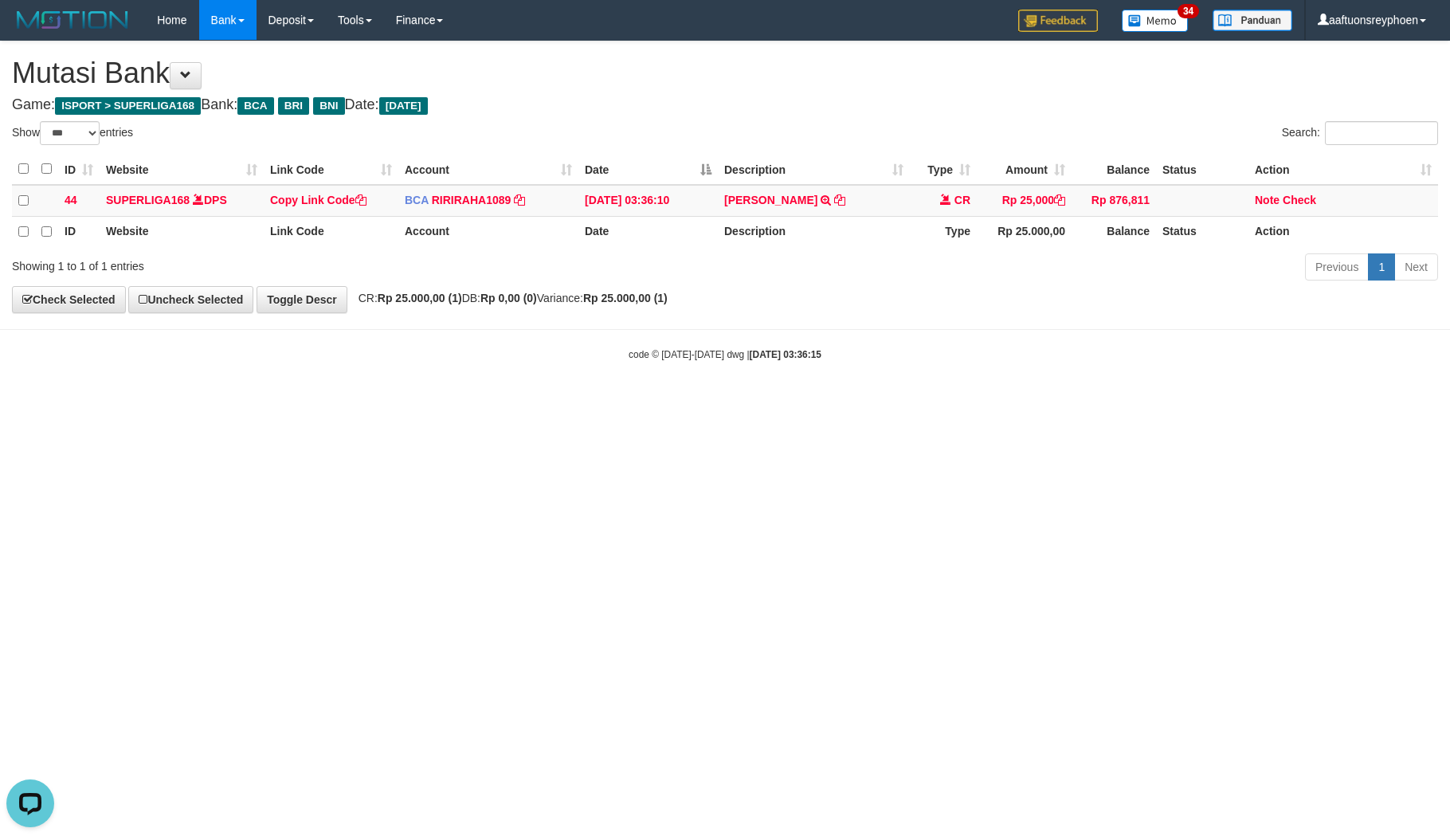
drag, startPoint x: 1222, startPoint y: 454, endPoint x: 1324, endPoint y: 449, distance: 102.1
click at [1314, 401] on html "Toggle navigation Home Bank Account List Load By Website Group [ISPORT] SUPERLI…" at bounding box center [725, 200] width 1450 height 401
select select "***"
drag, startPoint x: 960, startPoint y: 435, endPoint x: 1244, endPoint y: 414, distance: 284.8
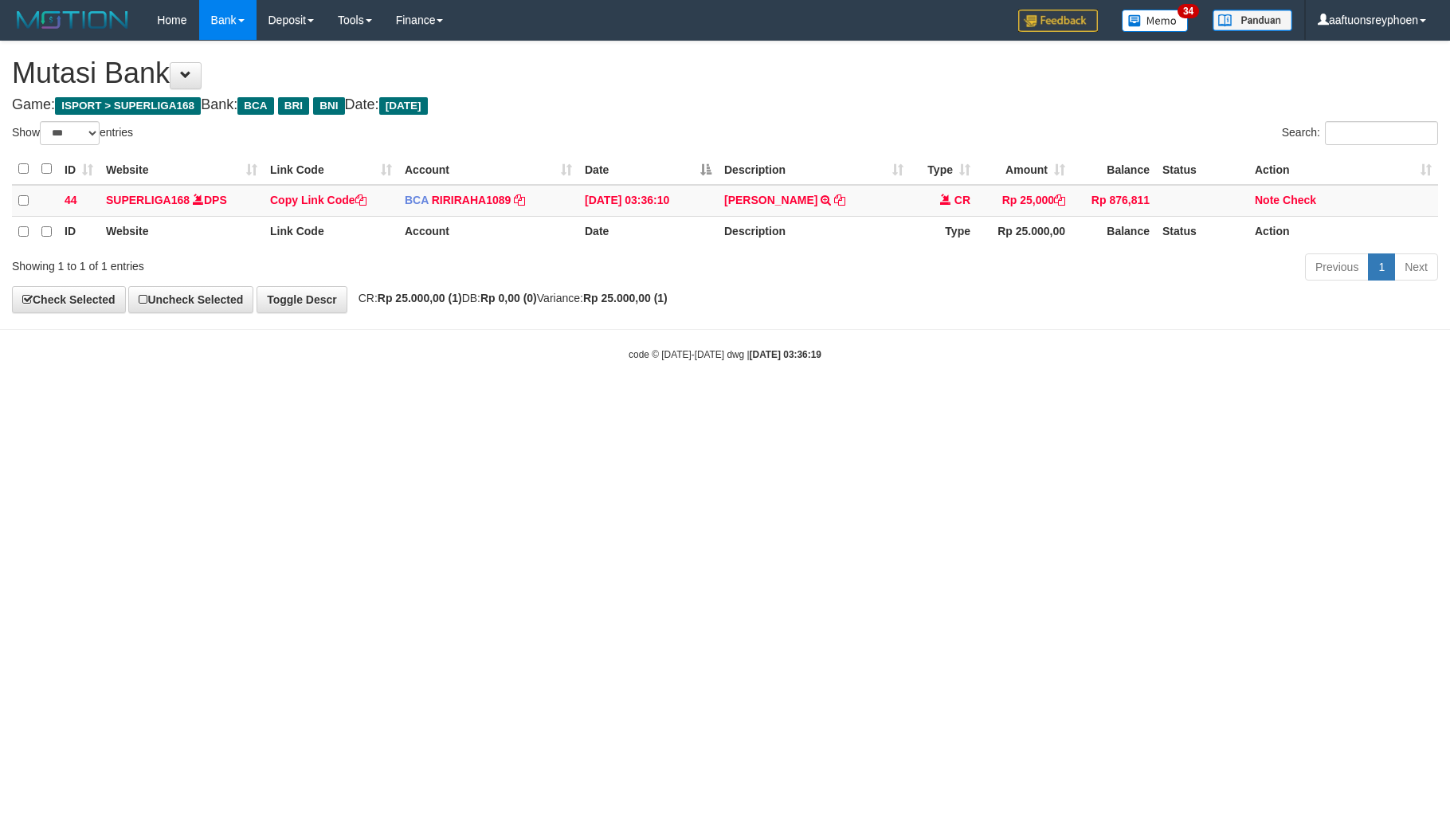
click at [1141, 401] on html "Toggle navigation Home Bank Account List Load By Website Group [ISPORT] SUPERLI…" at bounding box center [725, 200] width 1450 height 401
select select "***"
drag, startPoint x: 820, startPoint y: 416, endPoint x: 1436, endPoint y: 388, distance: 616.6
click at [882, 401] on html "Toggle navigation Home Bank Account List Load By Website Group [ISPORT] SUPERLI…" at bounding box center [725, 200] width 1450 height 401
drag, startPoint x: 687, startPoint y: 419, endPoint x: 1449, endPoint y: 406, distance: 762.1
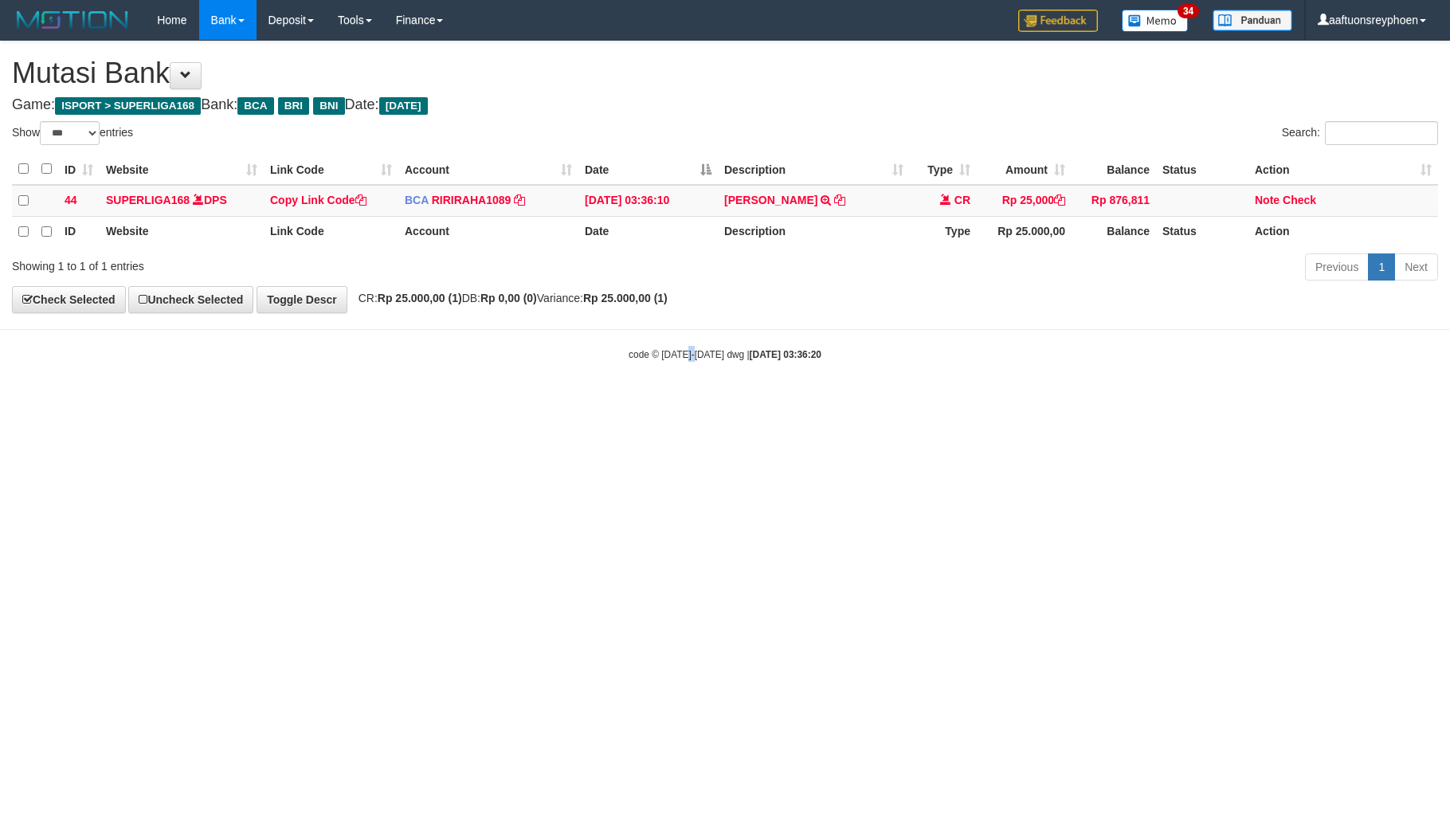
click at [795, 401] on html "Toggle navigation Home Bank Account List Load By Website Group [ISPORT] SUPERLI…" at bounding box center [725, 200] width 1450 height 401
select select "***"
click at [881, 401] on html "Toggle navigation Home Bank Account List Load By Website Group [ISPORT] SUPERLI…" at bounding box center [725, 200] width 1450 height 401
click at [730, 401] on html "Toggle navigation Home Bank Account List Load By Website Group [ISPORT] SUPERLI…" at bounding box center [725, 200] width 1450 height 401
click at [733, 401] on html "Toggle navigation Home Bank Account List Load By Website Group [ISPORT] SUPERLI…" at bounding box center [725, 200] width 1450 height 401
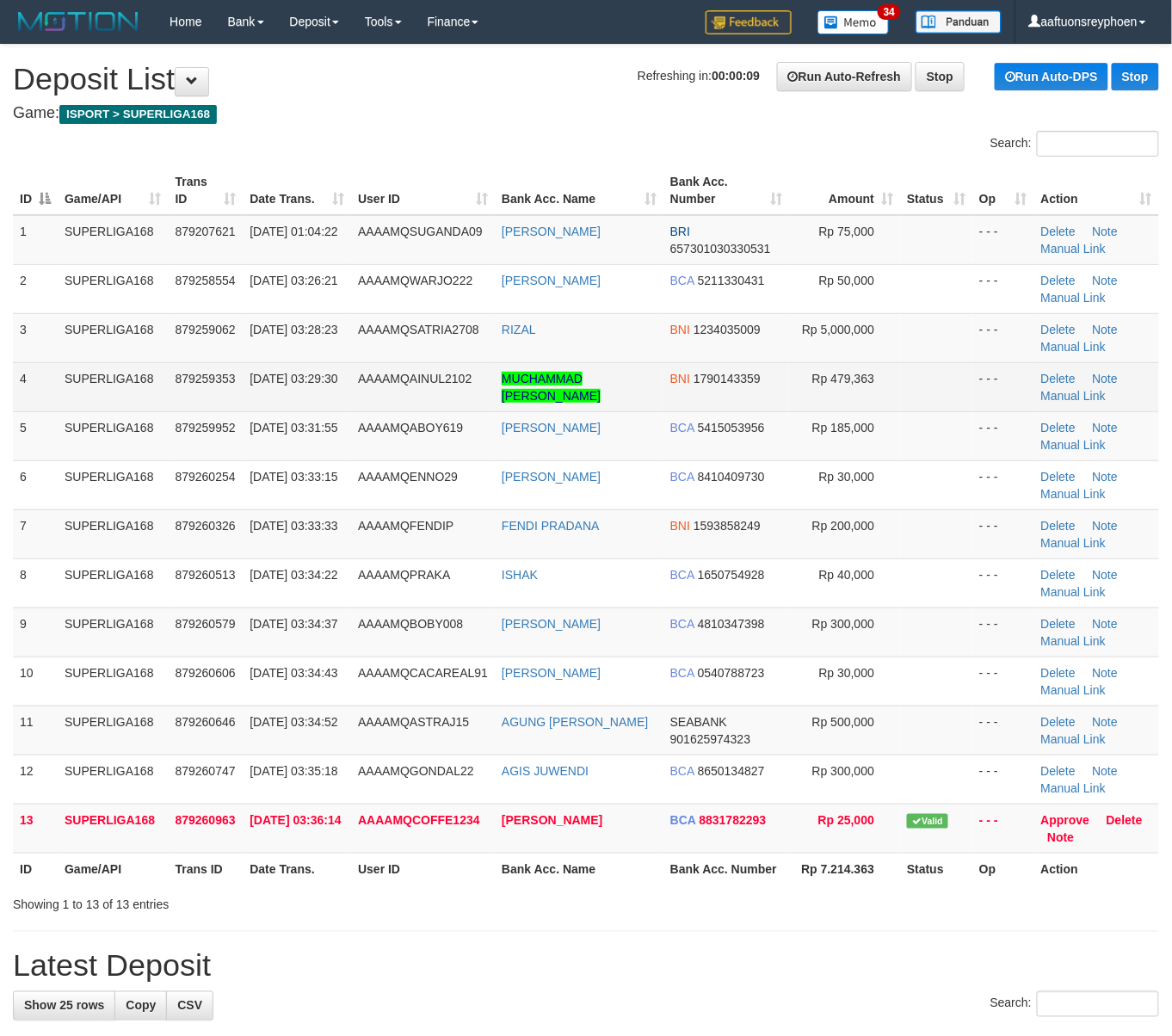
click at [104, 397] on td "SUPERLIGA168" at bounding box center [113, 386] width 111 height 49
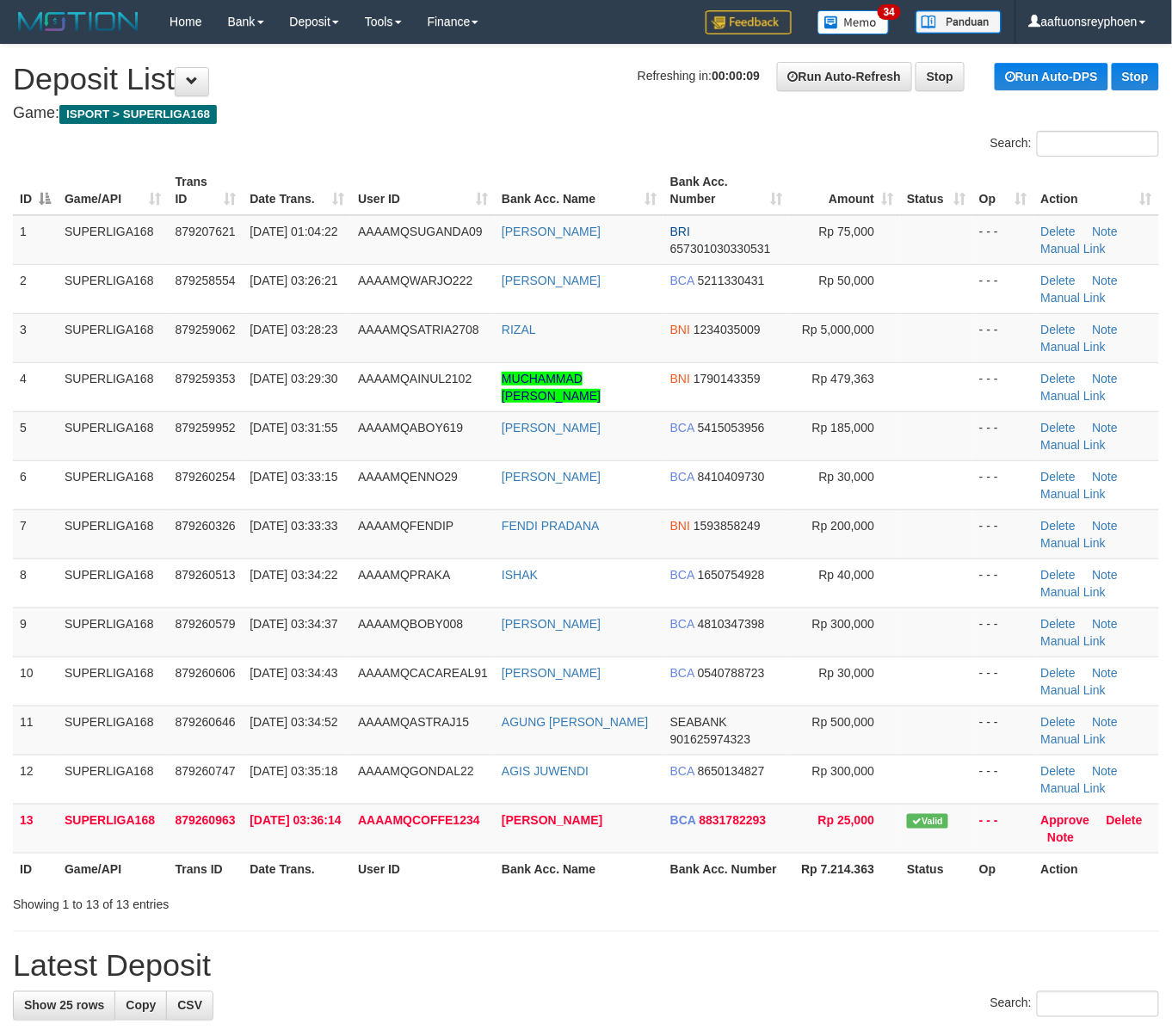
drag, startPoint x: 104, startPoint y: 397, endPoint x: 2, endPoint y: 432, distance: 107.8
click at [68, 410] on td "SUPERLIGA168" at bounding box center [113, 386] width 111 height 49
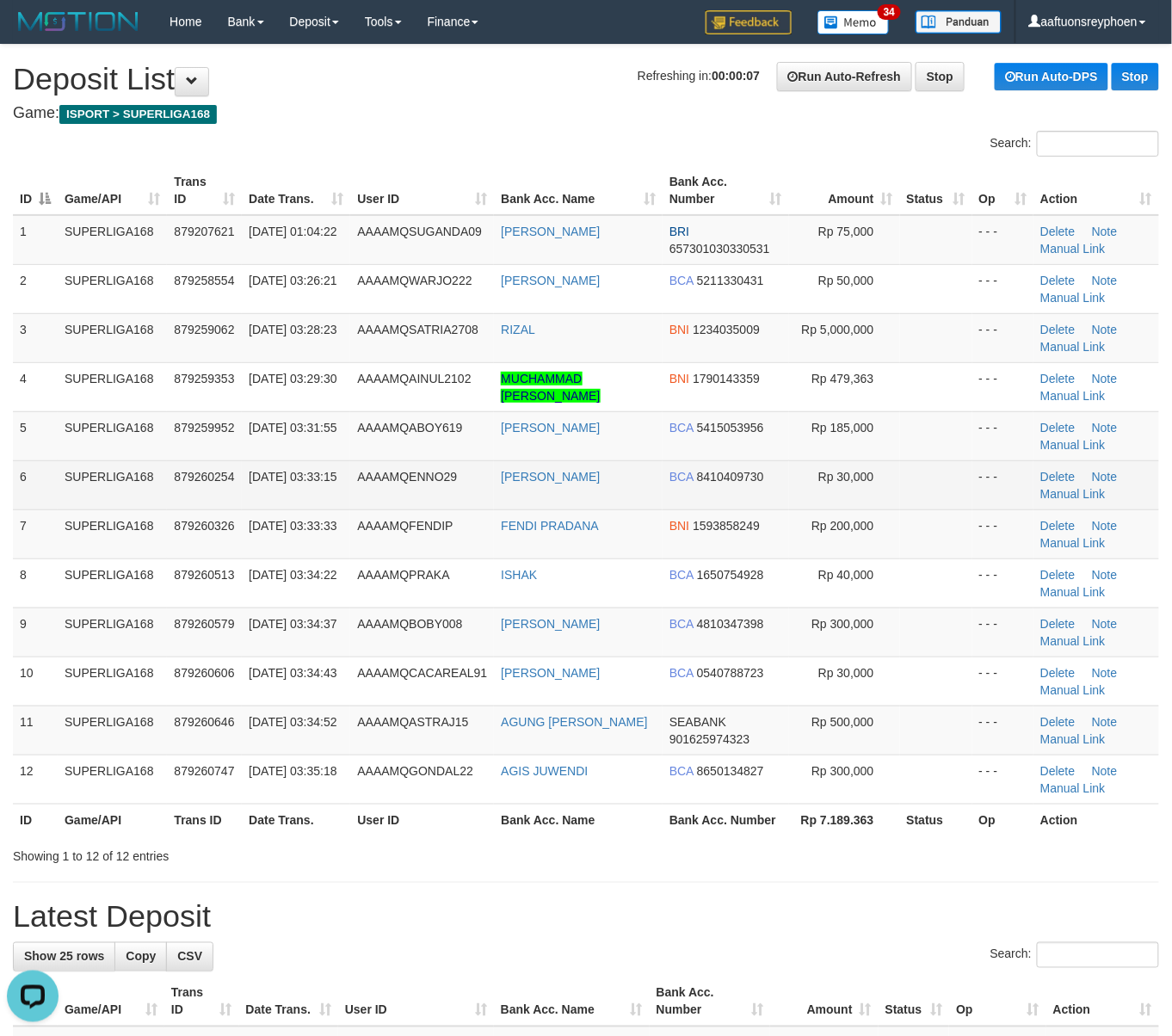
click at [311, 476] on td "01/10/2025 03:33:15" at bounding box center [295, 484] width 108 height 49
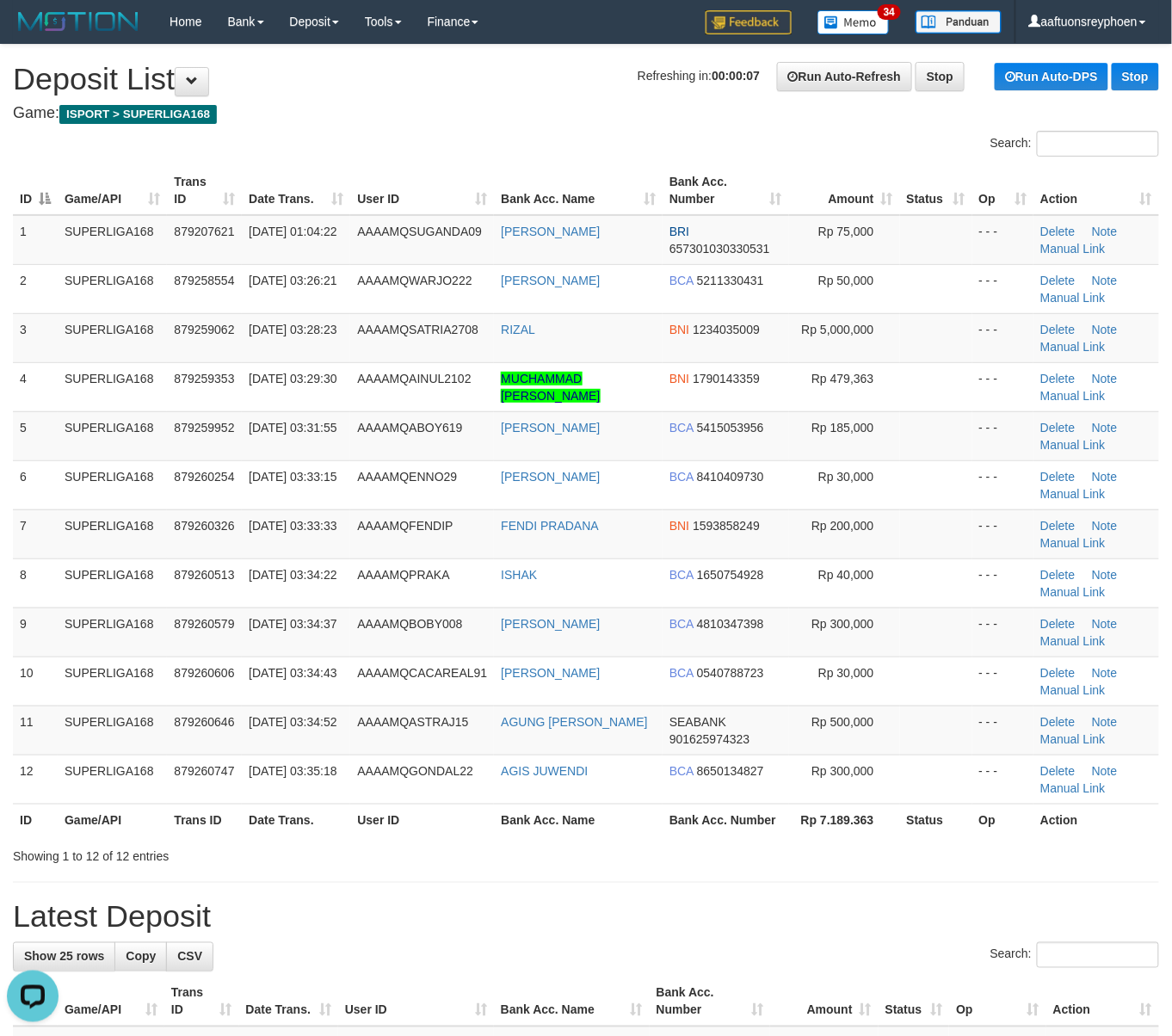
drag, startPoint x: 328, startPoint y: 482, endPoint x: 5, endPoint y: 526, distance: 326.0
click at [324, 482] on td "01/10/2025 03:33:15" at bounding box center [295, 484] width 108 height 49
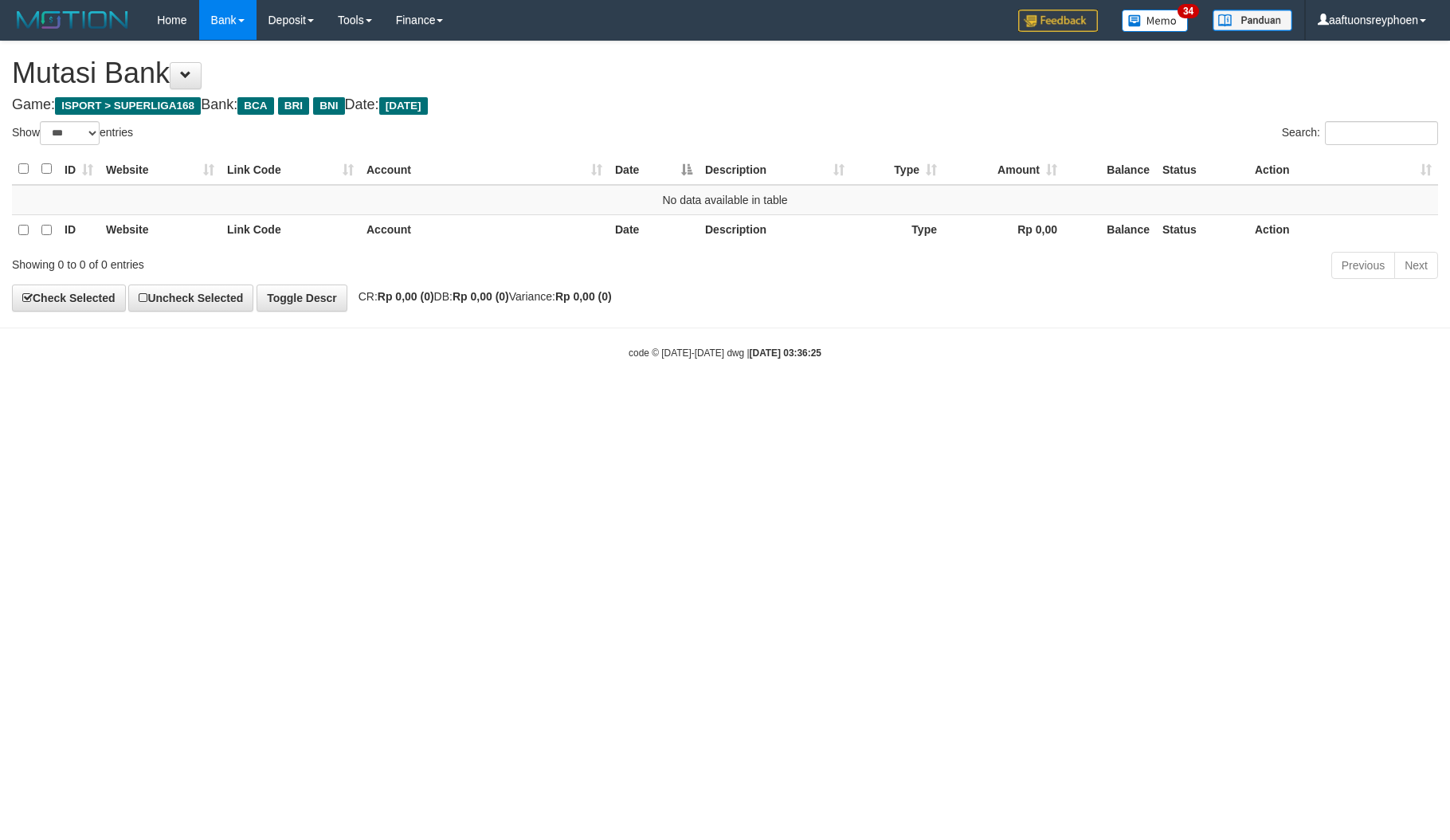
select select "***"
click at [732, 400] on html "Toggle navigation Home Bank Account List Load By Website Group [ISPORT] SUPERLI…" at bounding box center [725, 200] width 1450 height 400
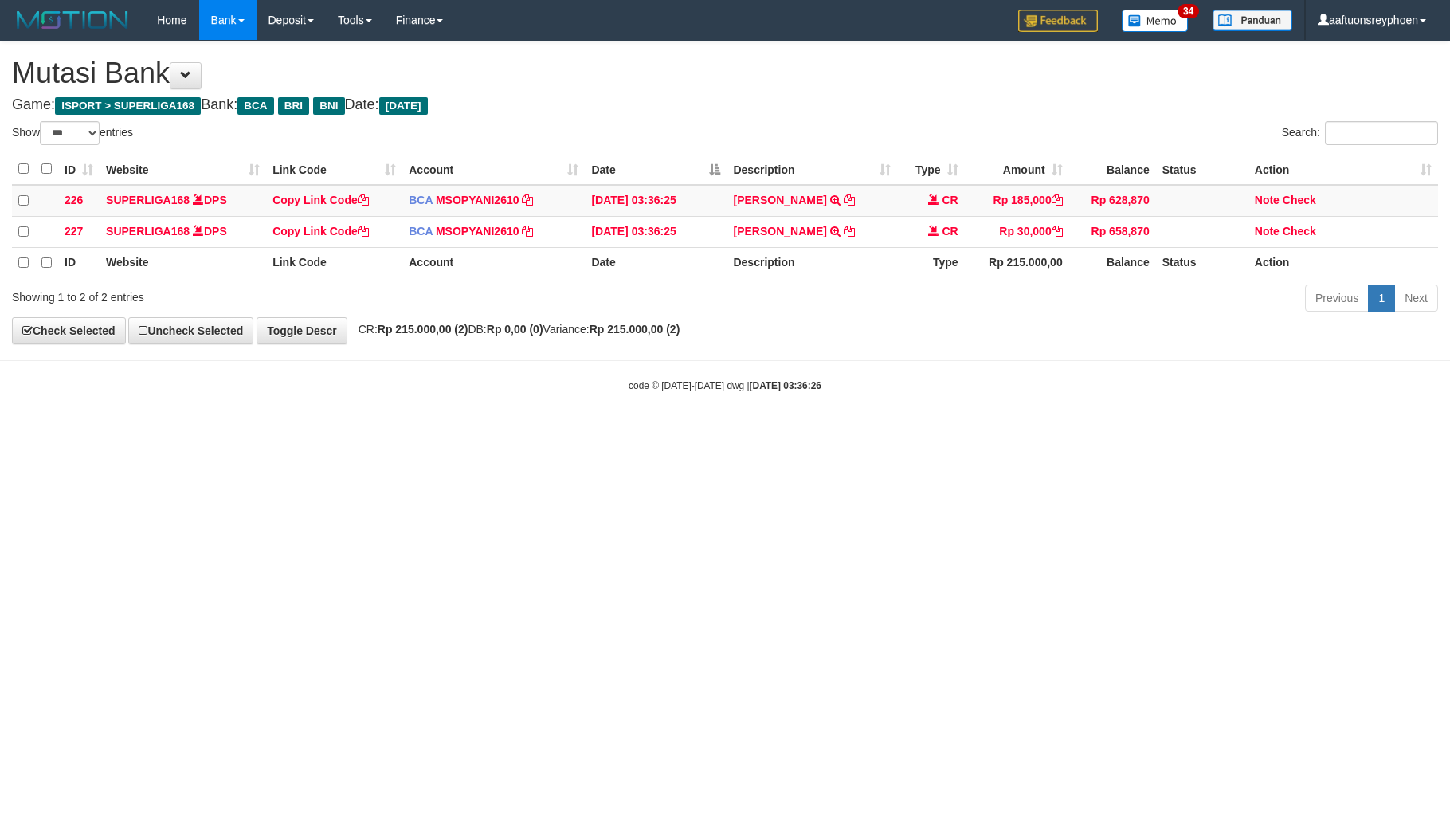
select select "***"
click at [797, 432] on html "Toggle navigation Home Bank Account List Load By Website Group [ISPORT] SUPERLI…" at bounding box center [725, 216] width 1450 height 432
select select "***"
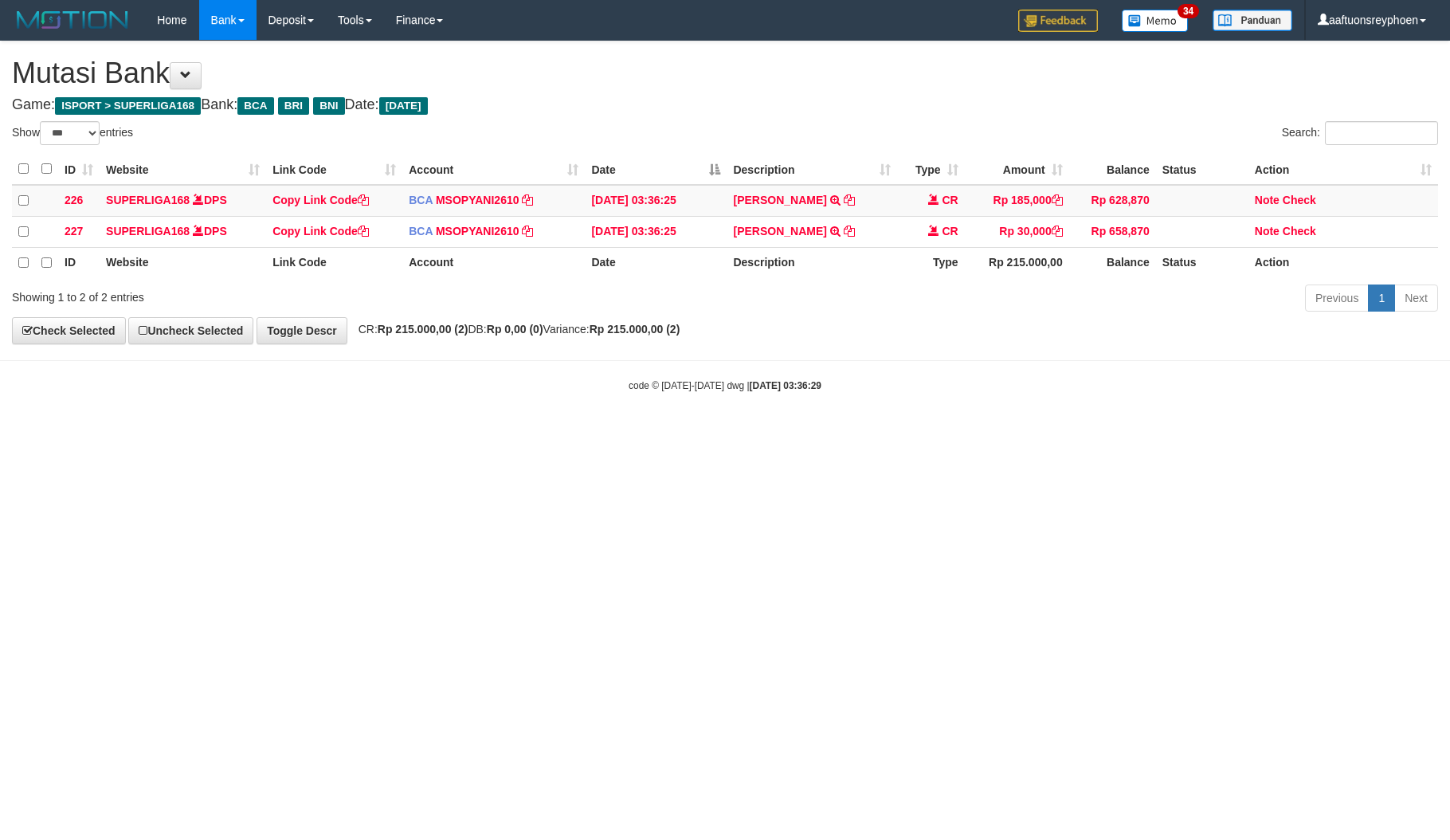
click at [963, 432] on html "Toggle navigation Home Bank Account List Load By Website Group [ISPORT] SUPERLI…" at bounding box center [725, 216] width 1450 height 432
click at [982, 432] on html "Toggle navigation Home Bank Account List Load By Website Group [ISPORT] SUPERLI…" at bounding box center [725, 216] width 1450 height 432
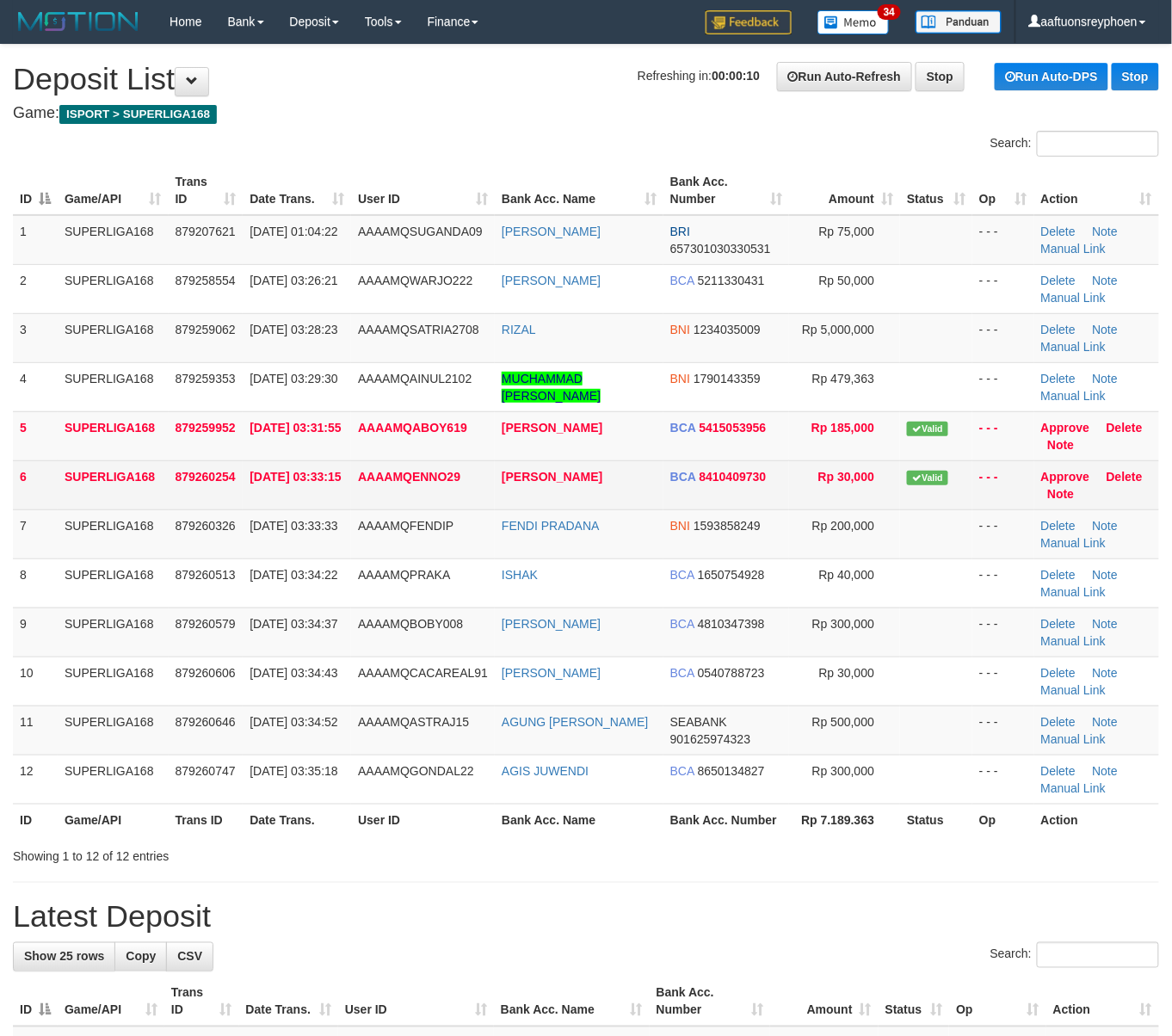
click at [47, 469] on td "6" at bounding box center [35, 484] width 45 height 49
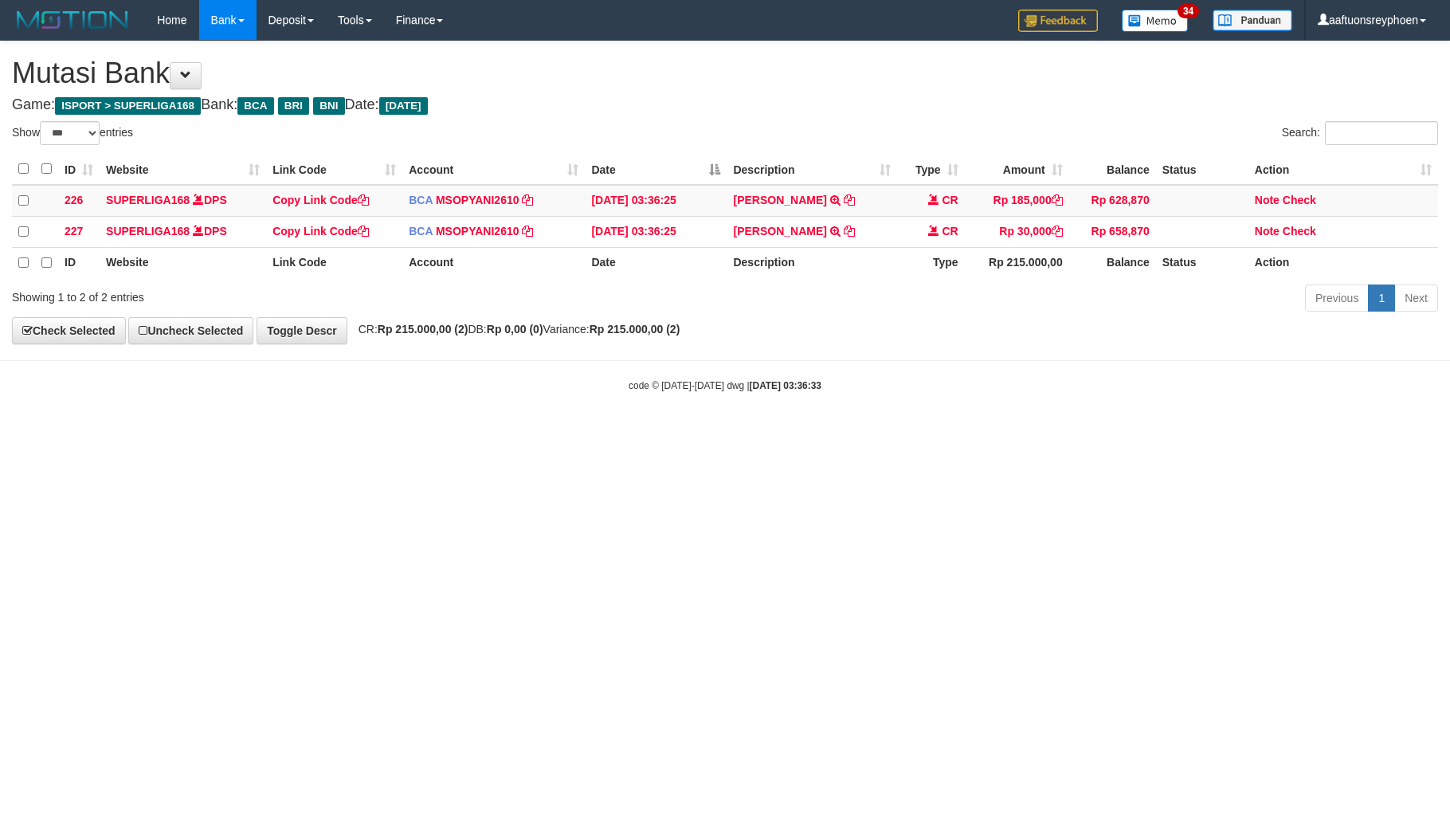
select select "***"
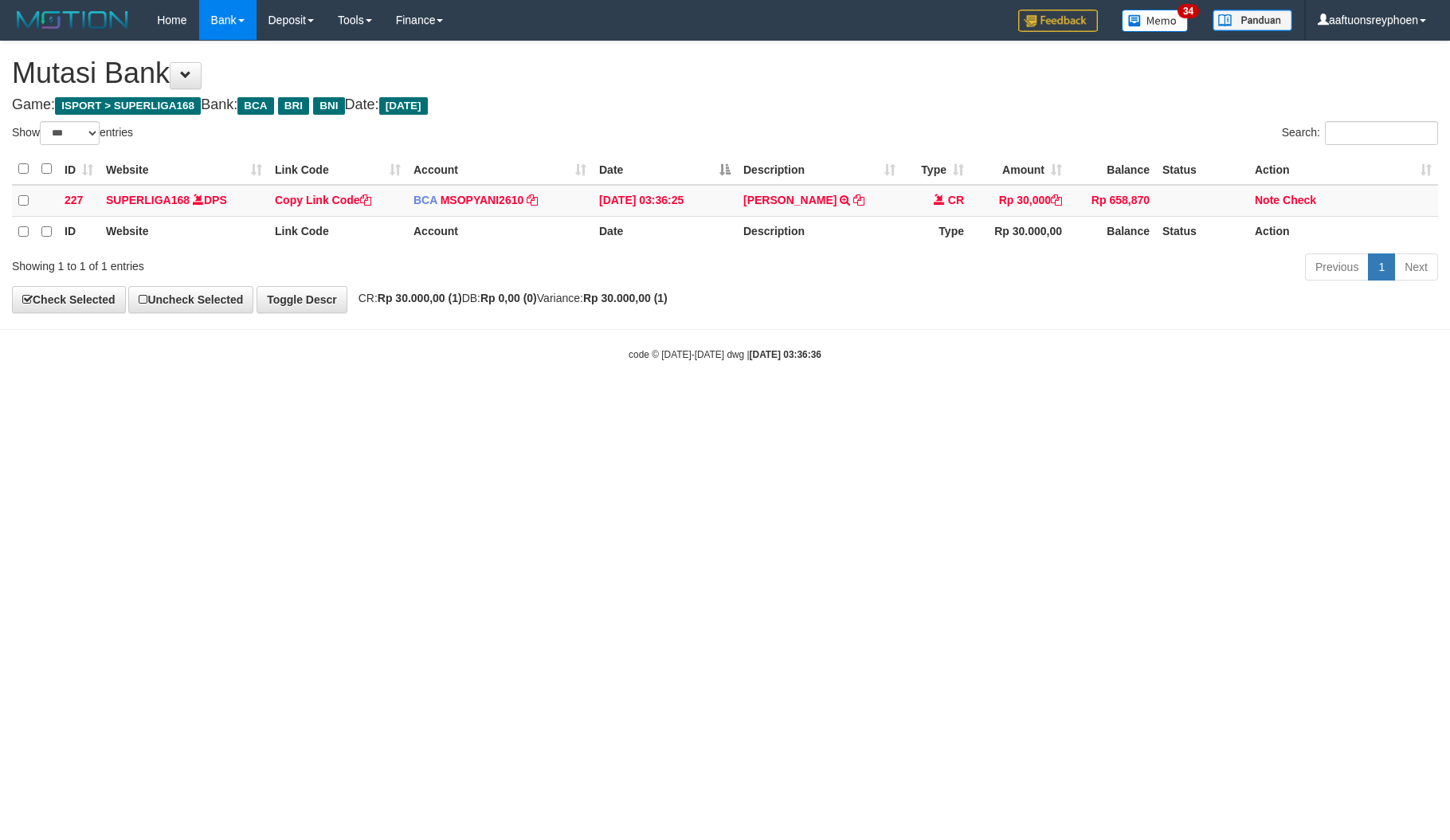
select select "***"
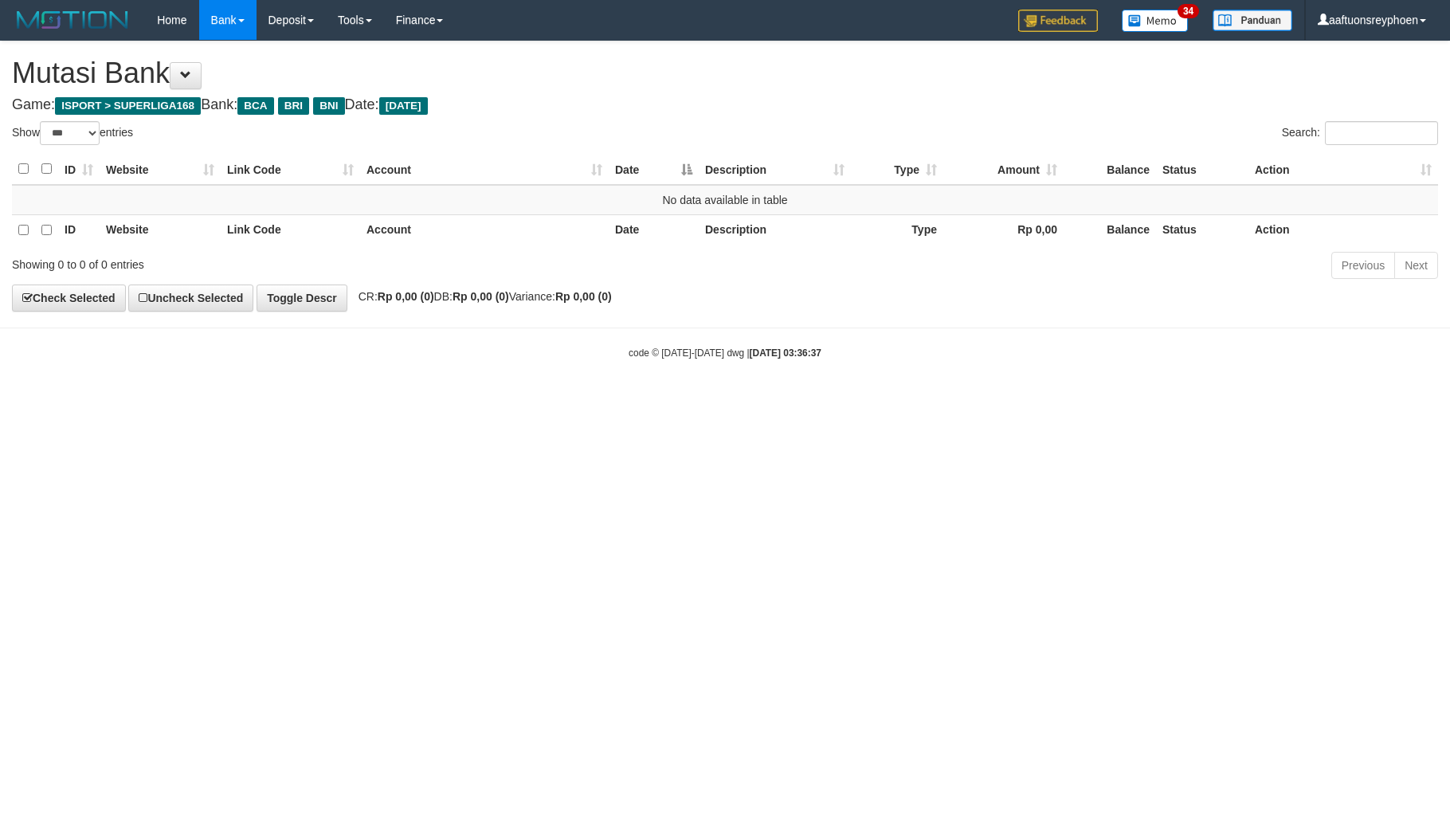
select select "***"
click at [695, 400] on html "Toggle navigation Home Bank Account List Load By Website Group [ISPORT] SUPERLI…" at bounding box center [725, 200] width 1450 height 400
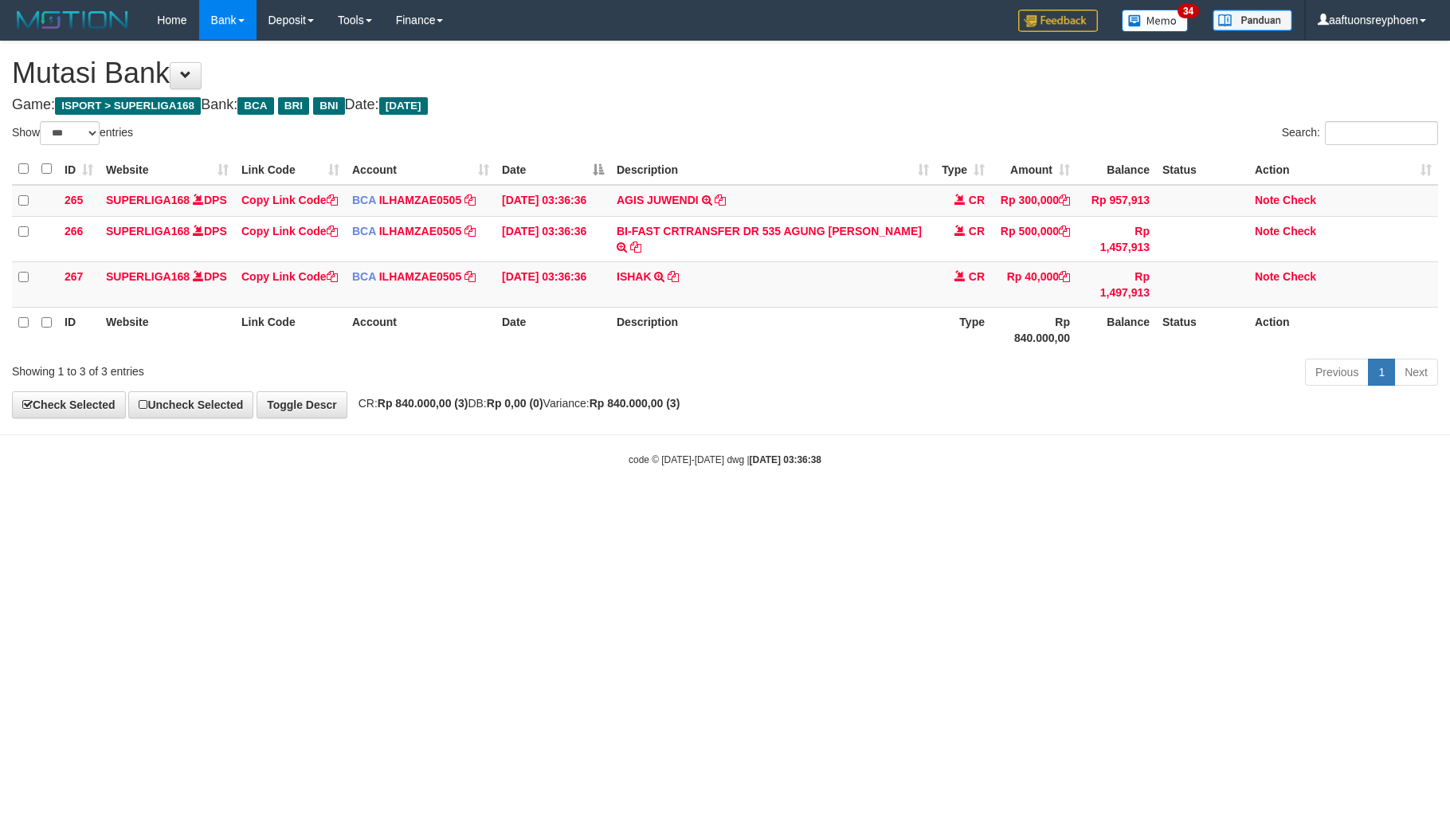
select select "***"
copy td "G BUDI KUSU"
drag, startPoint x: 816, startPoint y: 245, endPoint x: 957, endPoint y: 275, distance: 144.2
click at [936, 262] on tr "266 SUPERLIGA168 DPS Copy Link Code BCA ILHAMZAE0505 DPS ILHAM ZAELANI mutasi_2…" at bounding box center [725, 238] width 1426 height 45
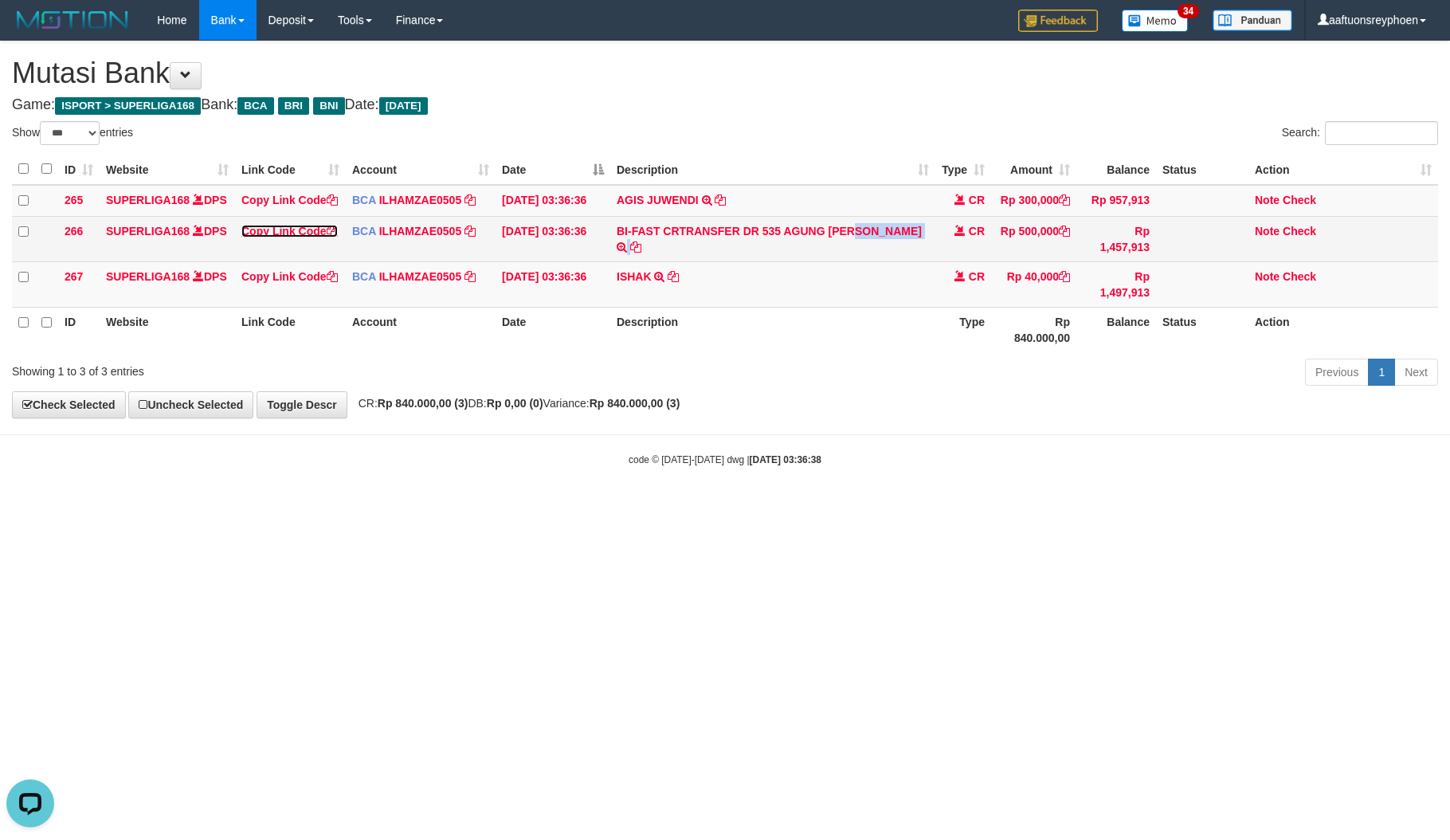
click at [275, 238] on link "Copy Link Code" at bounding box center [289, 231] width 96 height 13
copy tr "G BUDI KUSUMA"
click at [275, 238] on link "Copy Link Code" at bounding box center [289, 231] width 96 height 13
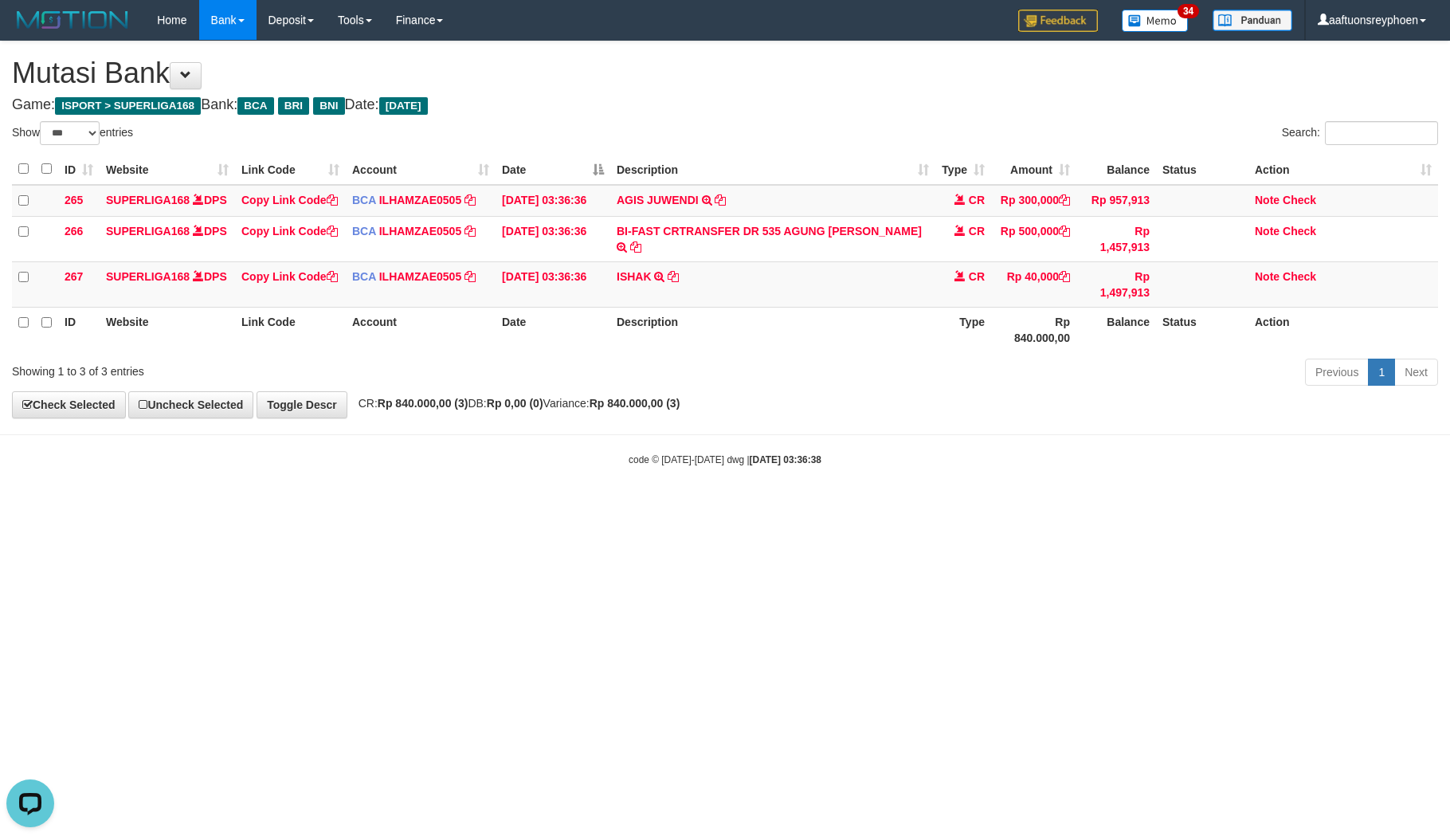
scroll to position [237, 0]
drag, startPoint x: 944, startPoint y: 494, endPoint x: 1437, endPoint y: 310, distance: 526.2
click at [1073, 433] on body "Toggle navigation Home Bank Account List Load By Website Group [ISPORT] SUPERLI…" at bounding box center [725, 253] width 1450 height 507
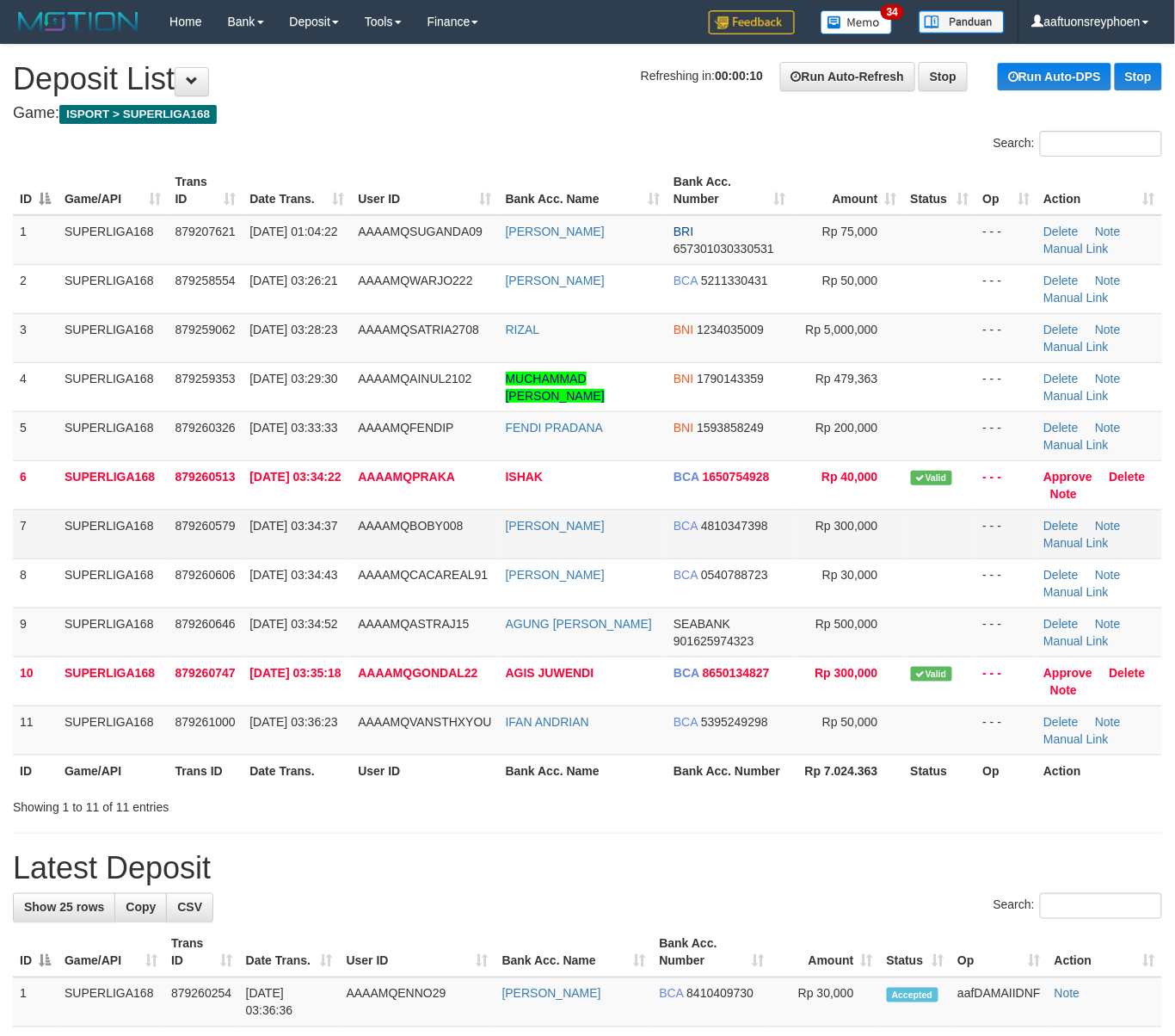
drag, startPoint x: 131, startPoint y: 524, endPoint x: 176, endPoint y: 558, distance: 56.4
click at [126, 528] on td "SUPERLIGA168" at bounding box center [113, 533] width 111 height 49
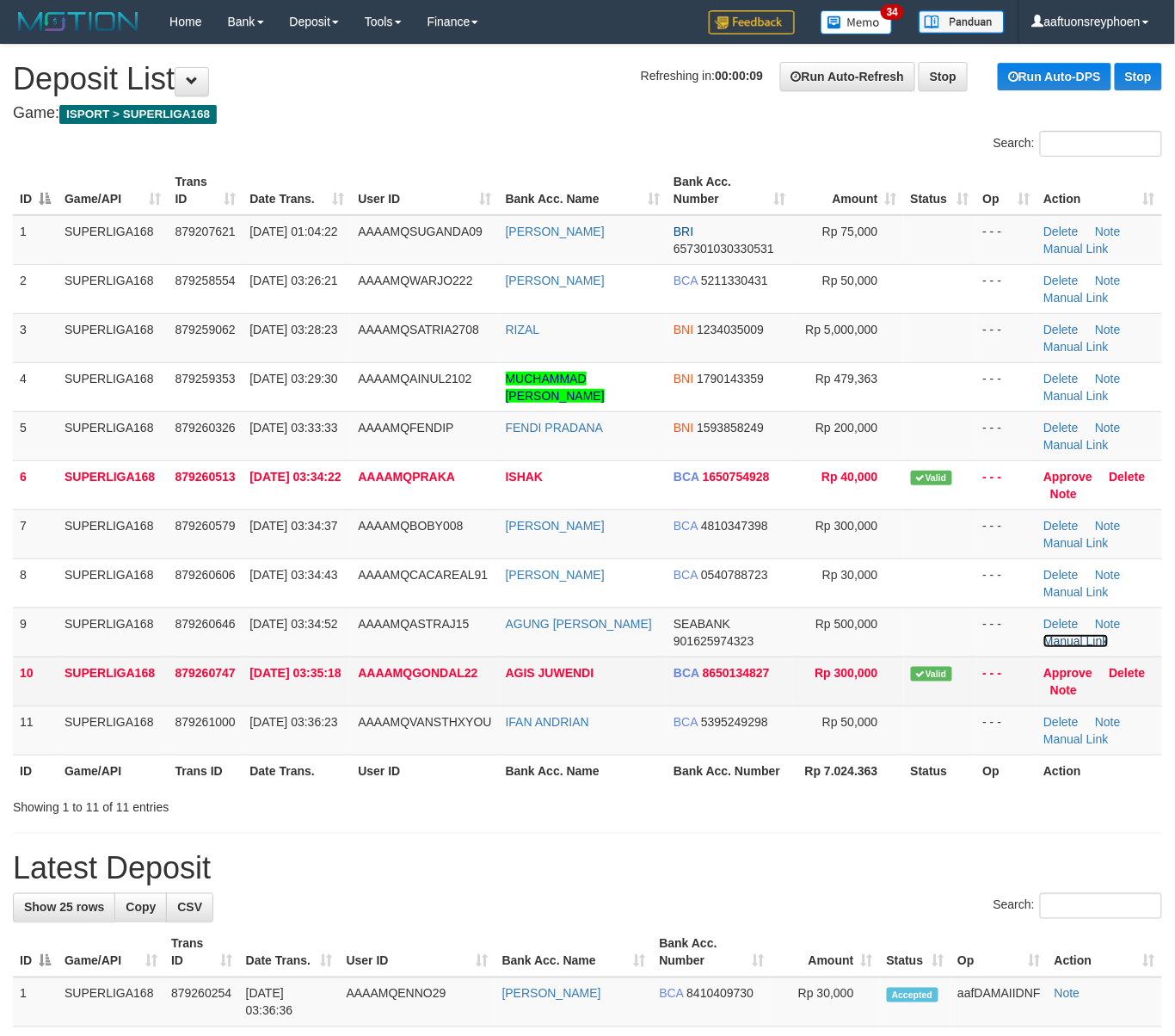
drag, startPoint x: 1096, startPoint y: 640, endPoint x: 968, endPoint y: 668, distance: 131.0
click at [1096, 640] on link "Manual Link" at bounding box center [1077, 641] width 65 height 14
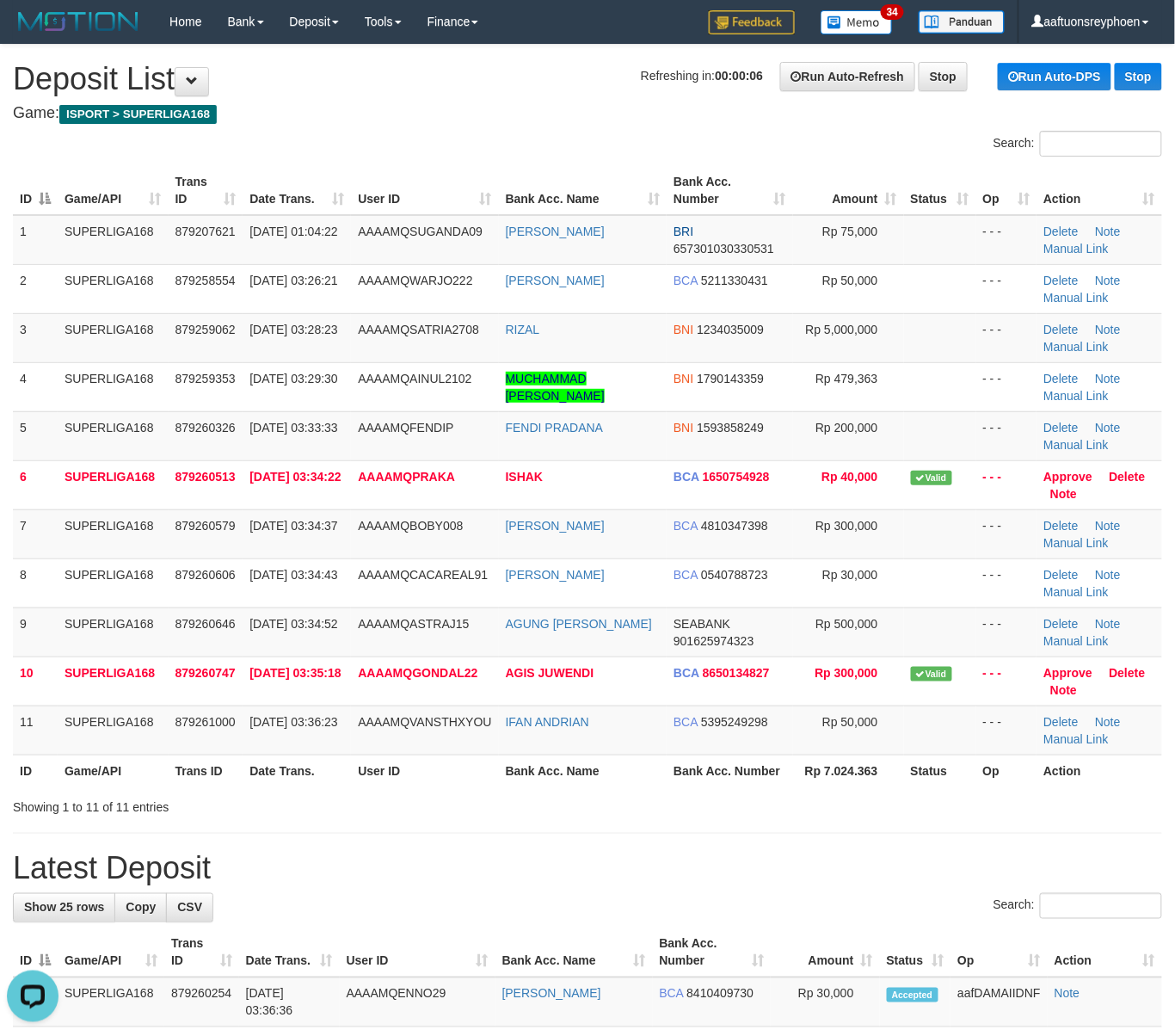
click at [302, 156] on div "Search:" at bounding box center [587, 146] width 1175 height 30
click at [304, 156] on div "Search:" at bounding box center [587, 146] width 1175 height 30
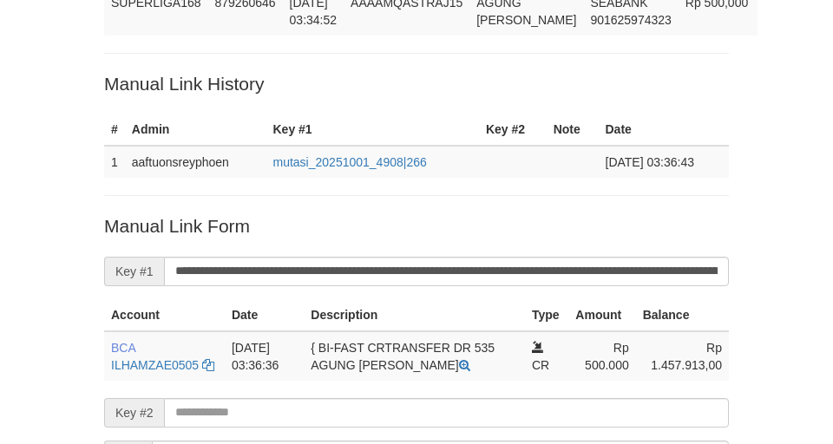
drag, startPoint x: 201, startPoint y: 115, endPoint x: 194, endPoint y: 196, distance: 81.9
click at [201, 96] on p "Manual Link History" at bounding box center [416, 83] width 625 height 25
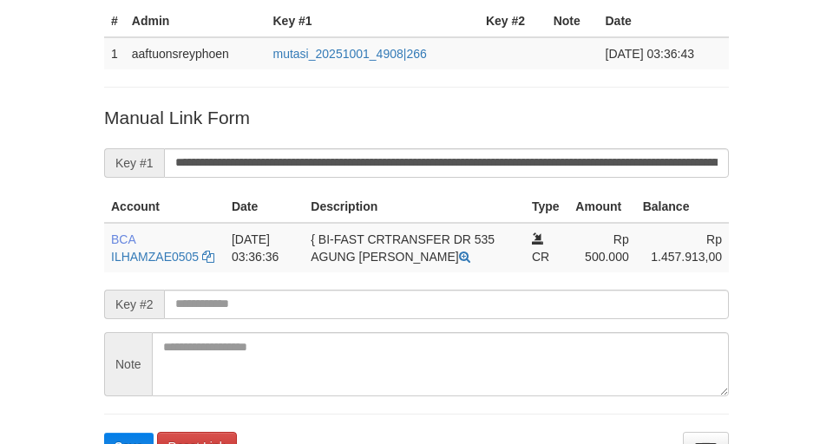
scroll to position [403, 0]
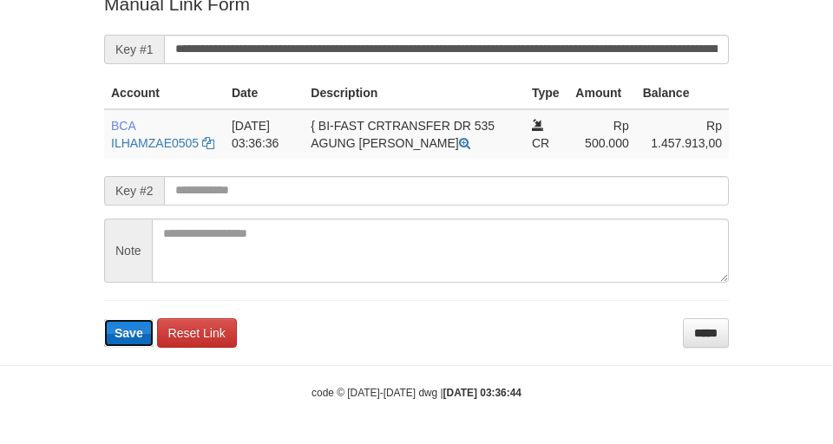
click at [125, 338] on span "Save" at bounding box center [129, 333] width 29 height 14
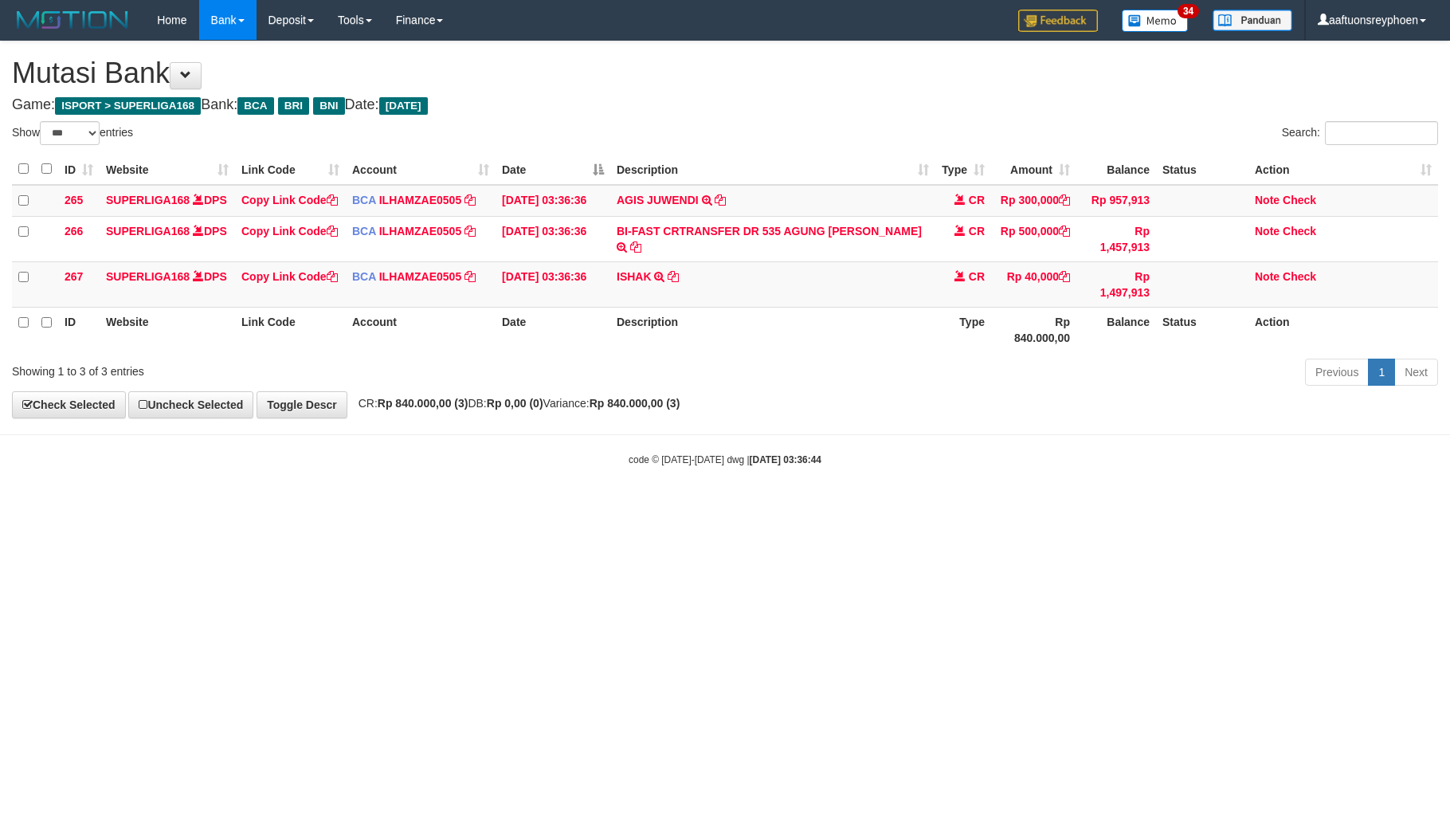
select select "***"
drag, startPoint x: 912, startPoint y: 555, endPoint x: 1438, endPoint y: 442, distance: 538.0
click at [916, 507] on html "Toggle navigation Home Bank Account List Load By Website Group [ISPORT] SUPERLI…" at bounding box center [725, 253] width 1450 height 507
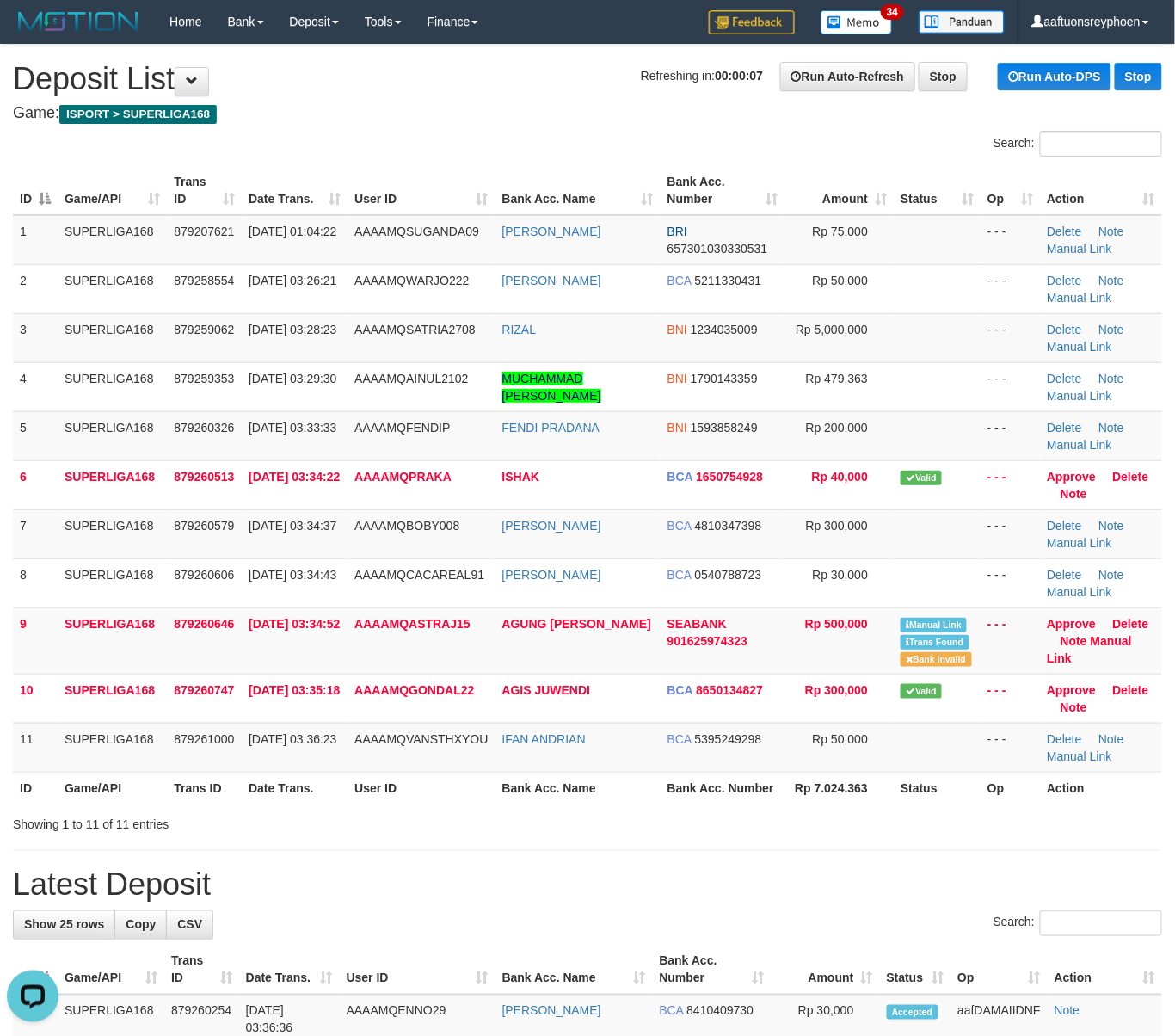
drag, startPoint x: 365, startPoint y: 303, endPoint x: 0, endPoint y: 401, distance: 377.9
click at [365, 303] on td "AAAAMQWARJO222" at bounding box center [421, 288] width 147 height 49
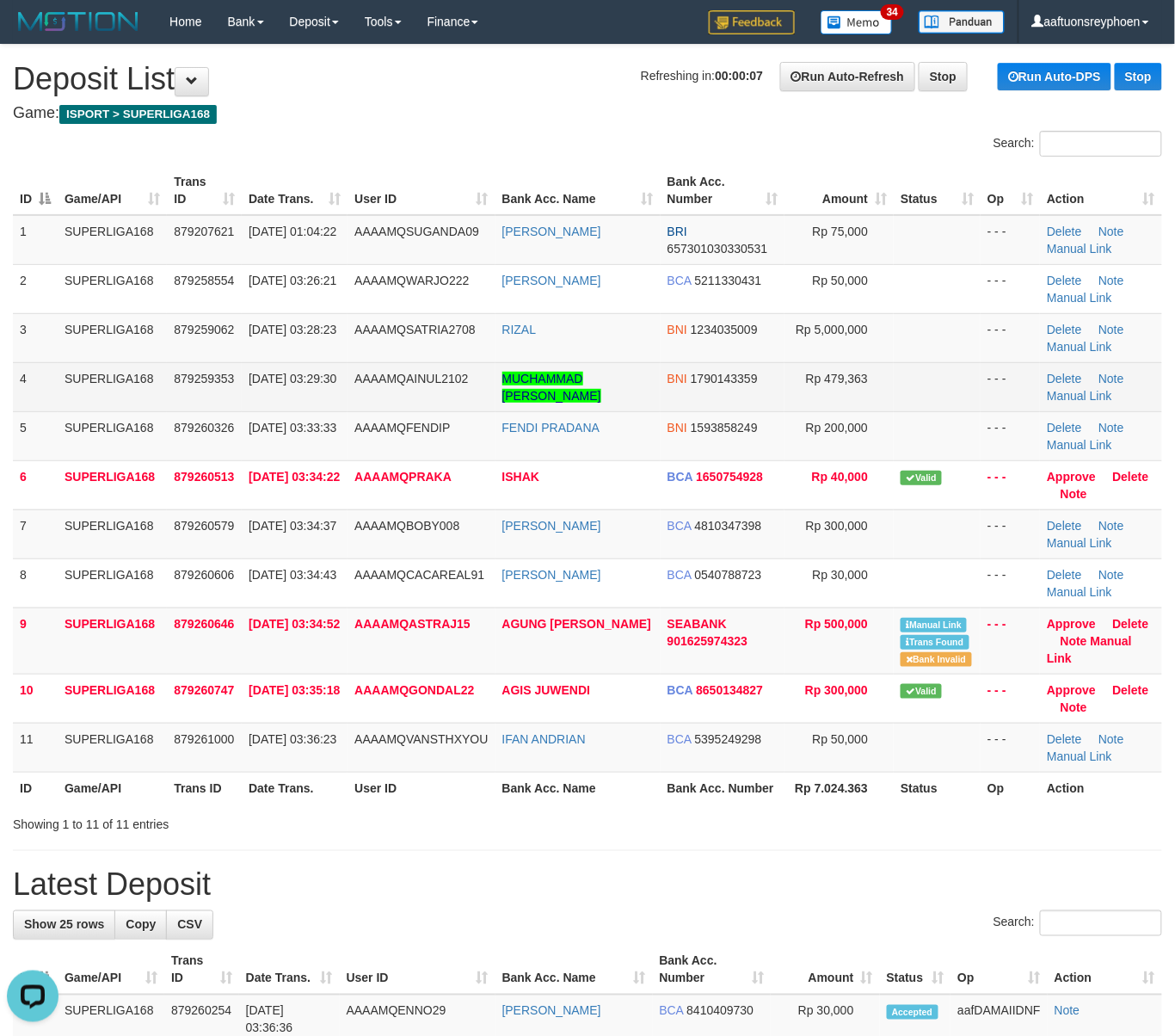
click at [248, 397] on td "01/10/2025 03:29:30" at bounding box center [294, 386] width 106 height 49
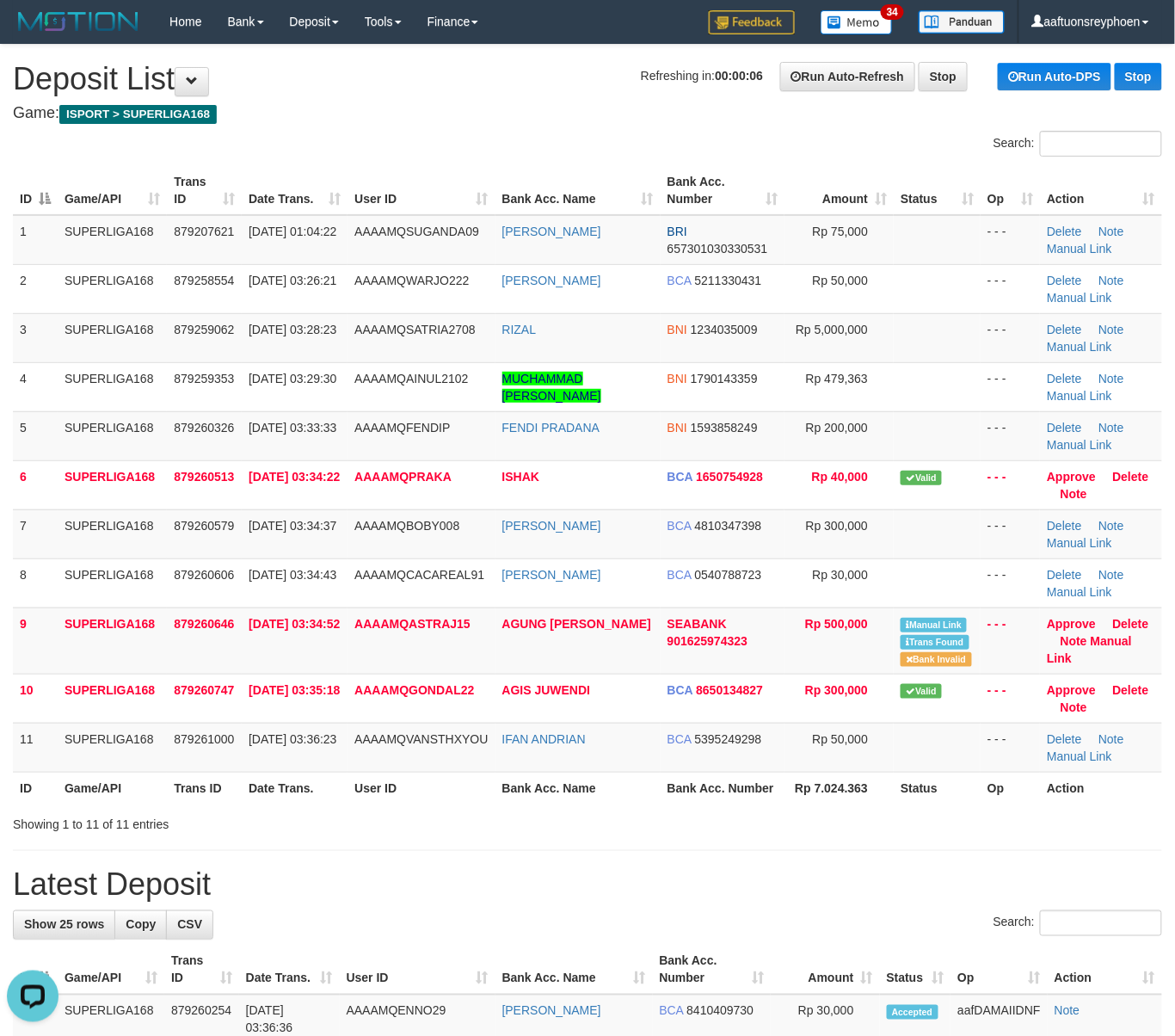
drag, startPoint x: 249, startPoint y: 397, endPoint x: 1188, endPoint y: 480, distance: 942.7
click at [277, 386] on span "01/10/2025 03:29:30" at bounding box center [293, 379] width 88 height 14
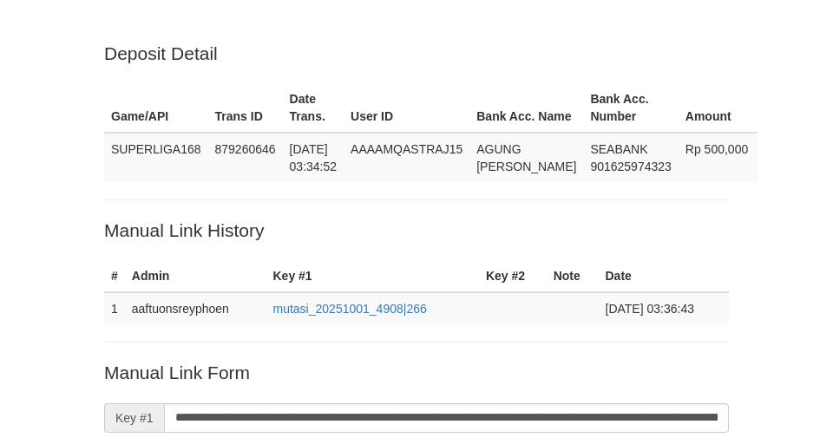
scroll to position [401, 0]
